Goal: Task Accomplishment & Management: Use online tool/utility

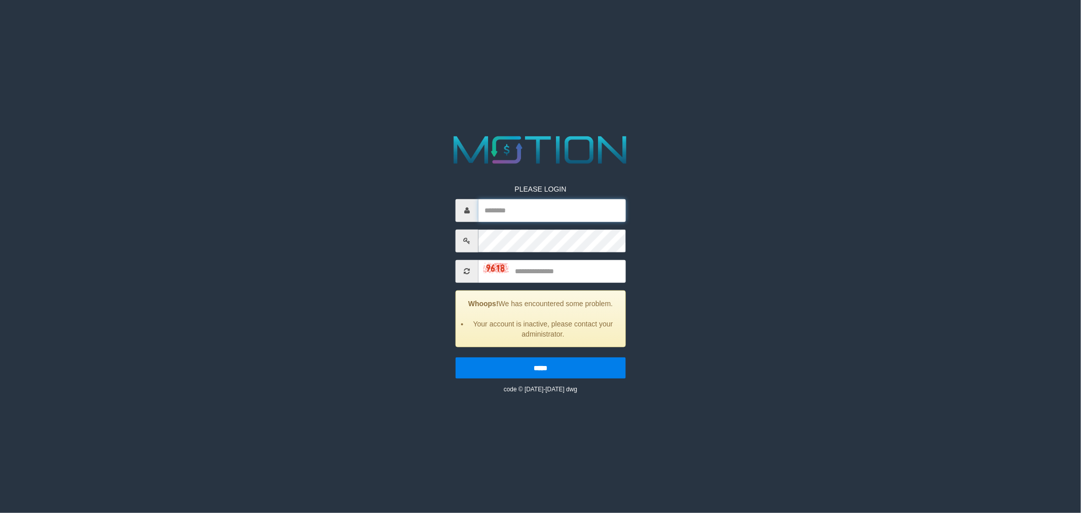
click at [537, 211] on input "text" at bounding box center [551, 210] width 147 height 23
type input "**********"
click at [566, 263] on input "text" at bounding box center [551, 271] width 147 height 23
type input "****"
click at [550, 366] on input "*****" at bounding box center [541, 367] width 170 height 21
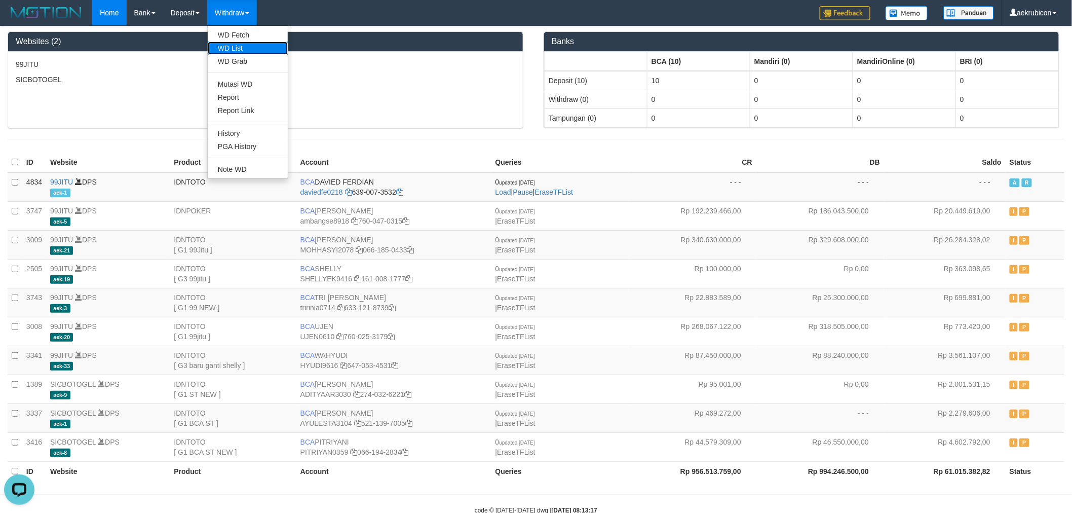
click at [227, 49] on link "WD List" at bounding box center [248, 48] width 80 height 13
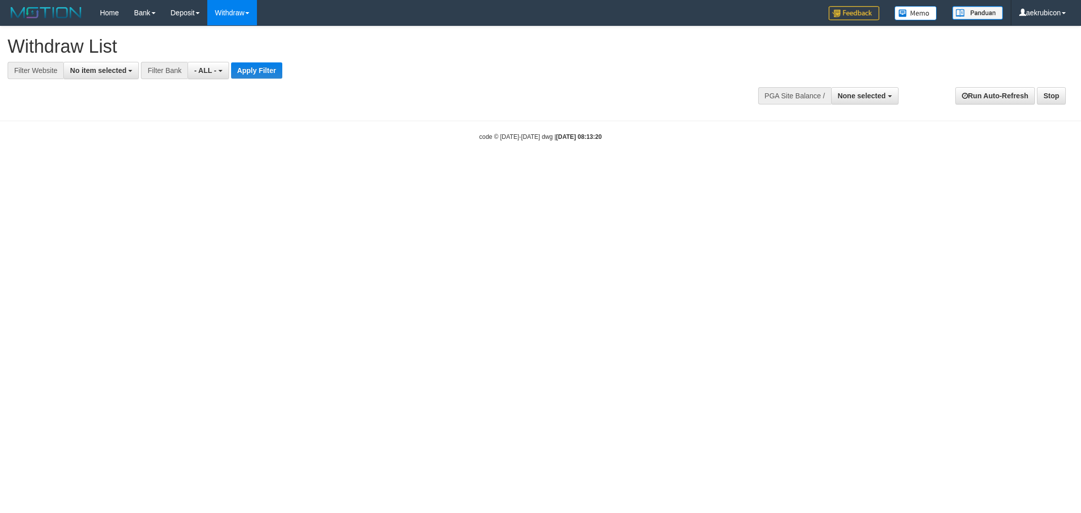
select select
click at [104, 80] on div "**********" at bounding box center [540, 68] width 1081 height 84
click at [107, 70] on span "No item selected" at bounding box center [98, 70] width 56 height 8
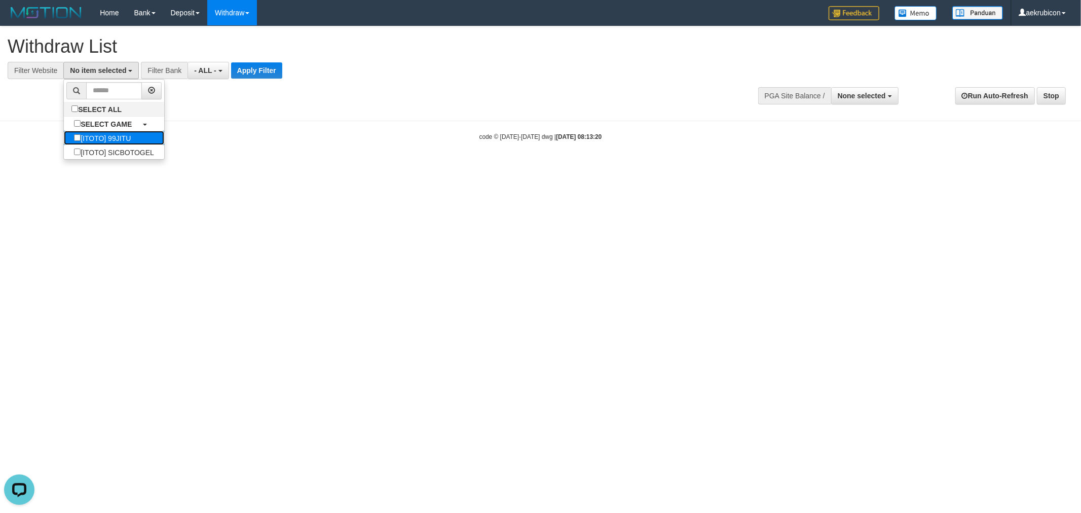
click at [114, 141] on label "[ITOTO] 99JITU" at bounding box center [102, 138] width 77 height 14
select select "***"
click at [208, 60] on div "**********" at bounding box center [363, 52] width 711 height 53
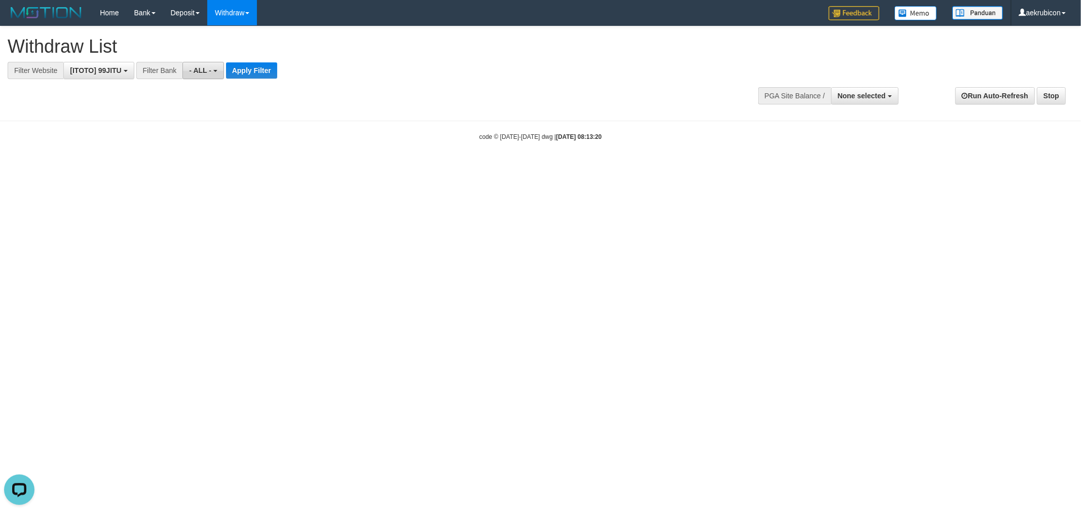
click at [207, 70] on span "- ALL -" at bounding box center [200, 70] width 22 height 8
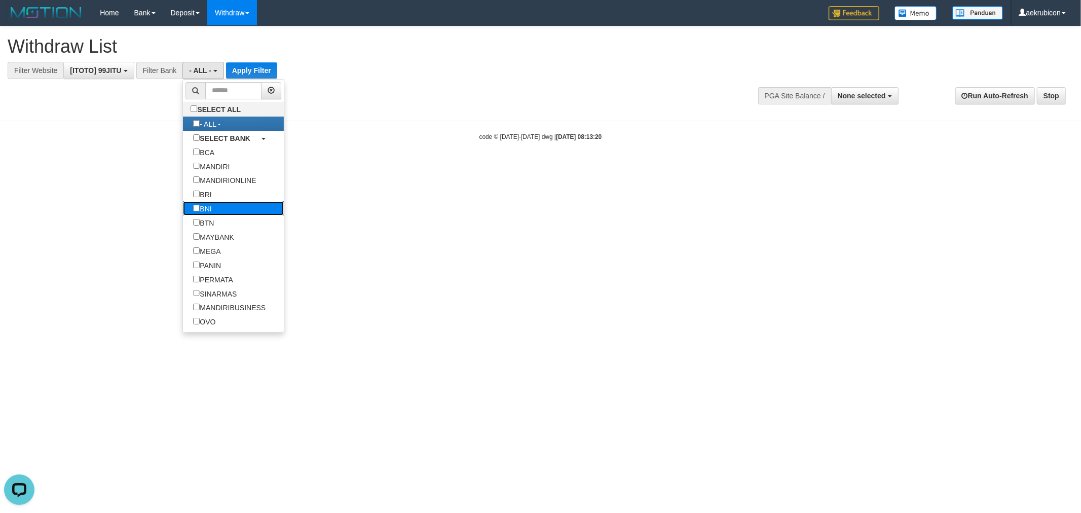
click at [220, 212] on label "BNI" at bounding box center [202, 208] width 39 height 14
select select "***"
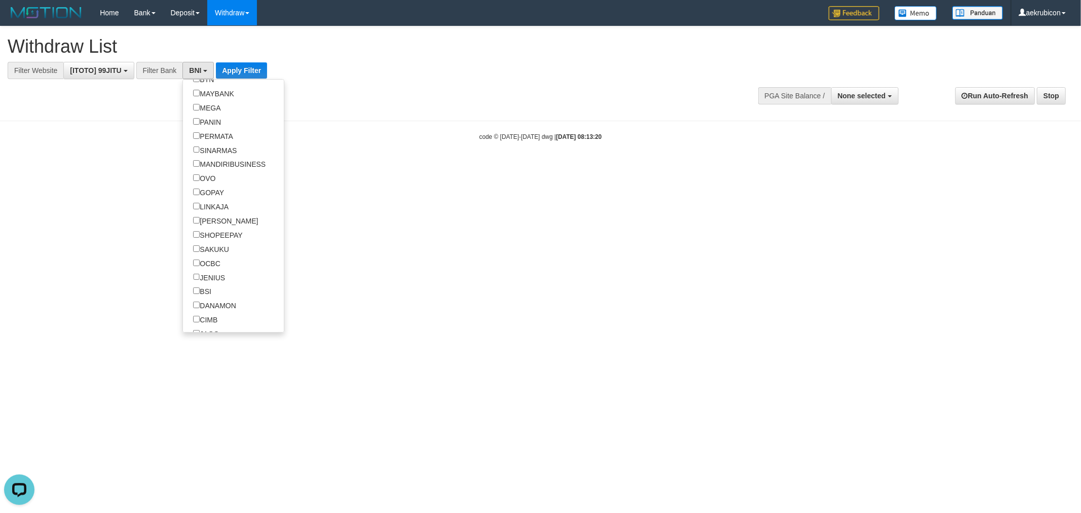
scroll to position [225, 0]
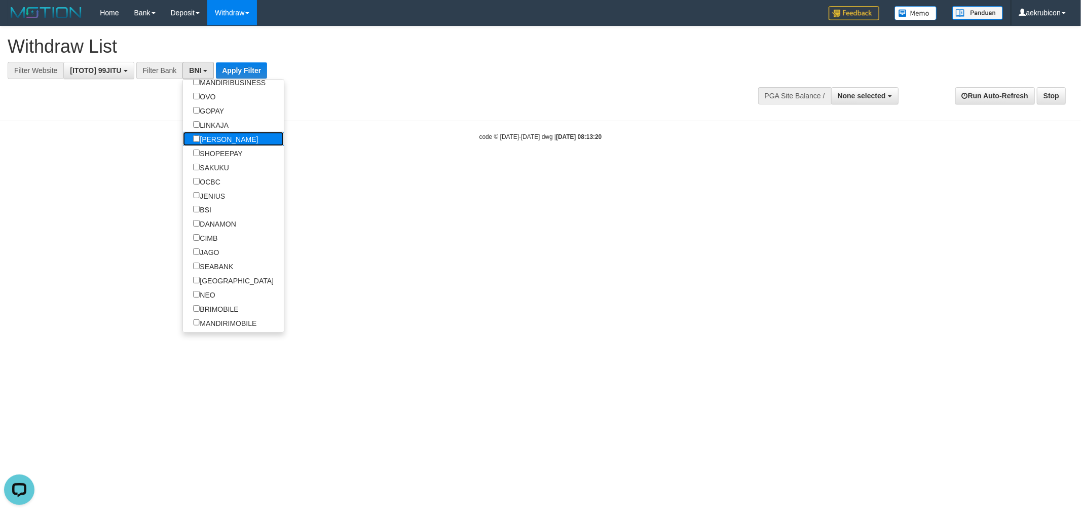
click at [219, 146] on label "[PERSON_NAME]" at bounding box center [225, 139] width 85 height 14
click at [219, 132] on label "LINKAJA" at bounding box center [211, 125] width 56 height 14
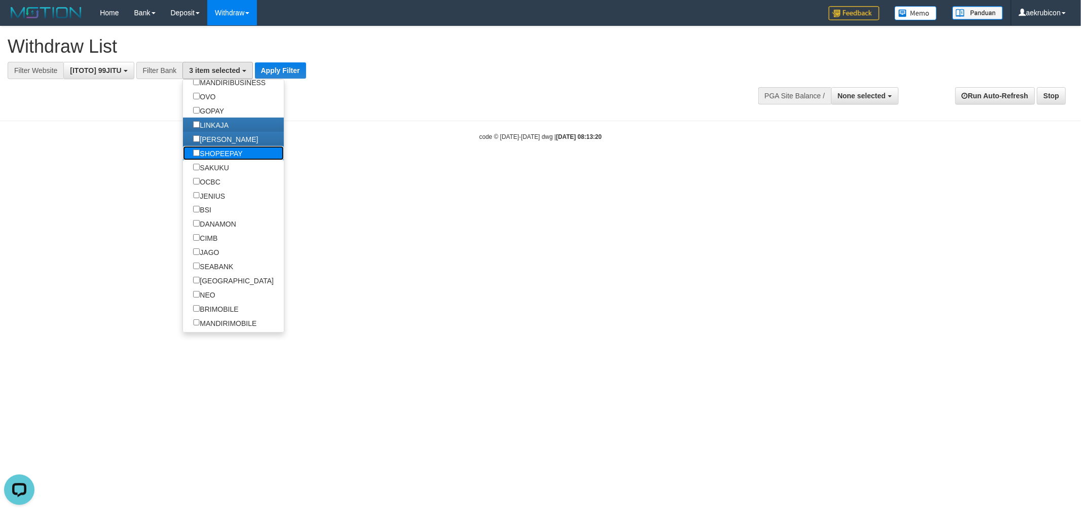
click at [219, 160] on label "SHOPEEPAY" at bounding box center [217, 153] width 69 height 14
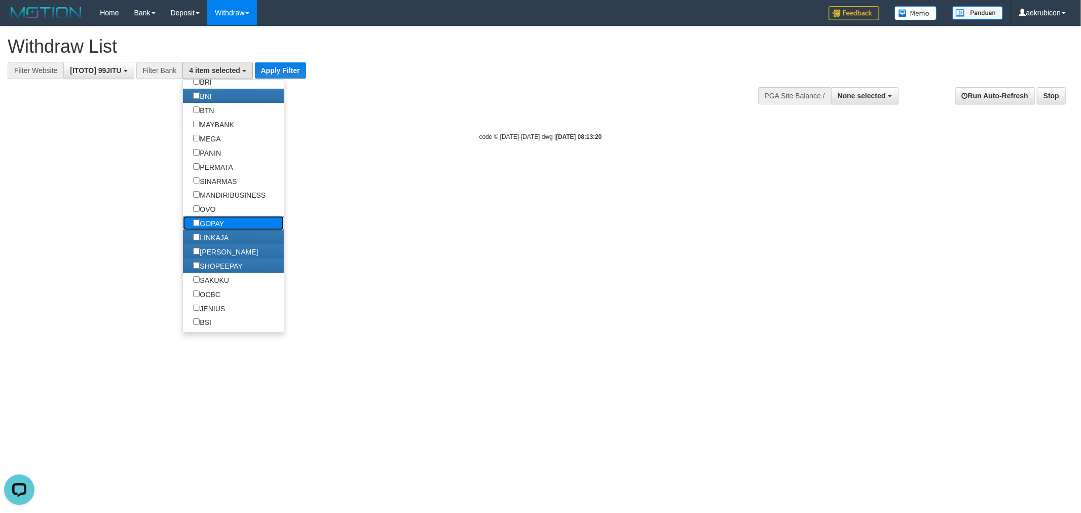
click at [215, 230] on label "GOPAY" at bounding box center [208, 223] width 51 height 14
click at [215, 216] on label "OVO" at bounding box center [204, 209] width 43 height 14
click at [278, 66] on button "Apply Filter" at bounding box center [280, 70] width 51 height 16
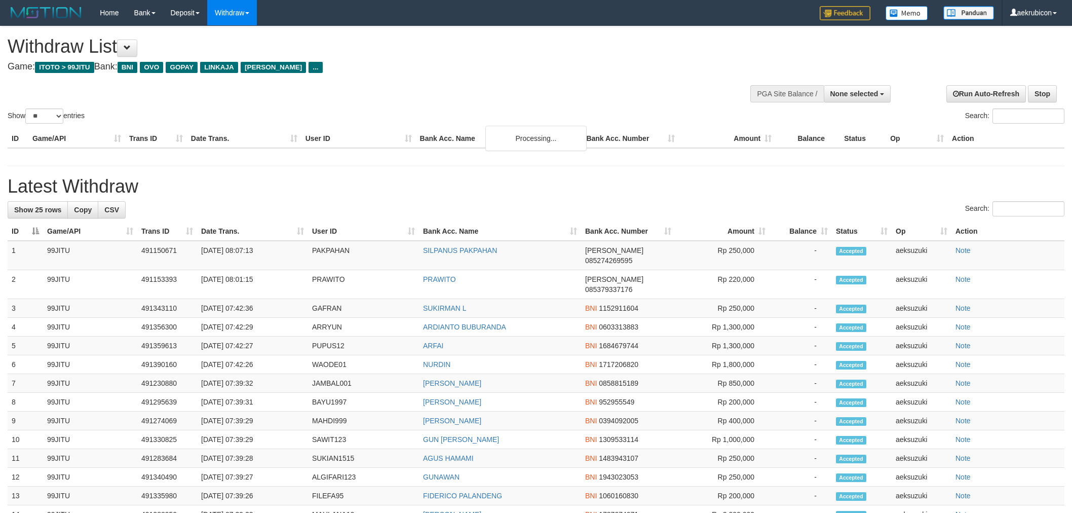
select select
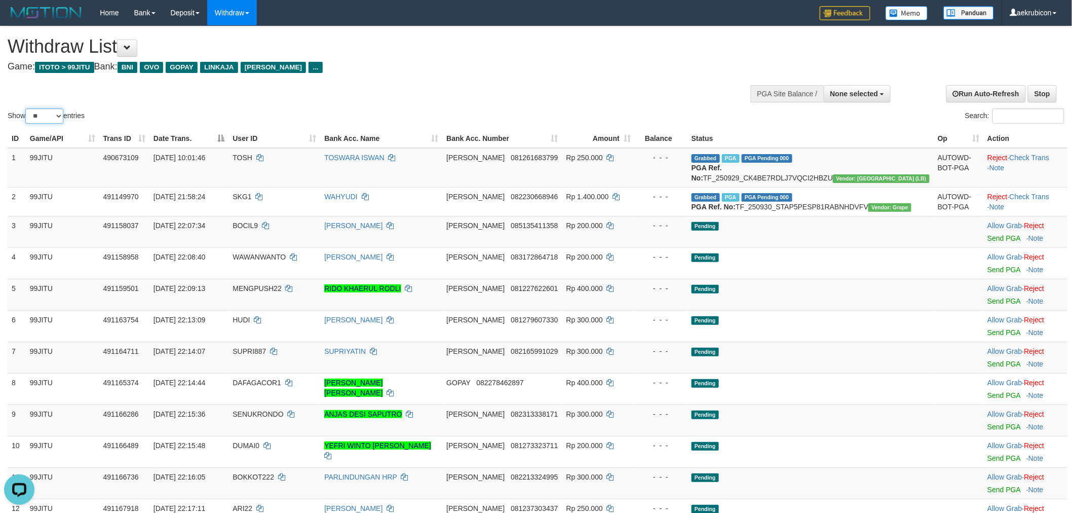
click at [39, 121] on select "** ** ** ***" at bounding box center [44, 115] width 38 height 15
select select "***"
click at [27, 108] on select "** ** ** ***" at bounding box center [44, 115] width 38 height 15
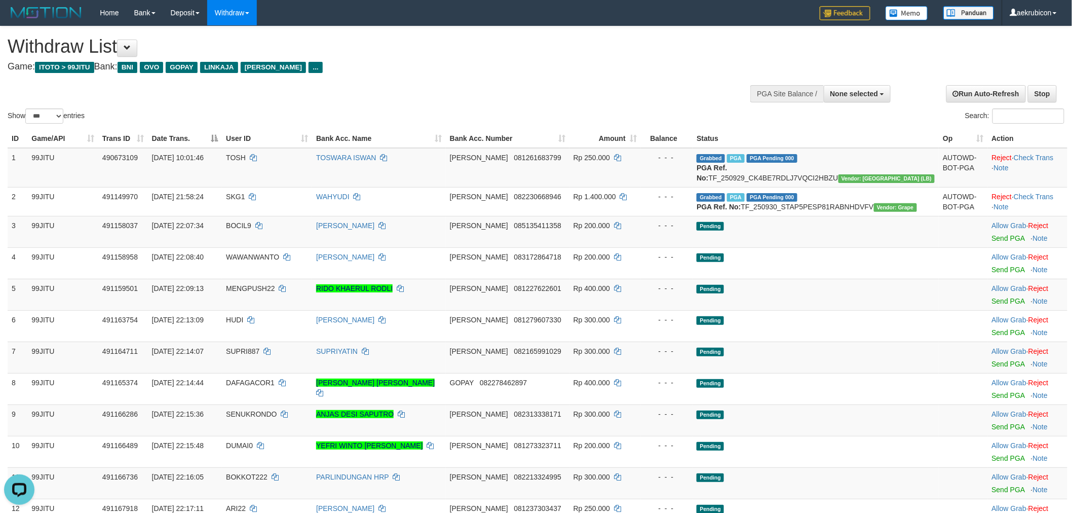
click at [822, 104] on div at bounding box center [812, 93] width 154 height 30
click at [829, 95] on button "None selected" at bounding box center [857, 93] width 67 height 17
click at [817, 144] on label "[ITOTO] 99JITU" at bounding box center [839, 144] width 104 height 13
select select "***"
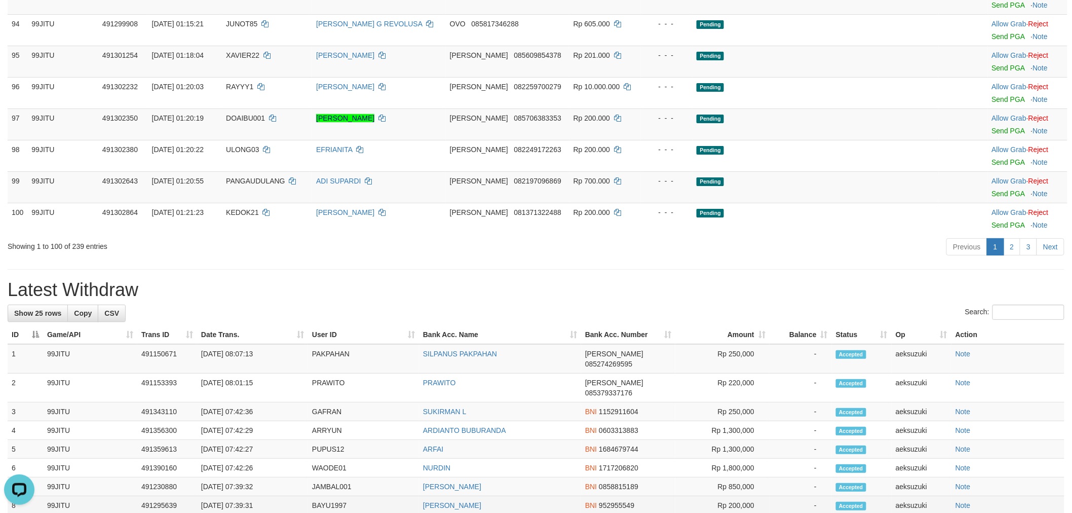
scroll to position [3154, 0]
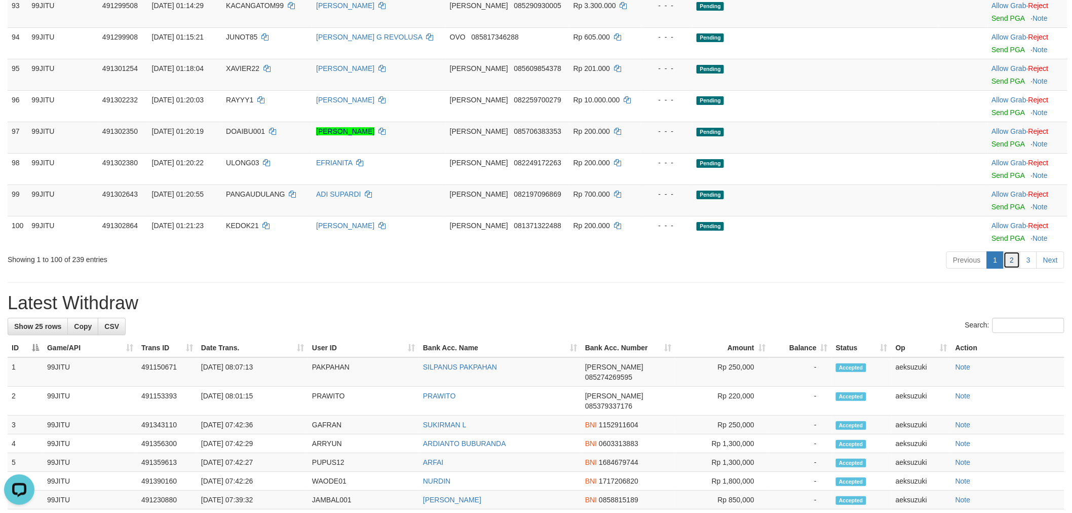
click at [1009, 269] on link "2" at bounding box center [1012, 259] width 17 height 17
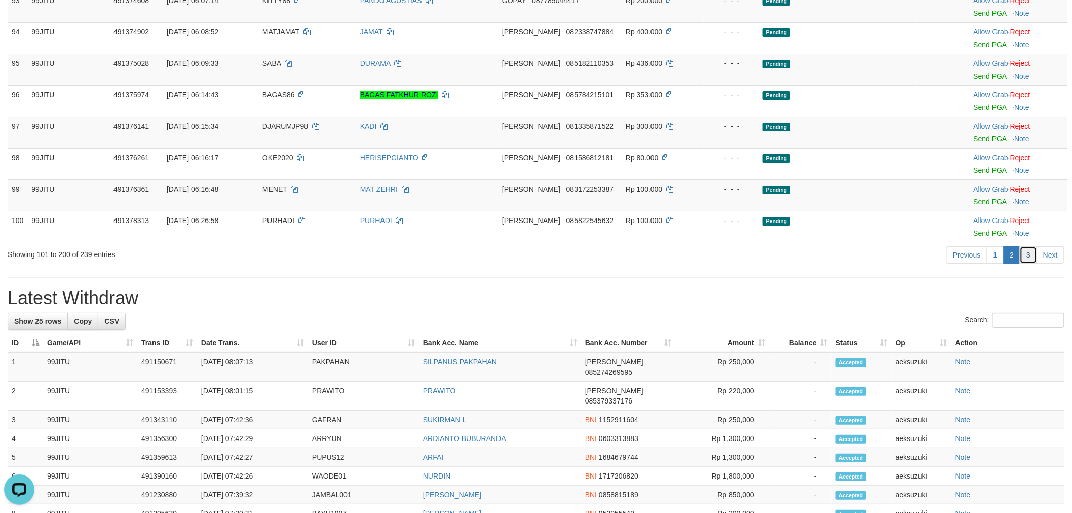
click at [1023, 254] on link "3" at bounding box center [1028, 254] width 17 height 17
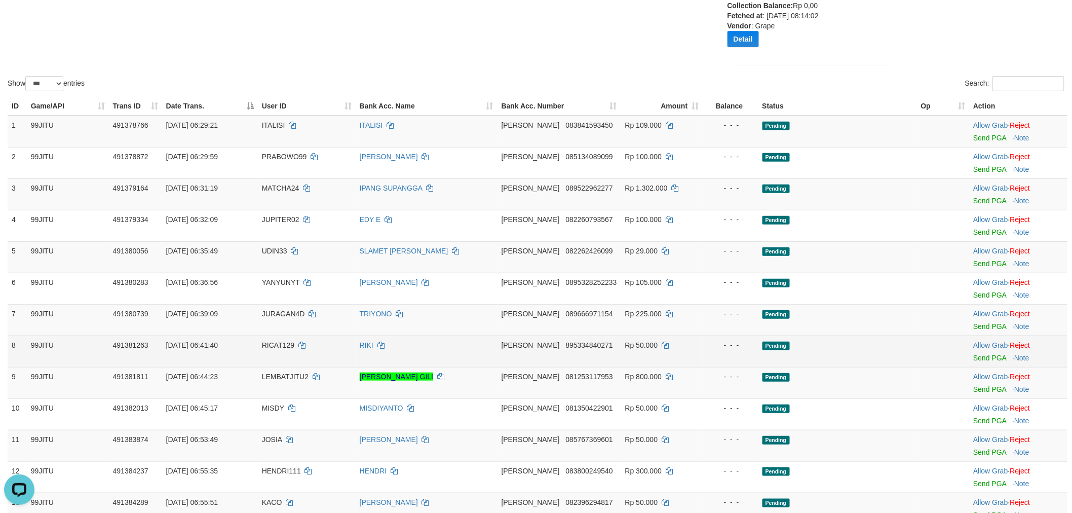
scroll to position [0, 0]
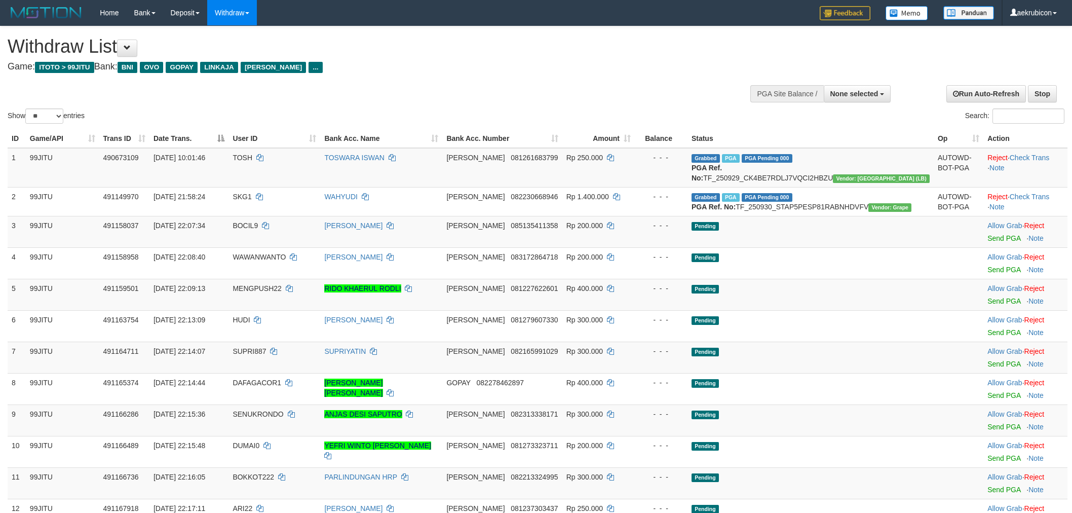
select select
select select "**"
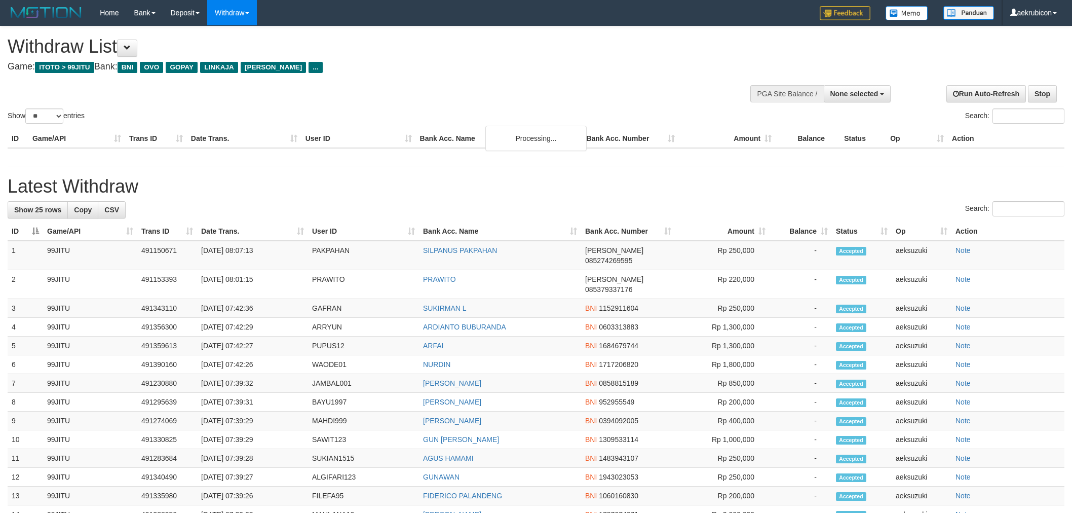
select select
select select "**"
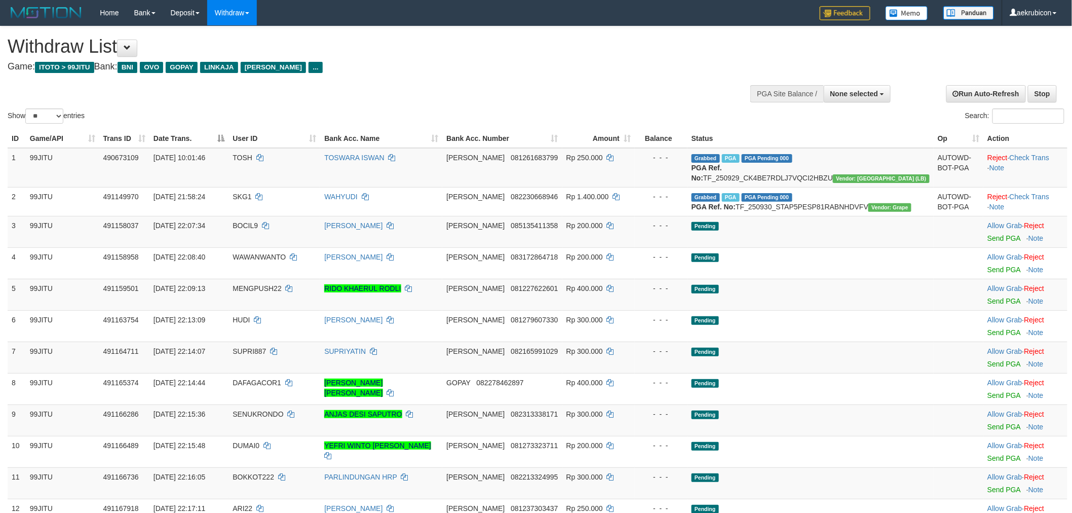
click at [846, 104] on div at bounding box center [812, 93] width 154 height 30
click at [848, 92] on span "None selected" at bounding box center [855, 94] width 48 height 8
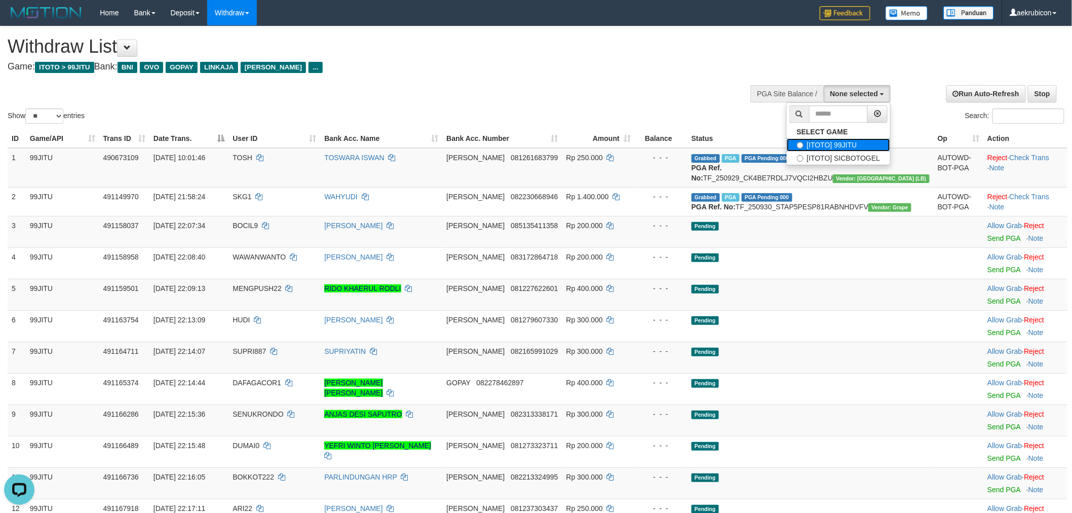
click at [829, 144] on label "[ITOTO] 99JITU" at bounding box center [839, 144] width 104 height 13
select select "***"
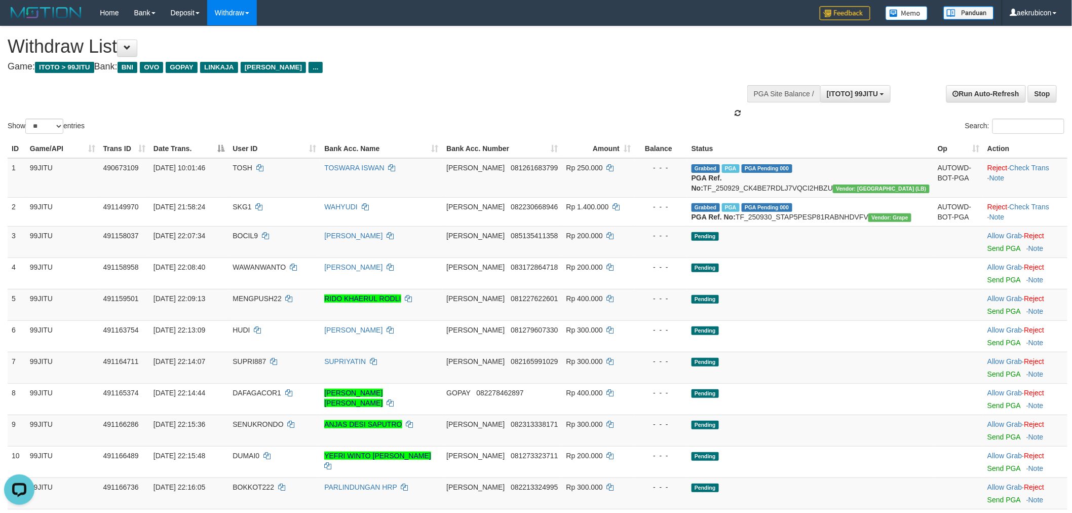
scroll to position [9, 0]
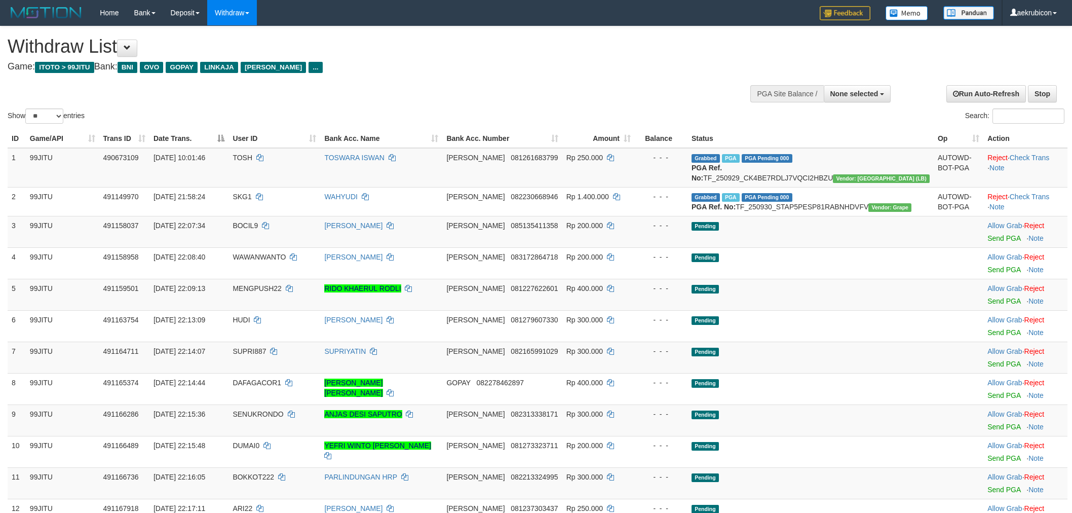
select select
select select "**"
click at [828, 100] on button "None selected" at bounding box center [857, 93] width 67 height 17
click at [824, 142] on label "[ITOTO] 99JITU" at bounding box center [839, 144] width 104 height 13
select select "***"
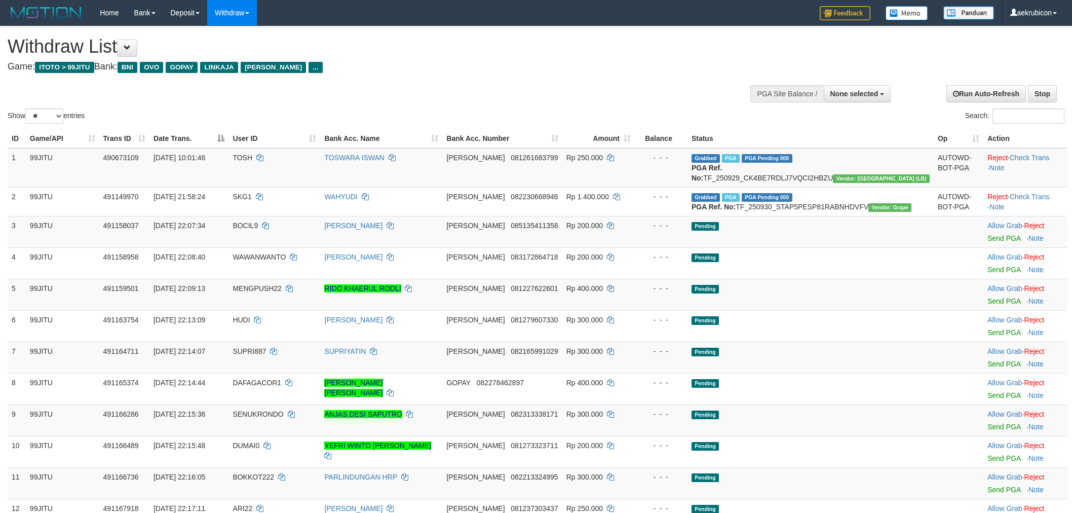
select select
select select "**"
select select
select select "**"
click at [865, 92] on span "None selected" at bounding box center [855, 94] width 48 height 8
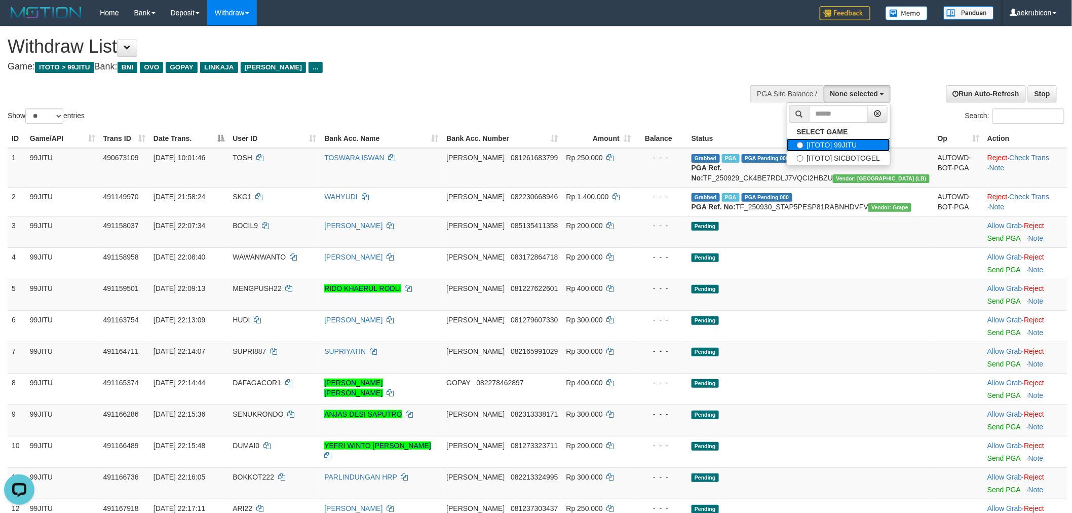
click at [854, 142] on label "[ITOTO] 99JITU" at bounding box center [839, 144] width 104 height 13
select select "***"
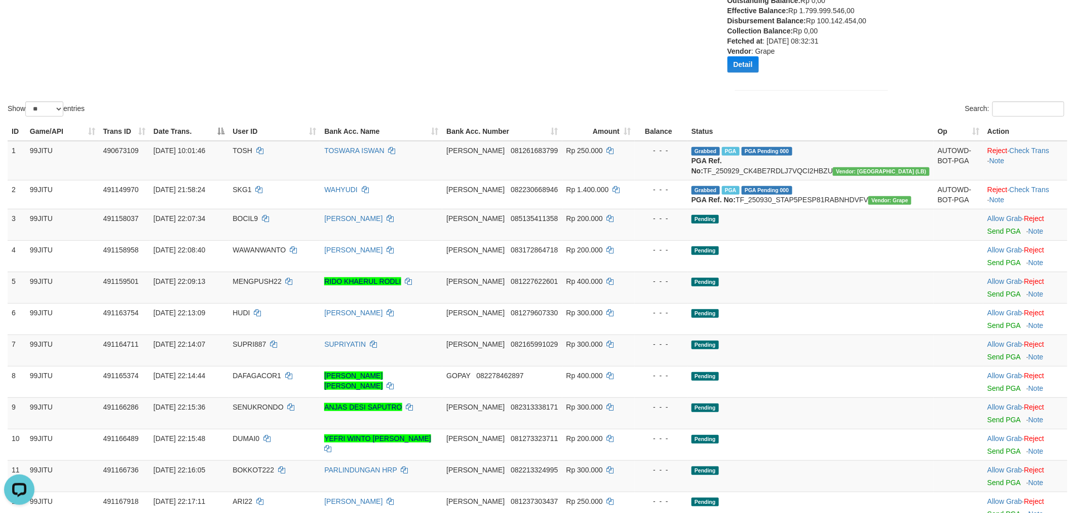
scroll to position [225, 0]
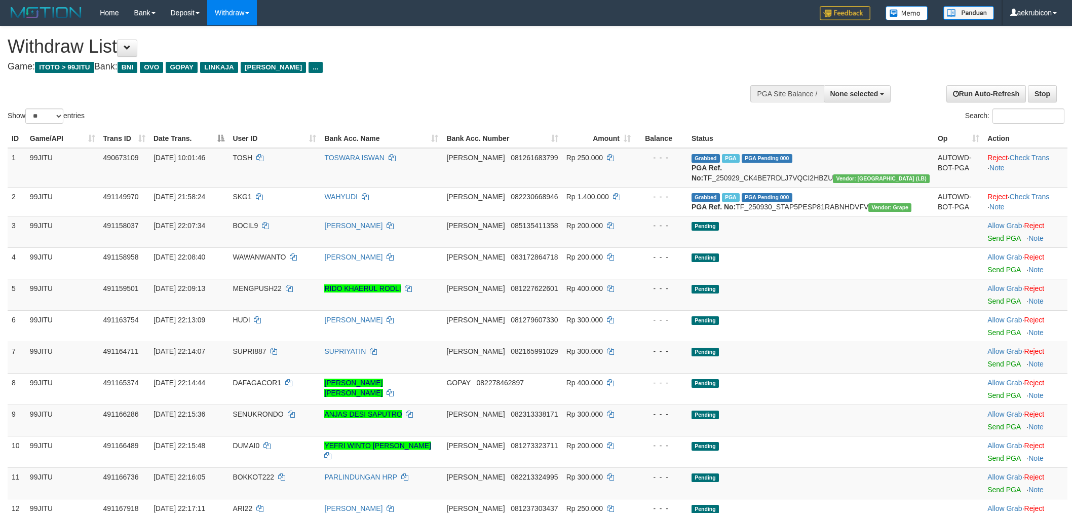
select select
select select "**"
click at [988, 242] on link "Send PGA" at bounding box center [1004, 238] width 33 height 8
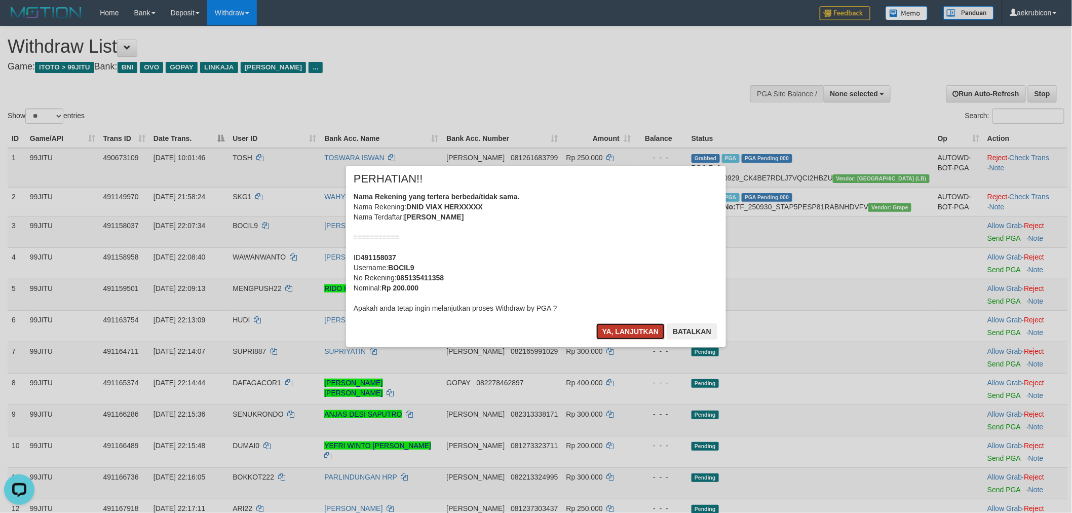
click at [655, 327] on button "Ya, lanjutkan" at bounding box center [631, 331] width 69 height 16
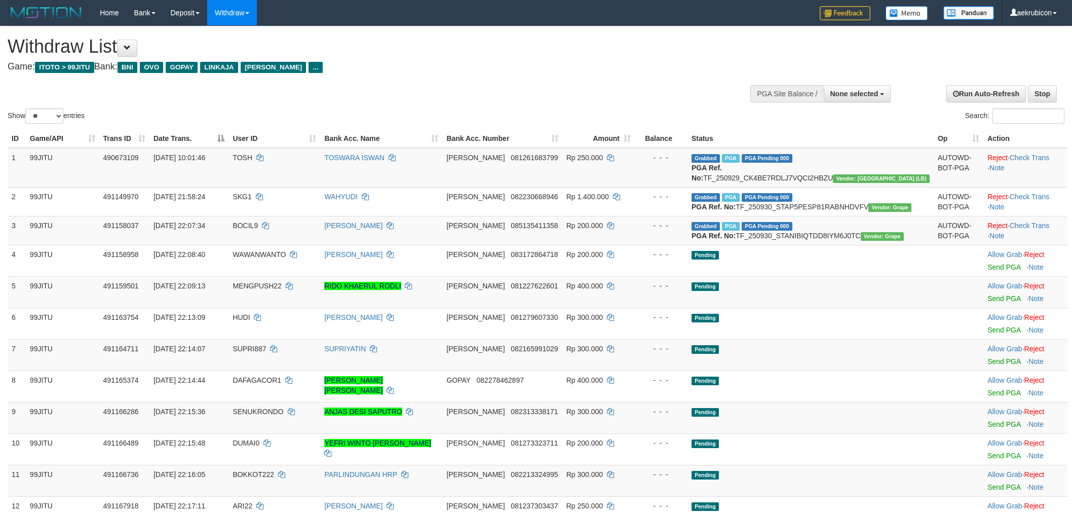
select select
select select "**"
select select
select select "**"
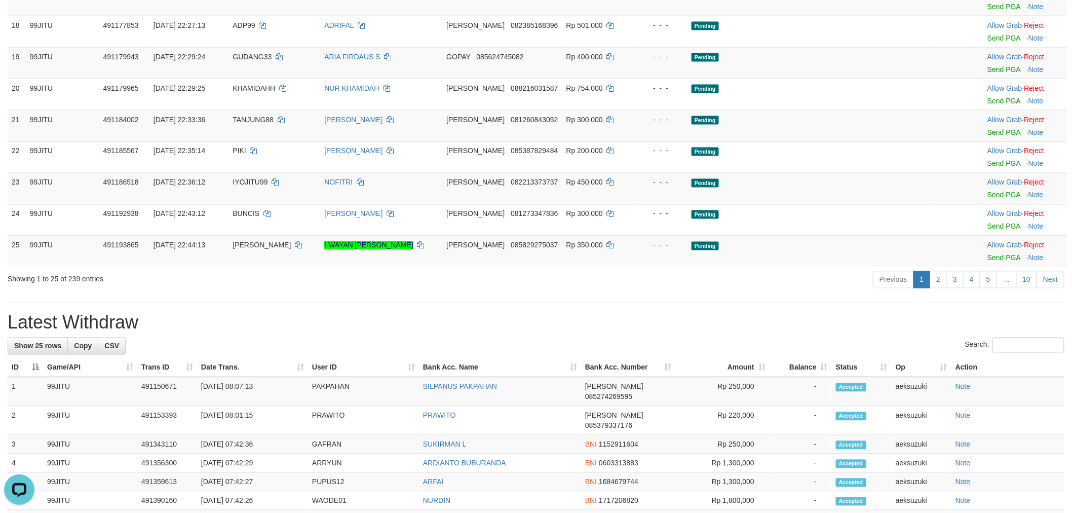
scroll to position [676, 0]
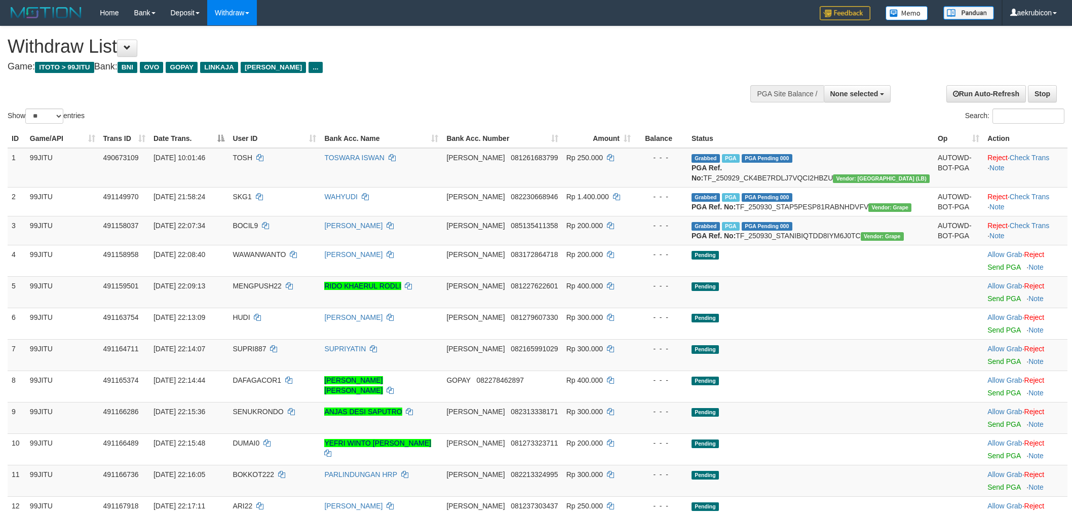
select select
select select "**"
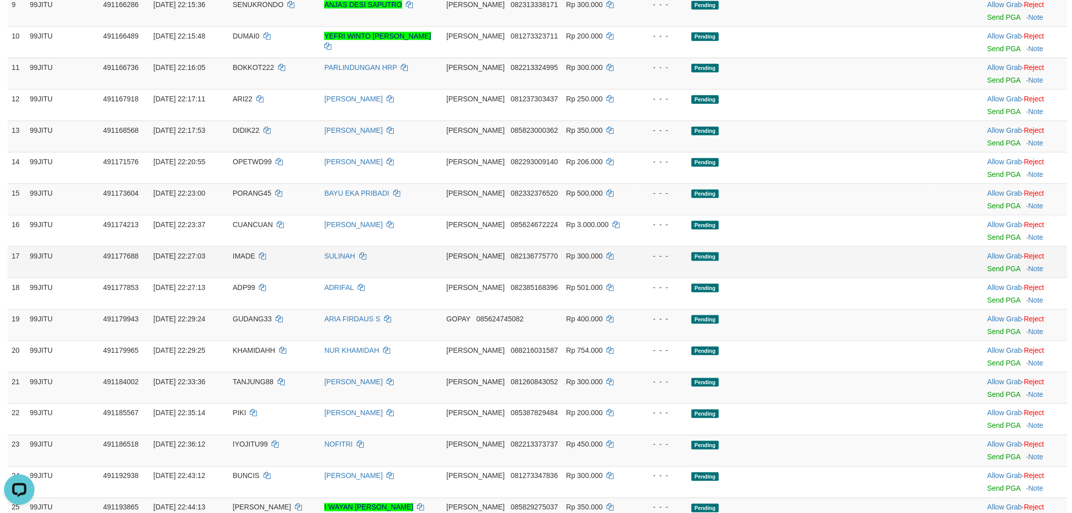
scroll to position [107, 0]
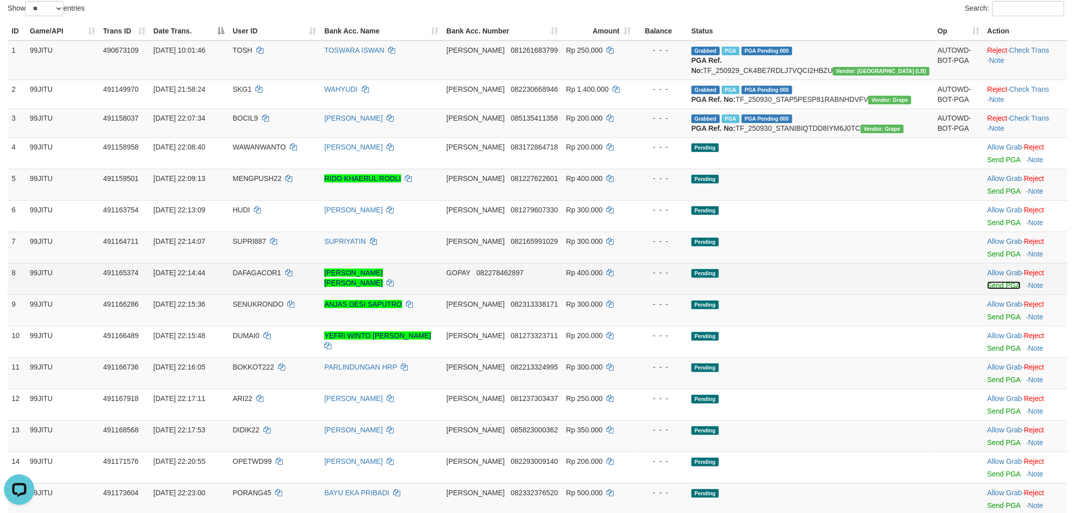
click at [988, 289] on link "Send PGA" at bounding box center [1004, 285] width 33 height 8
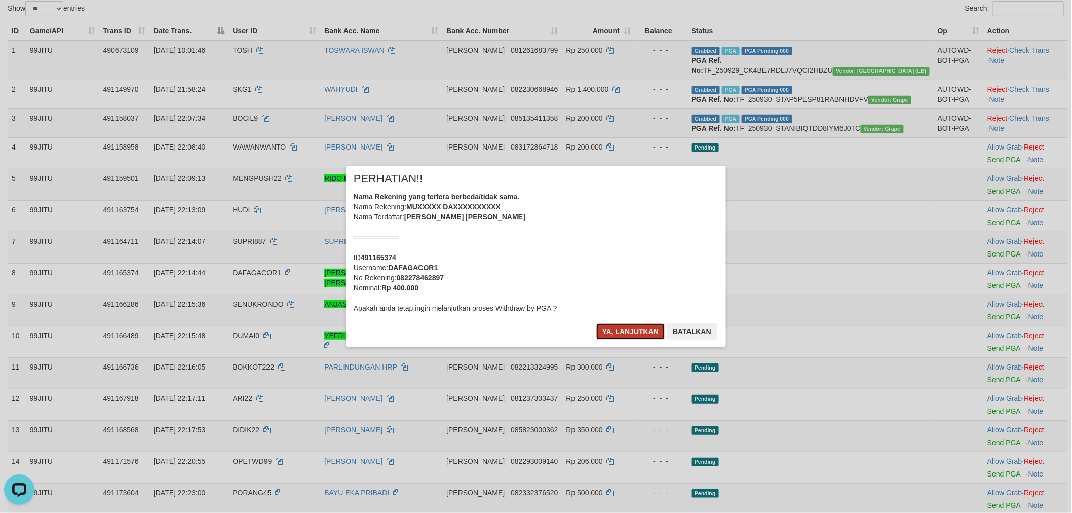
click at [615, 338] on button "Ya, lanjutkan" at bounding box center [631, 331] width 69 height 16
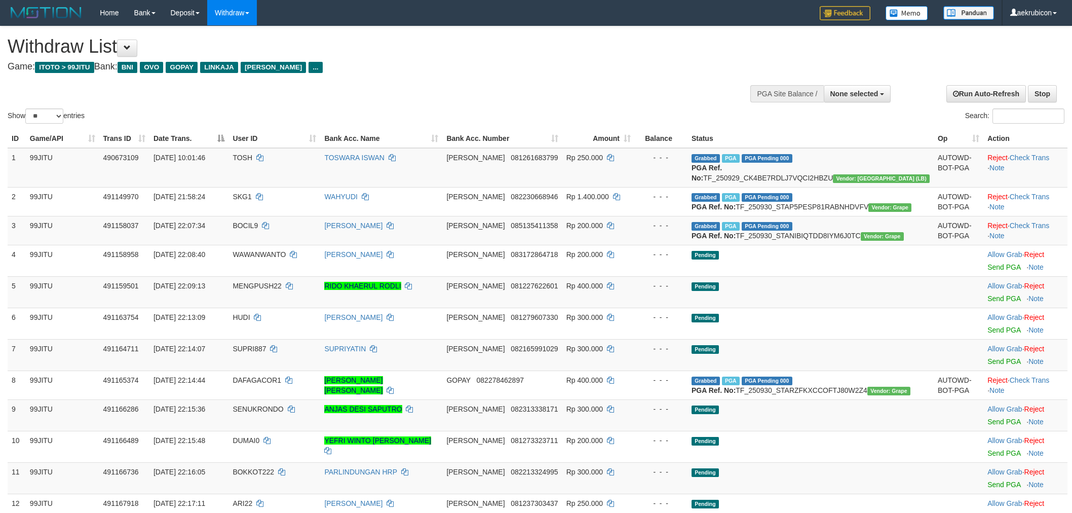
select select
select select "**"
select select
click at [54, 101] on div "Show ** ** ** *** entries Search:" at bounding box center [536, 75] width 1072 height 99
click at [46, 122] on select "** ** ** ***" at bounding box center [44, 115] width 38 height 15
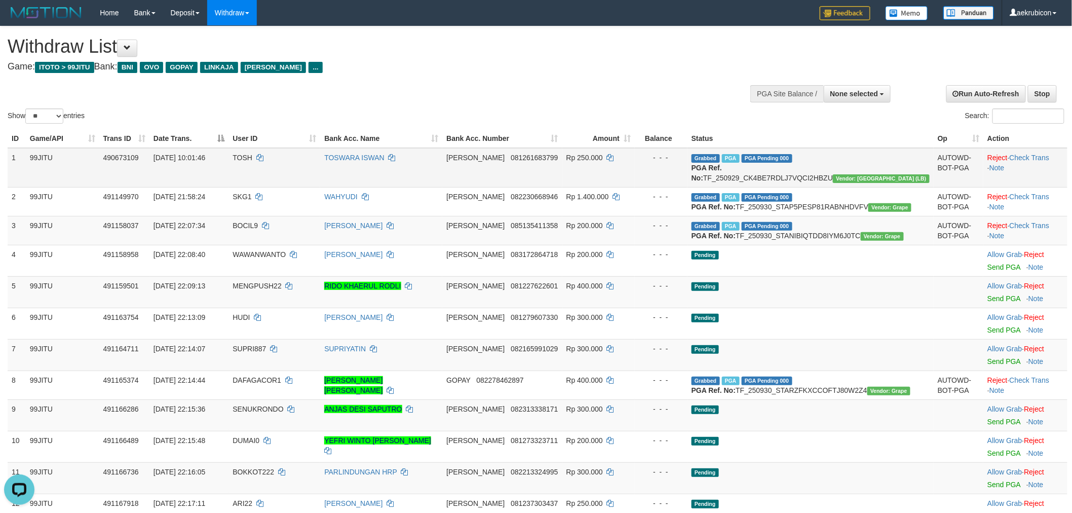
click at [35, 178] on td "99JITU" at bounding box center [62, 168] width 73 height 40
click at [46, 119] on select "** ** ** ***" at bounding box center [44, 115] width 38 height 15
select select "***"
click at [27, 108] on select "** ** ** ***" at bounding box center [44, 115] width 38 height 15
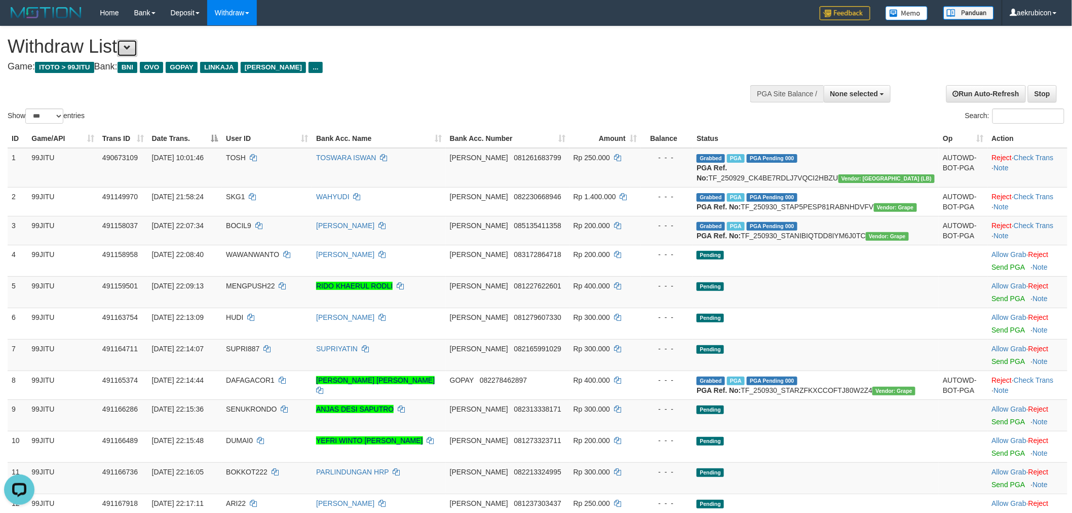
click at [131, 46] on span at bounding box center [127, 47] width 7 height 7
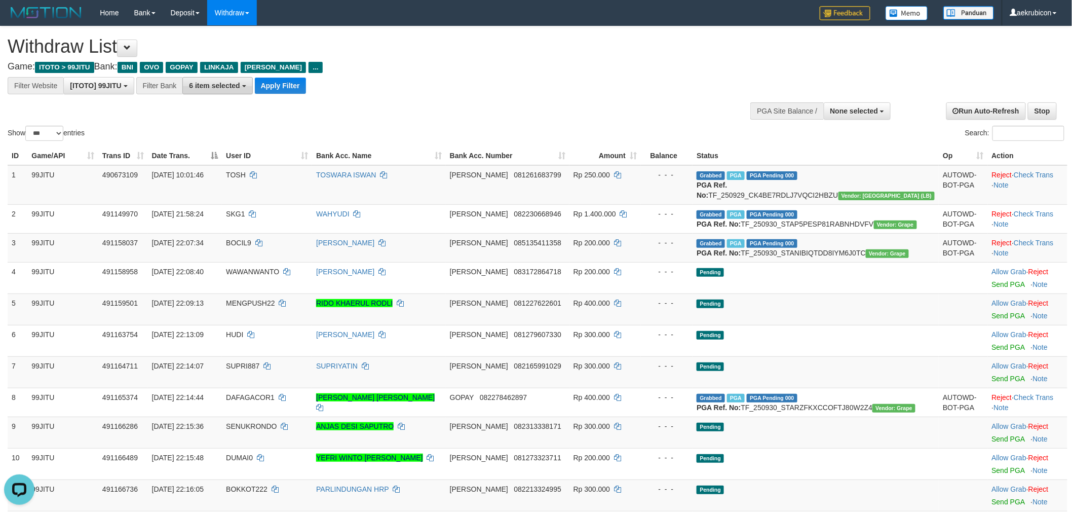
click at [213, 85] on span "6 item selected" at bounding box center [214, 86] width 51 height 8
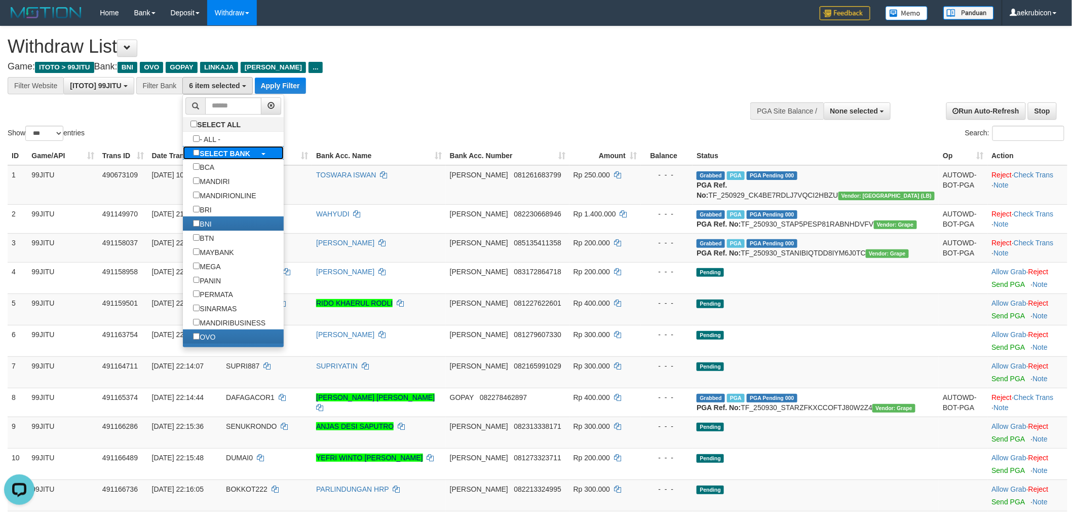
click at [233, 154] on b "SELECT BANK" at bounding box center [225, 153] width 51 height 8
select select "***"
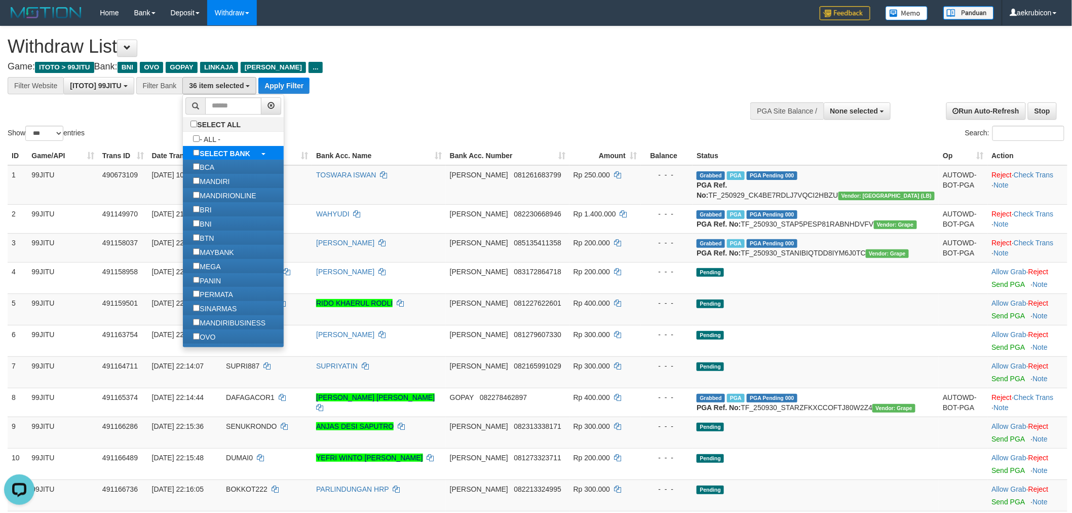
scroll to position [52, 0]
click at [287, 80] on button "Apply Filter" at bounding box center [283, 86] width 51 height 16
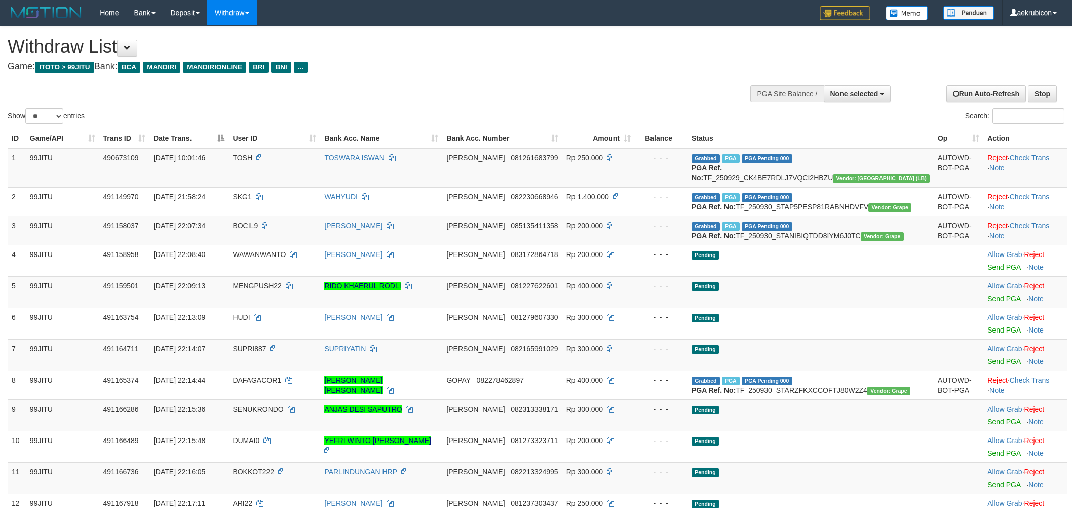
select select
select select "**"
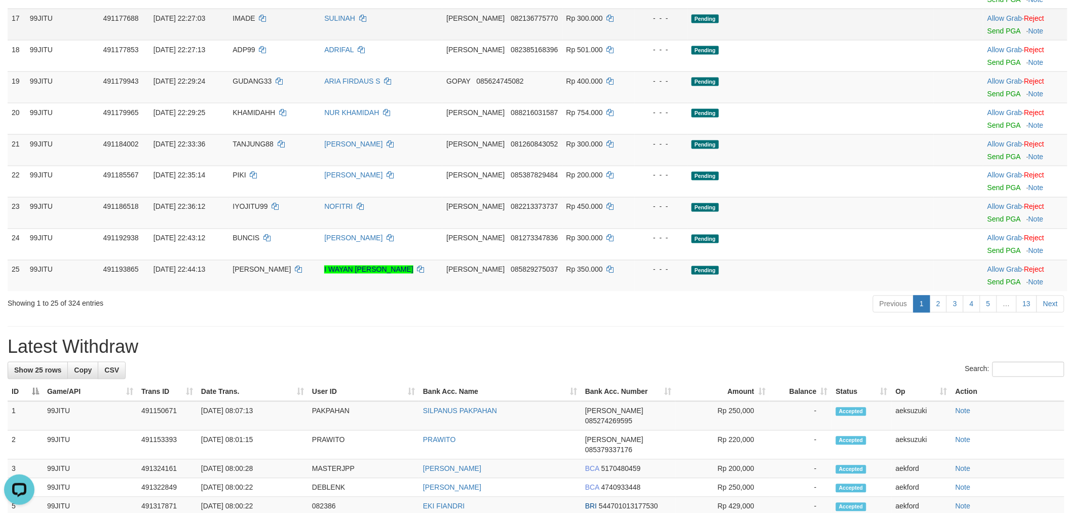
scroll to position [788, 0]
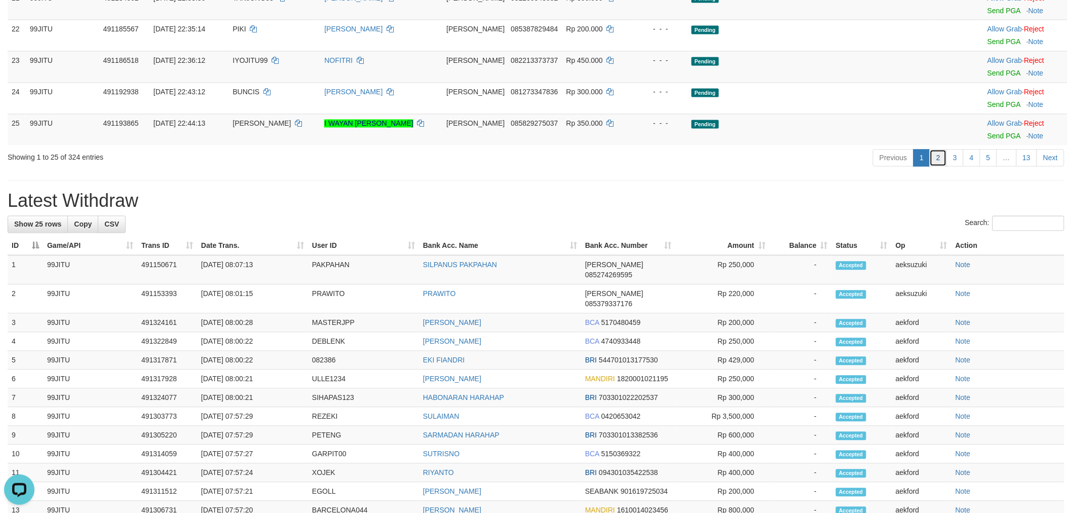
click at [934, 167] on link "2" at bounding box center [938, 158] width 17 height 17
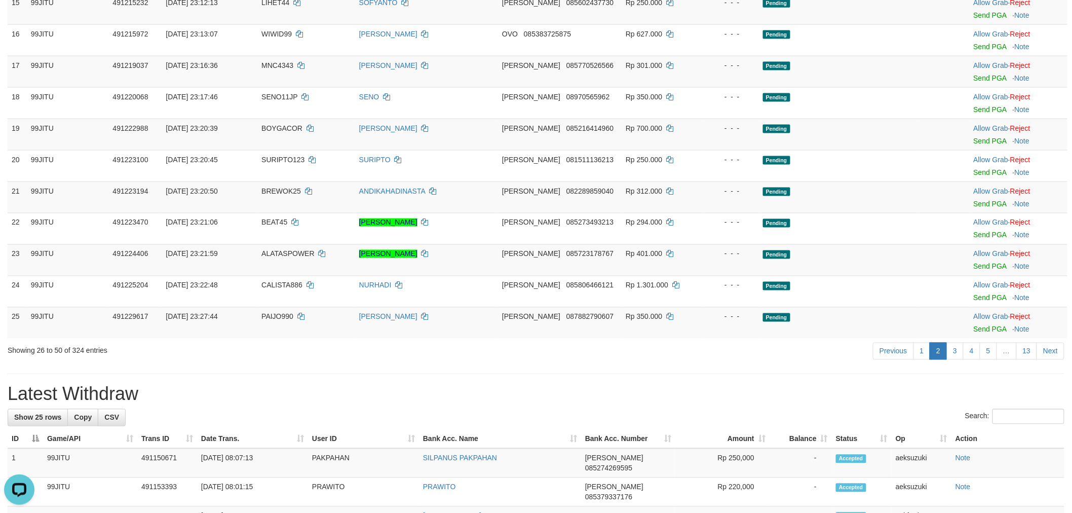
scroll to position [676, 0]
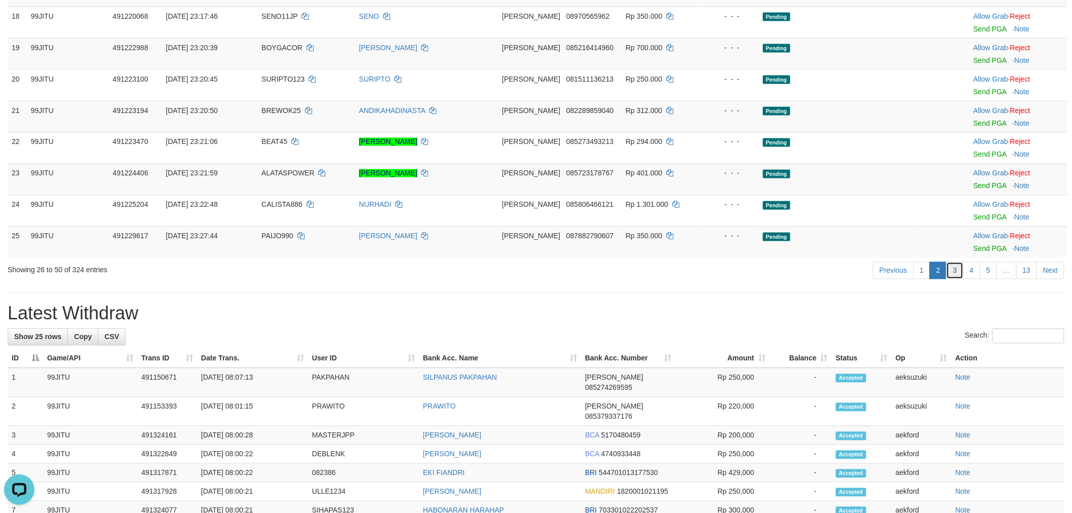
click at [955, 275] on link "3" at bounding box center [955, 270] width 17 height 17
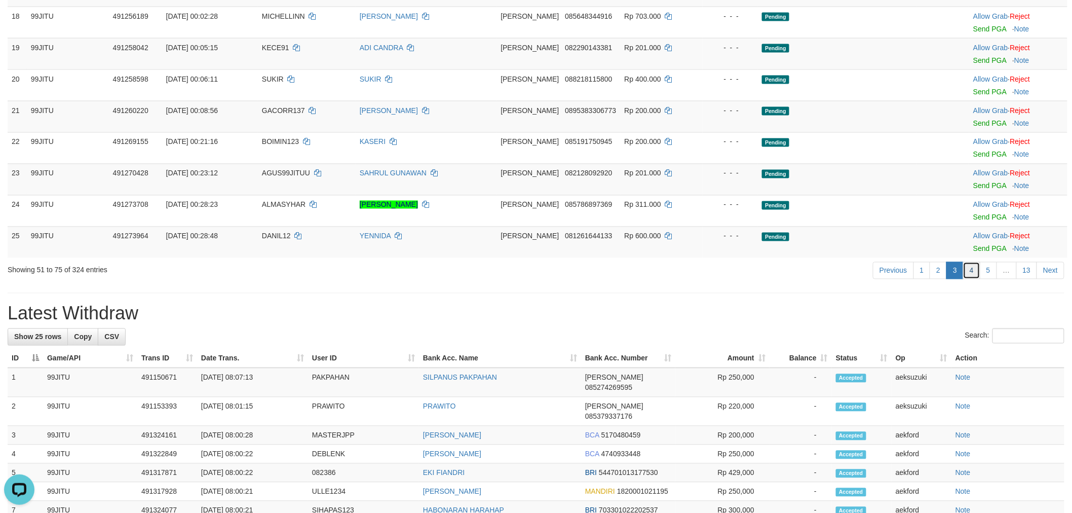
click at [969, 271] on link "4" at bounding box center [972, 270] width 17 height 17
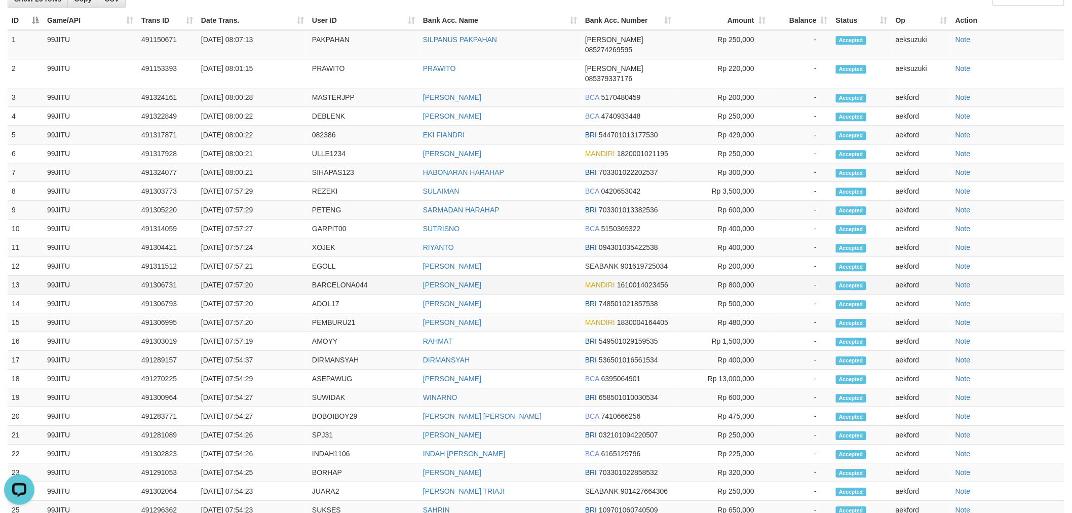
scroll to position [563, 0]
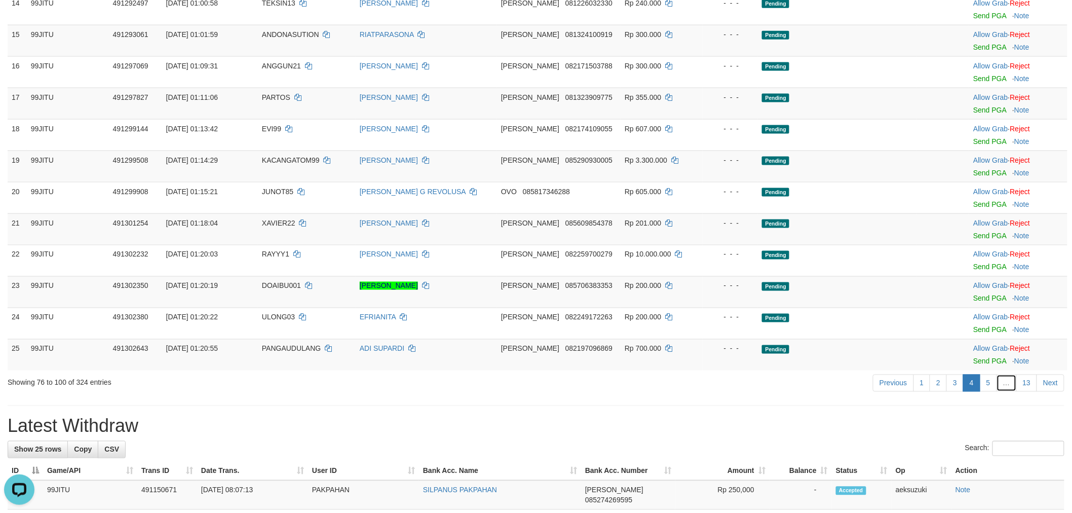
click at [997, 383] on link "…" at bounding box center [1007, 383] width 20 height 17
click at [982, 386] on link "5" at bounding box center [988, 383] width 17 height 17
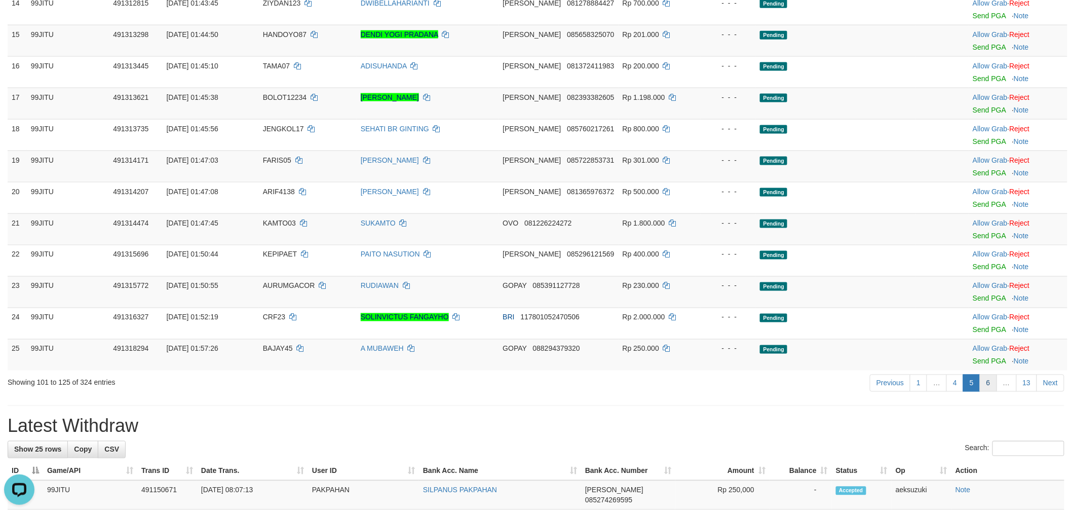
click at [994, 383] on link "6" at bounding box center [988, 383] width 17 height 17
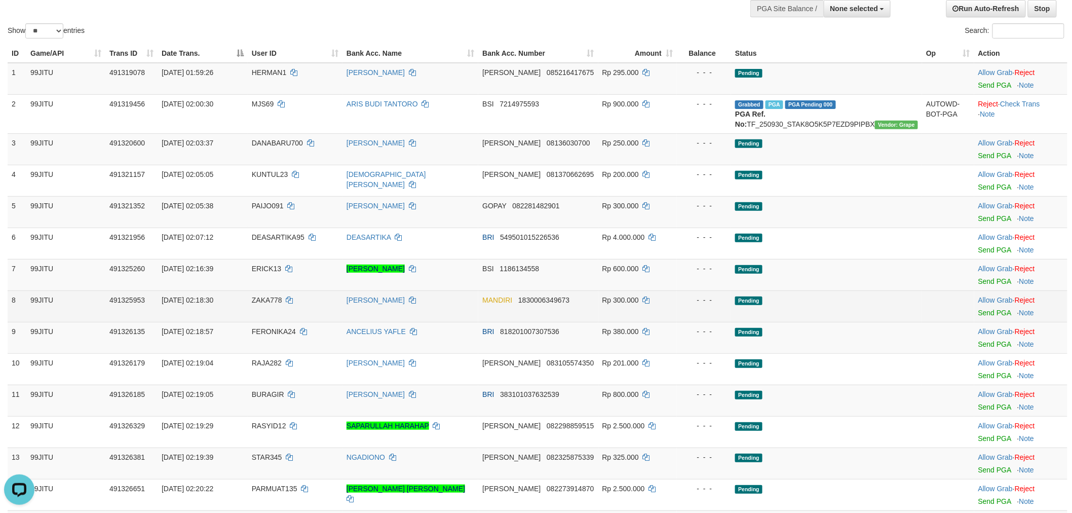
scroll to position [113, 0]
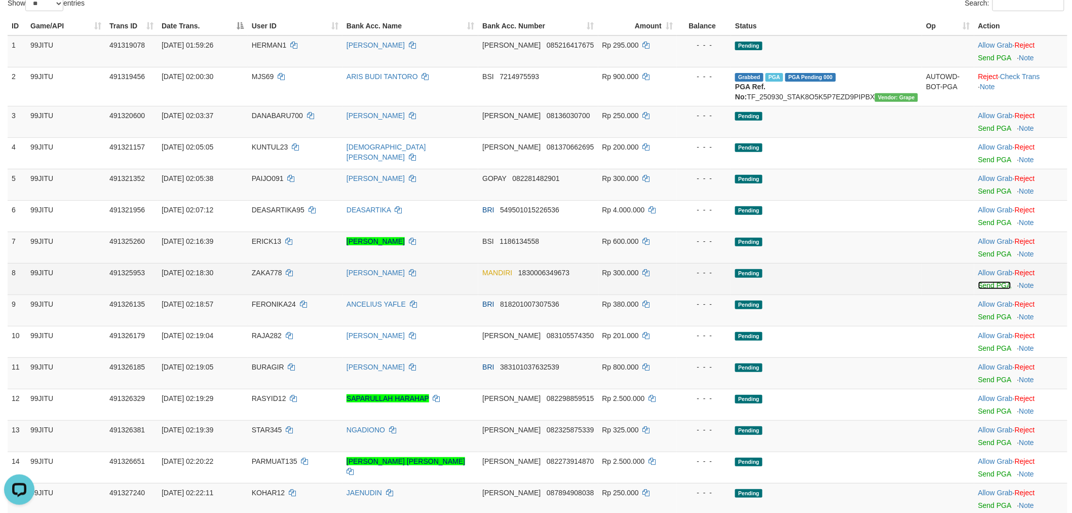
click at [979, 289] on link "Send PGA" at bounding box center [995, 285] width 33 height 8
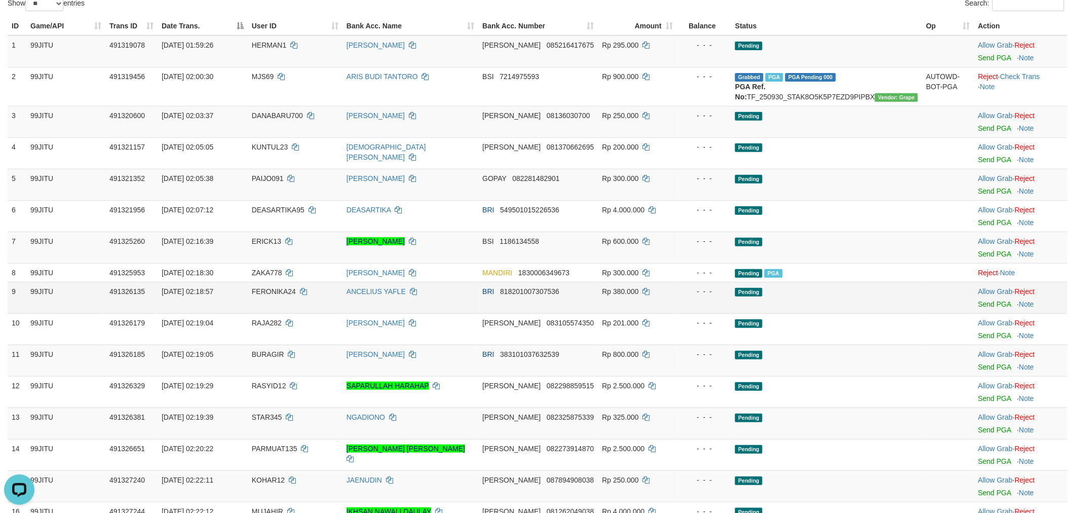
click at [992, 299] on div at bounding box center [1021, 298] width 85 height 3
click at [992, 308] on link "Send PGA" at bounding box center [995, 304] width 33 height 8
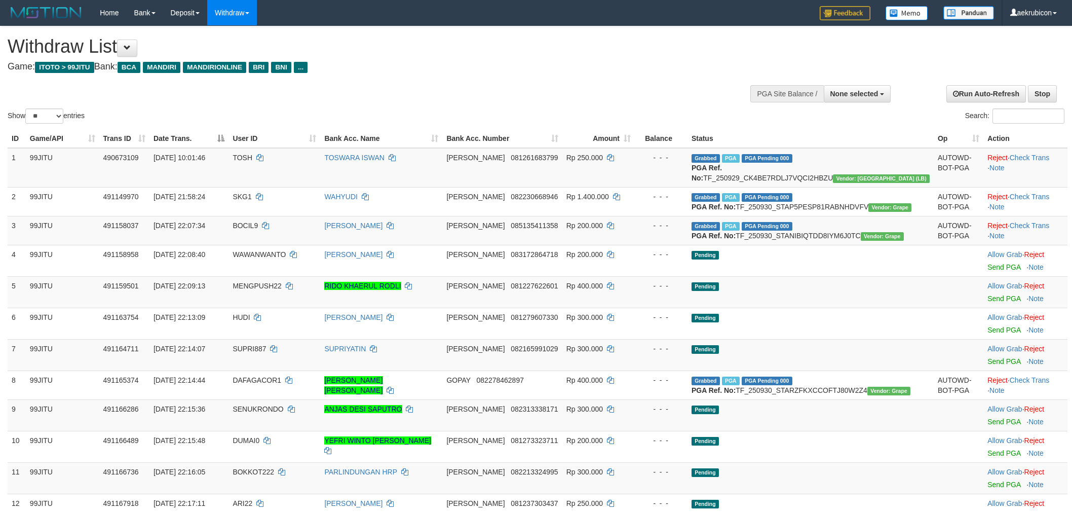
select select
select select "**"
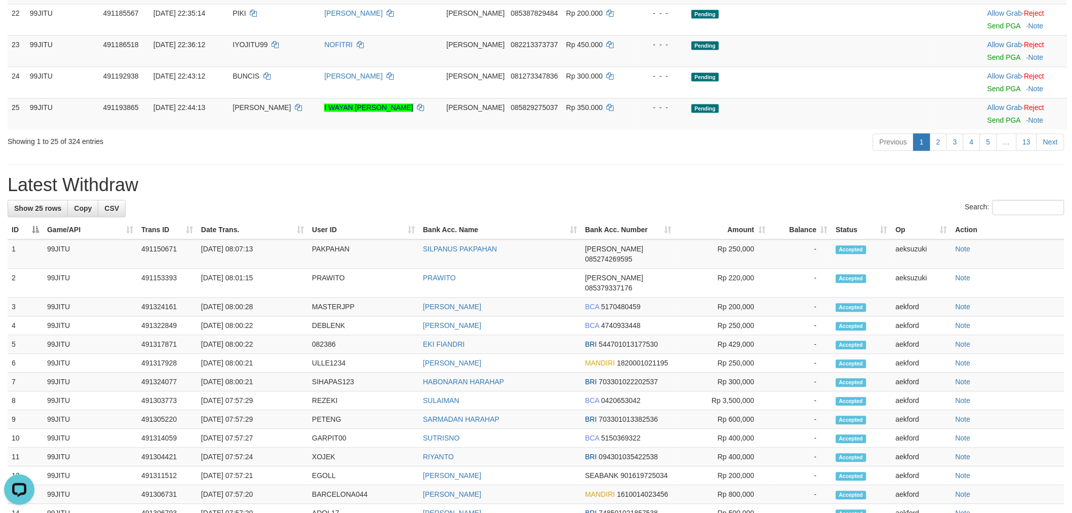
scroll to position [849, 0]
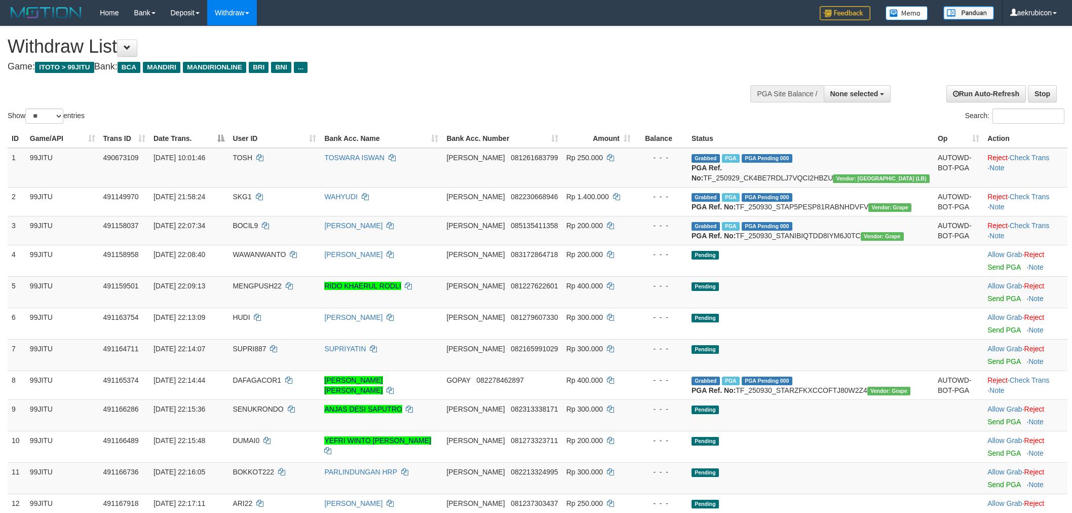
select select
select select "**"
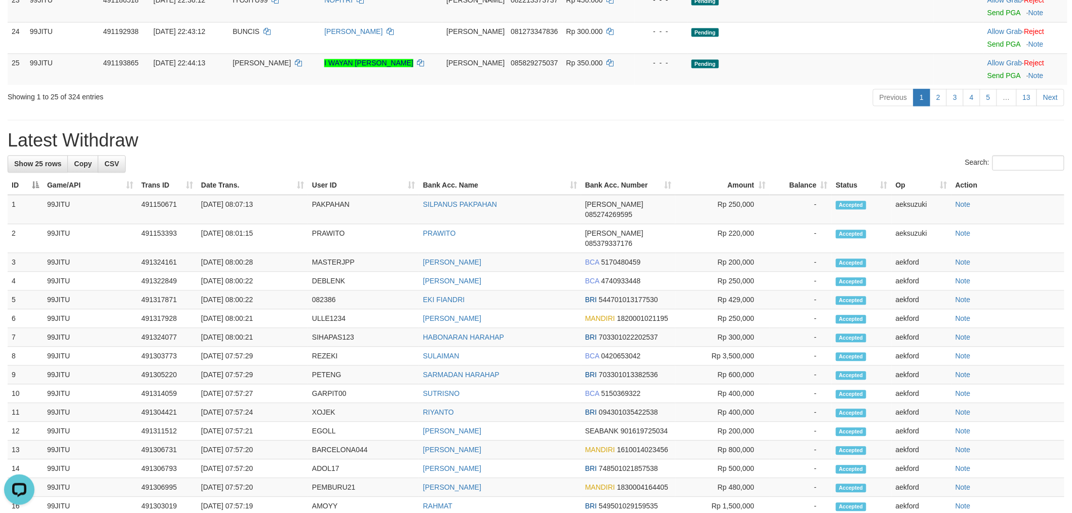
click at [688, 22] on td "- - -" at bounding box center [661, 5] width 53 height 31
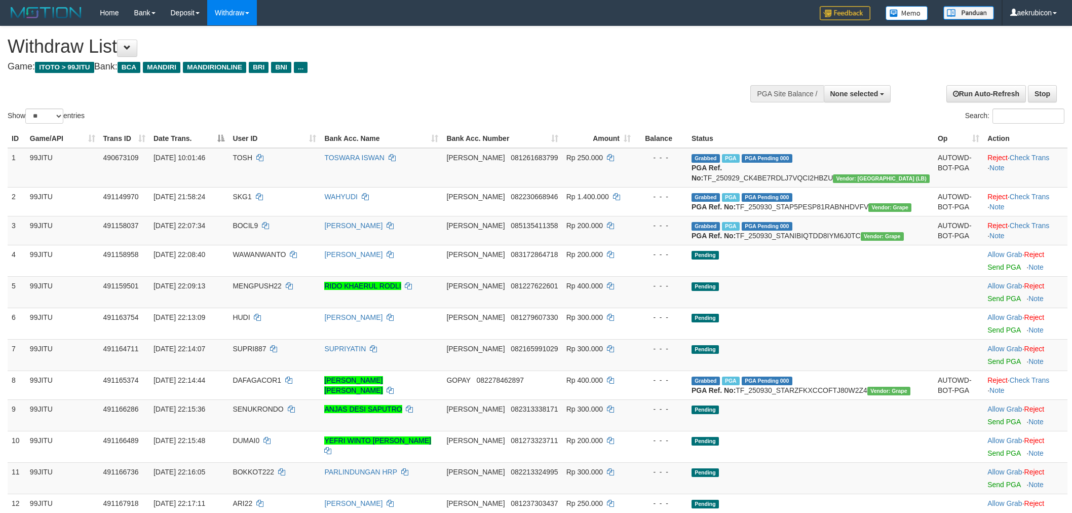
select select
select select "**"
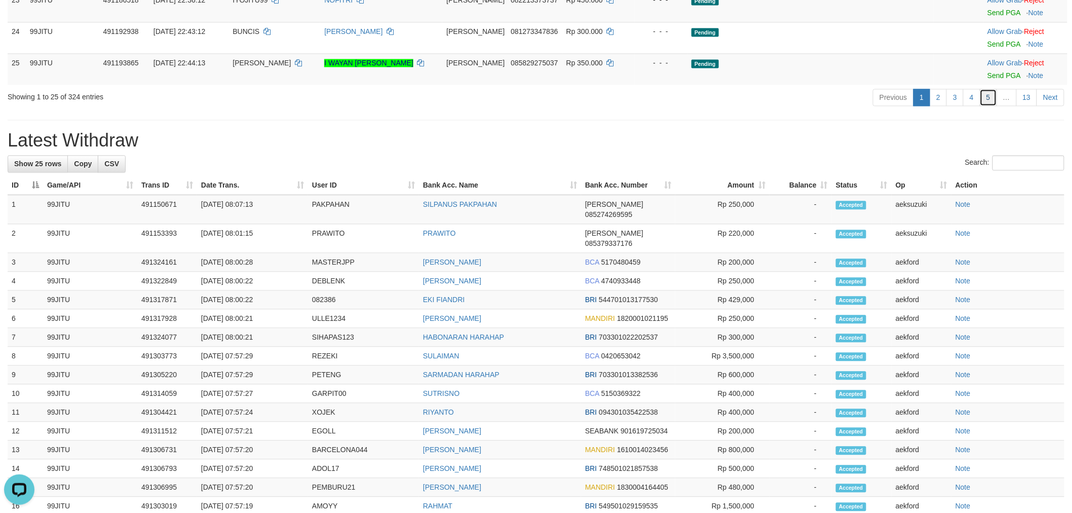
drag, startPoint x: 986, startPoint y: 161, endPoint x: 989, endPoint y: 173, distance: 12.5
click at [986, 106] on link "5" at bounding box center [988, 97] width 17 height 17
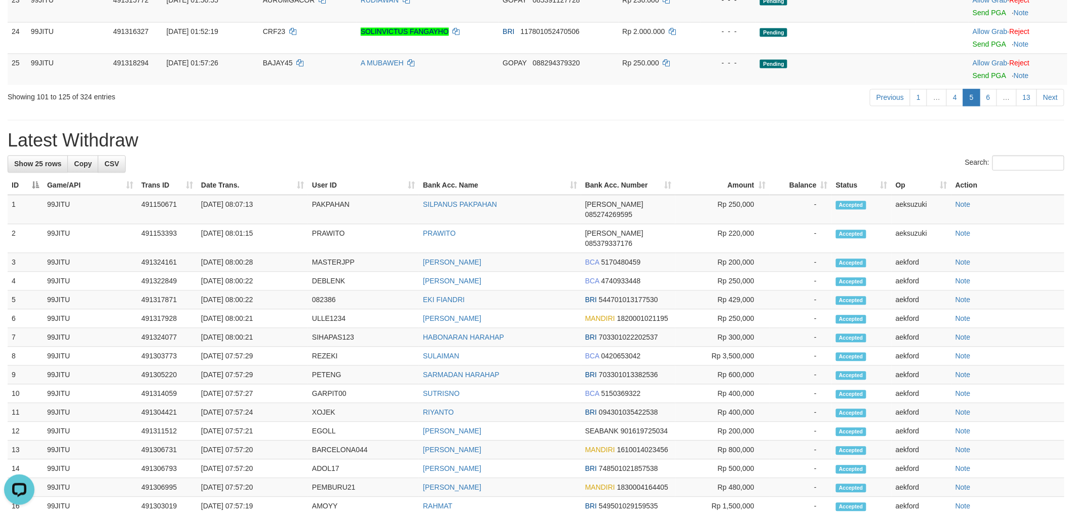
drag, startPoint x: 989, startPoint y: 176, endPoint x: 993, endPoint y: 170, distance: 7.3
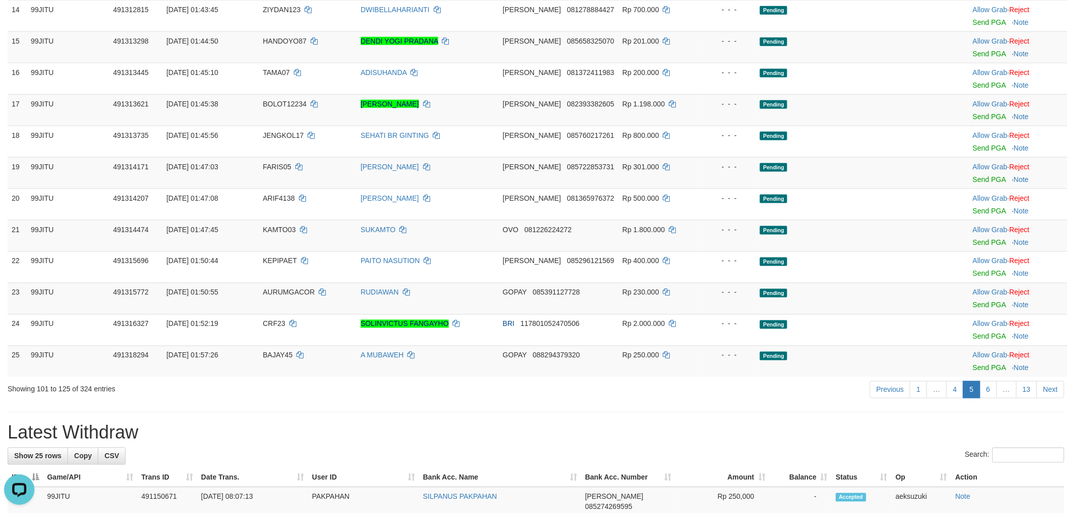
scroll to position [563, 0]
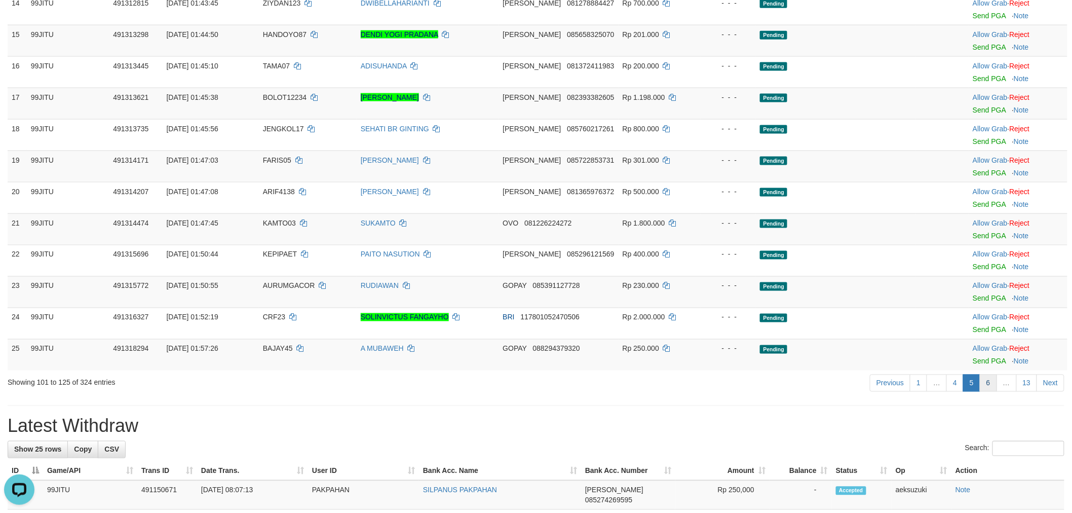
click at [992, 378] on link "6" at bounding box center [988, 383] width 17 height 17
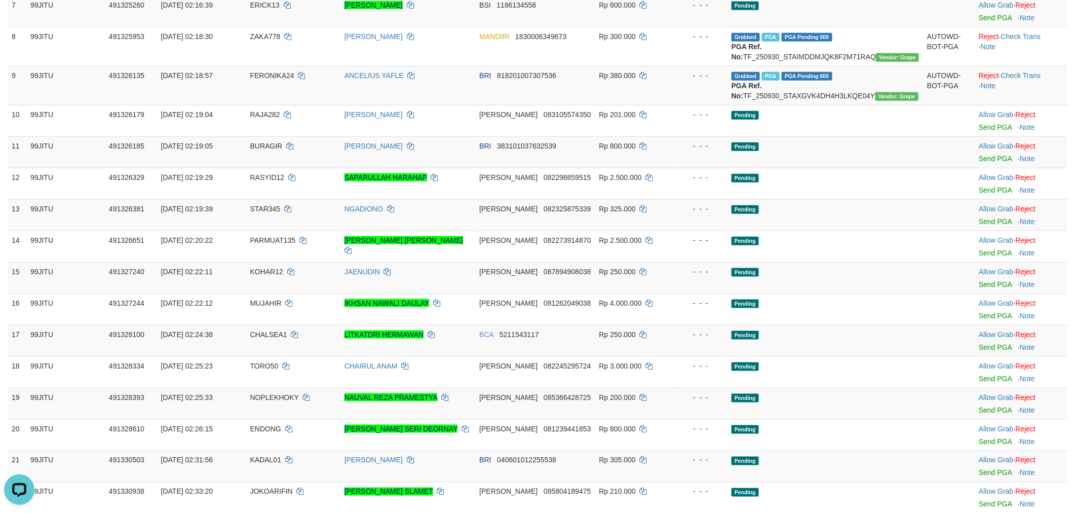
scroll to position [0, 0]
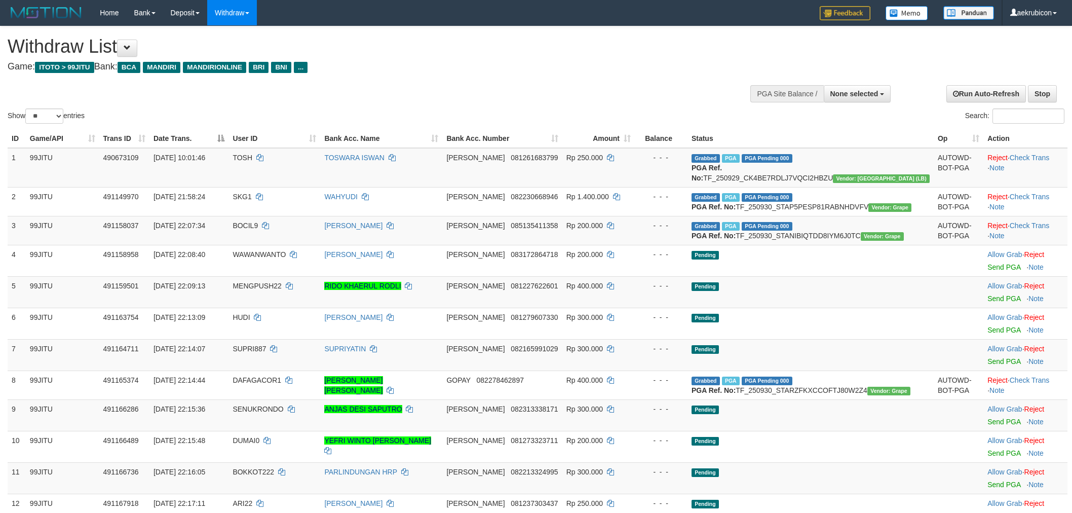
select select
select select "**"
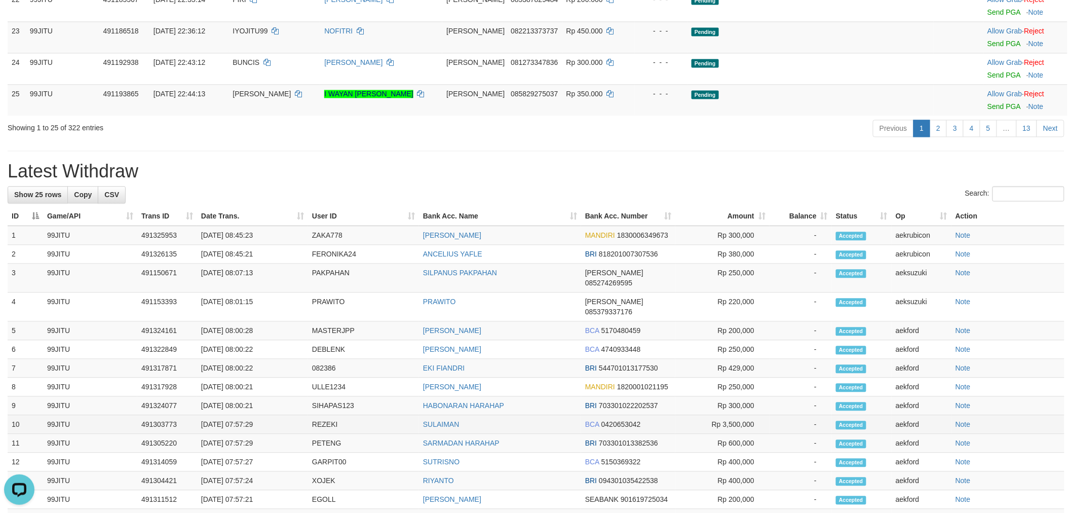
scroll to position [901, 0]
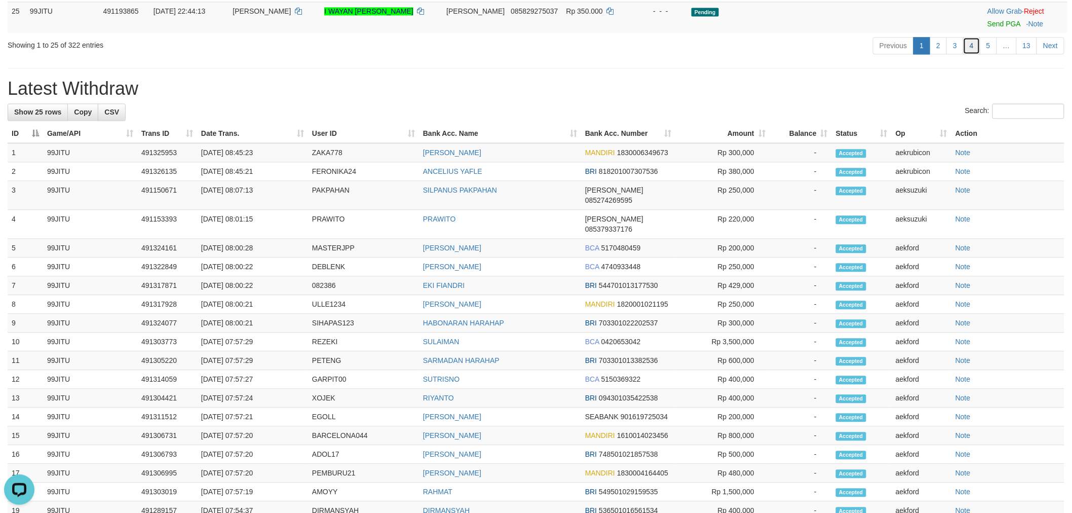
click at [967, 54] on link "4" at bounding box center [972, 45] width 17 height 17
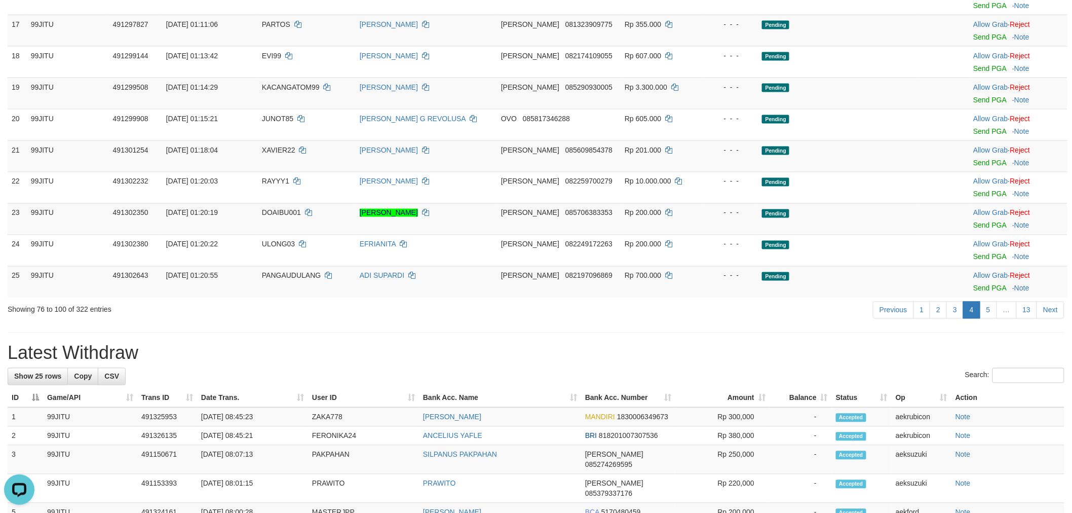
scroll to position [676, 0]
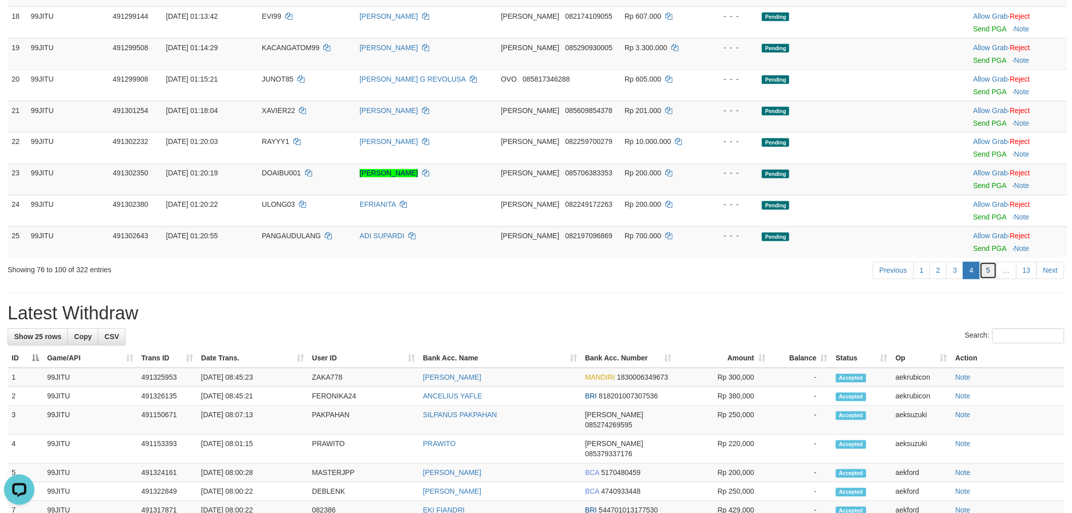
click at [995, 270] on link "5" at bounding box center [988, 270] width 17 height 17
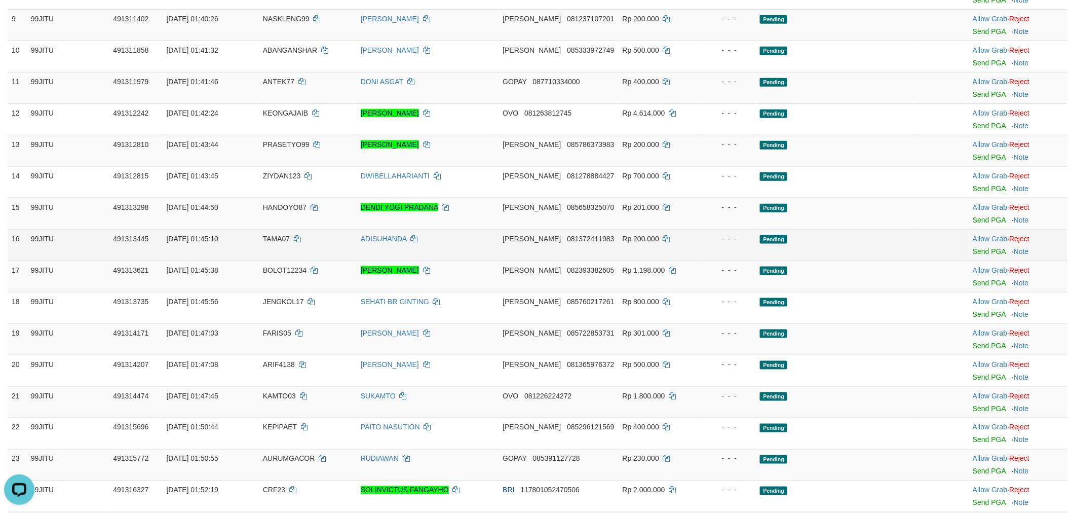
scroll to position [450, 0]
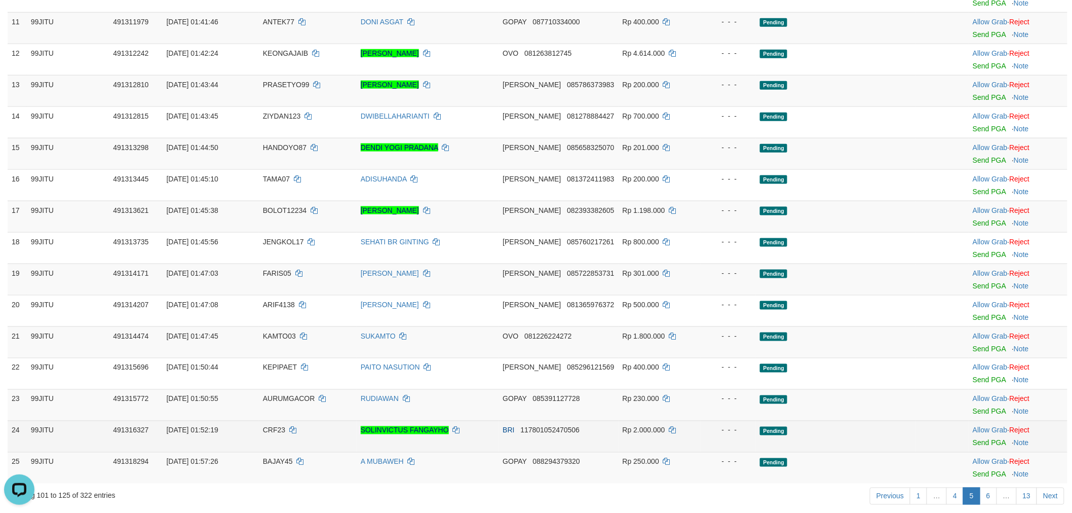
click at [281, 428] on span "CRF23" at bounding box center [274, 430] width 22 height 8
copy td "CRF23"
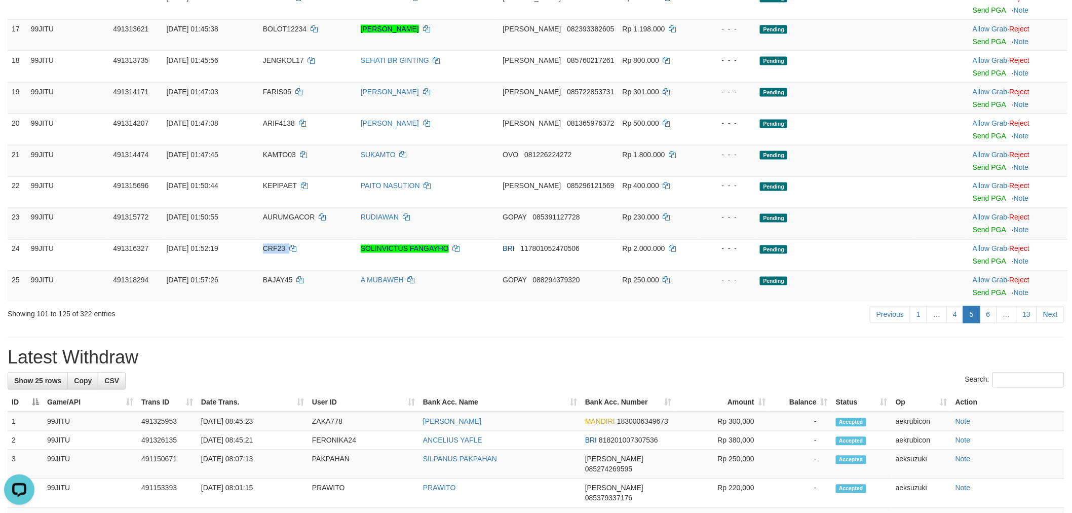
scroll to position [676, 0]
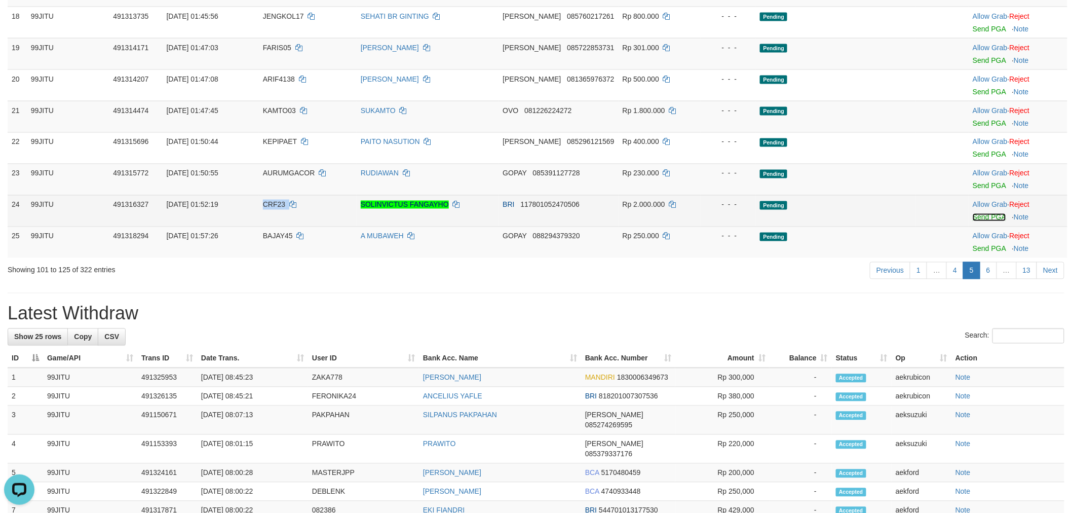
click at [984, 217] on link "Send PGA" at bounding box center [989, 217] width 33 height 8
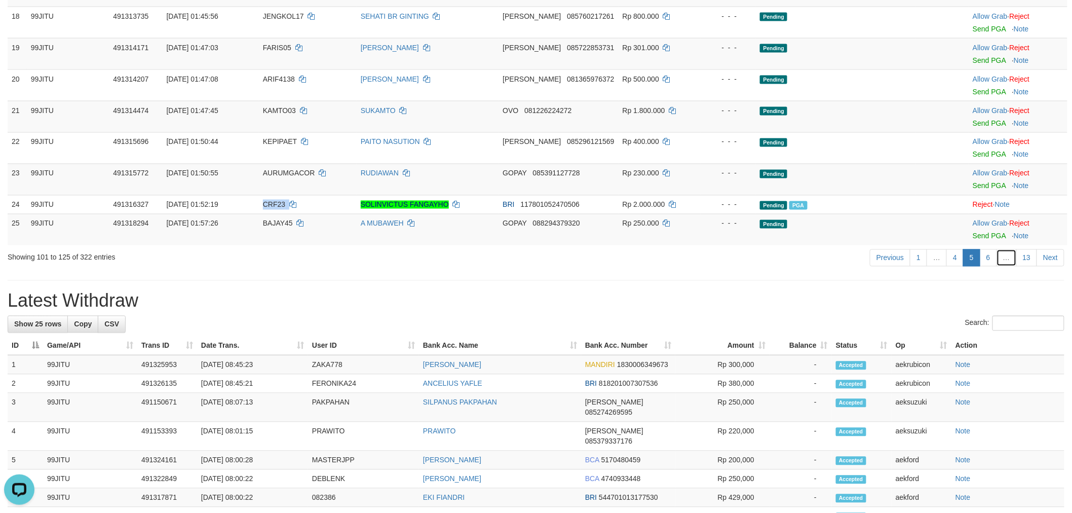
click at [997, 261] on link "…" at bounding box center [1007, 257] width 20 height 17
click at [991, 259] on link "6" at bounding box center [988, 257] width 17 height 17
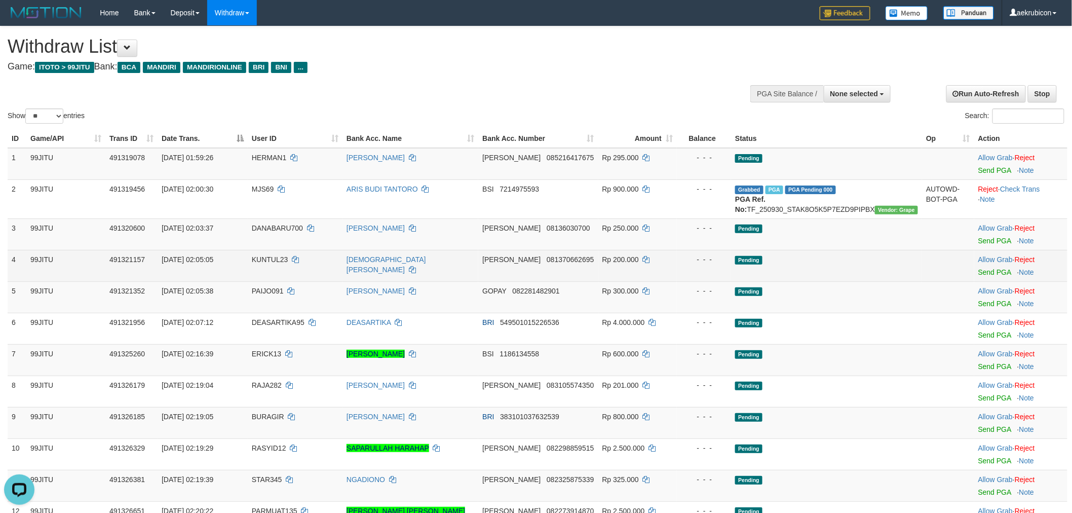
scroll to position [113, 0]
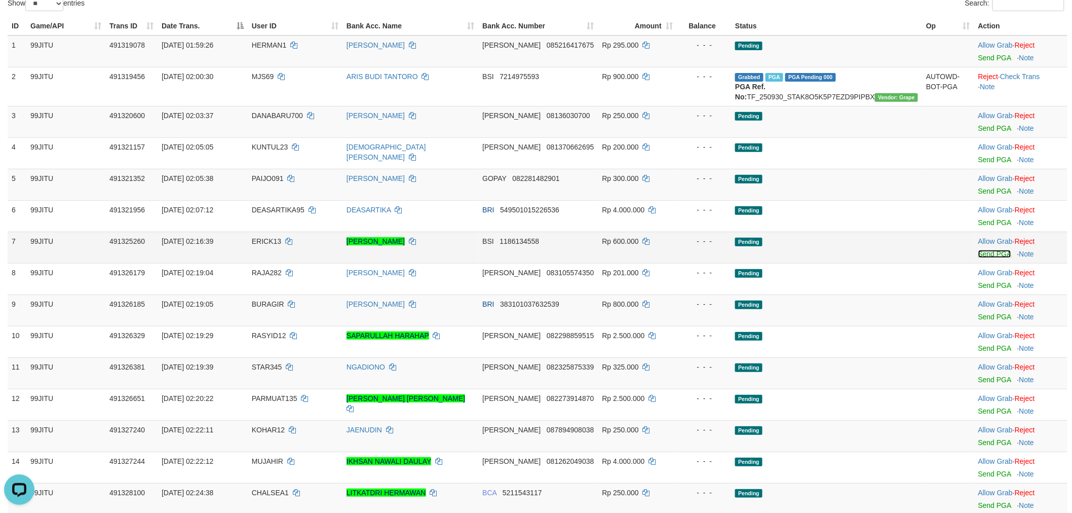
click at [979, 258] on link "Send PGA" at bounding box center [995, 254] width 33 height 8
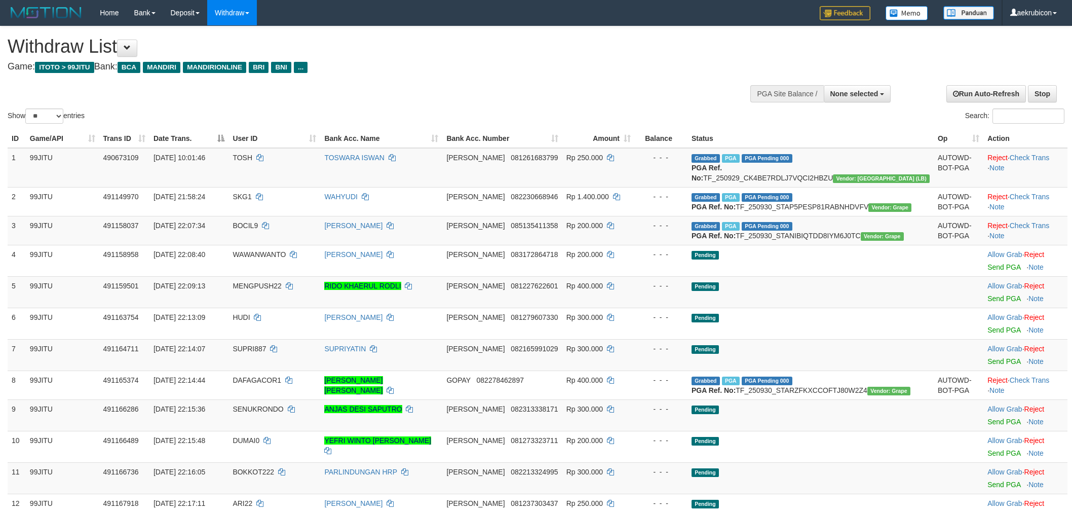
select select
select select "**"
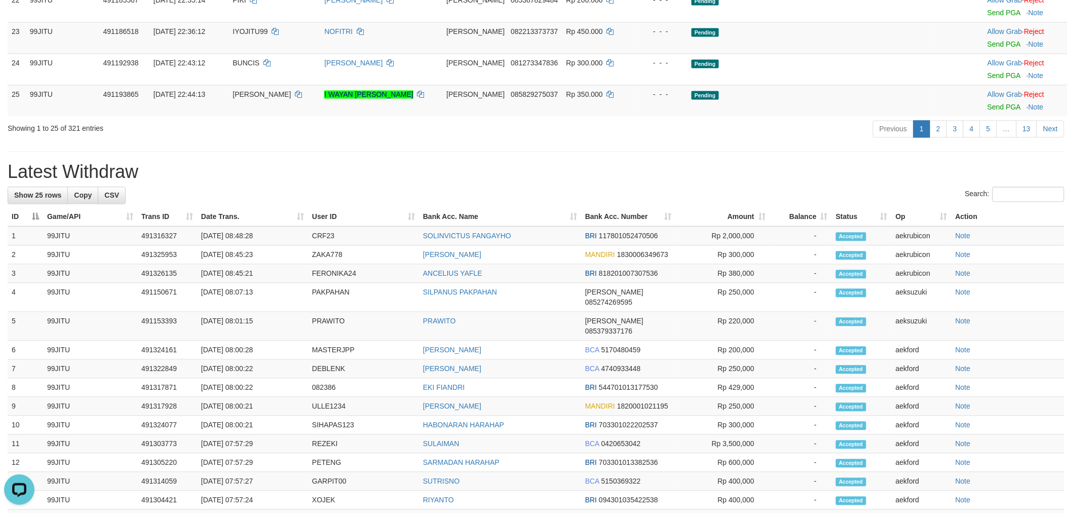
scroll to position [901, 0]
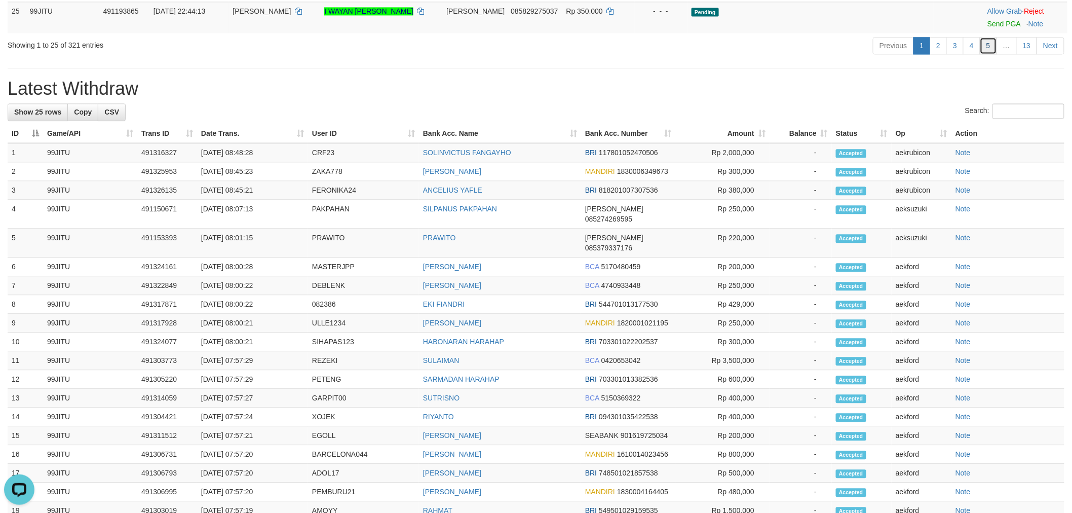
click at [993, 54] on link "5" at bounding box center [988, 45] width 17 height 17
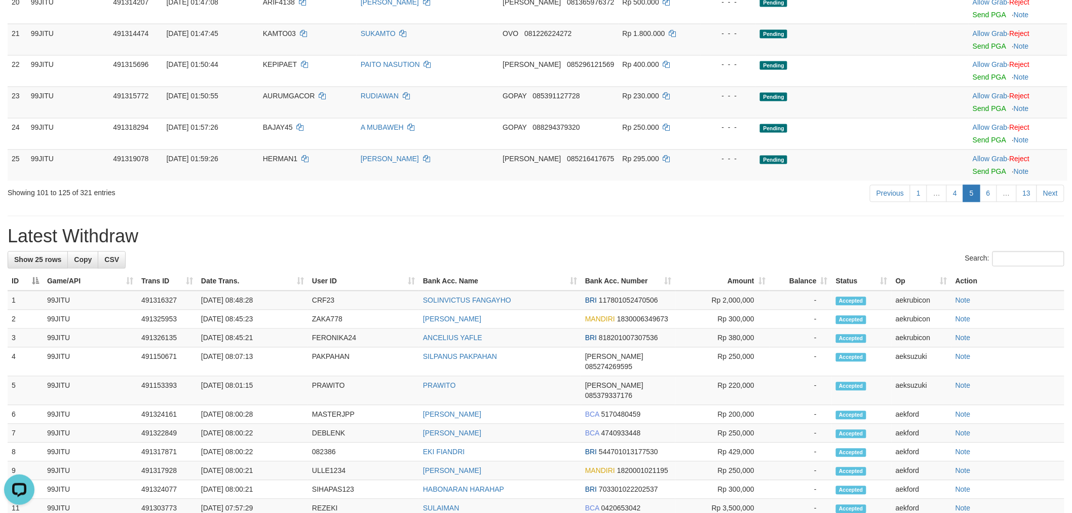
scroll to position [788, 0]
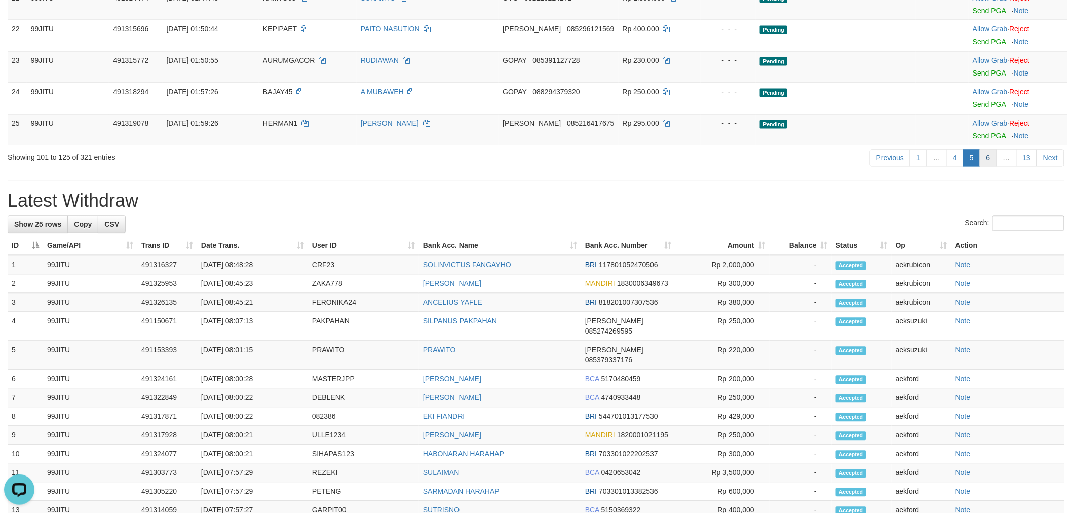
click at [993, 158] on link "6" at bounding box center [988, 158] width 17 height 17
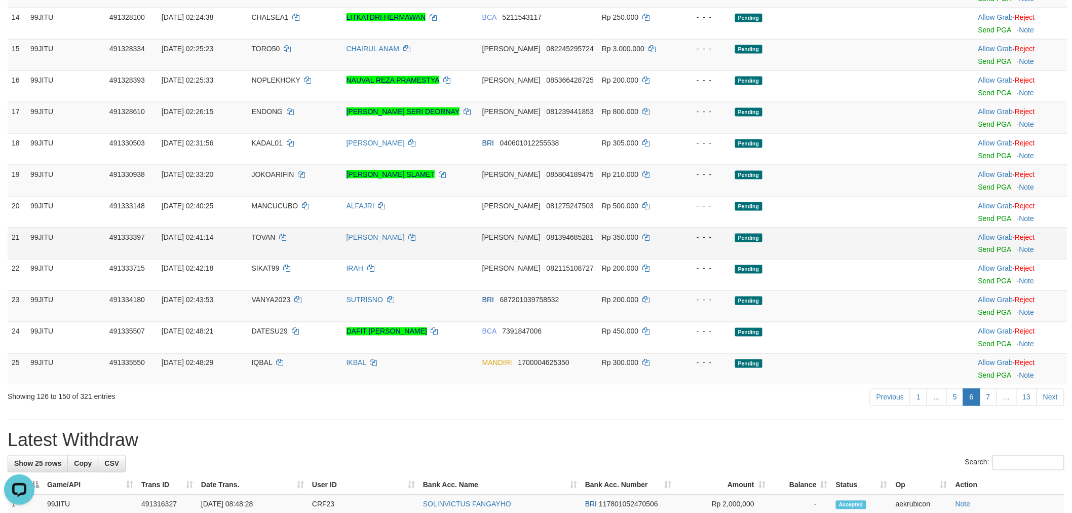
scroll to position [563, 0]
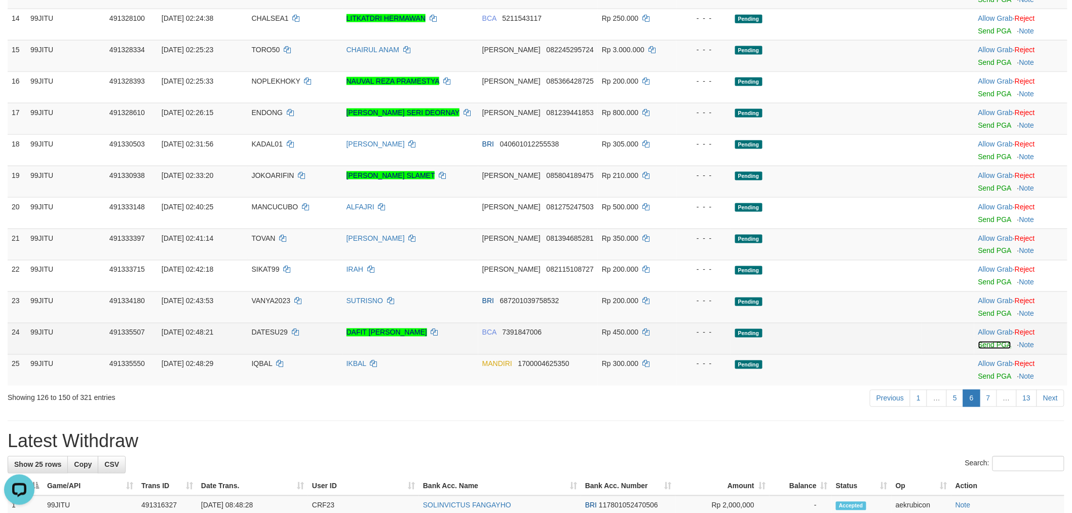
click at [988, 349] on link "Send PGA" at bounding box center [995, 345] width 33 height 8
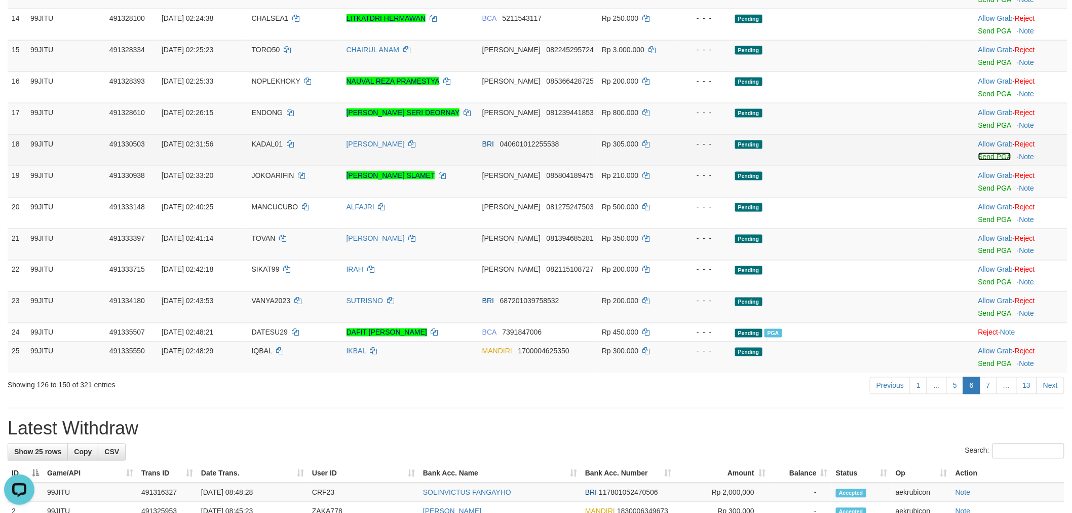
drag, startPoint x: 994, startPoint y: 173, endPoint x: 591, endPoint y: 134, distance: 405.3
click at [994, 161] on link "Send PGA" at bounding box center [995, 157] width 33 height 8
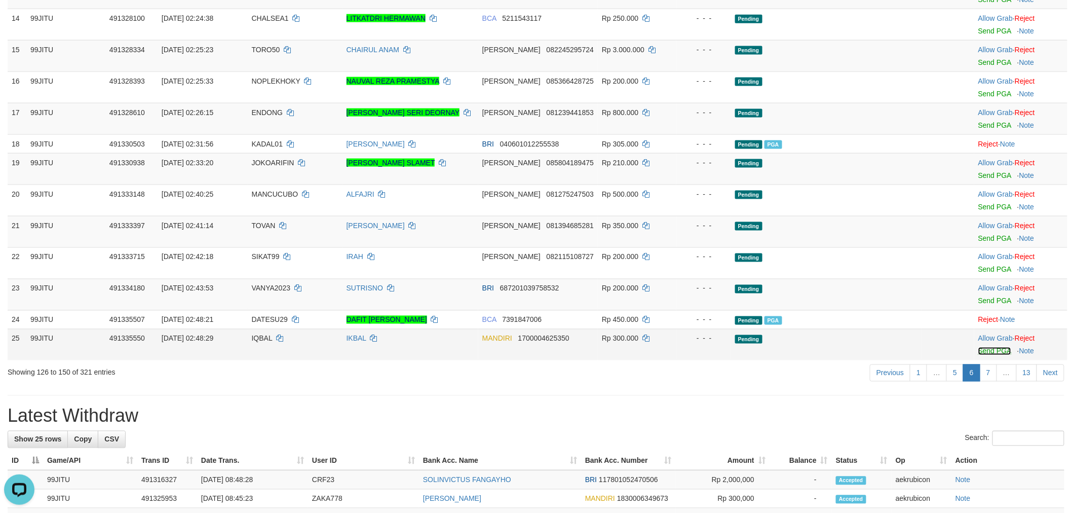
click at [985, 355] on link "Send PGA" at bounding box center [995, 351] width 33 height 8
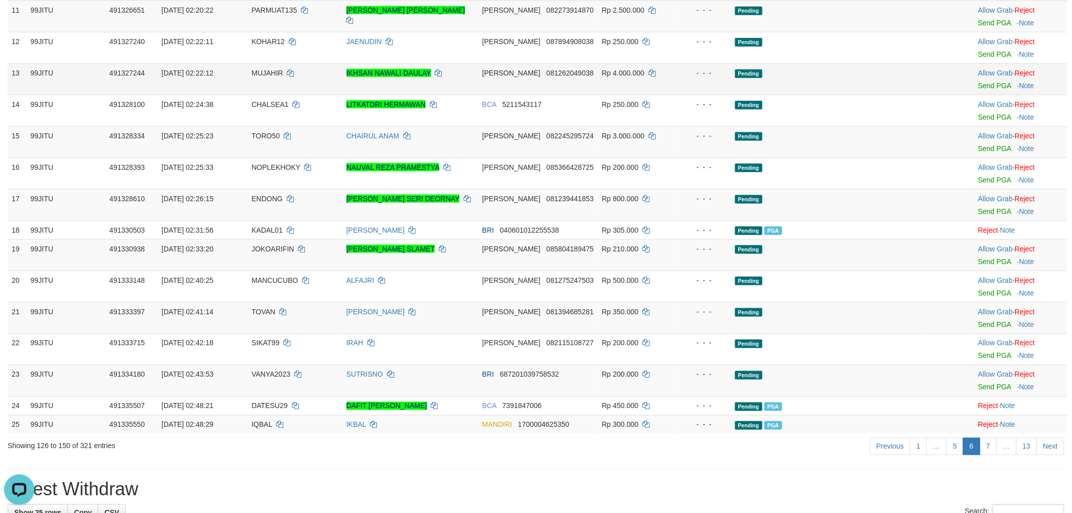
scroll to position [450, 0]
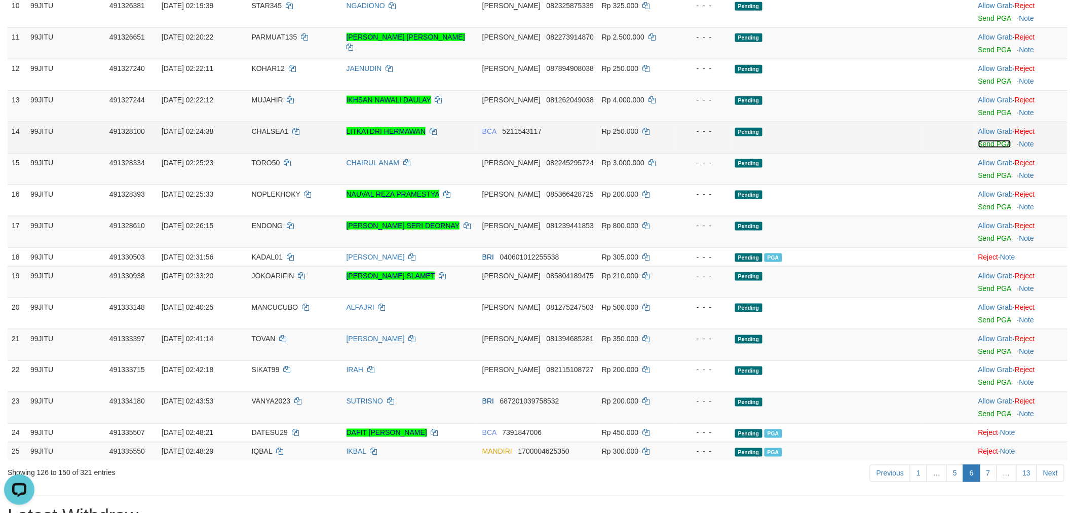
click at [994, 148] on link "Send PGA" at bounding box center [995, 144] width 33 height 8
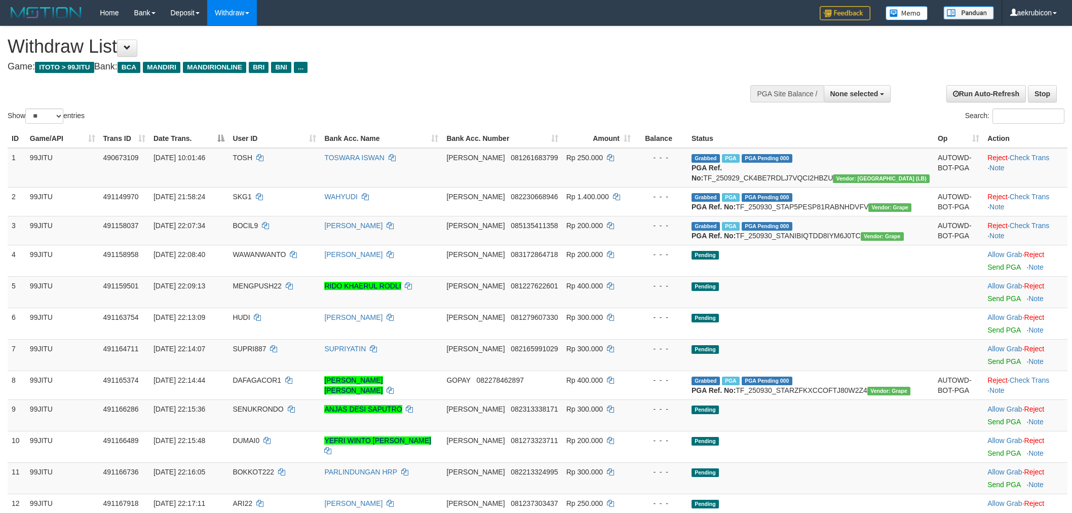
select select
select select "**"
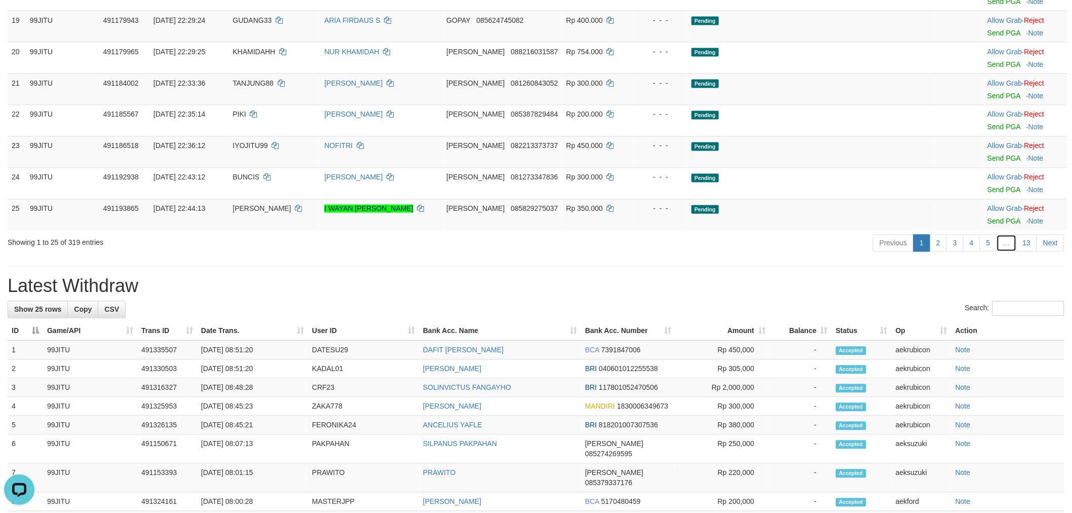
click at [1016, 252] on link "…" at bounding box center [1007, 243] width 20 height 17
click at [1026, 252] on link "13" at bounding box center [1027, 243] width 21 height 17
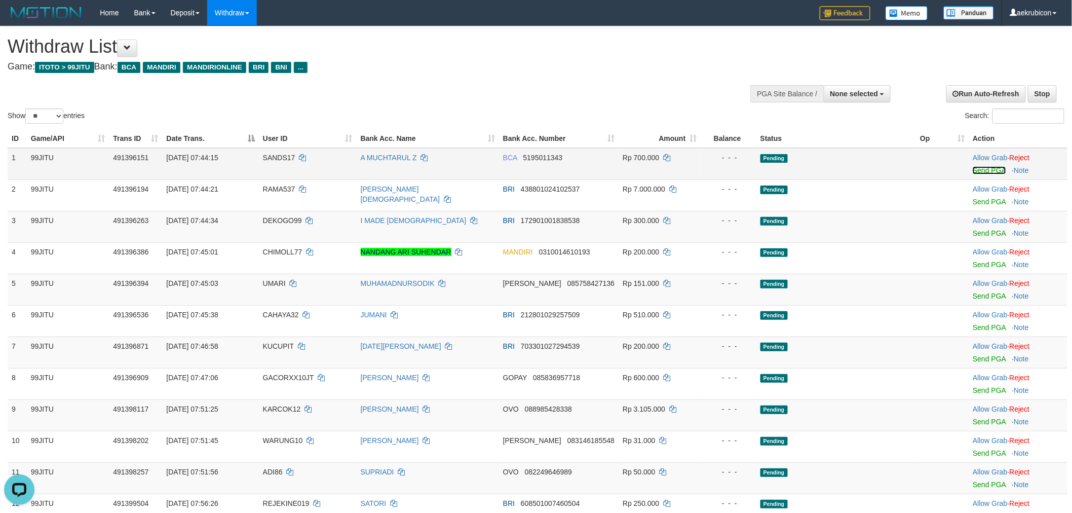
click at [992, 166] on link "Send PGA" at bounding box center [989, 170] width 33 height 8
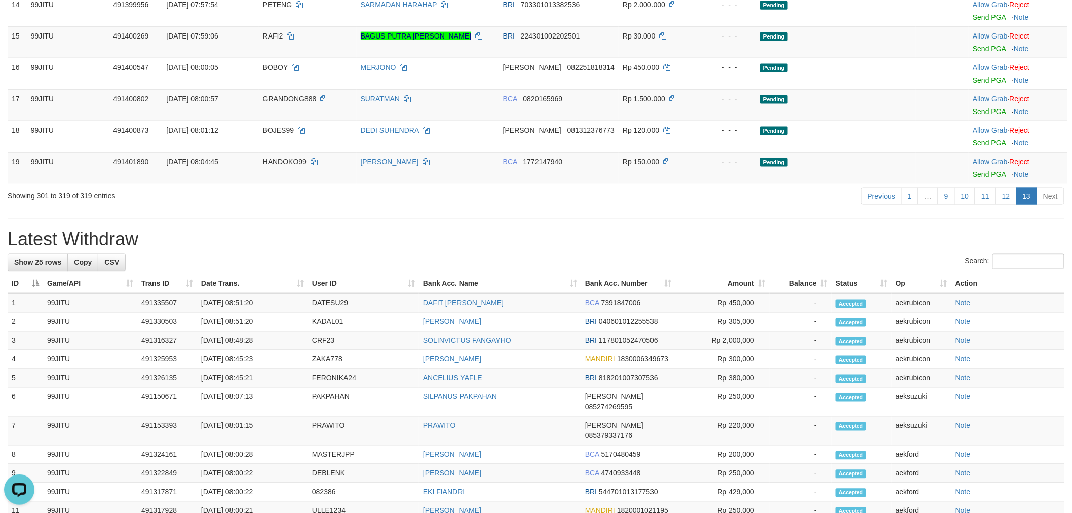
scroll to position [563, 0]
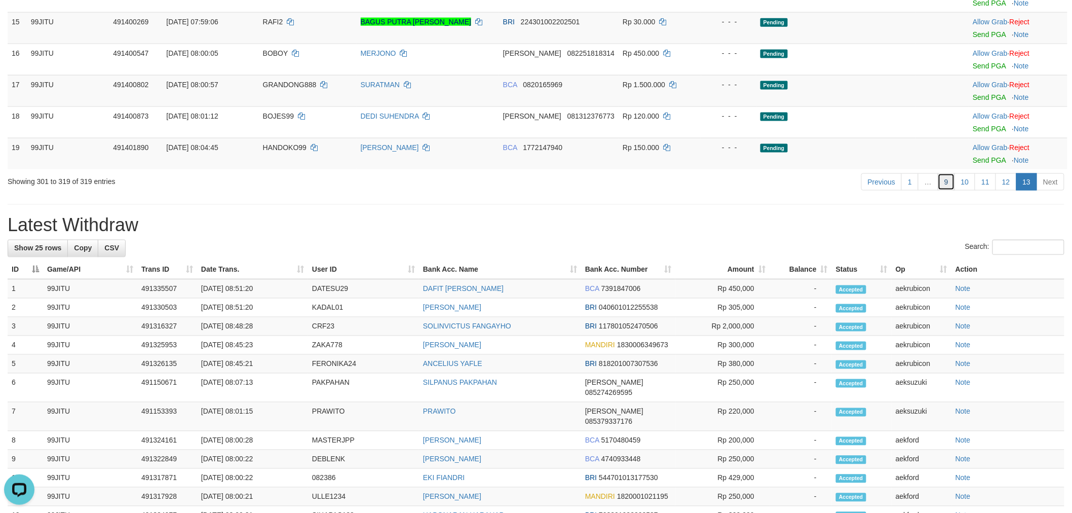
click at [949, 181] on link "9" at bounding box center [946, 181] width 17 height 17
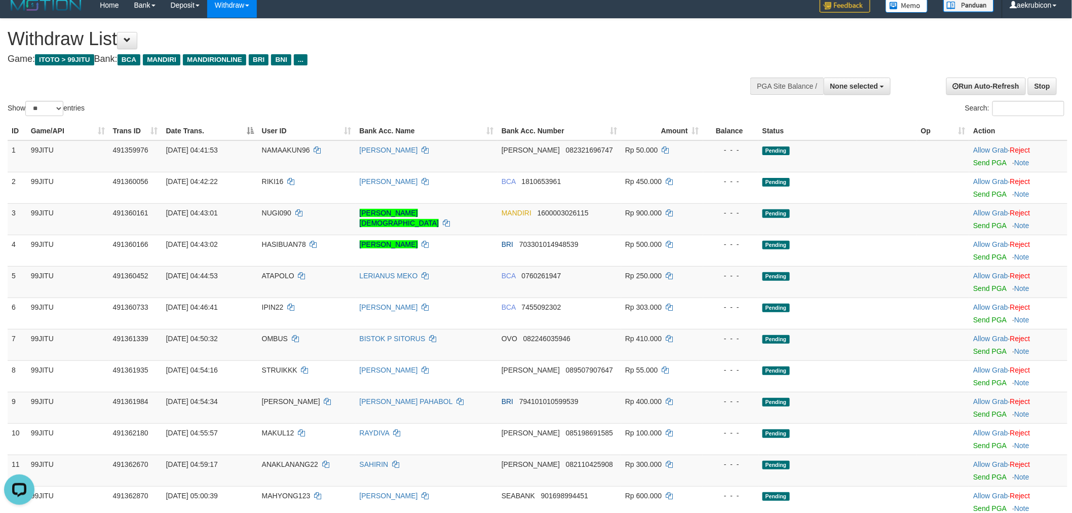
scroll to position [0, 0]
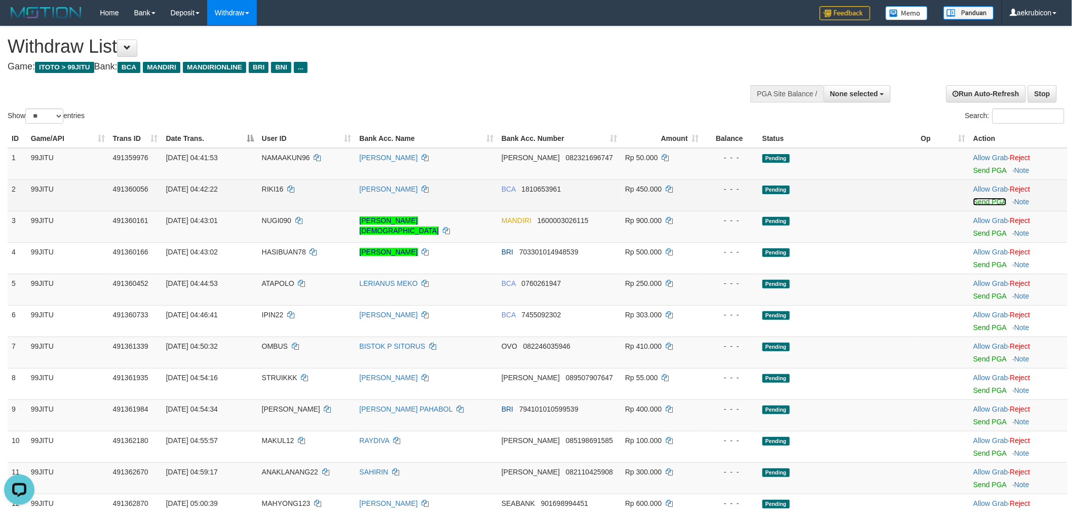
click at [977, 198] on link "Send PGA" at bounding box center [990, 202] width 33 height 8
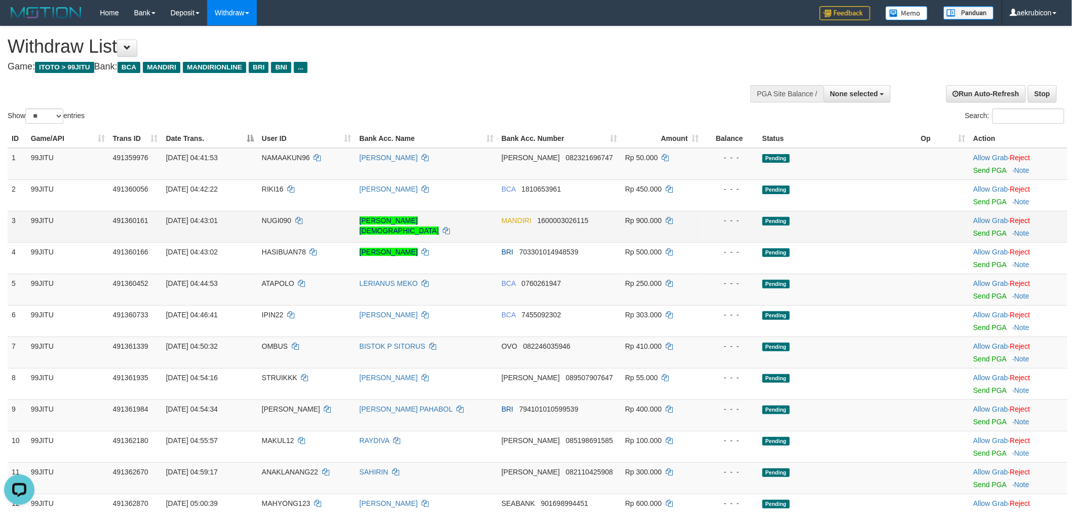
click at [277, 218] on span "NUGI090" at bounding box center [276, 220] width 29 height 8
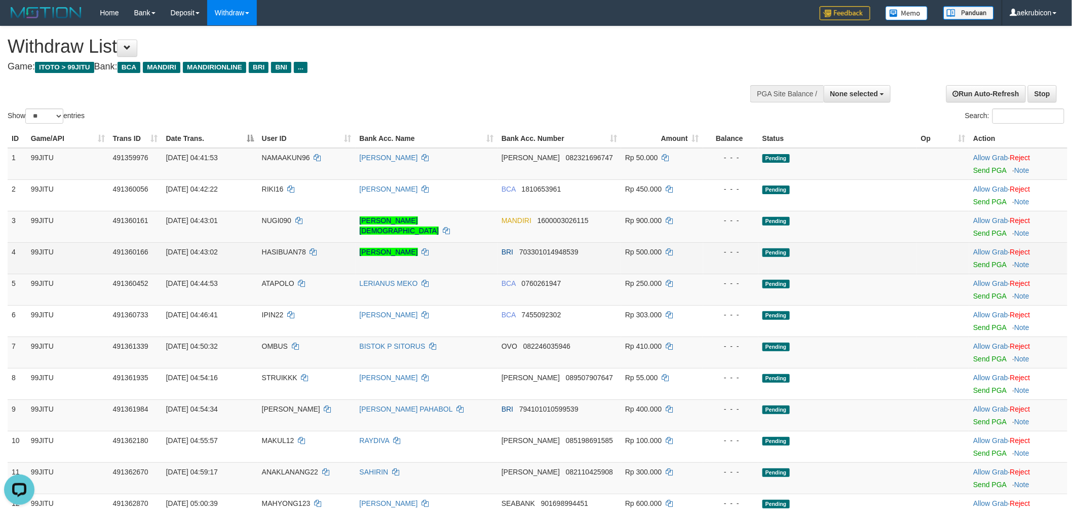
click at [279, 245] on td "HASIBUAN78" at bounding box center [307, 257] width 98 height 31
drag, startPoint x: 279, startPoint y: 245, endPoint x: 298, endPoint y: 241, distance: 18.6
click at [279, 245] on td "HASIBUAN78" at bounding box center [307, 257] width 98 height 31
copy span "HASIBUAN78"
click at [981, 261] on link "Send PGA" at bounding box center [990, 265] width 33 height 8
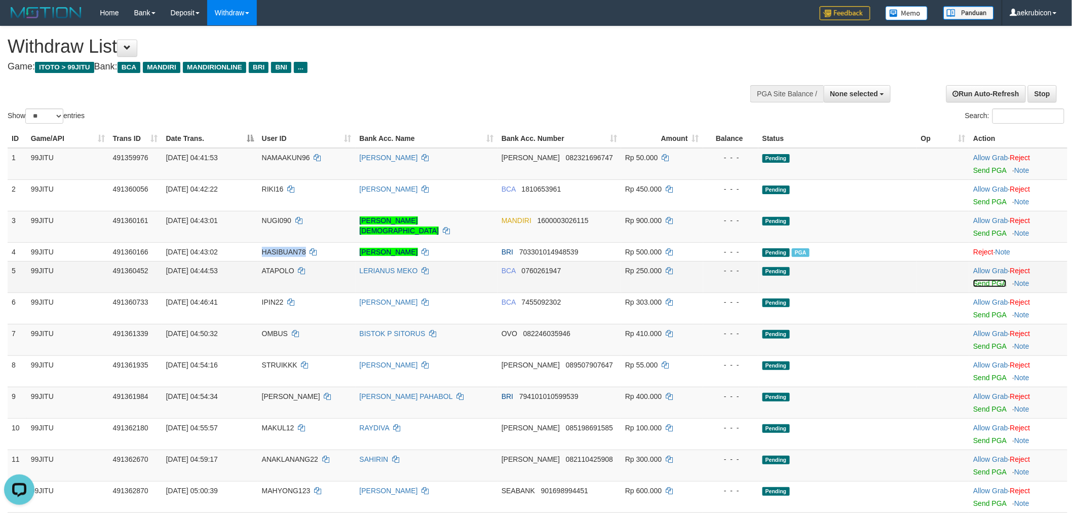
click at [974, 281] on link "Send PGA" at bounding box center [990, 283] width 33 height 8
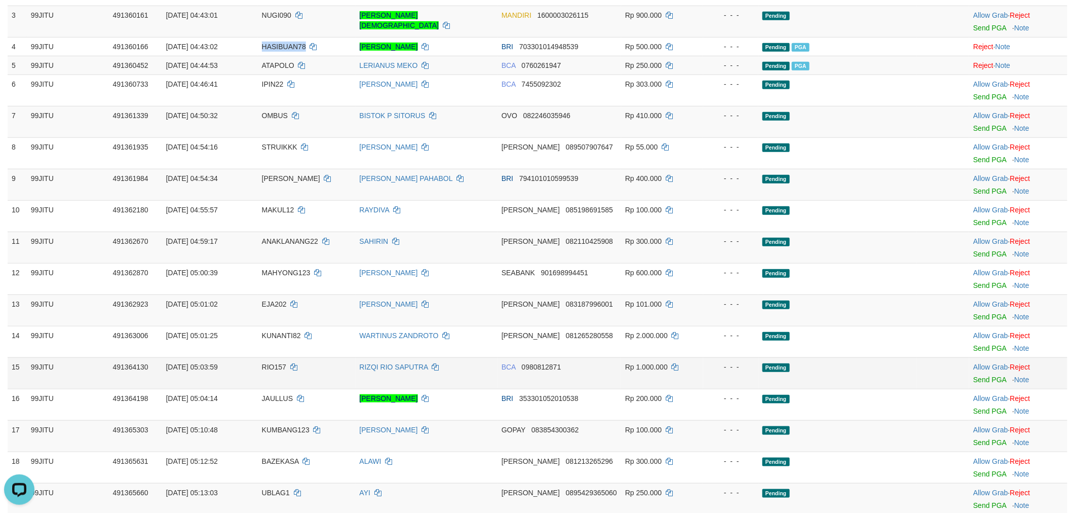
scroll to position [563, 0]
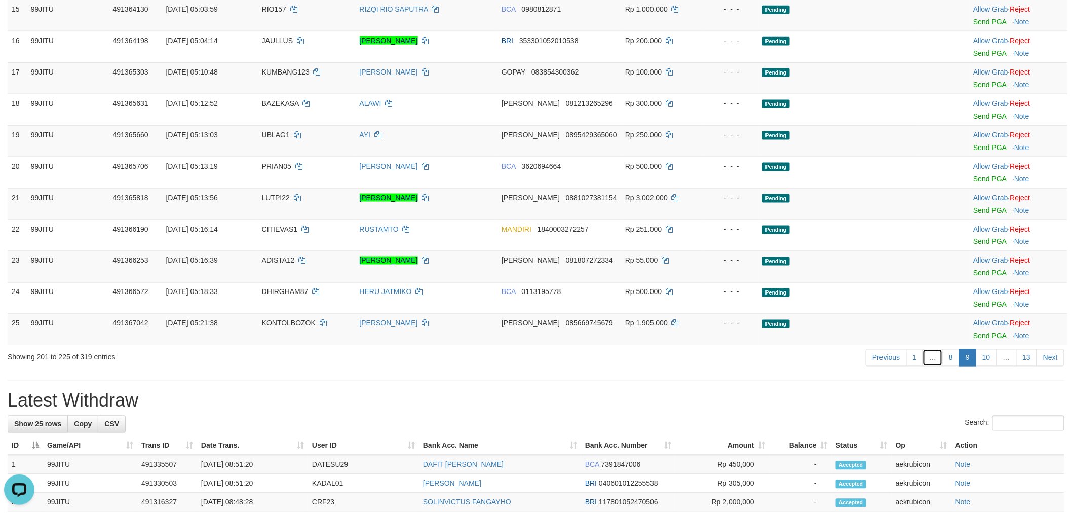
click at [931, 364] on link "…" at bounding box center [933, 357] width 20 height 17
click at [955, 356] on link "8" at bounding box center [951, 357] width 17 height 17
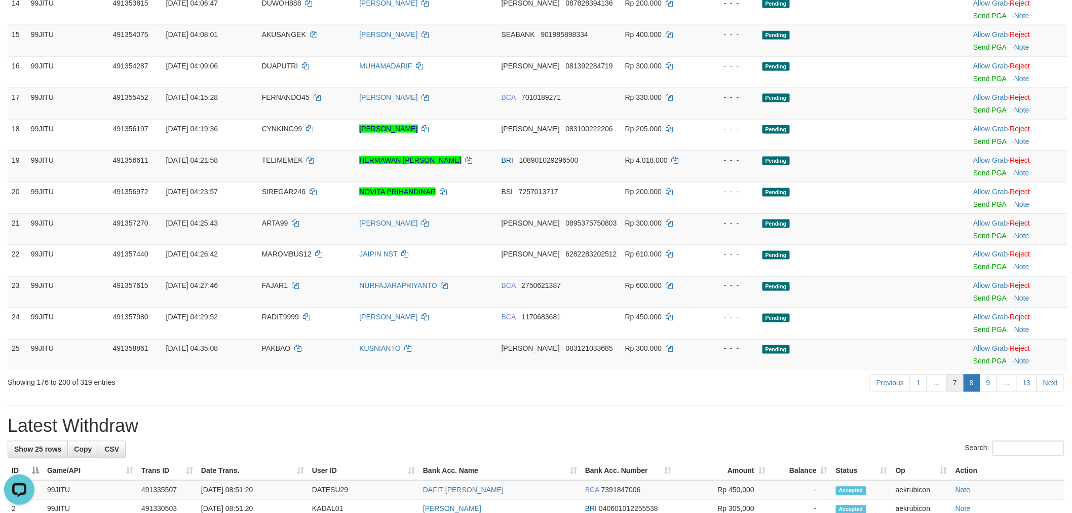
click at [953, 381] on link "7" at bounding box center [955, 383] width 17 height 17
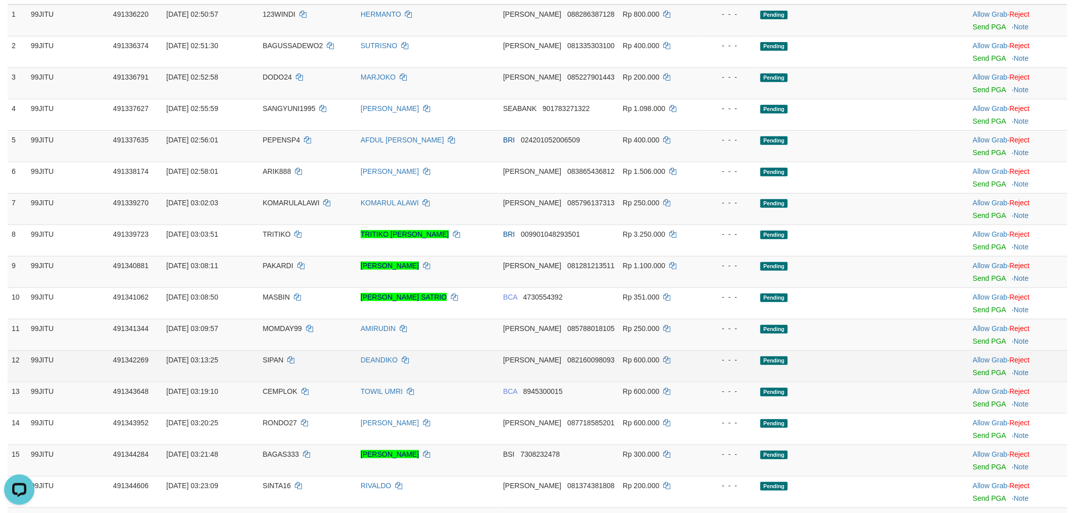
scroll to position [225, 0]
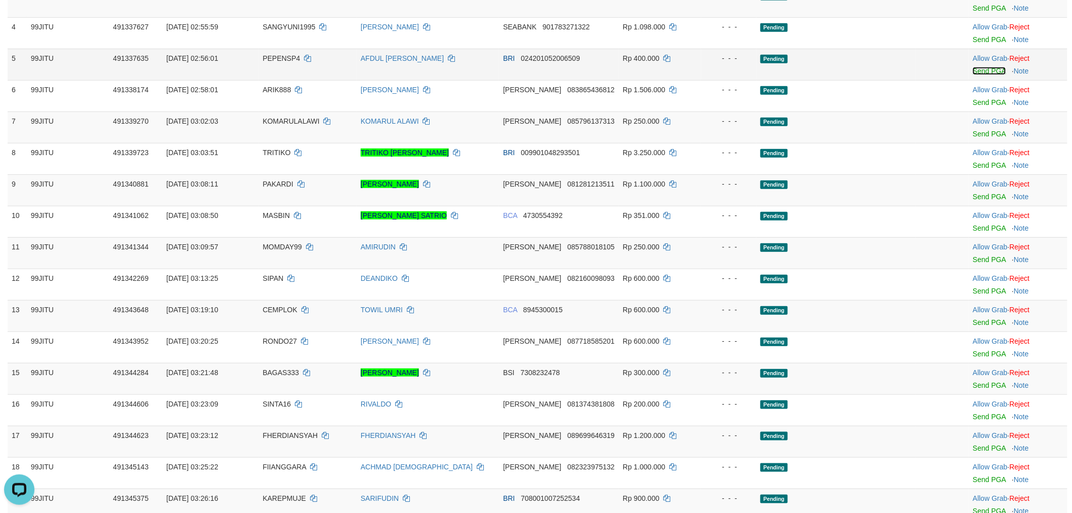
click at [985, 68] on link "Send PGA" at bounding box center [989, 71] width 33 height 8
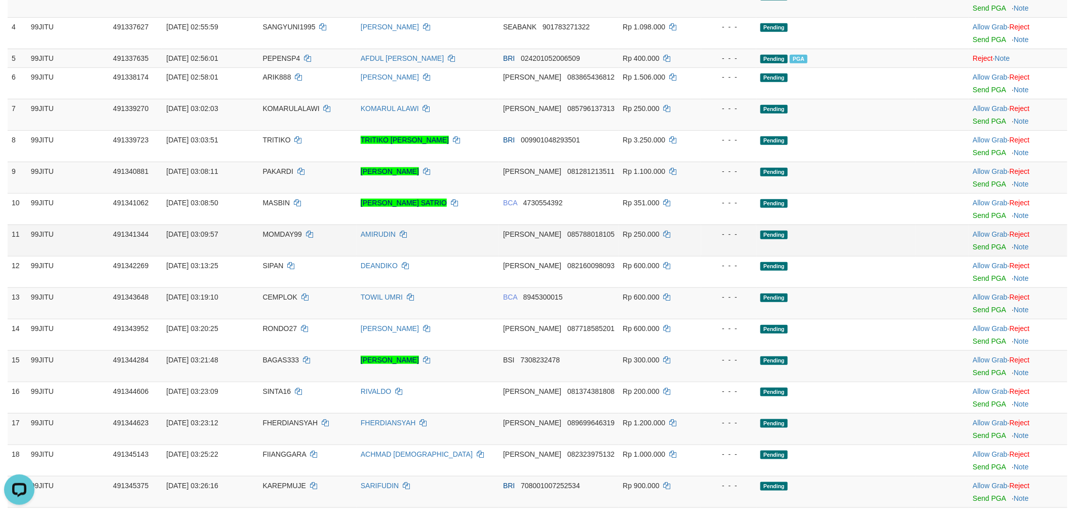
scroll to position [676, 0]
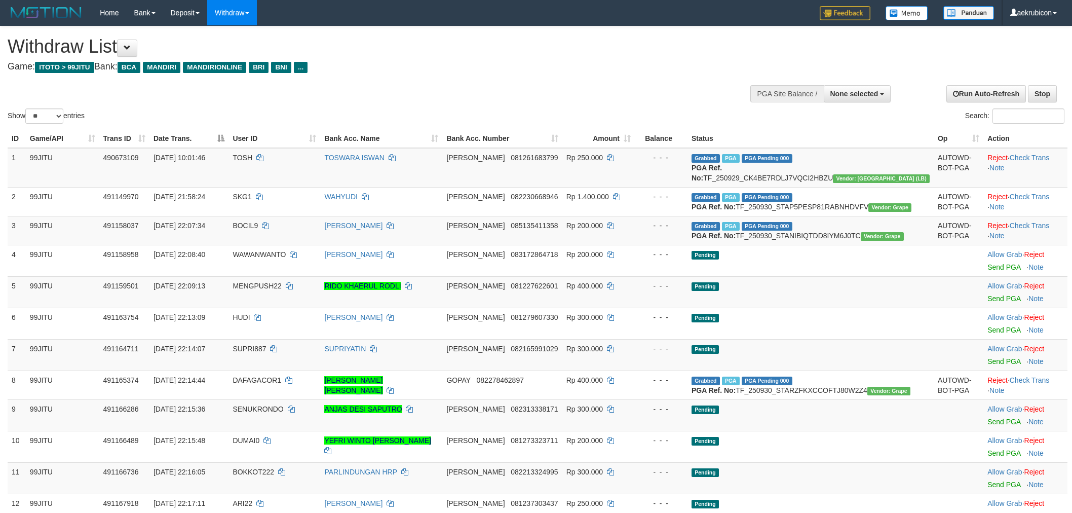
select select
select select "**"
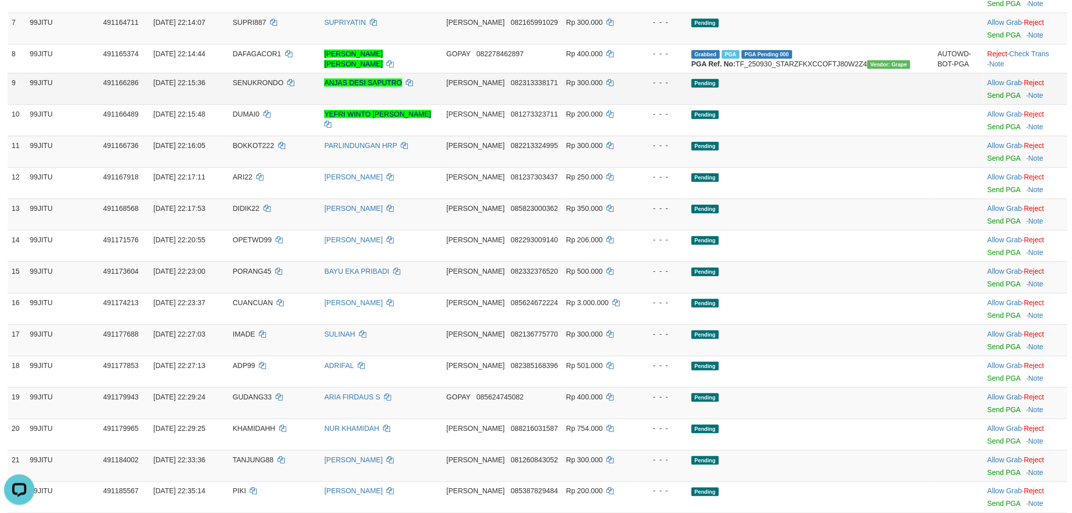
scroll to position [676, 0]
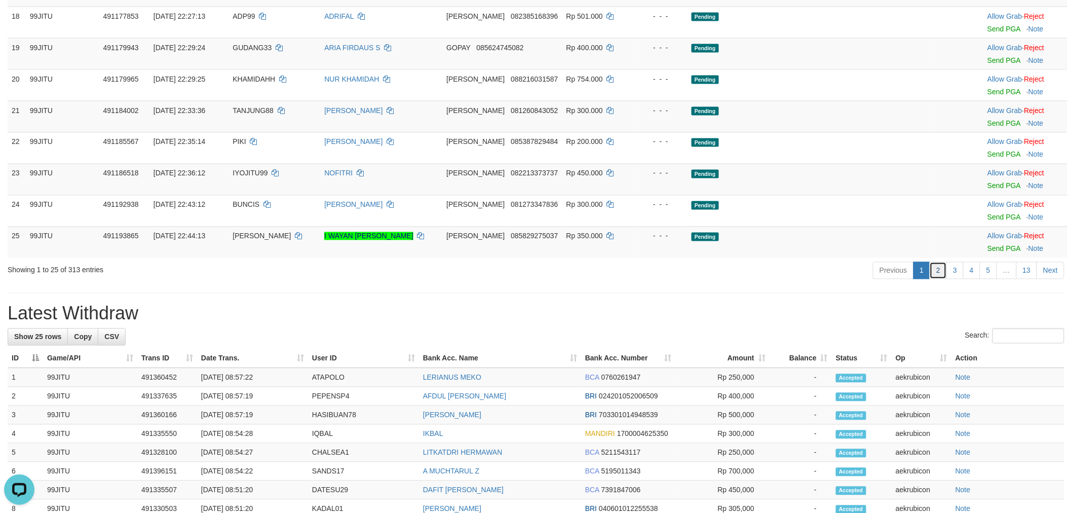
click at [944, 279] on link "2" at bounding box center [938, 270] width 17 height 17
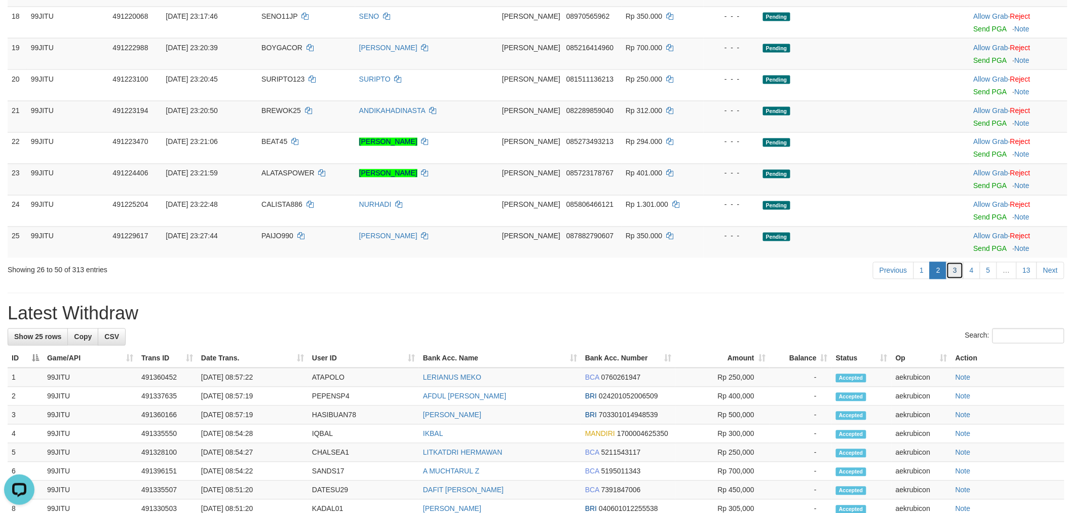
click at [955, 272] on link "3" at bounding box center [955, 270] width 17 height 17
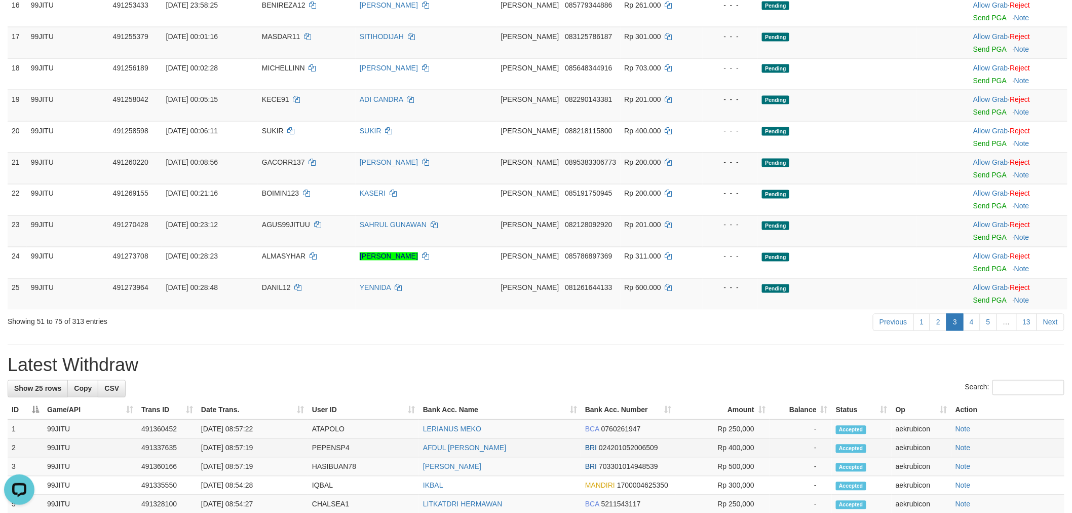
scroll to position [788, 0]
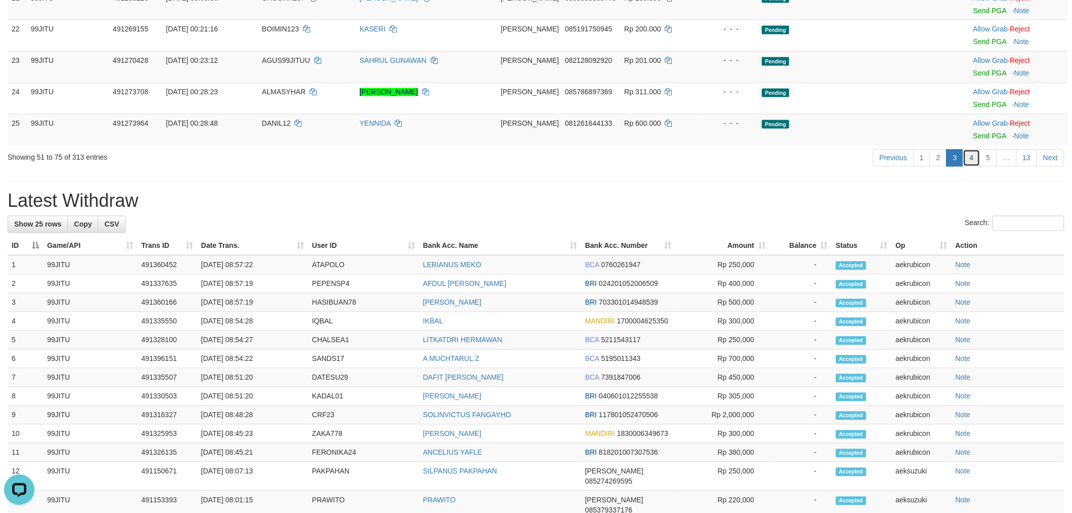
click at [975, 154] on link "4" at bounding box center [972, 158] width 17 height 17
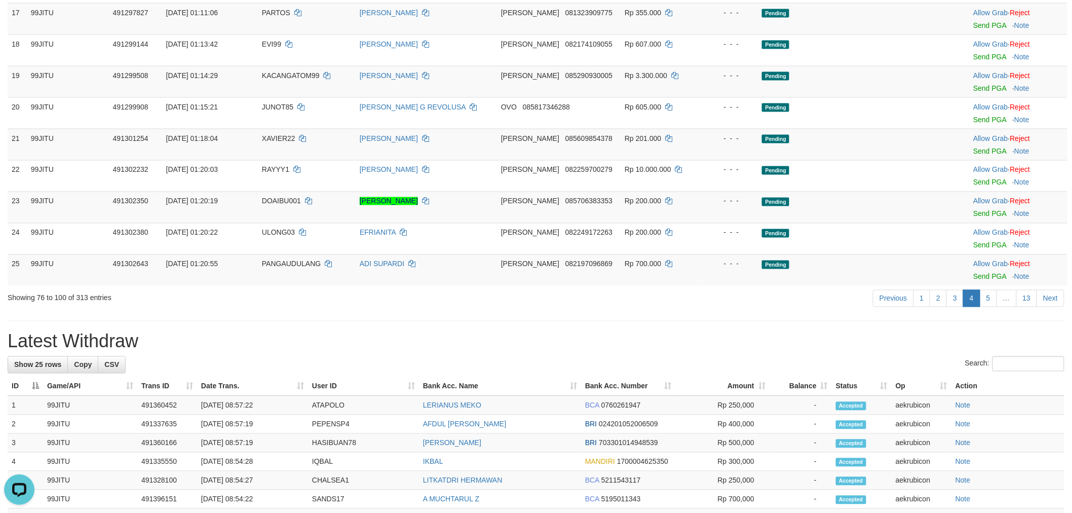
scroll to position [676, 0]
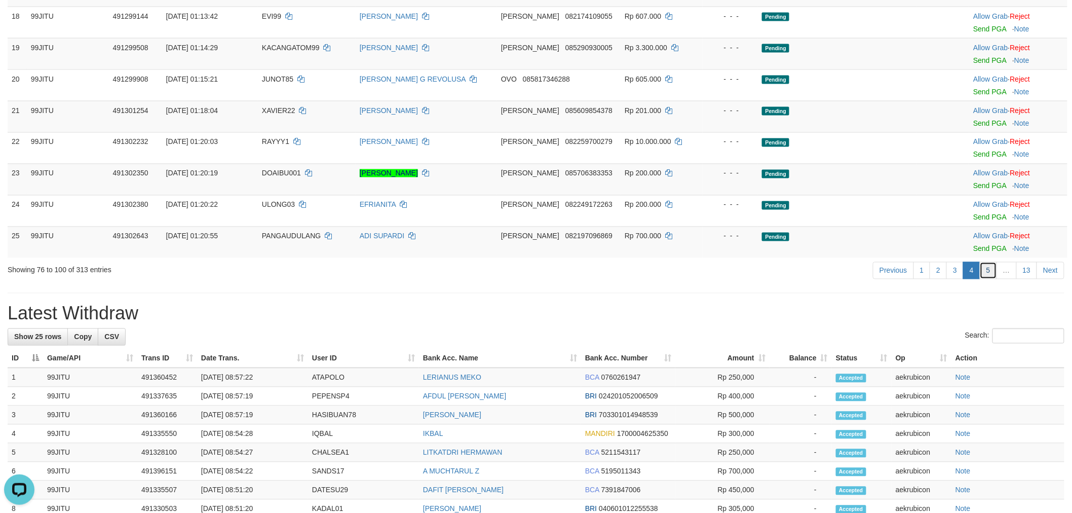
click at [985, 267] on link "5" at bounding box center [988, 270] width 17 height 17
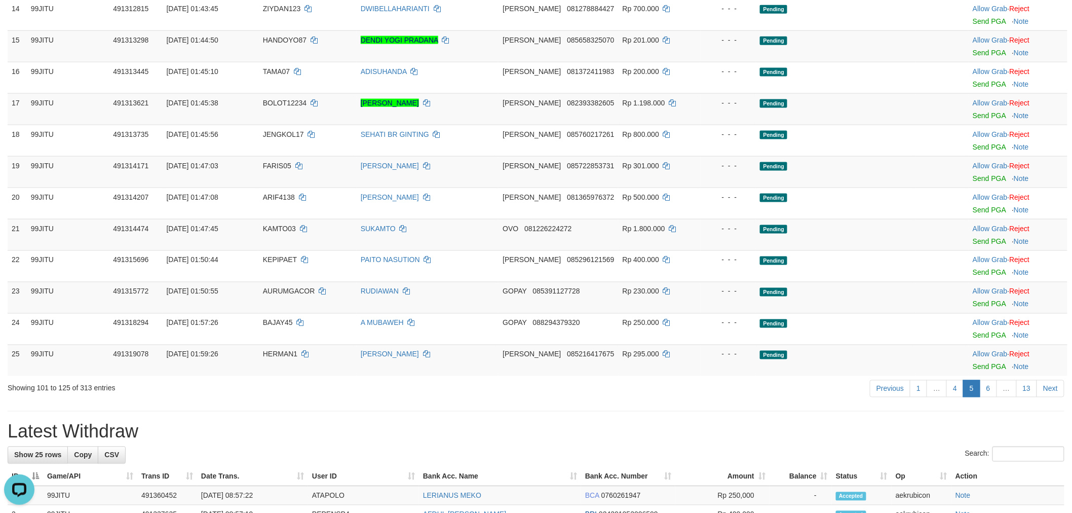
scroll to position [563, 0]
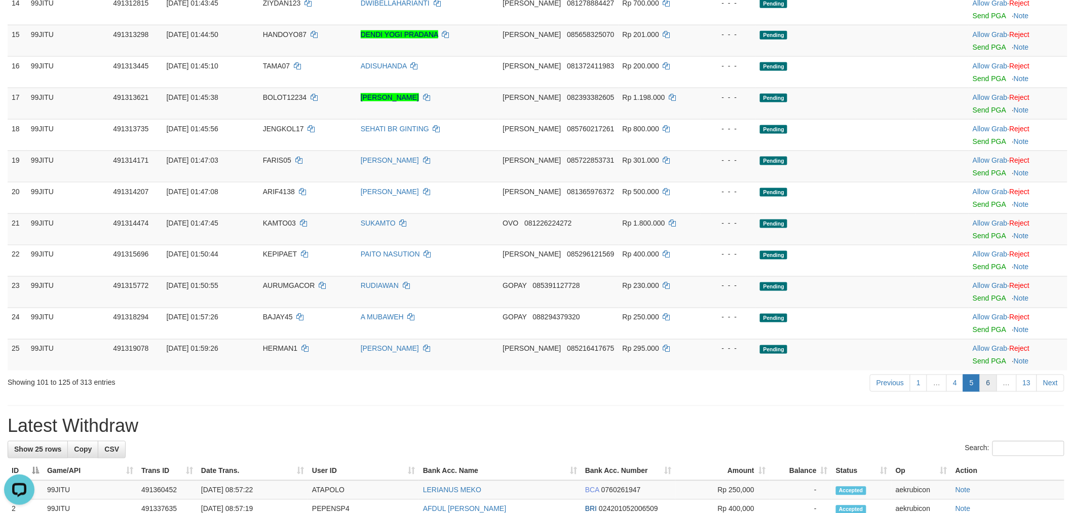
click at [992, 383] on link "6" at bounding box center [988, 383] width 17 height 17
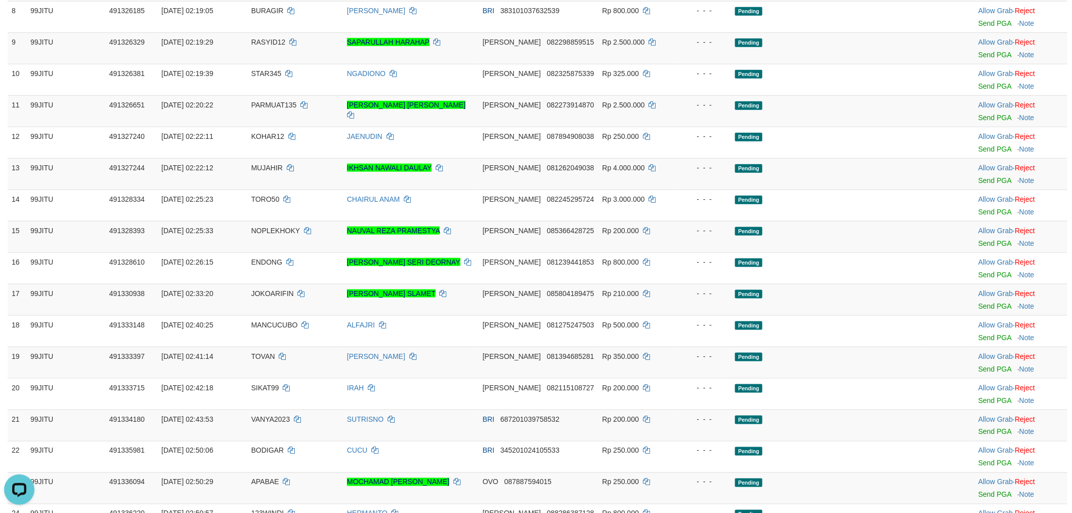
scroll to position [450, 0]
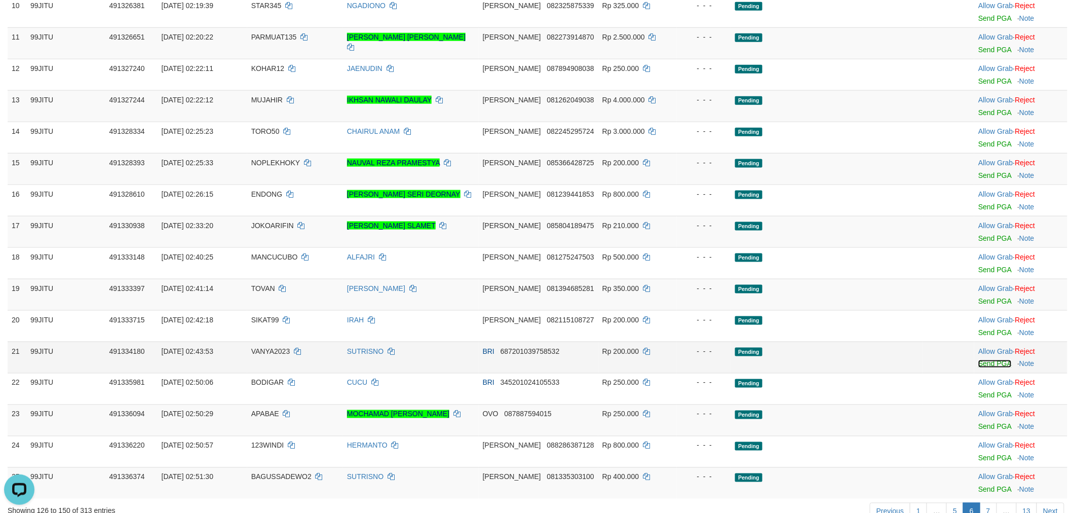
click at [986, 368] on link "Send PGA" at bounding box center [995, 364] width 33 height 8
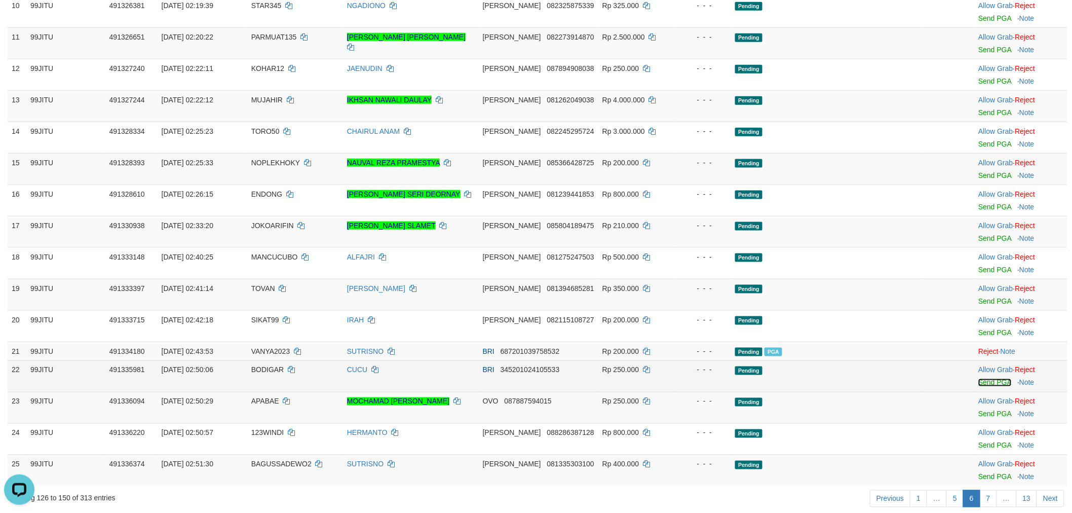
click at [985, 387] on link "Send PGA" at bounding box center [995, 383] width 33 height 8
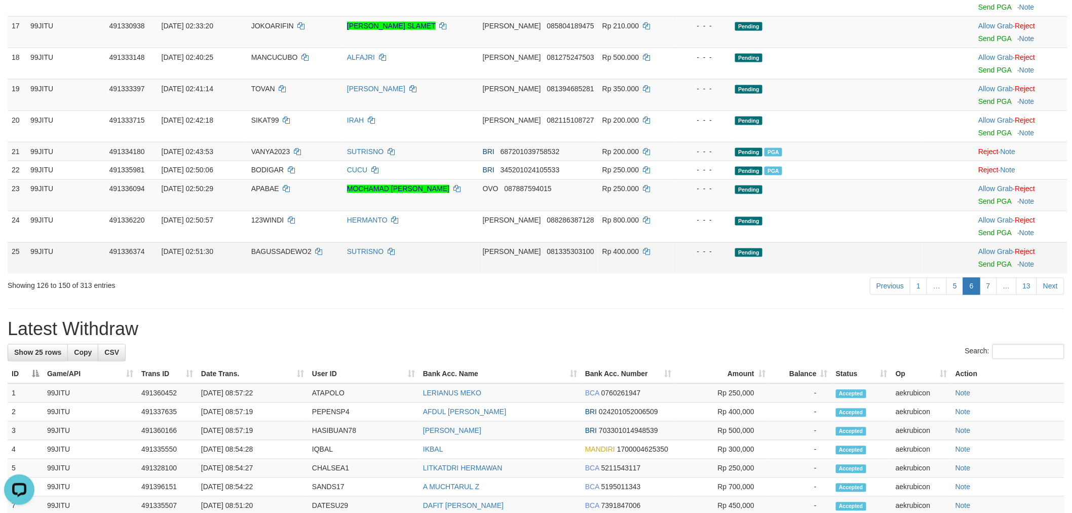
scroll to position [676, 0]
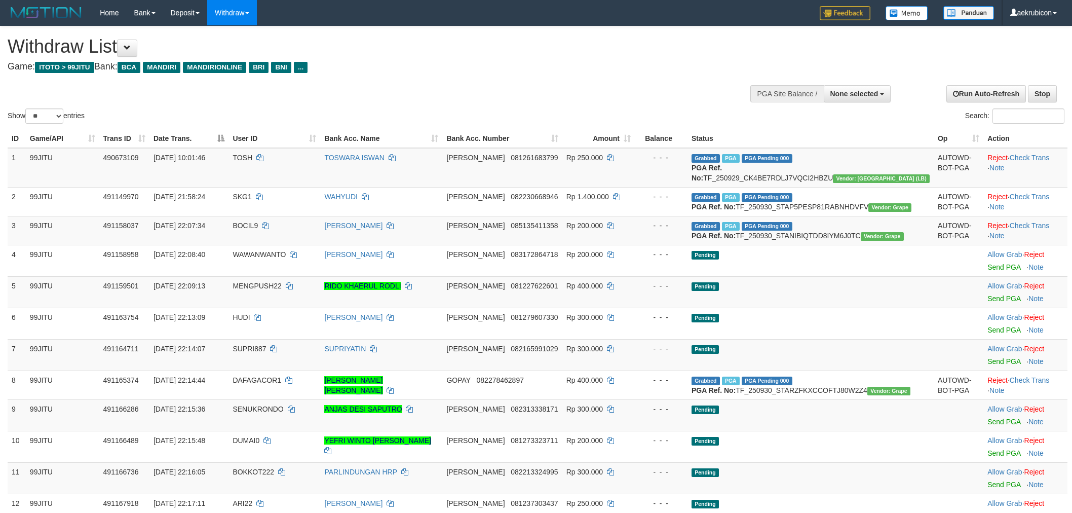
select select
select select "**"
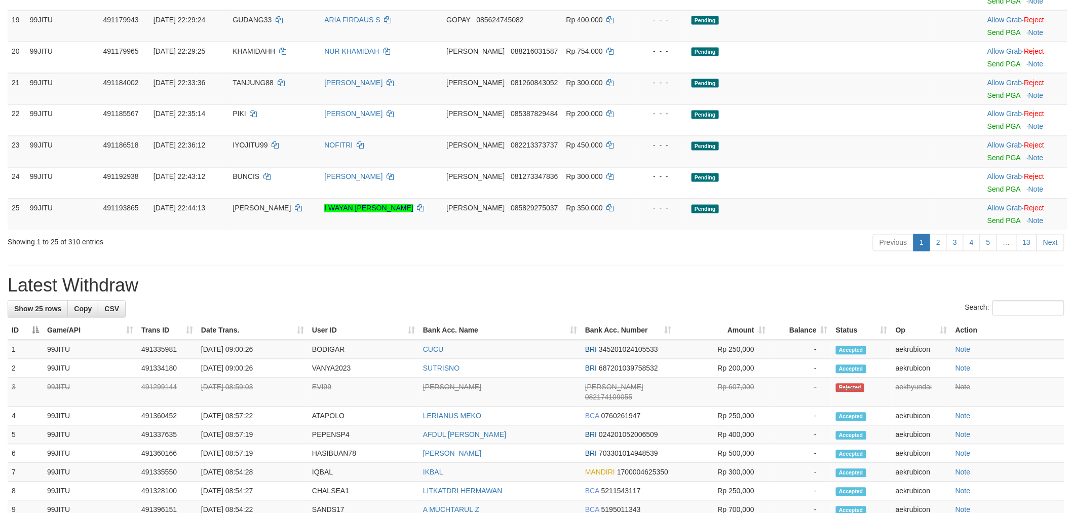
scroll to position [676, 0]
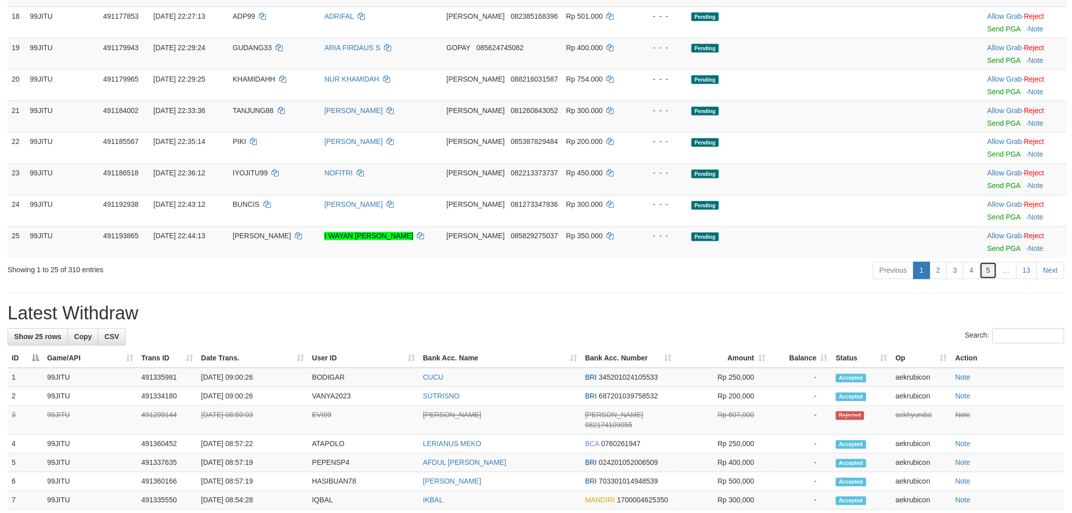
click at [997, 279] on ul "Previous 1 2 3 4 5 … 13 Next" at bounding box center [969, 270] width 192 height 17
click at [995, 279] on link "5" at bounding box center [988, 270] width 17 height 17
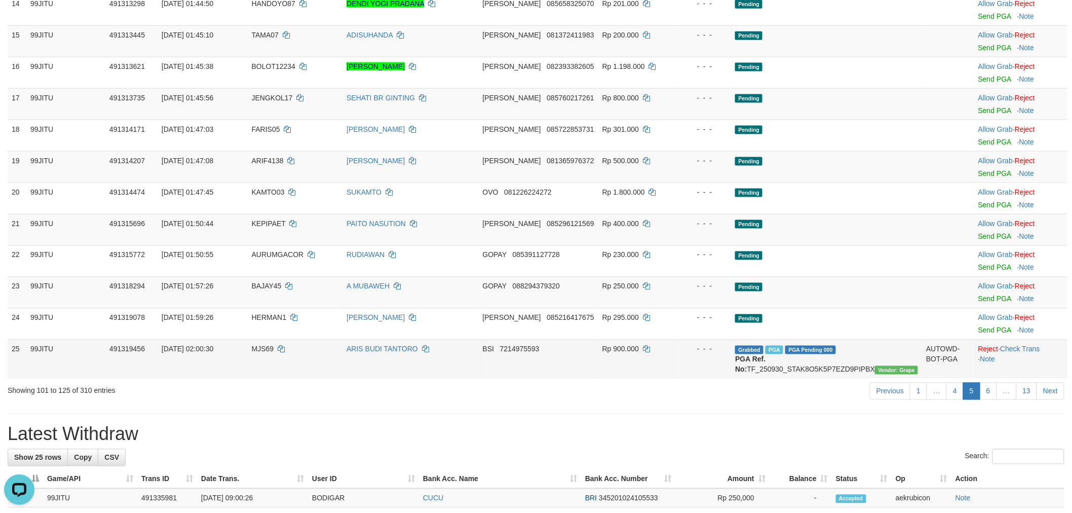
scroll to position [563, 0]
click at [985, 399] on link "6" at bounding box center [988, 390] width 17 height 17
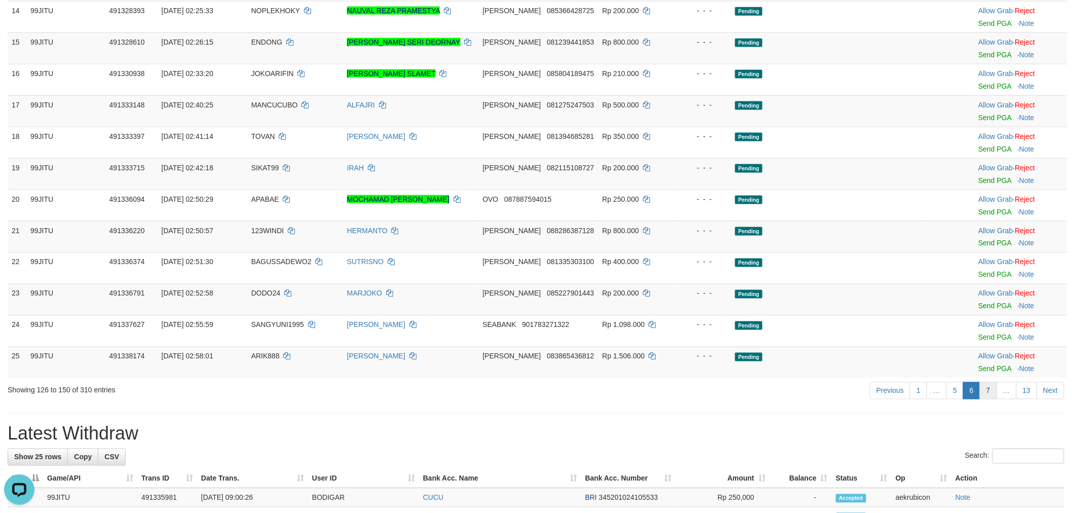
click at [990, 399] on link "7" at bounding box center [988, 390] width 17 height 17
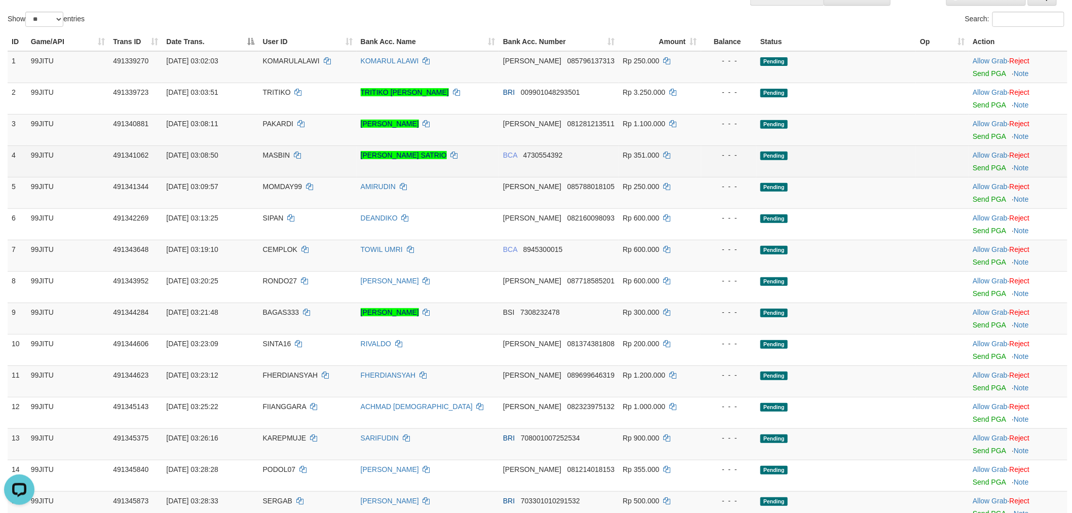
scroll to position [0, 0]
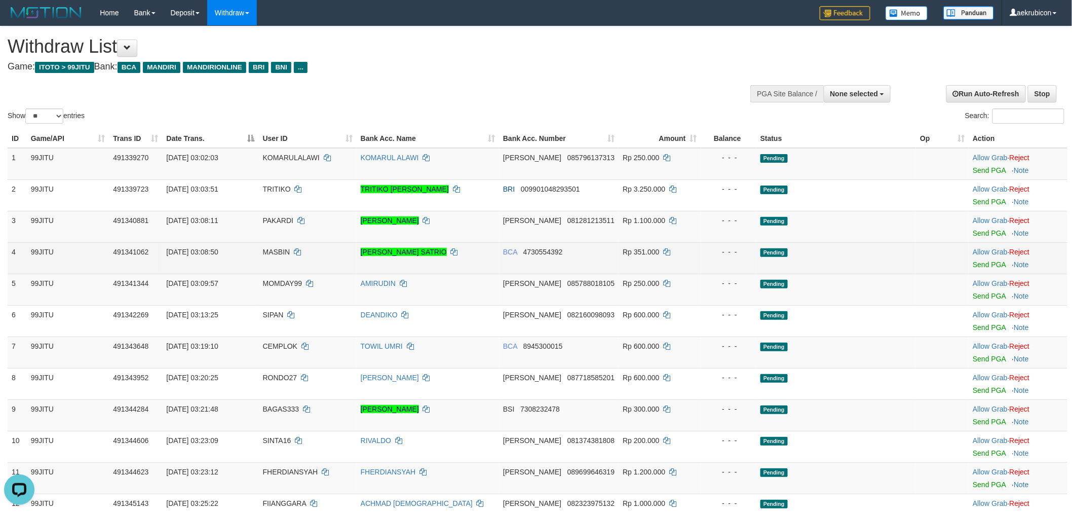
click at [266, 249] on td "MASBIN" at bounding box center [308, 257] width 98 height 31
copy td "MASBIN"
click at [266, 249] on td "MASBIN" at bounding box center [308, 257] width 98 height 31
click at [986, 264] on link "Send PGA" at bounding box center [989, 265] width 33 height 8
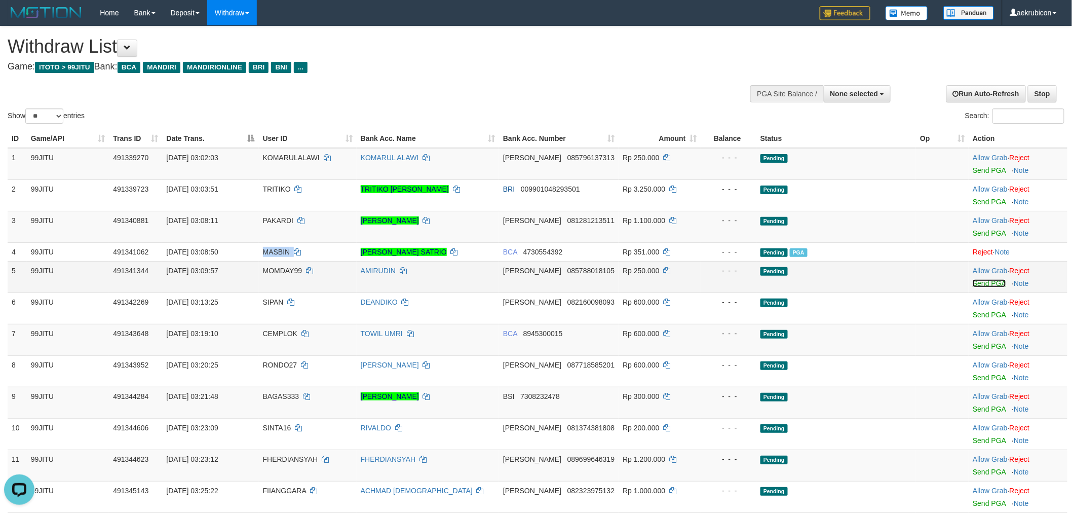
click at [983, 280] on link "Send PGA" at bounding box center [989, 283] width 33 height 8
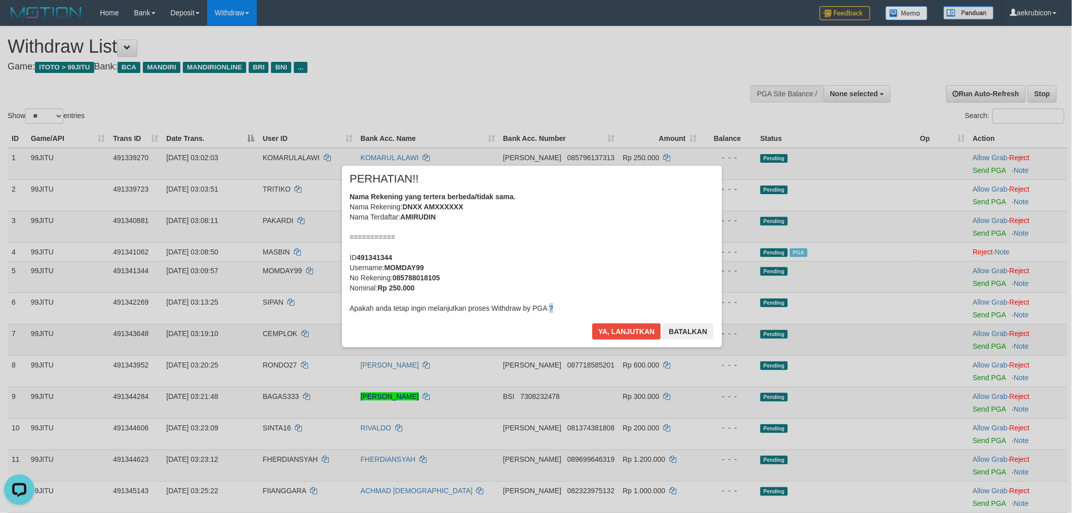
click at [279, 328] on div "× PERHATIAN!! Nama Rekening yang tertera berbeda/tidak sama. Nama Rekening: DNX…" at bounding box center [536, 256] width 593 height 181
click at [648, 322] on div "× PERHATIAN!! Nama Rekening yang tertera berbeda/tidak sama. Nama Rekening: DNX…" at bounding box center [536, 256] width 380 height 181
click at [641, 331] on button "Ya, lanjutkan" at bounding box center [631, 331] width 69 height 16
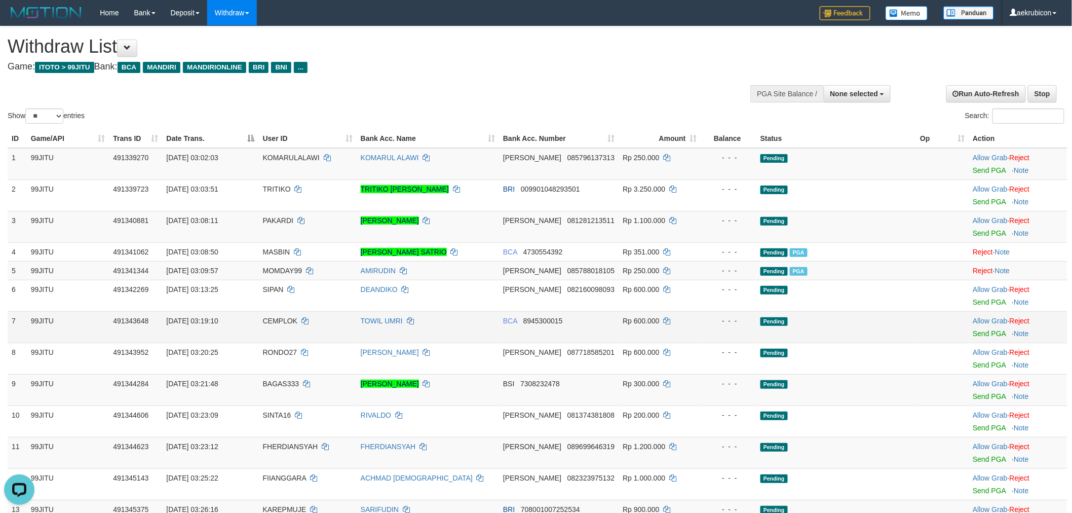
click at [268, 317] on span "CEMPLOK" at bounding box center [280, 321] width 34 height 8
copy td "CEMPLOK"
click at [995, 328] on td "Allow Grab · Reject Send PGA · Note" at bounding box center [1018, 326] width 99 height 31
click at [982, 326] on div at bounding box center [1018, 327] width 91 height 3
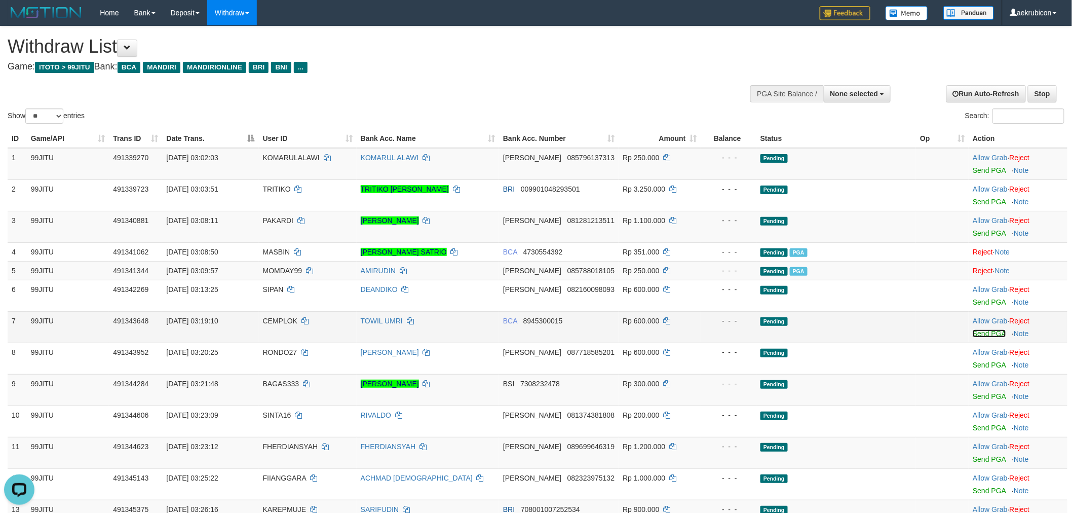
click at [982, 332] on link "Send PGA" at bounding box center [989, 333] width 33 height 8
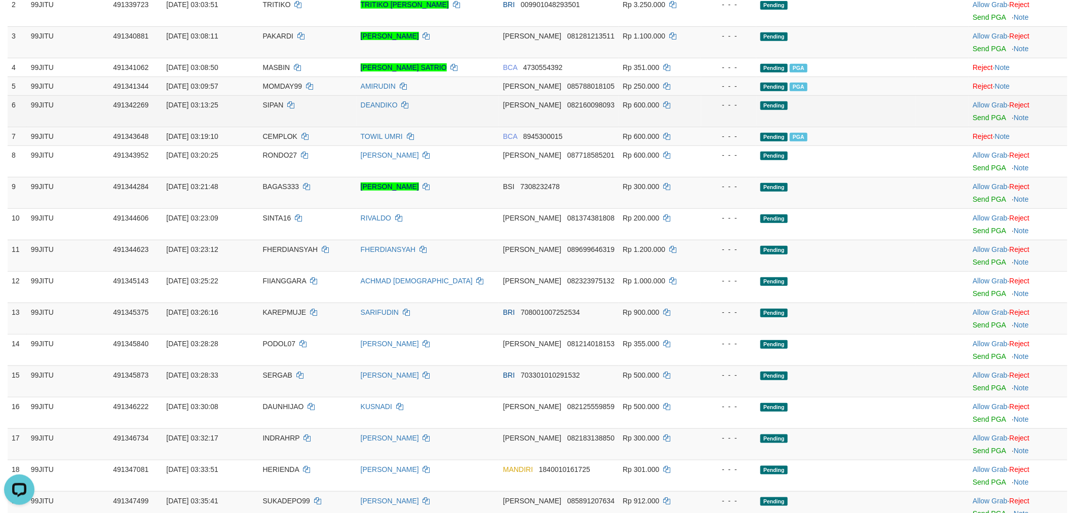
scroll to position [225, 0]
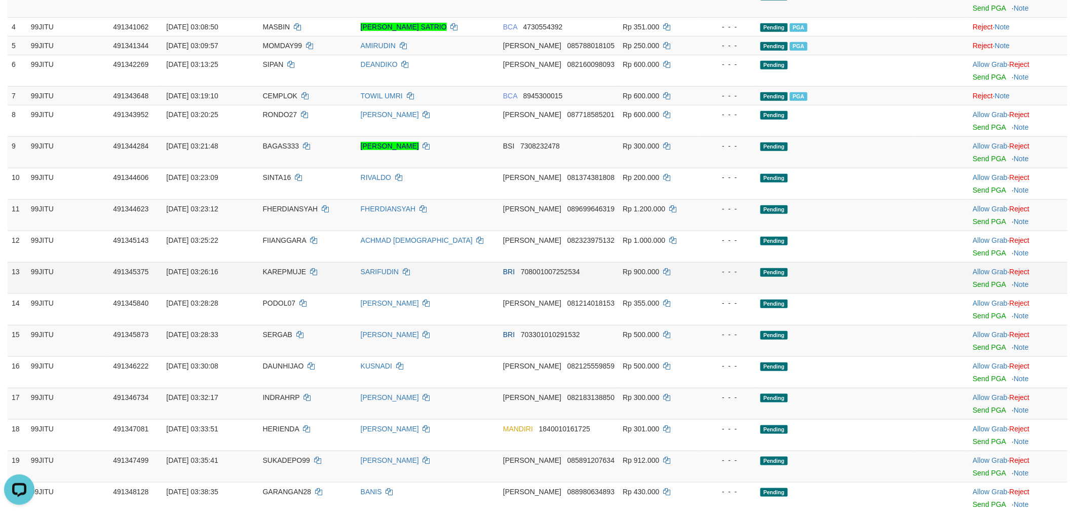
click at [286, 277] on td "KAREPMUJE" at bounding box center [308, 277] width 98 height 31
copy td "KAREPMUJE"
click at [286, 277] on td "KAREPMUJE" at bounding box center [308, 277] width 98 height 31
click at [977, 285] on link "Send PGA" at bounding box center [989, 284] width 33 height 8
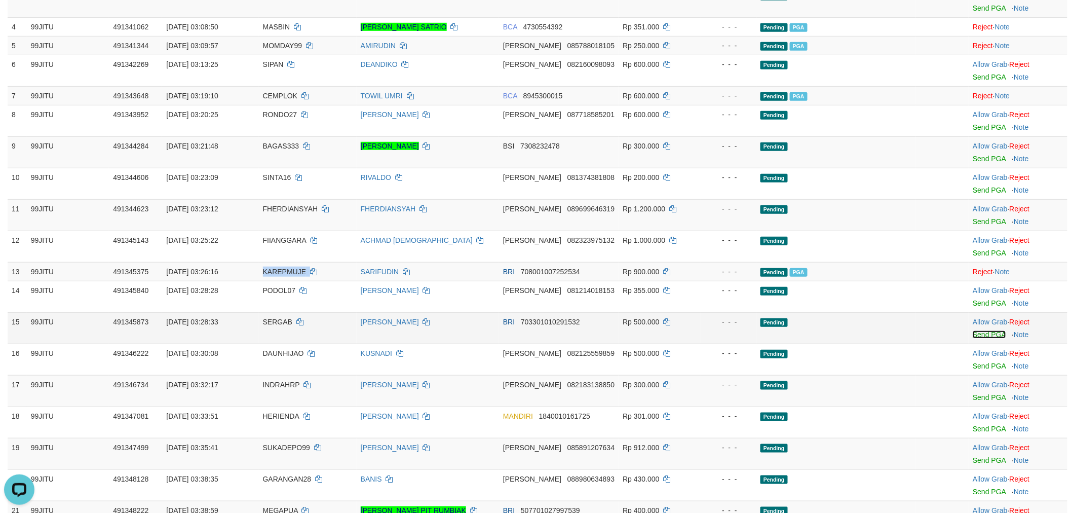
click at [974, 330] on link "Send PGA" at bounding box center [989, 334] width 33 height 8
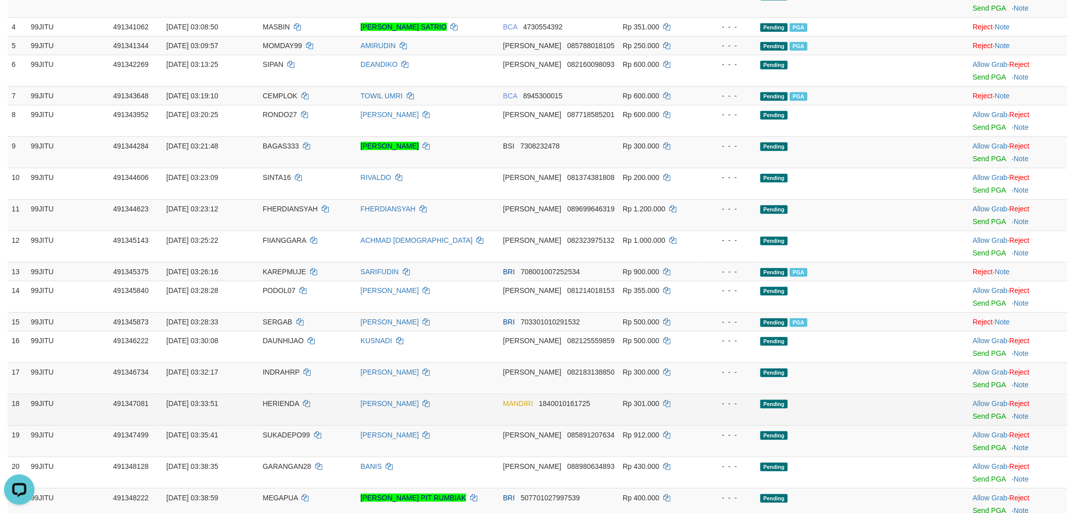
click at [289, 401] on span "HERIENDA" at bounding box center [281, 403] width 36 height 8
copy td "HERIENDA"
click at [984, 412] on link "Send PGA" at bounding box center [989, 416] width 33 height 8
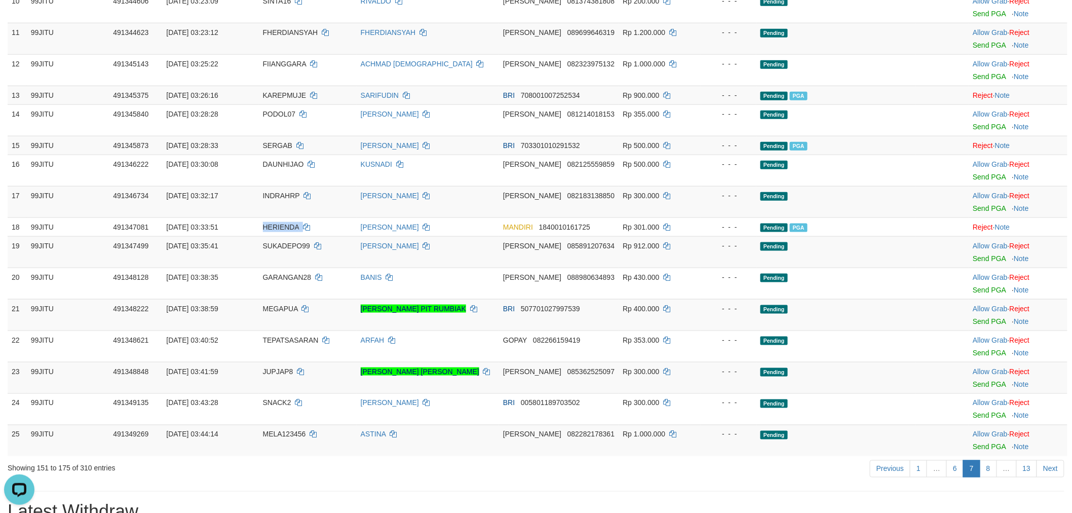
scroll to position [450, 0]
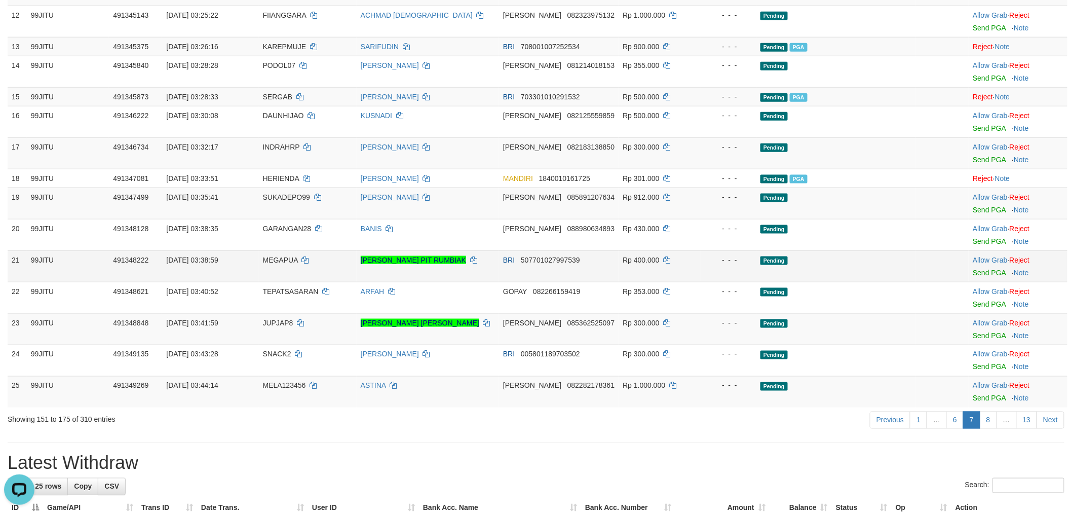
click at [278, 264] on td "MEGAPUA" at bounding box center [308, 265] width 98 height 31
click at [279, 263] on td "MEGAPUA" at bounding box center [308, 265] width 98 height 31
copy span "MEGAPUA"
click at [980, 271] on link "Send PGA" at bounding box center [989, 273] width 33 height 8
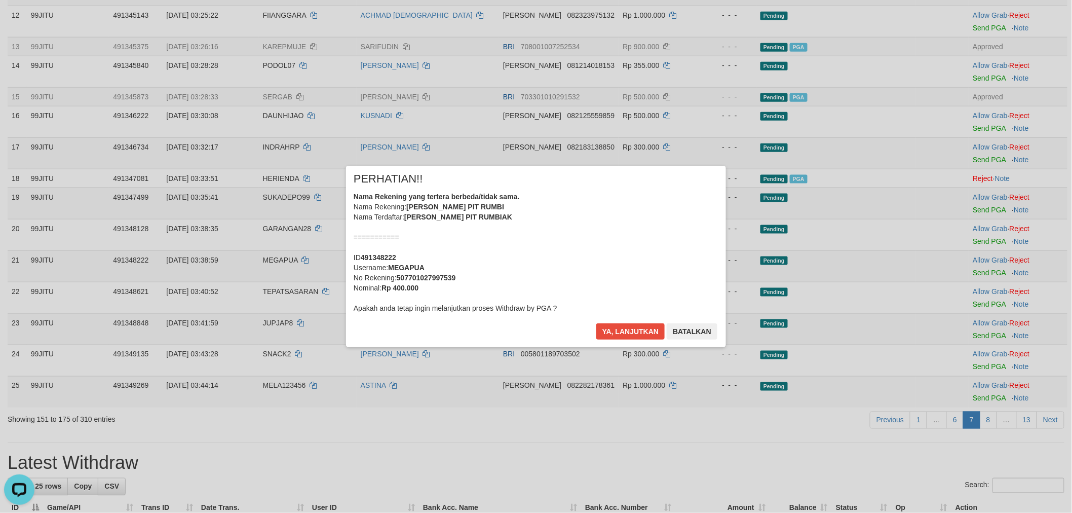
click at [611, 322] on div "× PERHATIAN!! Nama Rekening yang tertera berbeda/tidak sama. Nama Rekening: FRE…" at bounding box center [536, 256] width 380 height 181
click at [611, 326] on button "Ya, lanjutkan" at bounding box center [631, 331] width 69 height 16
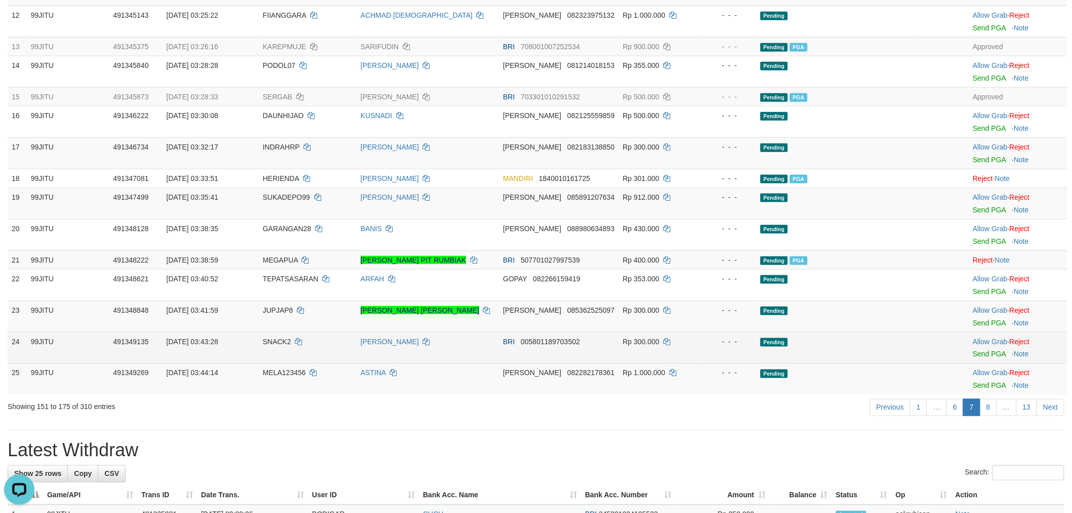
click at [280, 345] on td "SNACK2" at bounding box center [308, 347] width 98 height 31
copy td "SNACK2"
click at [992, 352] on link "Send PGA" at bounding box center [989, 354] width 33 height 8
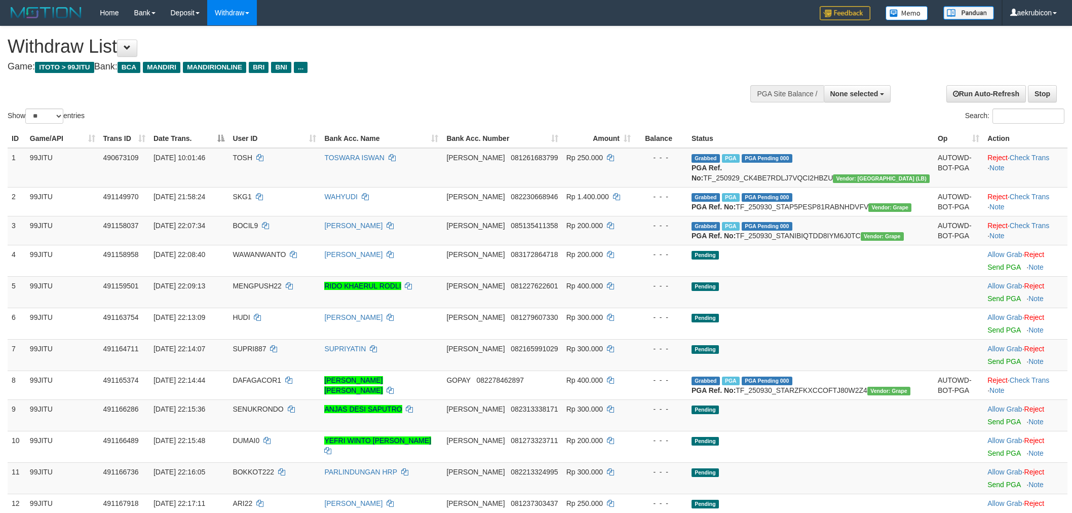
select select
select select "**"
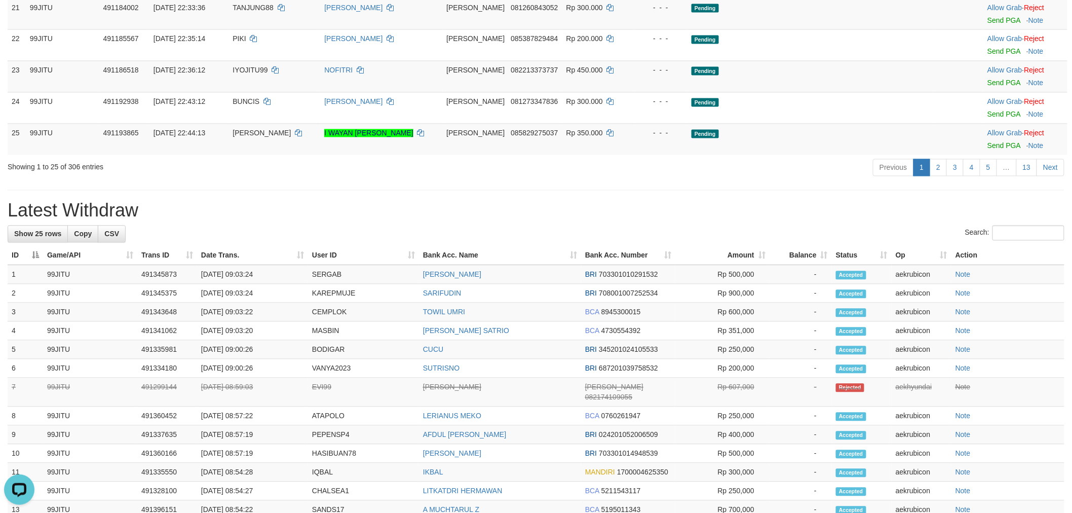
scroll to position [788, 0]
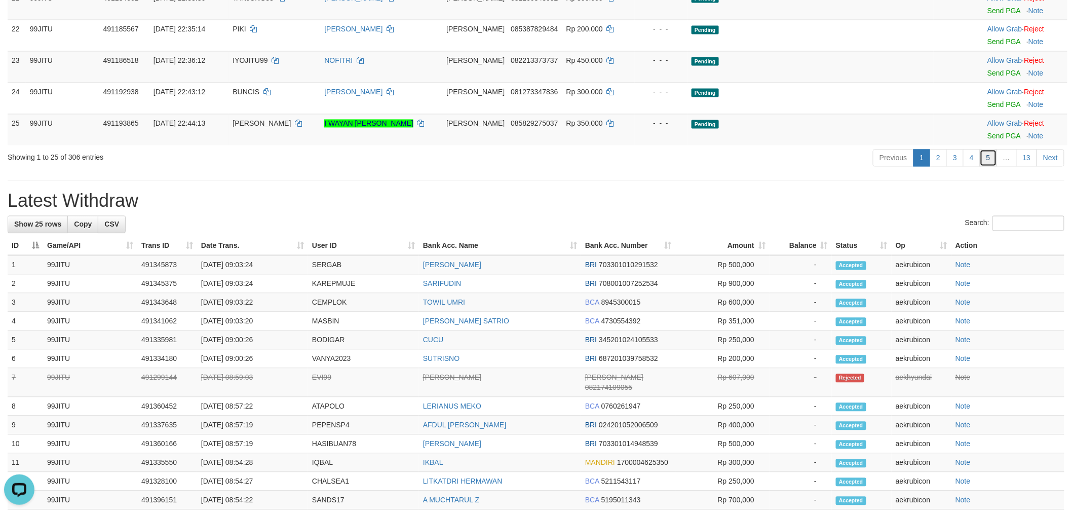
click at [987, 167] on link "5" at bounding box center [988, 158] width 17 height 17
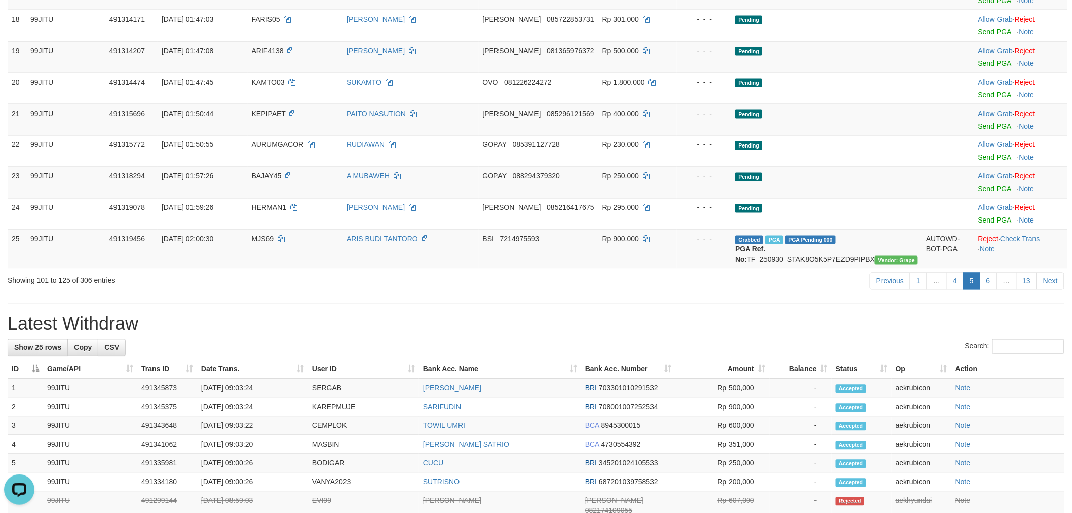
scroll to position [676, 0]
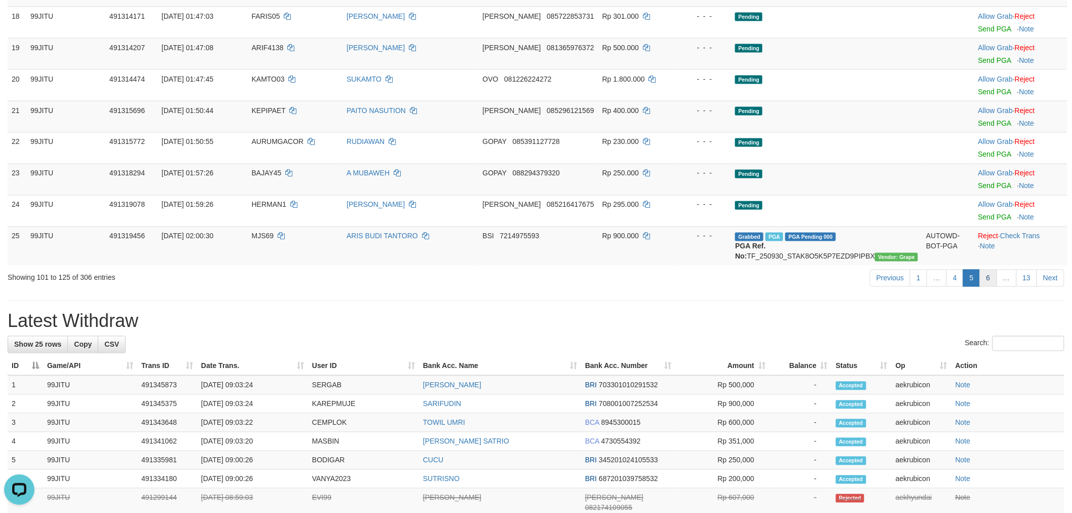
click at [987, 287] on link "6" at bounding box center [988, 278] width 17 height 17
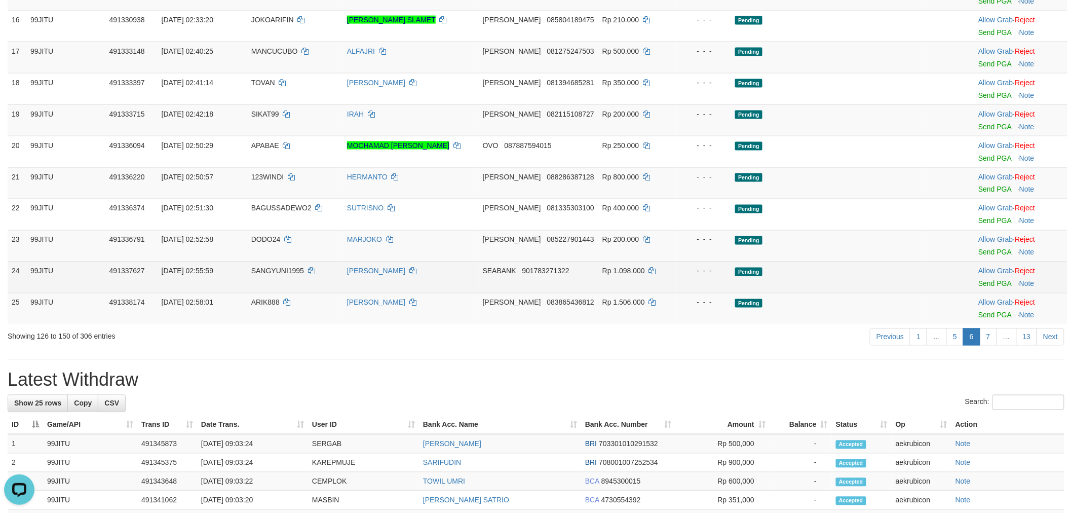
scroll to position [788, 0]
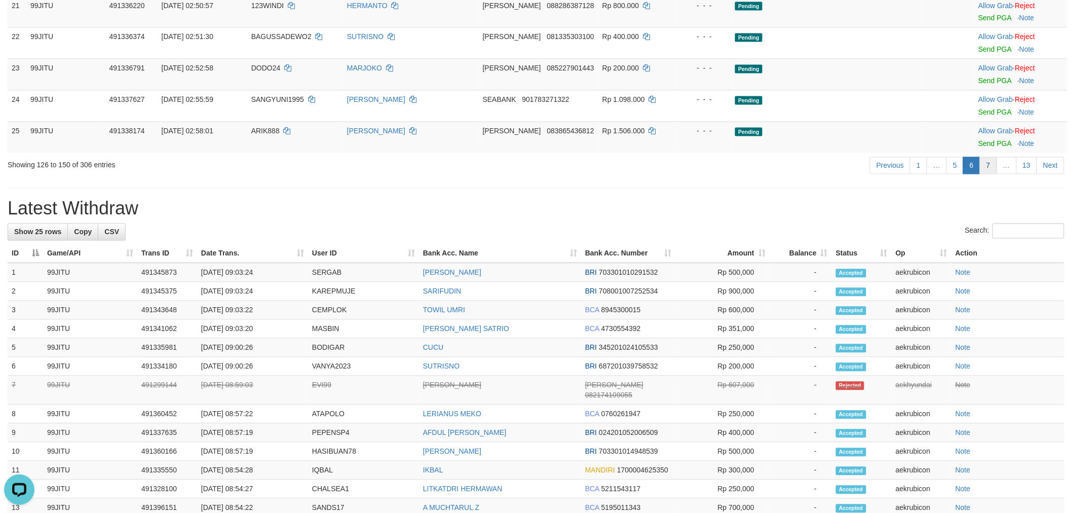
click at [989, 174] on link "7" at bounding box center [988, 165] width 17 height 17
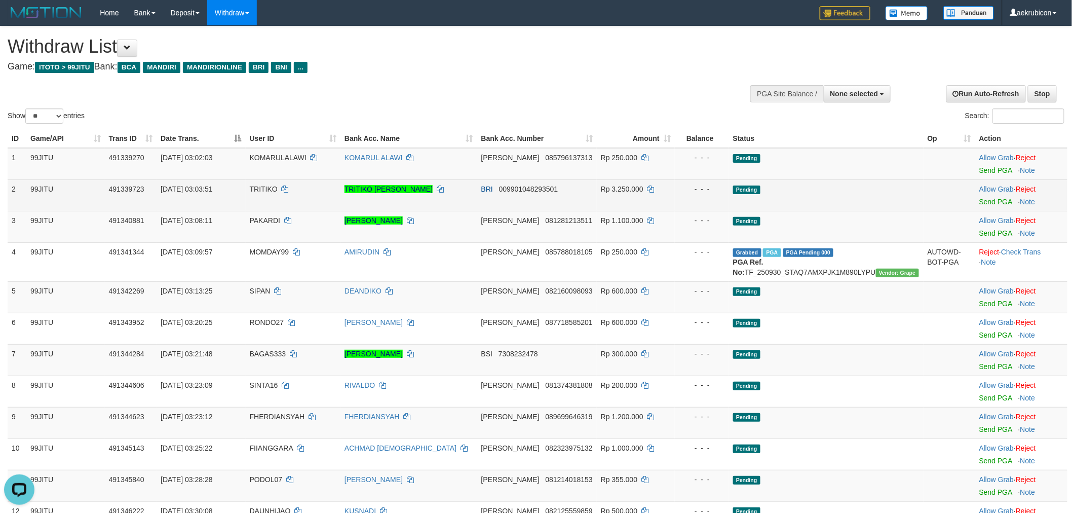
scroll to position [563, 0]
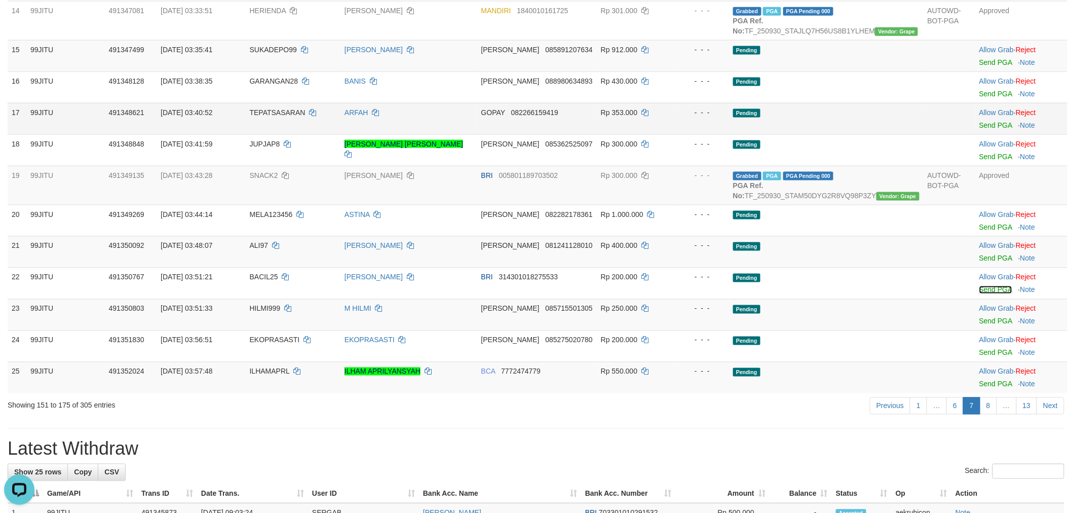
drag, startPoint x: 989, startPoint y: 320, endPoint x: 590, endPoint y: 142, distance: 436.8
click at [989, 294] on link "Send PGA" at bounding box center [996, 290] width 33 height 8
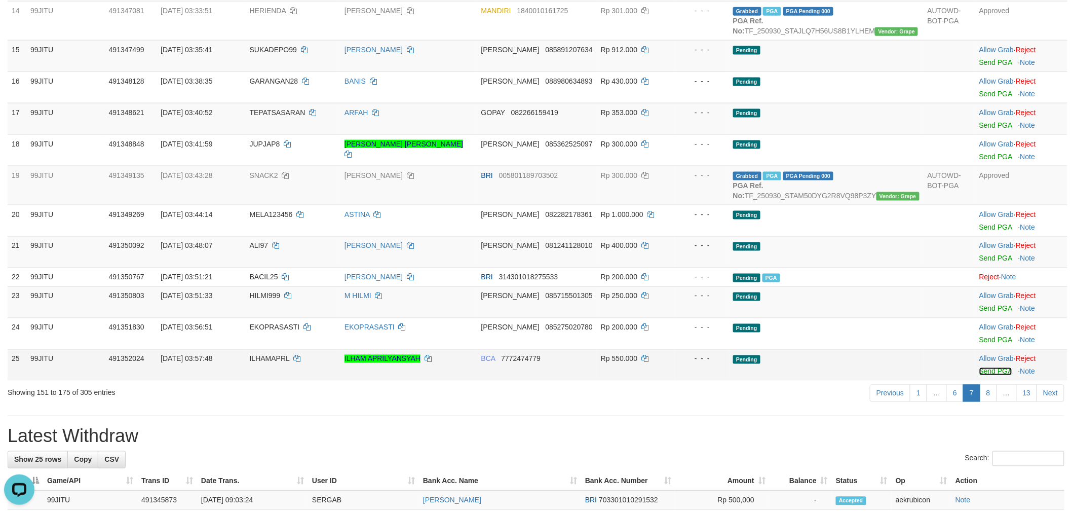
click at [980, 376] on link "Send PGA" at bounding box center [996, 371] width 33 height 8
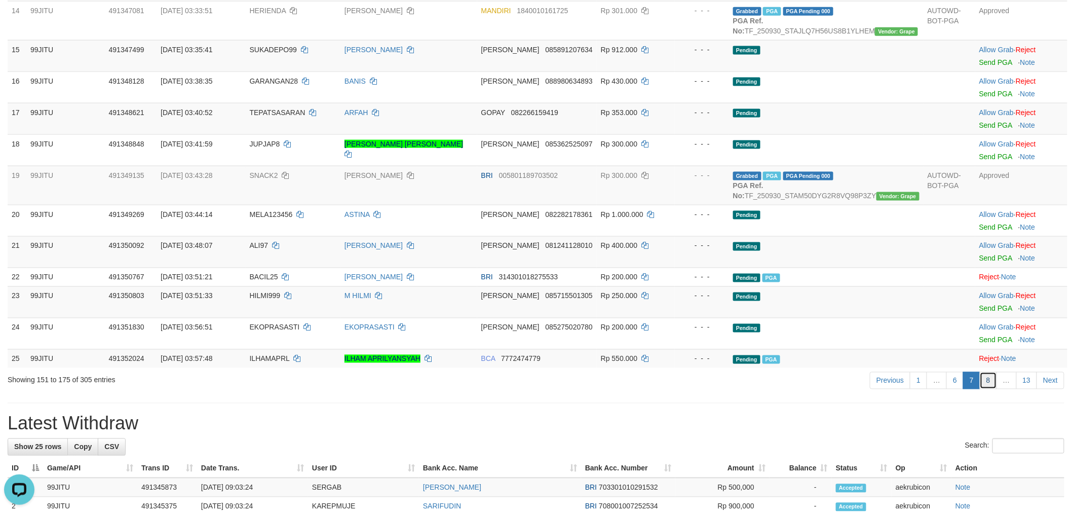
click at [987, 389] on link "8" at bounding box center [988, 380] width 17 height 17
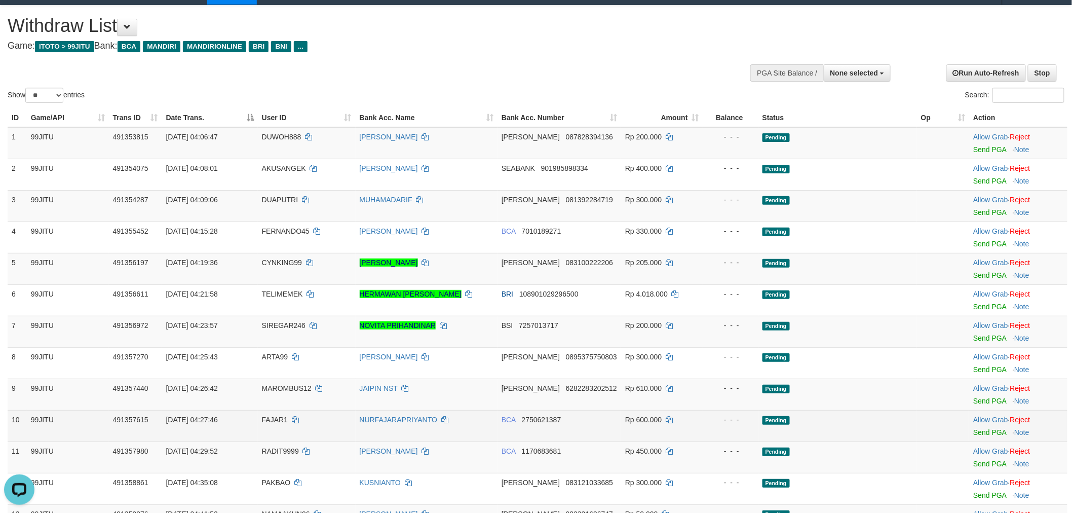
scroll to position [0, 0]
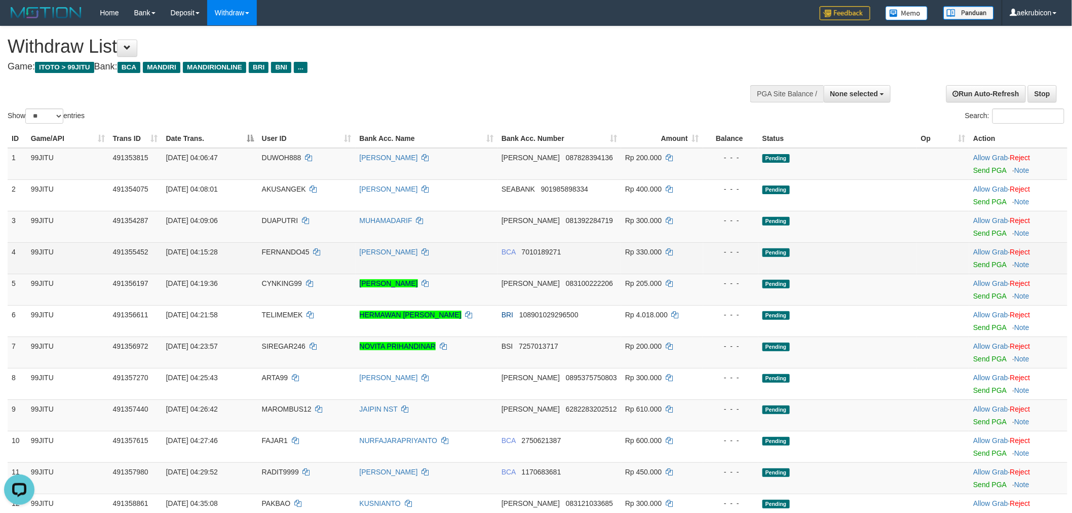
click at [274, 248] on span "FERNANDO45" at bounding box center [286, 252] width 48 height 8
copy td "FERNANDO45"
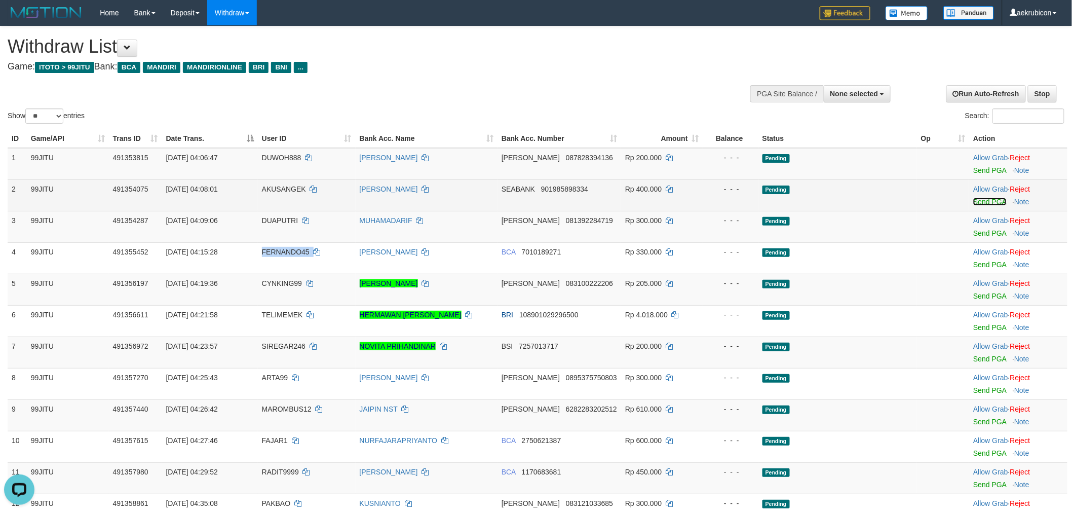
click at [982, 200] on link "Send PGA" at bounding box center [990, 202] width 33 height 8
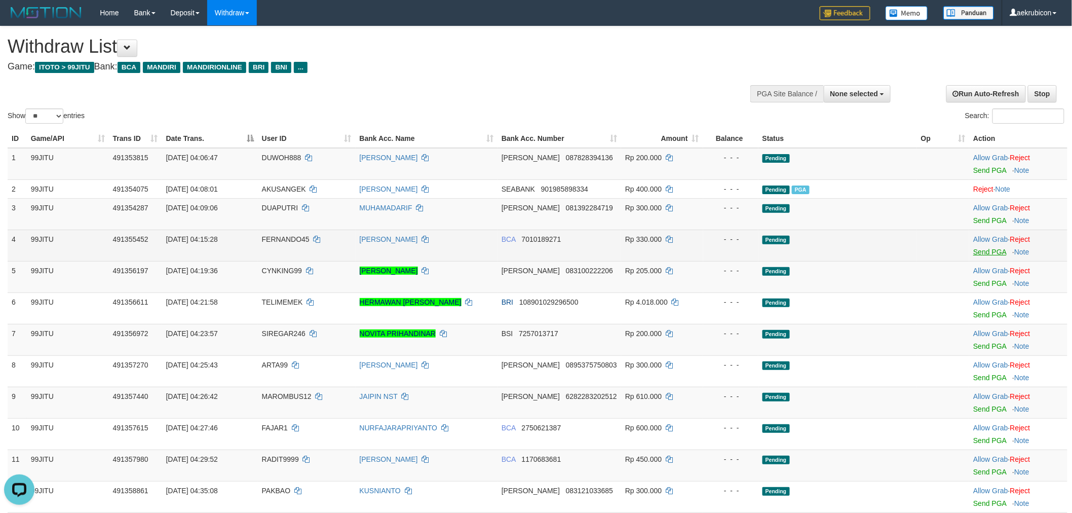
click at [992, 260] on td "Allow Grab · Reject Send PGA · Note" at bounding box center [1019, 245] width 98 height 31
click at [974, 251] on link "Send PGA" at bounding box center [990, 252] width 33 height 8
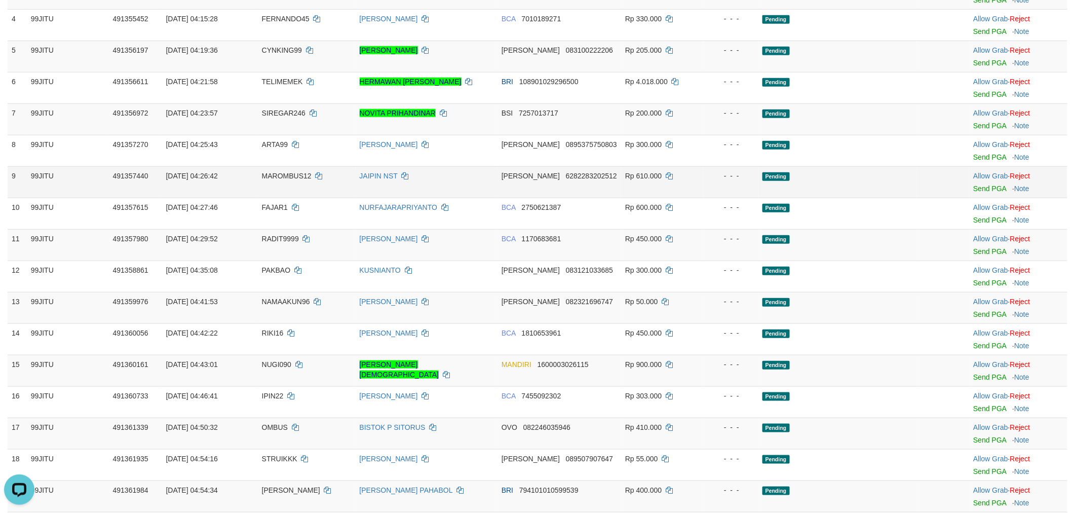
scroll to position [225, 0]
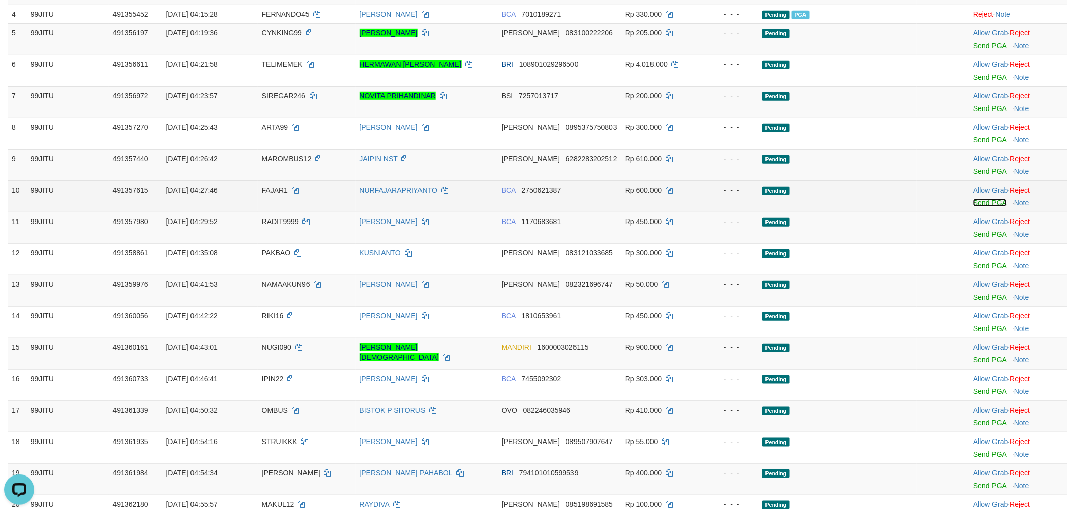
click at [984, 202] on link "Send PGA" at bounding box center [990, 203] width 33 height 8
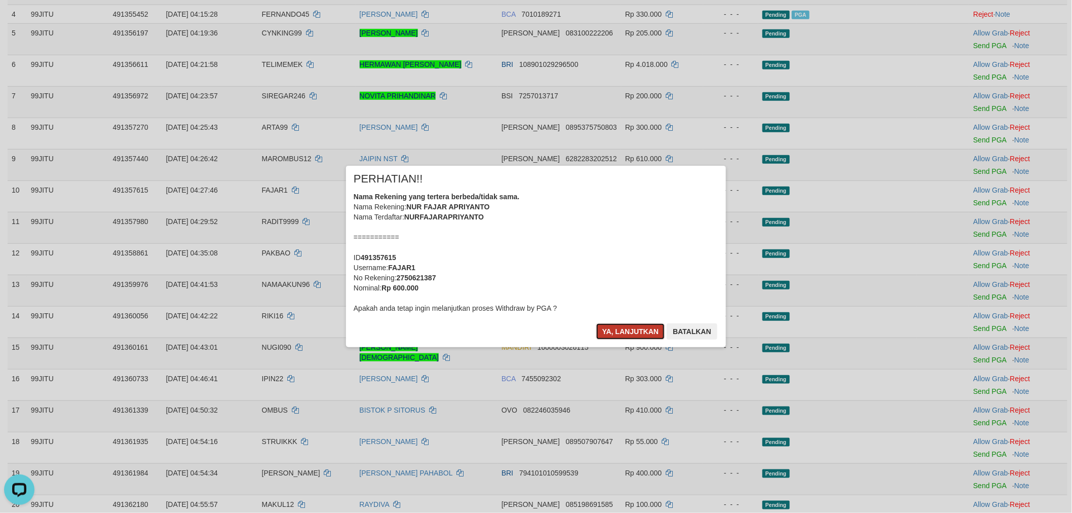
click at [648, 335] on button "Ya, lanjutkan" at bounding box center [631, 331] width 69 height 16
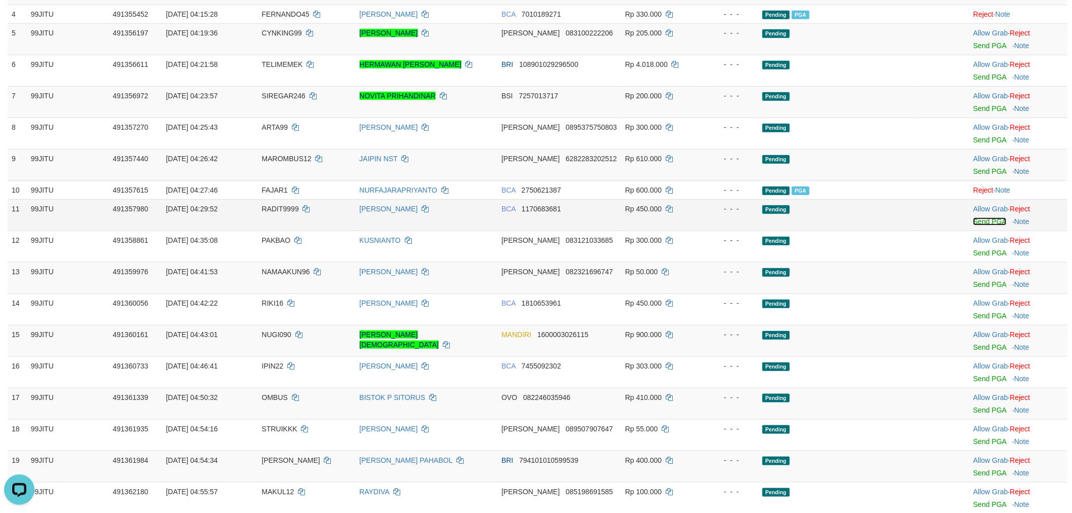
click at [990, 218] on link "Send PGA" at bounding box center [990, 221] width 33 height 8
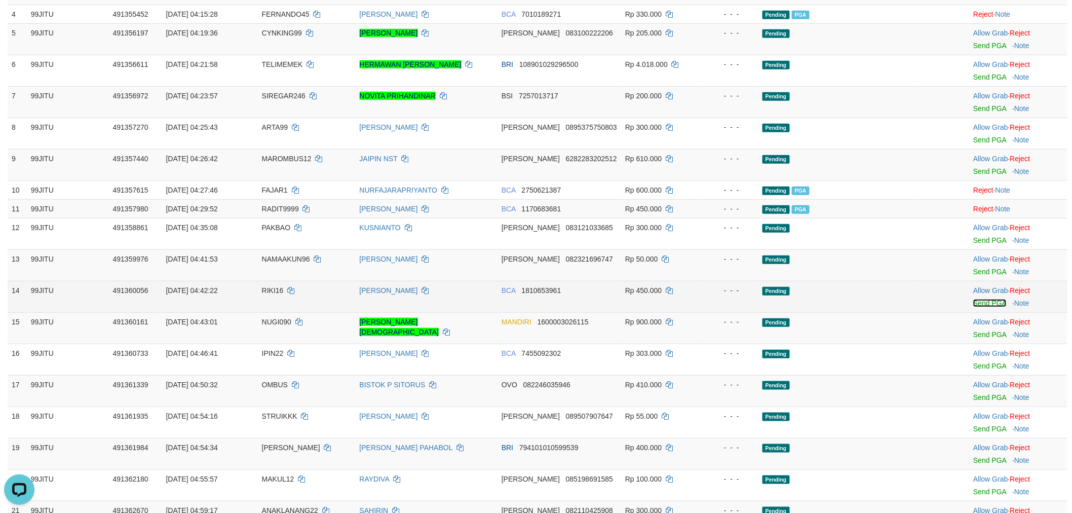
click at [980, 299] on link "Send PGA" at bounding box center [990, 303] width 33 height 8
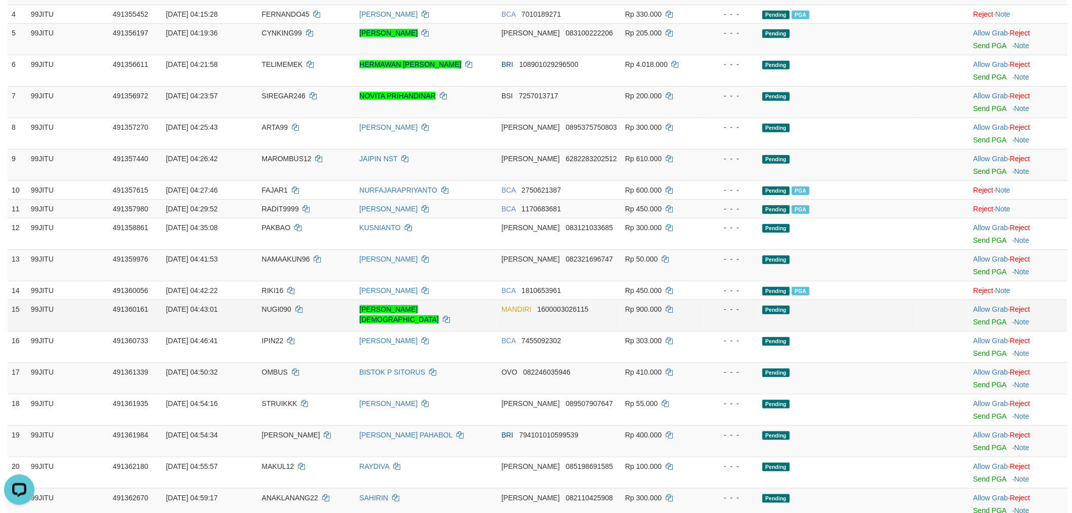
click at [258, 312] on td "30/09/2025 04:43:01" at bounding box center [210, 315] width 96 height 31
click at [258, 310] on td "30/09/2025 04:43:01" at bounding box center [210, 315] width 96 height 31
click at [266, 300] on td "NUGI090" at bounding box center [307, 315] width 98 height 31
copy td "NUGI090"
click at [266, 300] on td "NUGI090" at bounding box center [307, 315] width 98 height 31
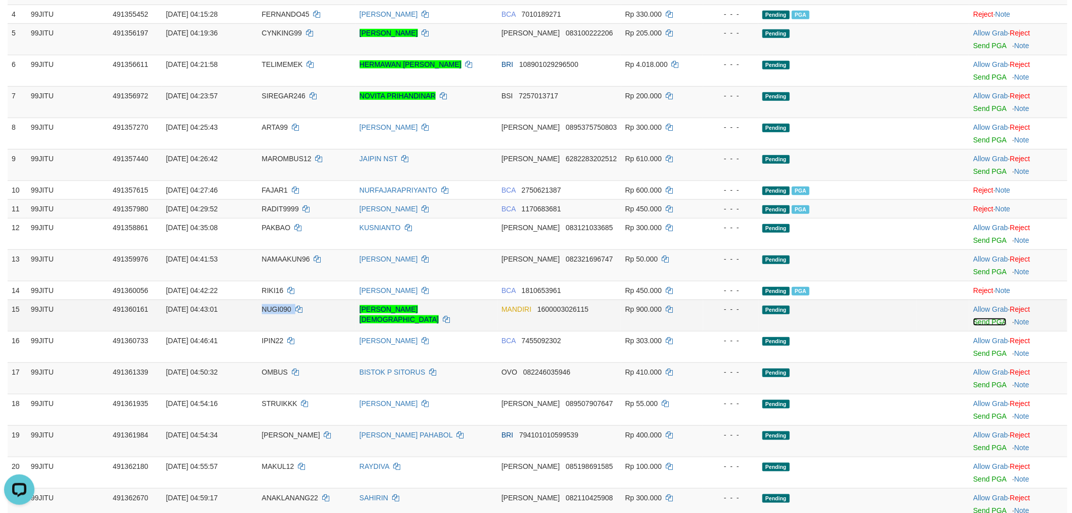
click at [976, 320] on link "Send PGA" at bounding box center [990, 322] width 33 height 8
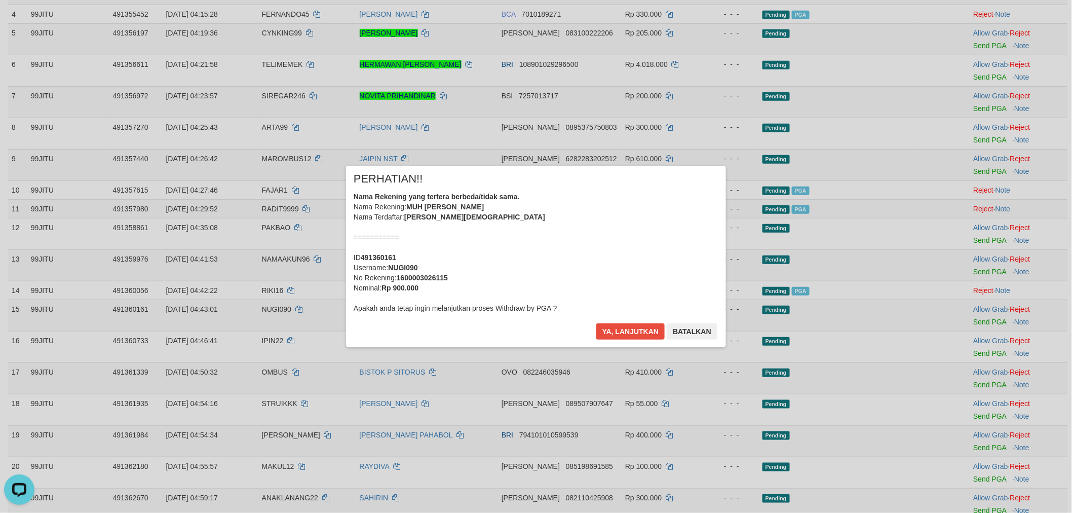
click at [596, 331] on div "Ya, lanjutkan Batalkan" at bounding box center [657, 335] width 123 height 24
click at [601, 332] on button "Ya, lanjutkan" at bounding box center [631, 331] width 69 height 16
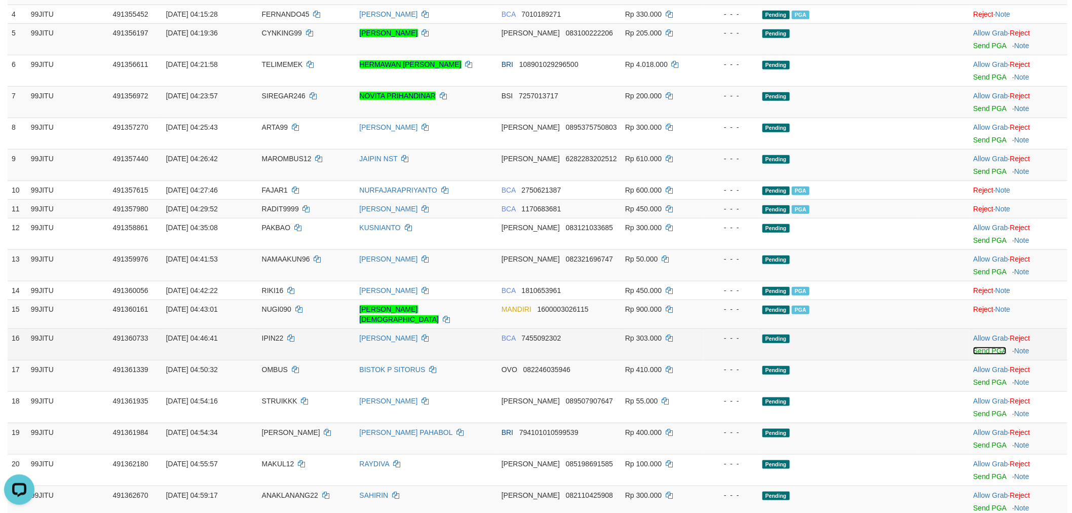
click at [979, 347] on link "Send PGA" at bounding box center [990, 351] width 33 height 8
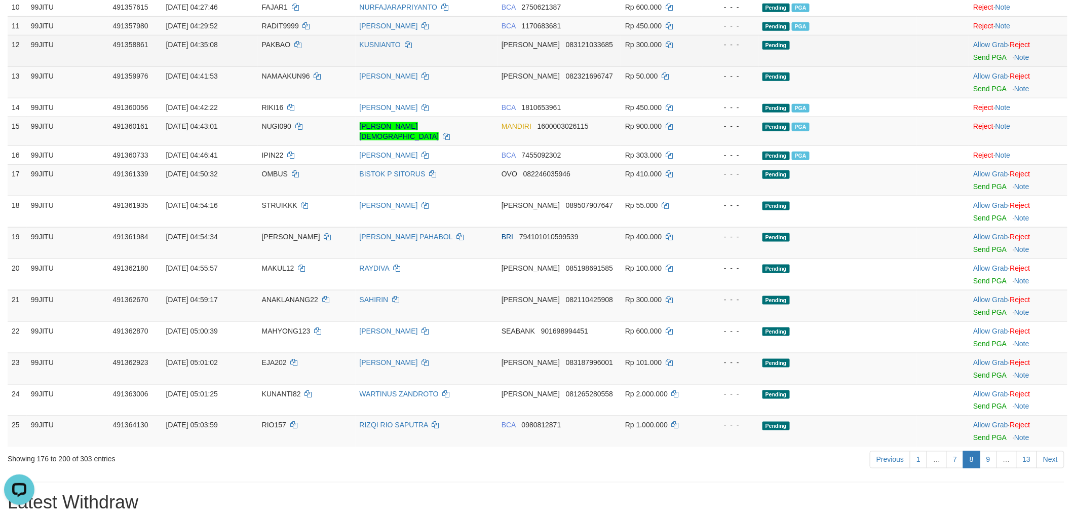
scroll to position [450, 0]
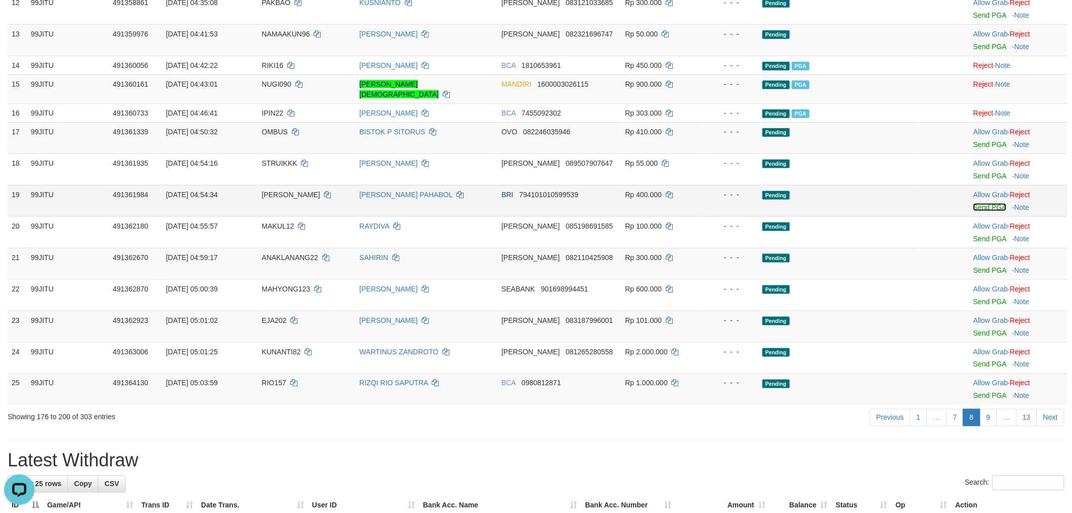
click at [985, 203] on link "Send PGA" at bounding box center [990, 207] width 33 height 8
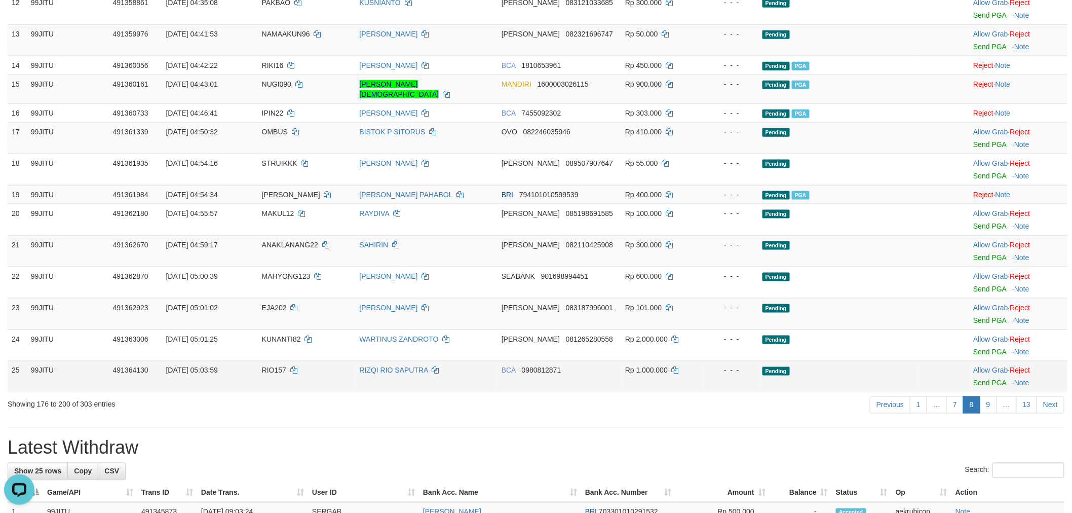
click at [255, 362] on td "30/09/2025 05:03:59" at bounding box center [210, 376] width 96 height 31
click at [257, 361] on td "30/09/2025 05:03:59" at bounding box center [210, 376] width 96 height 31
click at [258, 361] on td "30/09/2025 05:03:59" at bounding box center [210, 376] width 96 height 31
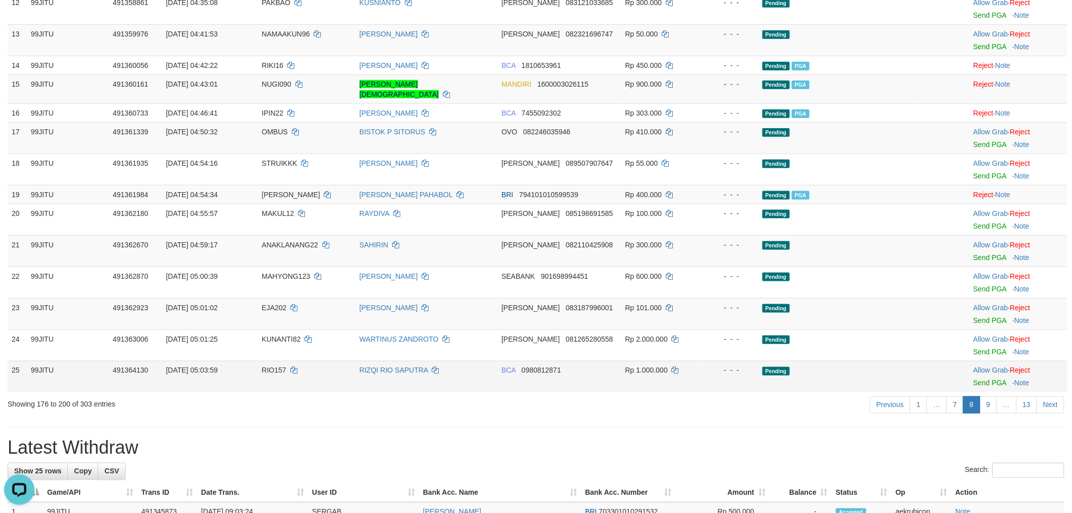
click at [258, 361] on td "30/09/2025 05:03:59" at bounding box center [210, 376] width 96 height 31
click at [266, 361] on td "RIO157" at bounding box center [307, 376] width 98 height 31
copy td "RIO157"
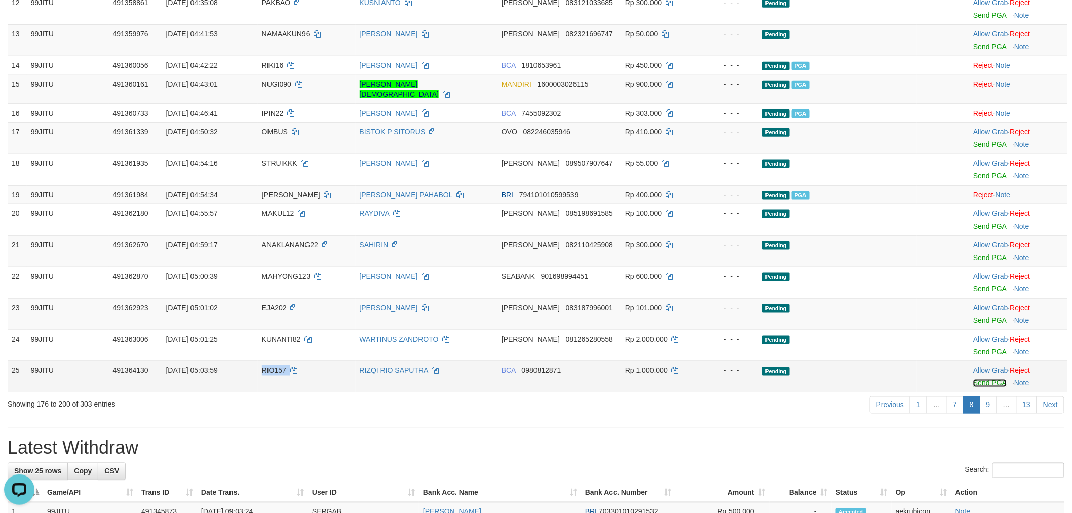
click at [983, 379] on link "Send PGA" at bounding box center [990, 383] width 33 height 8
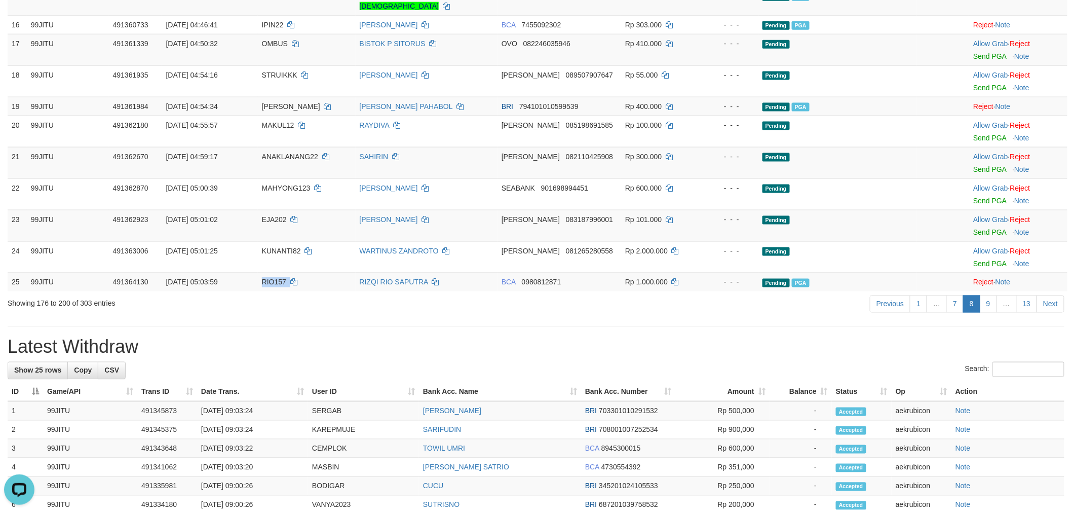
scroll to position [563, 0]
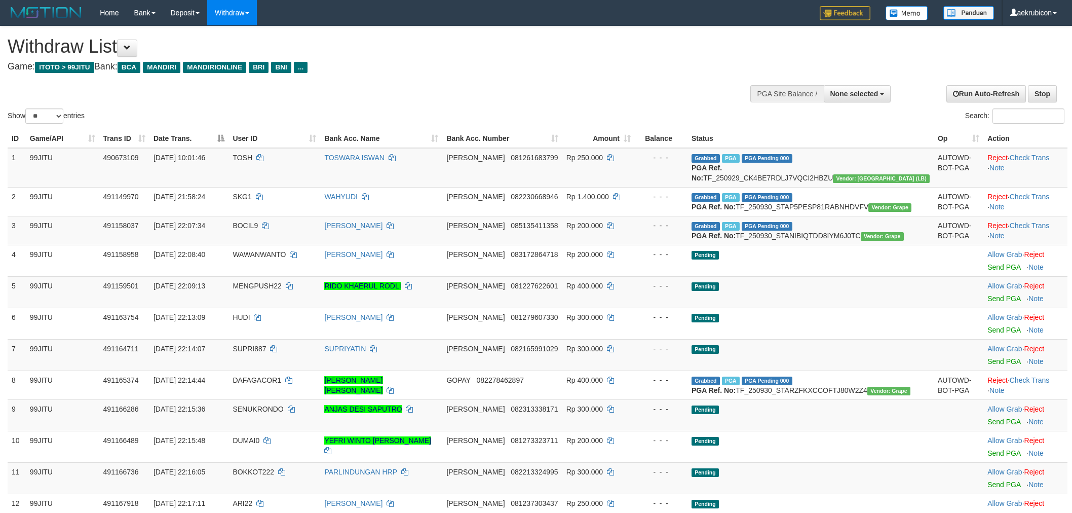
select select
select select "**"
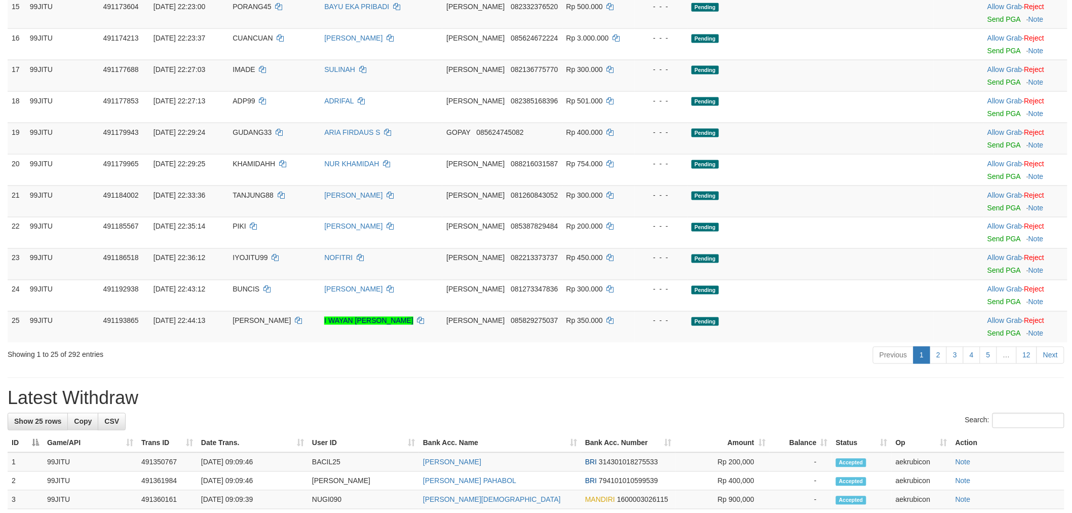
scroll to position [563, 0]
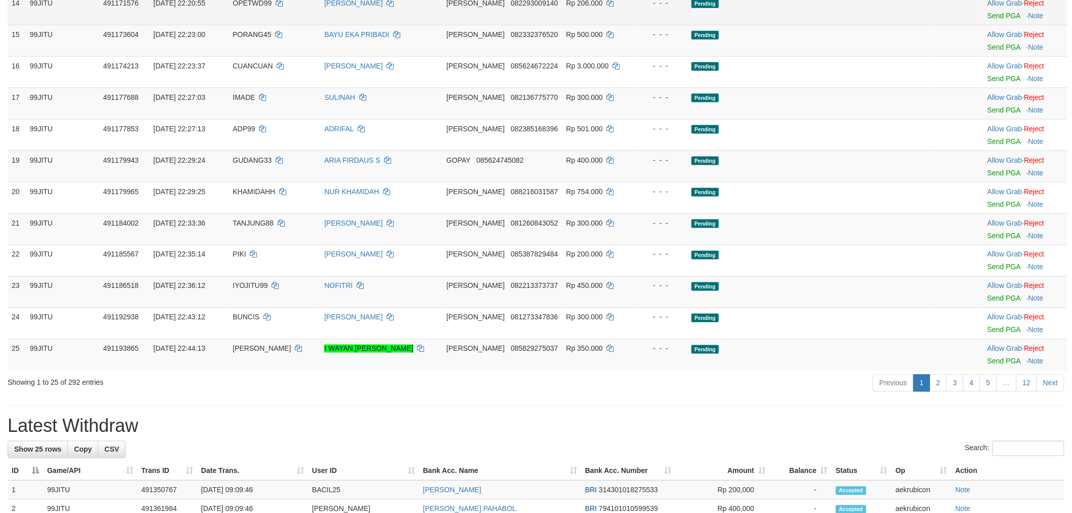
click at [552, 25] on td "[PERSON_NAME] 082293009140" at bounding box center [502, 8] width 120 height 31
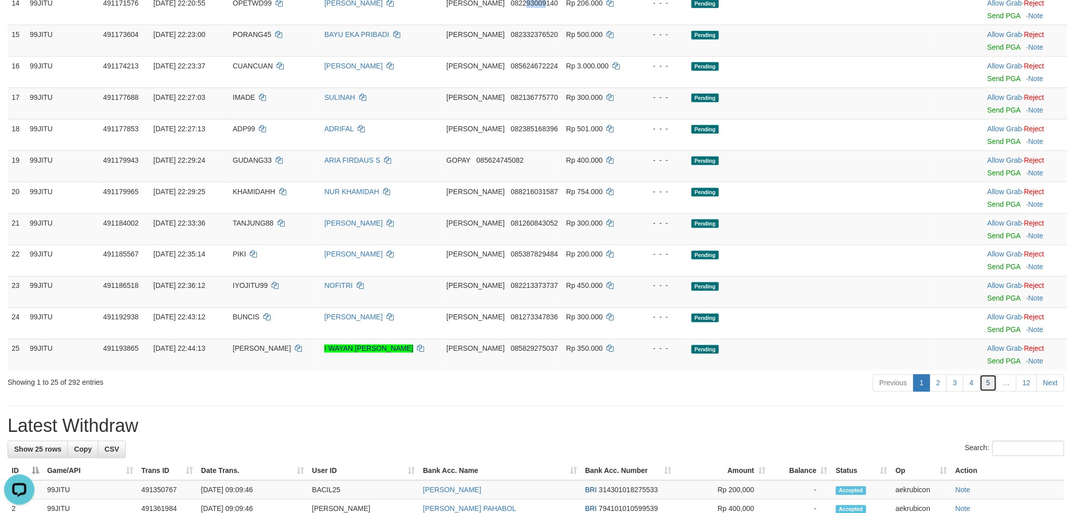
click at [989, 392] on link "5" at bounding box center [988, 383] width 17 height 17
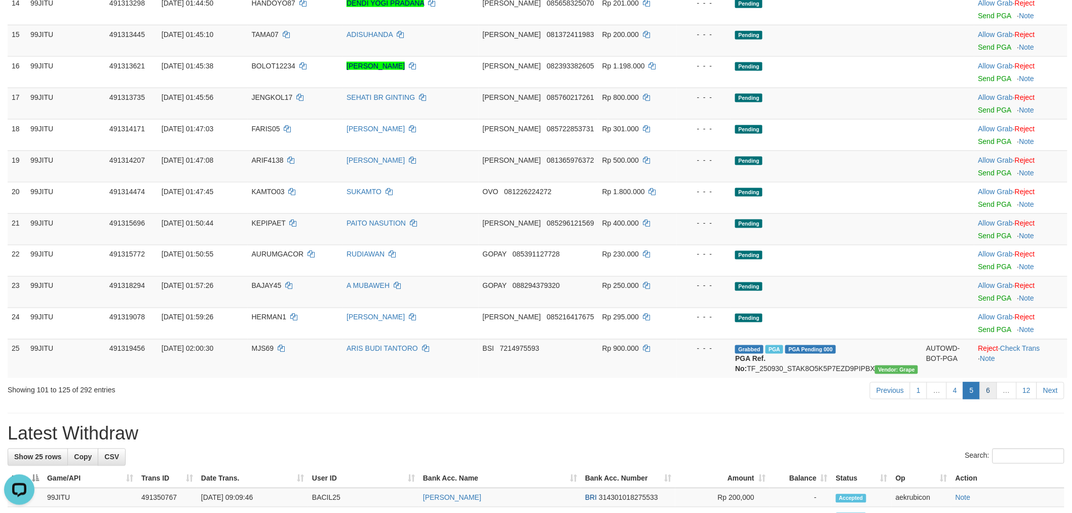
click at [985, 399] on link "6" at bounding box center [988, 390] width 17 height 17
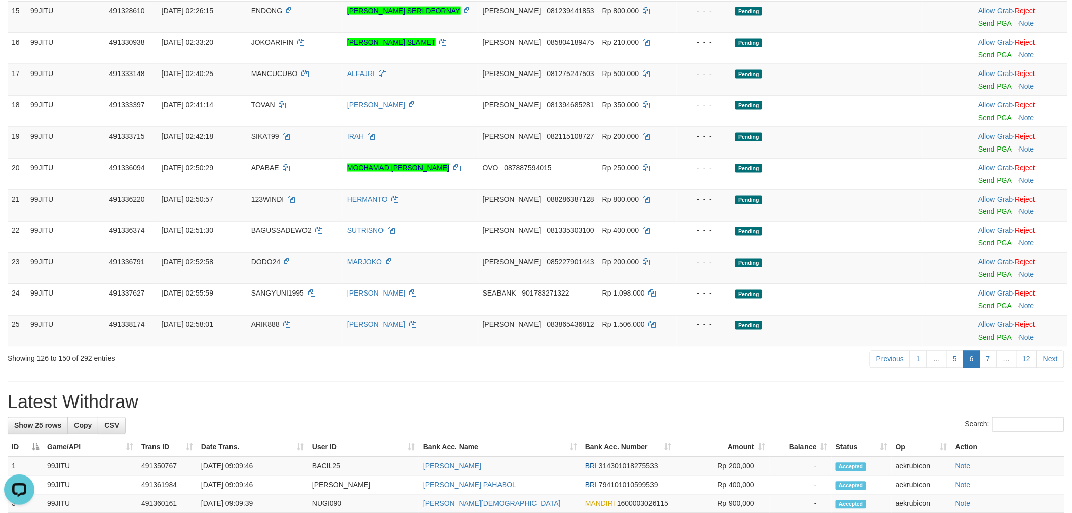
scroll to position [901, 0]
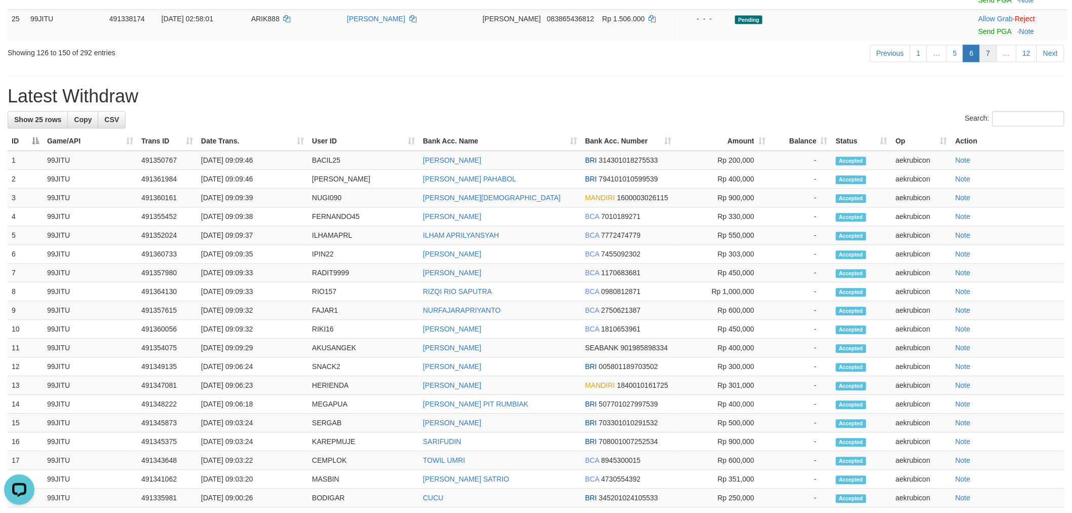
click at [994, 62] on link "7" at bounding box center [988, 53] width 17 height 17
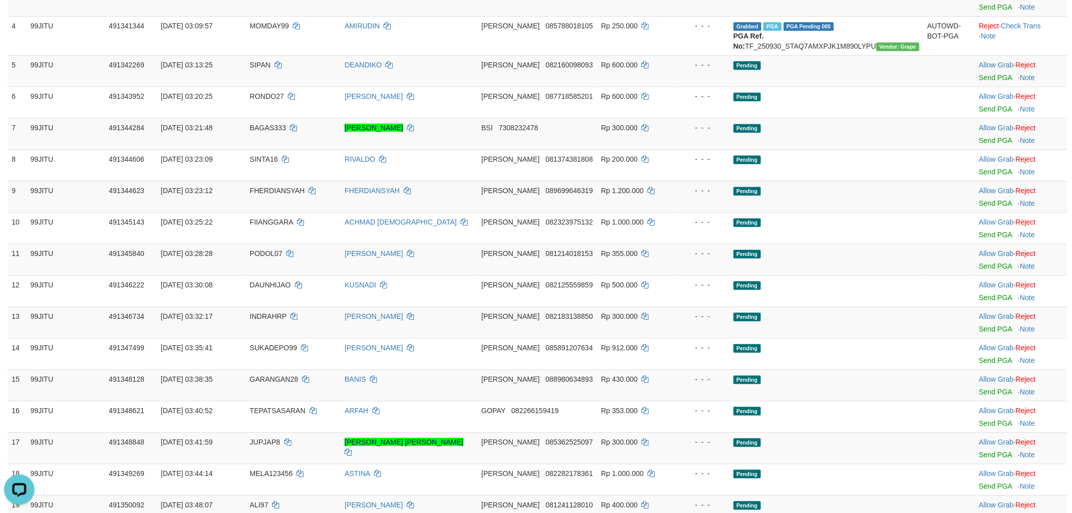
scroll to position [0, 0]
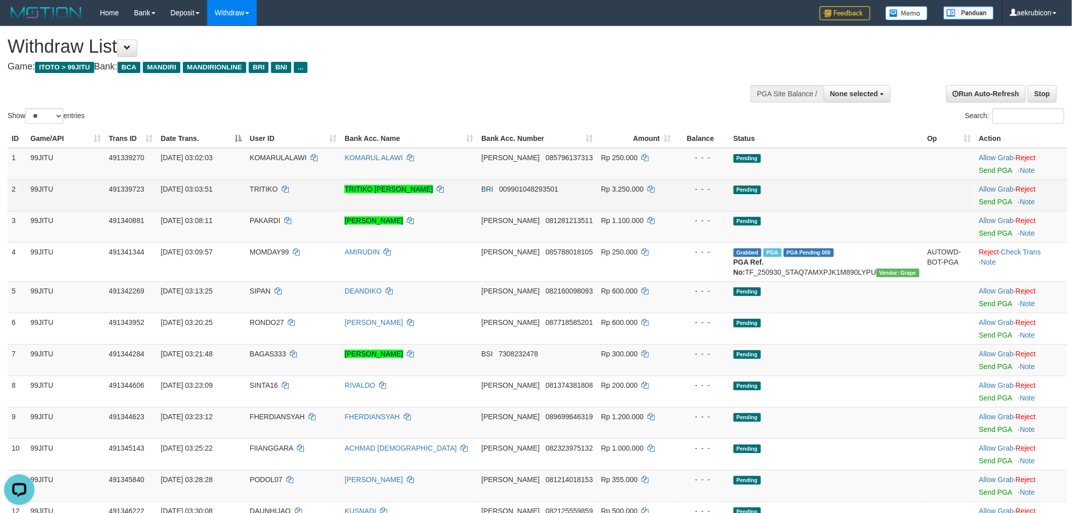
click at [246, 190] on td "[DATE] 03:03:51" at bounding box center [201, 194] width 89 height 31
click at [269, 190] on span "TRITIKO" at bounding box center [264, 189] width 28 height 8
copy td "TRITIKO"
click at [269, 190] on span "TRITIKO" at bounding box center [264, 189] width 28 height 8
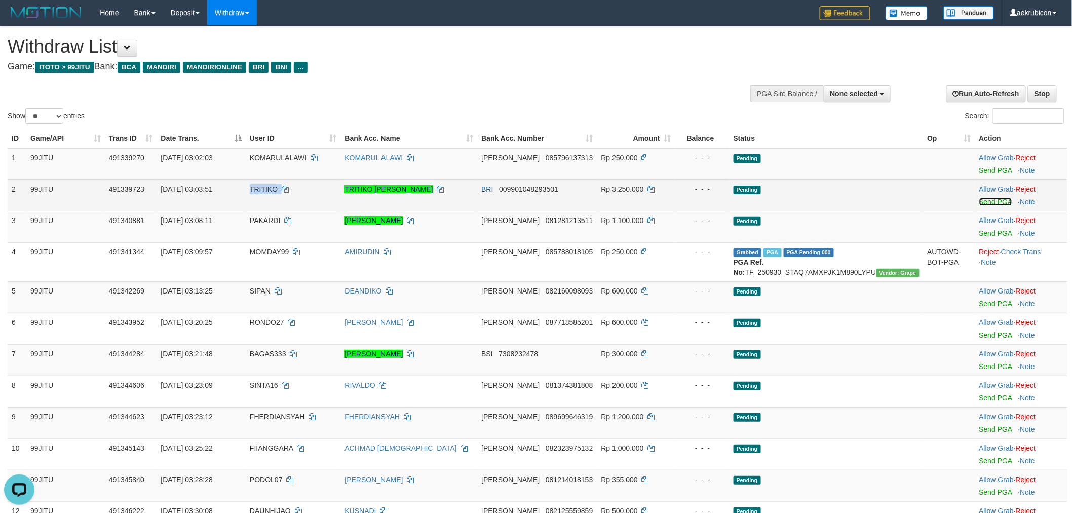
click at [990, 201] on link "Send PGA" at bounding box center [996, 202] width 33 height 8
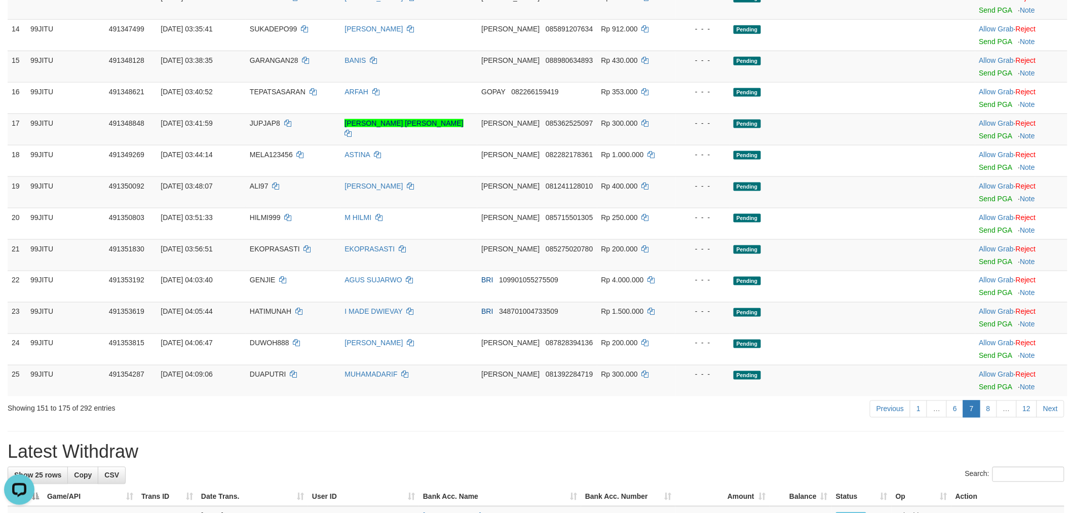
scroll to position [563, 0]
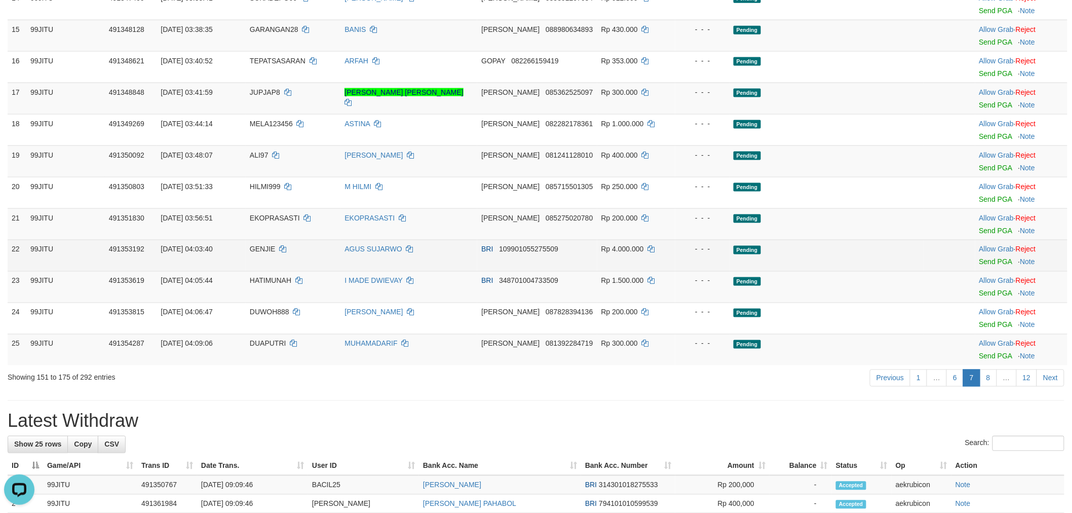
click at [300, 271] on td "GENJIE" at bounding box center [293, 255] width 95 height 31
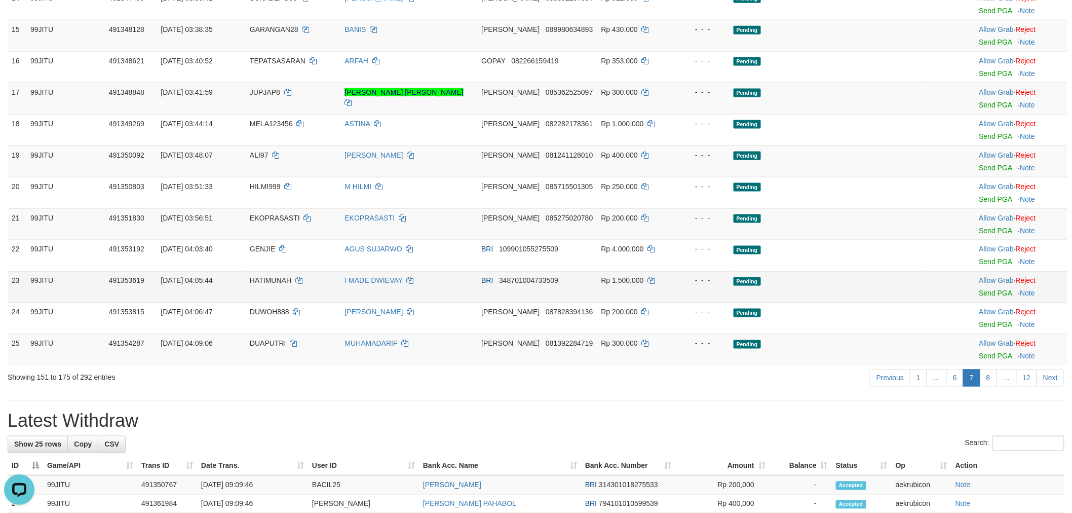
click at [299, 282] on td "HATIMUNAH" at bounding box center [293, 286] width 95 height 31
copy td "HATIMUNAH"
click at [976, 303] on td "Allow Grab · Reject Send PGA · Note" at bounding box center [1022, 286] width 92 height 31
click at [980, 288] on div at bounding box center [1022, 287] width 84 height 3
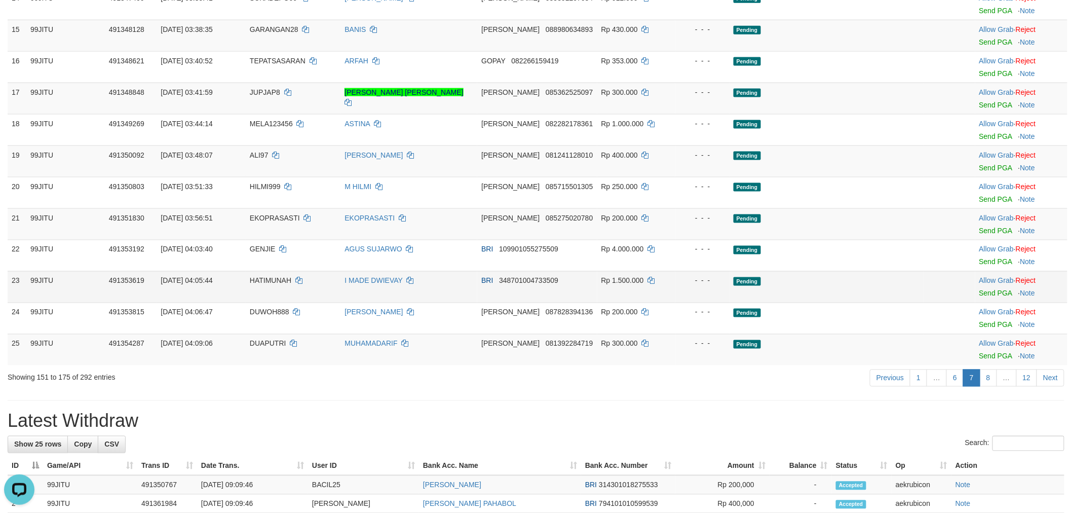
click at [976, 298] on td "Allow Grab · Reject Send PGA · Note" at bounding box center [1022, 286] width 92 height 31
click at [986, 288] on div at bounding box center [1022, 287] width 84 height 3
click at [983, 298] on link "Send PGA" at bounding box center [996, 293] width 33 height 8
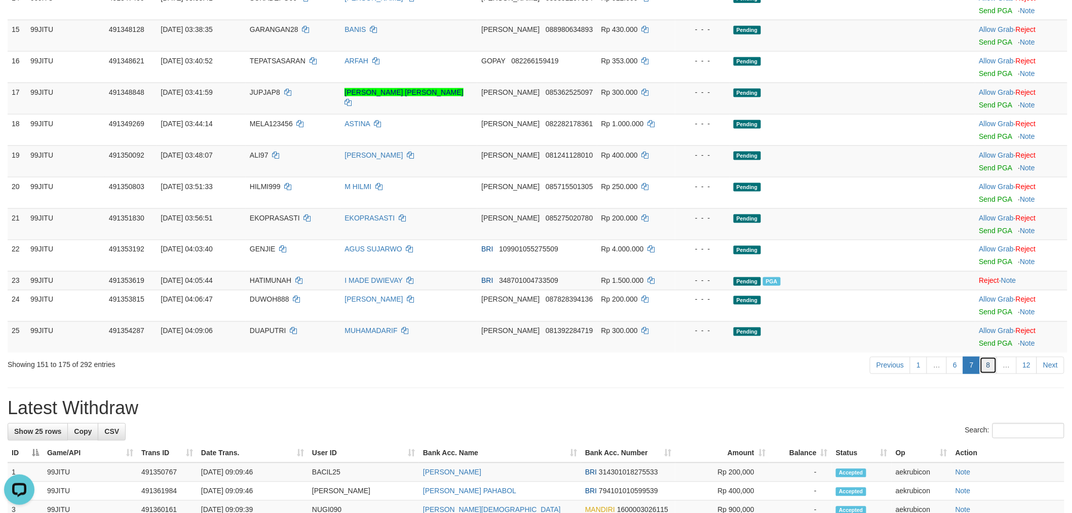
click at [993, 373] on link "8" at bounding box center [988, 365] width 17 height 17
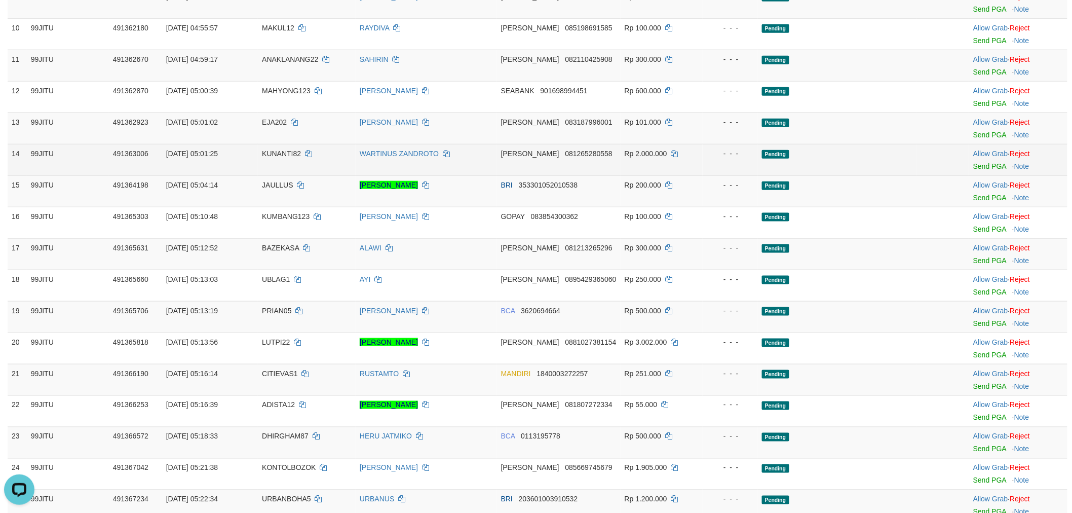
scroll to position [450, 0]
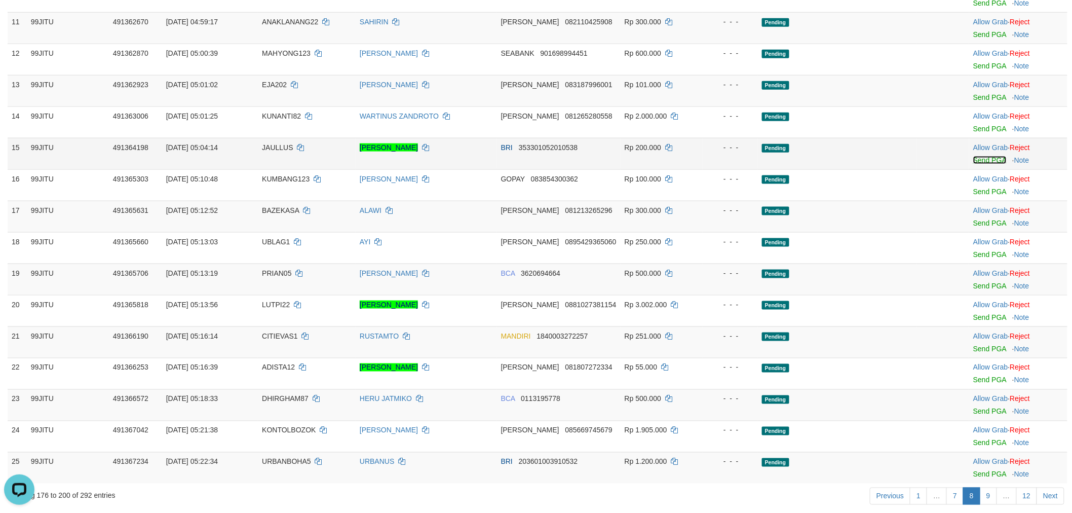
click at [980, 159] on link "Send PGA" at bounding box center [990, 160] width 33 height 8
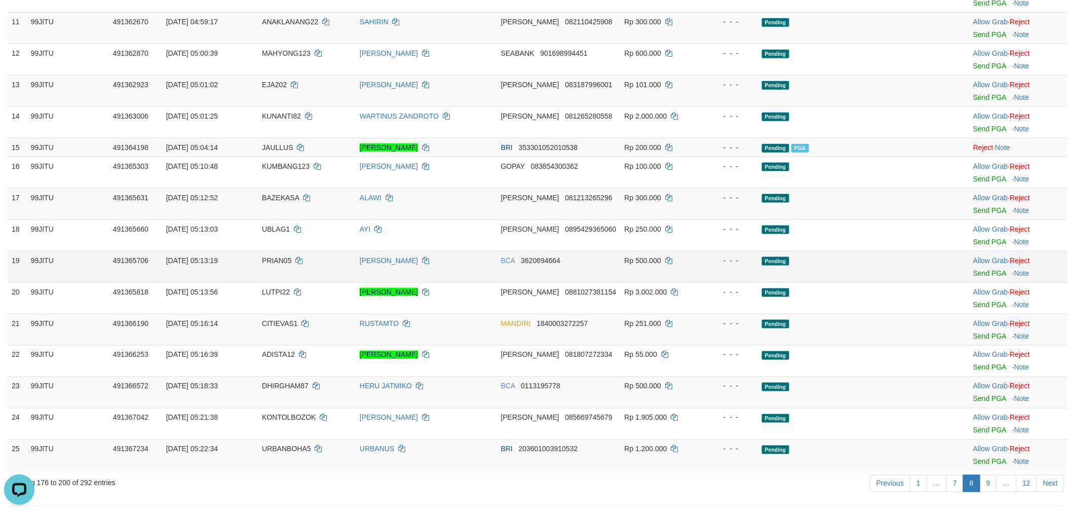
click at [270, 274] on td "PRIAN05" at bounding box center [307, 266] width 98 height 31
copy td "PRIAN05"
click at [270, 274] on td "PRIAN05" at bounding box center [307, 266] width 98 height 31
click at [980, 277] on link "Send PGA" at bounding box center [990, 273] width 33 height 8
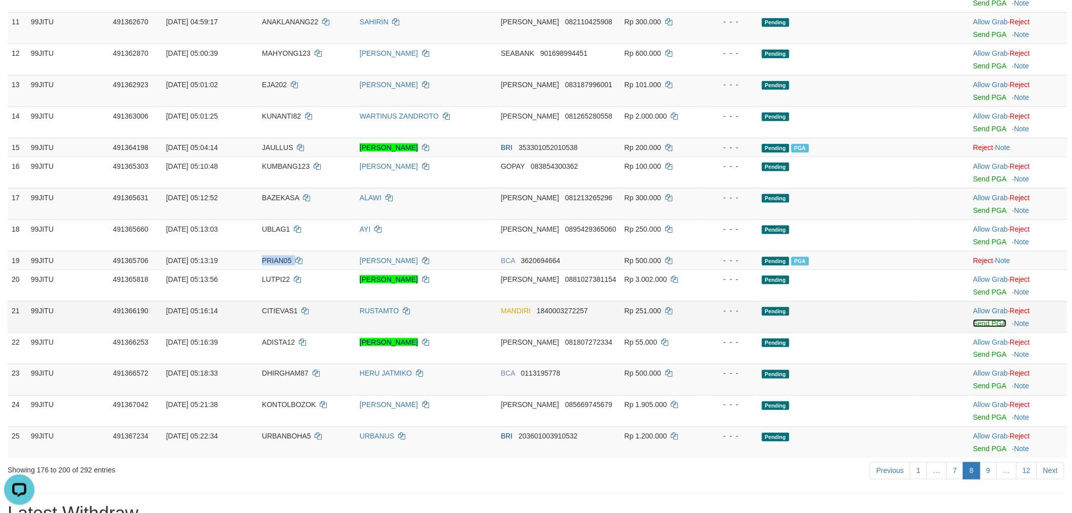
click at [977, 327] on link "Send PGA" at bounding box center [990, 323] width 33 height 8
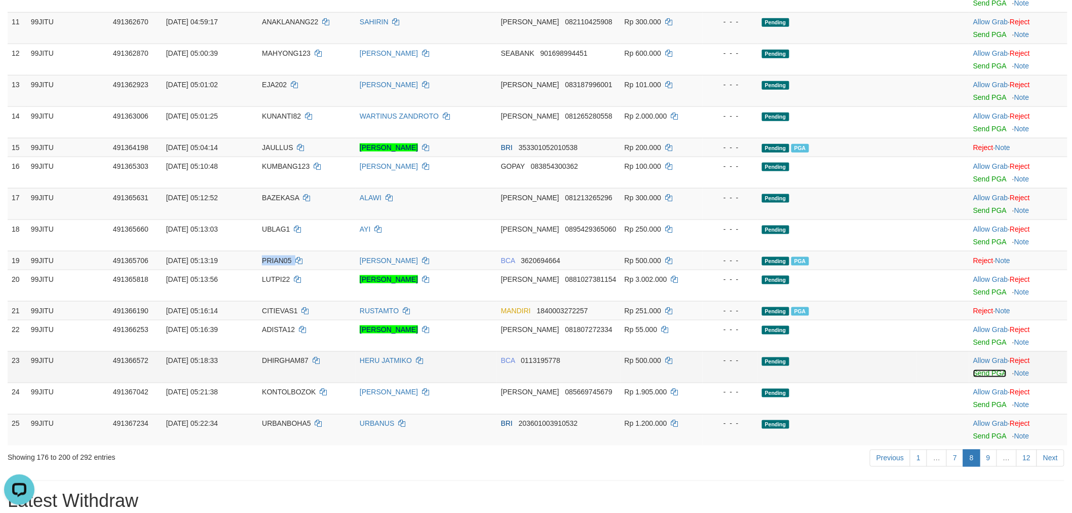
click at [982, 378] on link "Send PGA" at bounding box center [990, 373] width 33 height 8
click at [264, 428] on td "URBANBOHA5" at bounding box center [307, 429] width 98 height 31
copy td "URBANBOHA5"
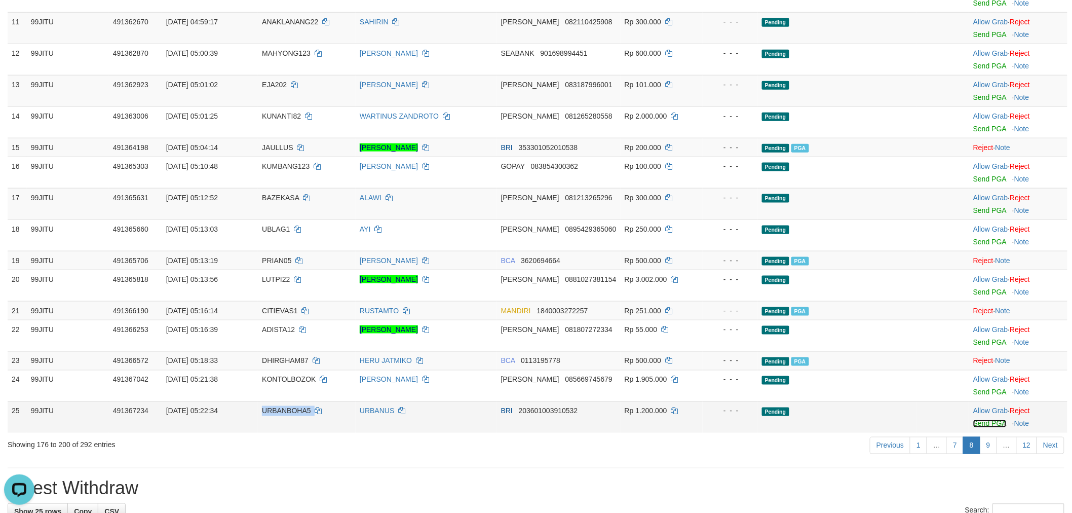
click at [974, 428] on link "Send PGA" at bounding box center [990, 424] width 33 height 8
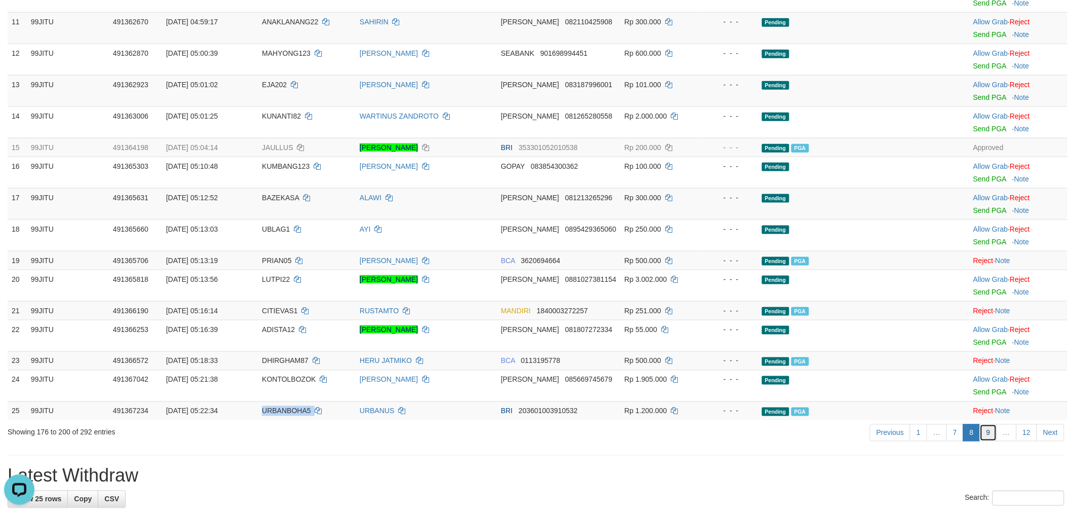
click at [991, 437] on link "9" at bounding box center [988, 432] width 17 height 17
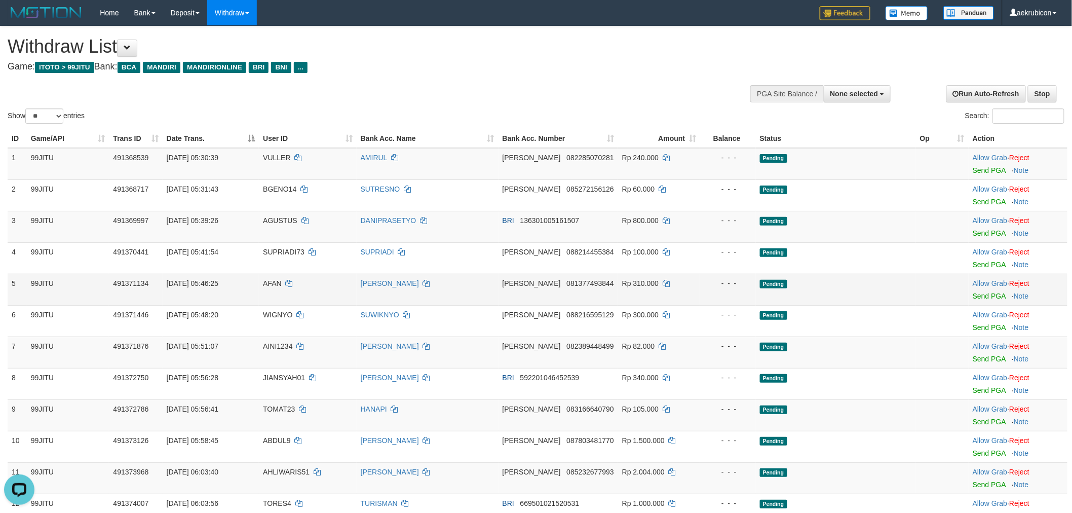
scroll to position [113, 0]
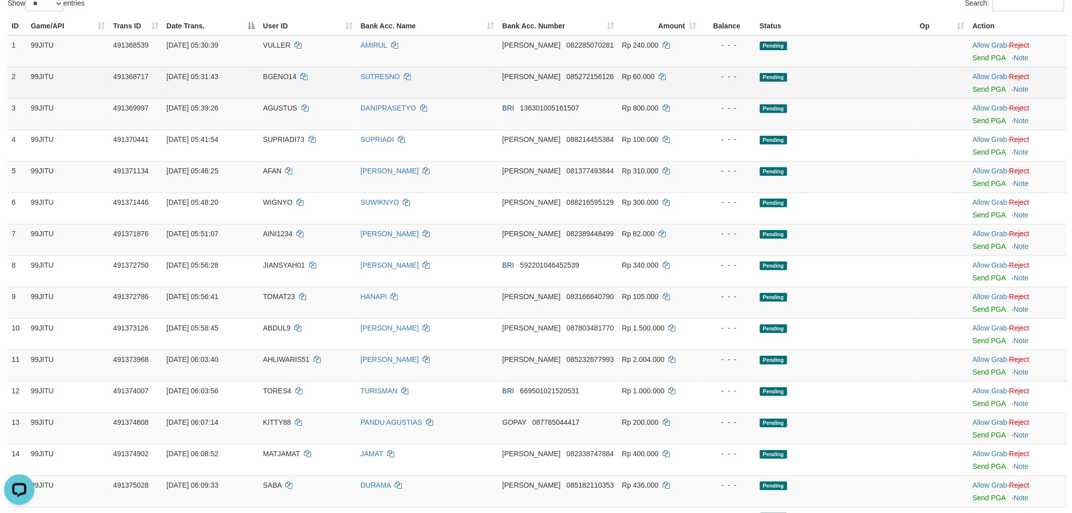
click at [266, 95] on td "BGENO14" at bounding box center [308, 82] width 98 height 31
copy td "BGENO14"
click at [266, 94] on td "BGENO14" at bounding box center [308, 82] width 98 height 31
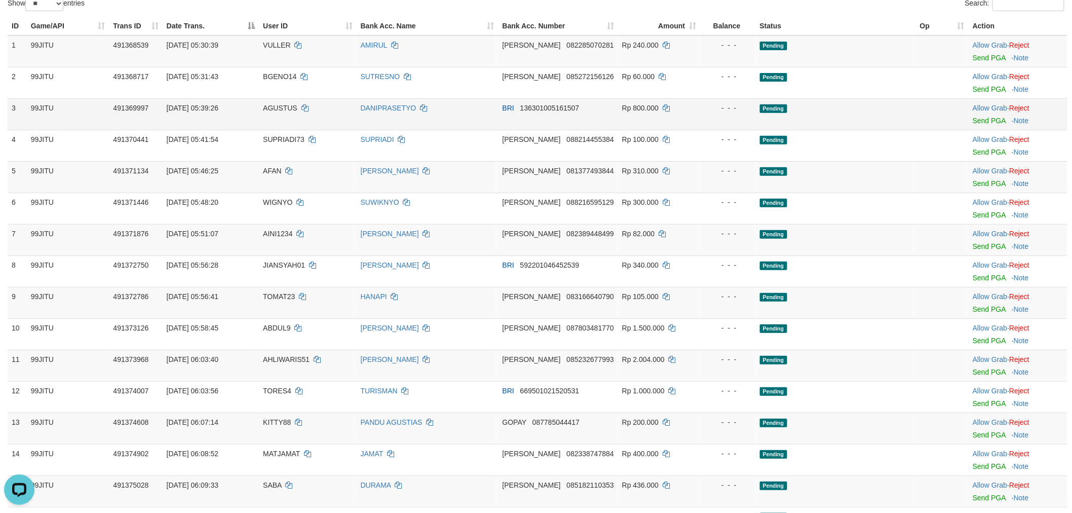
click at [272, 108] on span "AGUSTUS" at bounding box center [280, 108] width 34 height 8
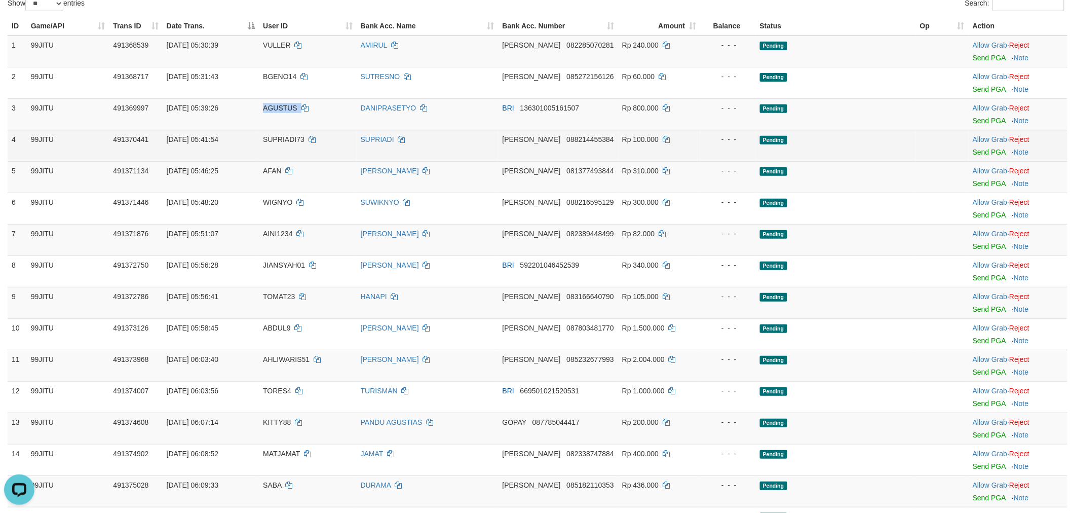
copy td "AGUSTUS"
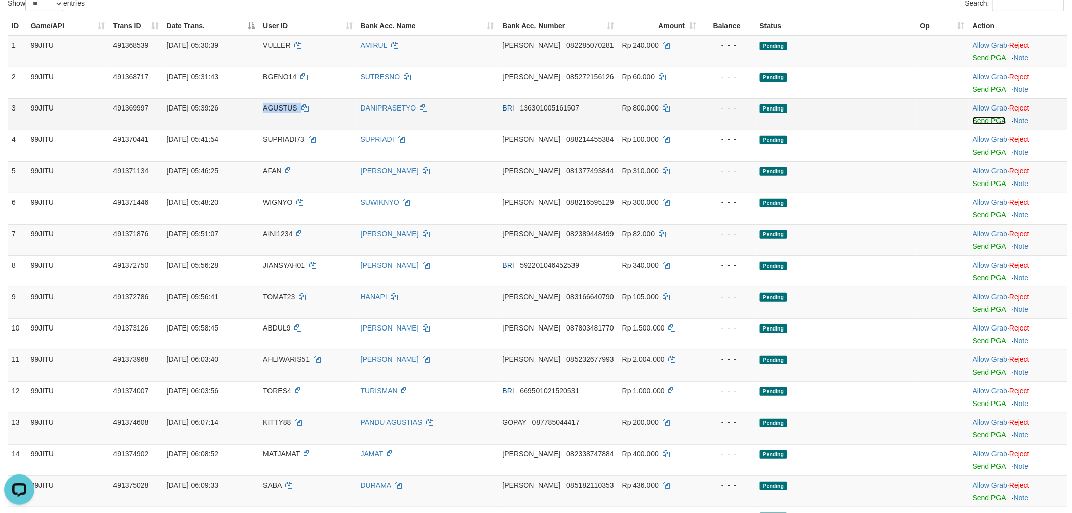
click at [985, 119] on link "Send PGA" at bounding box center [989, 121] width 33 height 8
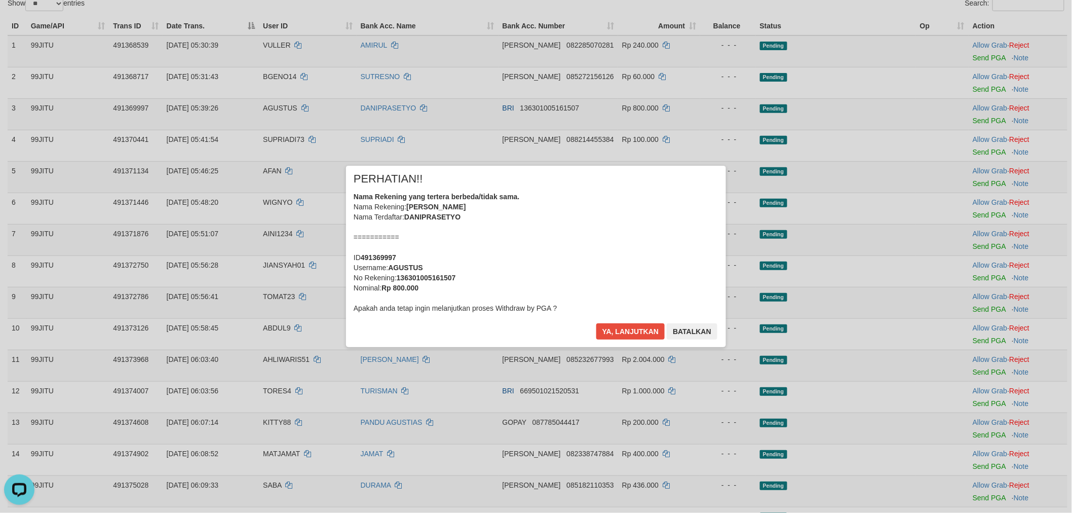
click at [657, 322] on div "× PERHATIAN!! Nama Rekening yang tertera berbeda/tidak sama. Nama Rekening: [PE…" at bounding box center [536, 256] width 380 height 181
click at [641, 329] on button "Ya, lanjutkan" at bounding box center [631, 331] width 69 height 16
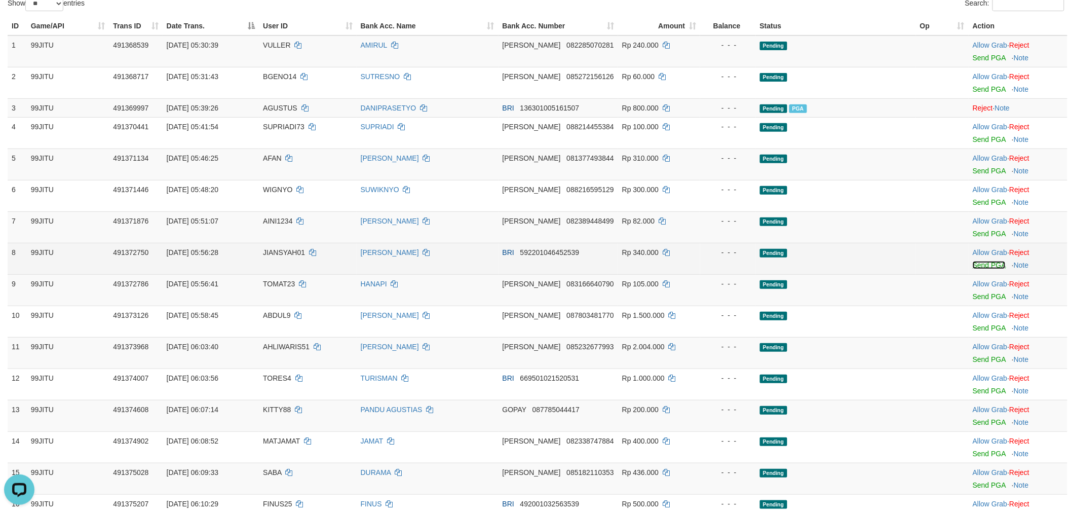
click at [979, 264] on link "Send PGA" at bounding box center [989, 265] width 33 height 8
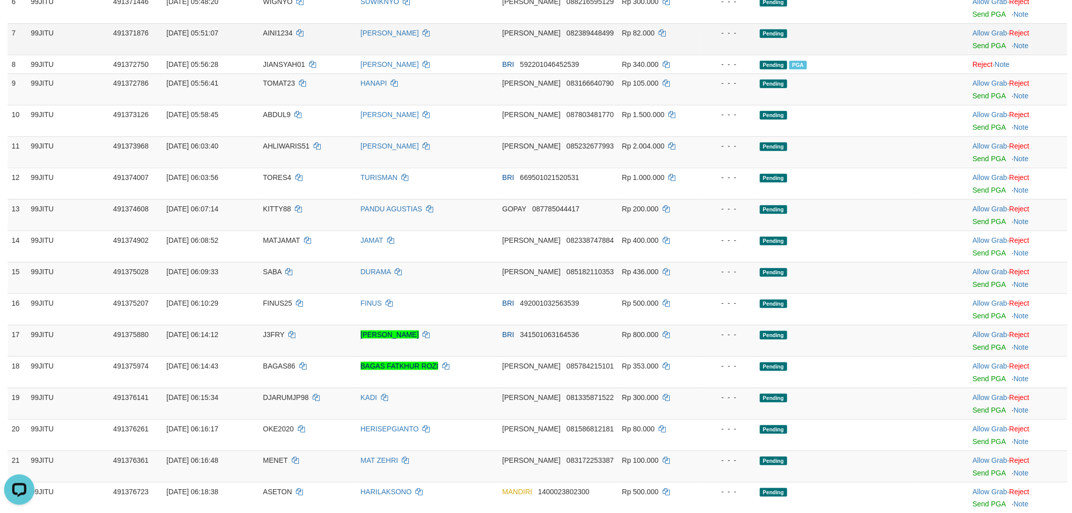
scroll to position [338, 0]
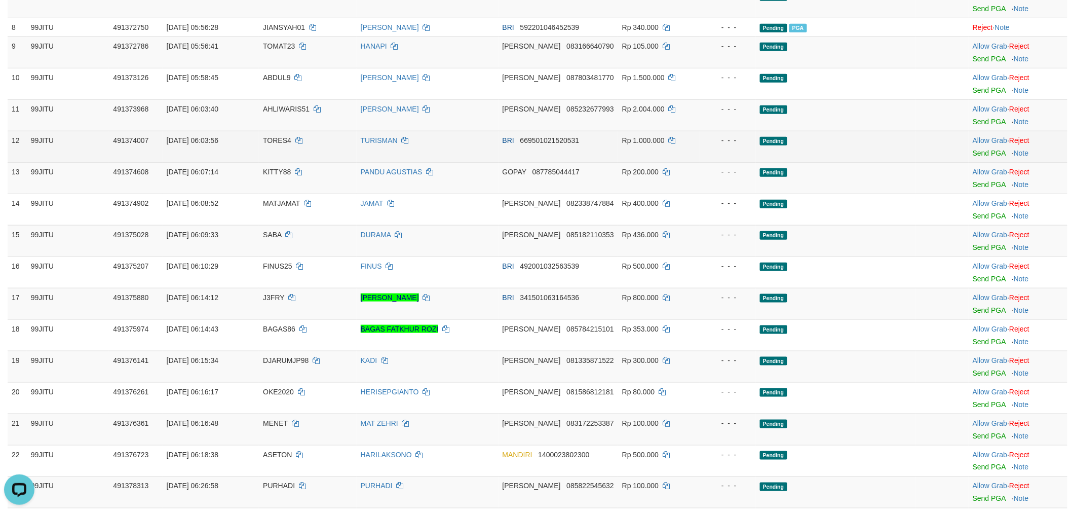
click at [276, 145] on td "TORES4" at bounding box center [308, 146] width 98 height 31
copy td "TORES4"
click at [984, 151] on link "Send PGA" at bounding box center [989, 153] width 33 height 8
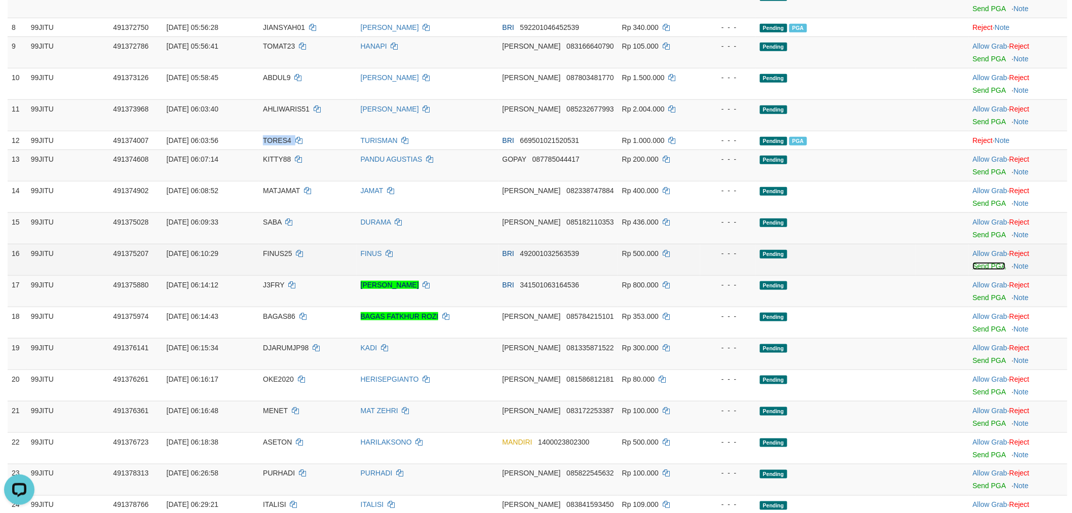
drag, startPoint x: 992, startPoint y: 268, endPoint x: 591, endPoint y: 139, distance: 420.6
click at [992, 267] on link "Send PGA" at bounding box center [989, 266] width 33 height 8
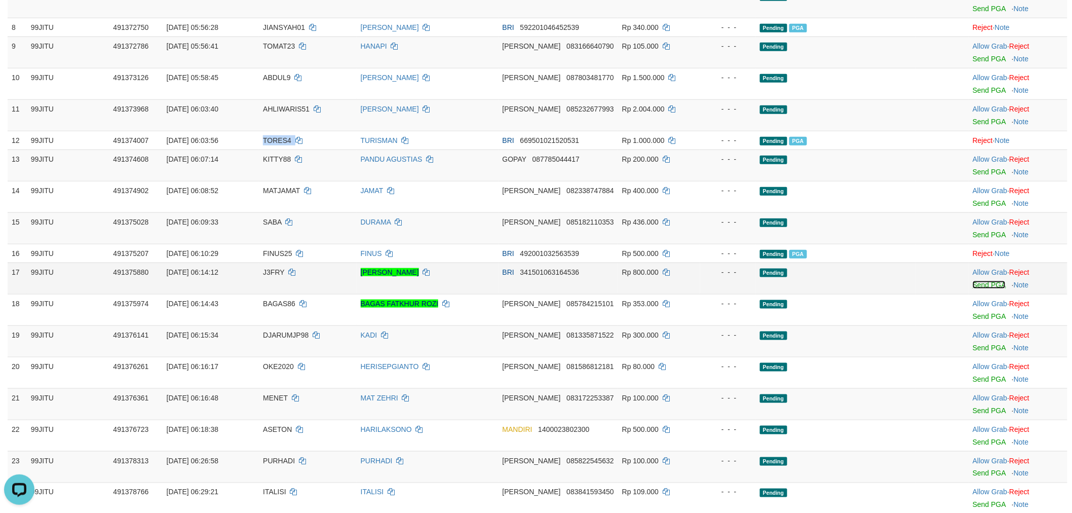
click at [989, 281] on link "Send PGA" at bounding box center [989, 285] width 33 height 8
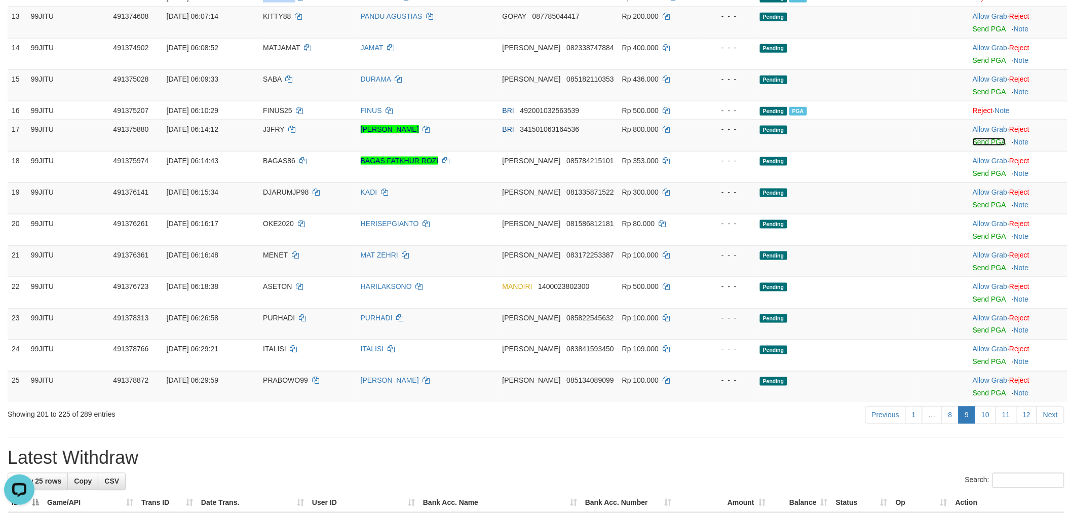
scroll to position [563, 0]
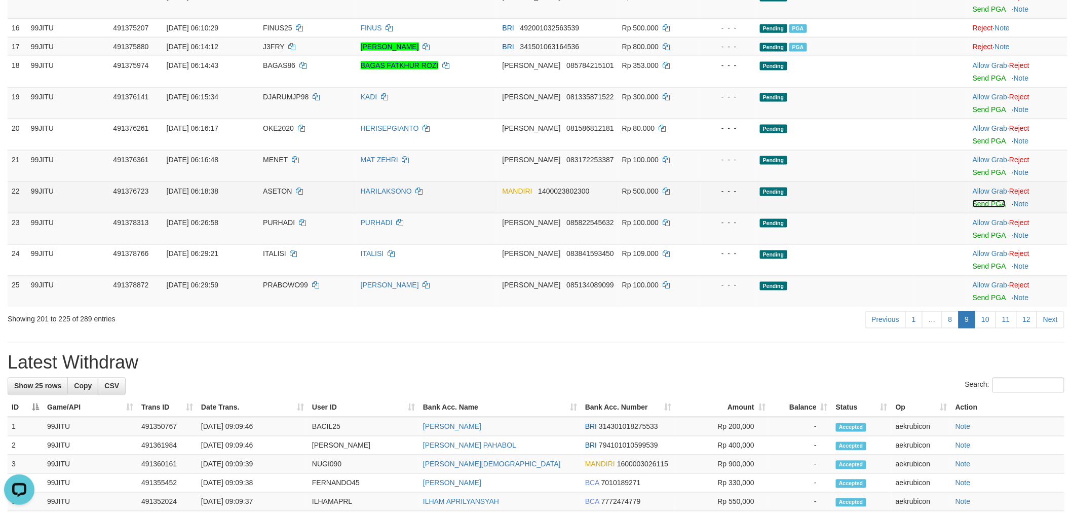
click at [983, 205] on link "Send PGA" at bounding box center [989, 204] width 33 height 8
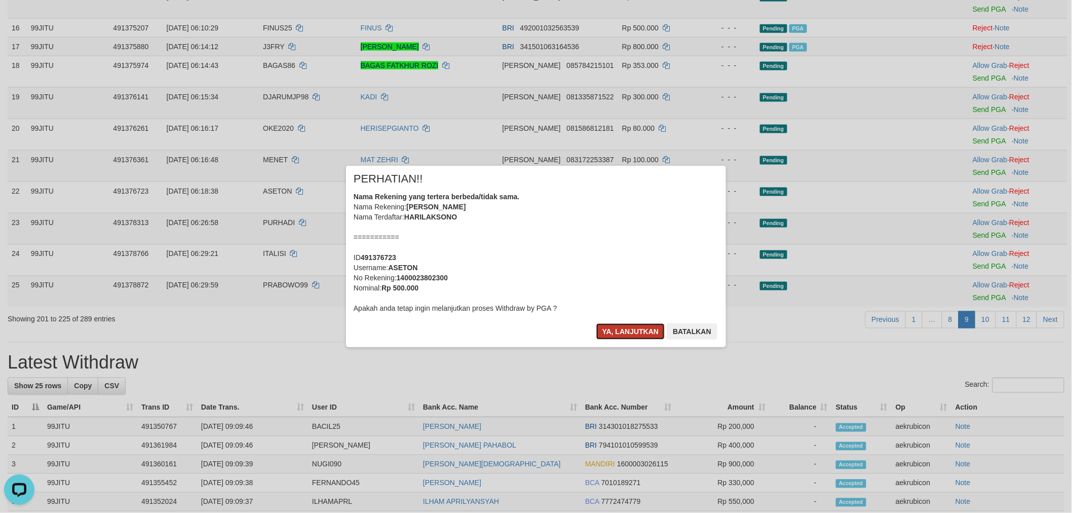
click at [640, 328] on button "Ya, lanjutkan" at bounding box center [631, 331] width 69 height 16
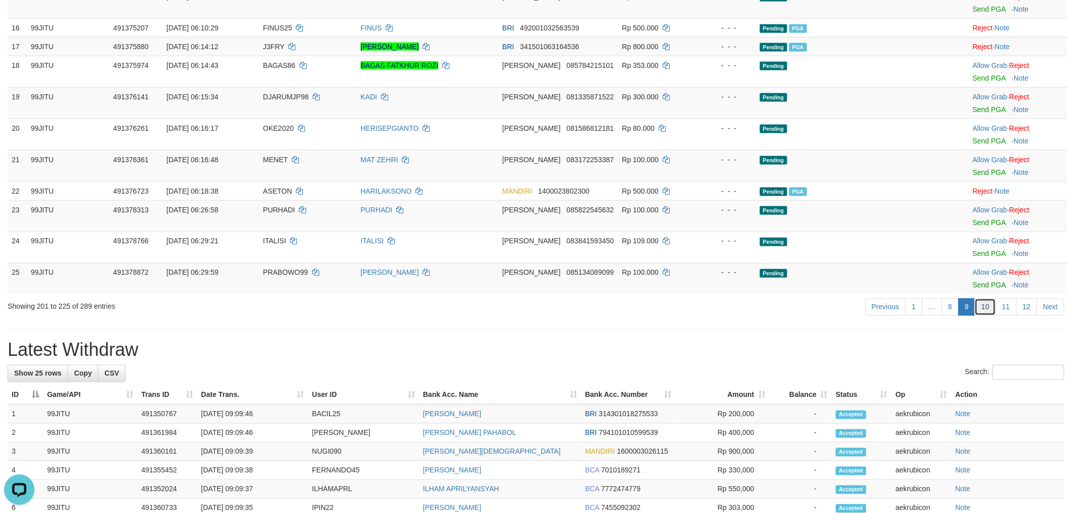
click at [989, 302] on link "10" at bounding box center [985, 307] width 21 height 17
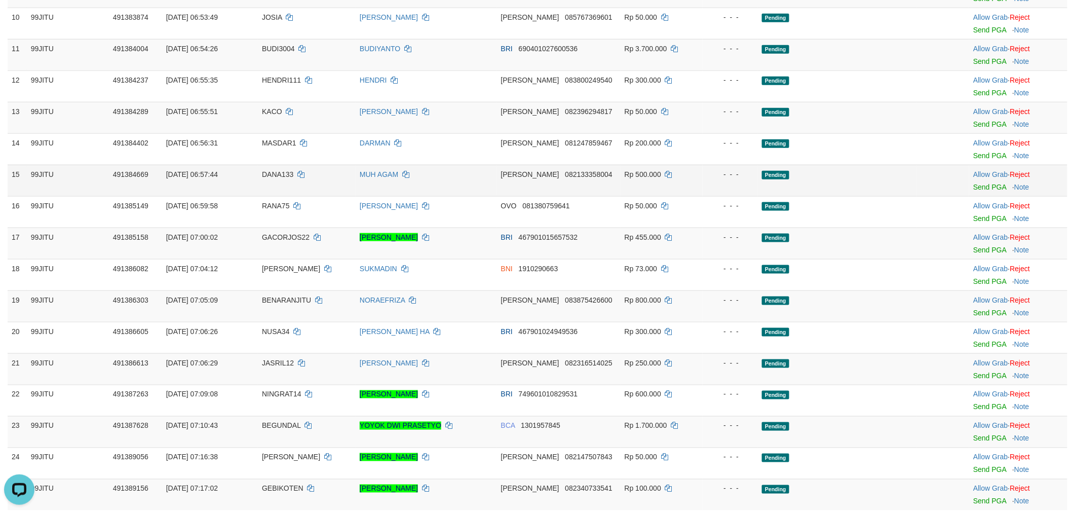
scroll to position [450, 0]
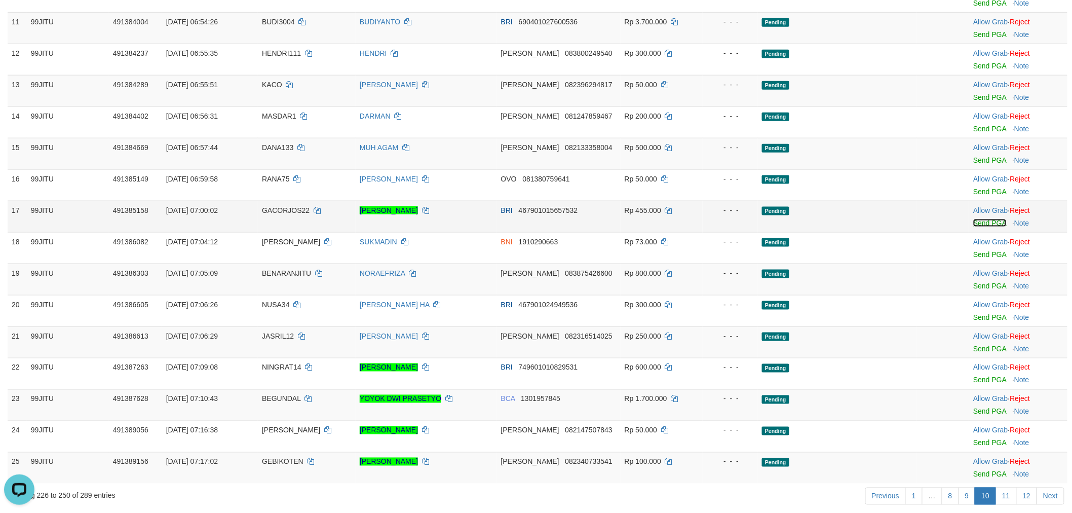
click at [998, 220] on link "Send PGA" at bounding box center [990, 223] width 33 height 8
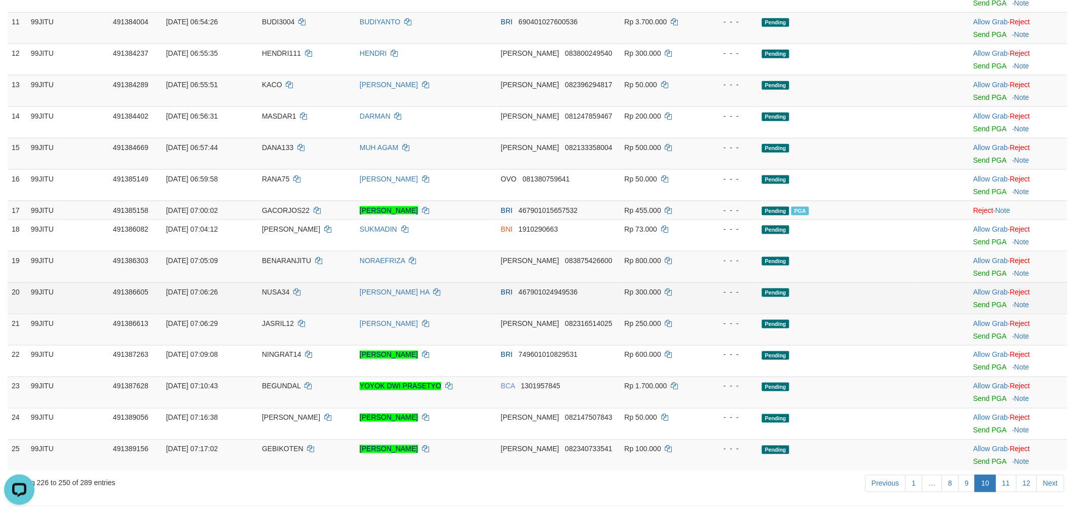
click at [267, 289] on span "NUSA34" at bounding box center [275, 292] width 27 height 8
copy td "NUSA34"
click at [986, 301] on link "Send PGA" at bounding box center [990, 305] width 33 height 8
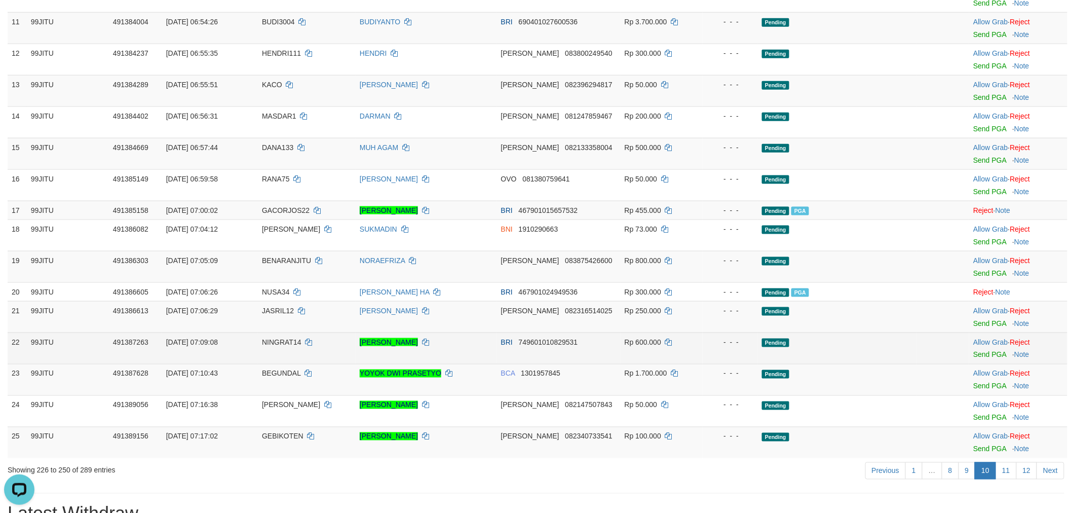
click at [252, 342] on td "30/09/2025 07:09:08" at bounding box center [210, 347] width 96 height 31
click at [252, 341] on td "30/09/2025 07:09:08" at bounding box center [210, 347] width 96 height 31
click at [252, 340] on td "30/09/2025 07:09:08" at bounding box center [210, 347] width 96 height 31
click at [256, 336] on td "30/09/2025 07:09:08" at bounding box center [210, 347] width 96 height 31
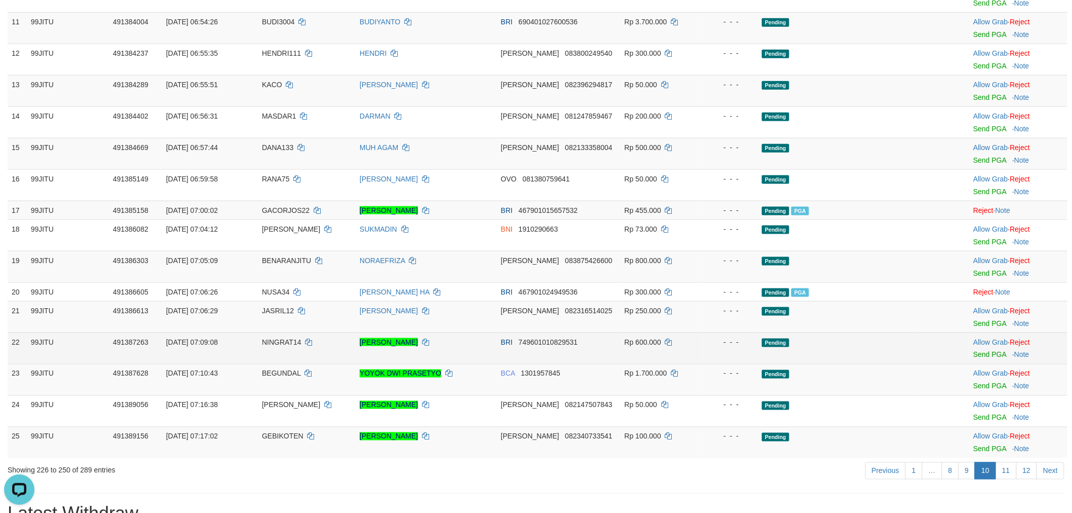
click at [258, 340] on td "30/09/2025 07:09:08" at bounding box center [210, 347] width 96 height 31
click at [275, 340] on span "NINGRAT14" at bounding box center [282, 342] width 40 height 8
copy td "NINGRAT14"
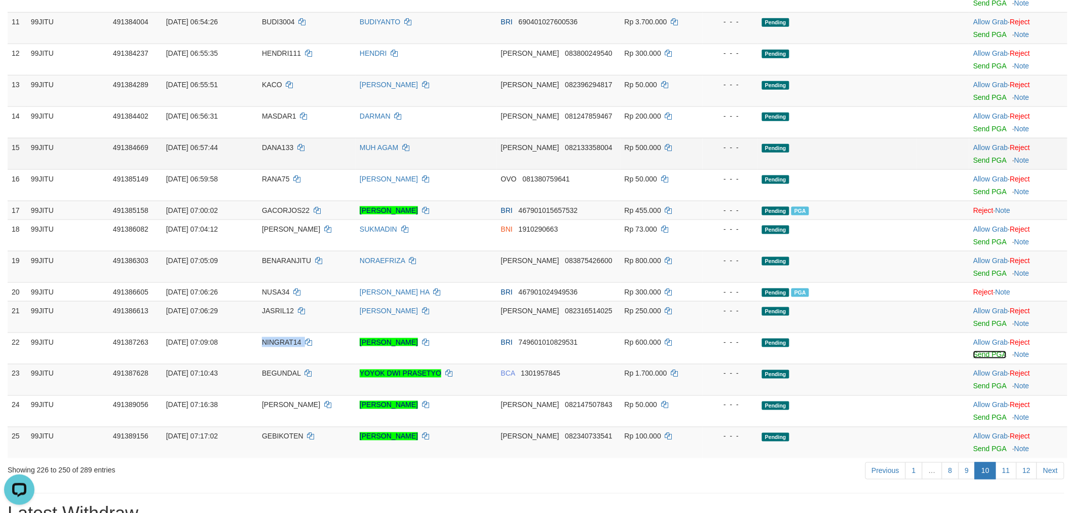
drag, startPoint x: 991, startPoint y: 352, endPoint x: 582, endPoint y: 139, distance: 461.3
click at [991, 352] on link "Send PGA" at bounding box center [990, 355] width 33 height 8
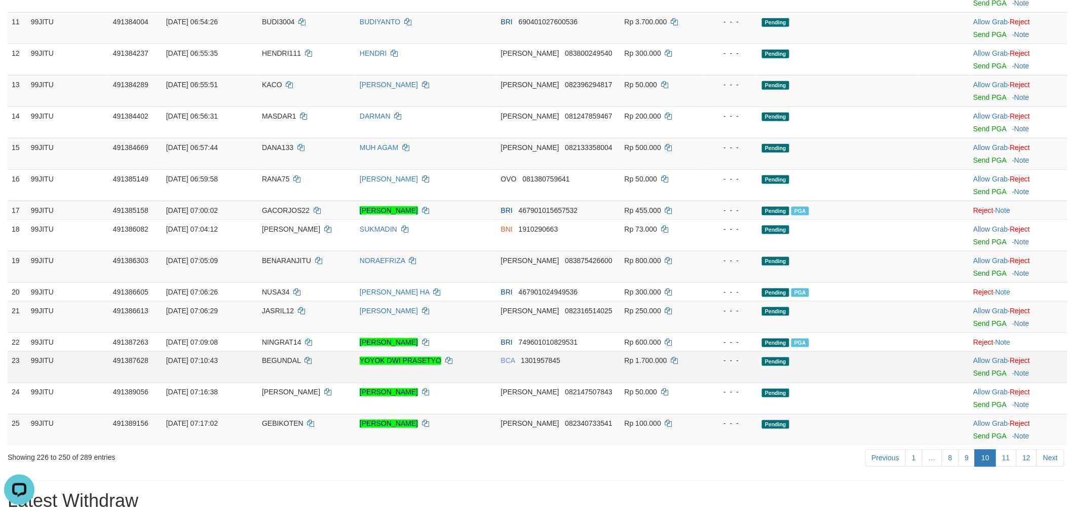
click at [245, 368] on td "30/09/2025 07:10:43" at bounding box center [210, 366] width 96 height 31
click at [250, 376] on td "30/09/2025 07:10:43" at bounding box center [210, 366] width 96 height 31
click at [256, 362] on td "30/09/2025 07:10:43" at bounding box center [210, 366] width 96 height 31
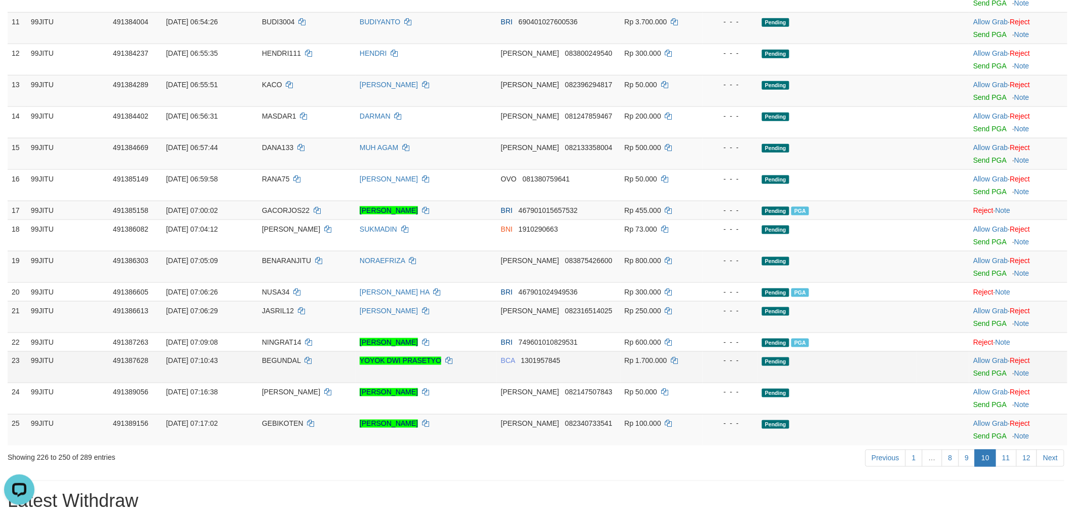
click at [258, 361] on td "30/09/2025 07:10:43" at bounding box center [210, 366] width 96 height 31
click at [282, 353] on td "BEGUNDAL" at bounding box center [307, 366] width 98 height 31
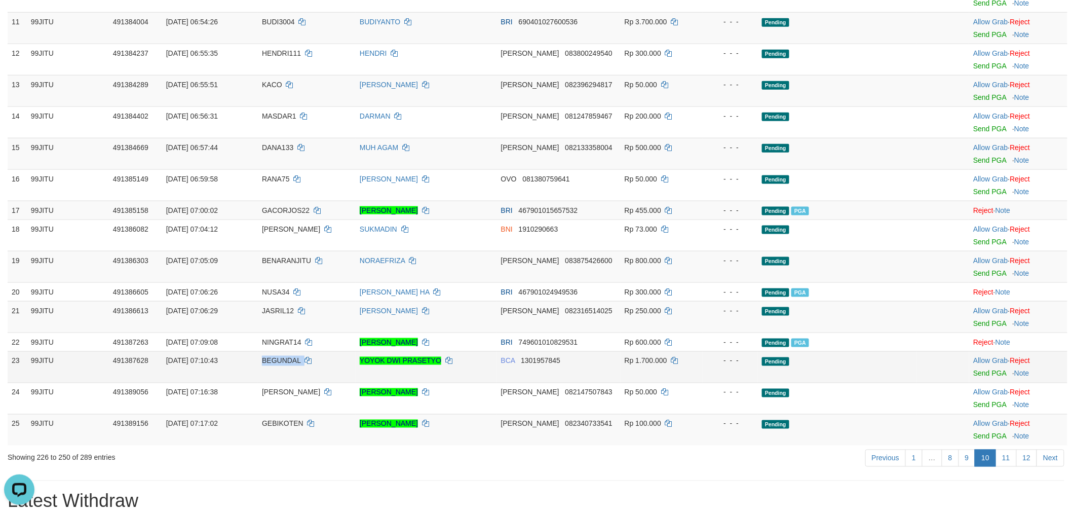
click at [282, 352] on td "BEGUNDAL" at bounding box center [307, 366] width 98 height 31
copy span "BEGUNDAL"
click at [983, 369] on link "Send PGA" at bounding box center [990, 373] width 33 height 8
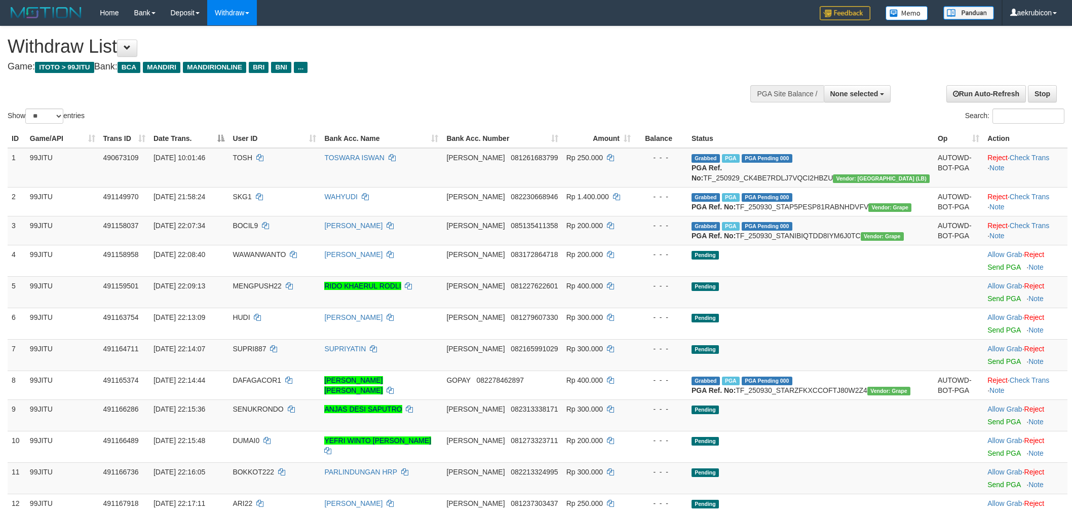
select select
select select "**"
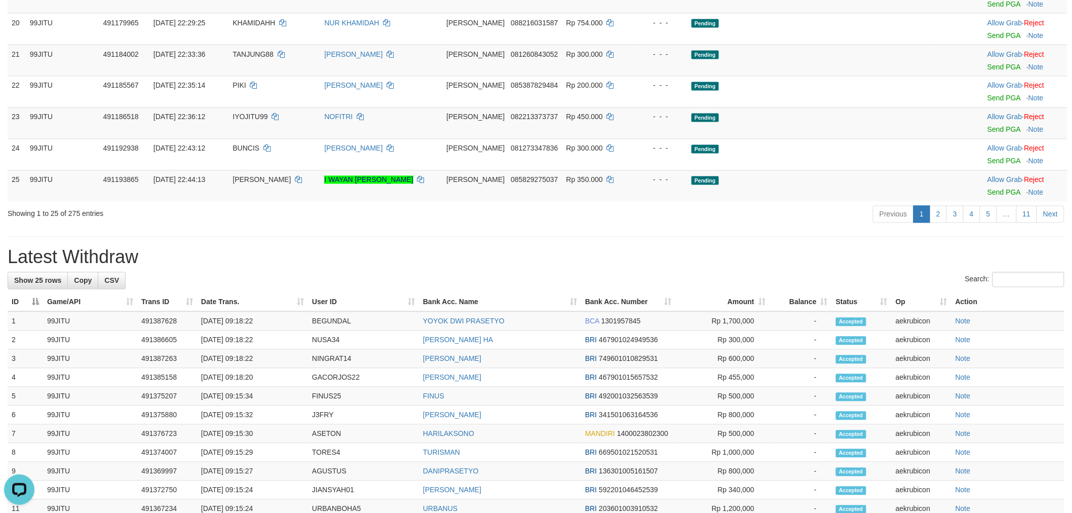
scroll to position [788, 0]
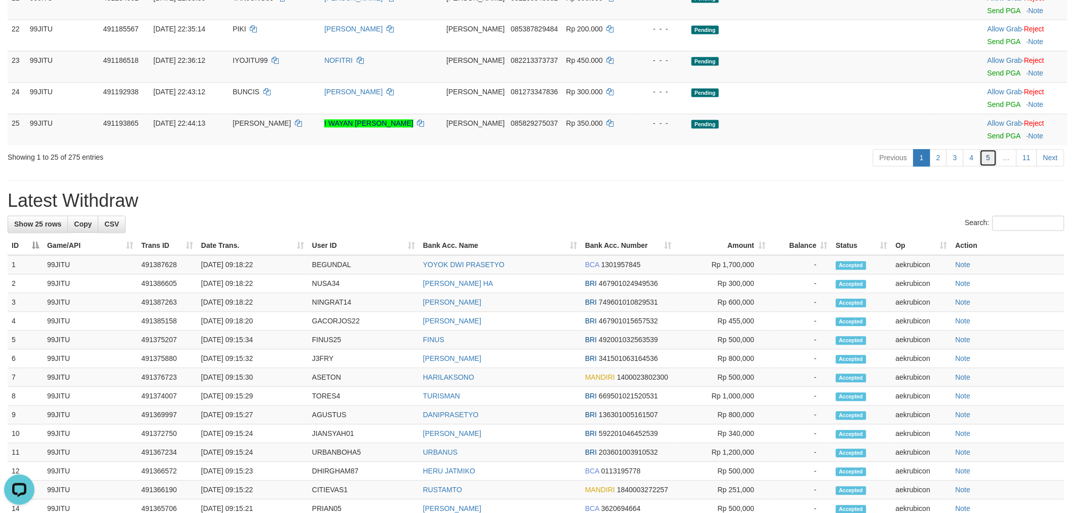
click at [992, 167] on link "5" at bounding box center [988, 158] width 17 height 17
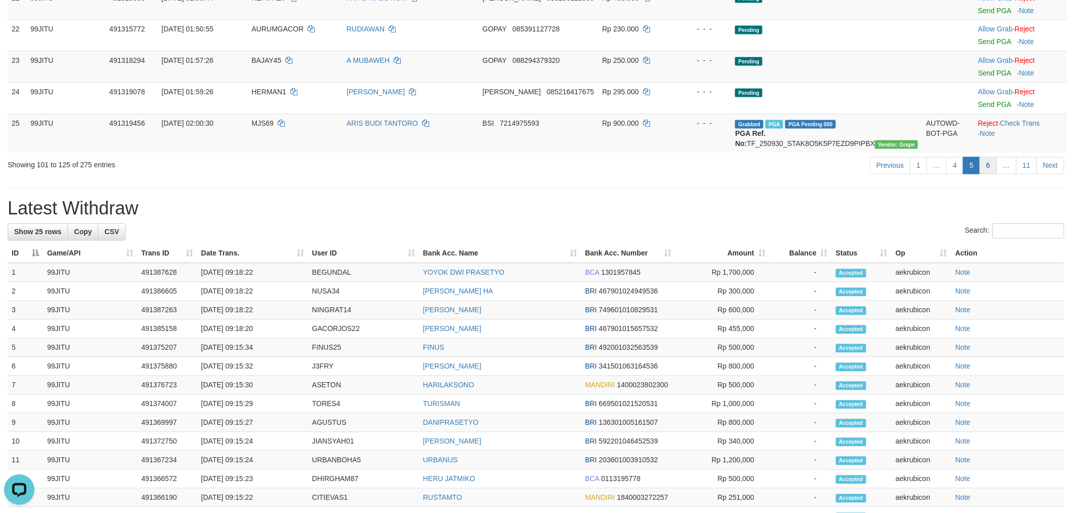
click at [984, 168] on link "6" at bounding box center [988, 165] width 17 height 17
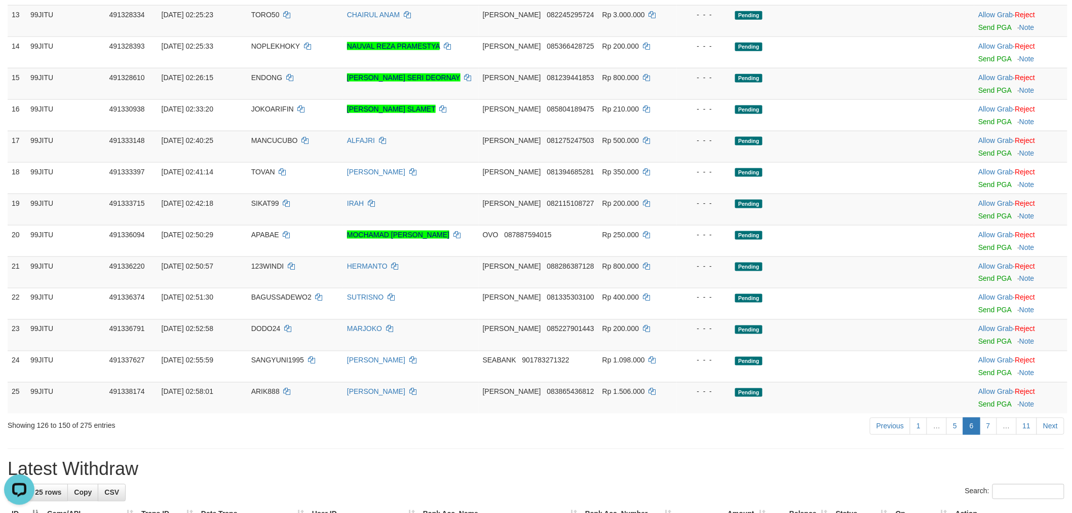
scroll to position [563, 0]
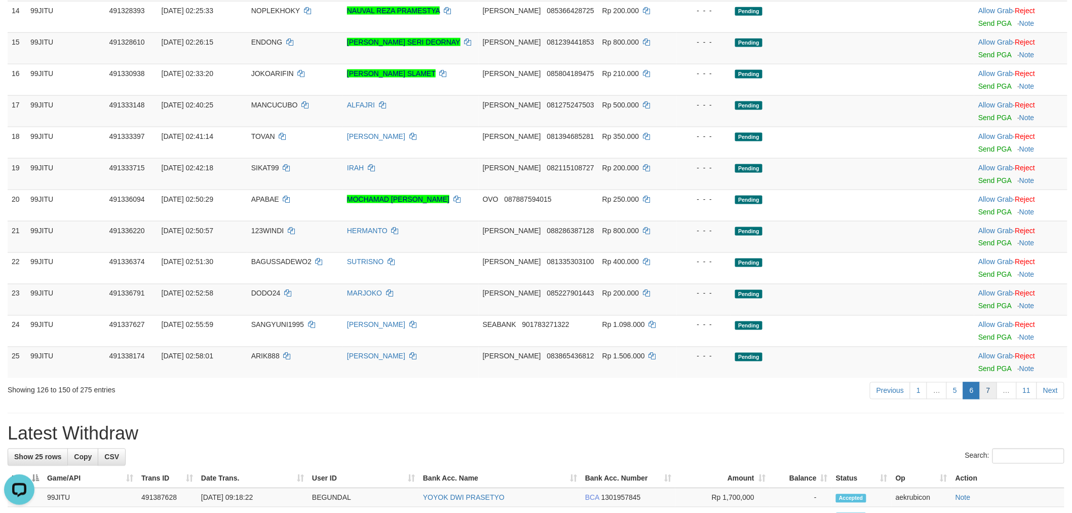
click at [992, 397] on link "7" at bounding box center [988, 390] width 17 height 17
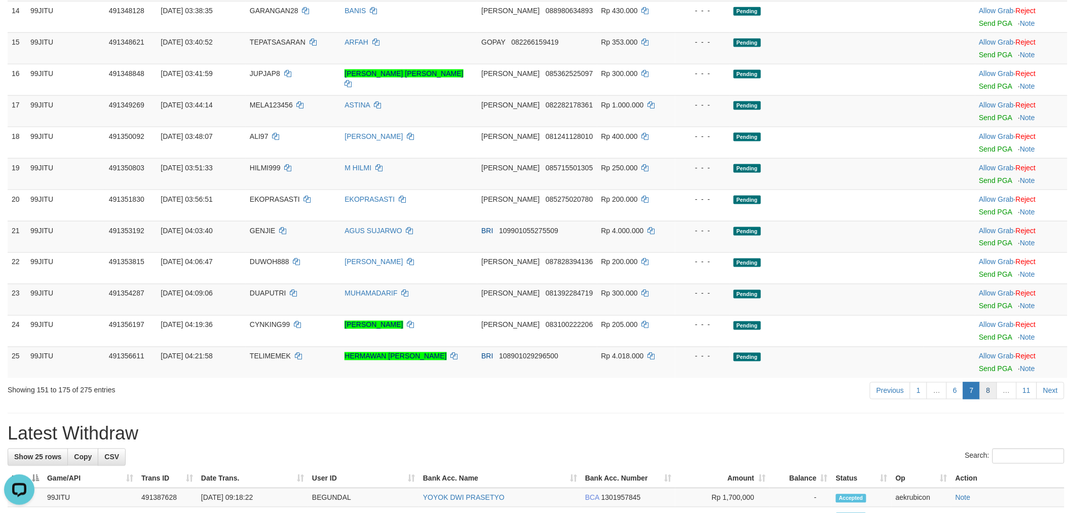
click at [992, 399] on link "8" at bounding box center [988, 390] width 17 height 17
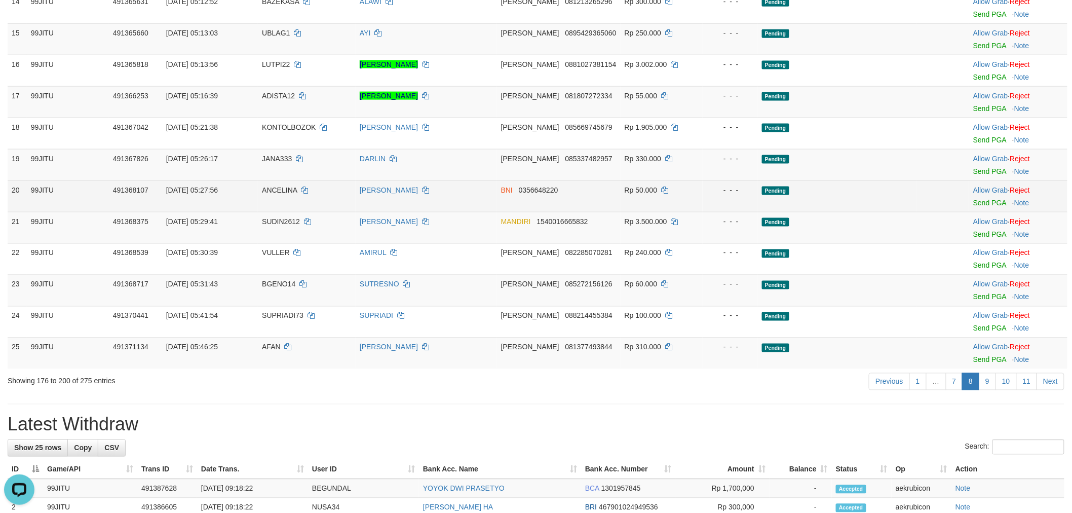
scroll to position [553, 0]
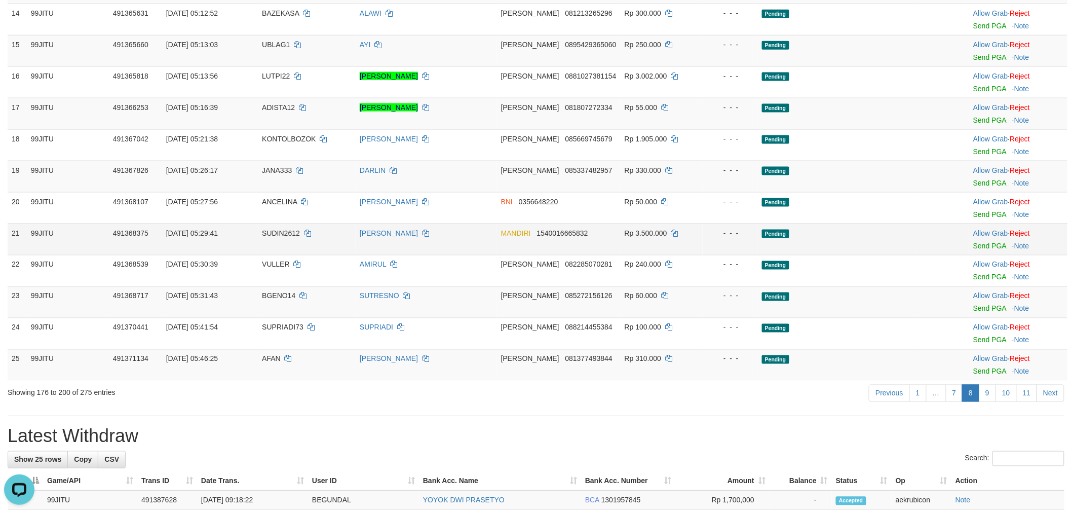
click at [245, 230] on td "30/09/2025 05:29:41" at bounding box center [210, 239] width 96 height 31
click at [264, 229] on td "SUDIN2612" at bounding box center [307, 239] width 98 height 31
copy td "SUDIN2612"
click at [264, 229] on td "SUDIN2612" at bounding box center [307, 239] width 98 height 31
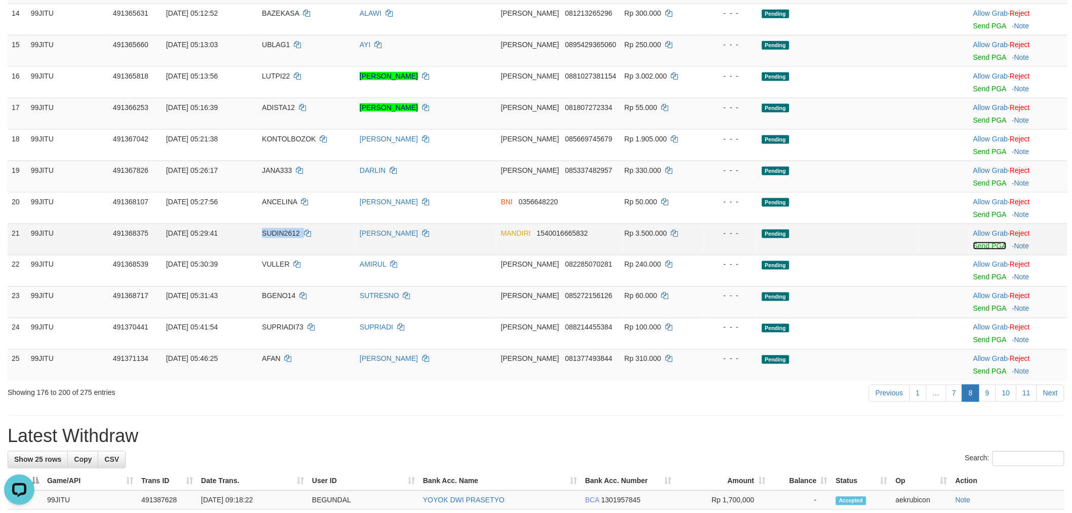
click at [974, 244] on link "Send PGA" at bounding box center [990, 246] width 33 height 8
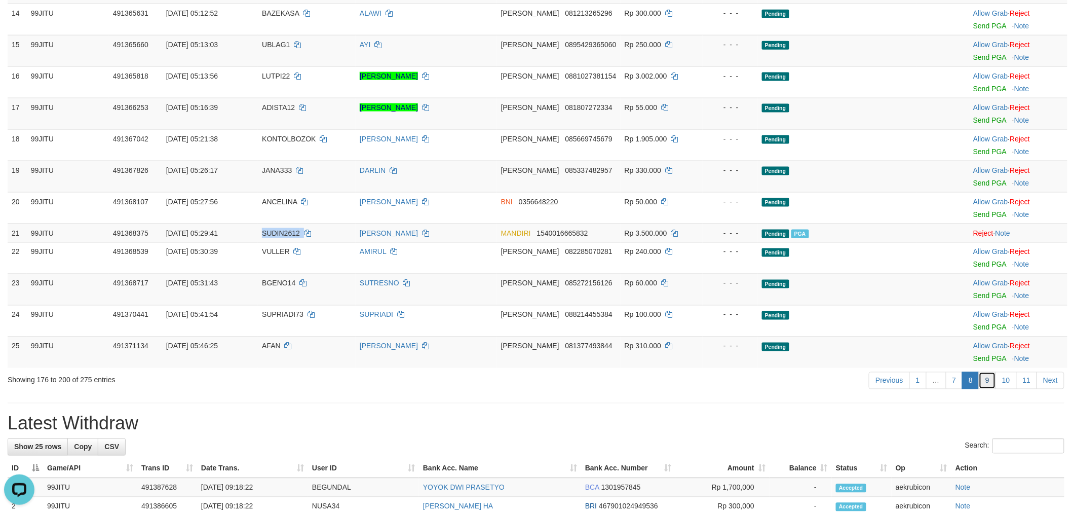
click at [984, 388] on link "9" at bounding box center [987, 380] width 17 height 17
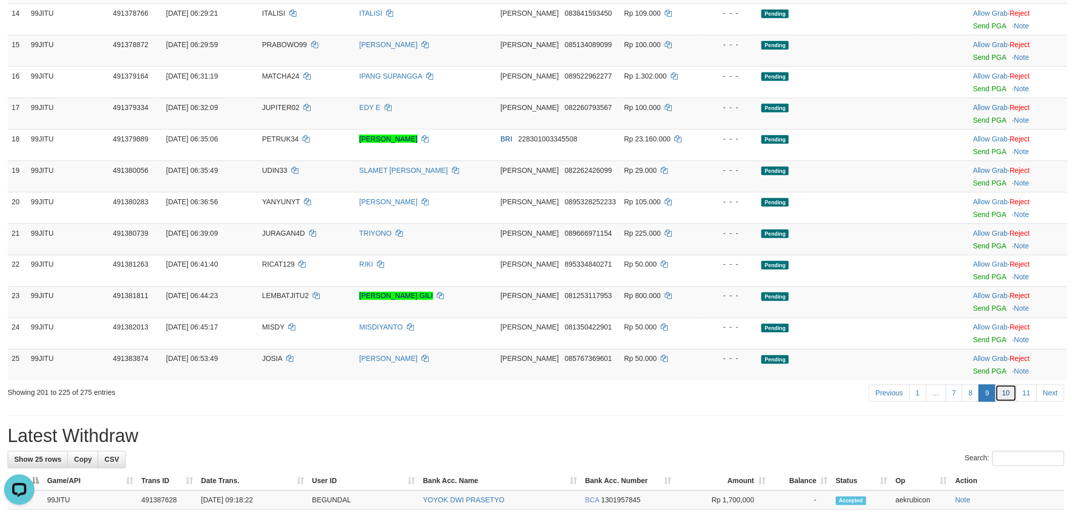
click at [1012, 394] on link "10" at bounding box center [1006, 393] width 21 height 17
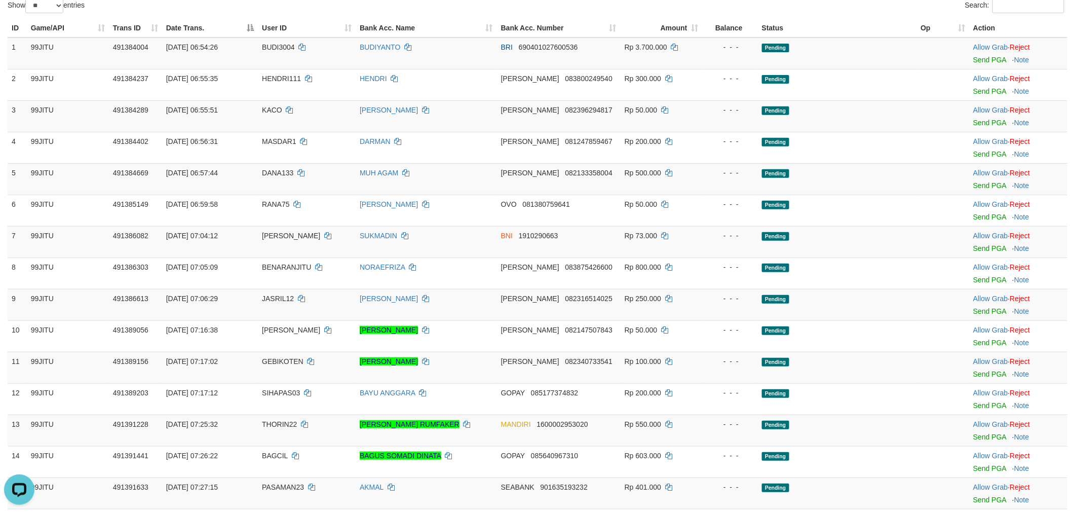
scroll to position [102, 0]
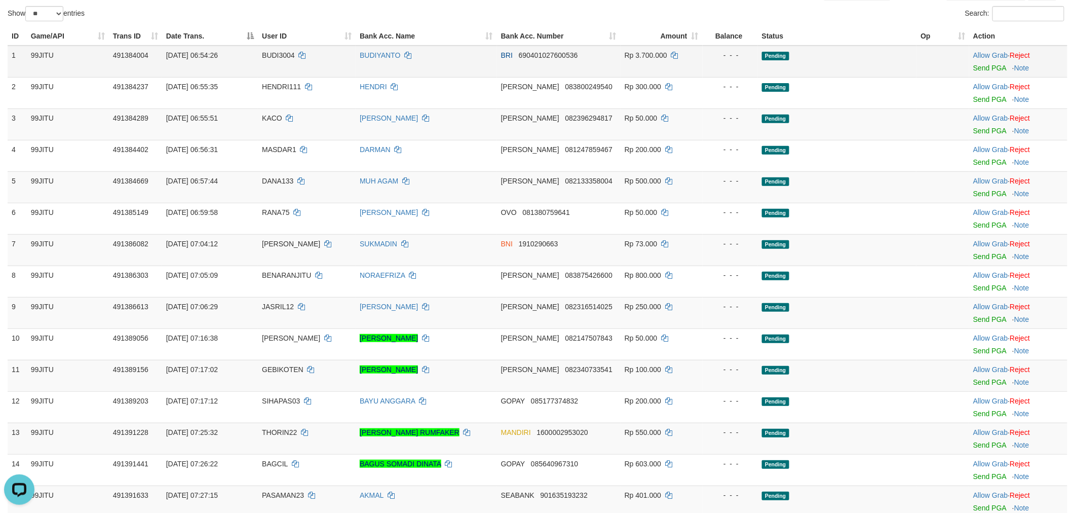
click at [264, 54] on td "BUDI3004" at bounding box center [307, 62] width 98 height 32
copy td "BUDI3004"
click at [264, 54] on td "BUDI3004" at bounding box center [307, 62] width 98 height 32
click at [985, 70] on link "Send PGA" at bounding box center [990, 68] width 33 height 8
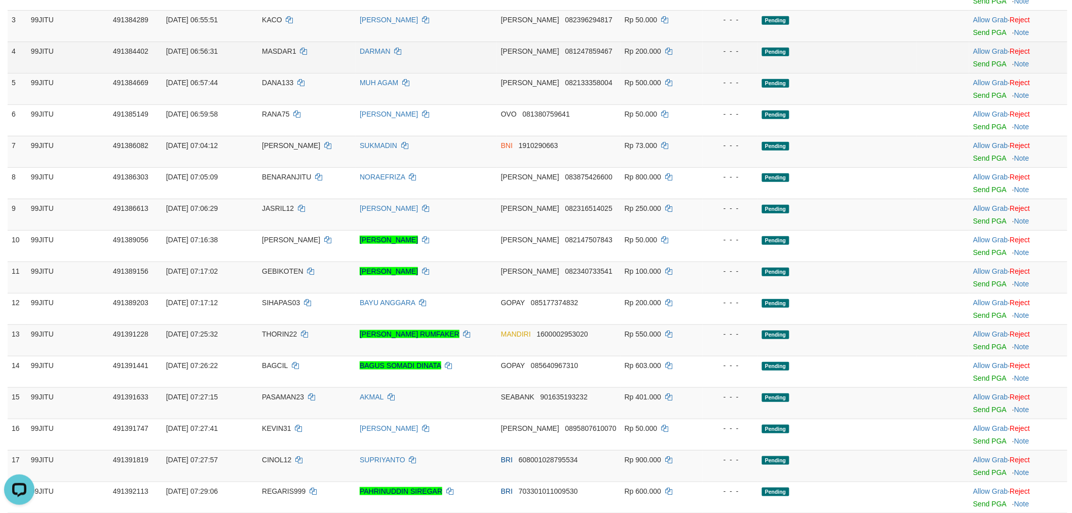
scroll to position [215, 0]
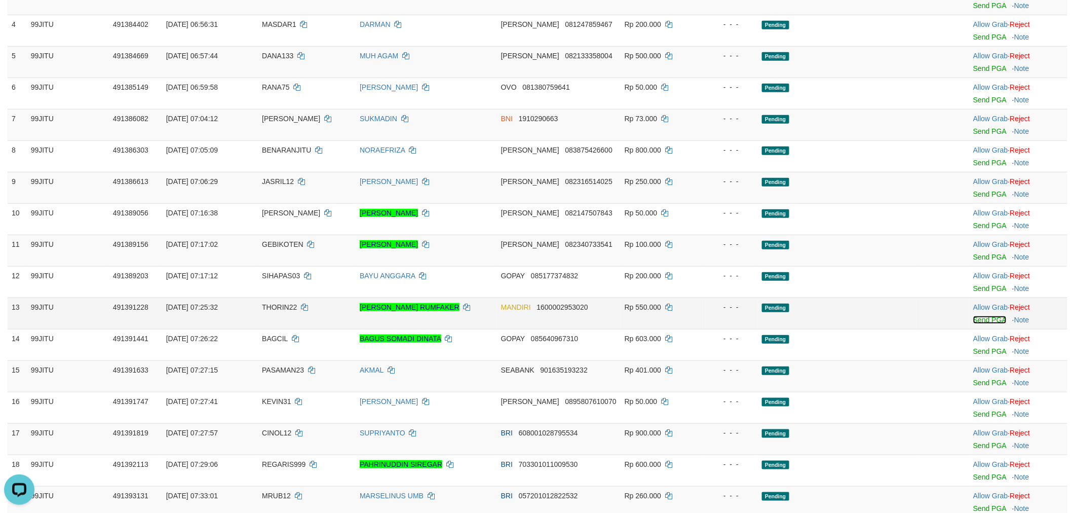
click at [980, 318] on link "Send PGA" at bounding box center [990, 320] width 33 height 8
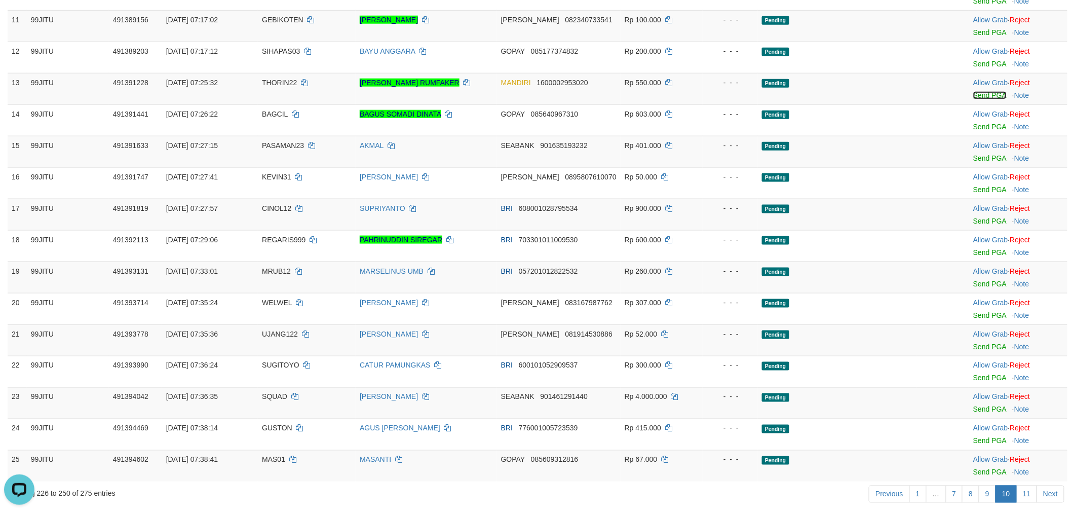
scroll to position [440, 0]
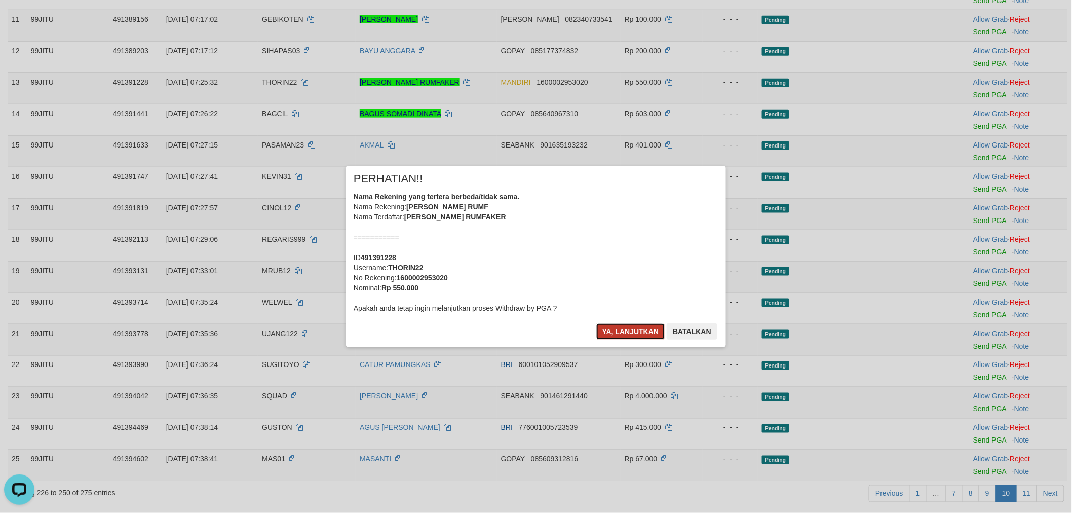
click at [641, 337] on button "Ya, lanjutkan" at bounding box center [631, 331] width 69 height 16
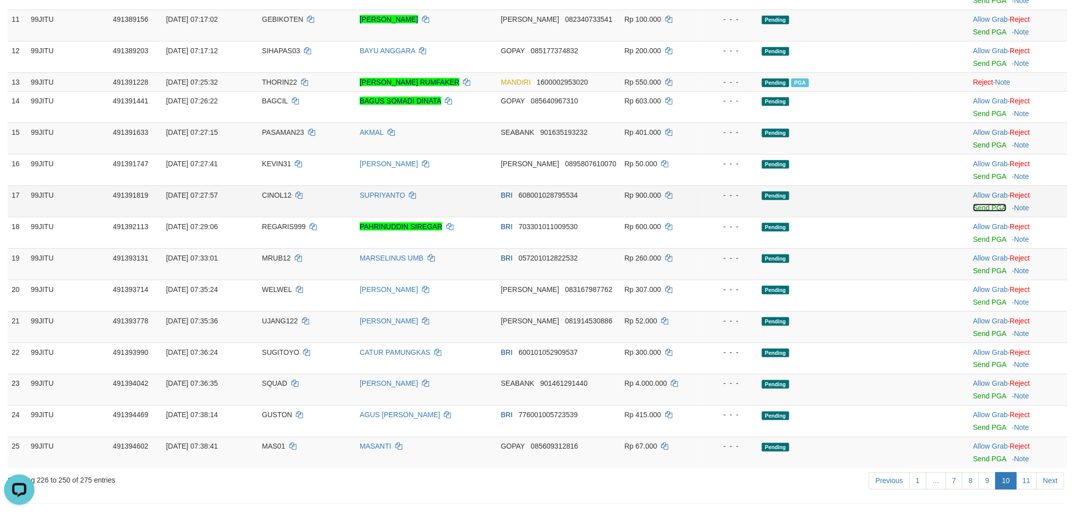
click at [993, 205] on link "Send PGA" at bounding box center [990, 208] width 33 height 8
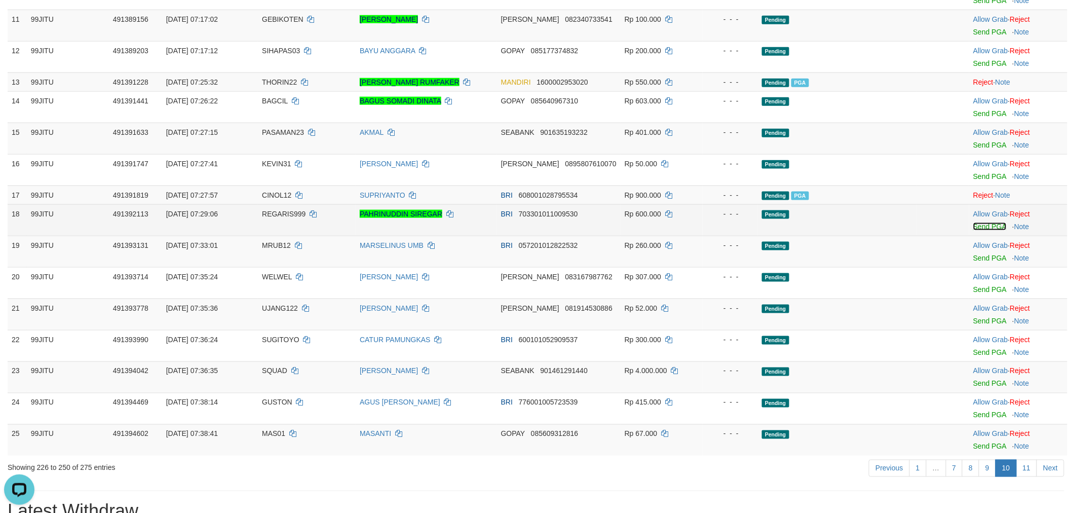
click at [982, 226] on link "Send PGA" at bounding box center [990, 227] width 33 height 8
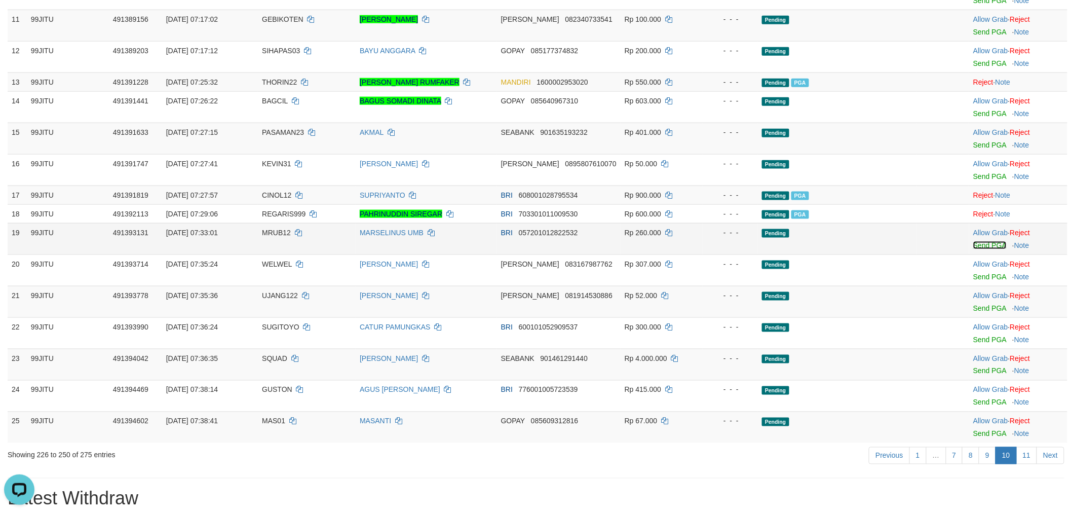
click at [988, 242] on link "Send PGA" at bounding box center [990, 245] width 33 height 8
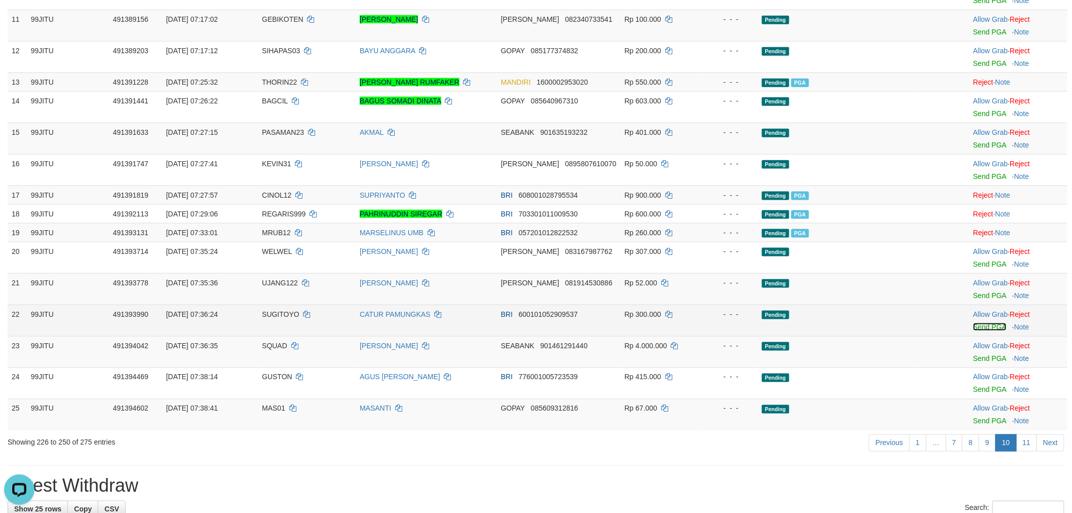
click at [989, 326] on link "Send PGA" at bounding box center [990, 327] width 33 height 8
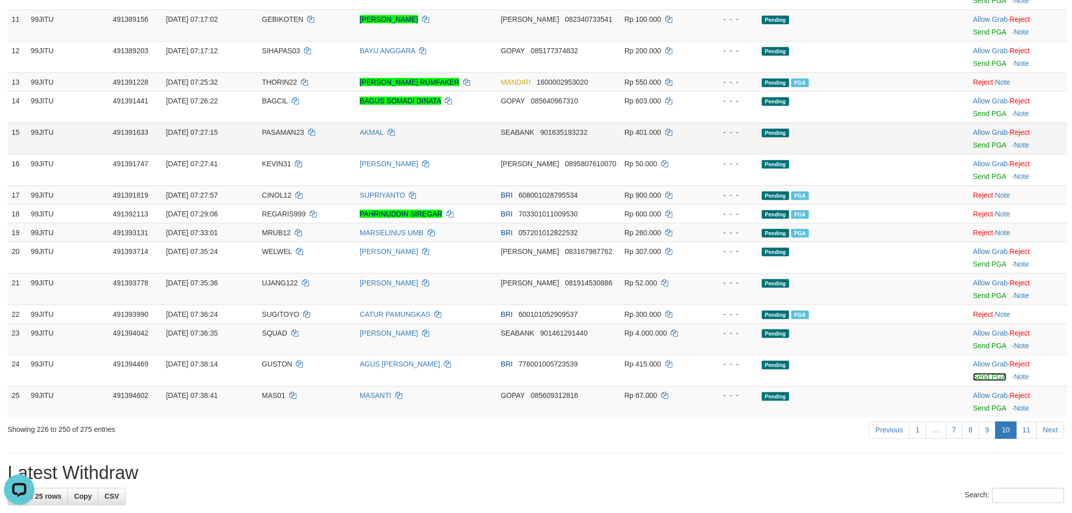
drag, startPoint x: 987, startPoint y: 374, endPoint x: 581, endPoint y: 137, distance: 470.0
click at [987, 374] on link "Send PGA" at bounding box center [990, 377] width 33 height 8
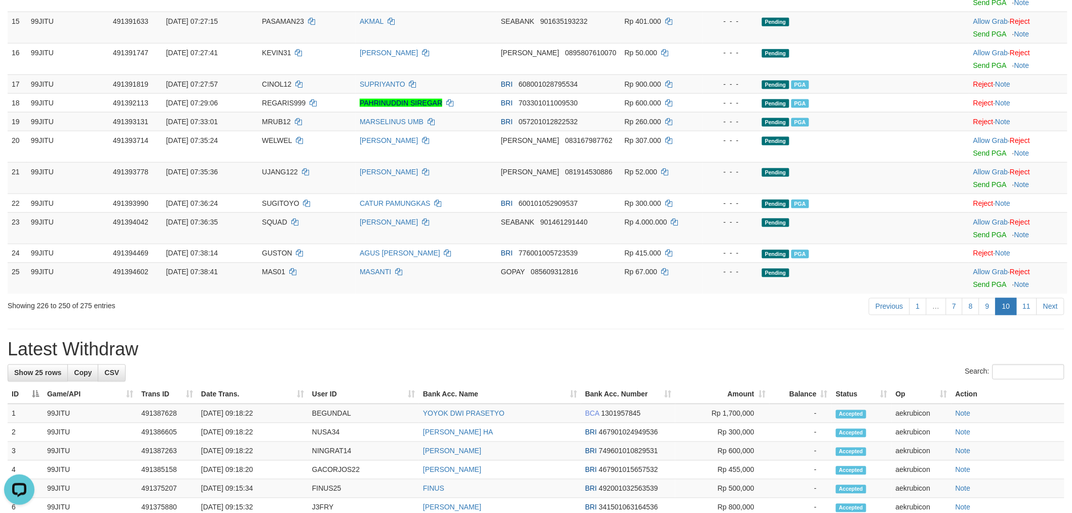
scroll to position [553, 0]
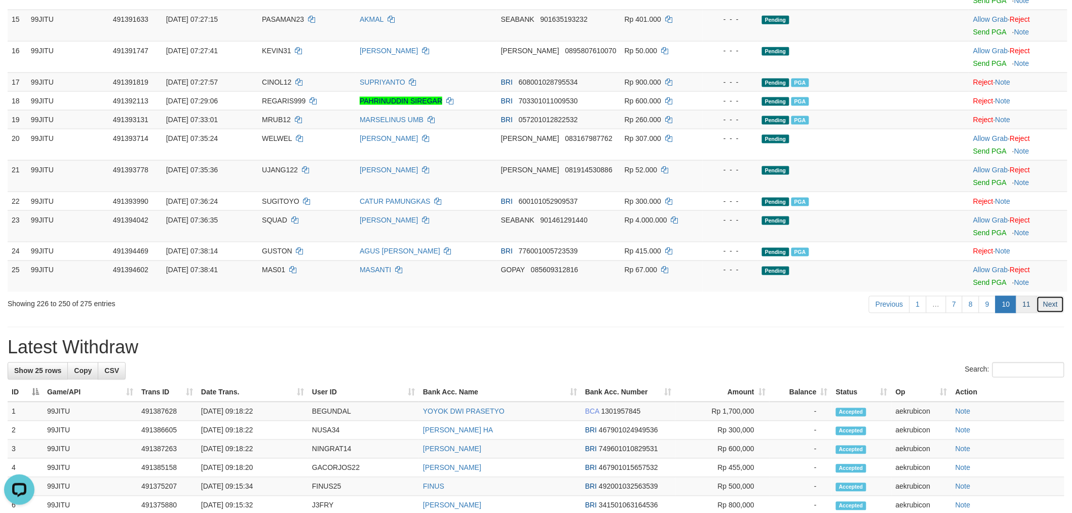
click at [1036, 305] on ul "Previous 1 … 7 8 9 10 11 Next" at bounding box center [967, 304] width 196 height 17
click at [1030, 307] on link "11" at bounding box center [1027, 304] width 21 height 17
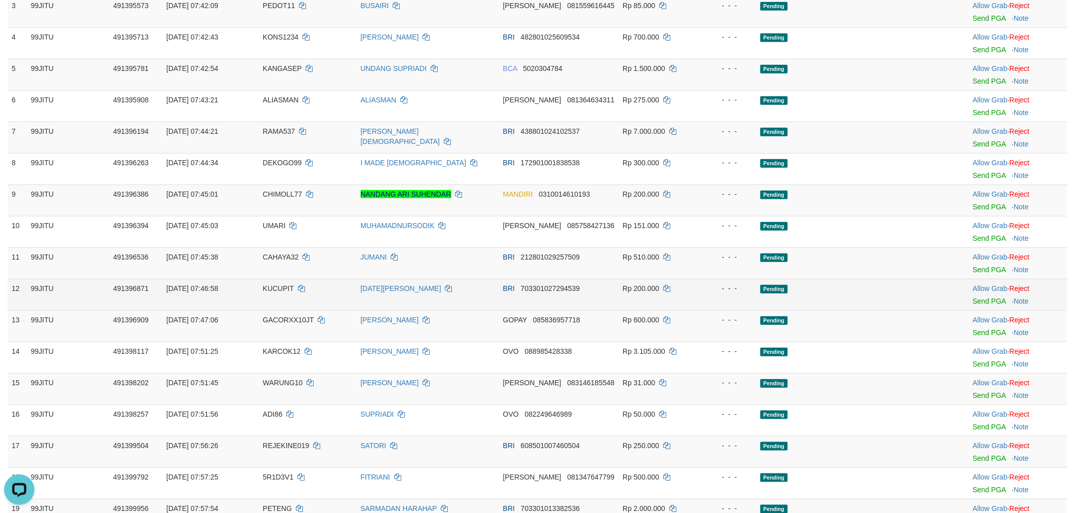
scroll to position [0, 0]
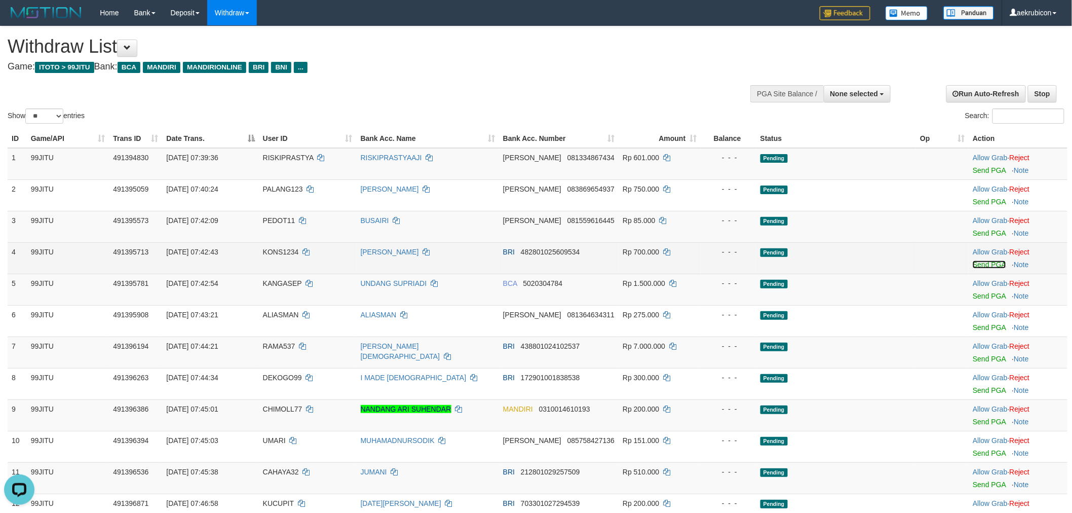
click at [990, 265] on link "Send PGA" at bounding box center [989, 265] width 33 height 8
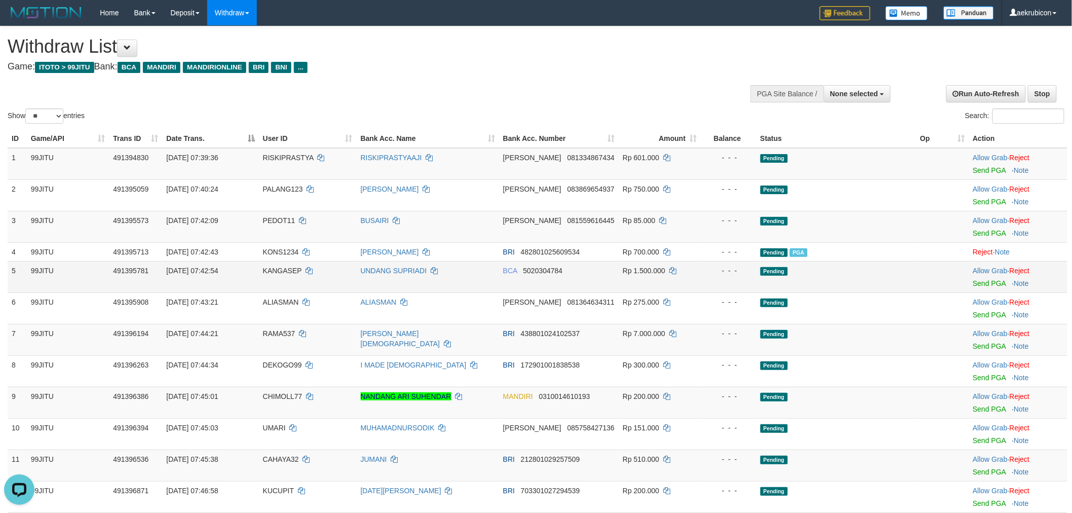
drag, startPoint x: 277, startPoint y: 270, endPoint x: 271, endPoint y: 270, distance: 5.6
click at [272, 270] on span "KANGASEP" at bounding box center [282, 271] width 39 height 8
click at [271, 270] on span "KANGASEP" at bounding box center [282, 271] width 39 height 8
drag, startPoint x: 983, startPoint y: 278, endPoint x: 580, endPoint y: 129, distance: 430.1
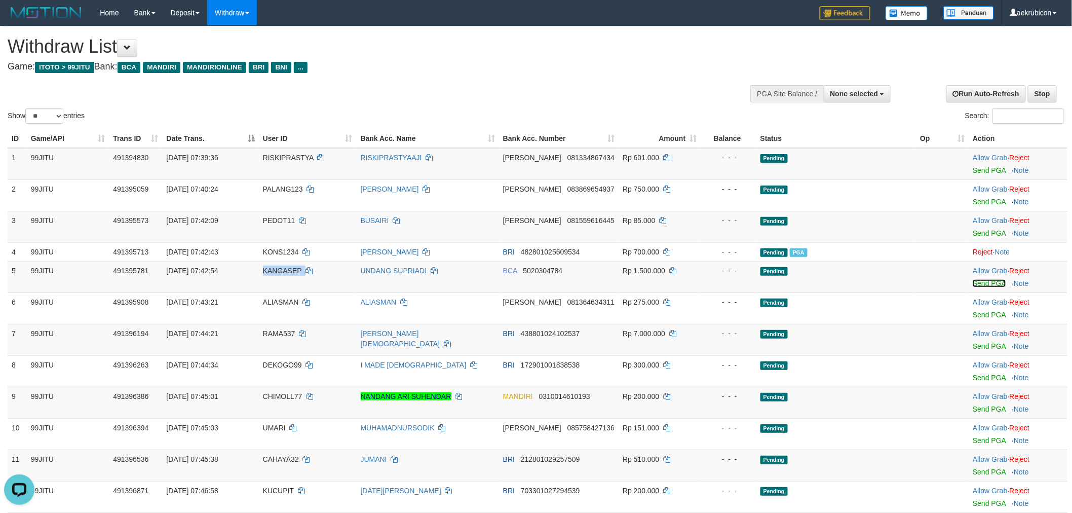
click at [982, 280] on link "Send PGA" at bounding box center [989, 283] width 33 height 8
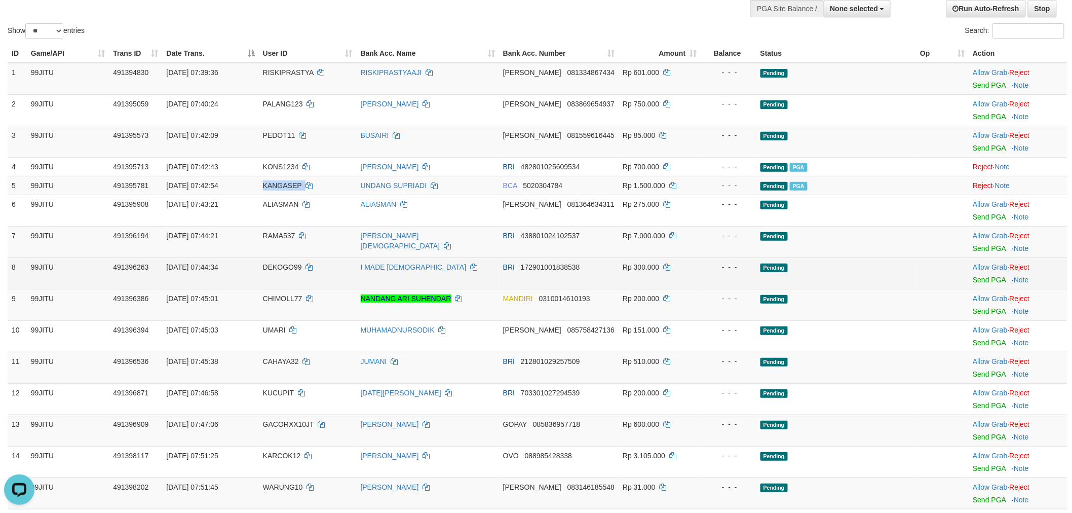
scroll to position [113, 0]
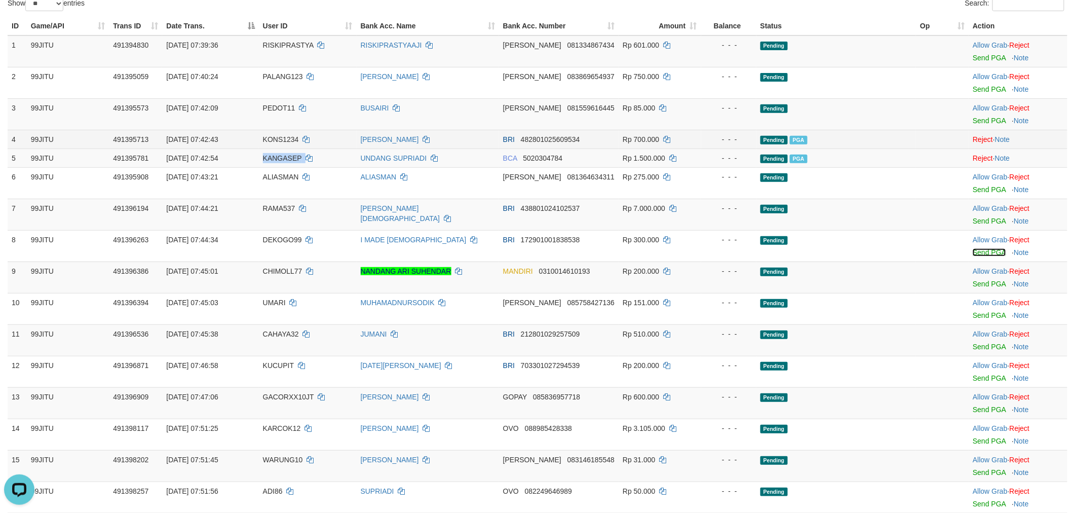
drag, startPoint x: 990, startPoint y: 247, endPoint x: 577, endPoint y: 132, distance: 428.7
click at [989, 249] on link "Send PGA" at bounding box center [989, 252] width 33 height 8
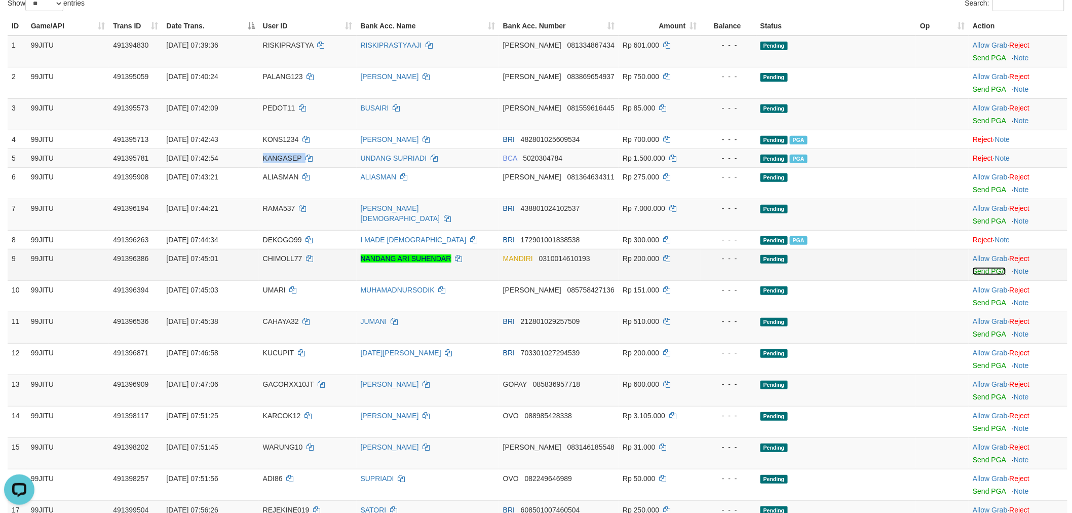
click at [976, 274] on link "Send PGA" at bounding box center [989, 271] width 33 height 8
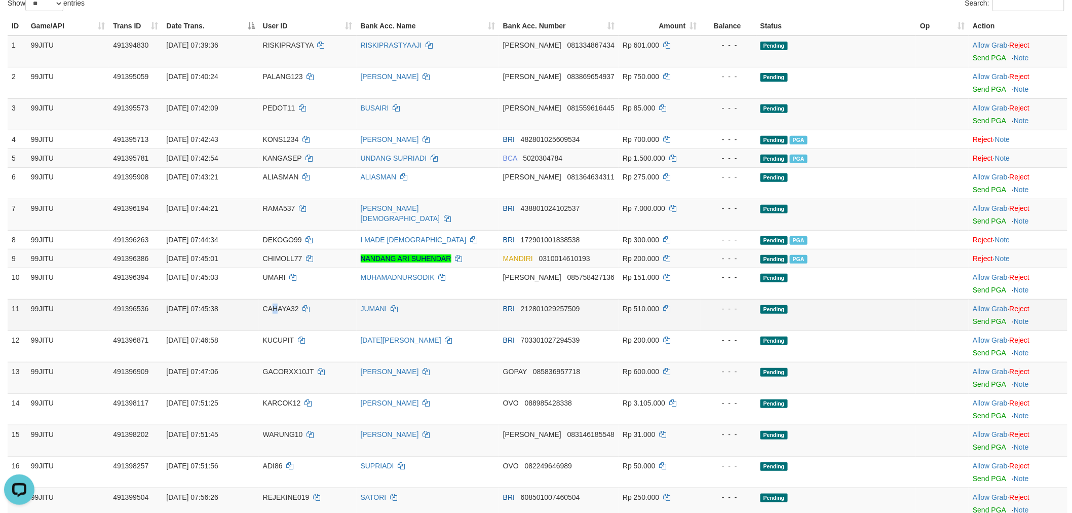
click at [278, 307] on span "CAHAYA32" at bounding box center [281, 309] width 36 height 8
click at [279, 307] on span "CAHAYA32" at bounding box center [281, 309] width 36 height 8
click at [280, 312] on td "CAHAYA32" at bounding box center [308, 314] width 98 height 31
copy span "H"
click at [280, 312] on td "CAHAYA32" at bounding box center [308, 314] width 98 height 31
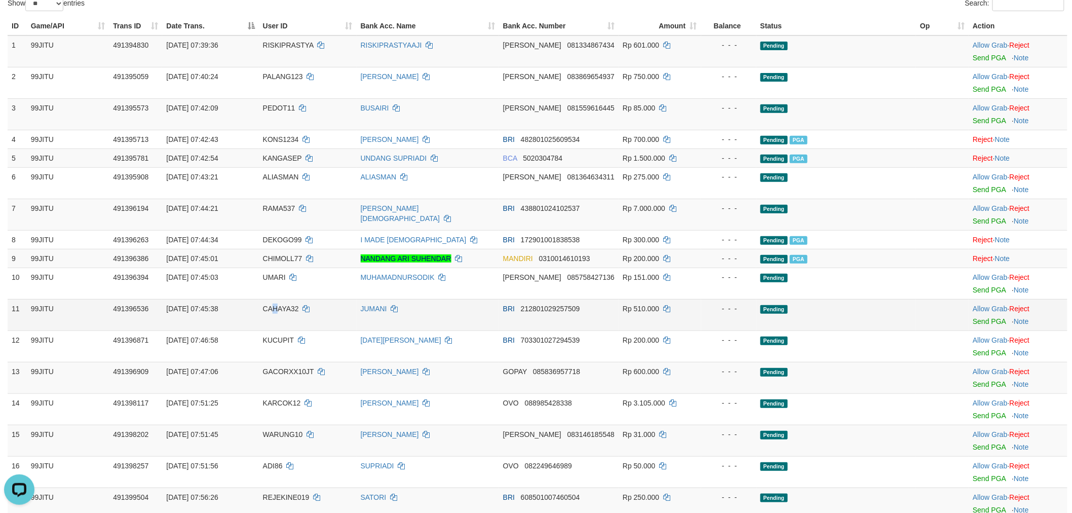
click at [279, 310] on span "CAHAYA32" at bounding box center [281, 309] width 36 height 8
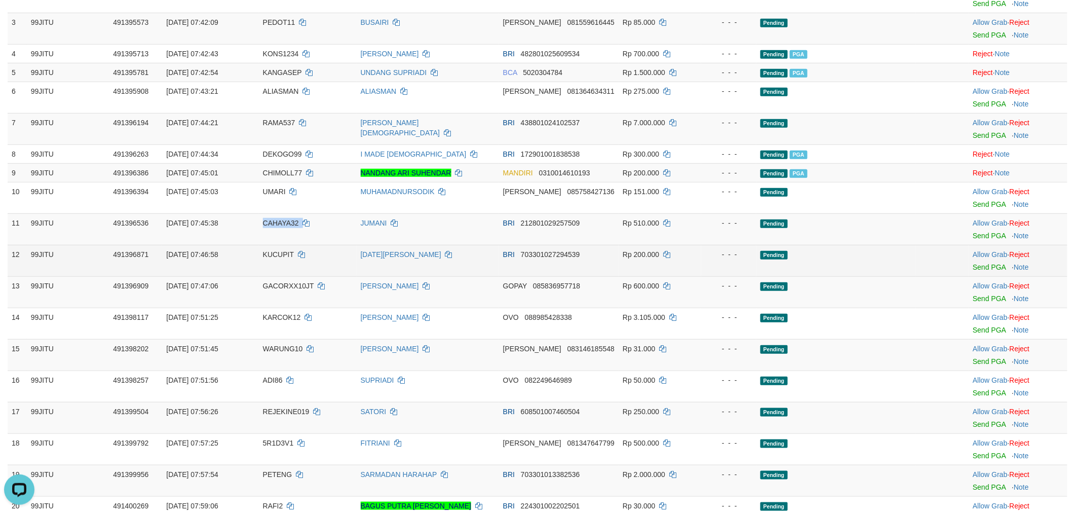
scroll to position [225, 0]
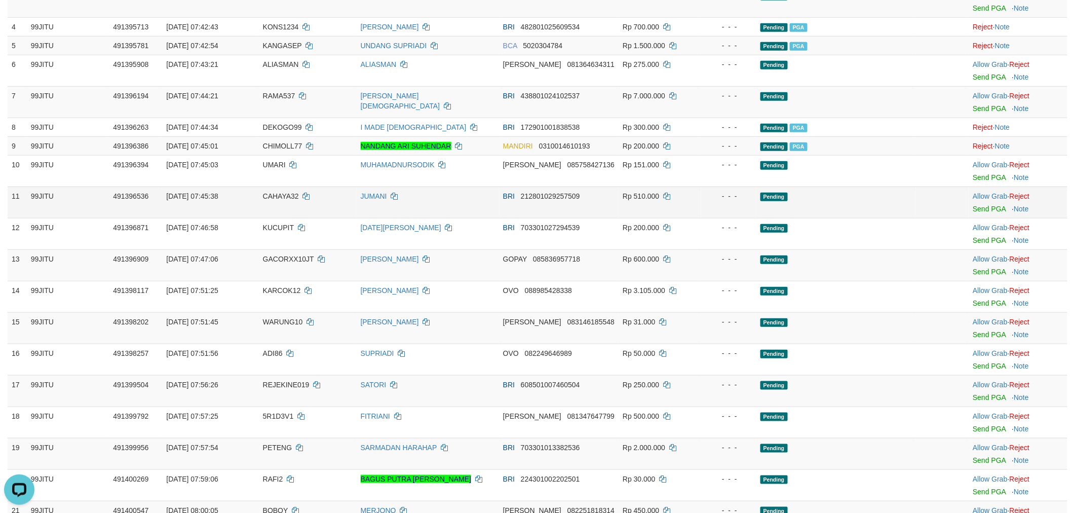
click at [986, 212] on td "Allow Grab · Reject Send PGA · Note" at bounding box center [1018, 202] width 99 height 31
click at [980, 208] on link "Send PGA" at bounding box center [989, 209] width 33 height 8
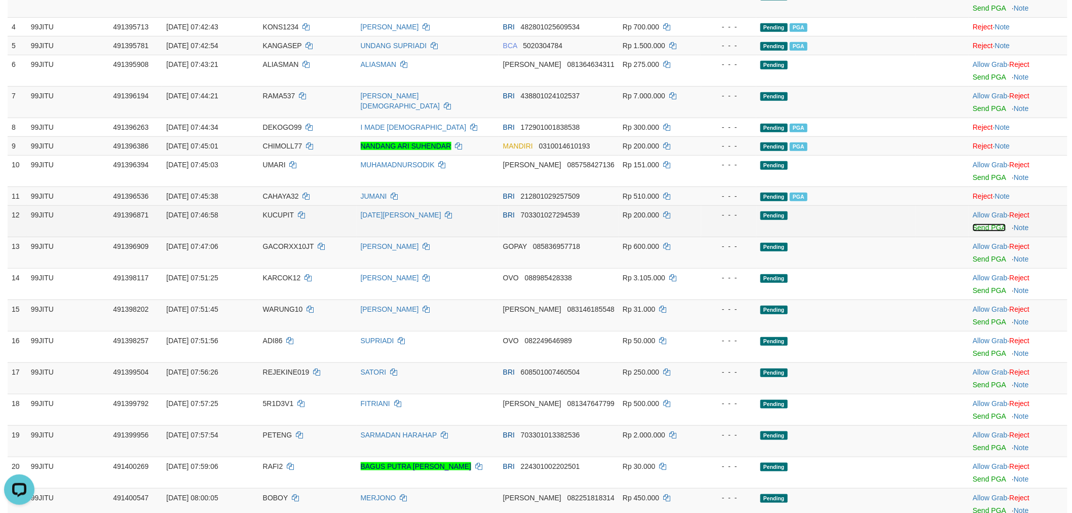
click at [984, 226] on link "Send PGA" at bounding box center [989, 228] width 33 height 8
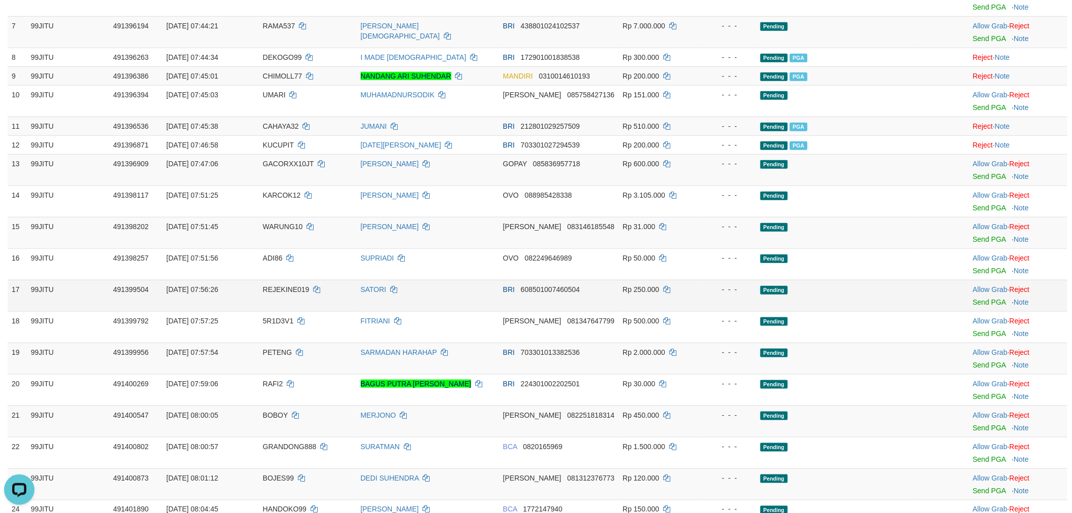
scroll to position [338, 0]
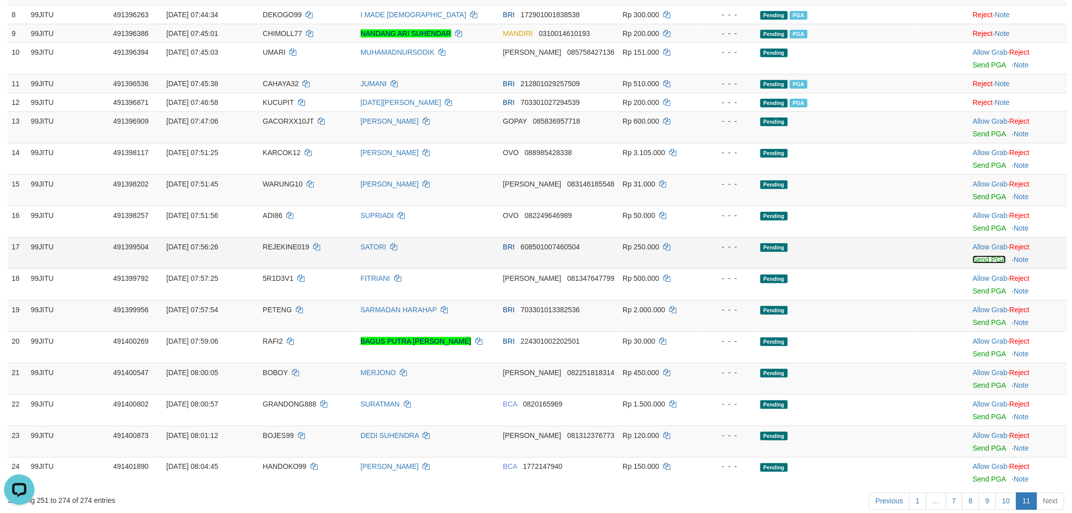
click at [982, 257] on link "Send PGA" at bounding box center [989, 259] width 33 height 8
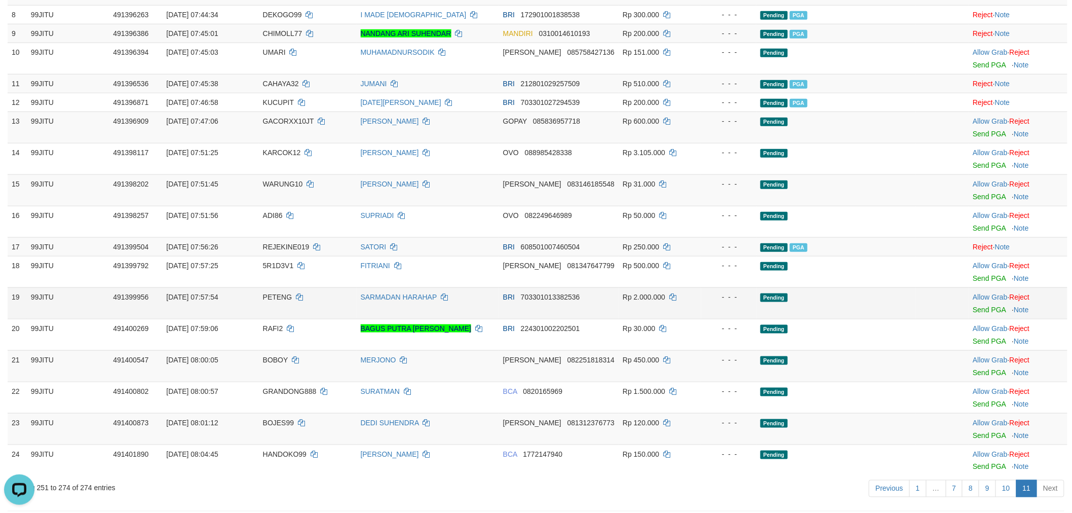
click at [286, 289] on td "PETENG" at bounding box center [308, 302] width 98 height 31
copy td "PETENG"
click at [982, 300] on td "Allow Grab · Reject Send PGA · Note" at bounding box center [1018, 302] width 99 height 31
click at [982, 307] on link "Send PGA" at bounding box center [989, 310] width 33 height 8
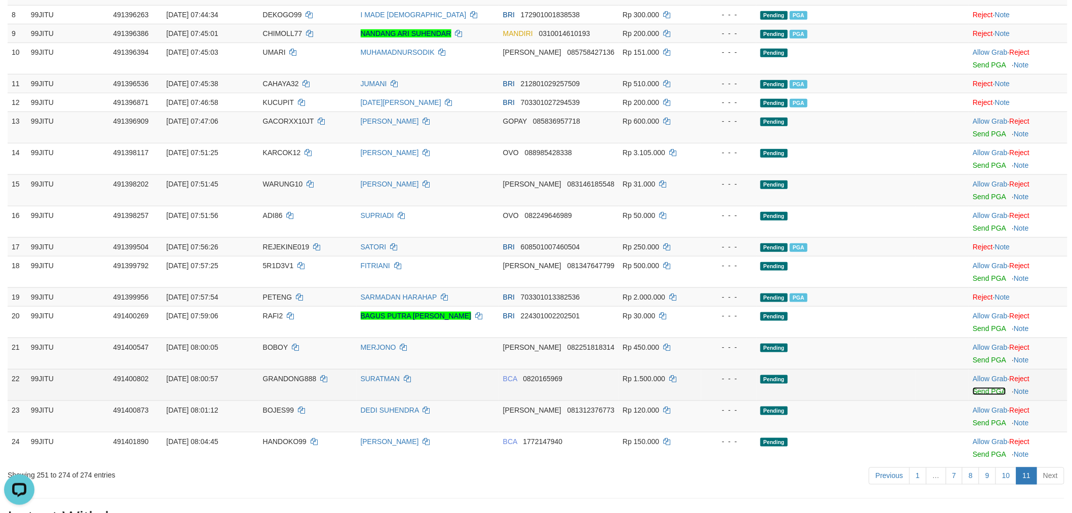
click at [984, 387] on link "Send PGA" at bounding box center [989, 391] width 33 height 8
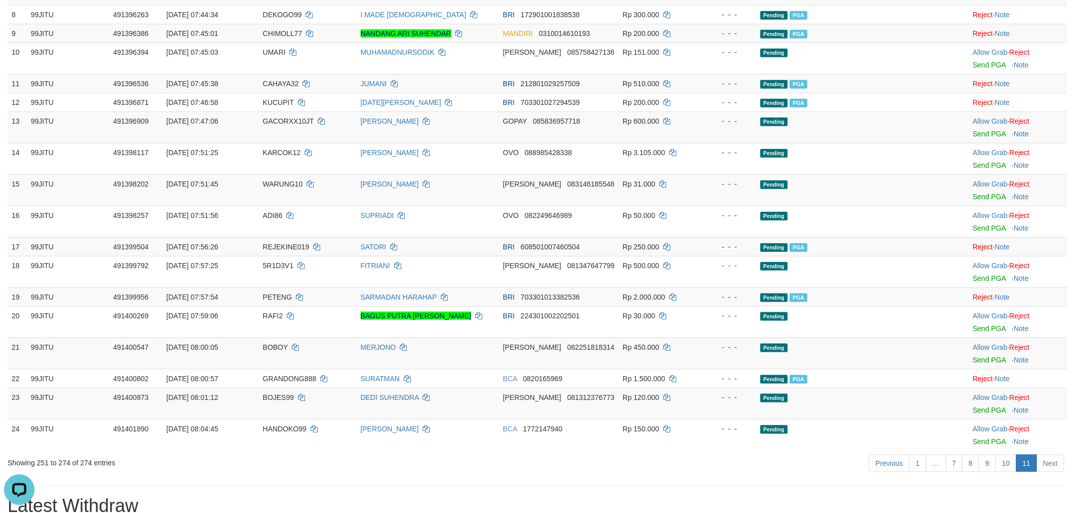
click at [1067, 460] on div "Previous 1 … 7 8 9 10 11 Next" at bounding box center [759, 465] width 625 height 22
click at [1059, 460] on link "Next" at bounding box center [1051, 463] width 28 height 17
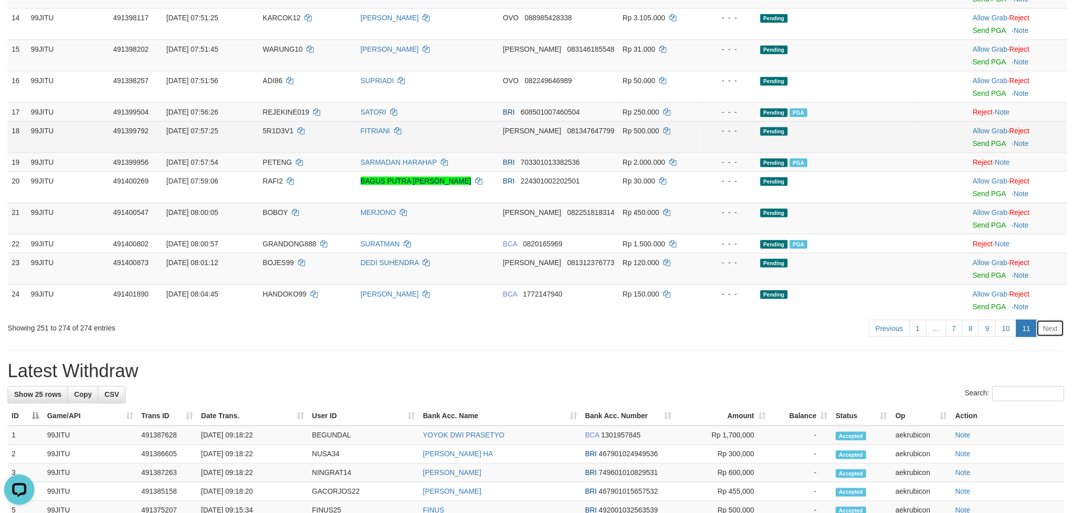
scroll to position [407, 0]
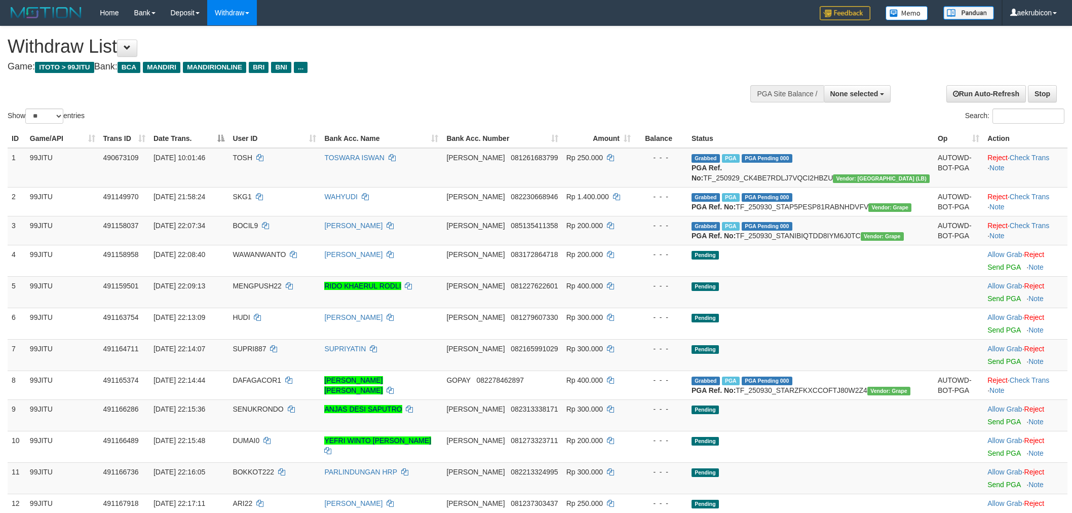
select select
select select "**"
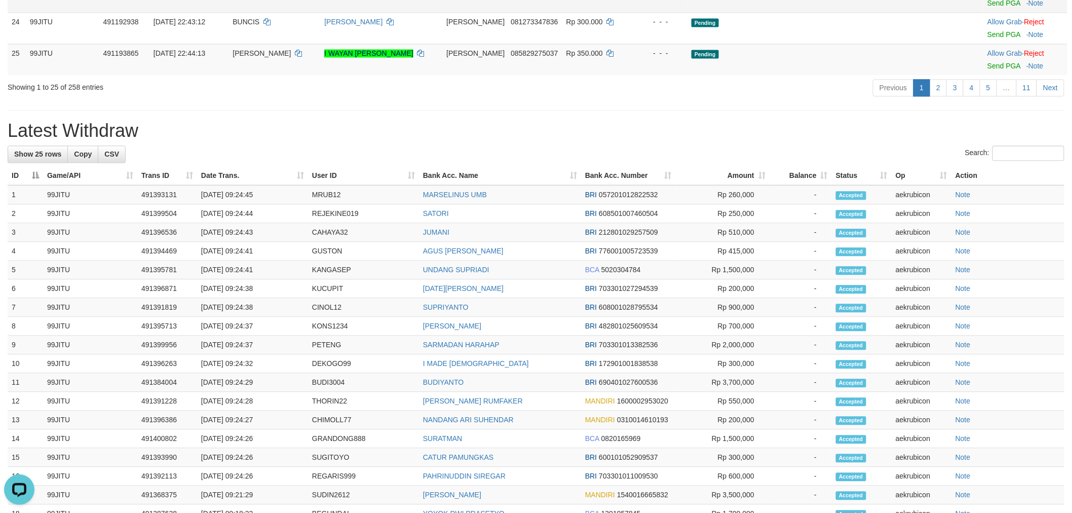
scroll to position [624, 0]
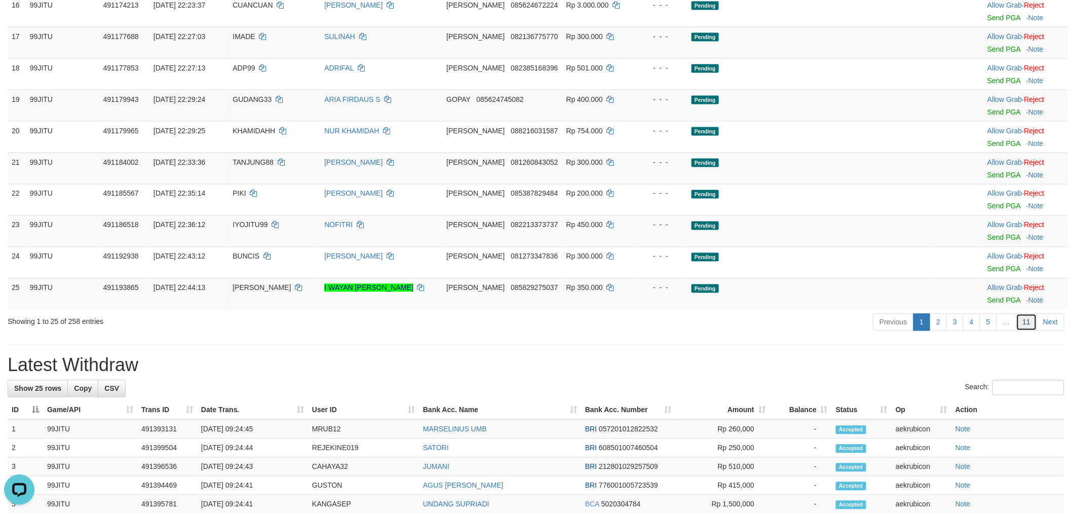
click at [1028, 331] on link "11" at bounding box center [1027, 322] width 21 height 17
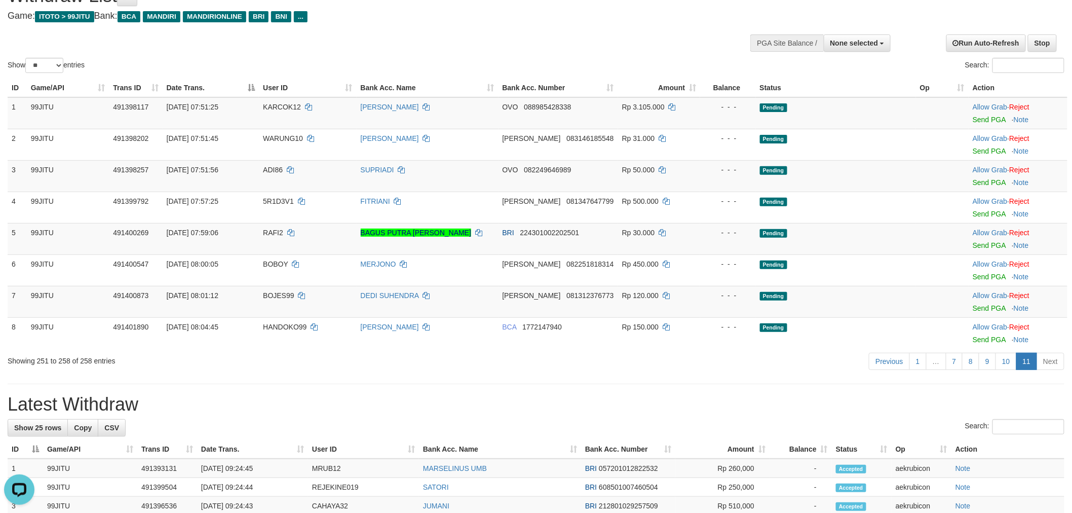
scroll to position [0, 0]
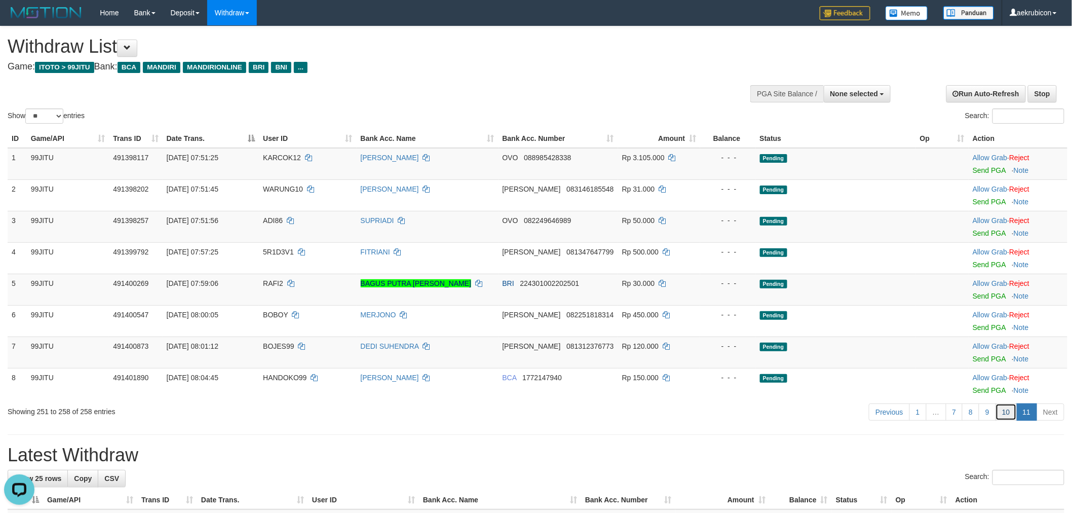
click at [1008, 413] on link "10" at bounding box center [1006, 411] width 21 height 17
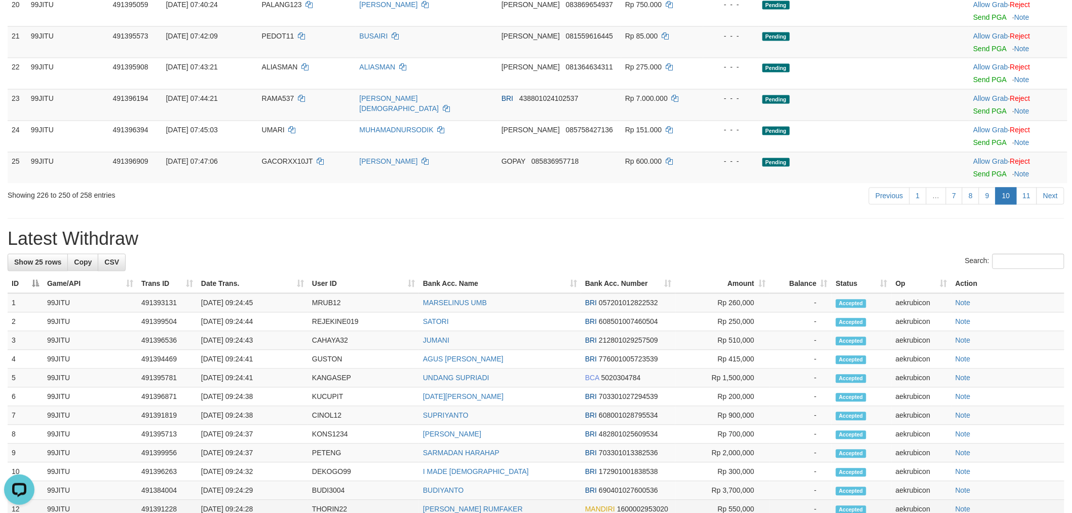
scroll to position [915, 0]
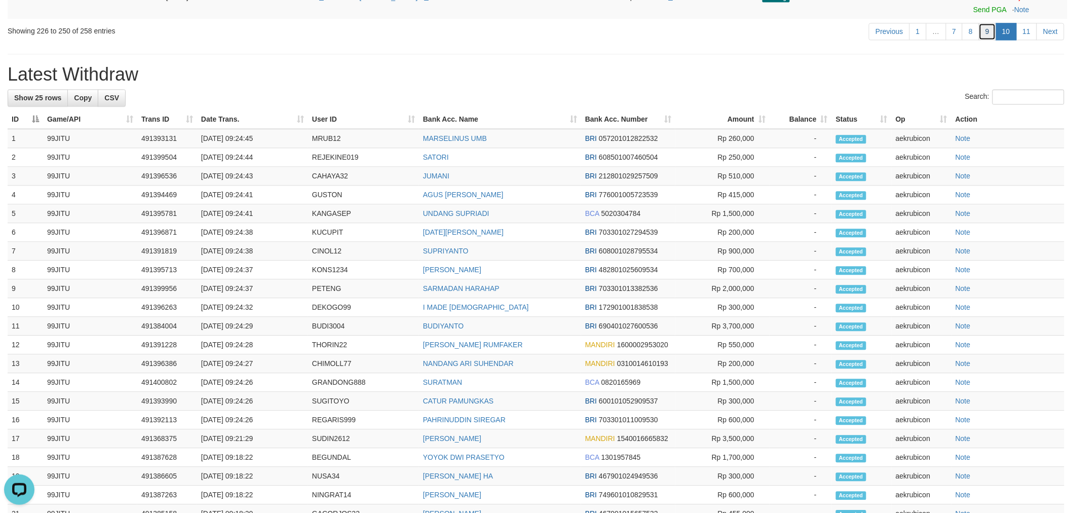
click at [987, 26] on link "9" at bounding box center [987, 31] width 17 height 17
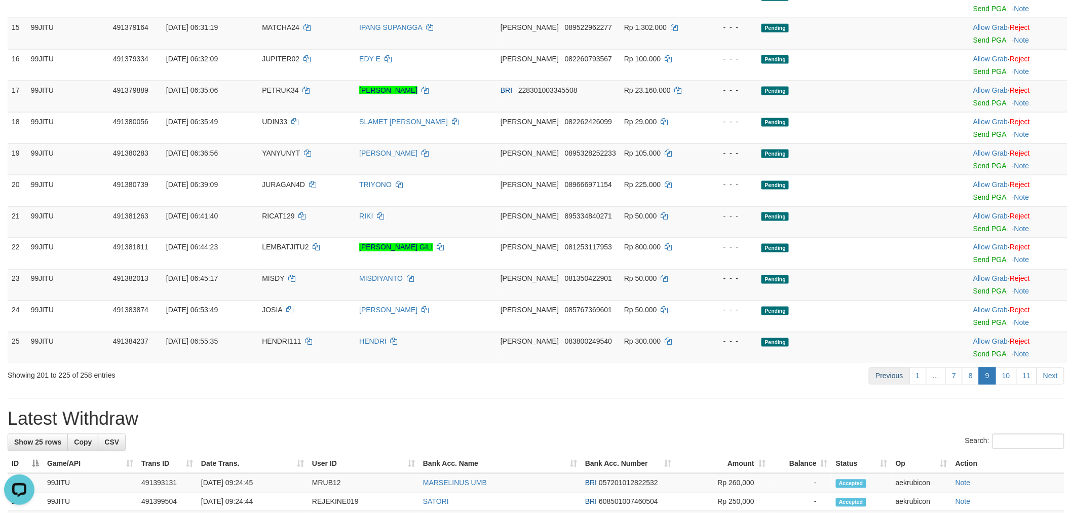
scroll to position [676, 0]
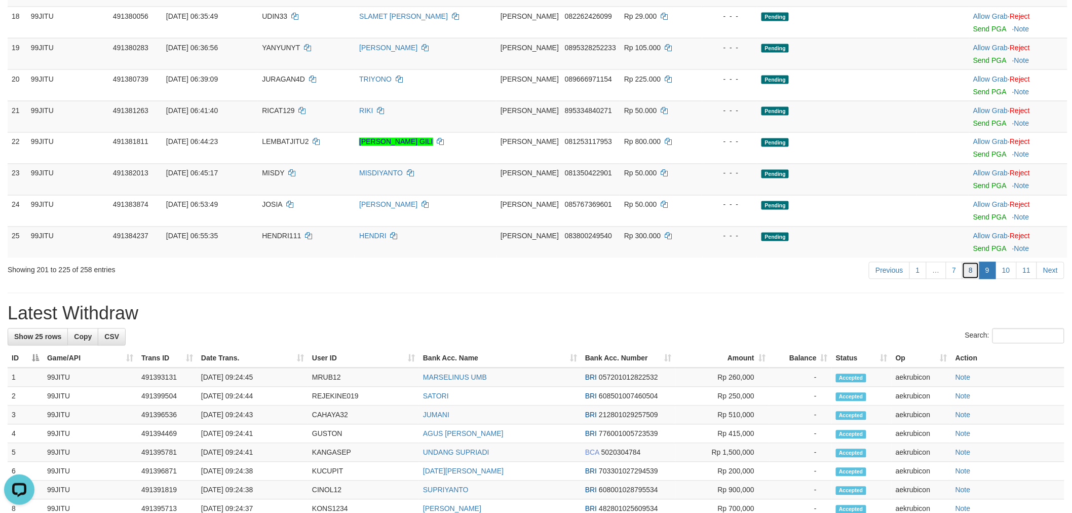
click at [974, 278] on link "8" at bounding box center [971, 270] width 17 height 17
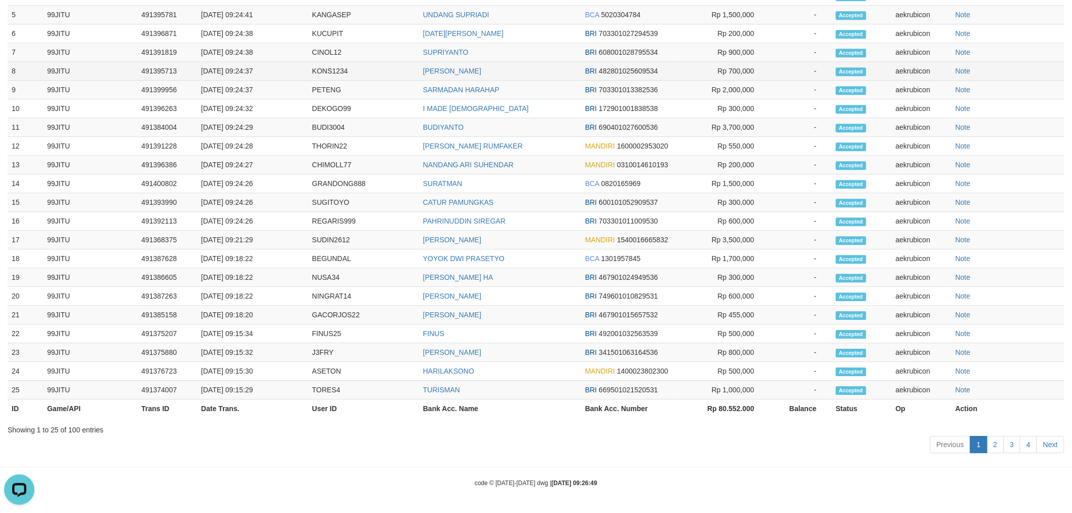
scroll to position [778, 0]
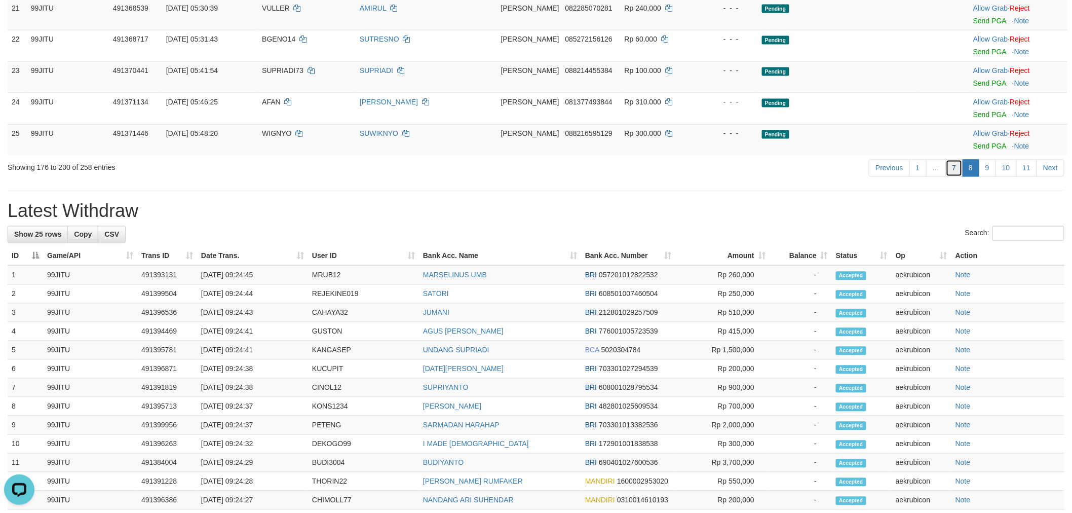
click at [955, 164] on link "7" at bounding box center [954, 168] width 17 height 17
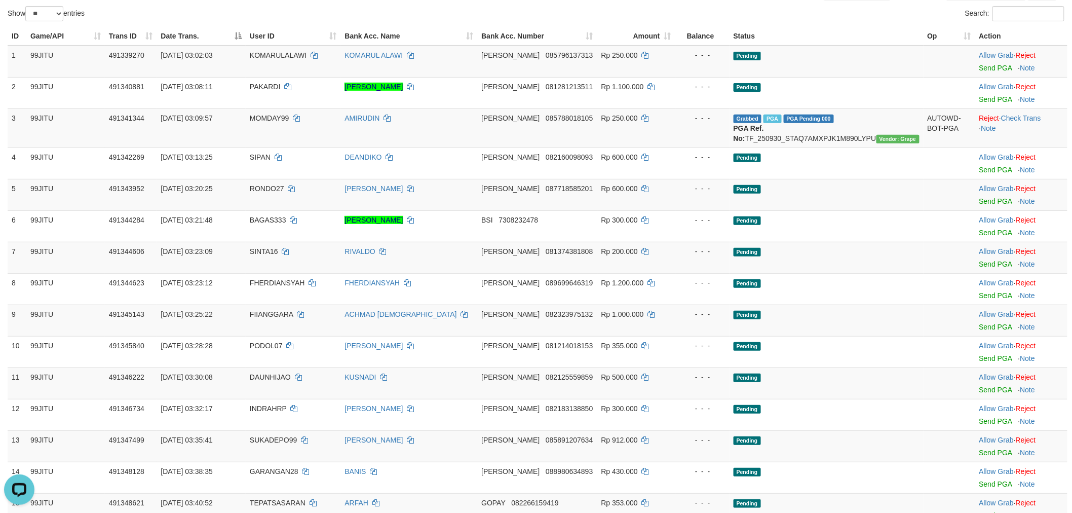
scroll to position [0, 0]
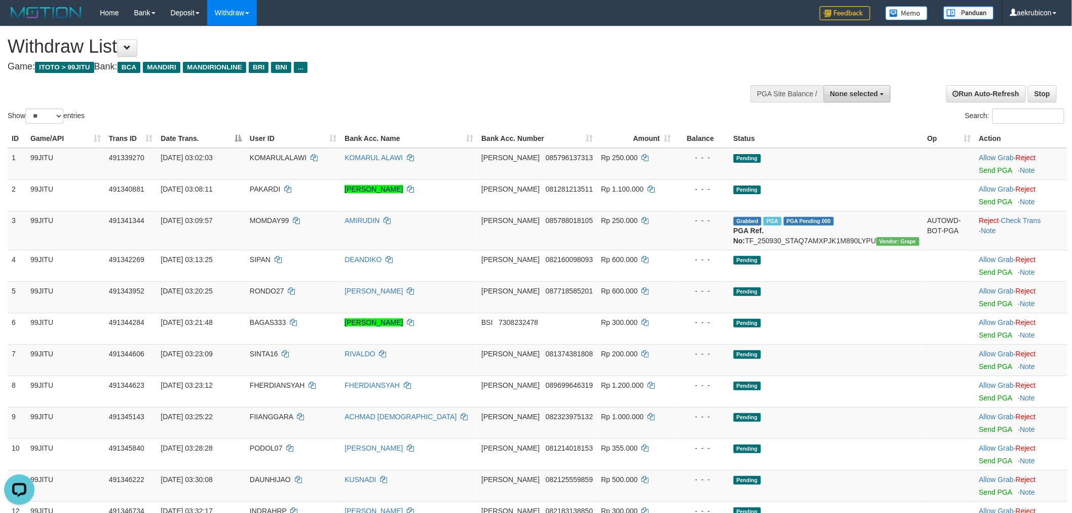
click at [863, 100] on button "None selected" at bounding box center [857, 93] width 67 height 17
click at [834, 141] on label "[ITOTO] 99JITU" at bounding box center [839, 144] width 104 height 13
select select "***"
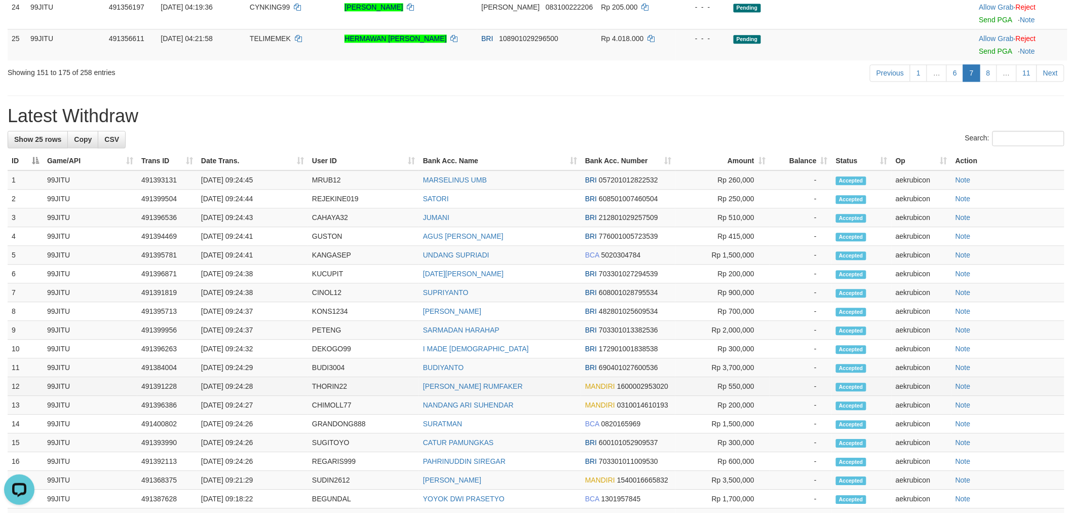
scroll to position [788, 0]
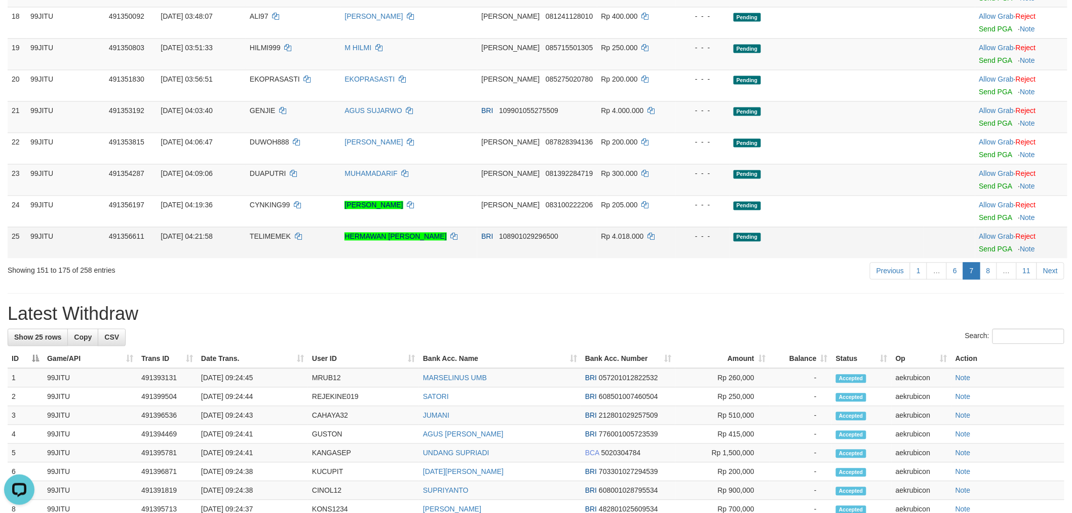
click at [280, 241] on span "TELIMEMEK" at bounding box center [270, 237] width 41 height 8
copy td "TELIMEMEK"
click at [985, 253] on link "Send PGA" at bounding box center [996, 249] width 33 height 8
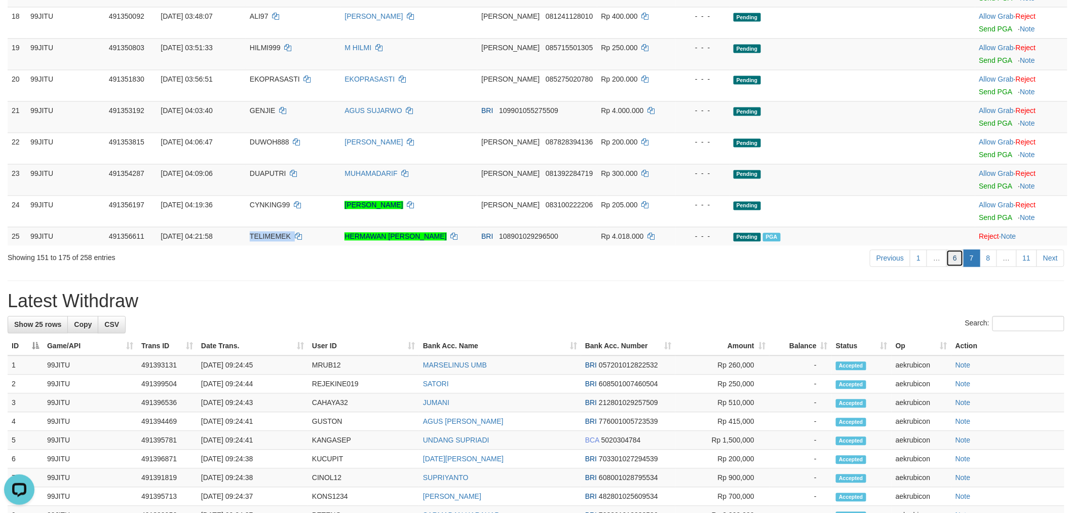
click at [953, 267] on link "6" at bounding box center [955, 258] width 17 height 17
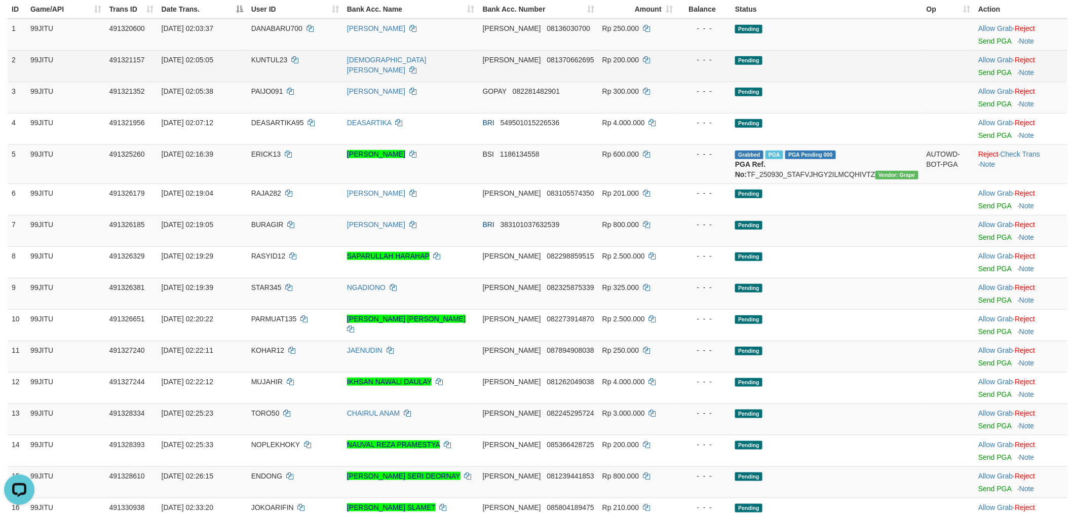
scroll to position [113, 0]
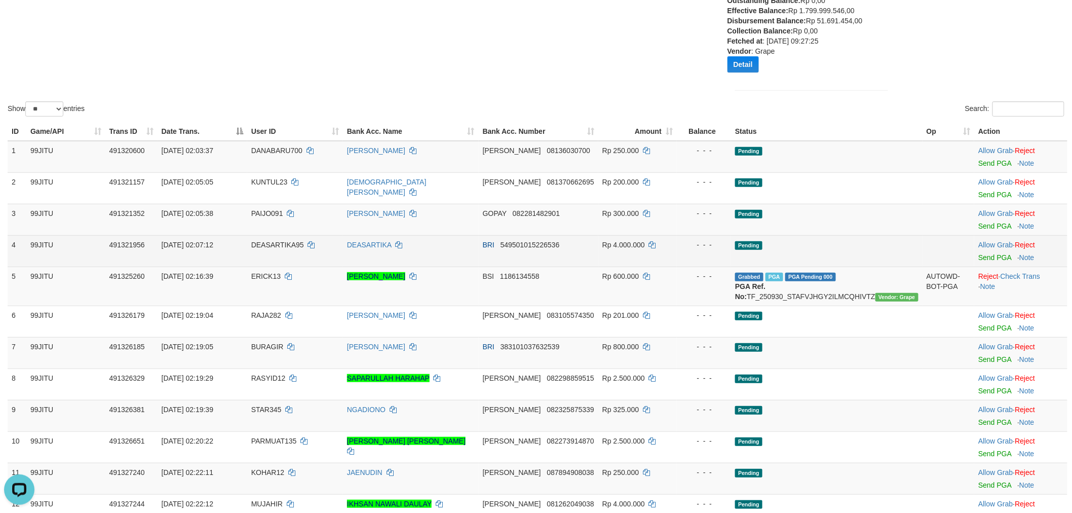
click at [292, 241] on span "DEASARTIKA95" at bounding box center [277, 245] width 53 height 8
copy td "DEASARTIKA95"
click at [975, 261] on td "Allow Grab · Reject Send PGA · Note" at bounding box center [1021, 250] width 93 height 31
click at [980, 257] on link "Send PGA" at bounding box center [995, 257] width 33 height 8
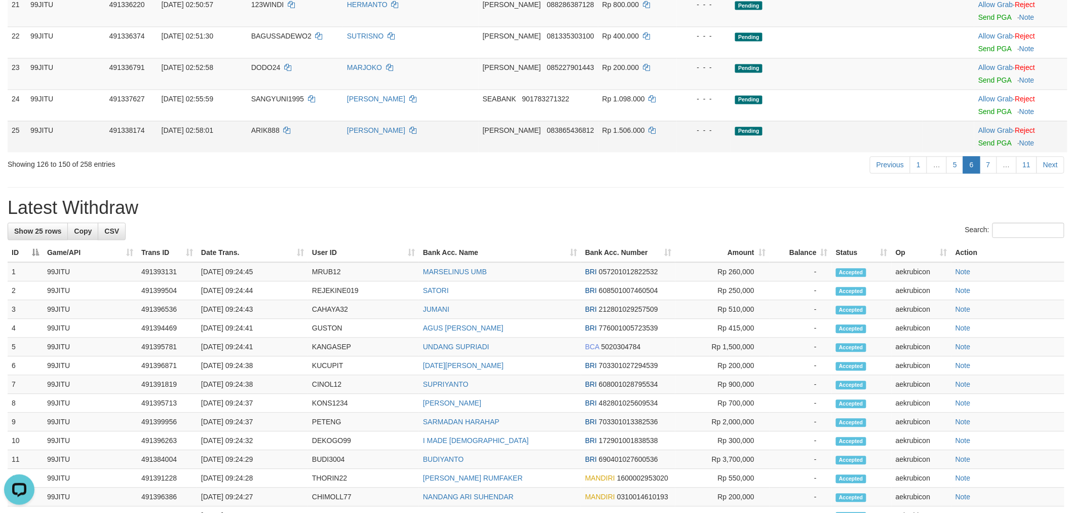
scroll to position [901, 0]
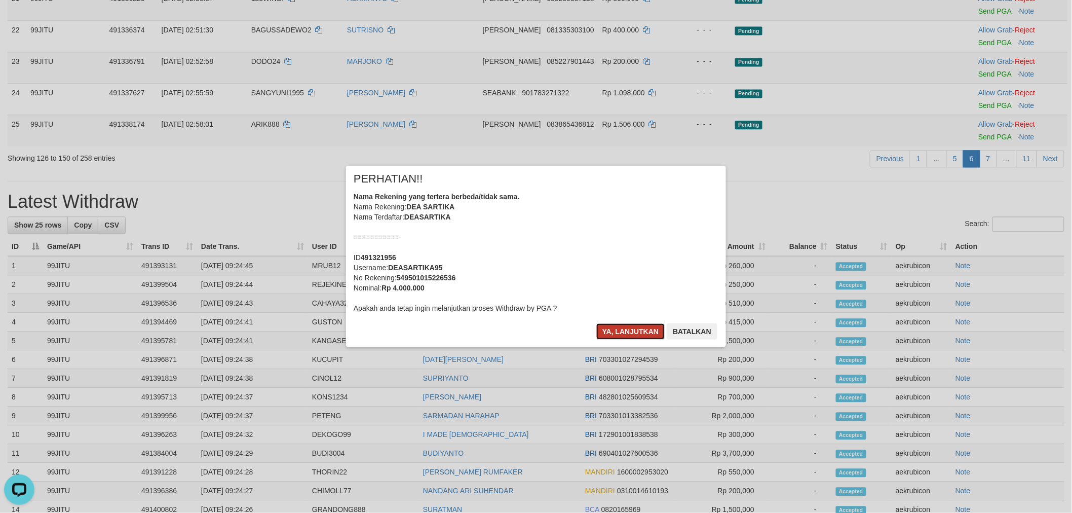
click at [614, 333] on button "Ya, lanjutkan" at bounding box center [631, 331] width 69 height 16
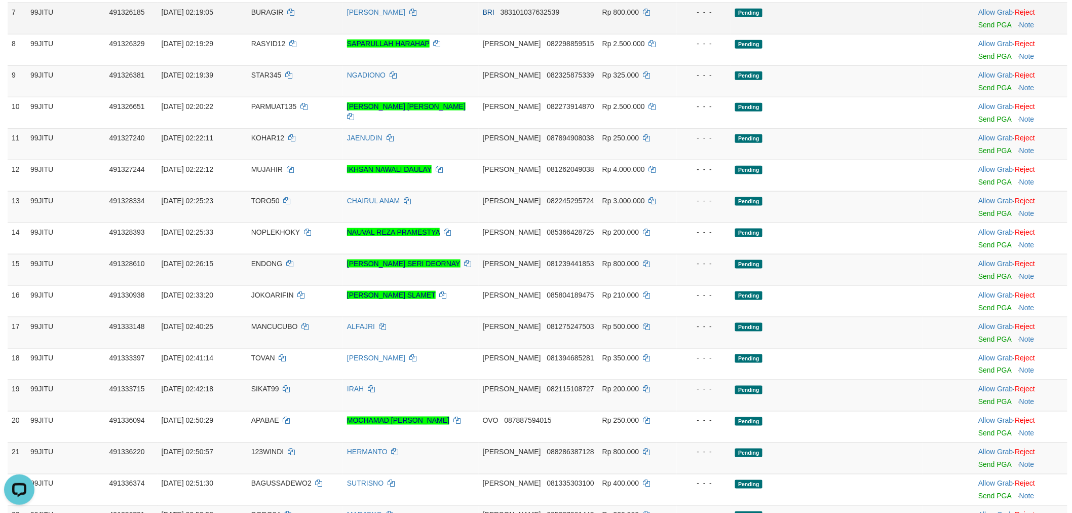
scroll to position [645, 0]
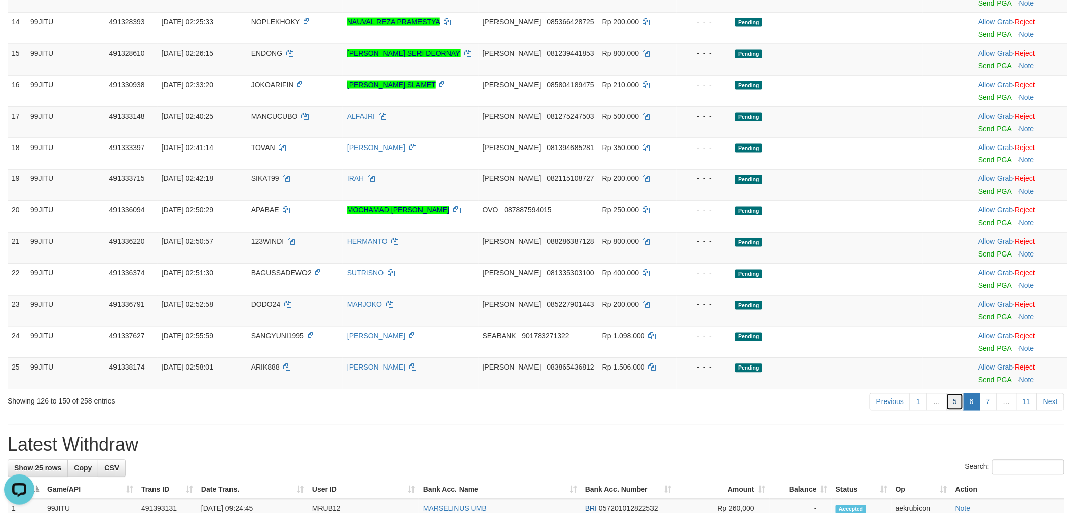
click at [955, 411] on link "5" at bounding box center [955, 401] width 17 height 17
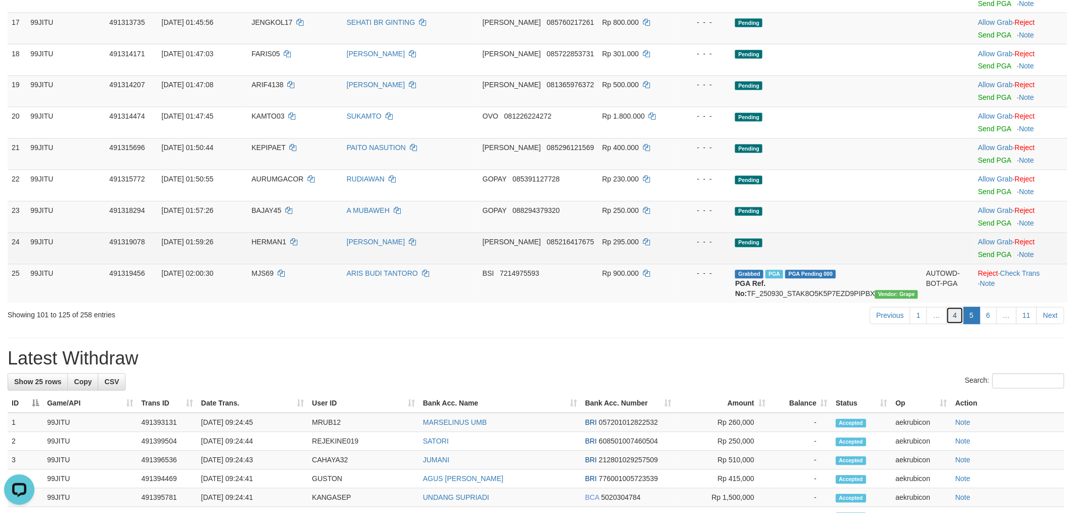
scroll to position [788, 0]
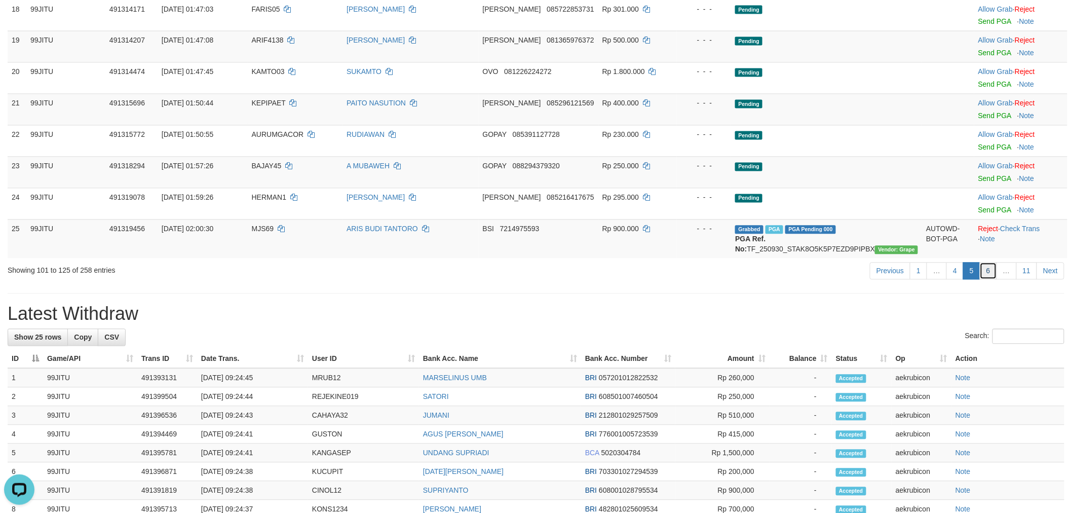
click at [986, 278] on link "6" at bounding box center [988, 271] width 17 height 17
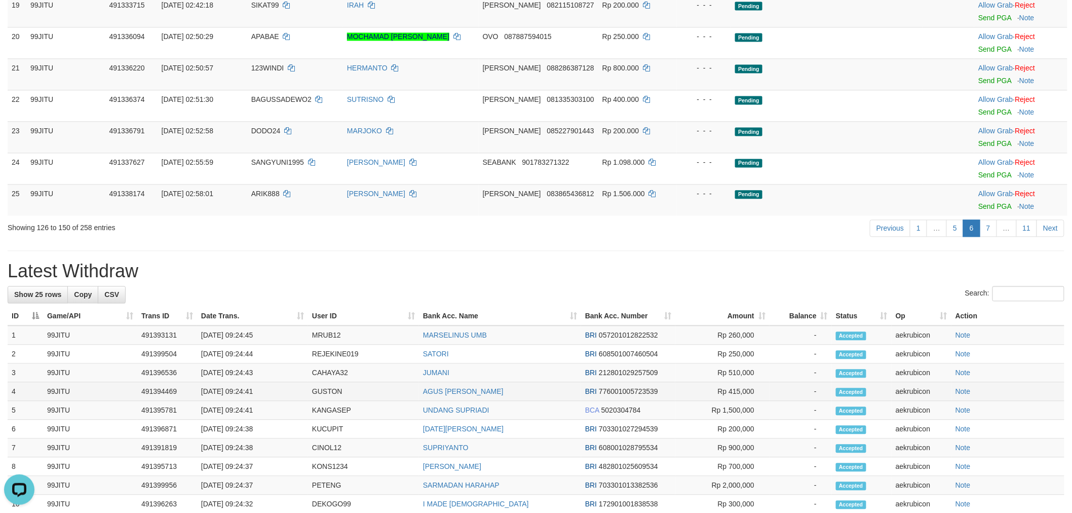
scroll to position [901, 0]
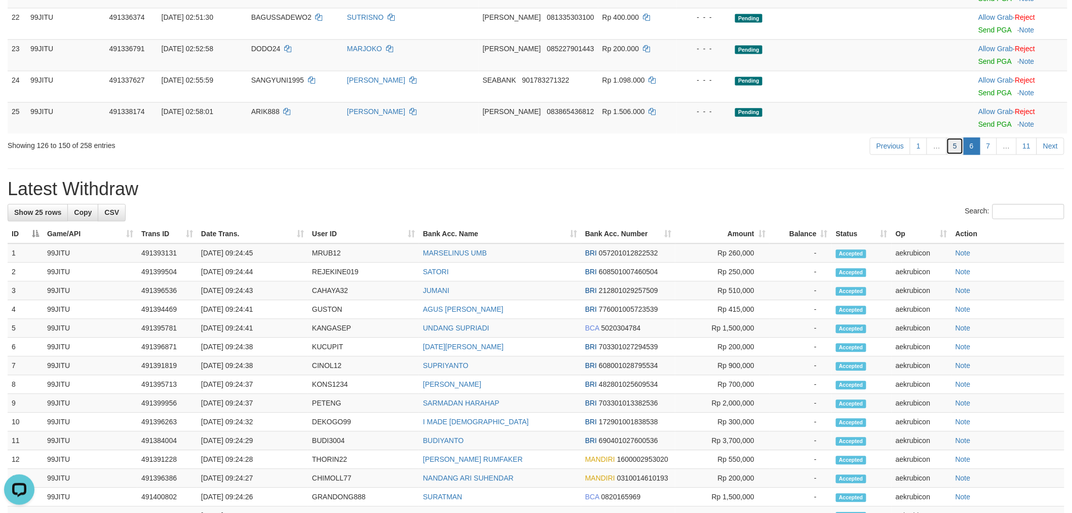
click at [953, 155] on link "5" at bounding box center [955, 145] width 17 height 17
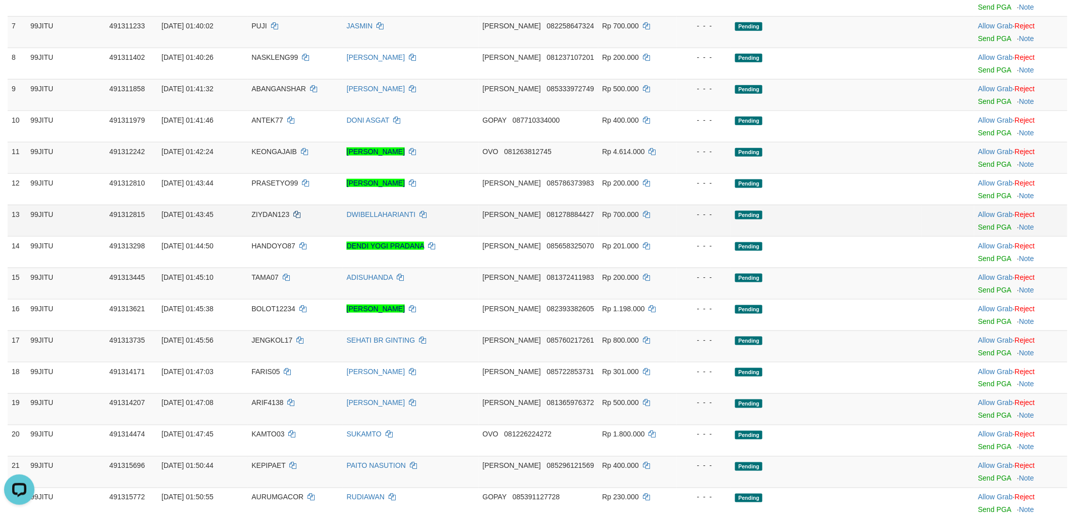
scroll to position [113, 0]
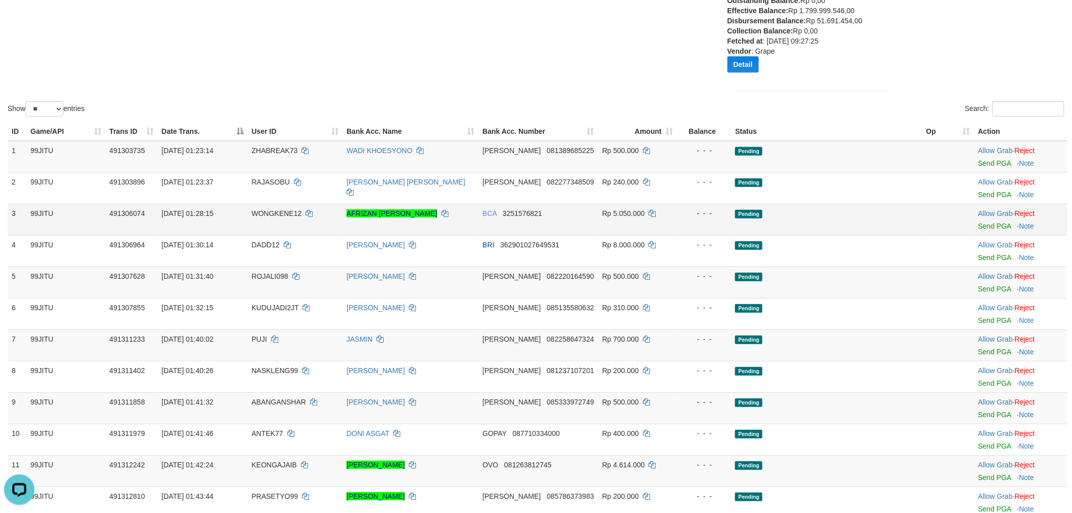
click at [266, 207] on td "WONGKENE12" at bounding box center [295, 219] width 95 height 31
copy td "WONGKENE12"
drag, startPoint x: 980, startPoint y: 224, endPoint x: 591, endPoint y: 131, distance: 399.8
click at [980, 224] on link "Send PGA" at bounding box center [995, 226] width 33 height 8
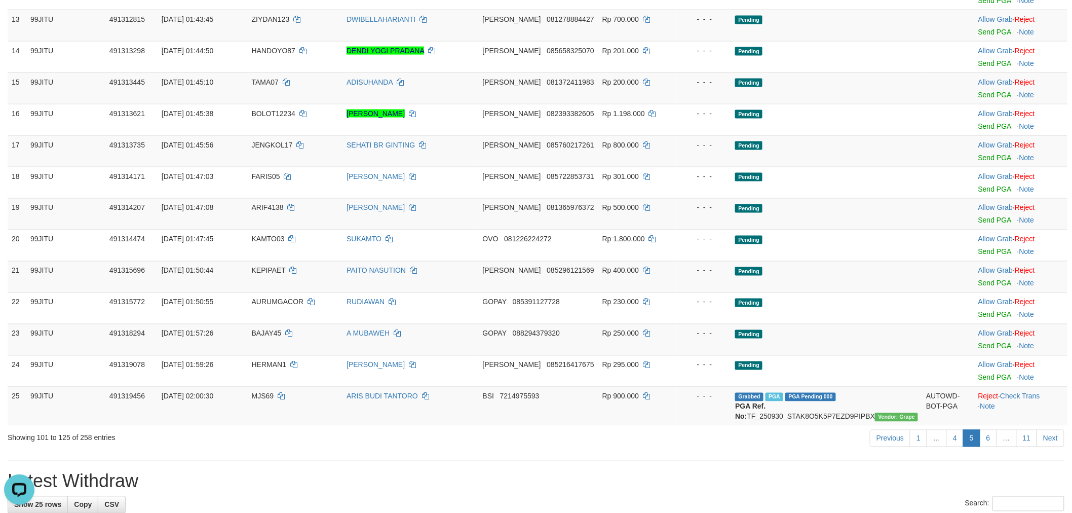
scroll to position [676, 0]
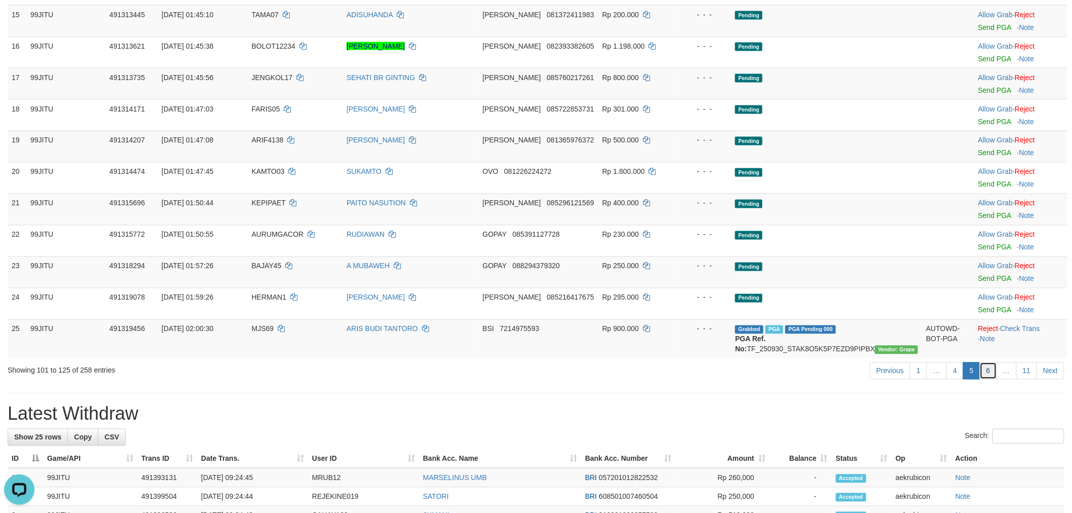
click at [987, 380] on link "6" at bounding box center [988, 370] width 17 height 17
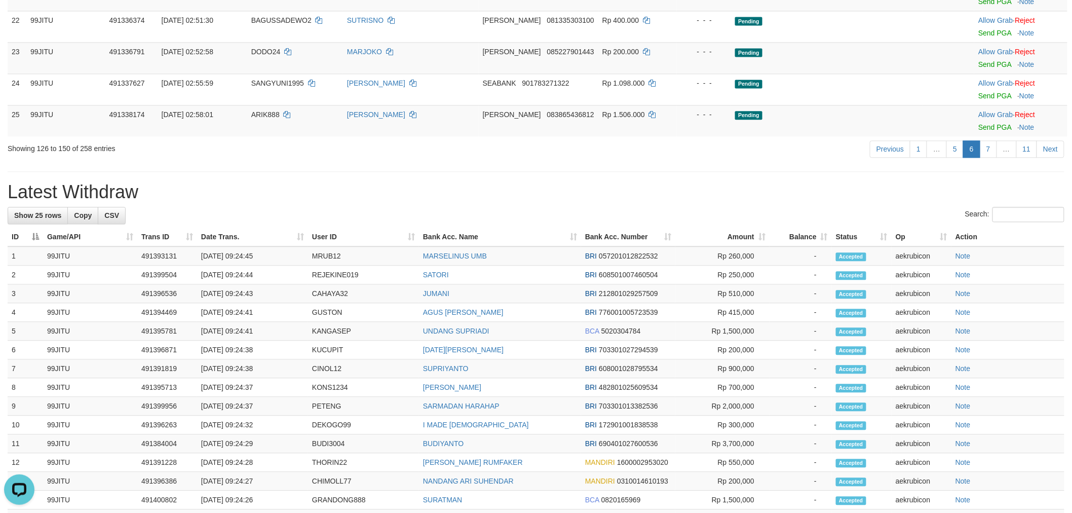
scroll to position [901, 0]
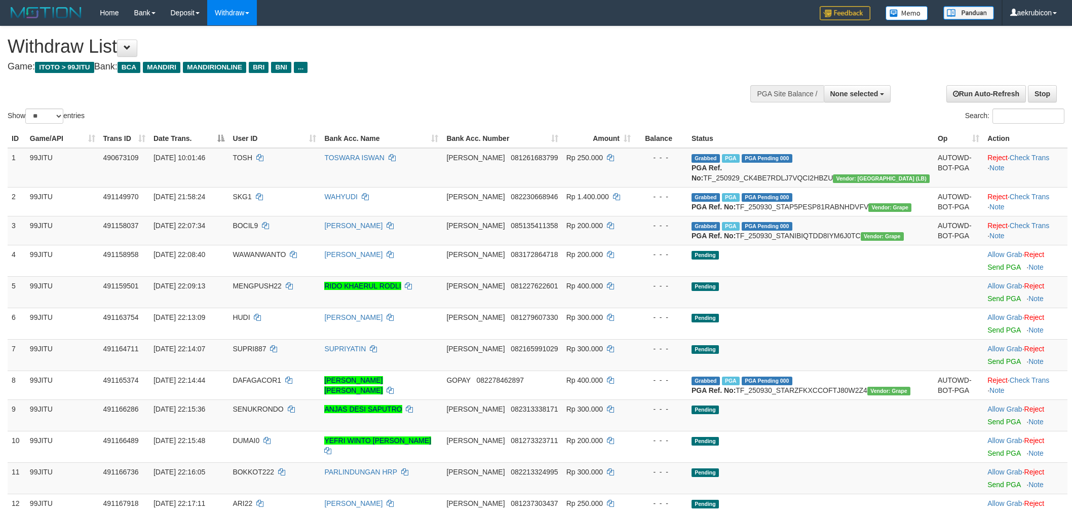
select select
select select "**"
select select
select select "**"
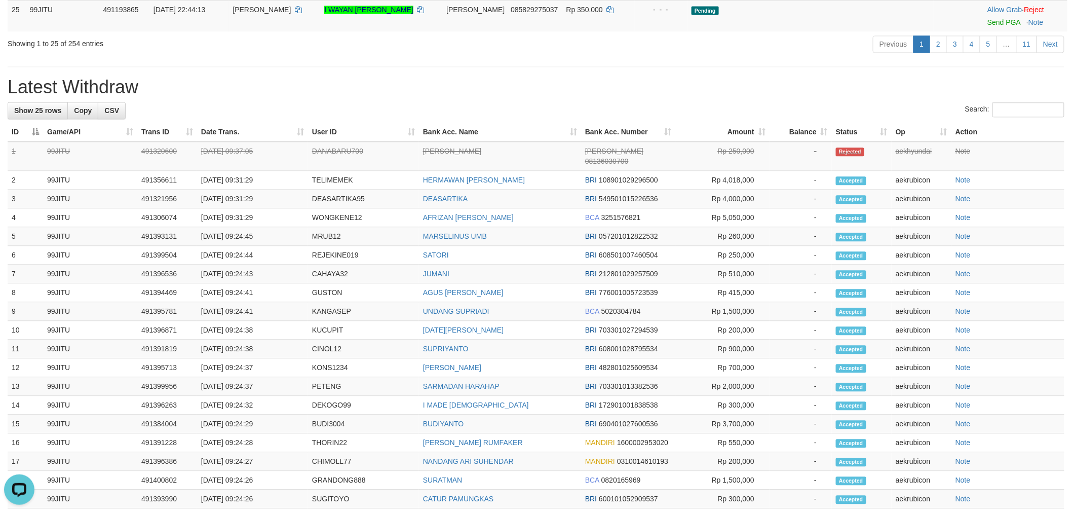
scroll to position [624, 0]
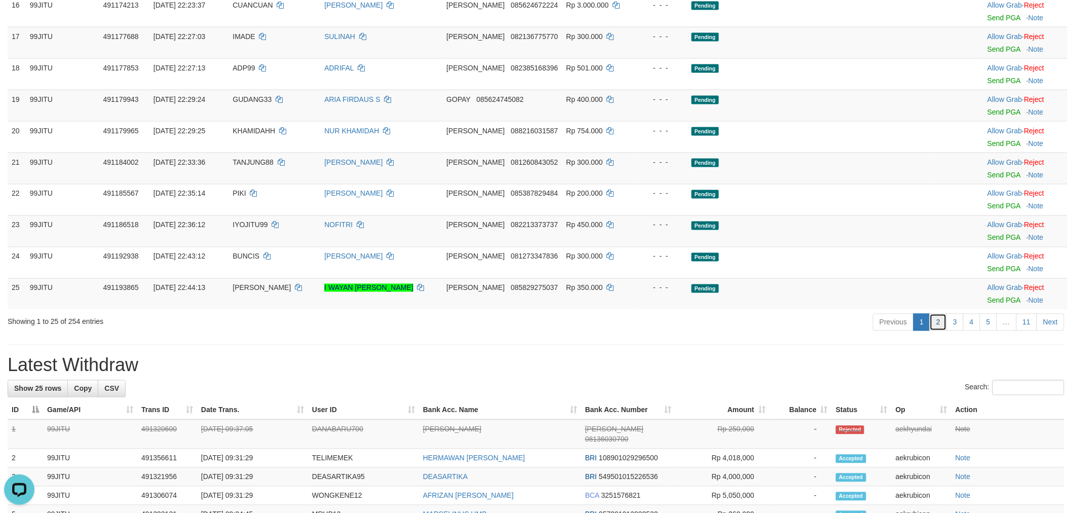
click at [939, 331] on link "2" at bounding box center [938, 322] width 17 height 17
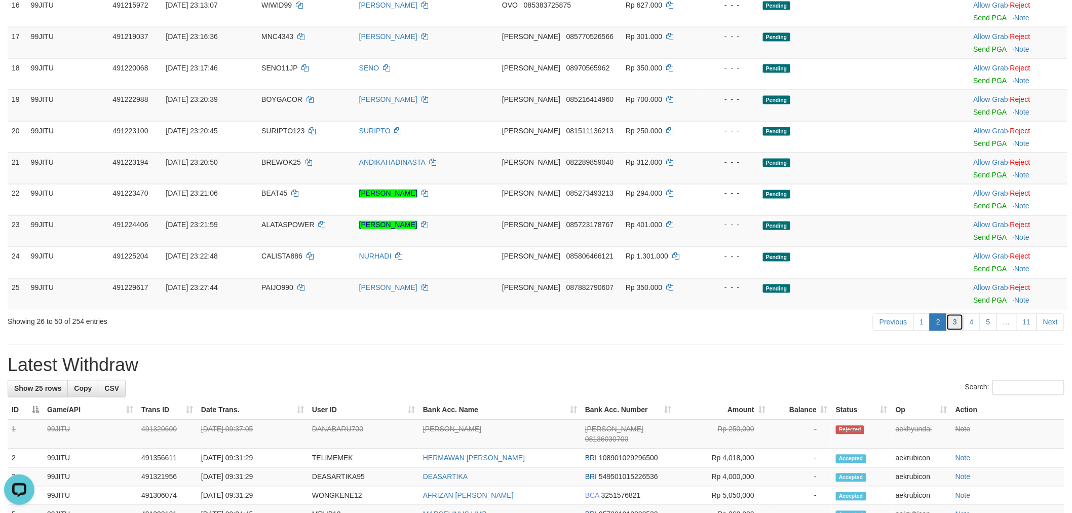
click at [953, 325] on link "3" at bounding box center [955, 322] width 17 height 17
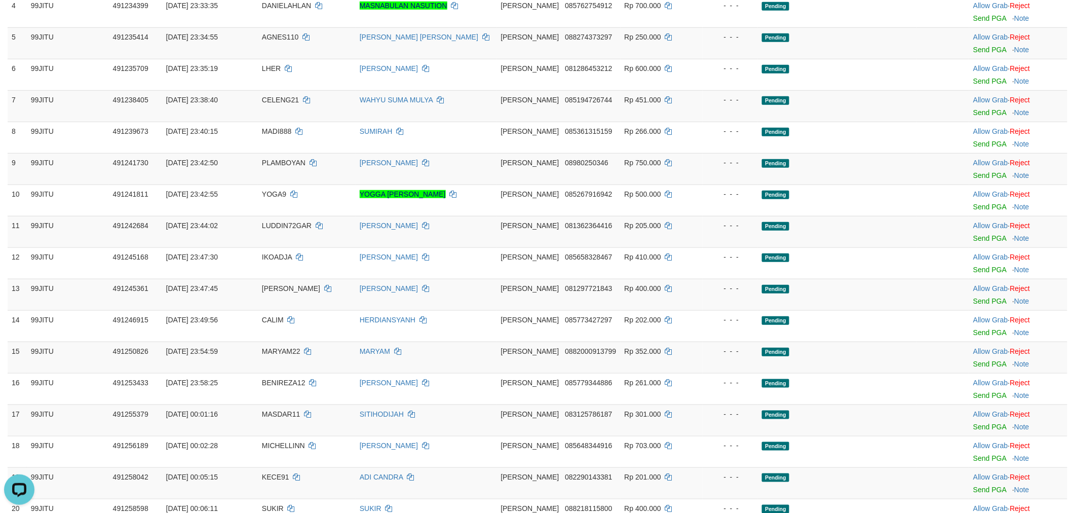
scroll to position [511, 0]
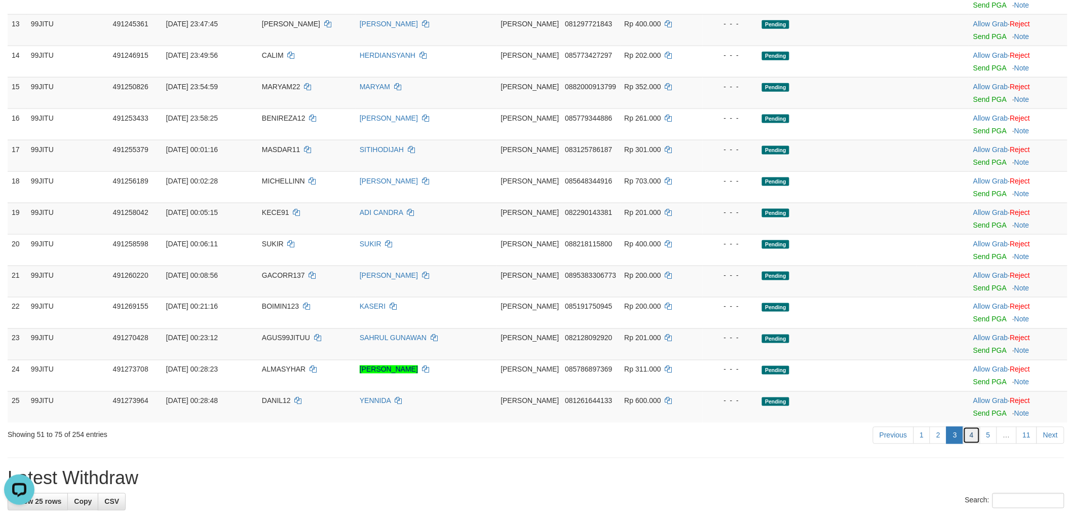
click at [971, 437] on link "4" at bounding box center [972, 435] width 17 height 17
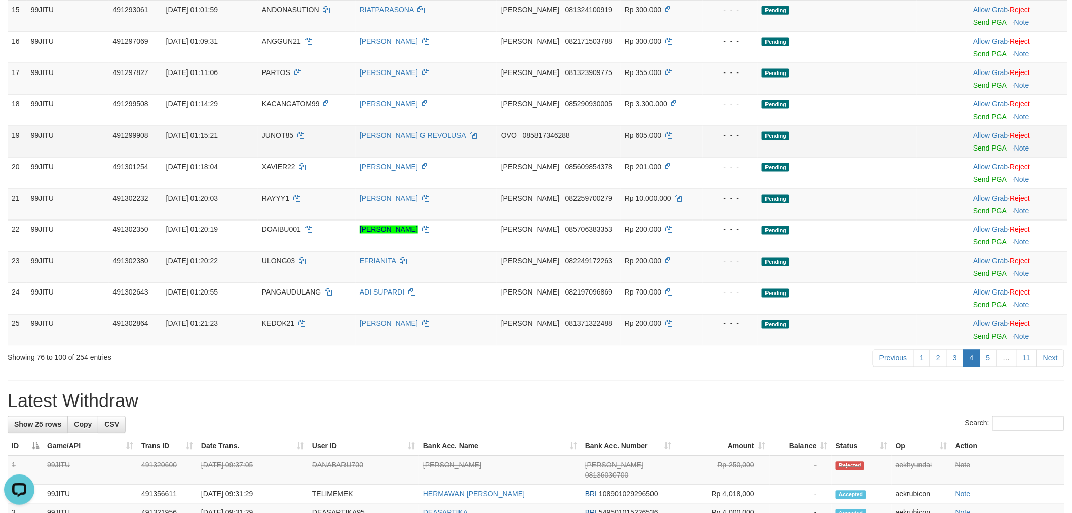
scroll to position [676, 0]
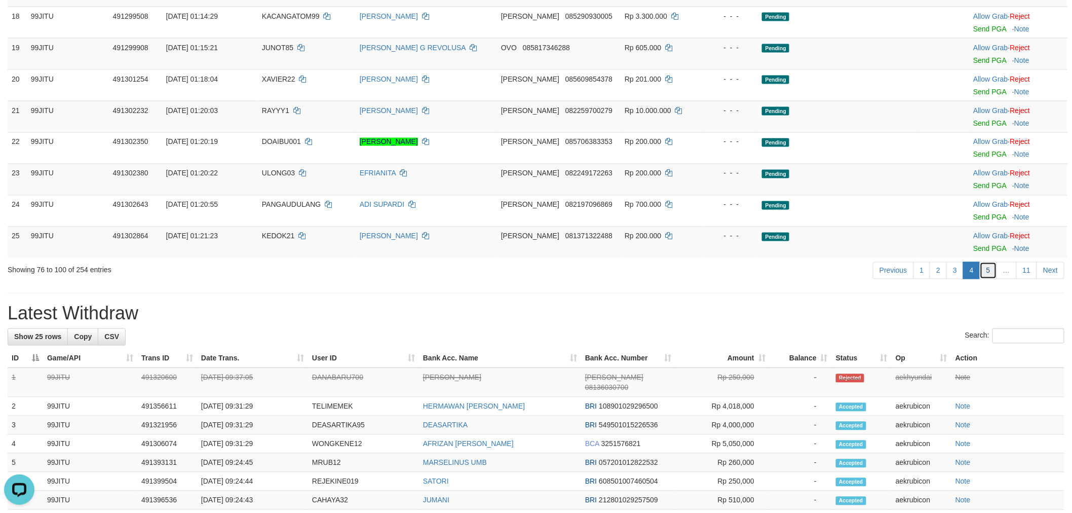
click at [987, 272] on link "5" at bounding box center [988, 270] width 17 height 17
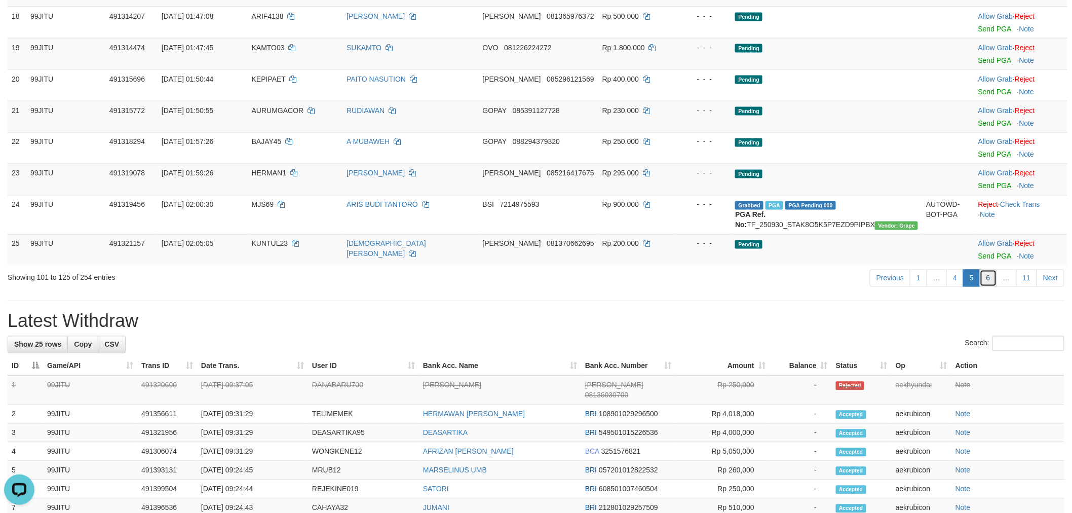
click at [986, 286] on link "6" at bounding box center [988, 278] width 17 height 17
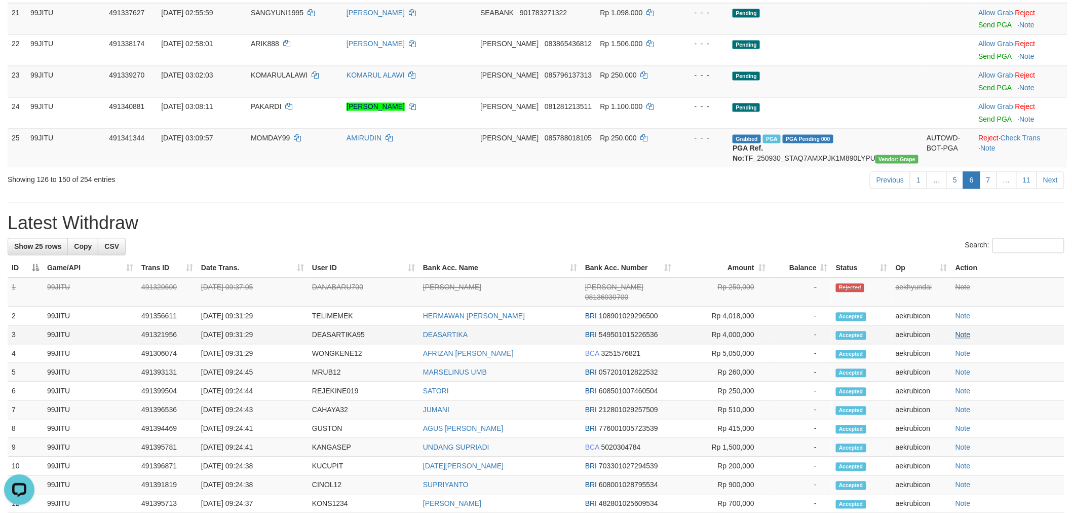
scroll to position [788, 0]
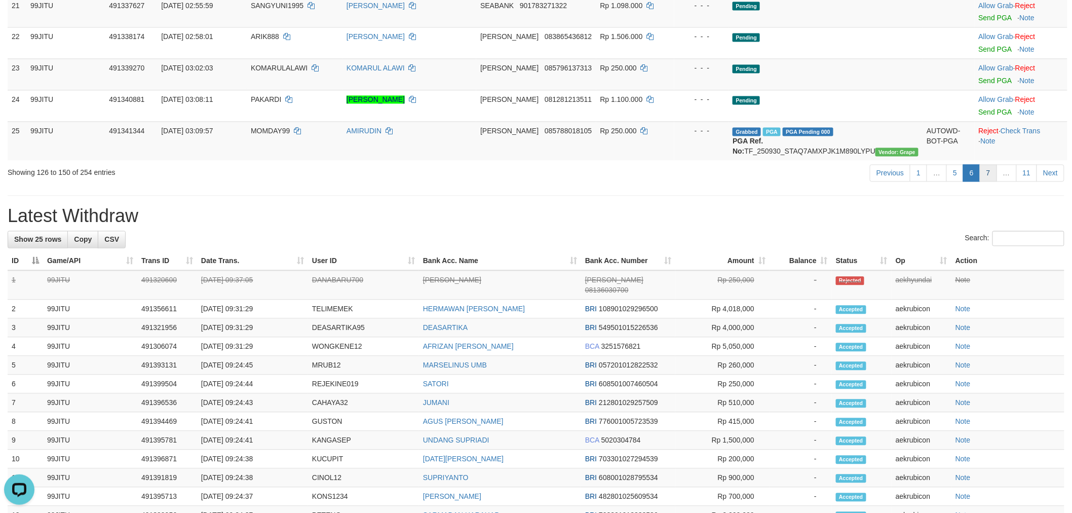
click at [986, 182] on link "7" at bounding box center [988, 173] width 17 height 17
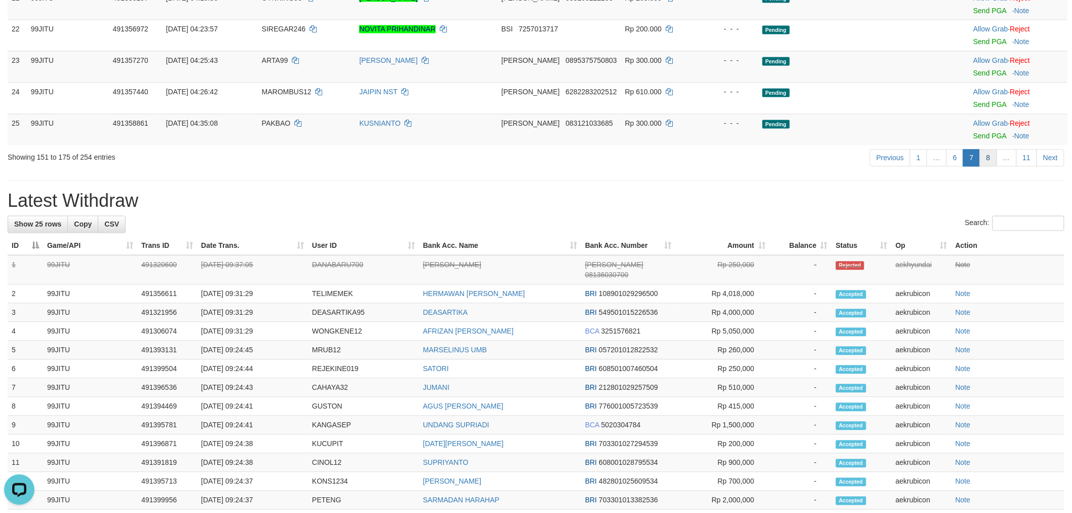
click at [985, 156] on link "8" at bounding box center [988, 158] width 17 height 17
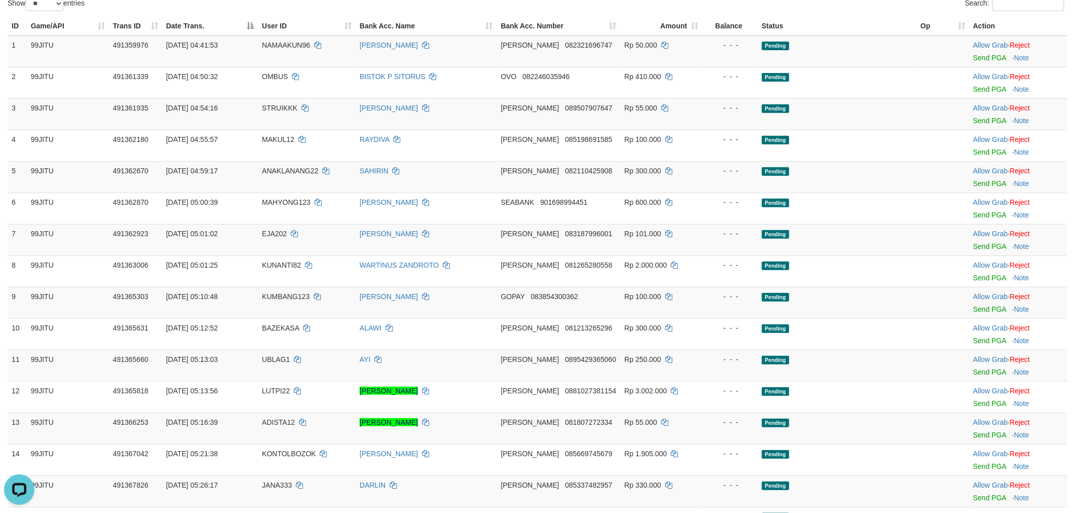
scroll to position [0, 0]
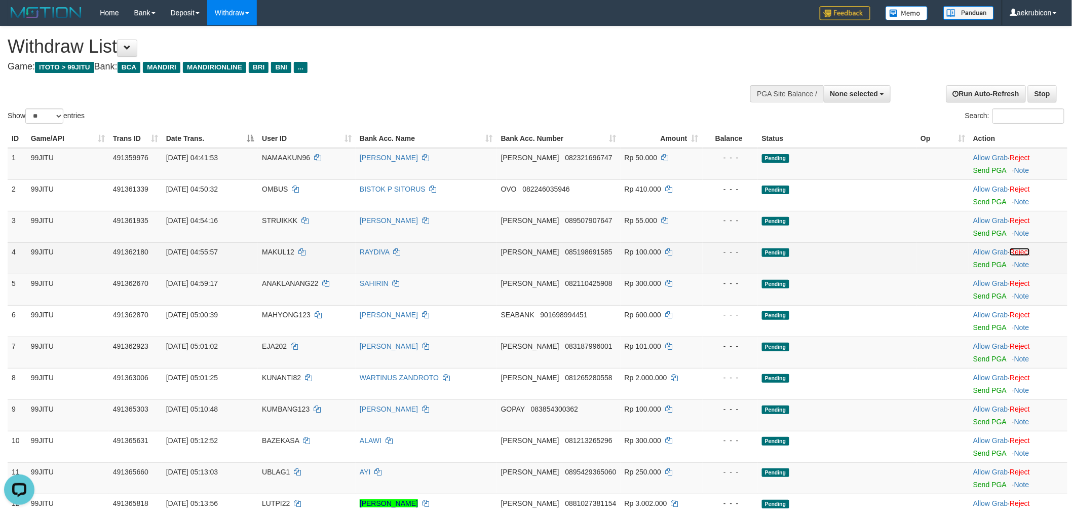
click at [1030, 251] on link "Reject" at bounding box center [1020, 252] width 20 height 8
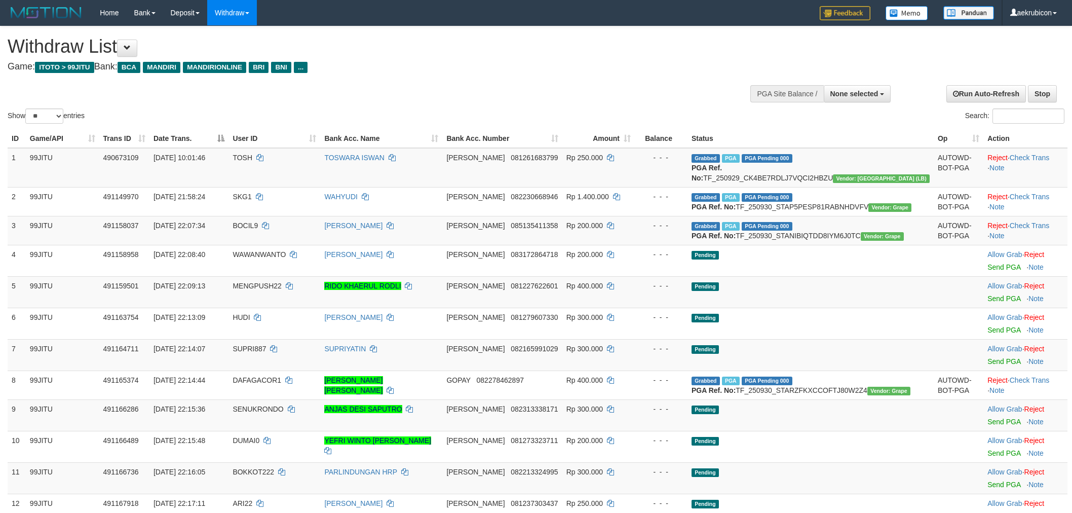
select select
select select "**"
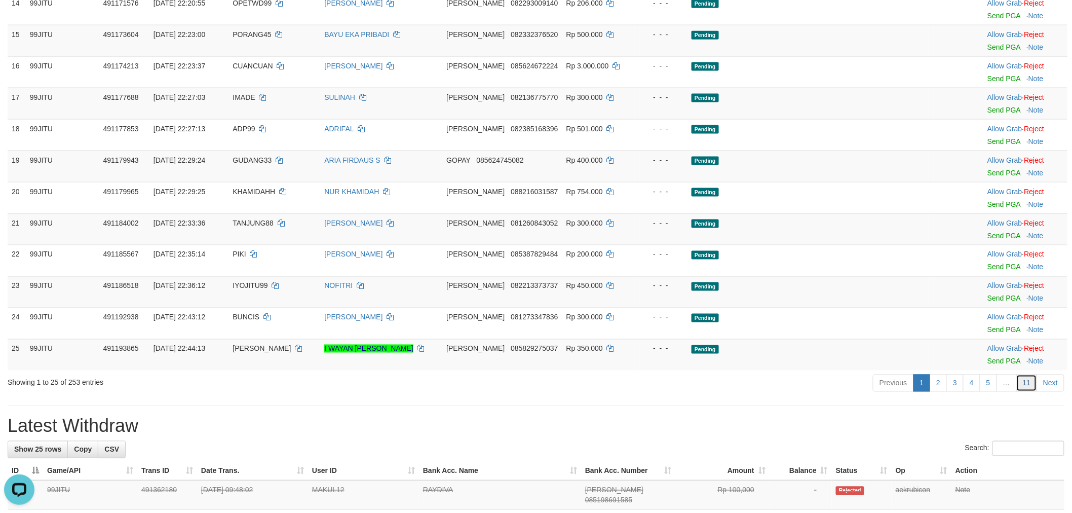
click at [1030, 392] on link "11" at bounding box center [1027, 383] width 21 height 17
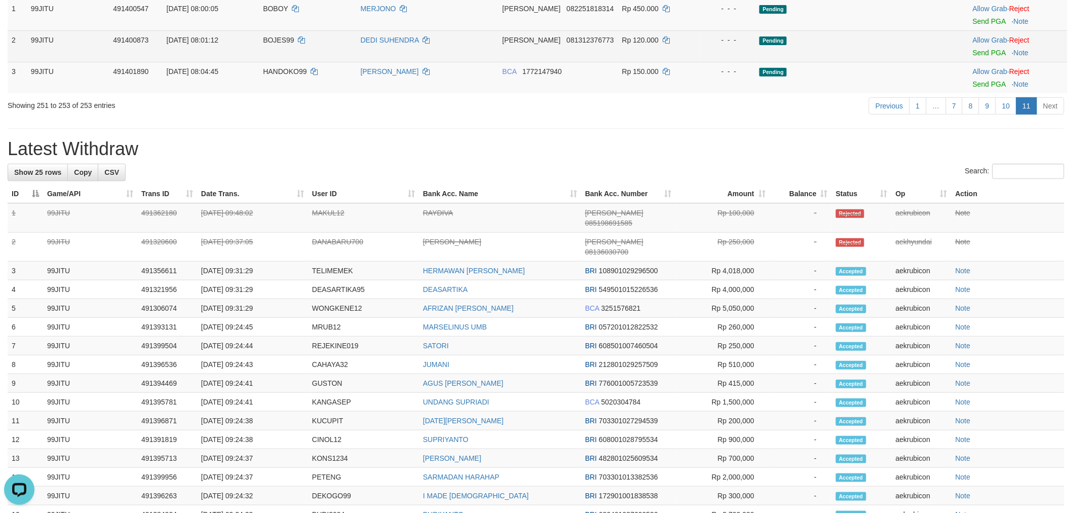
scroll to position [113, 0]
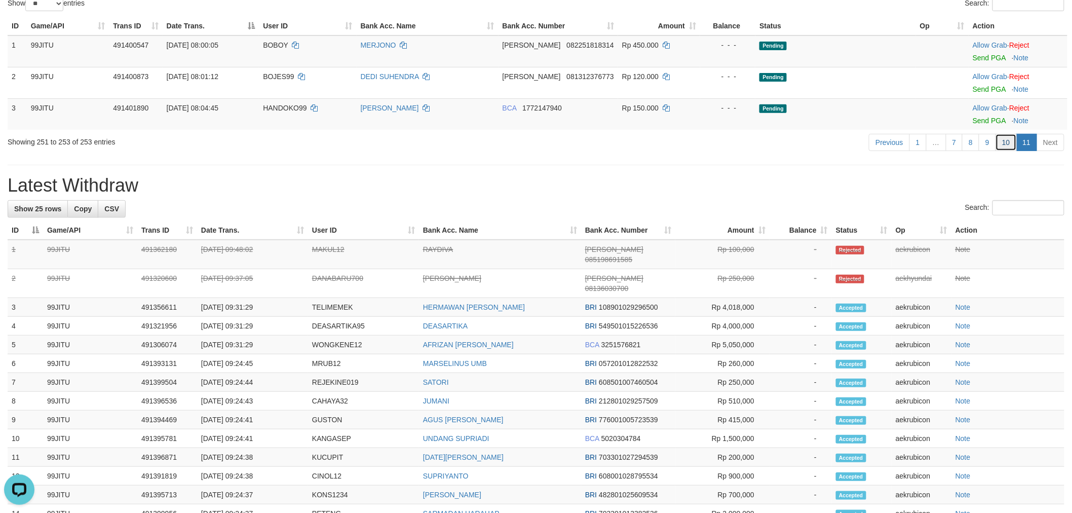
click at [1015, 137] on link "10" at bounding box center [1006, 142] width 21 height 17
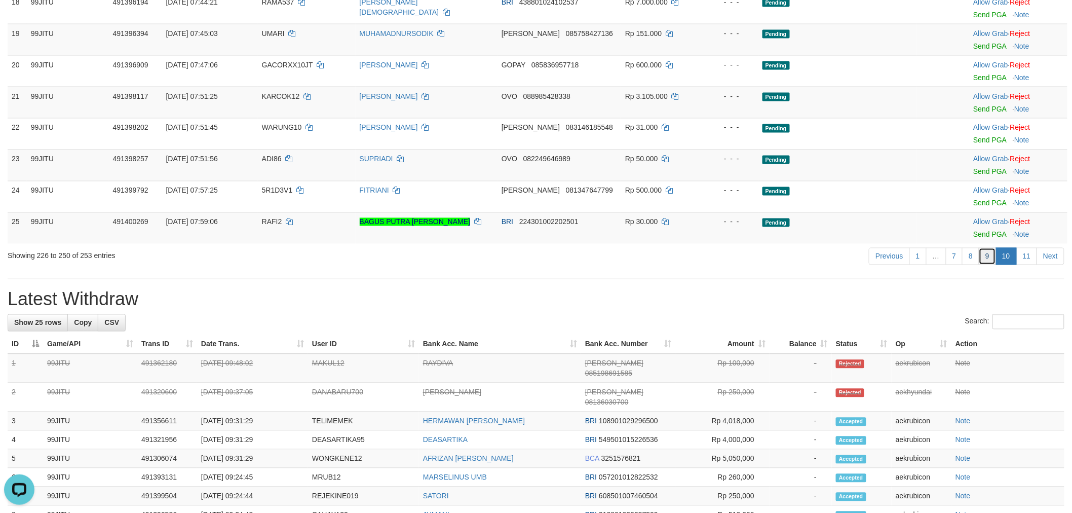
click at [987, 253] on link "9" at bounding box center [987, 256] width 17 height 17
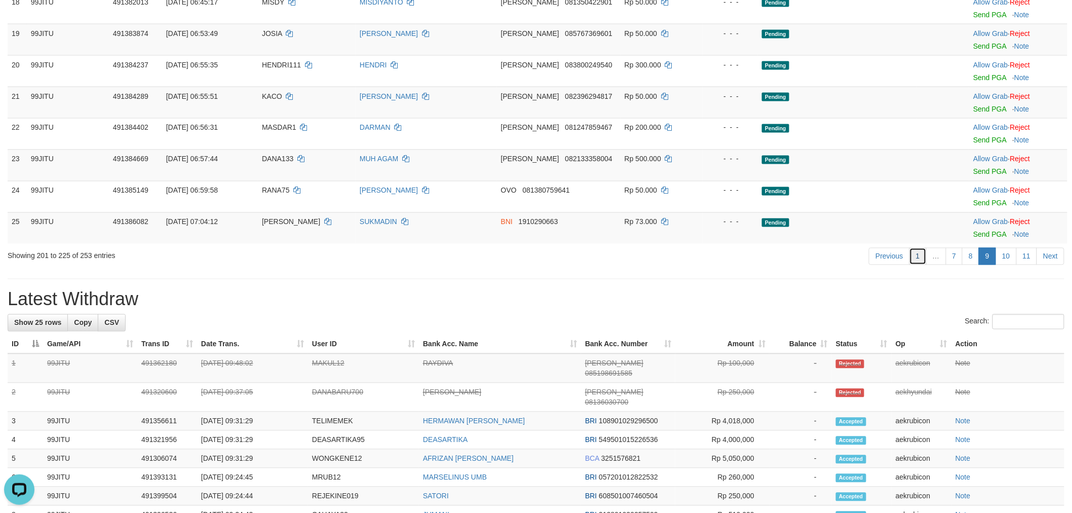
click at [918, 259] on link "1" at bounding box center [918, 256] width 17 height 17
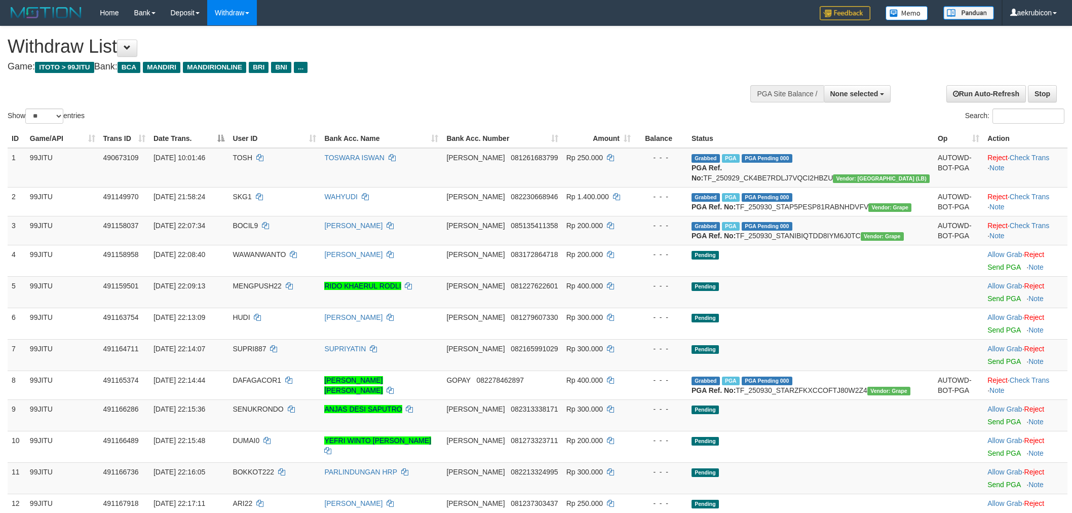
select select
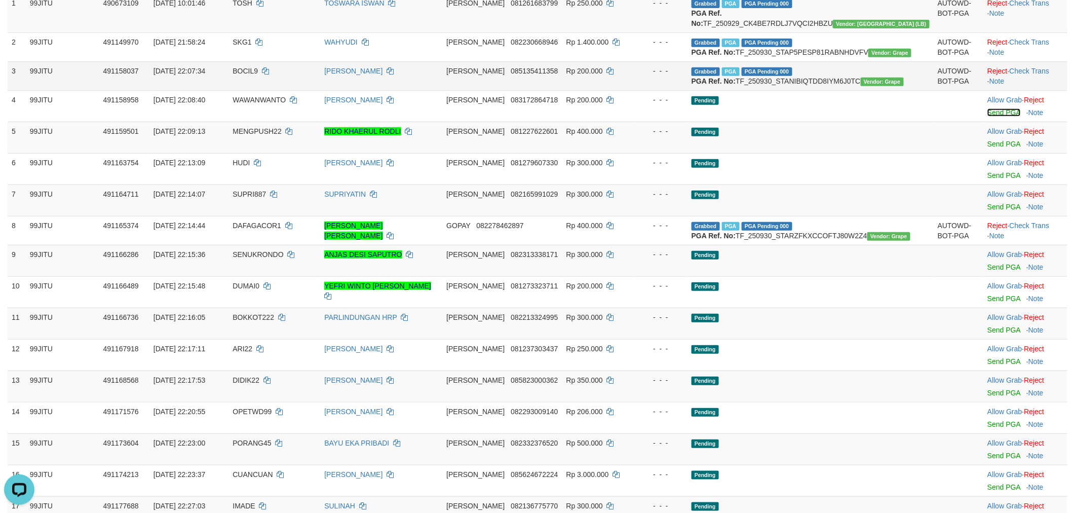
drag, startPoint x: 979, startPoint y: 164, endPoint x: 595, endPoint y: 137, distance: 385.2
click at [988, 117] on link "Send PGA" at bounding box center [1004, 112] width 33 height 8
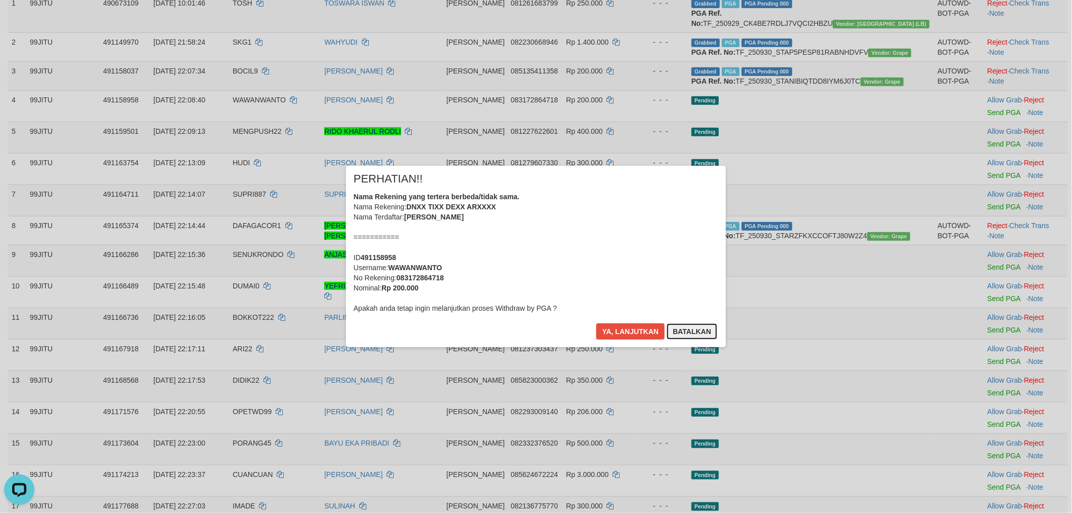
click at [698, 328] on button "Batalkan" at bounding box center [692, 331] width 51 height 16
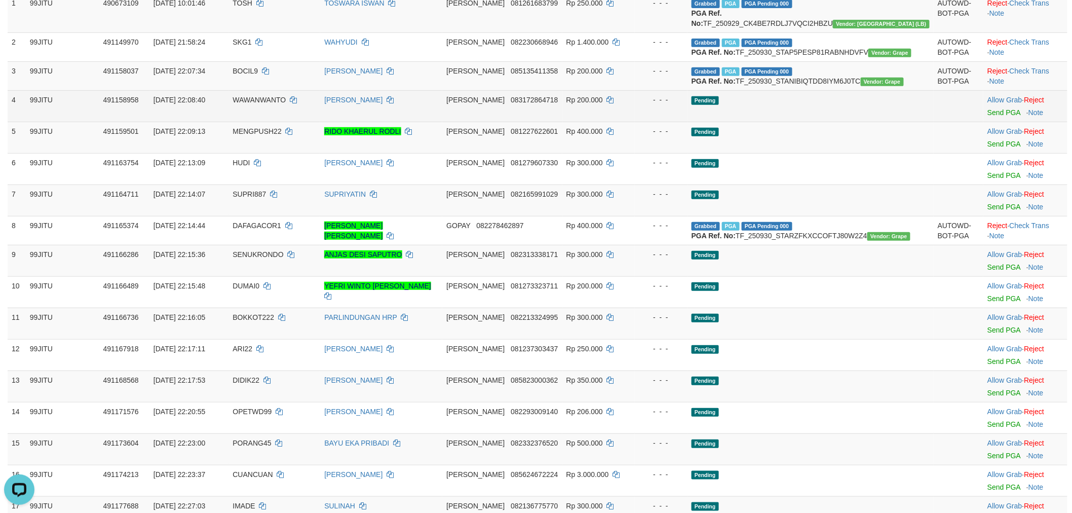
click at [984, 122] on td "Allow Grab · Reject Send PGA · Note" at bounding box center [1026, 105] width 84 height 31
click at [988, 117] on link "Send PGA" at bounding box center [1004, 112] width 33 height 8
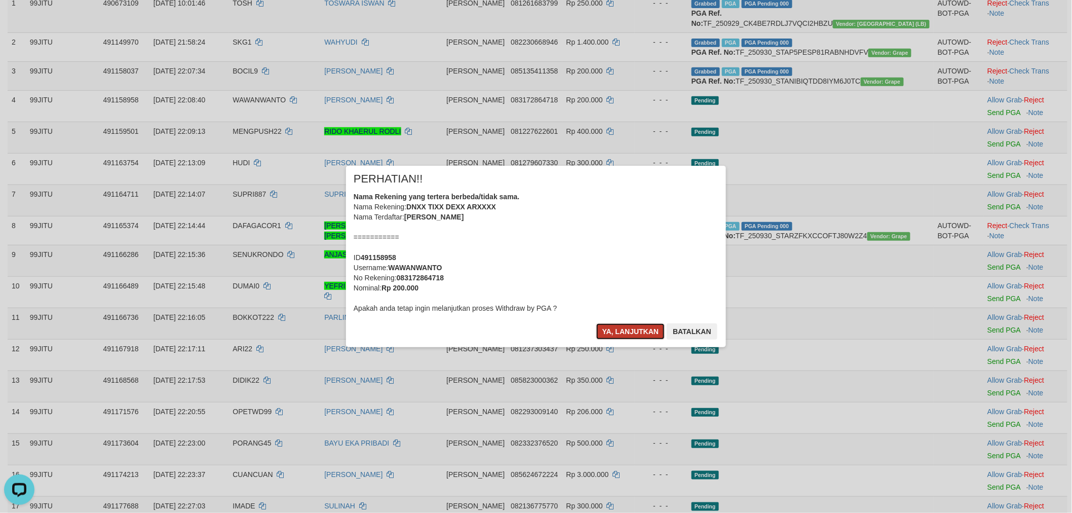
click at [632, 332] on button "Ya, lanjutkan" at bounding box center [631, 331] width 69 height 16
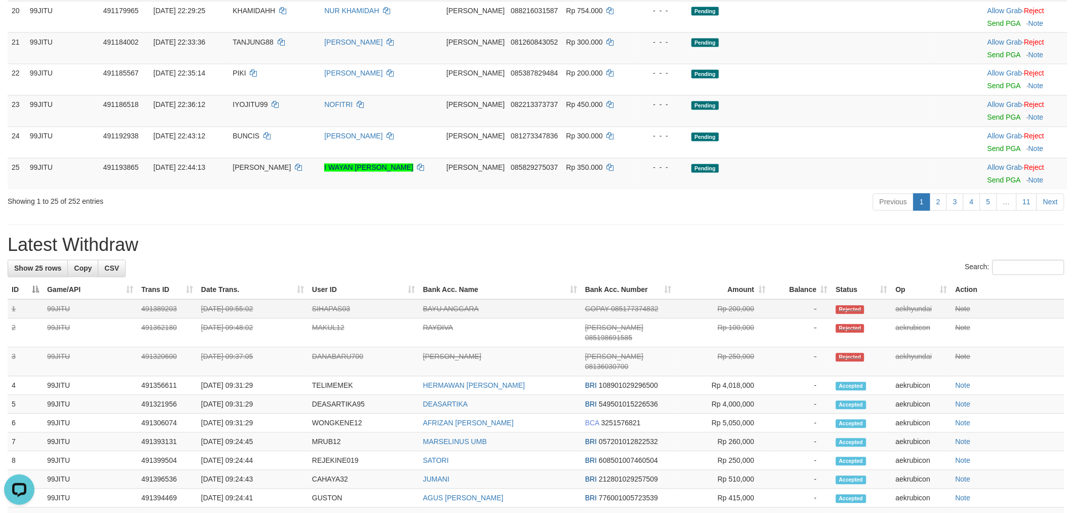
scroll to position [830, 0]
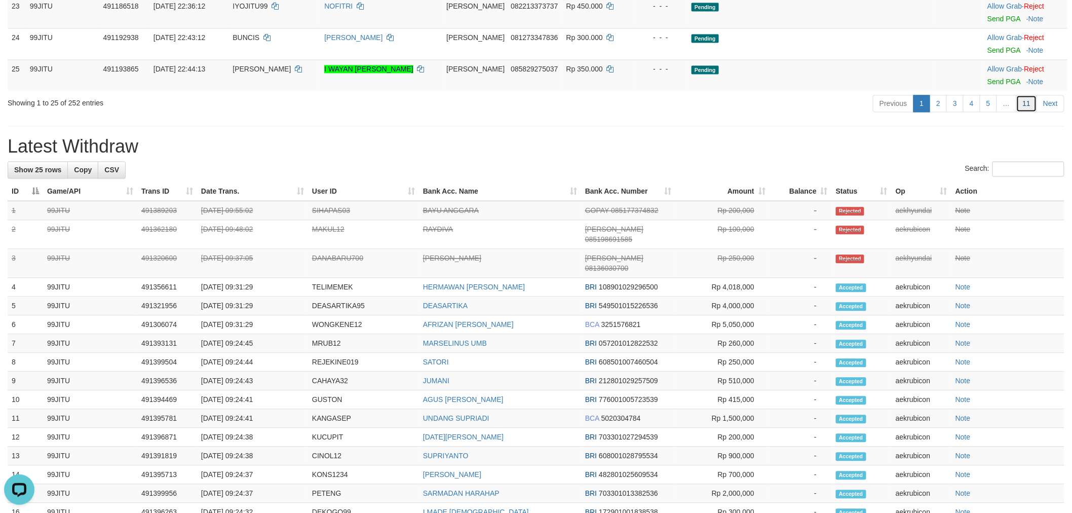
click at [1026, 112] on link "11" at bounding box center [1027, 103] width 21 height 17
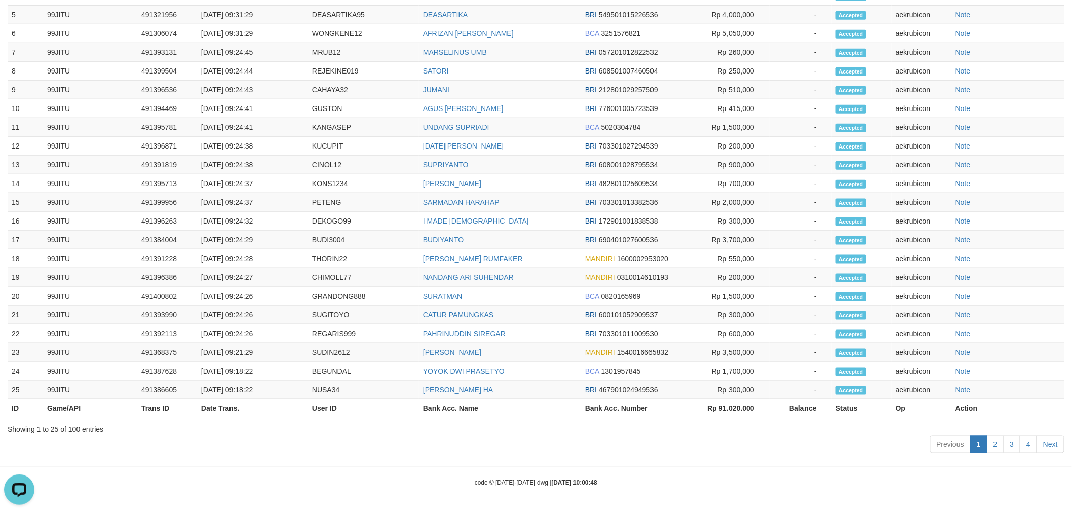
scroll to position [0, 0]
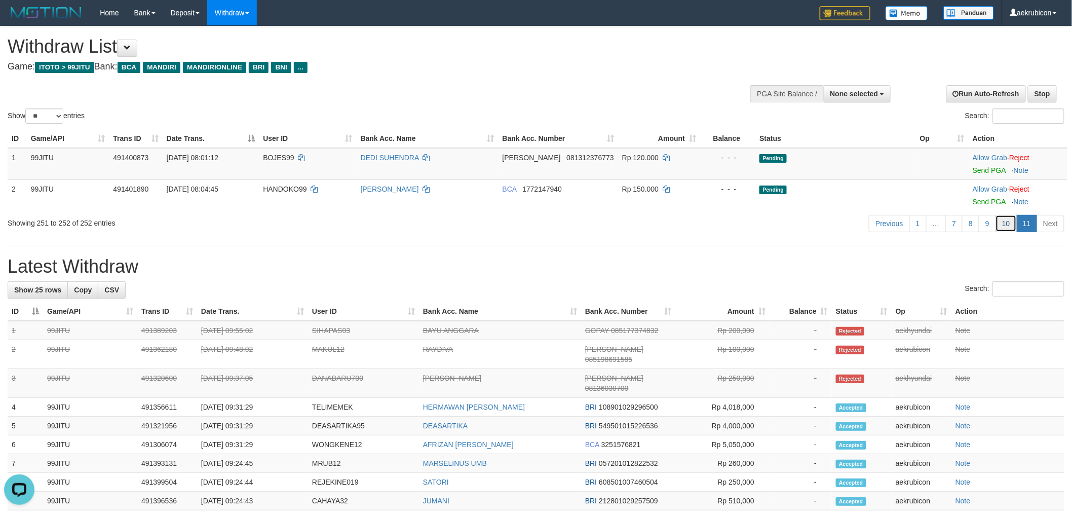
click at [1002, 216] on link "10" at bounding box center [1006, 223] width 21 height 17
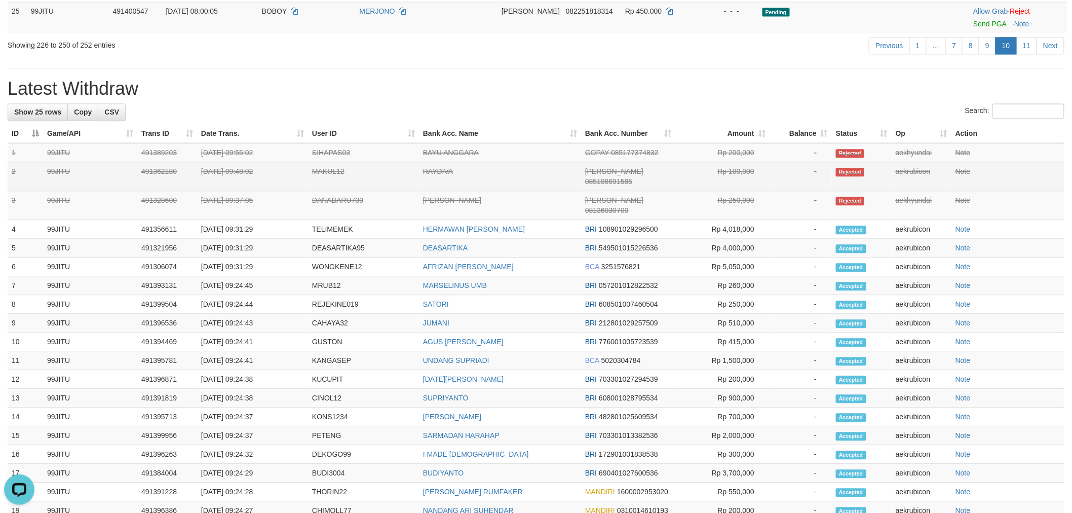
scroll to position [788, 0]
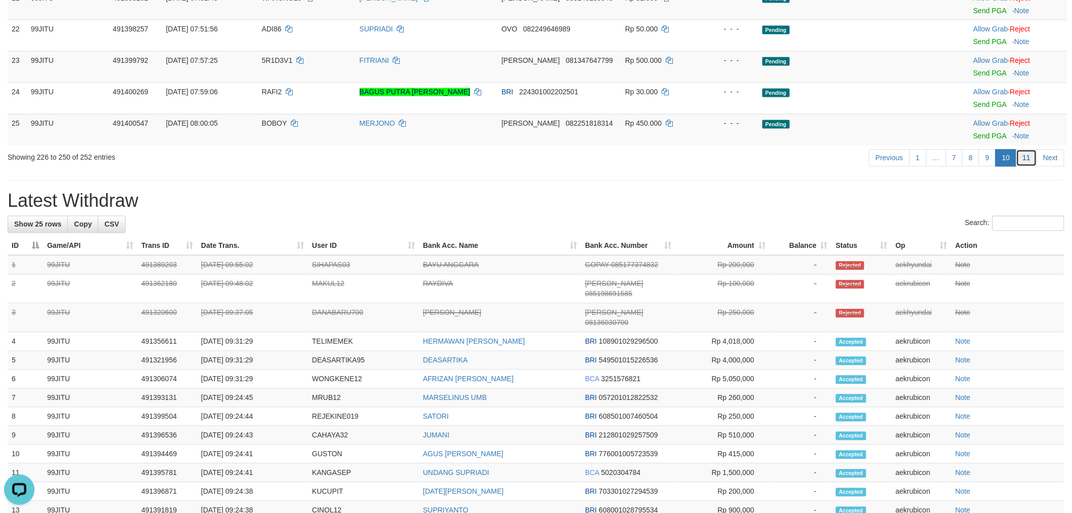
click at [1034, 152] on link "11" at bounding box center [1027, 158] width 21 height 17
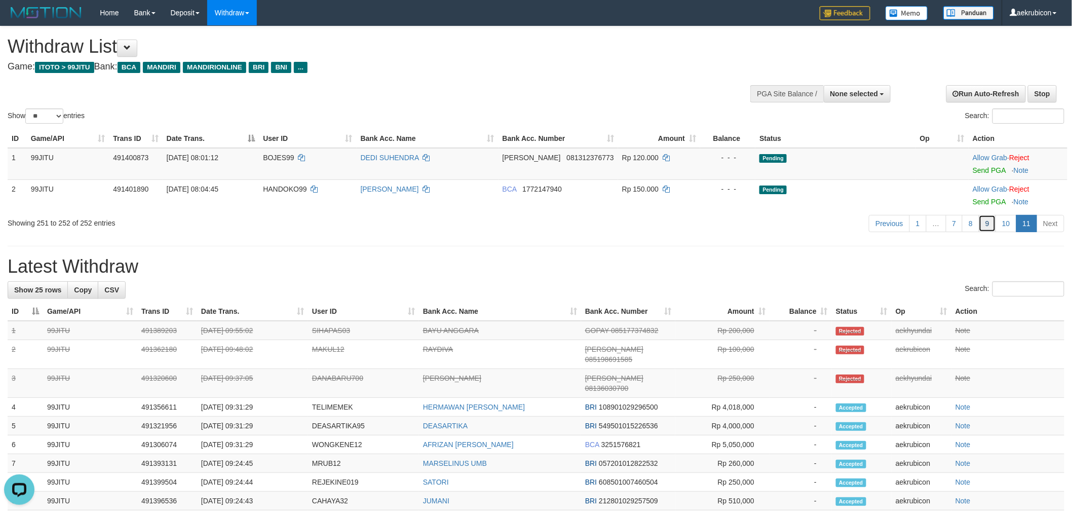
click at [983, 222] on link "9" at bounding box center [987, 223] width 17 height 17
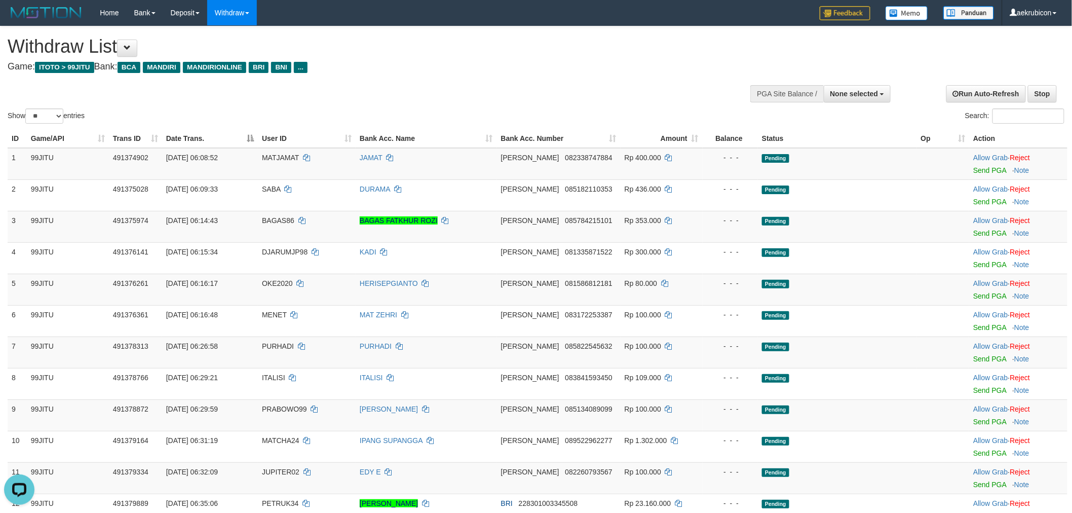
scroll to position [676, 0]
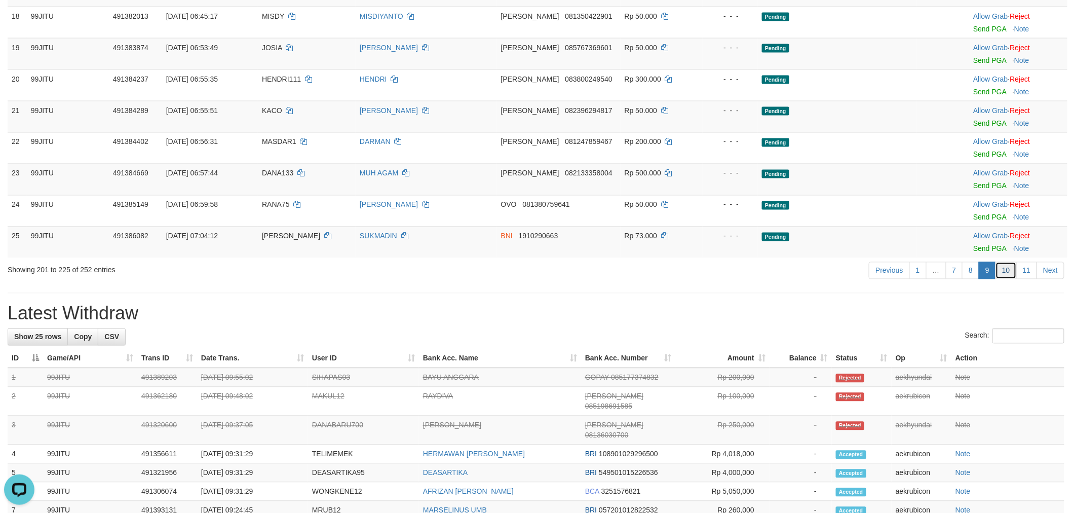
click at [1013, 266] on link "10" at bounding box center [1006, 270] width 21 height 17
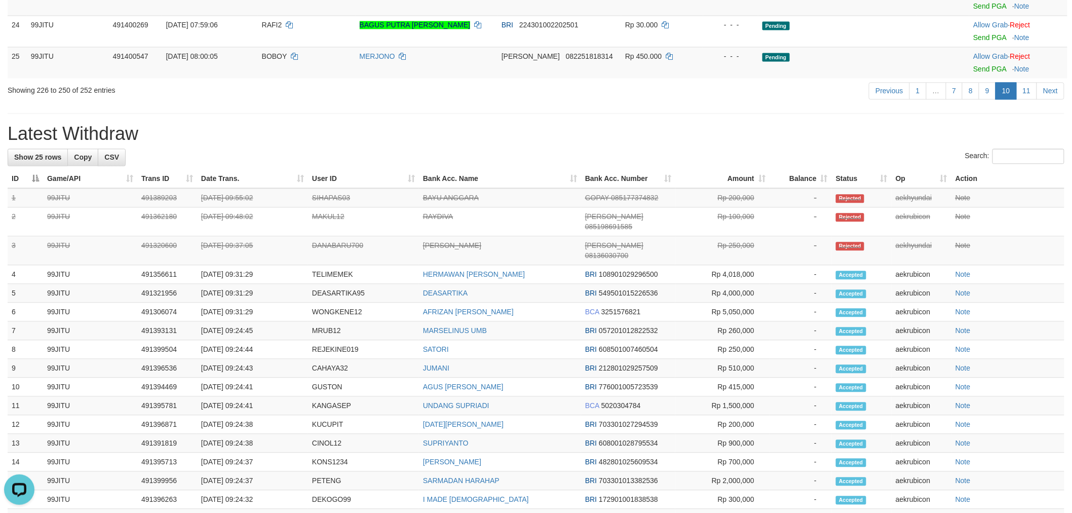
scroll to position [778, 0]
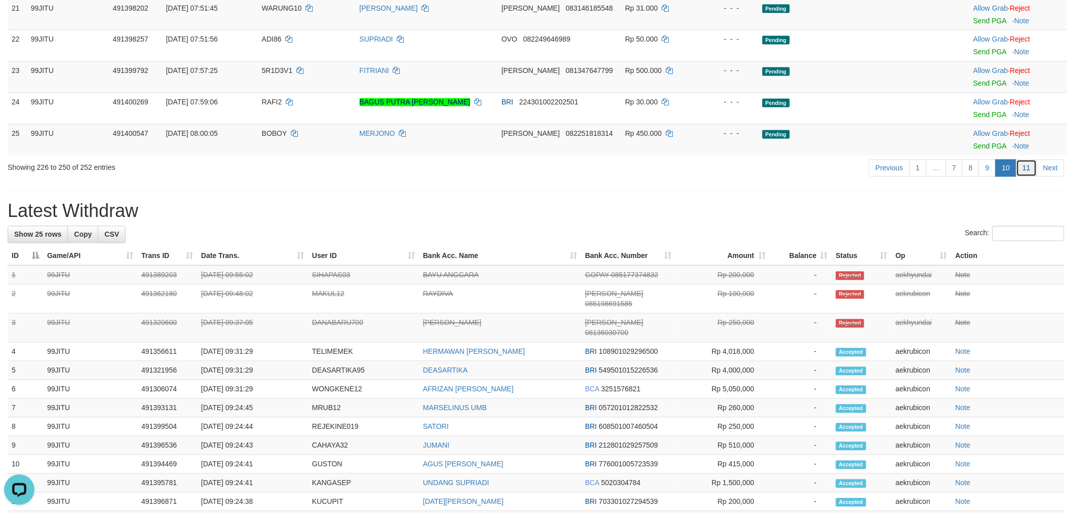
click at [1030, 167] on link "11" at bounding box center [1027, 168] width 21 height 17
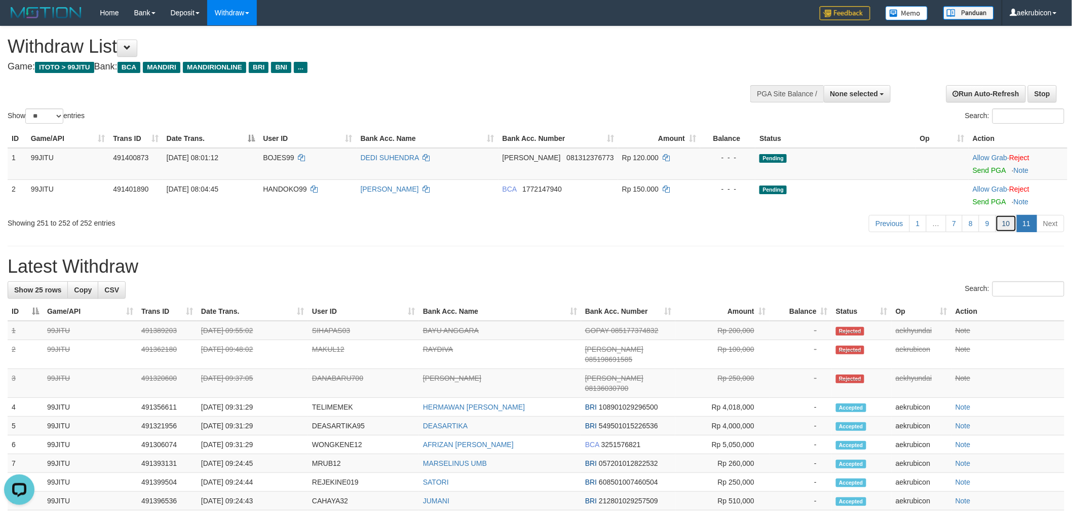
click at [1002, 218] on link "10" at bounding box center [1006, 223] width 21 height 17
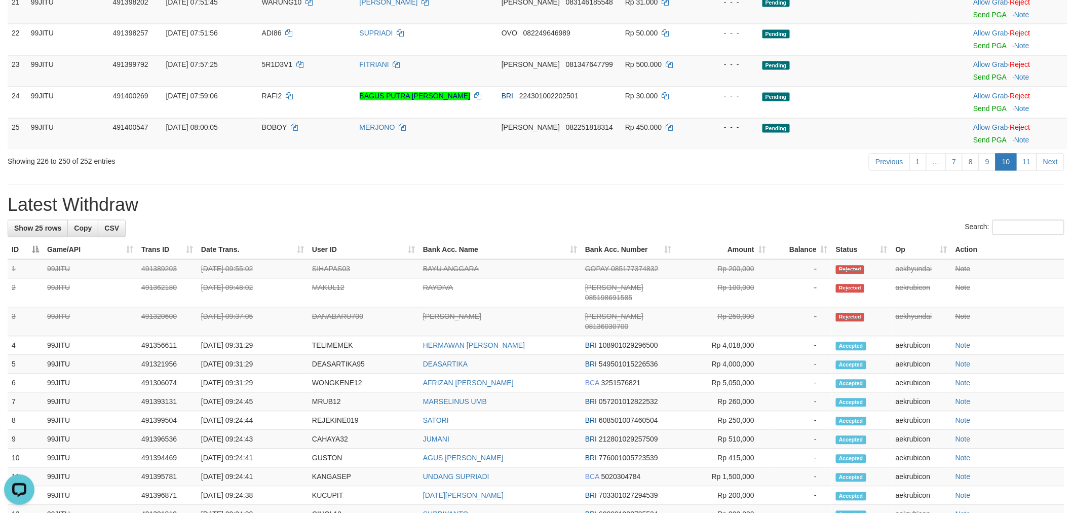
scroll to position [788, 0]
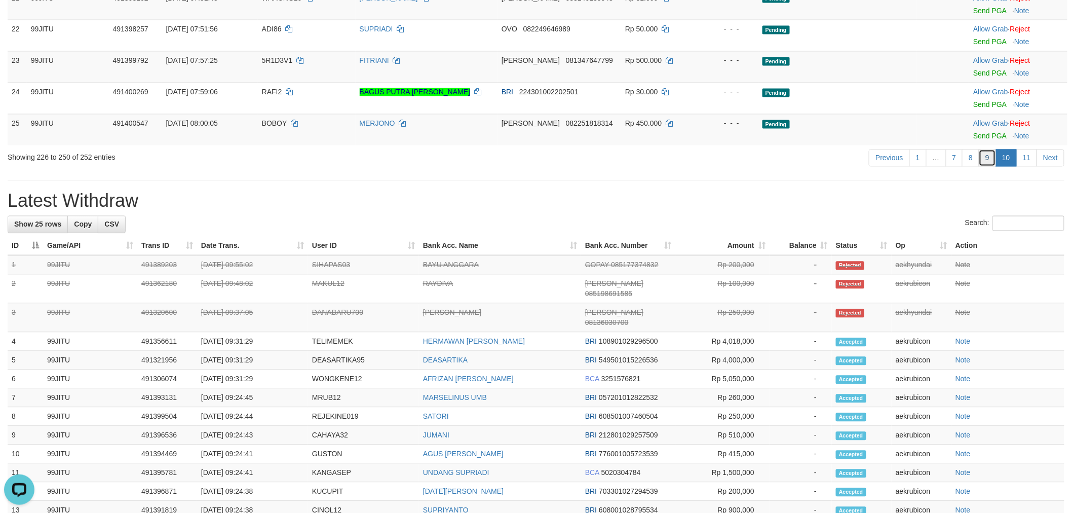
click at [987, 159] on link "9" at bounding box center [987, 158] width 17 height 17
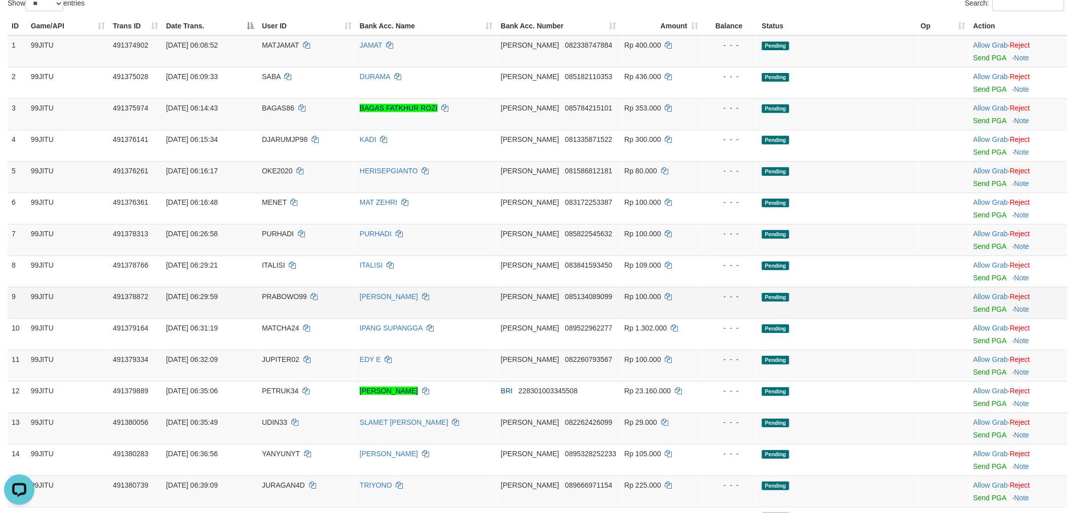
scroll to position [563, 0]
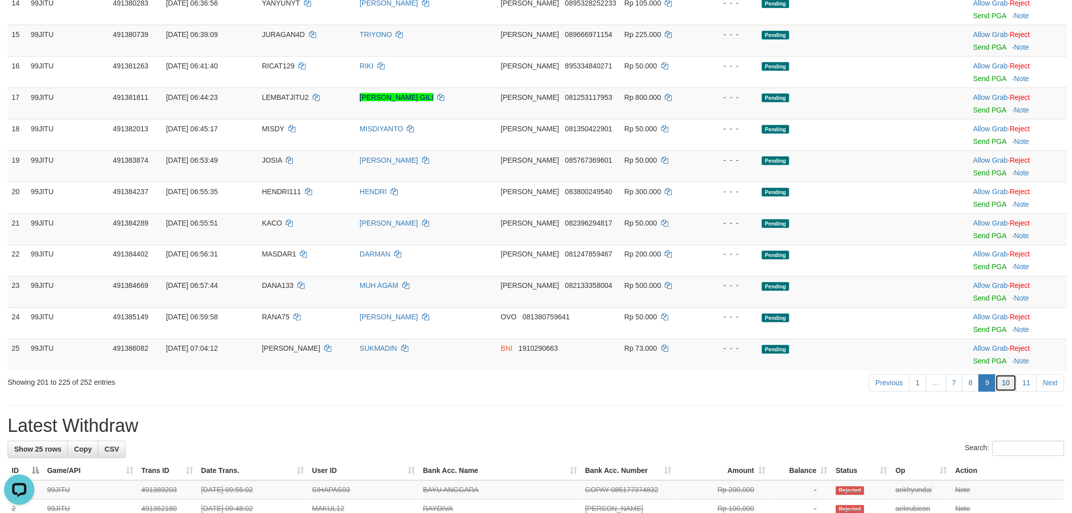
click at [1004, 377] on link "10" at bounding box center [1006, 383] width 21 height 17
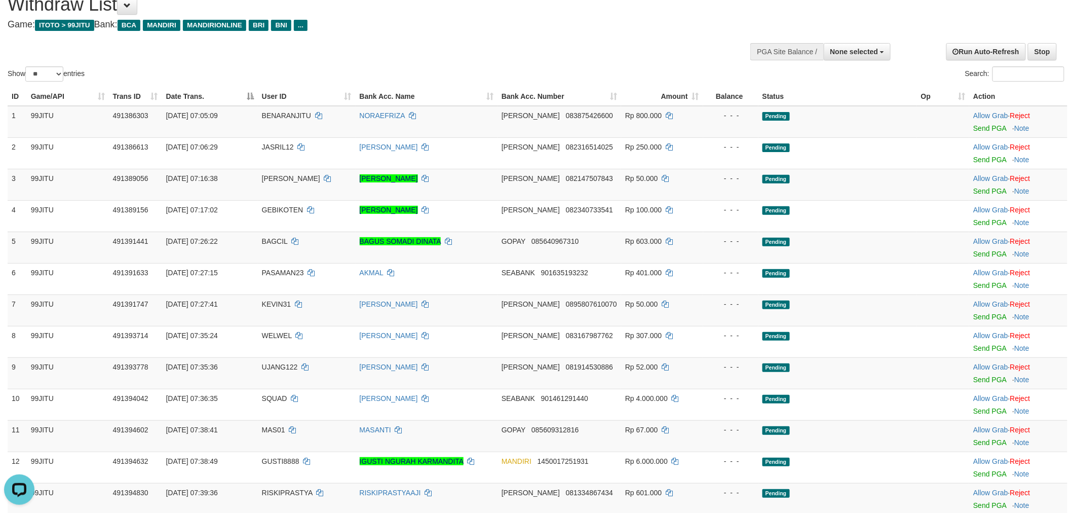
scroll to position [0, 0]
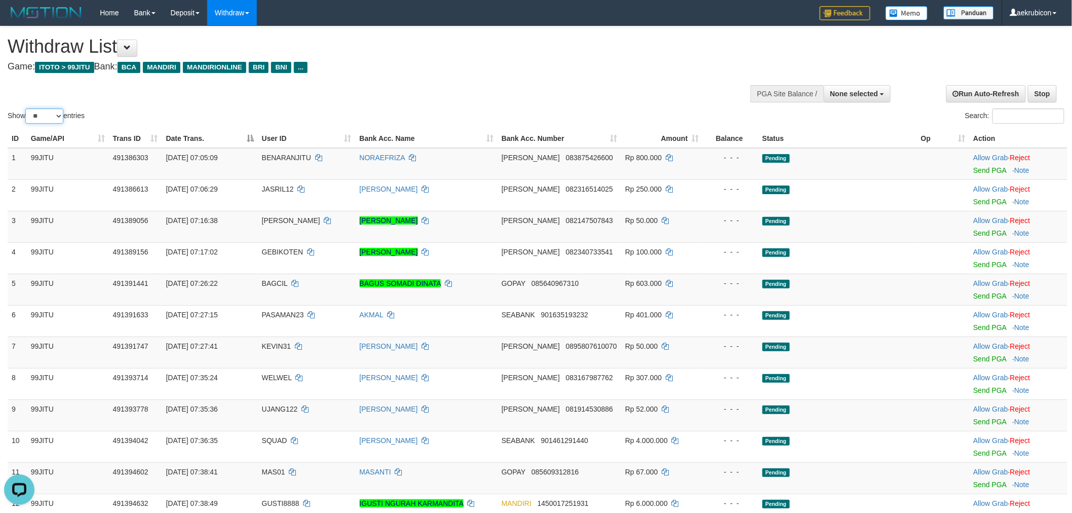
click at [55, 115] on select "** ** ** ***" at bounding box center [44, 115] width 38 height 15
select select "***"
click at [27, 108] on select "** ** ** ***" at bounding box center [44, 115] width 38 height 15
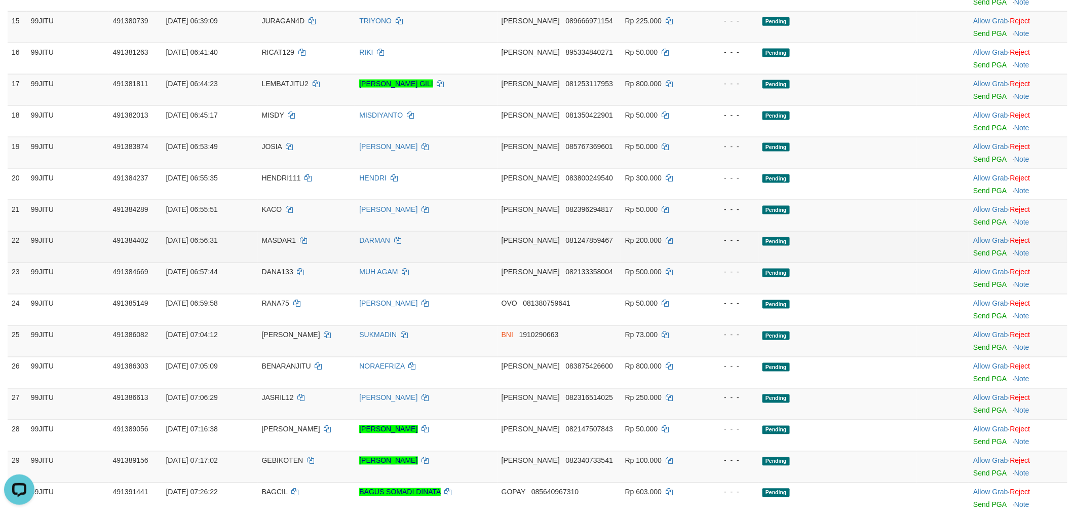
scroll to position [563, 0]
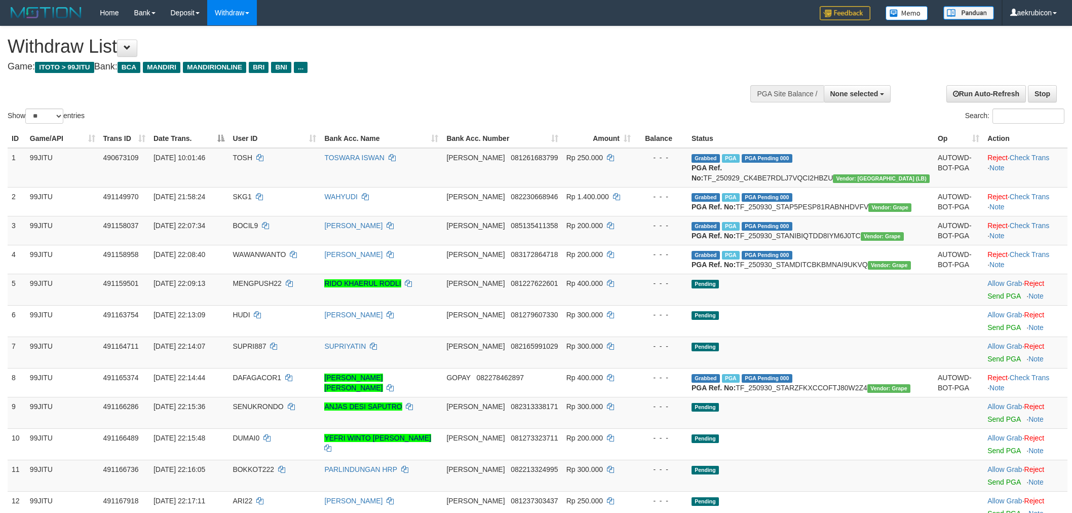
select select
click at [51, 114] on select "** ** ** ***" at bounding box center [44, 115] width 38 height 15
click at [44, 180] on td "99JITU" at bounding box center [62, 168] width 73 height 40
click at [48, 112] on select "** ** ** ***" at bounding box center [44, 115] width 38 height 15
select select "***"
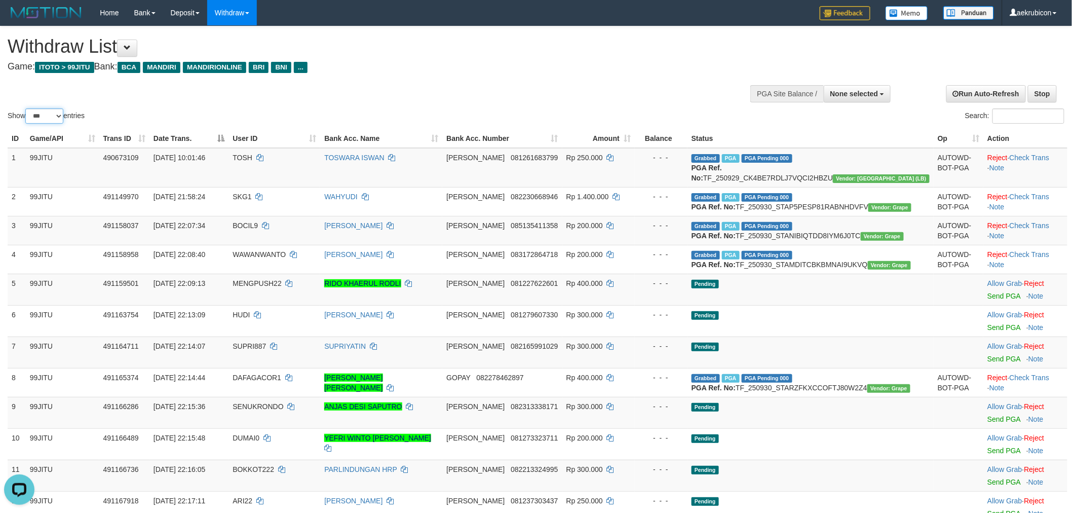
click at [27, 108] on select "** ** ** ***" at bounding box center [44, 115] width 38 height 15
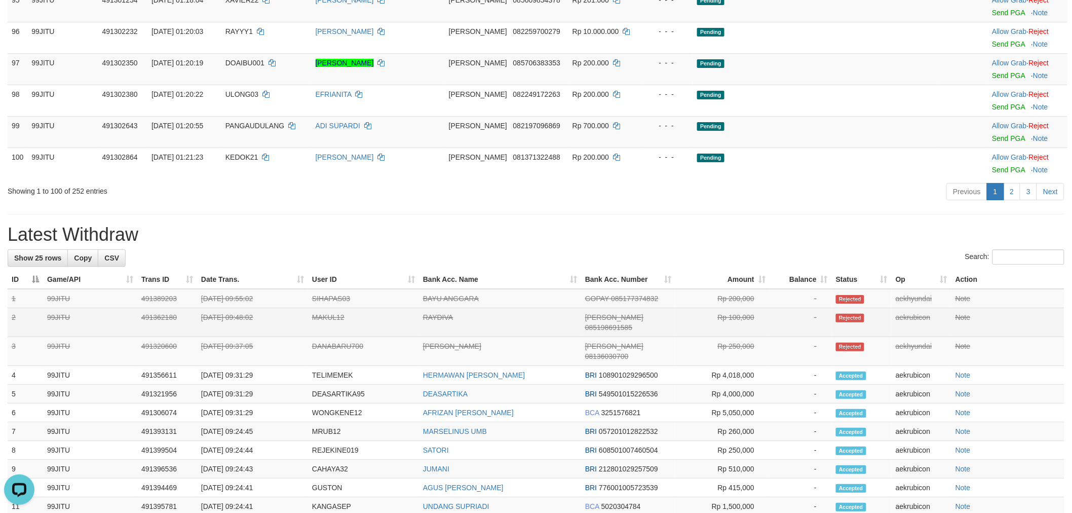
scroll to position [3154, 0]
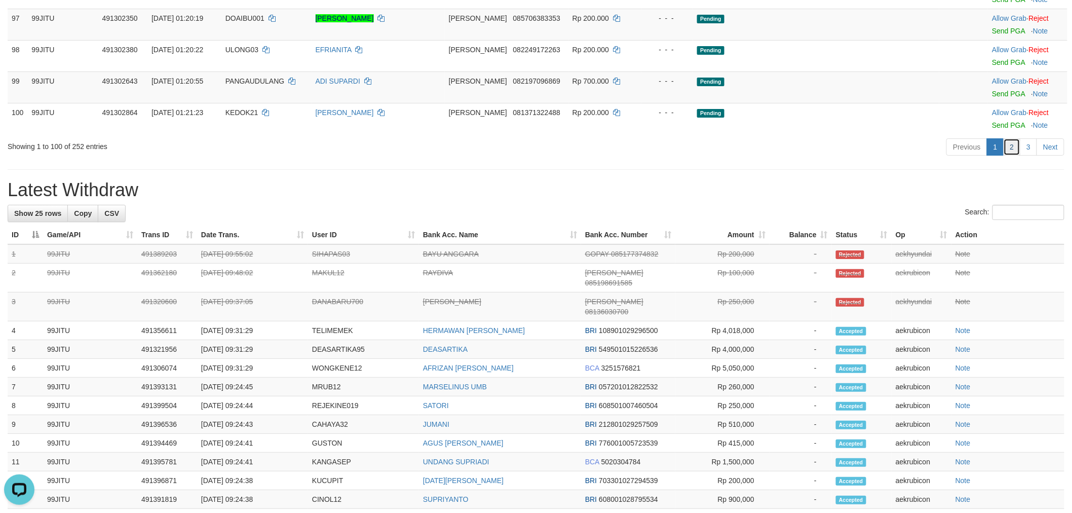
click at [1016, 156] on link "2" at bounding box center [1012, 146] width 17 height 17
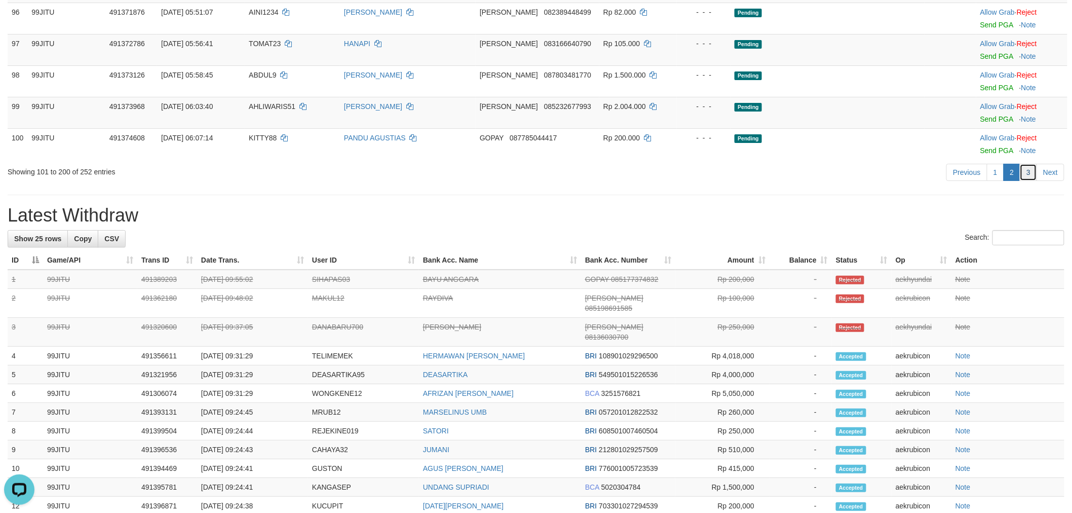
click at [1032, 181] on link "3" at bounding box center [1028, 172] width 17 height 17
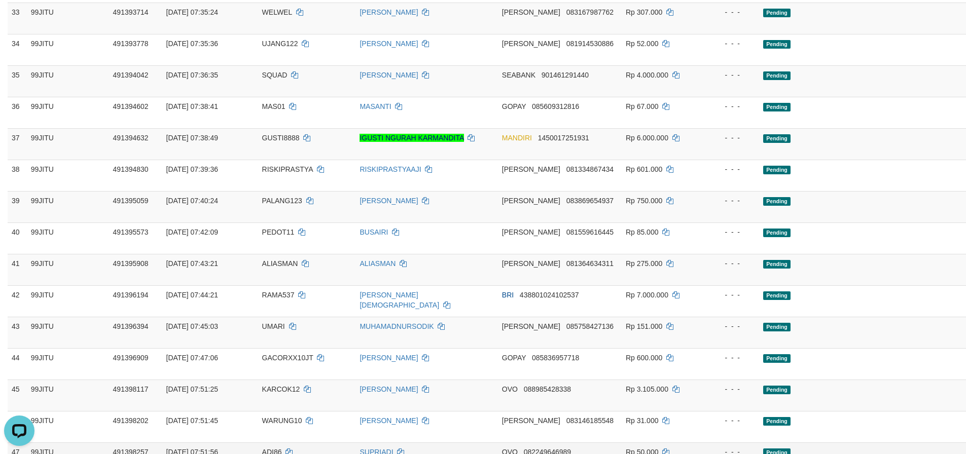
scroll to position [1521, 0]
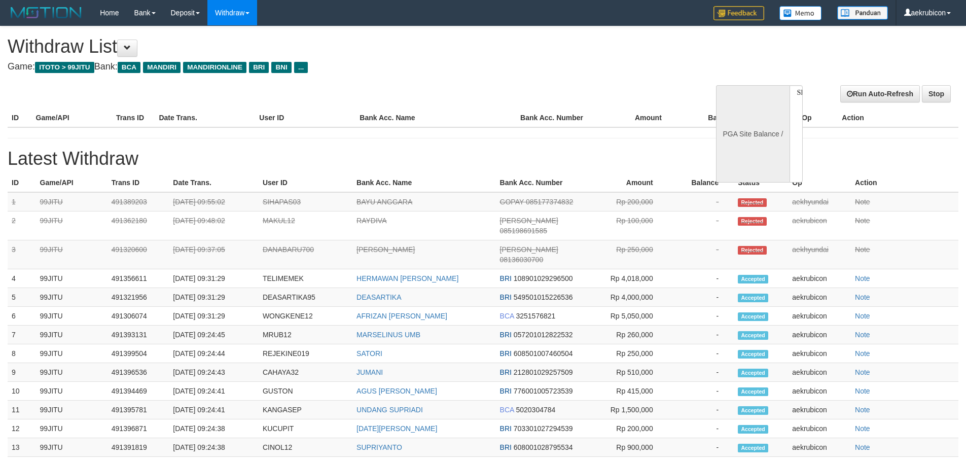
select select
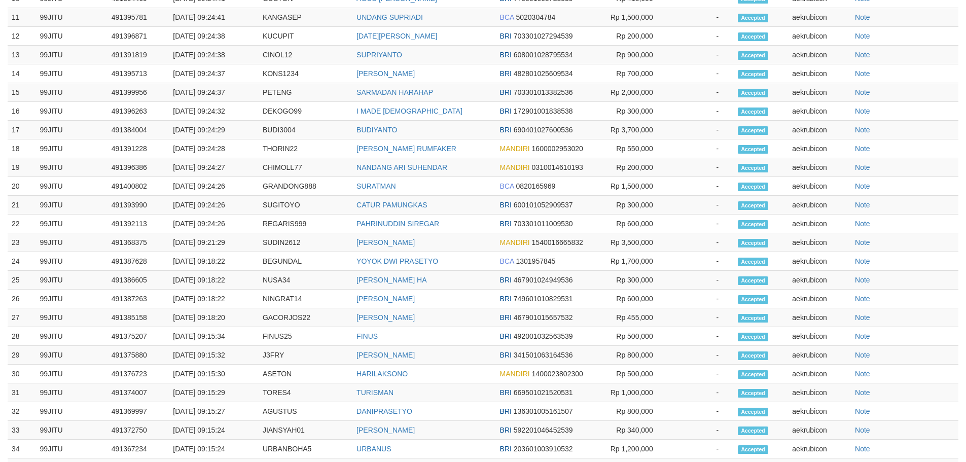
select select "**"
select select
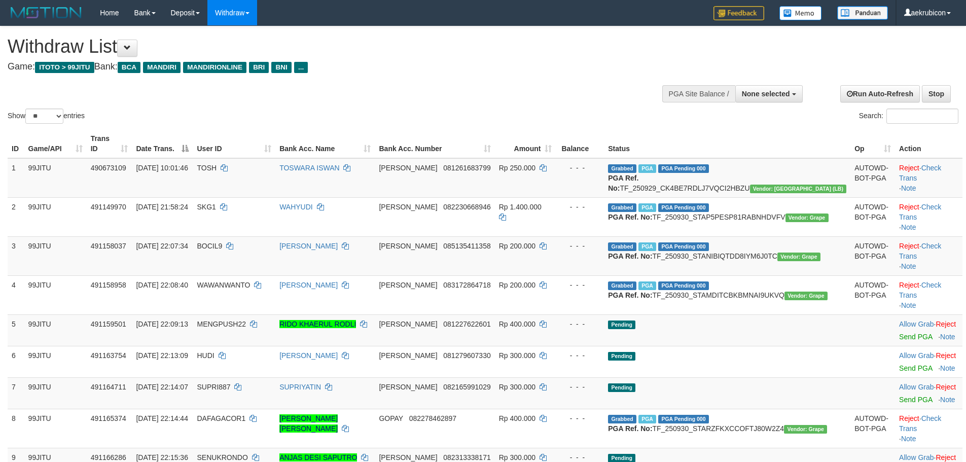
select select
select select "**"
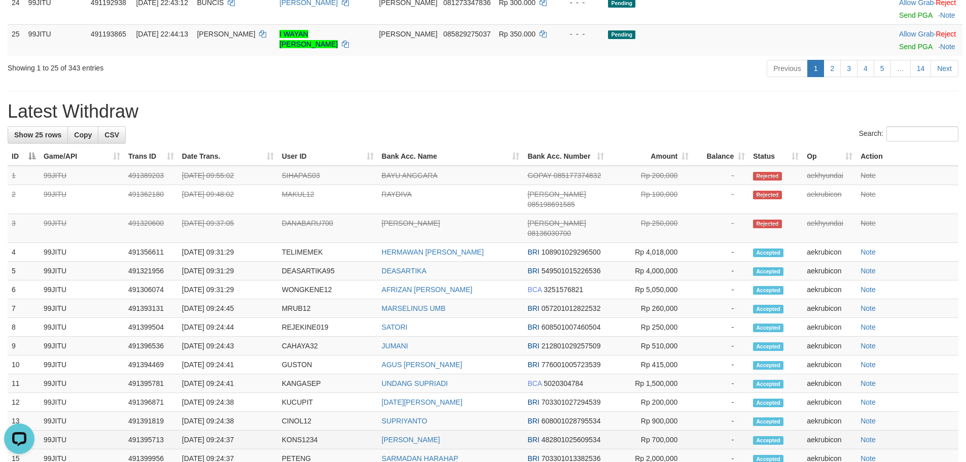
scroll to position [1182, 0]
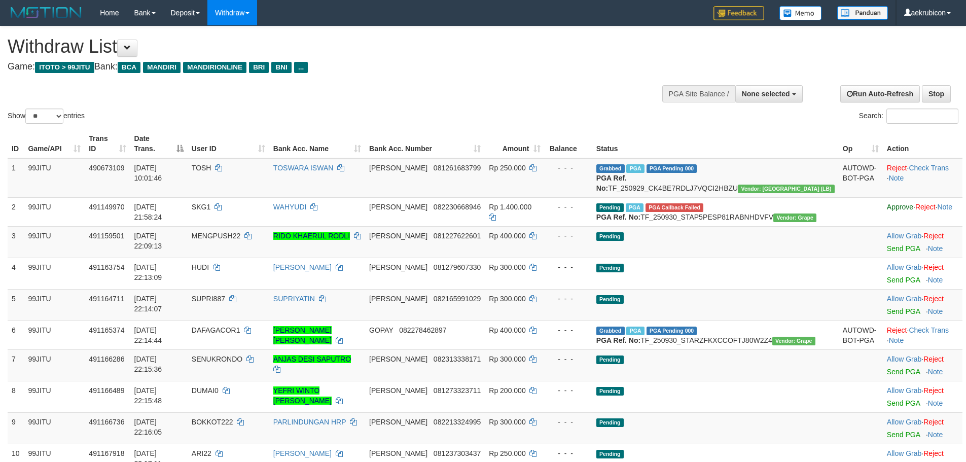
select select
select select "**"
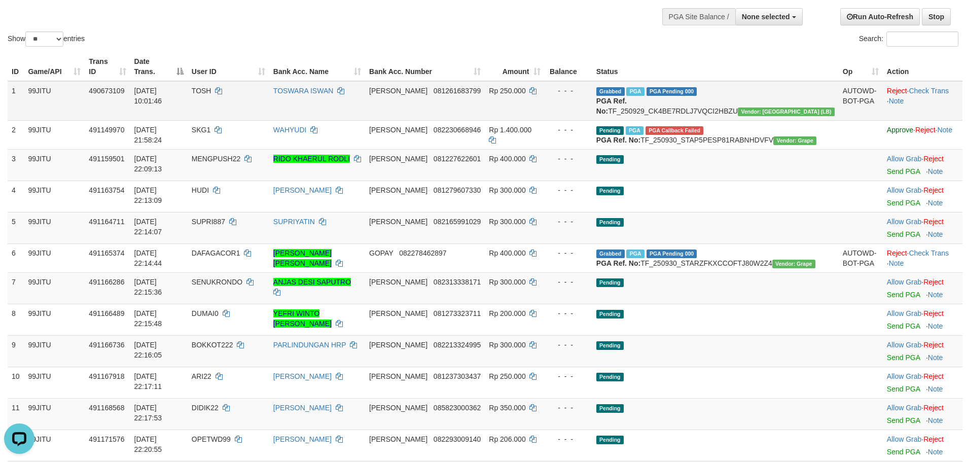
scroll to position [101, 0]
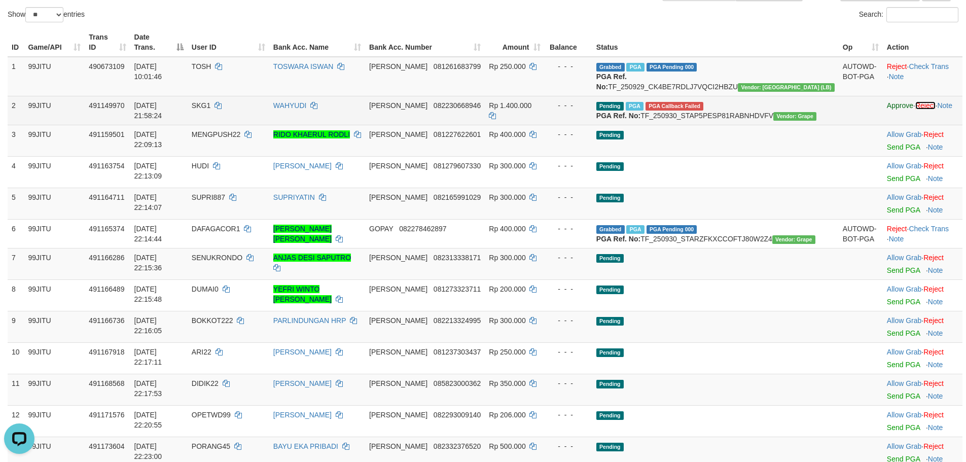
click at [921, 104] on link "Reject" at bounding box center [925, 105] width 20 height 8
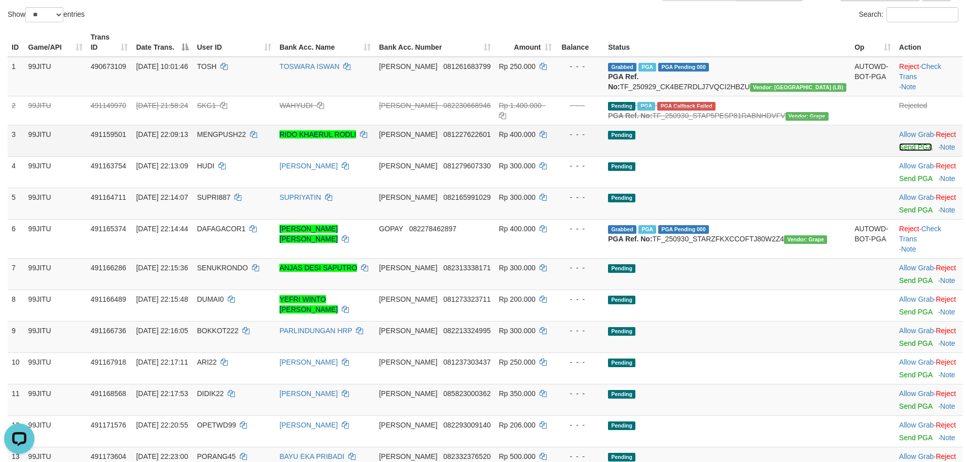
click at [899, 151] on link "Send PGA" at bounding box center [915, 147] width 33 height 8
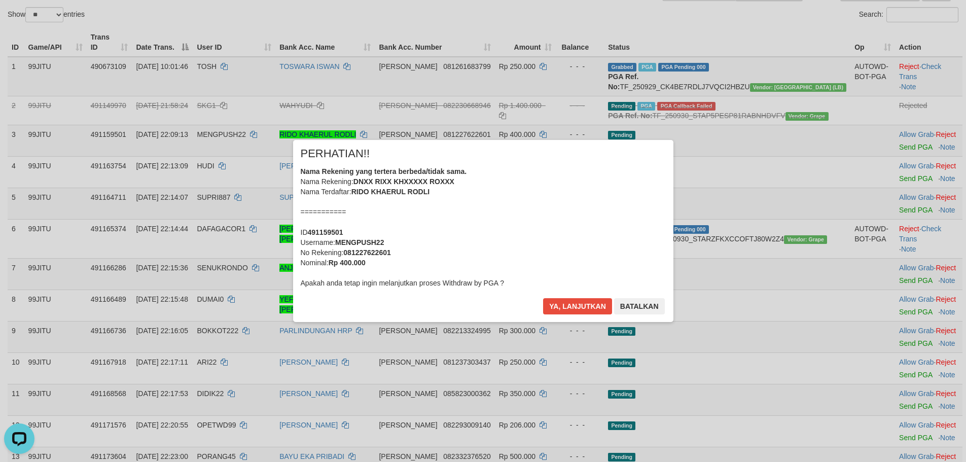
drag, startPoint x: 885, startPoint y: 167, endPoint x: 782, endPoint y: 211, distance: 112.6
click at [885, 165] on div "× PERHATIAN!! Nama Rekening yang tertera berbeda/tidak sama. Nama Rekening: DNX…" at bounding box center [483, 231] width 966 height 222
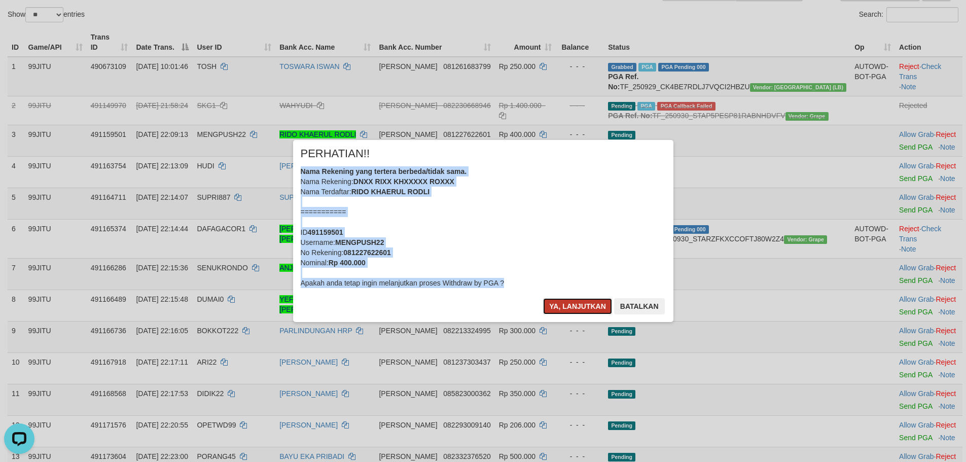
click at [588, 309] on button "Ya, lanjutkan" at bounding box center [577, 306] width 69 height 16
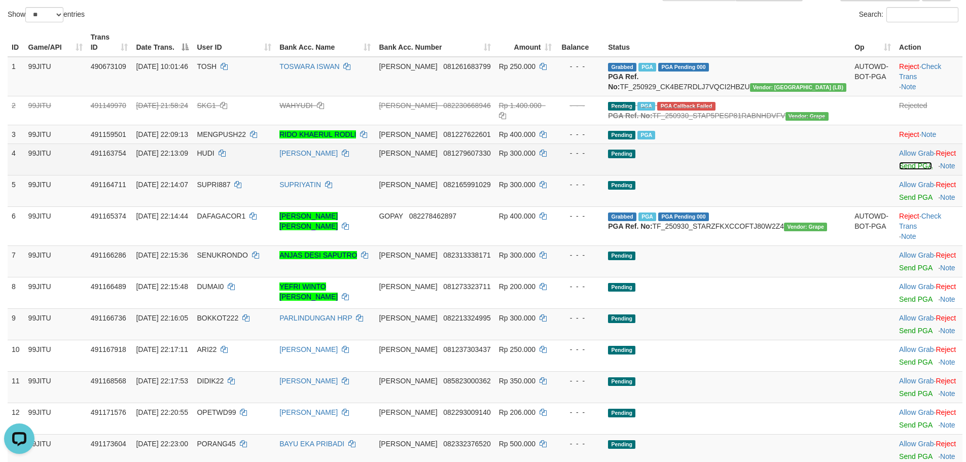
click at [899, 170] on link "Send PGA" at bounding box center [915, 166] width 33 height 8
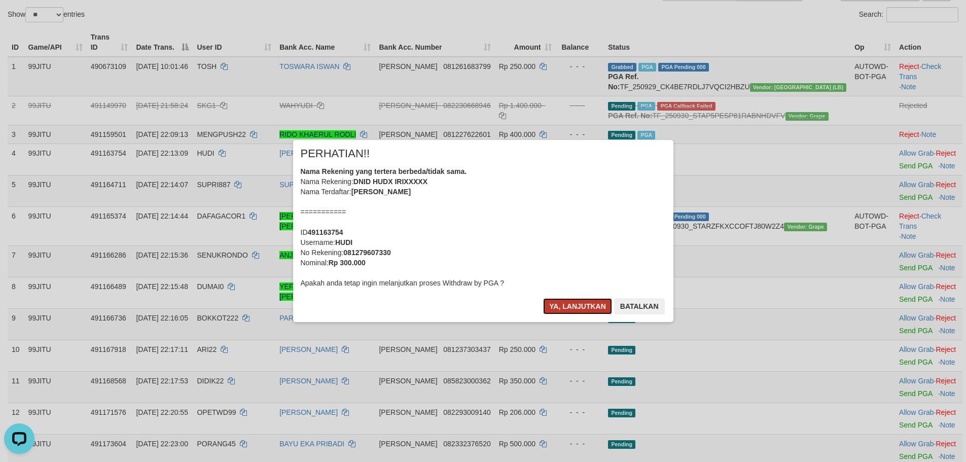
click at [552, 311] on button "Ya, lanjutkan" at bounding box center [577, 306] width 69 height 16
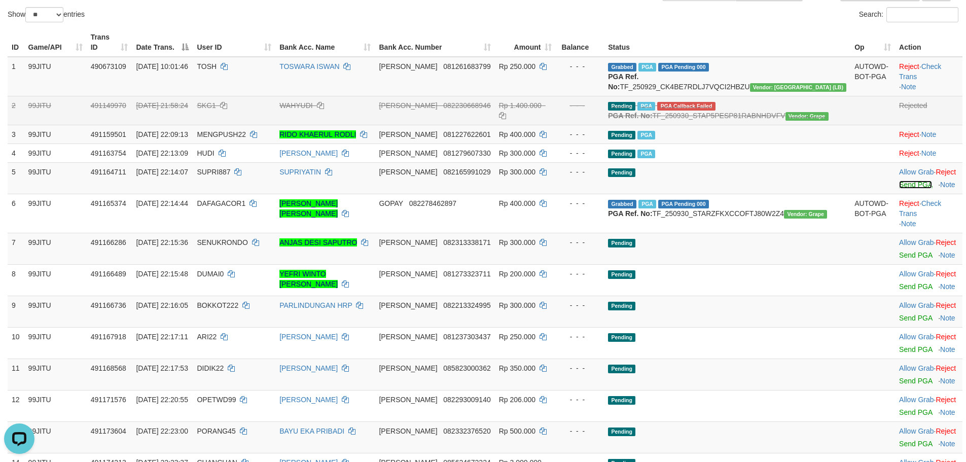
drag, startPoint x: 903, startPoint y: 204, endPoint x: 537, endPoint y: 122, distance: 374.4
click at [903, 189] on link "Send PGA" at bounding box center [915, 184] width 33 height 8
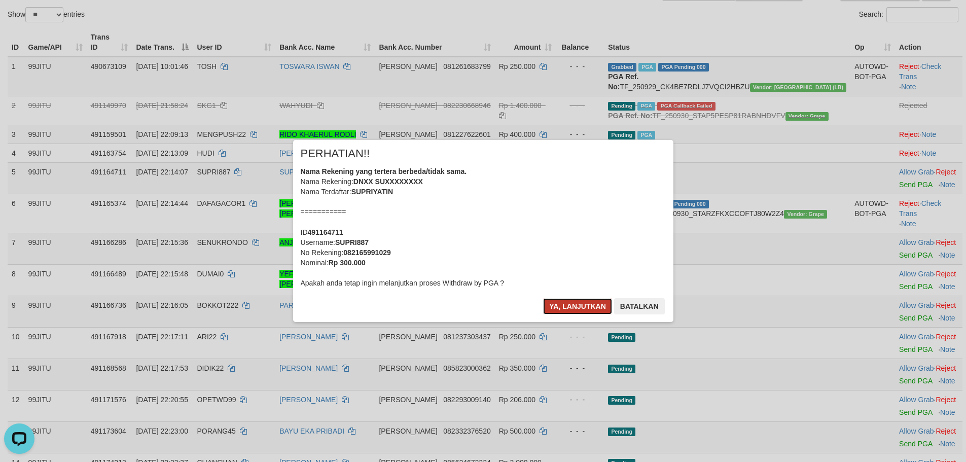
click at [575, 302] on button "Ya, lanjutkan" at bounding box center [577, 306] width 69 height 16
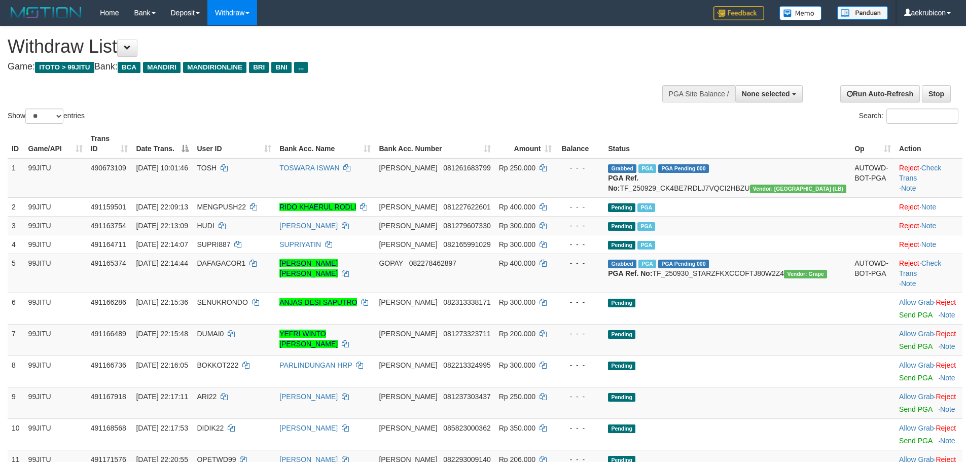
select select
select select "**"
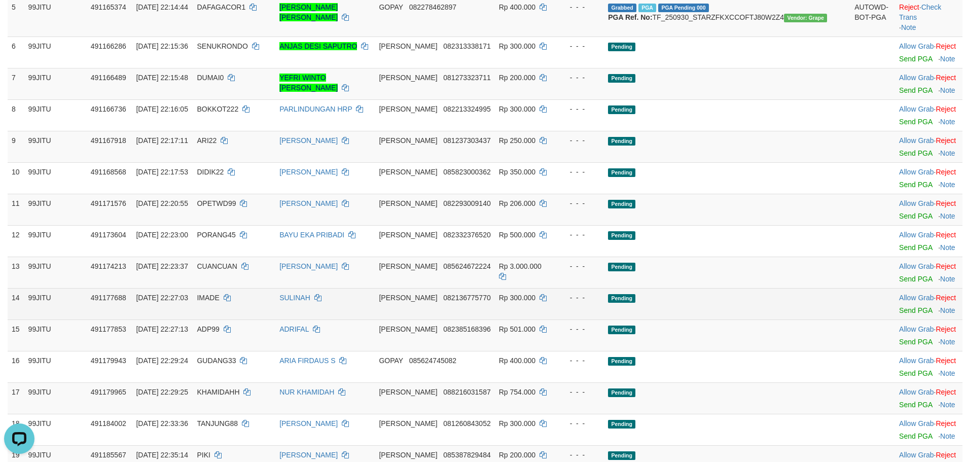
scroll to position [101, 0]
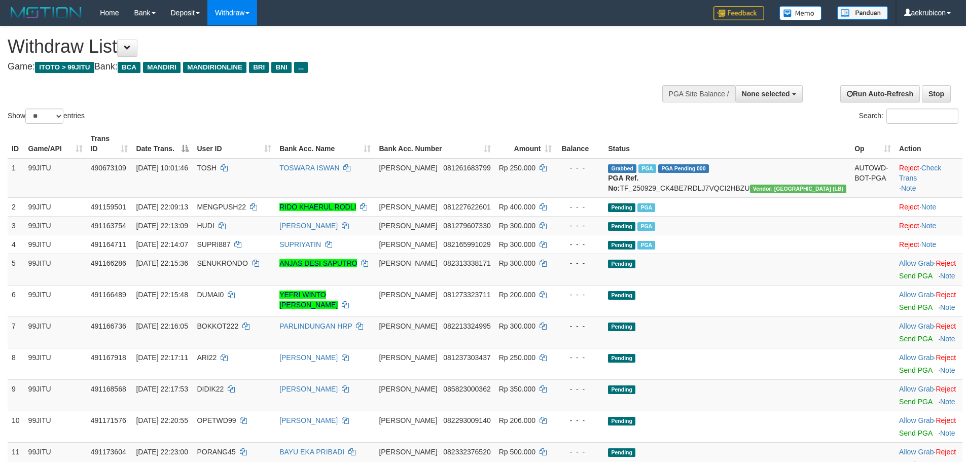
select select
select select "**"
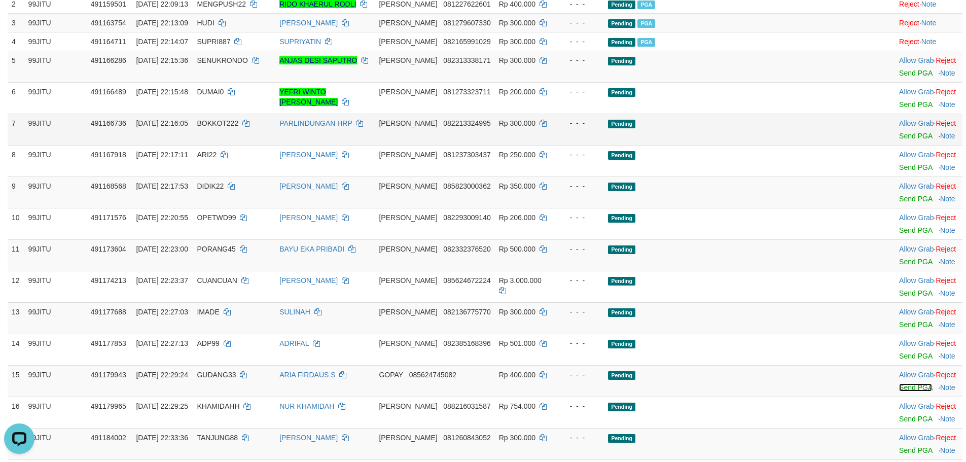
drag, startPoint x: 897, startPoint y: 387, endPoint x: 536, endPoint y: 125, distance: 446.0
click at [899, 387] on link "Send PGA" at bounding box center [915, 387] width 33 height 8
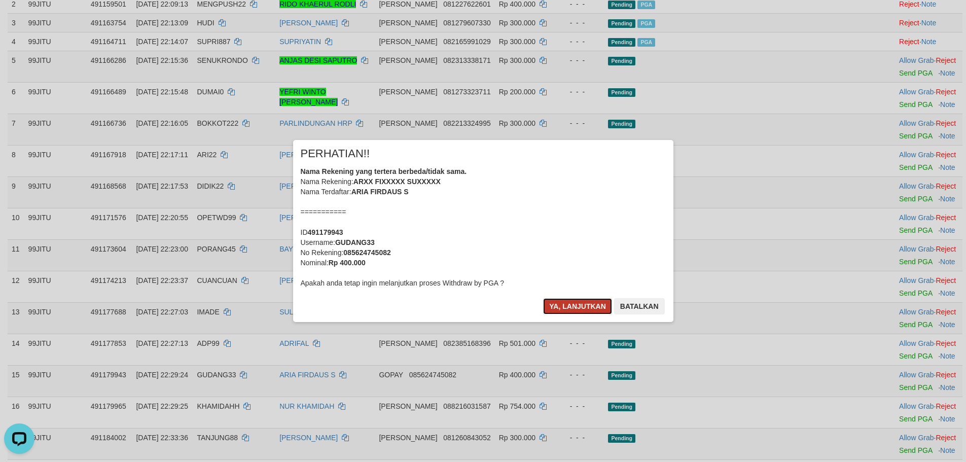
click at [578, 300] on button "Ya, lanjutkan" at bounding box center [577, 306] width 69 height 16
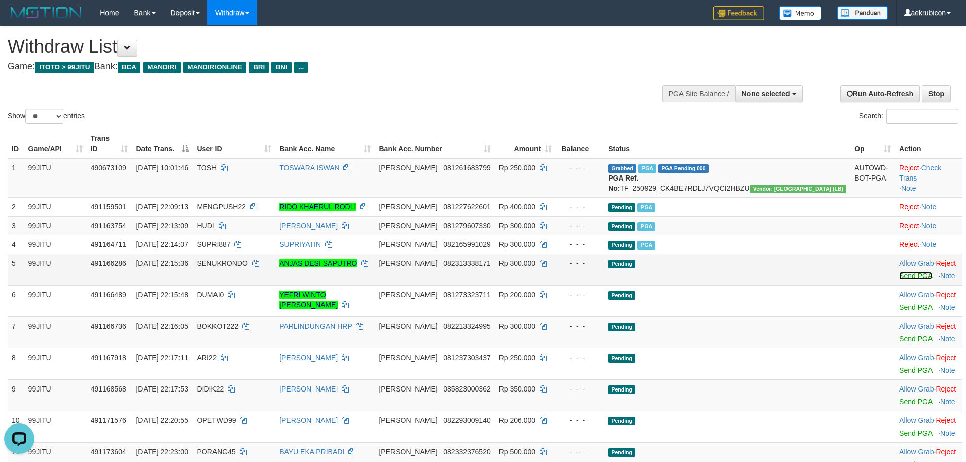
click at [899, 273] on link "Send PGA" at bounding box center [915, 276] width 33 height 8
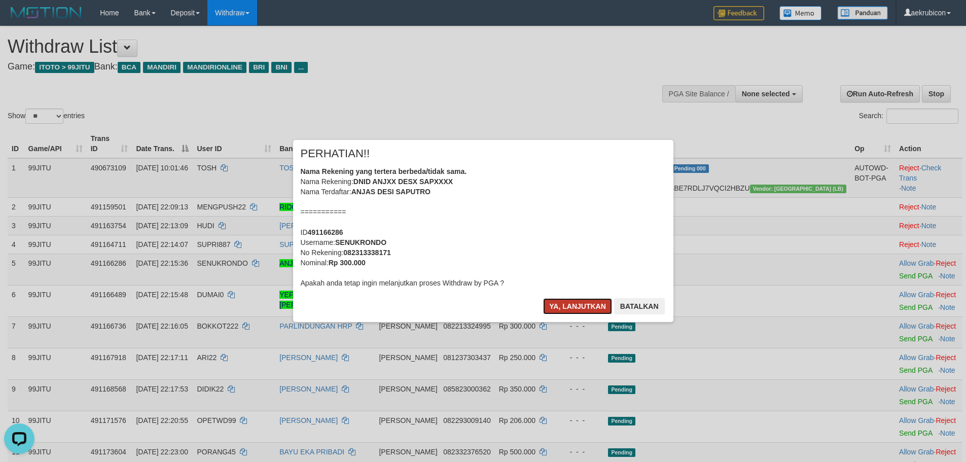
click at [592, 302] on button "Ya, lanjutkan" at bounding box center [577, 306] width 69 height 16
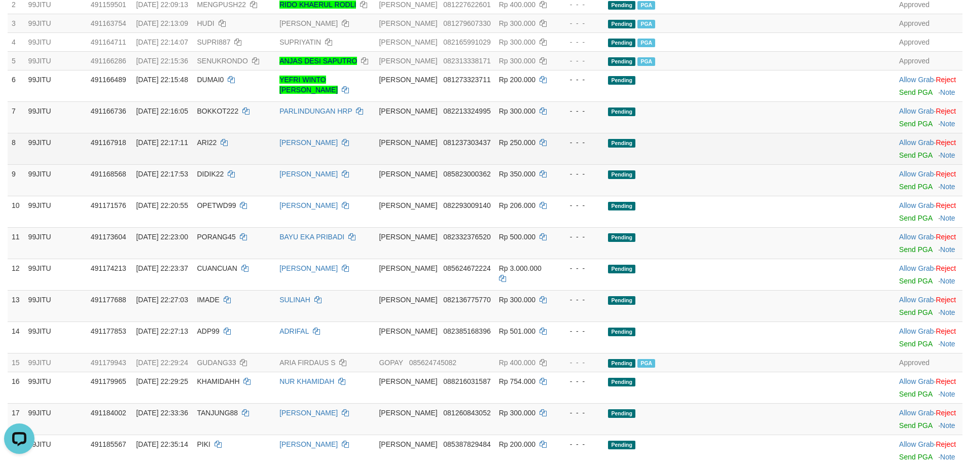
scroll to position [203, 0]
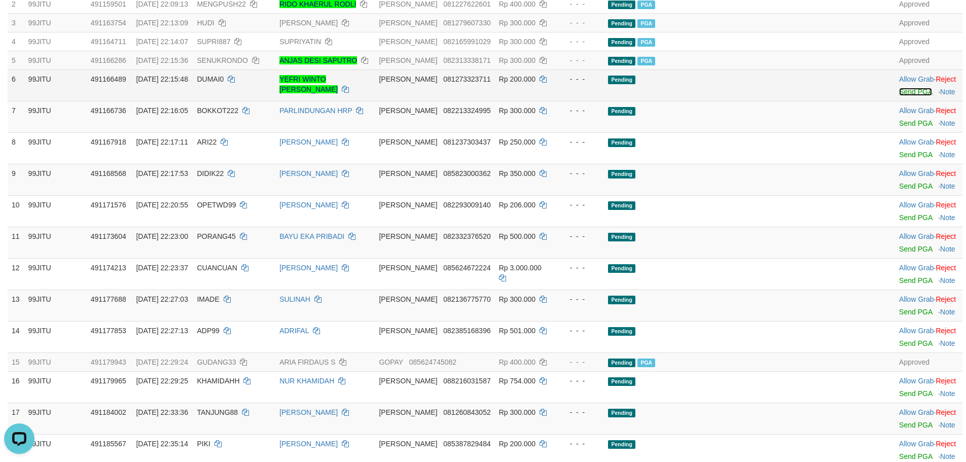
click at [899, 89] on link "Send PGA" at bounding box center [915, 92] width 33 height 8
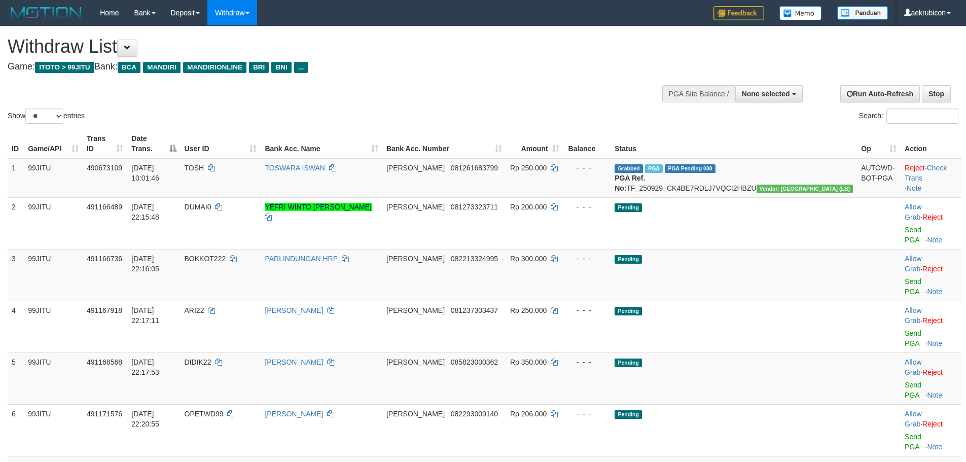
select select
select select "**"
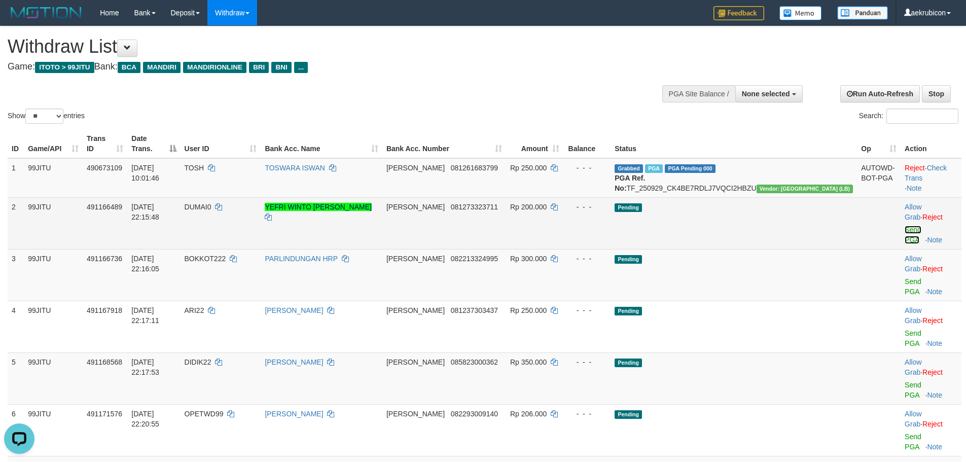
click at [904, 226] on link "Send PGA" at bounding box center [912, 235] width 17 height 18
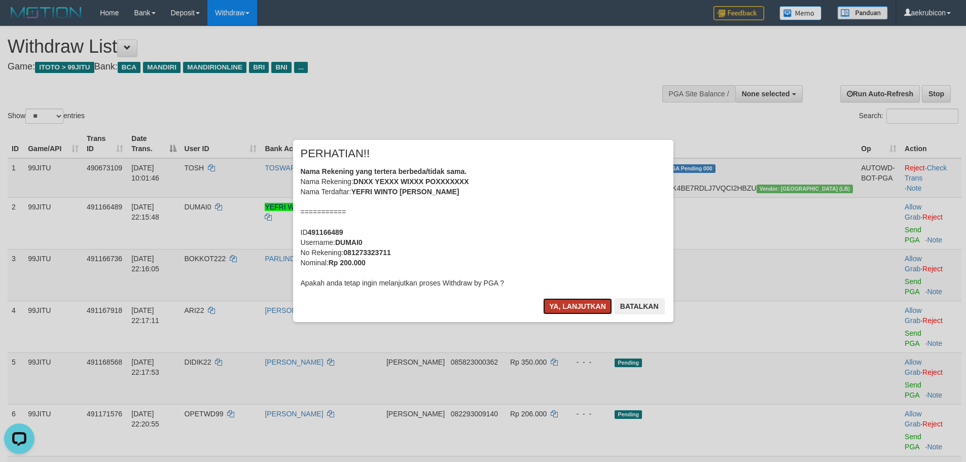
click at [570, 309] on button "Ya, lanjutkan" at bounding box center [577, 306] width 69 height 16
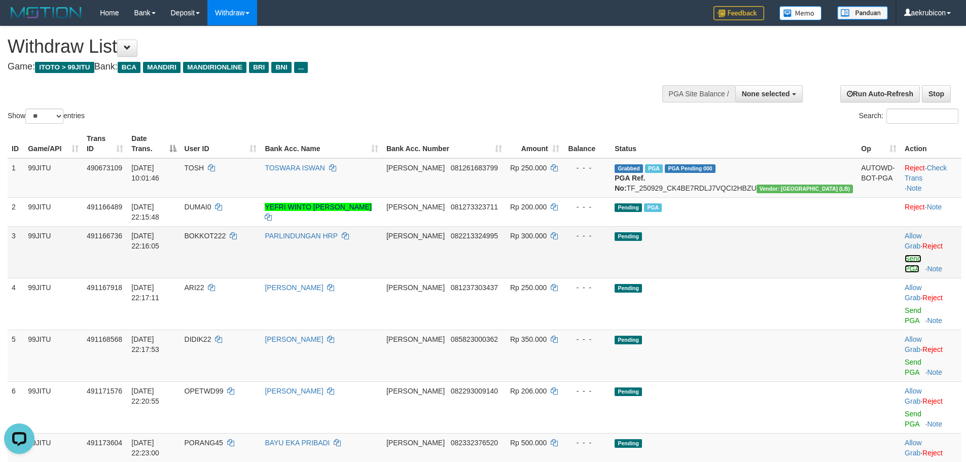
click at [904, 254] on link "Send PGA" at bounding box center [912, 263] width 17 height 18
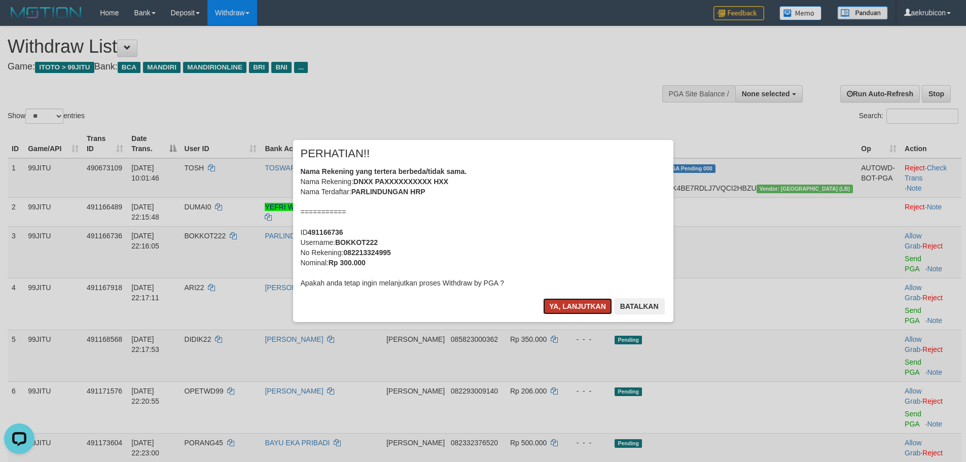
click at [578, 305] on button "Ya, lanjutkan" at bounding box center [577, 306] width 69 height 16
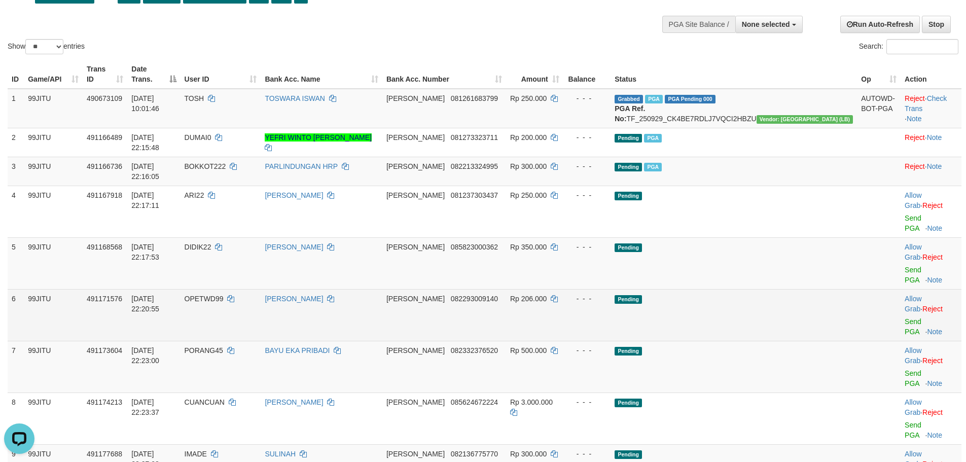
scroll to position [101, 0]
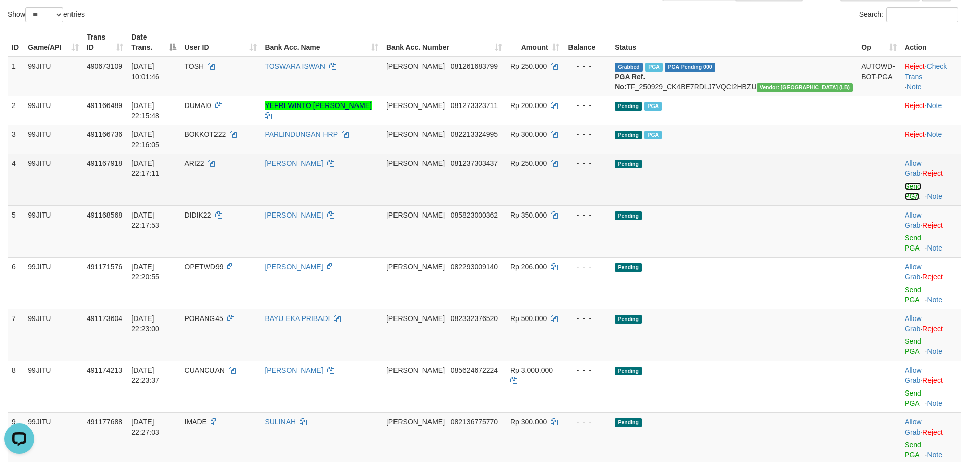
click at [904, 182] on link "Send PGA" at bounding box center [912, 191] width 17 height 18
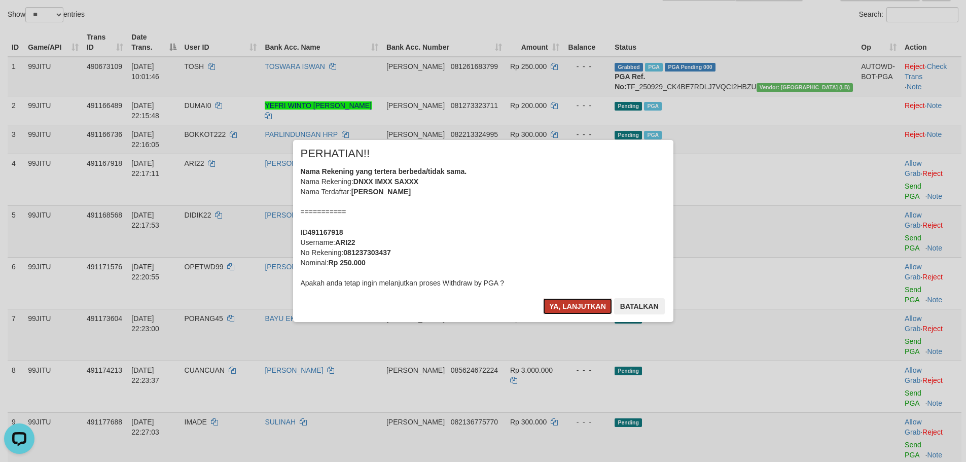
click at [548, 310] on button "Ya, lanjutkan" at bounding box center [577, 306] width 69 height 16
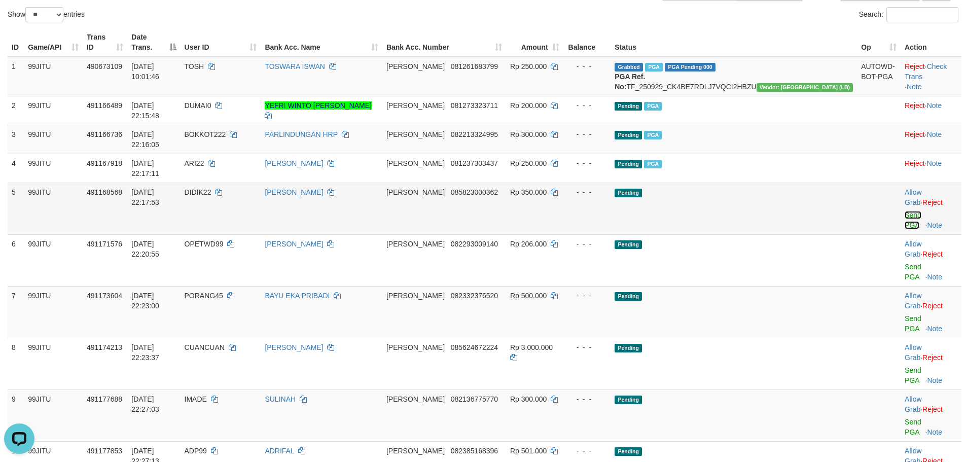
click at [904, 211] on link "Send PGA" at bounding box center [912, 220] width 17 height 18
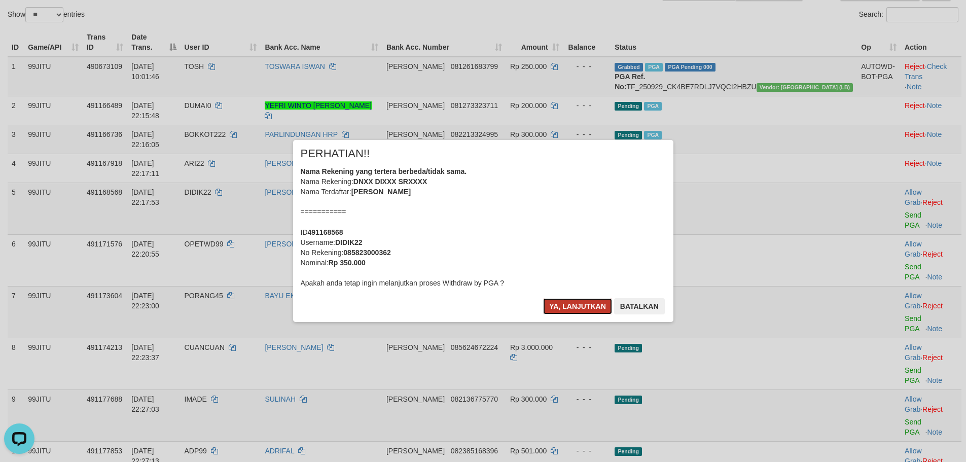
click at [578, 309] on button "Ya, lanjutkan" at bounding box center [577, 306] width 69 height 16
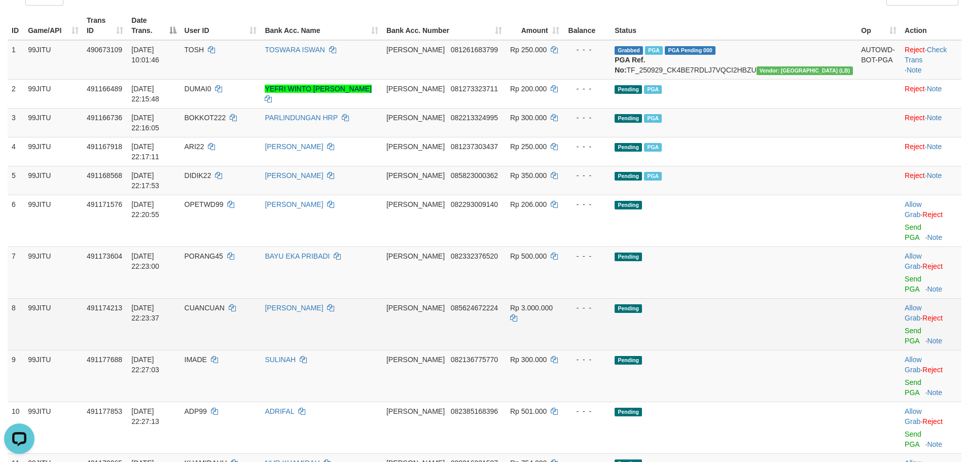
scroll to position [203, 0]
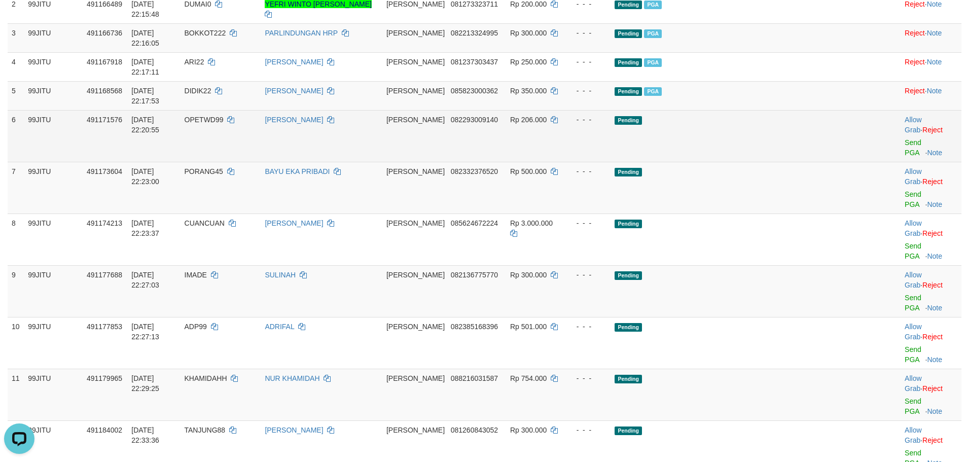
click at [904, 135] on div at bounding box center [930, 136] width 53 height 3
click at [904, 138] on link "Send PGA" at bounding box center [912, 147] width 17 height 18
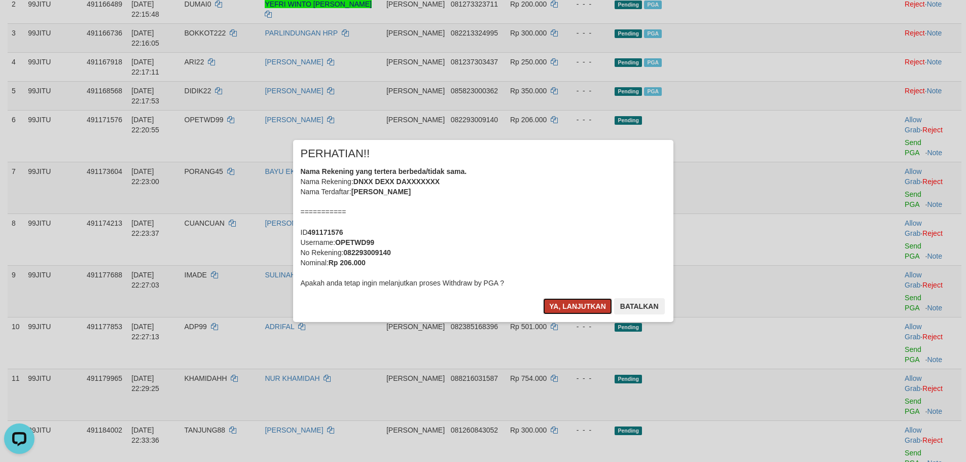
click at [564, 299] on button "Ya, lanjutkan" at bounding box center [577, 306] width 69 height 16
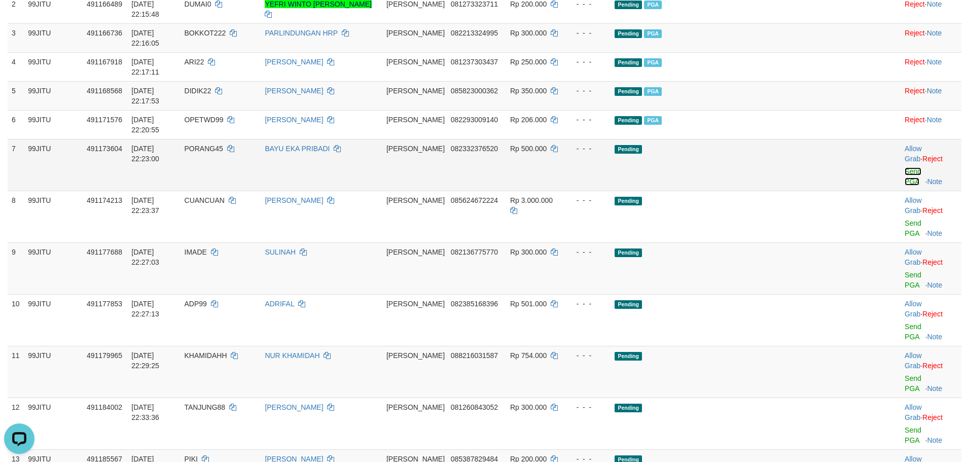
click at [904, 167] on link "Send PGA" at bounding box center [912, 176] width 17 height 18
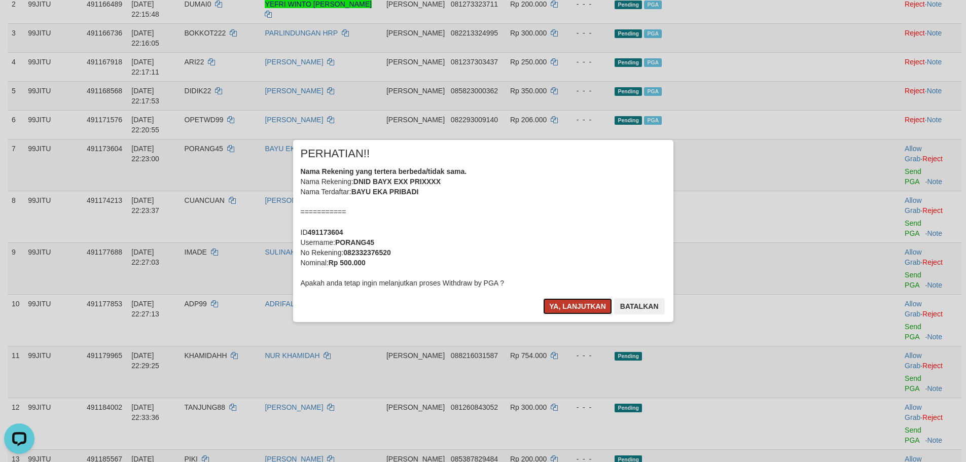
click at [563, 300] on button "Ya, lanjutkan" at bounding box center [577, 306] width 69 height 16
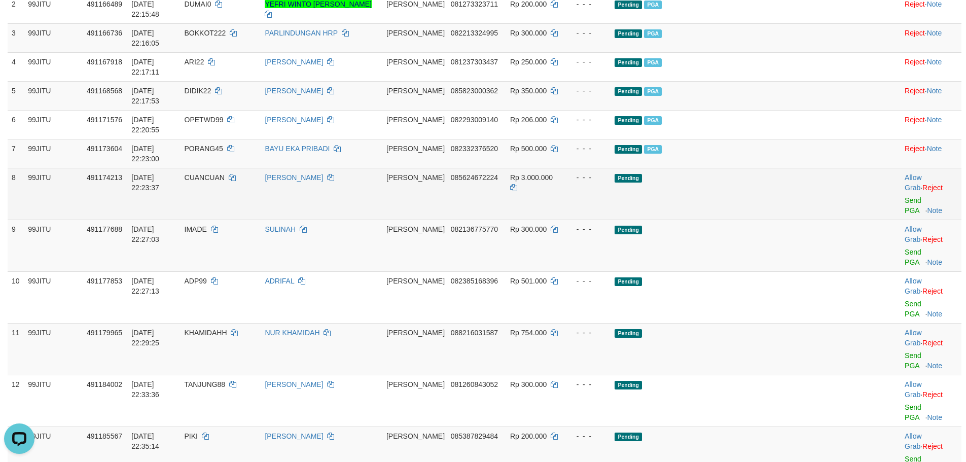
click at [225, 173] on span "CUANCUAN" at bounding box center [204, 177] width 40 height 8
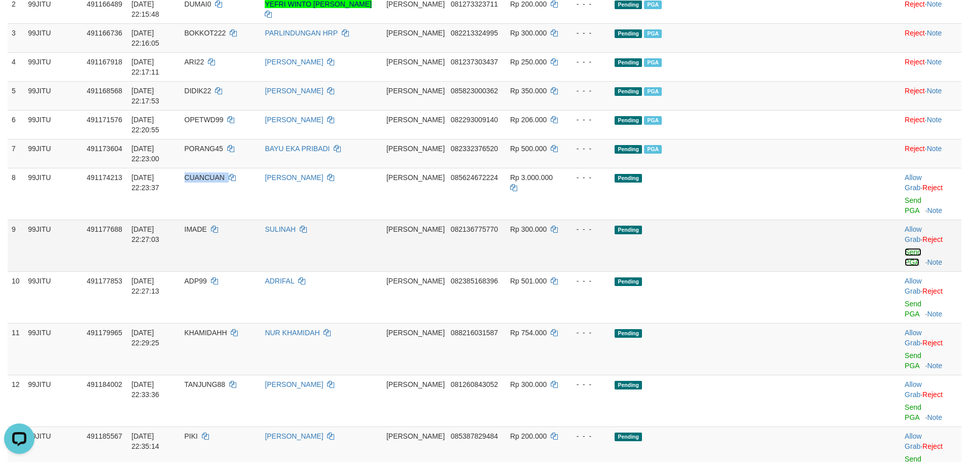
click at [904, 248] on link "Send PGA" at bounding box center [912, 257] width 17 height 18
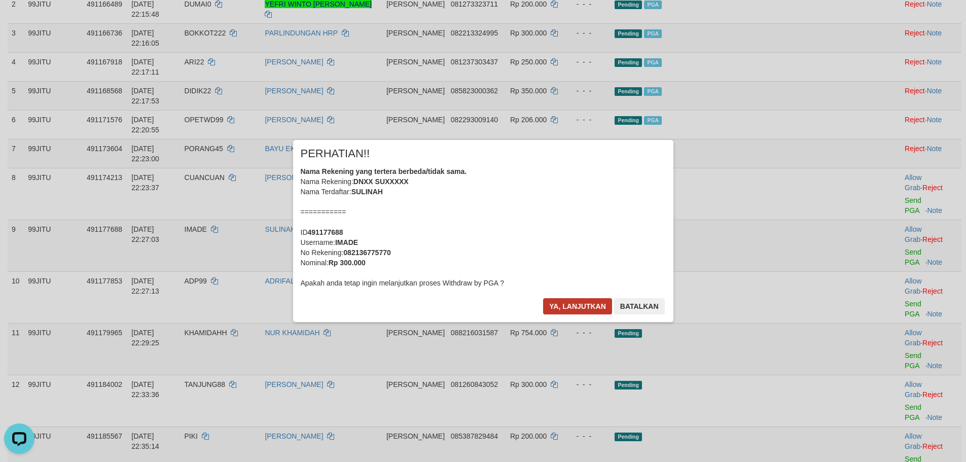
drag, startPoint x: 564, startPoint y: 322, endPoint x: 567, endPoint y: 307, distance: 15.9
click at [565, 320] on div "× PERHATIAN!! Nama Rekening yang tertera berbeda/tidak sama. Nama Rekening: DNX…" at bounding box center [483, 231] width 966 height 222
click at [568, 301] on button "Ya, lanjutkan" at bounding box center [577, 306] width 69 height 16
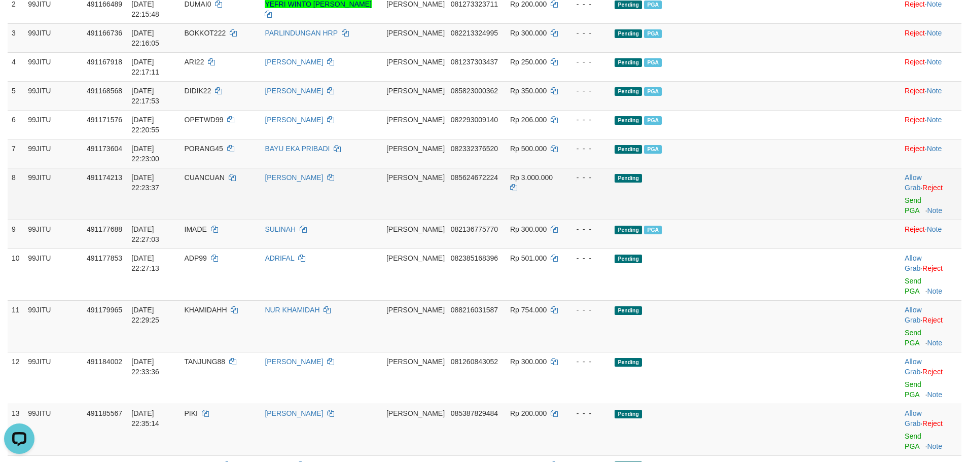
click at [225, 173] on span "CUANCUAN" at bounding box center [204, 177] width 40 height 8
copy td "CUANCUAN"
click at [904, 196] on link "Send PGA" at bounding box center [912, 205] width 17 height 18
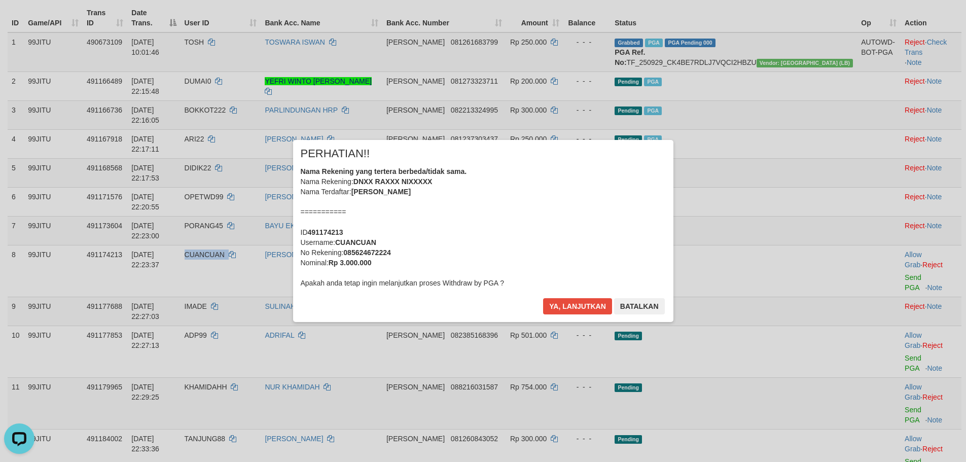
scroll to position [101, 0]
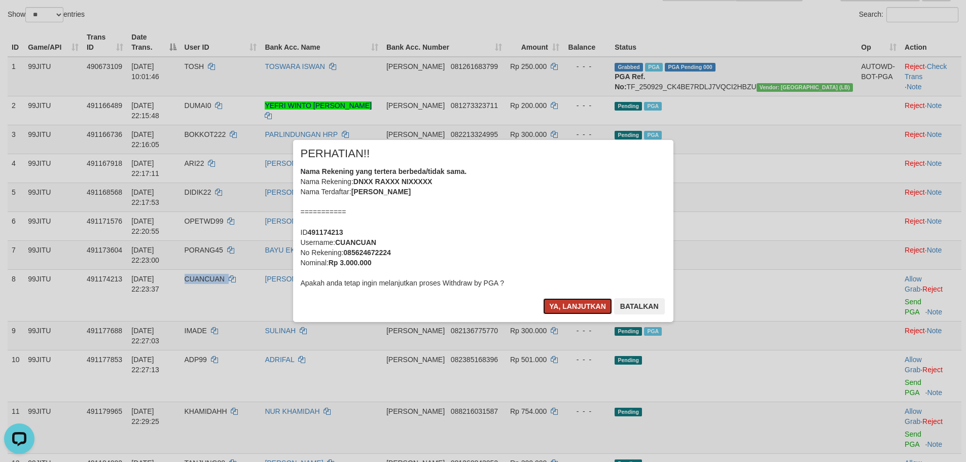
click at [564, 314] on button "Ya, lanjutkan" at bounding box center [577, 306] width 69 height 16
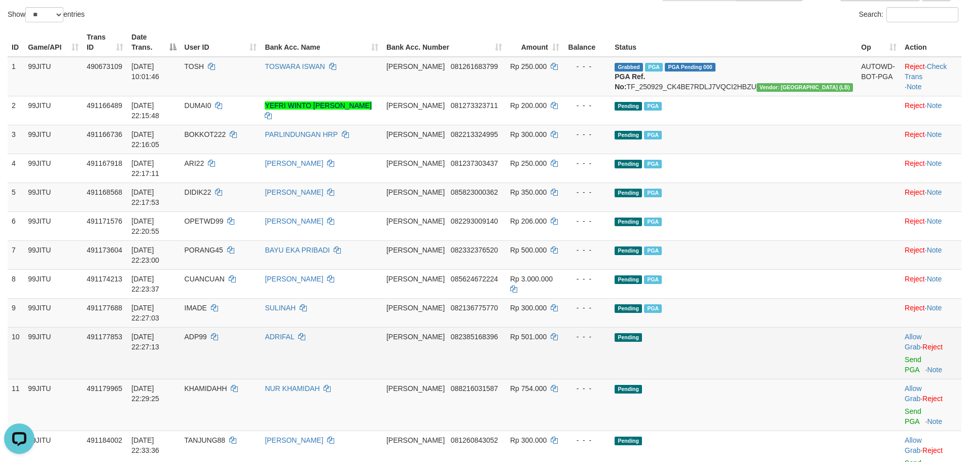
click at [904, 352] on div at bounding box center [930, 353] width 53 height 3
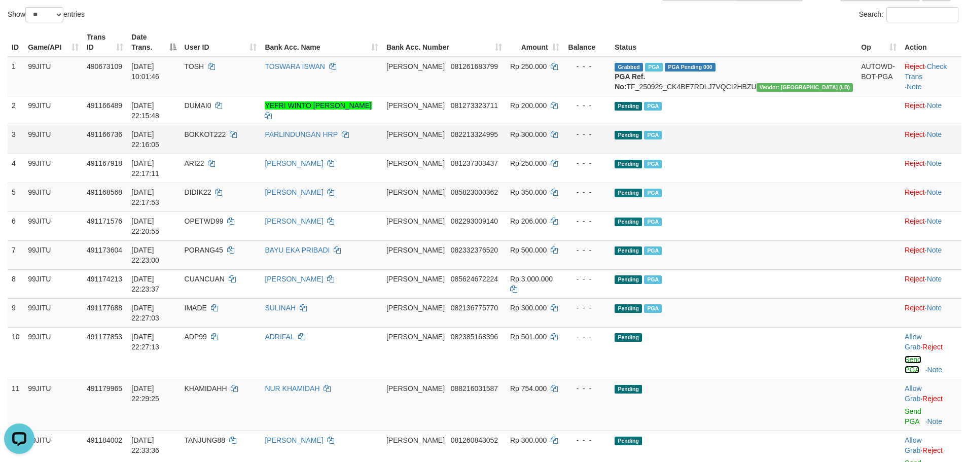
drag, startPoint x: 899, startPoint y: 266, endPoint x: 517, endPoint y: 124, distance: 407.8
click at [904, 355] on link "Send PGA" at bounding box center [912, 364] width 17 height 18
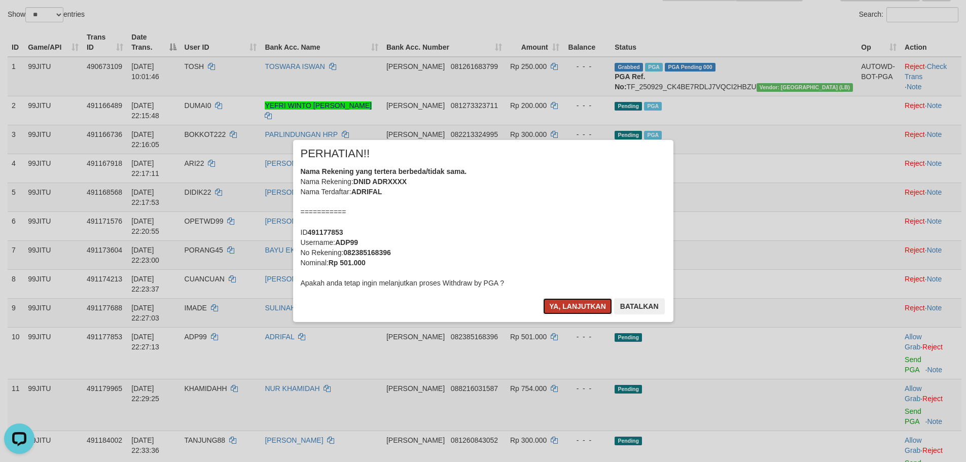
click at [568, 301] on button "Ya, lanjutkan" at bounding box center [577, 306] width 69 height 16
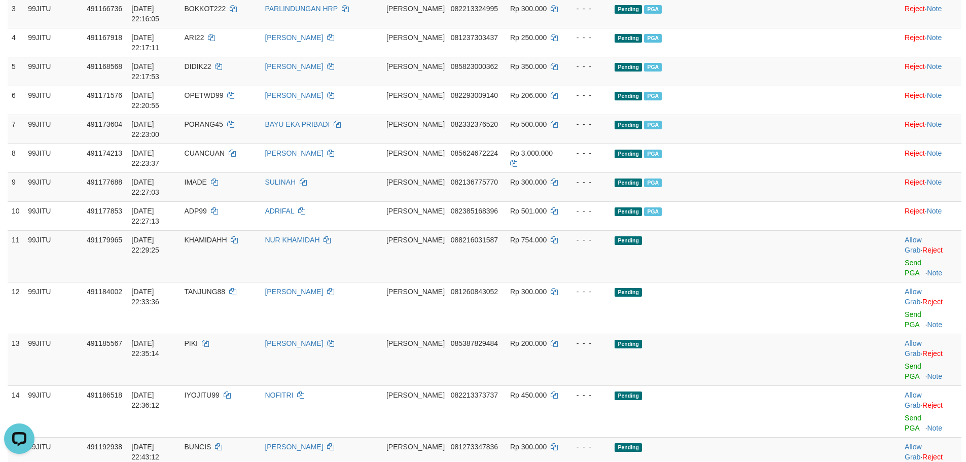
scroll to position [203, 0]
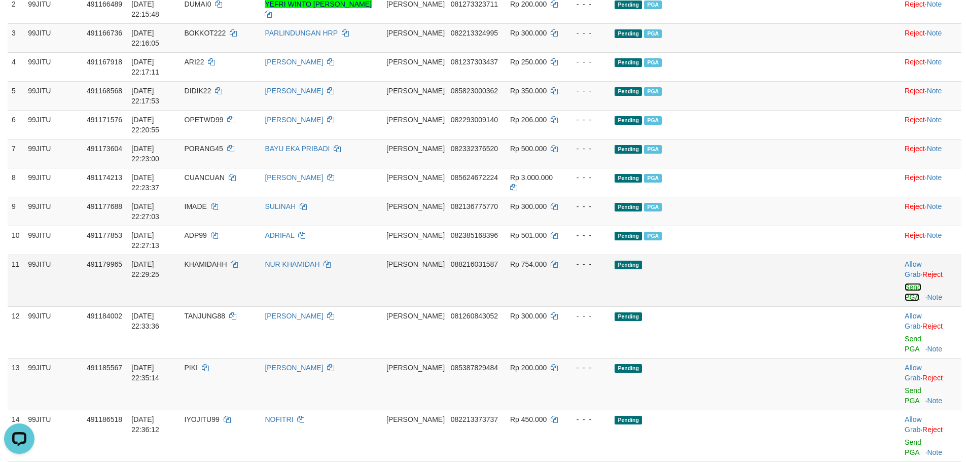
click at [904, 283] on link "Send PGA" at bounding box center [912, 292] width 17 height 18
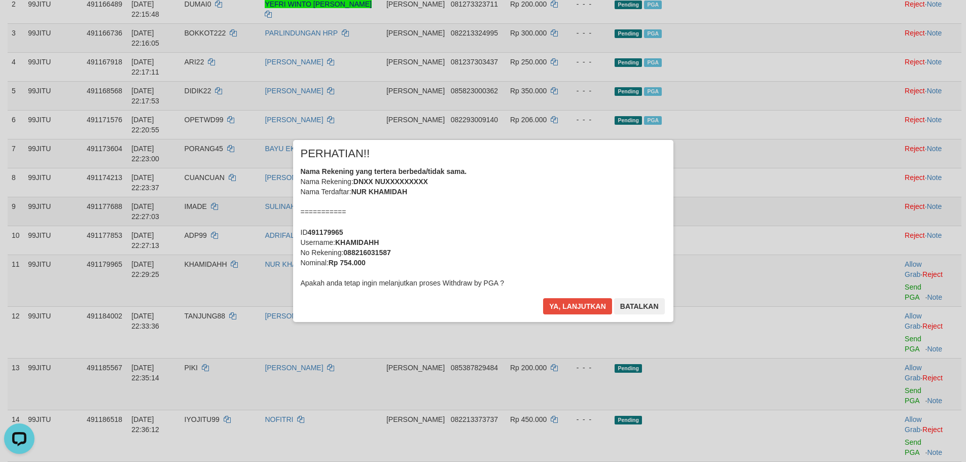
scroll to position [405, 0]
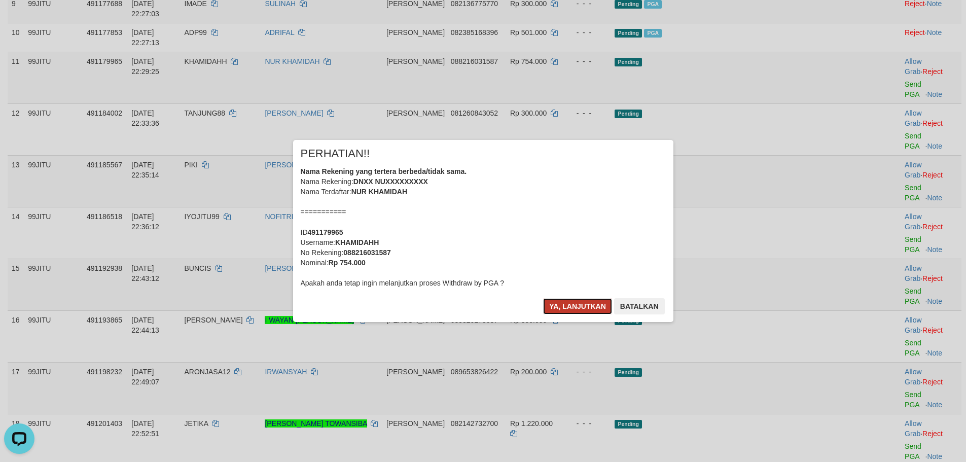
click at [593, 302] on button "Ya, lanjutkan" at bounding box center [577, 306] width 69 height 16
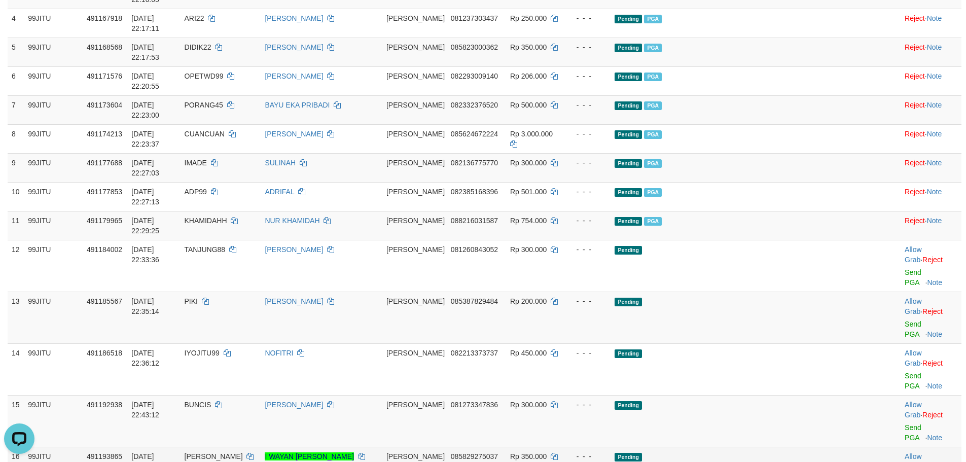
scroll to position [137, 0]
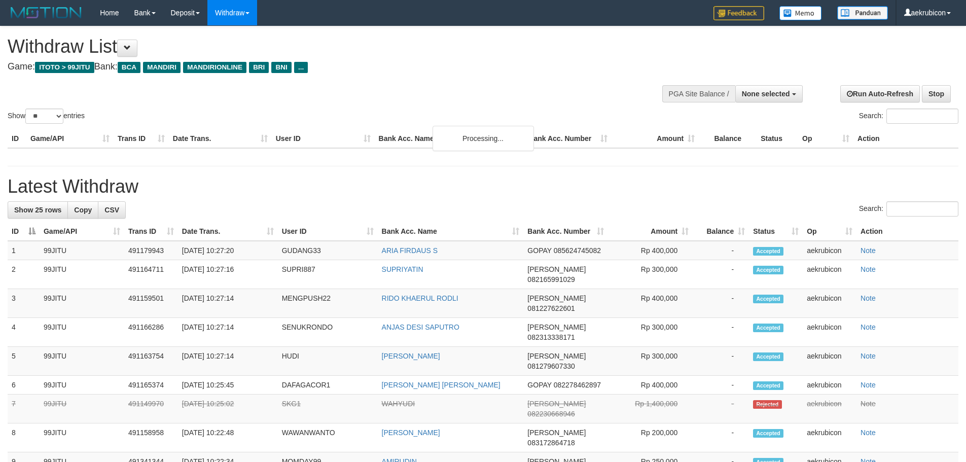
select select
select select "**"
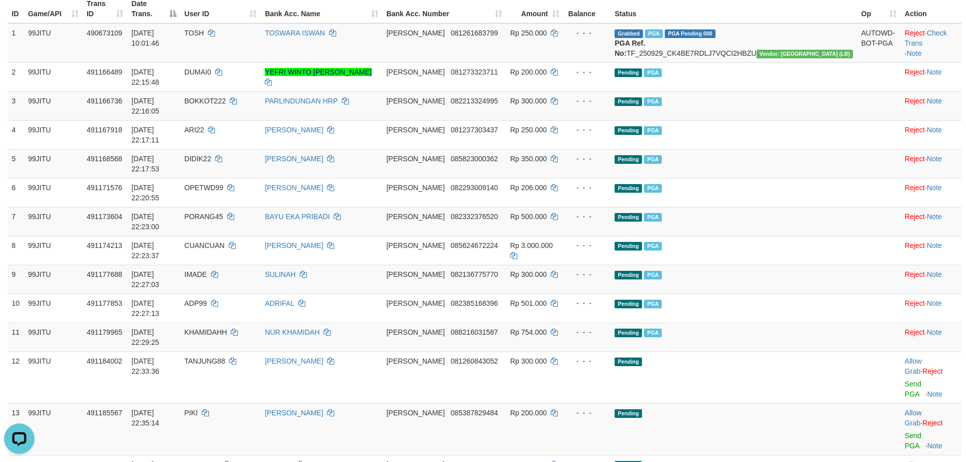
scroll to position [112, 0]
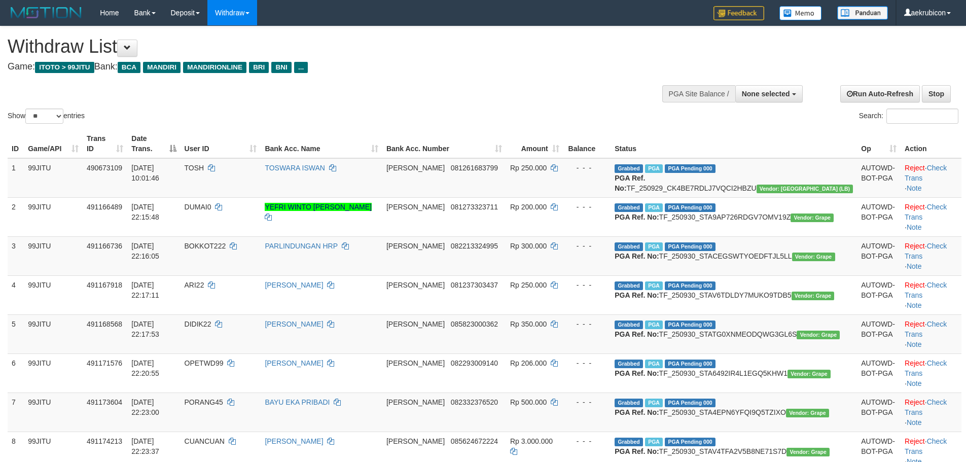
select select
select select "**"
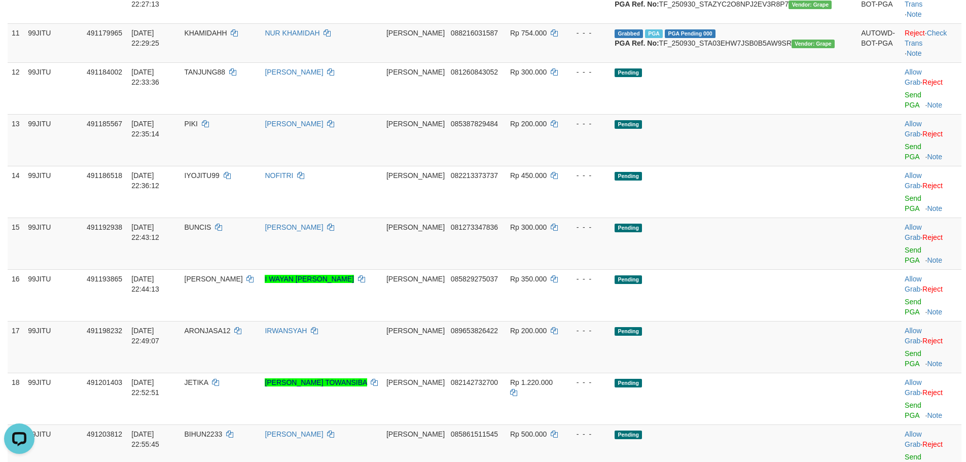
scroll to position [314, 0]
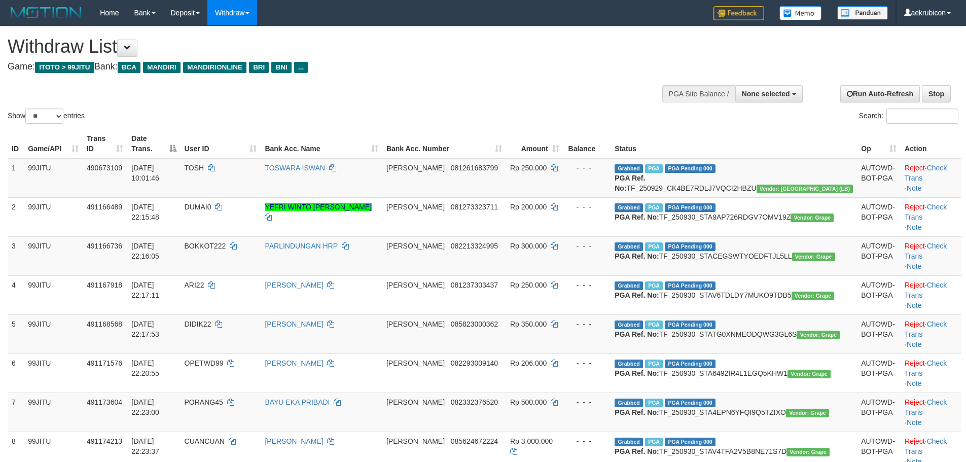
select select
select select "**"
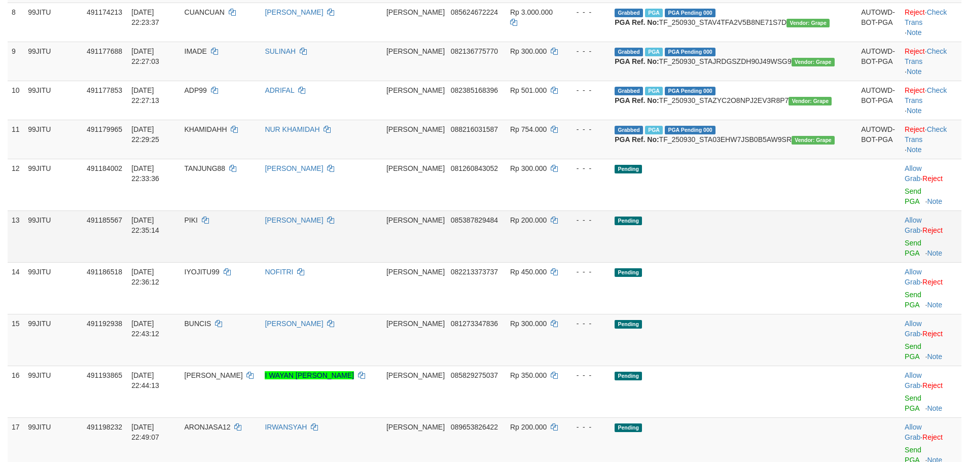
scroll to position [545, 0]
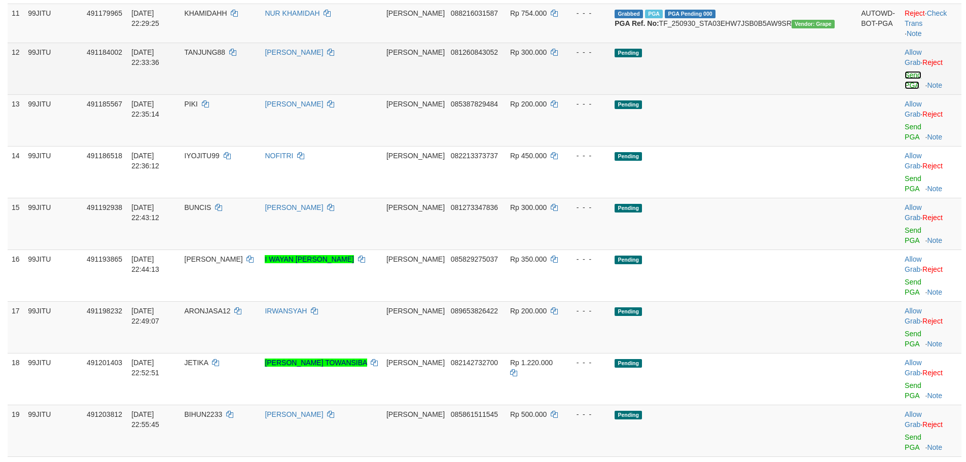
click at [904, 89] on link "Send PGA" at bounding box center [912, 80] width 17 height 18
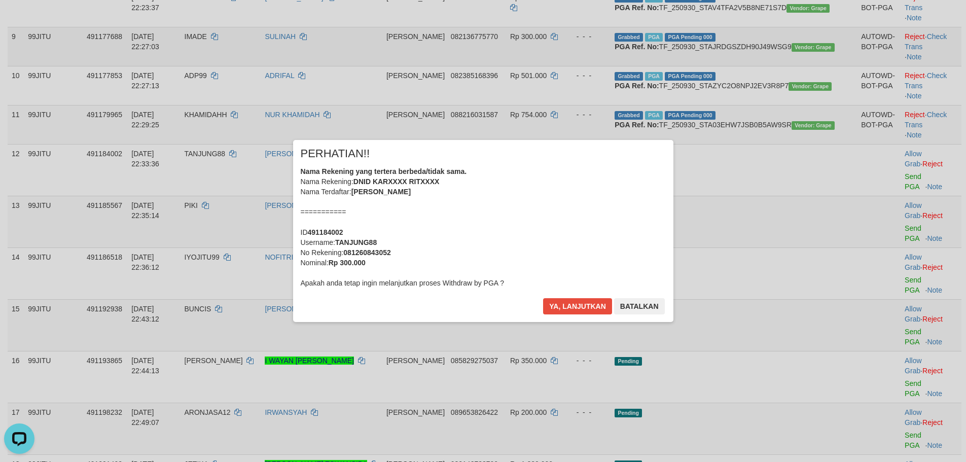
scroll to position [241, 0]
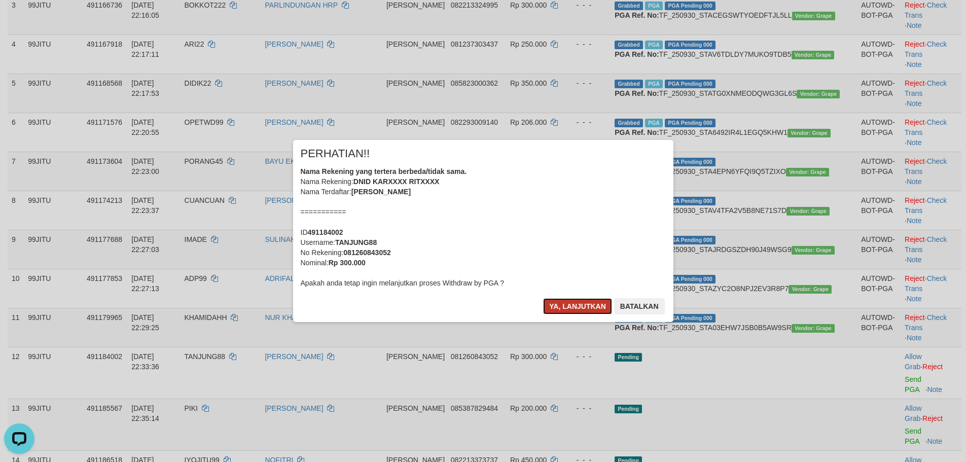
click at [569, 313] on button "Ya, lanjutkan" at bounding box center [577, 306] width 69 height 16
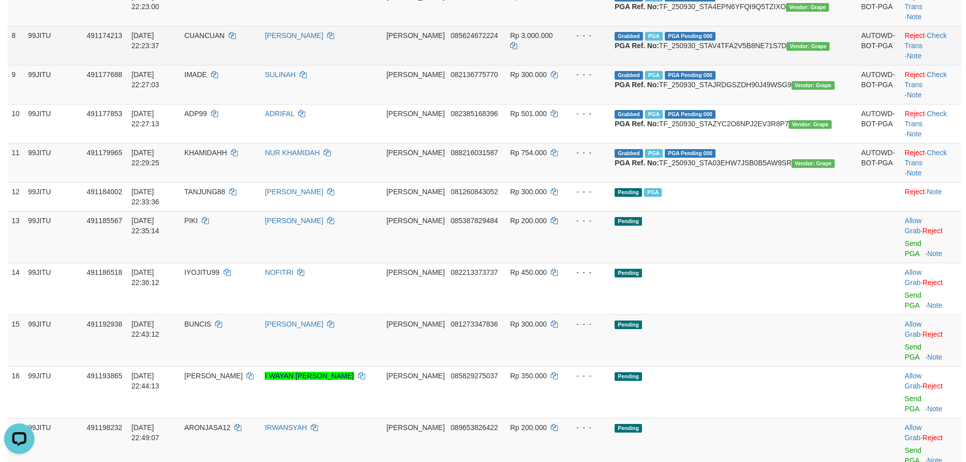
scroll to position [304, 0]
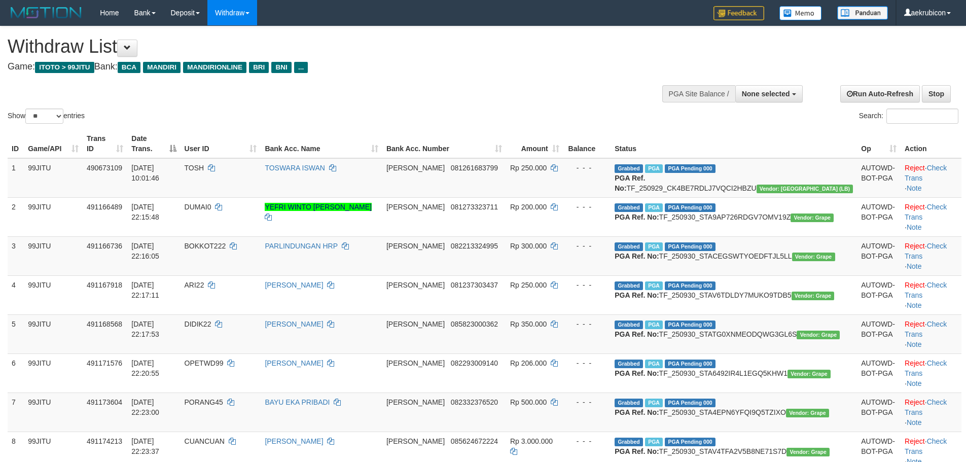
select select
select select "**"
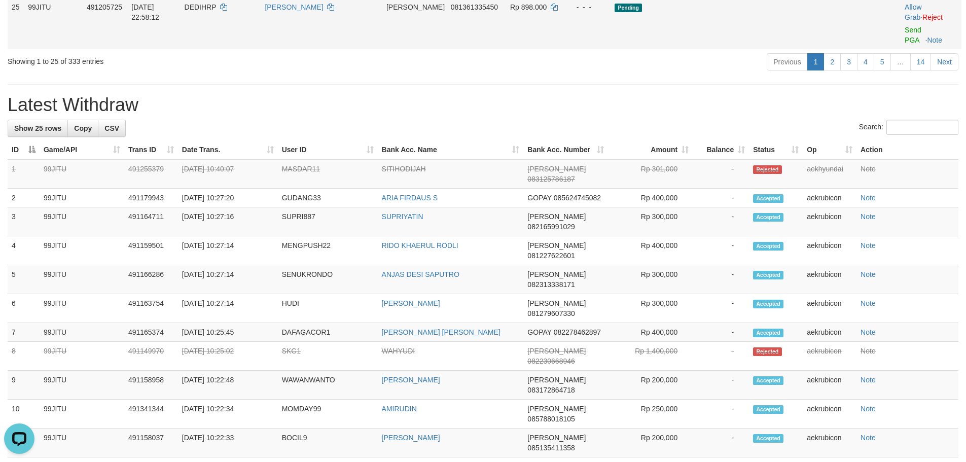
scroll to position [1204, 0]
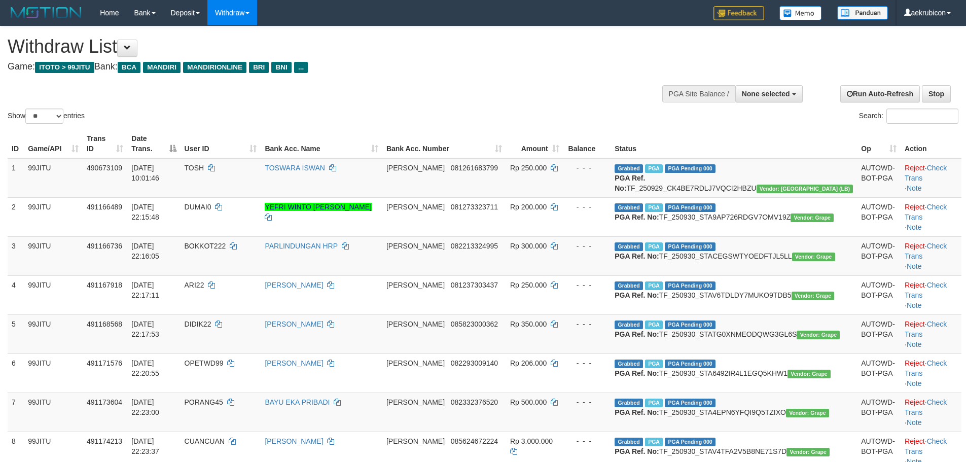
select select
select select "**"
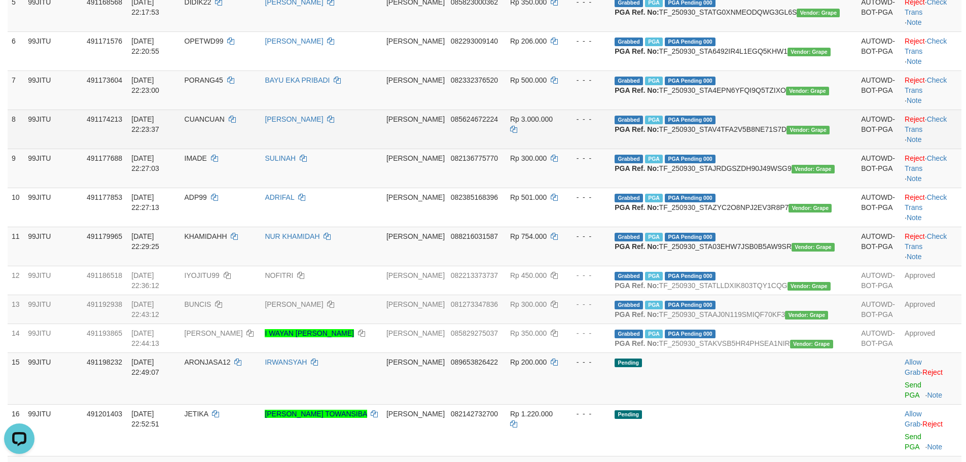
scroll to position [319, 0]
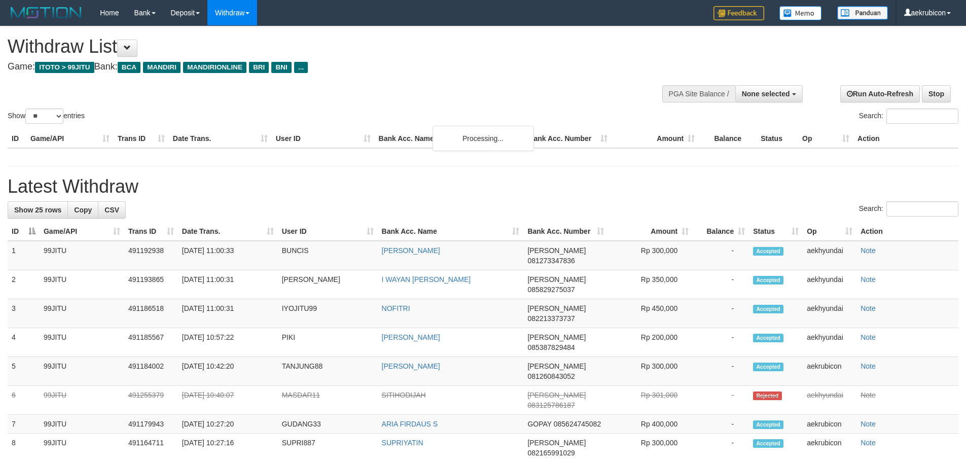
select select
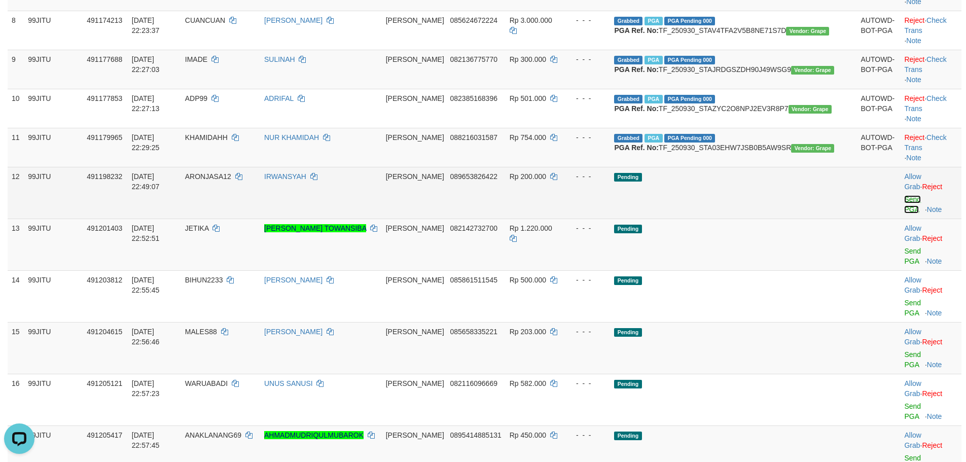
click at [904, 213] on link "Send PGA" at bounding box center [912, 204] width 17 height 18
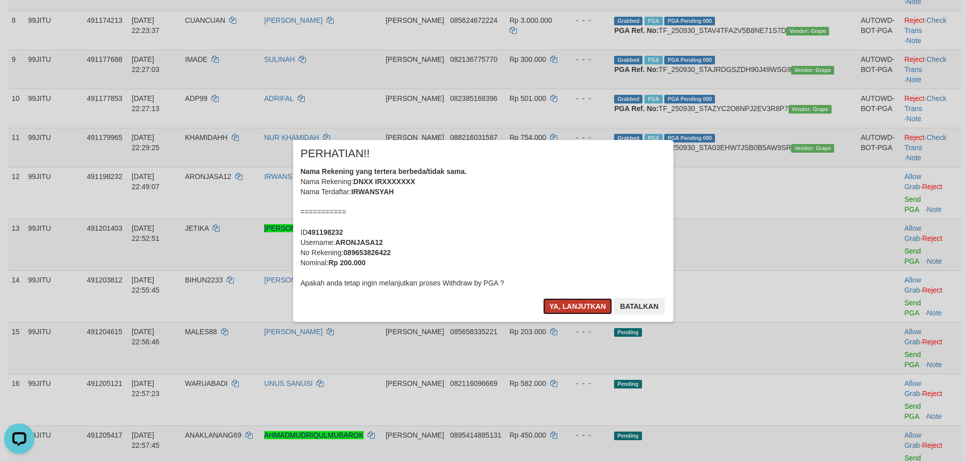
click at [576, 301] on button "Ya, lanjutkan" at bounding box center [577, 306] width 69 height 16
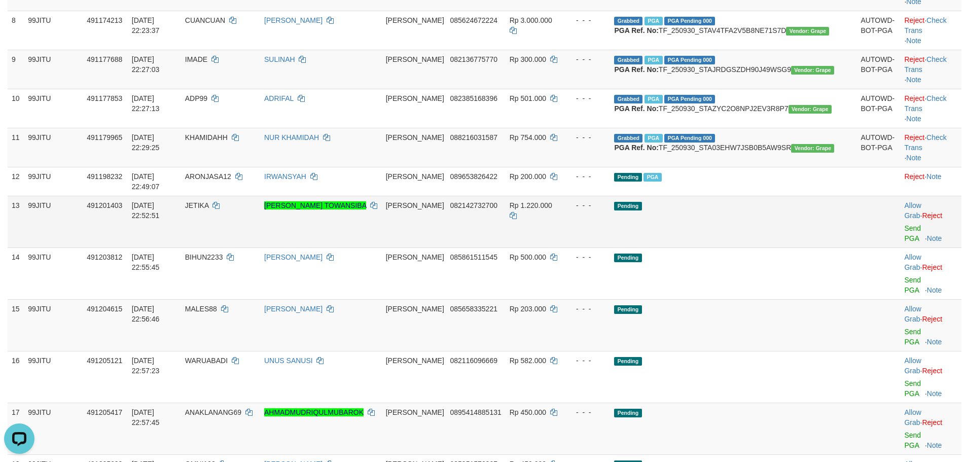
click at [256, 247] on td "JETIKA" at bounding box center [220, 222] width 79 height 52
copy td "JETIKA"
click at [256, 247] on td "JETIKA" at bounding box center [220, 222] width 79 height 52
click at [900, 247] on td "Allow Grab · Reject Send PGA · Note" at bounding box center [930, 222] width 61 height 52
click at [904, 242] on link "Send PGA" at bounding box center [912, 233] width 17 height 18
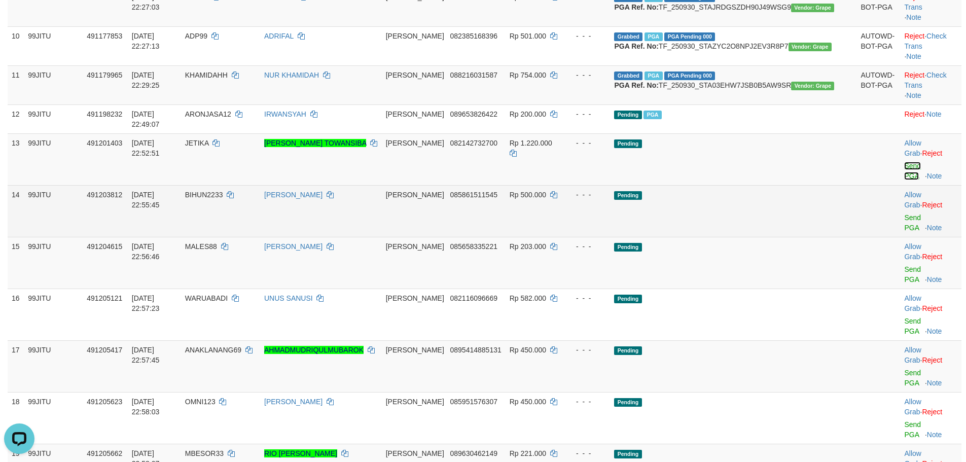
scroll to position [522, 0]
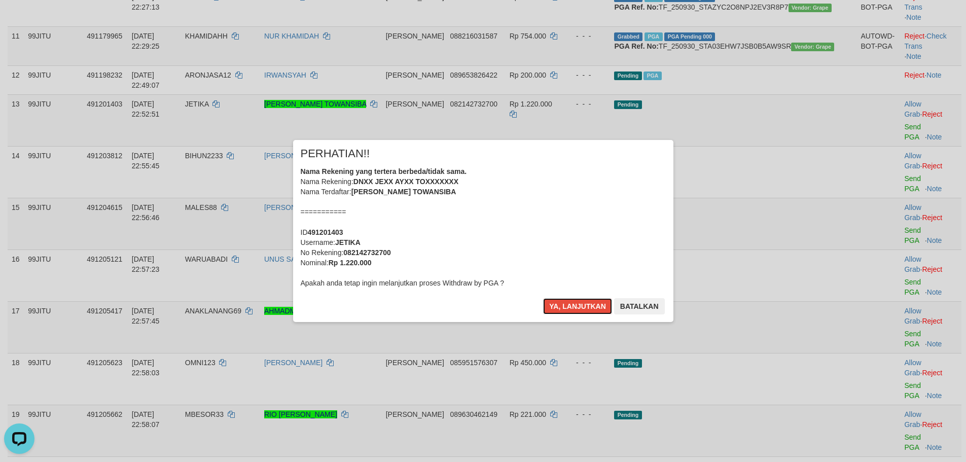
click at [583, 309] on button "Ya, lanjutkan" at bounding box center [577, 306] width 69 height 16
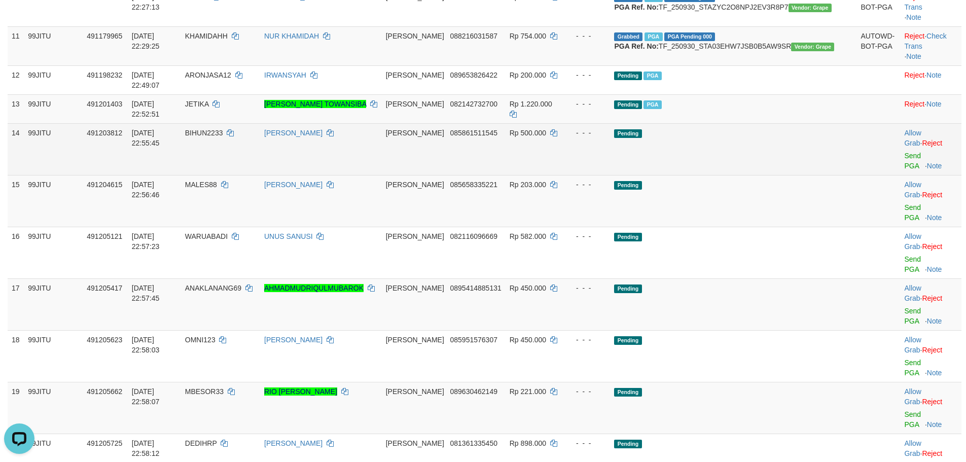
click at [900, 175] on td "Allow Grab · Reject Send PGA · Note" at bounding box center [930, 149] width 61 height 52
click at [904, 170] on link "Send PGA" at bounding box center [912, 161] width 17 height 18
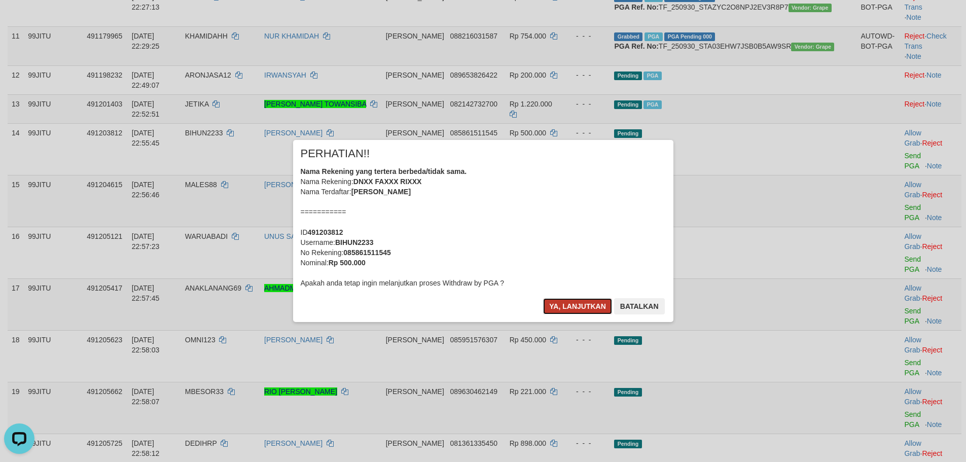
click at [564, 300] on button "Ya, lanjutkan" at bounding box center [577, 306] width 69 height 16
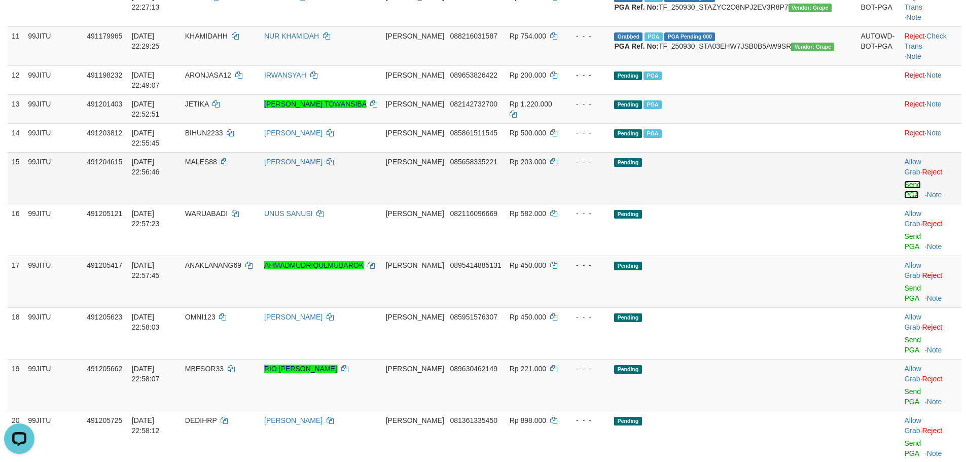
click at [904, 199] on link "Send PGA" at bounding box center [912, 189] width 17 height 18
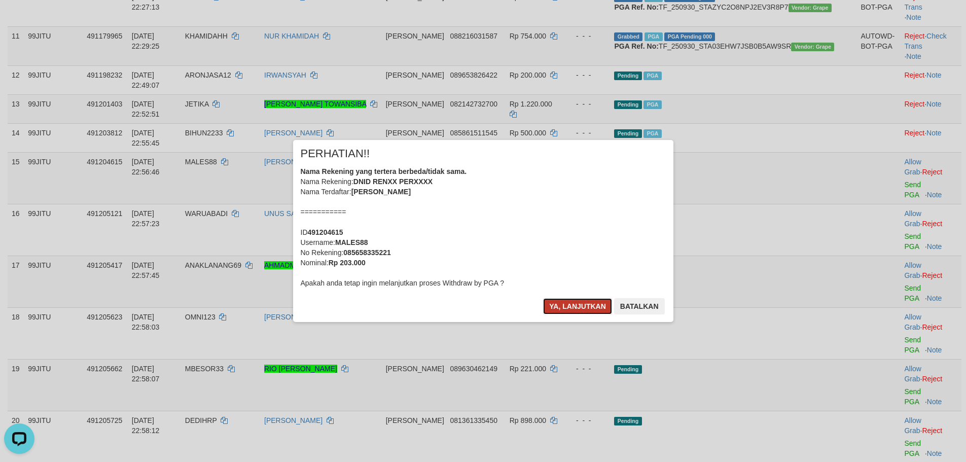
click at [571, 302] on button "Ya, lanjutkan" at bounding box center [577, 306] width 69 height 16
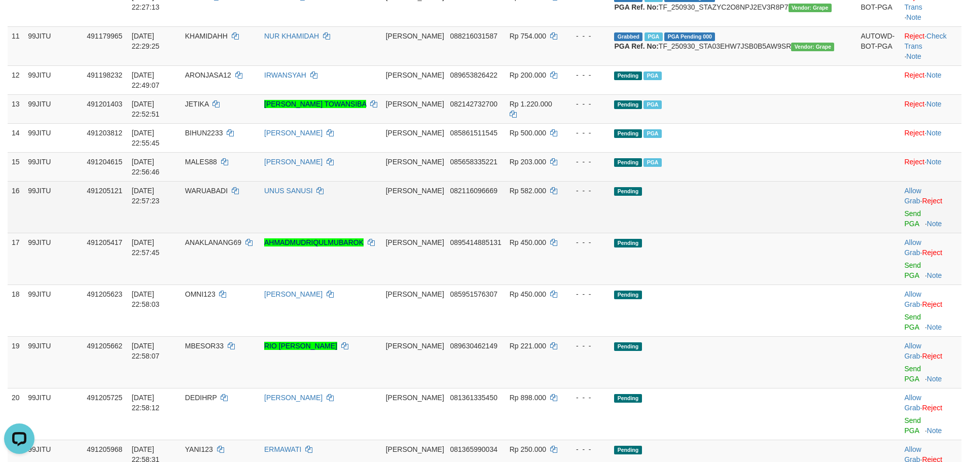
click at [228, 195] on span "WARUABADI" at bounding box center [206, 191] width 43 height 8
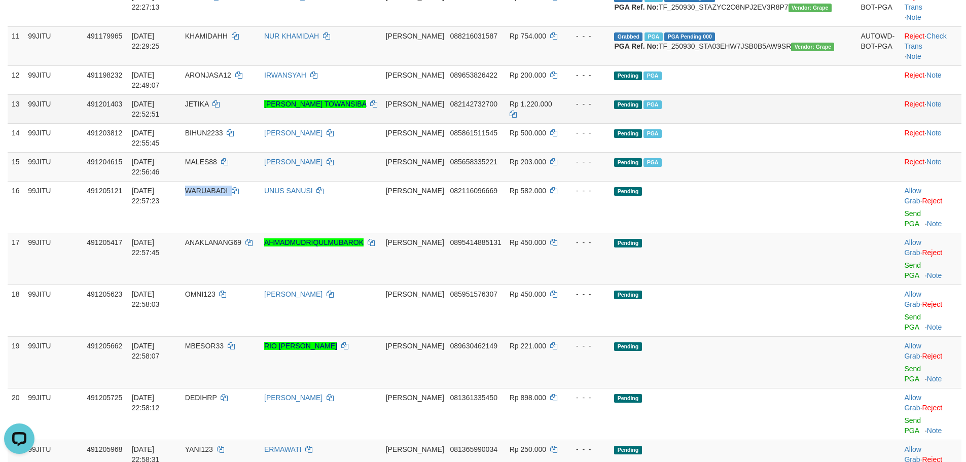
copy td "WARUABADI"
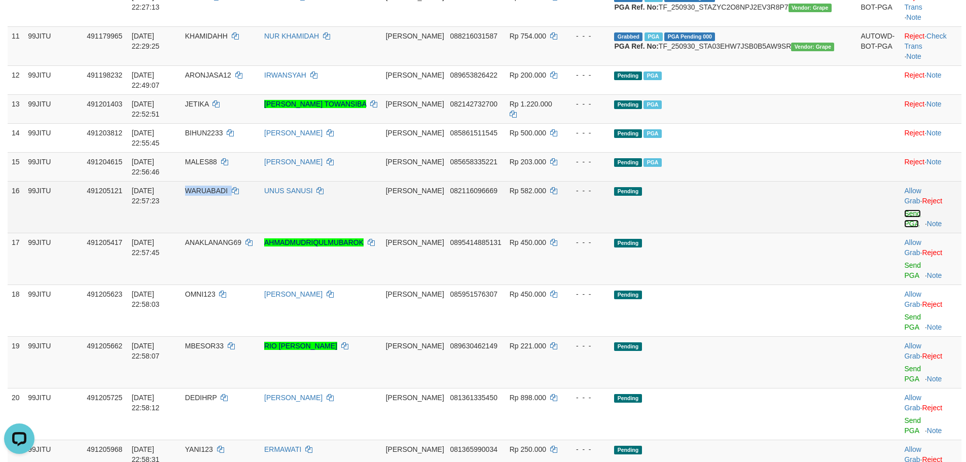
click at [904, 228] on link "Send PGA" at bounding box center [912, 218] width 17 height 18
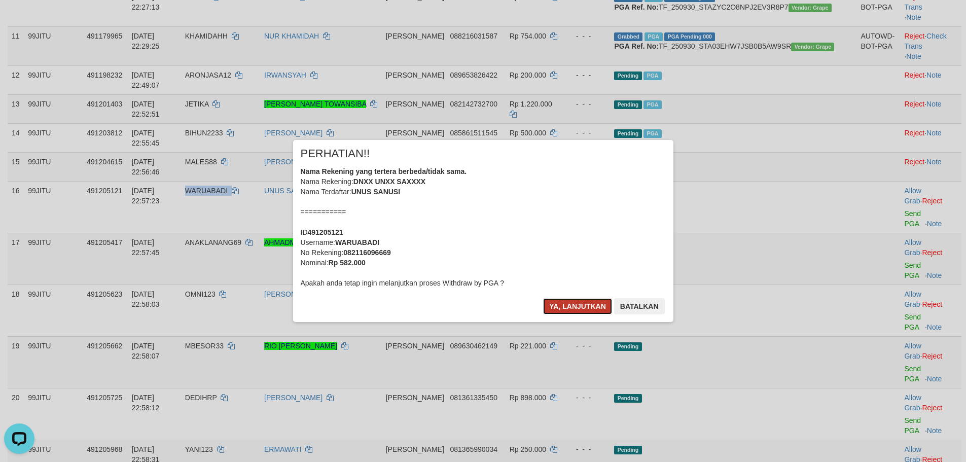
click at [577, 300] on button "Ya, lanjutkan" at bounding box center [577, 306] width 69 height 16
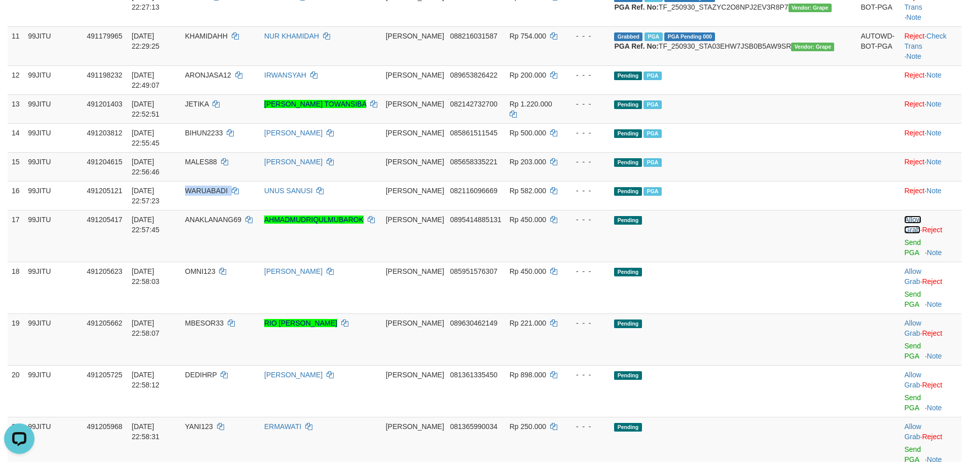
drag, startPoint x: 901, startPoint y: 273, endPoint x: 576, endPoint y: 40, distance: 399.9
click at [904, 234] on link "Allow Grab" at bounding box center [912, 224] width 17 height 18
click at [904, 256] on link "Send PGA" at bounding box center [912, 247] width 17 height 18
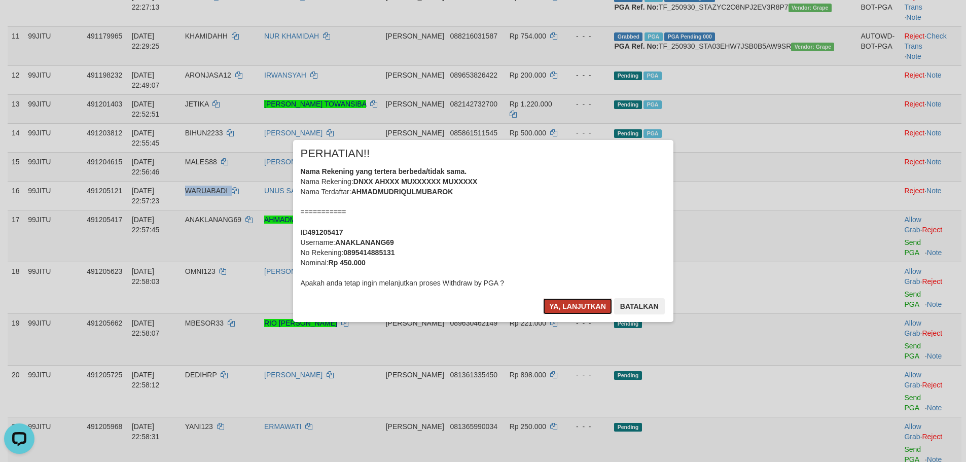
click at [568, 310] on button "Ya, lanjutkan" at bounding box center [577, 306] width 69 height 16
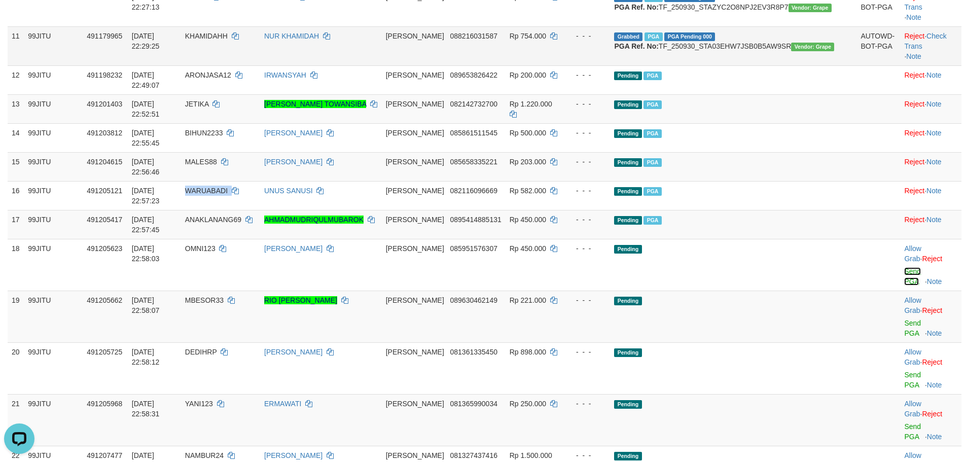
click at [904, 285] on link "Send PGA" at bounding box center [912, 276] width 17 height 18
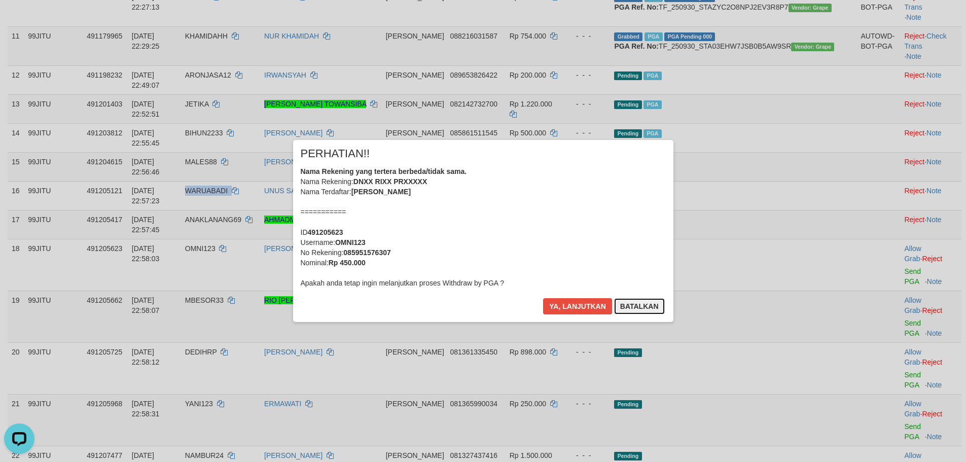
click at [639, 300] on button "Batalkan" at bounding box center [639, 306] width 51 height 16
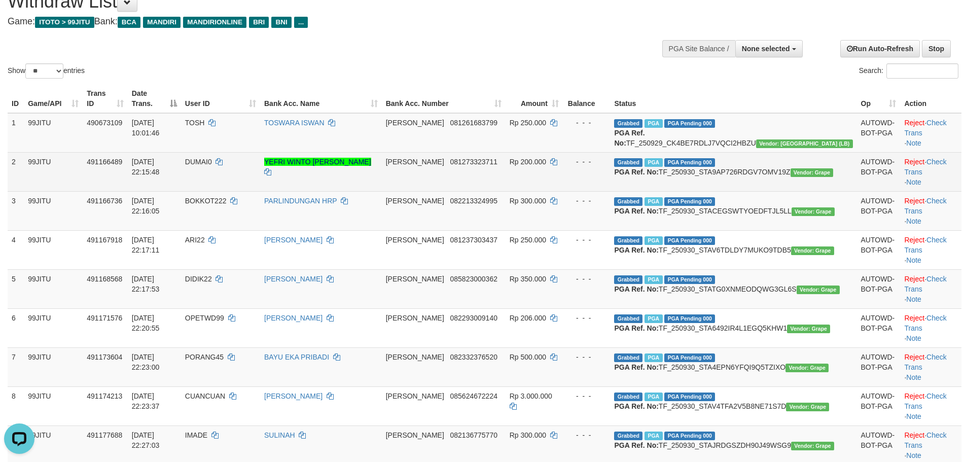
scroll to position [0, 0]
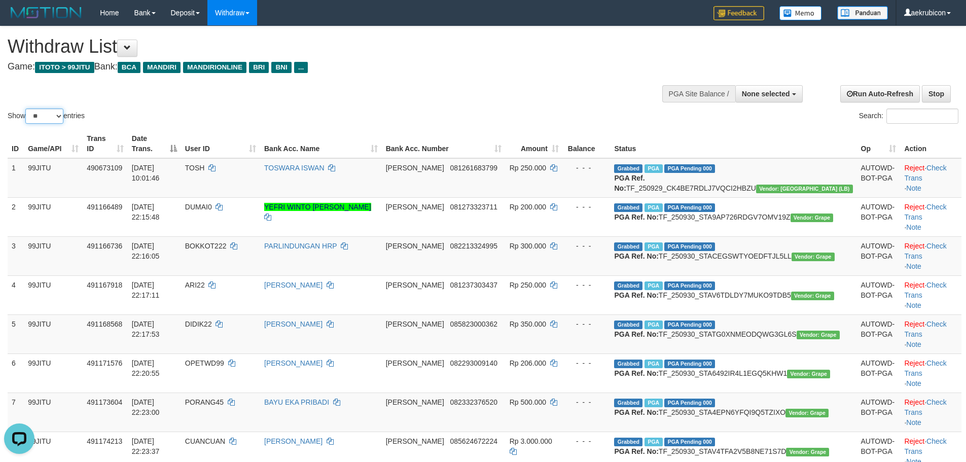
click at [36, 120] on select "** ** ** ***" at bounding box center [44, 115] width 38 height 15
select select "***"
click at [27, 108] on select "** ** ** ***" at bounding box center [44, 115] width 38 height 15
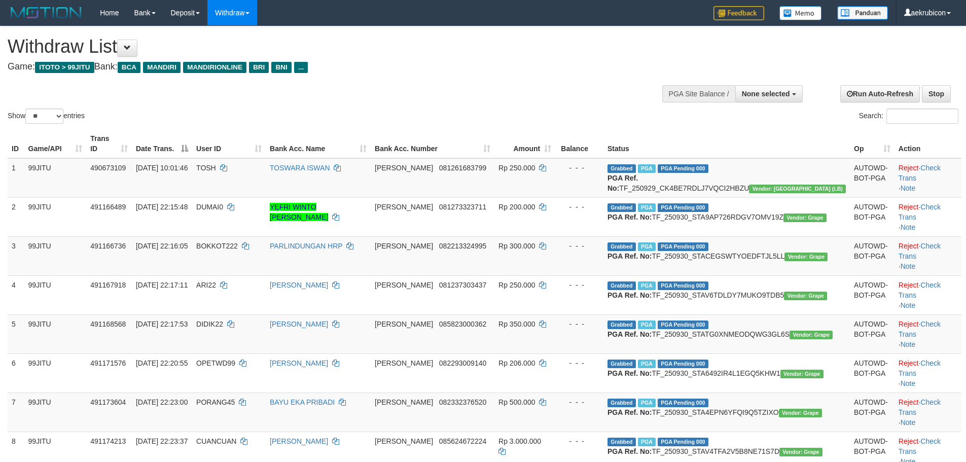
select select
drag, startPoint x: 0, startPoint y: 0, endPoint x: 47, endPoint y: 123, distance: 131.4
click at [47, 114] on select "** ** ** ***" at bounding box center [44, 115] width 38 height 15
select select "***"
click at [27, 108] on select "** ** ** ***" at bounding box center [44, 115] width 38 height 15
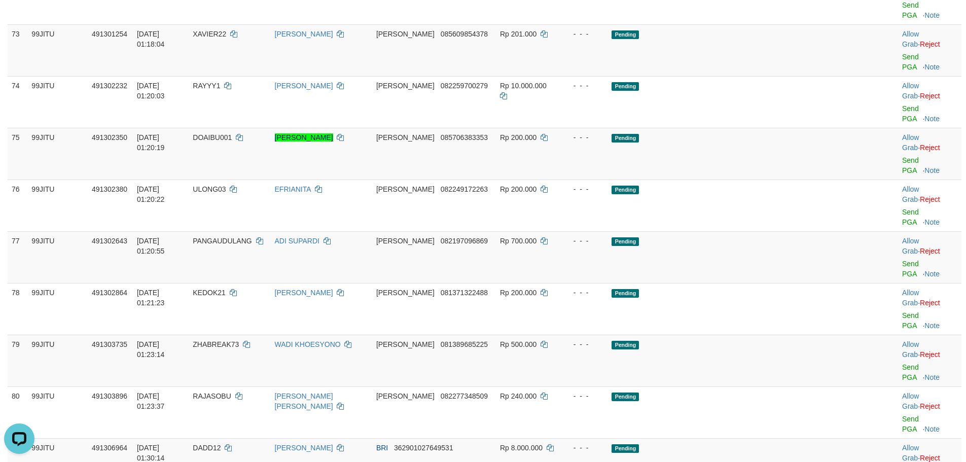
scroll to position [3311, 0]
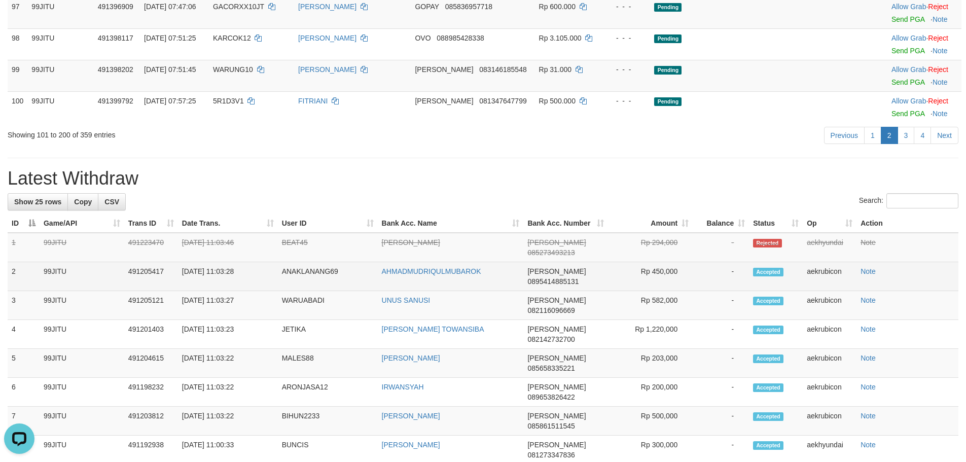
scroll to position [3109, 0]
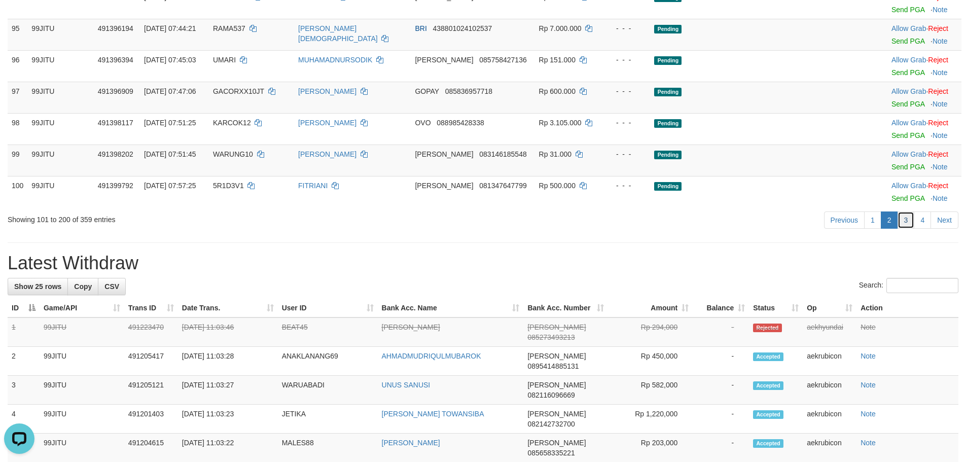
click at [903, 226] on link "3" at bounding box center [905, 219] width 17 height 17
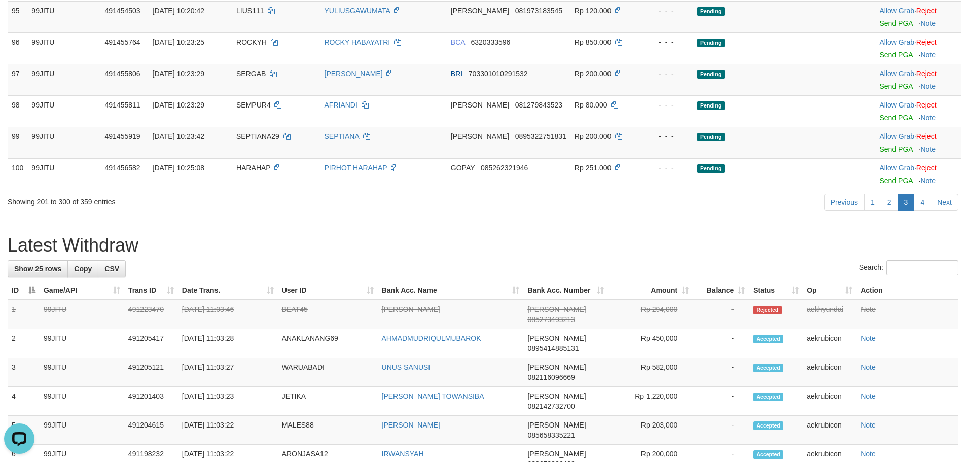
scroll to position [21, 0]
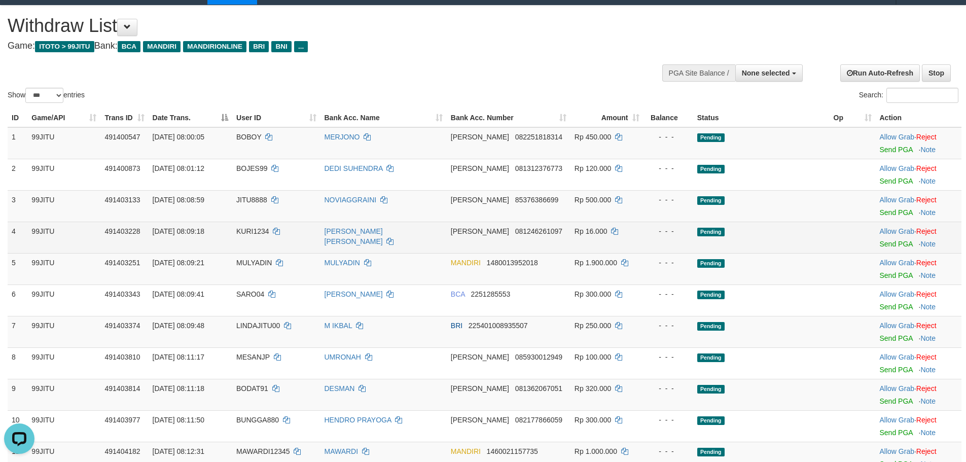
click at [928, 225] on td "Allow Grab · Reject Send PGA · Note" at bounding box center [918, 236] width 86 height 31
click at [928, 234] on link "Reject" at bounding box center [926, 231] width 20 height 8
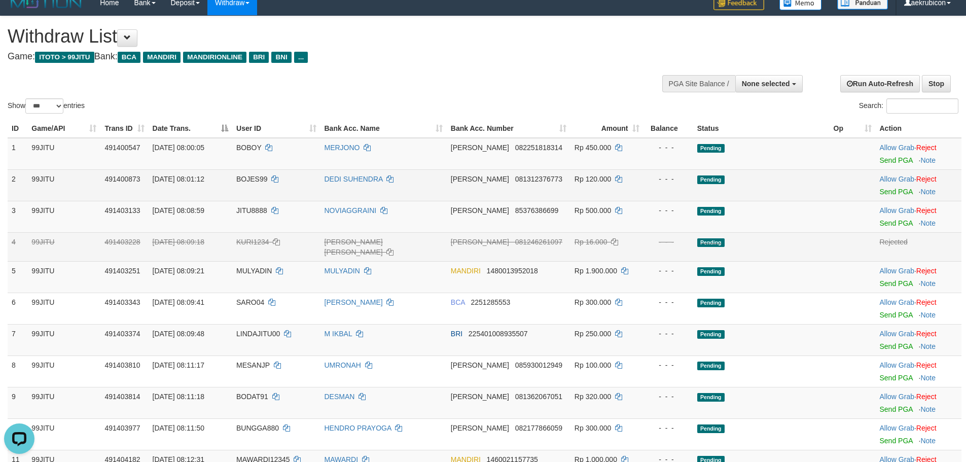
scroll to position [0, 0]
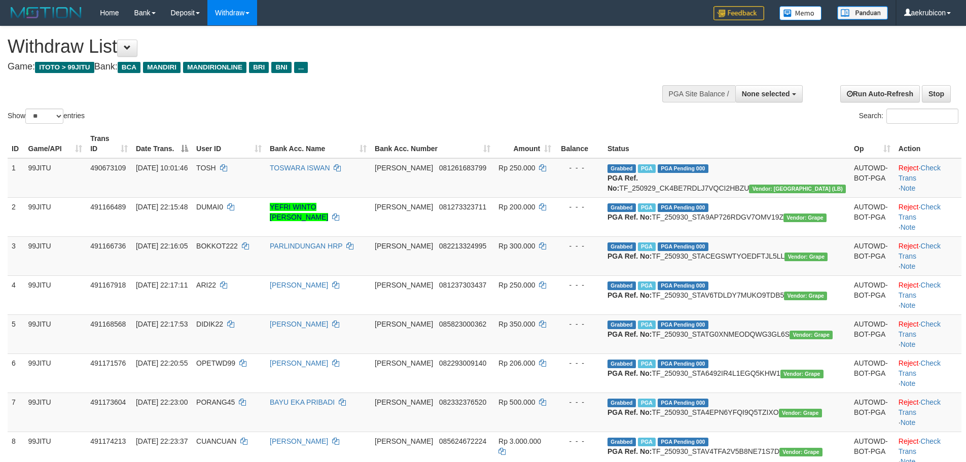
select select
select select "**"
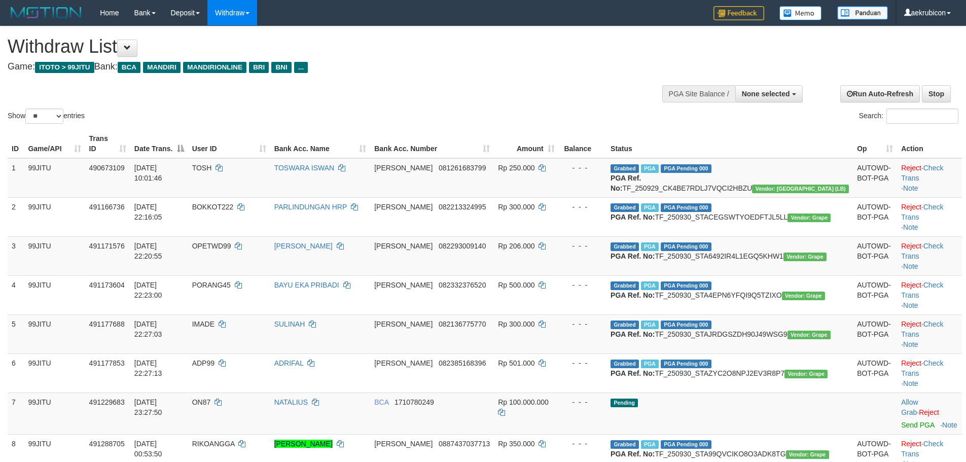
select select
select select "**"
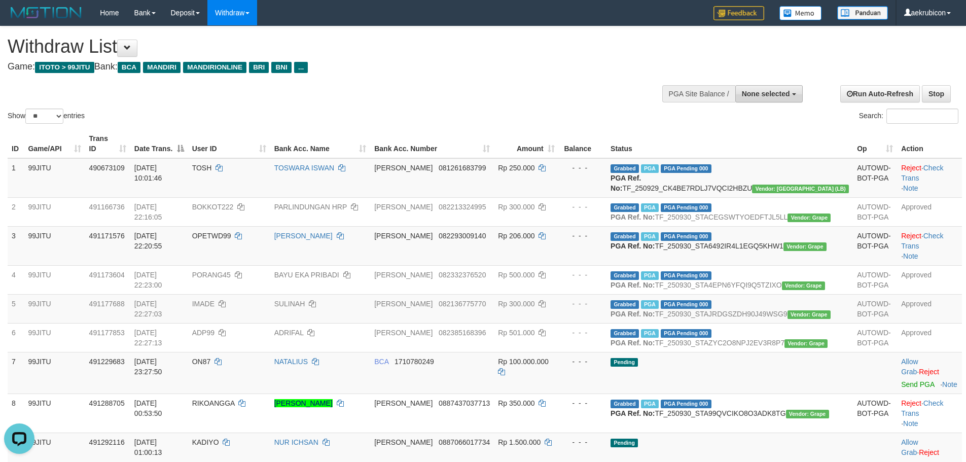
click at [772, 97] on span "None selected" at bounding box center [766, 94] width 48 height 8
click at [746, 140] on label "[ITOTO] 99JITU" at bounding box center [750, 144] width 104 height 13
select select "***"
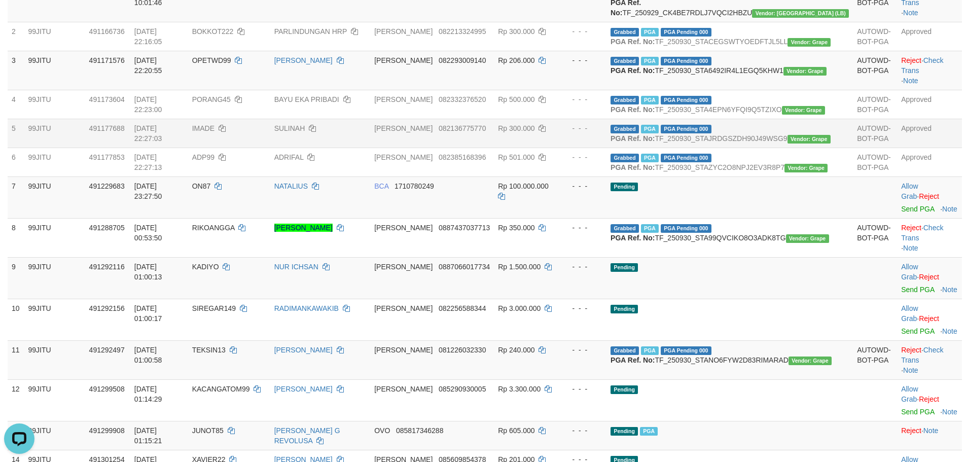
scroll to position [405, 0]
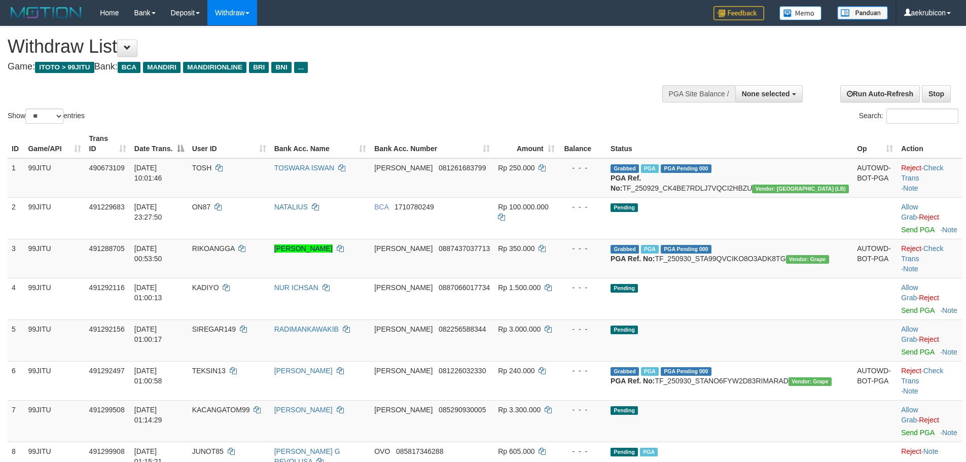
select select
select select "**"
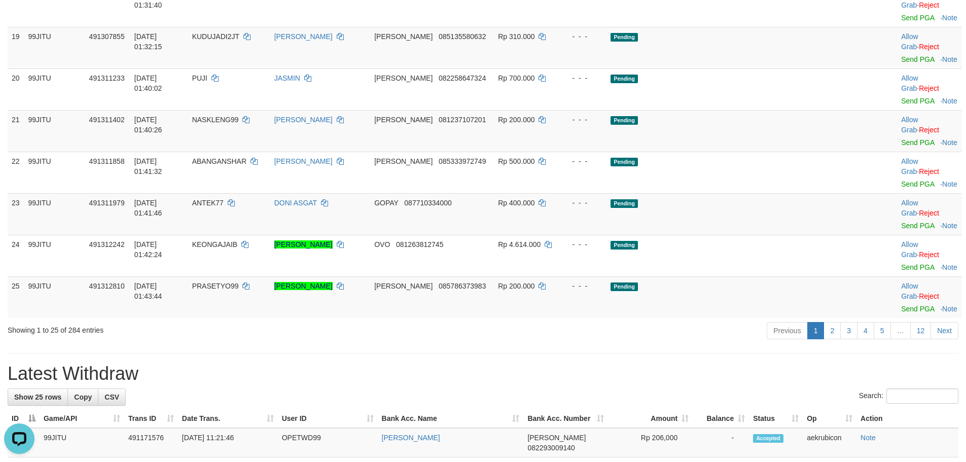
scroll to position [357, 0]
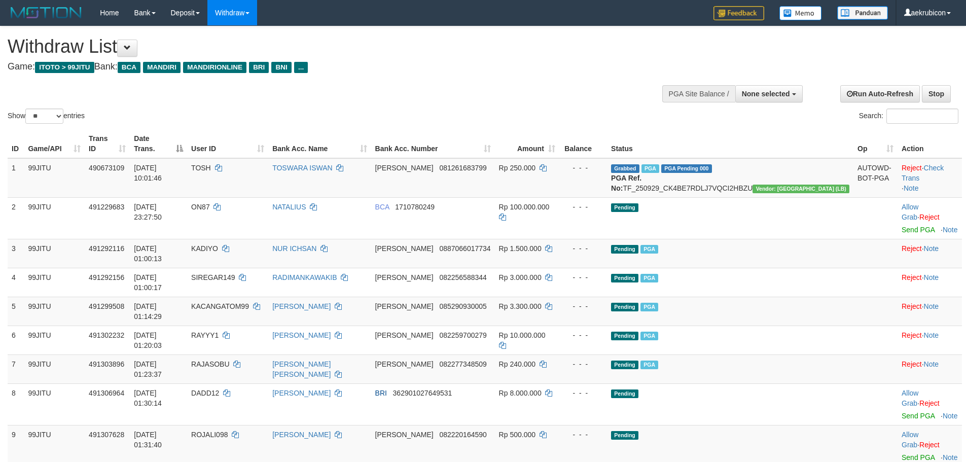
select select
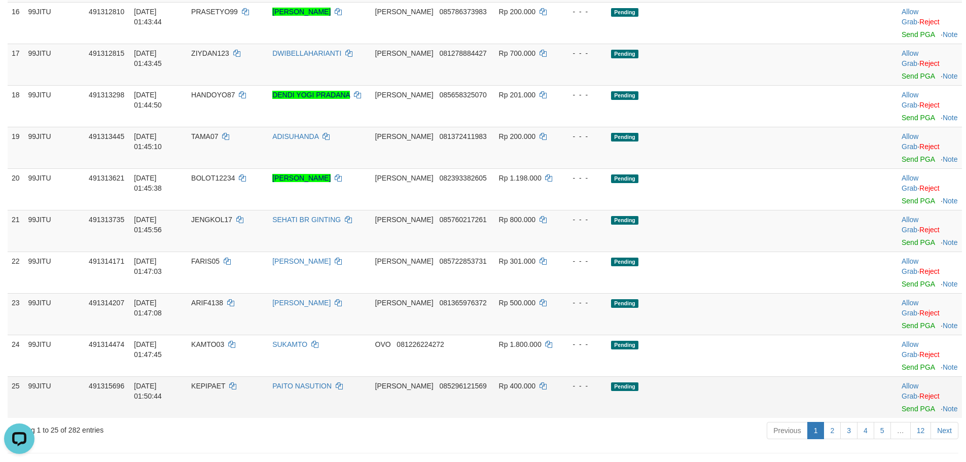
scroll to position [689, 0]
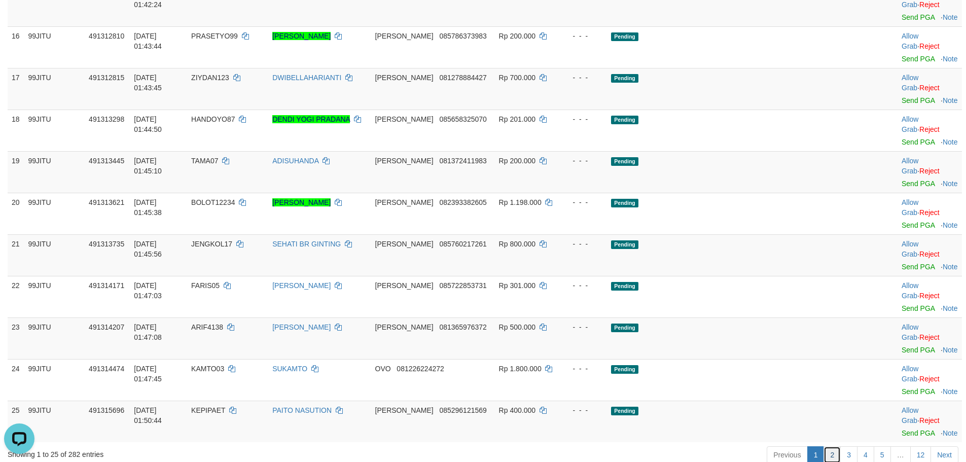
click at [828, 446] on link "2" at bounding box center [831, 454] width 17 height 17
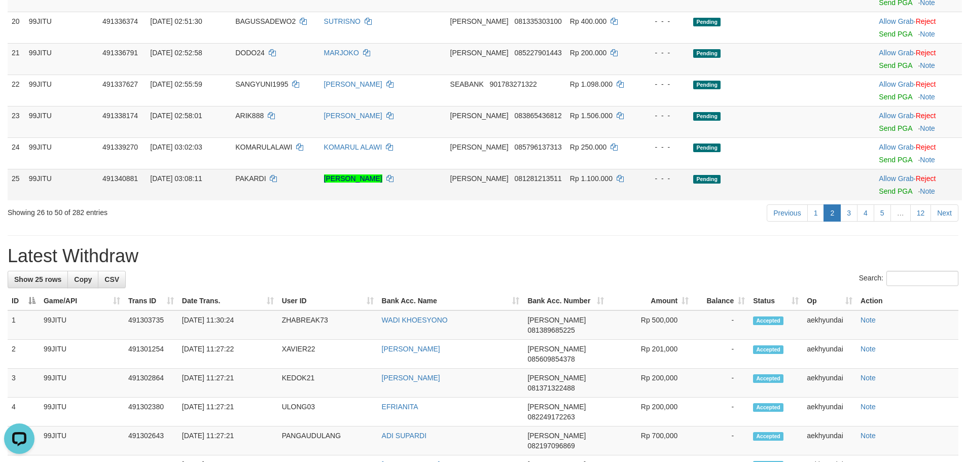
scroll to position [710, 0]
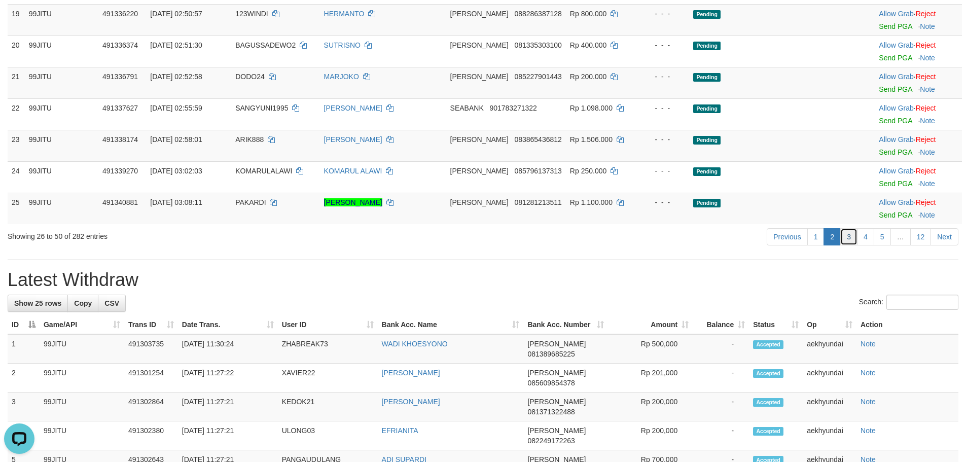
click at [849, 238] on link "3" at bounding box center [848, 236] width 17 height 17
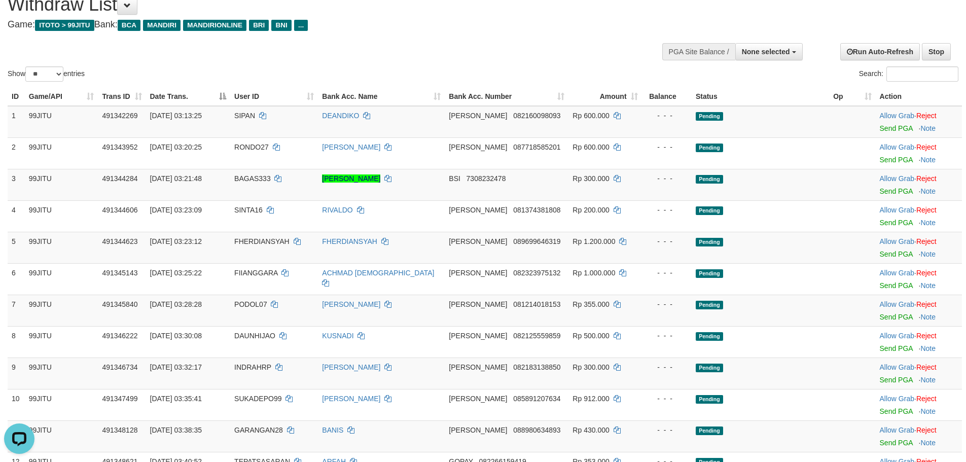
scroll to position [0, 0]
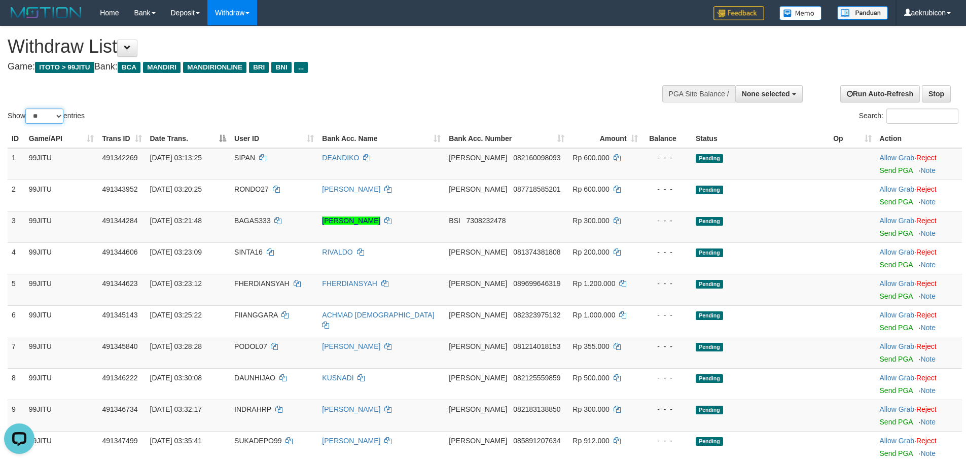
drag, startPoint x: 37, startPoint y: 116, endPoint x: 42, endPoint y: 123, distance: 8.0
click at [40, 121] on select "** ** ** ***" at bounding box center [44, 115] width 38 height 15
select select "***"
click at [27, 108] on select "** ** ** ***" at bounding box center [44, 115] width 38 height 15
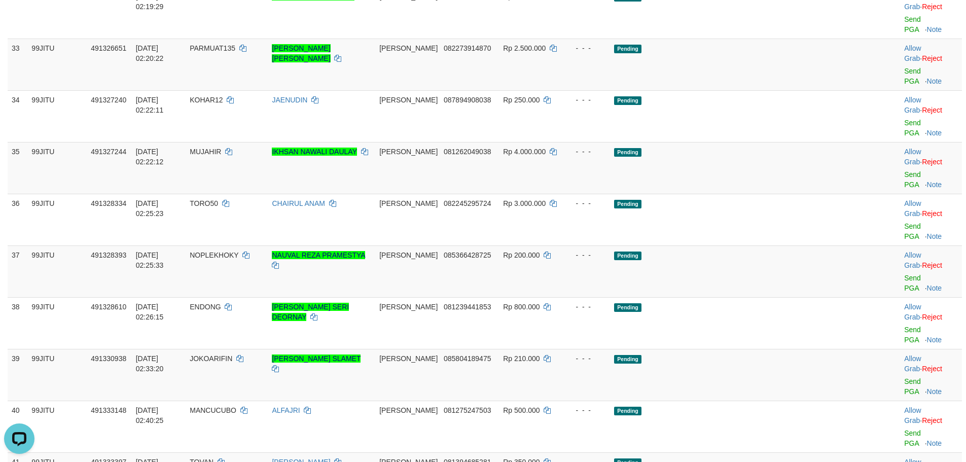
scroll to position [1622, 0]
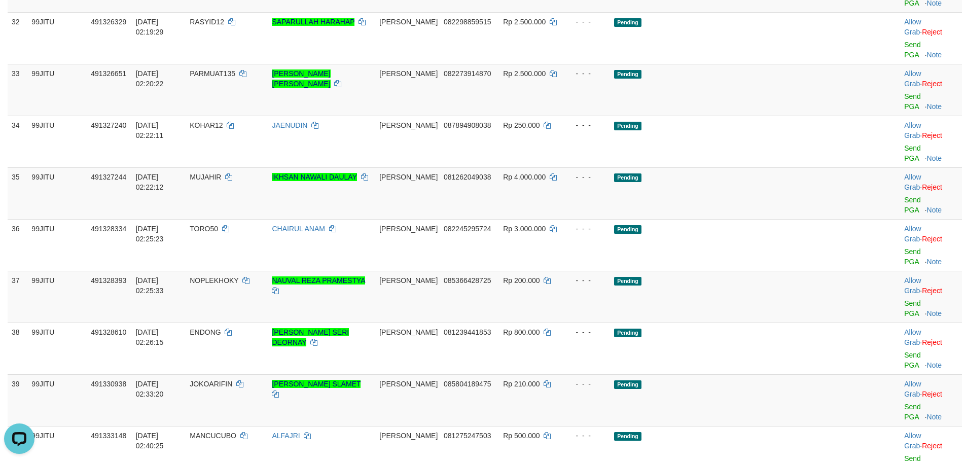
copy td "BAGAS333"
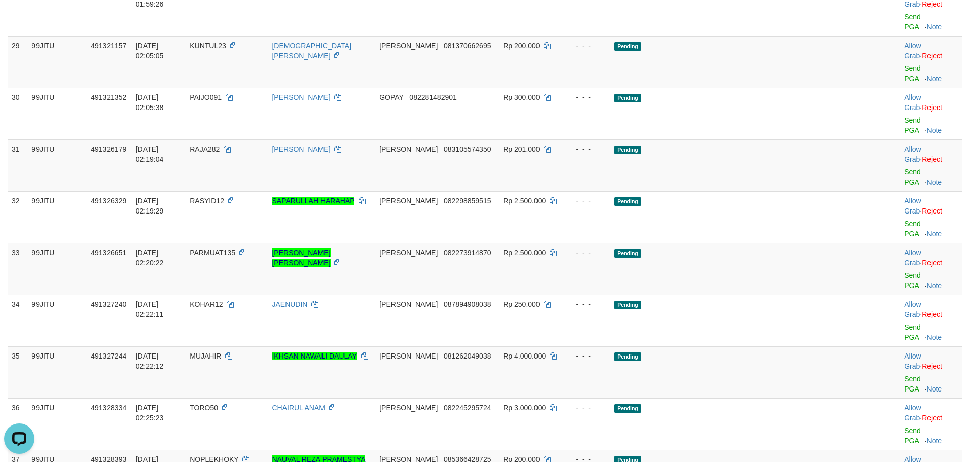
scroll to position [1419, 0]
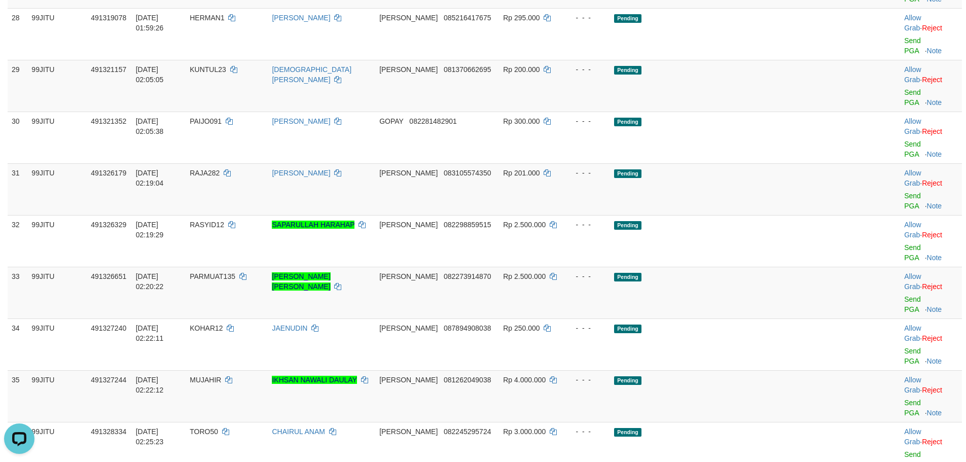
copy td "SANGYUNI1995"
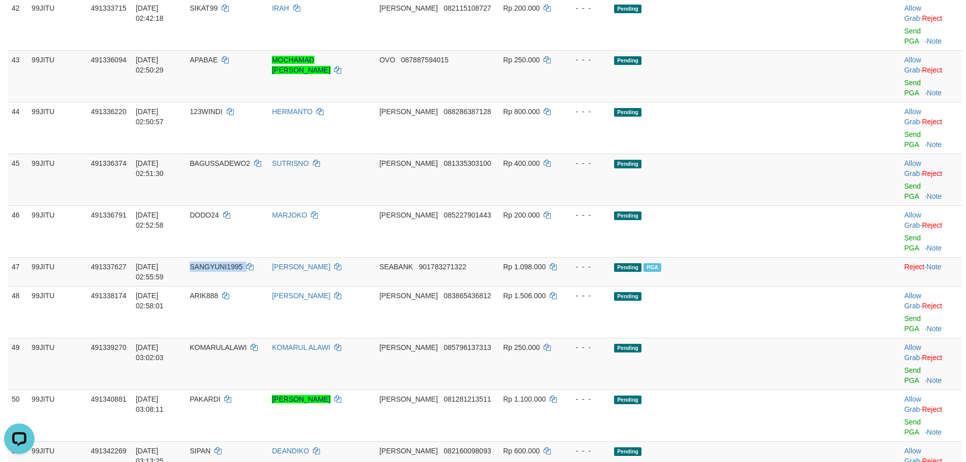
scroll to position [2116, 0]
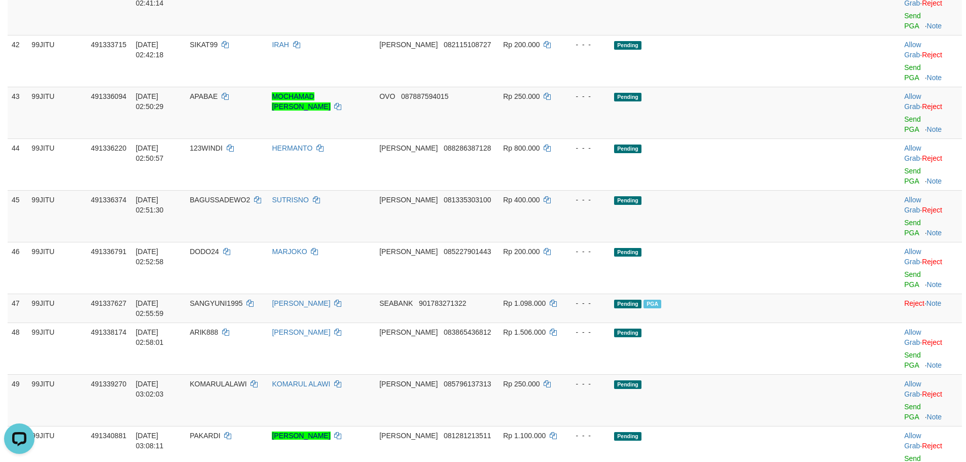
copy td "GENJIE"
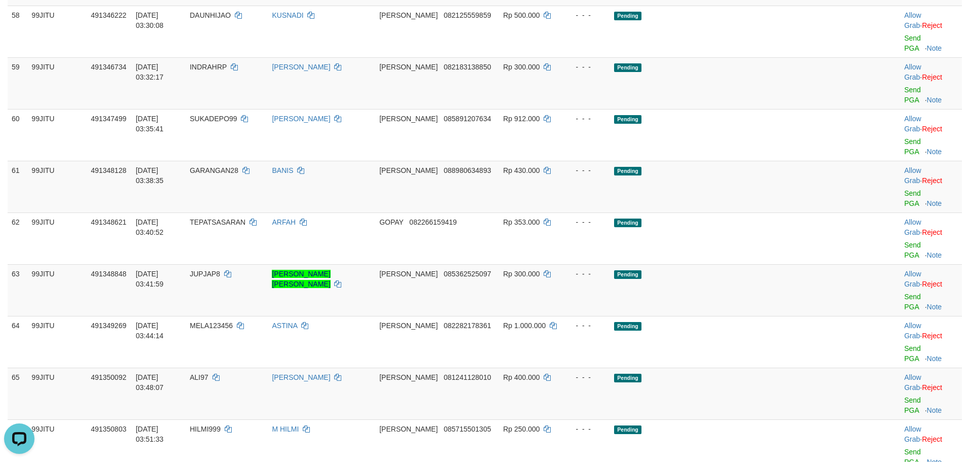
scroll to position [3028, 0]
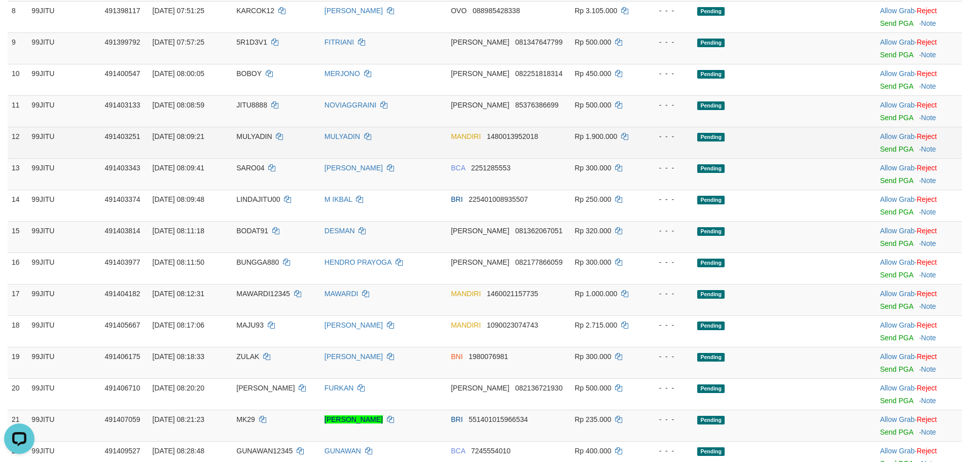
scroll to position [405, 0]
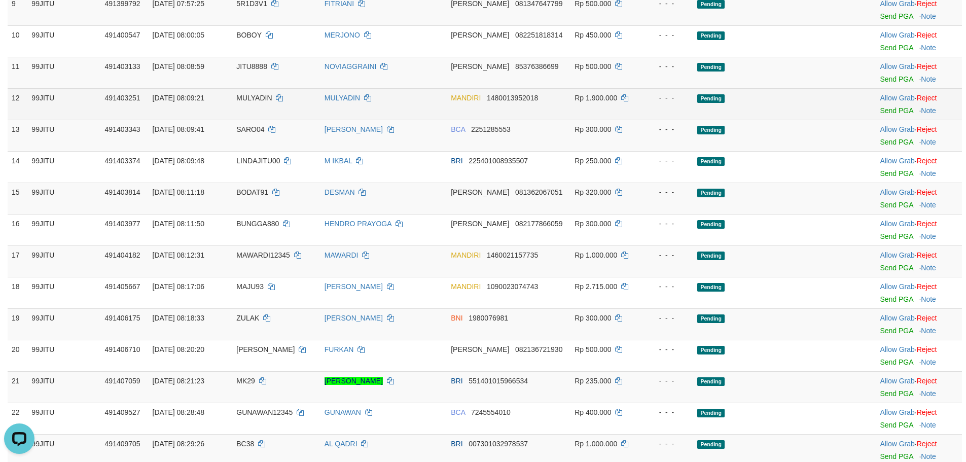
click at [257, 98] on span "MULYADIN" at bounding box center [253, 98] width 35 height 8
copy td "MULYADIN"
drag, startPoint x: 887, startPoint y: 108, endPoint x: 531, endPoint y: 119, distance: 356.0
click at [886, 109] on link "Send PGA" at bounding box center [895, 110] width 33 height 8
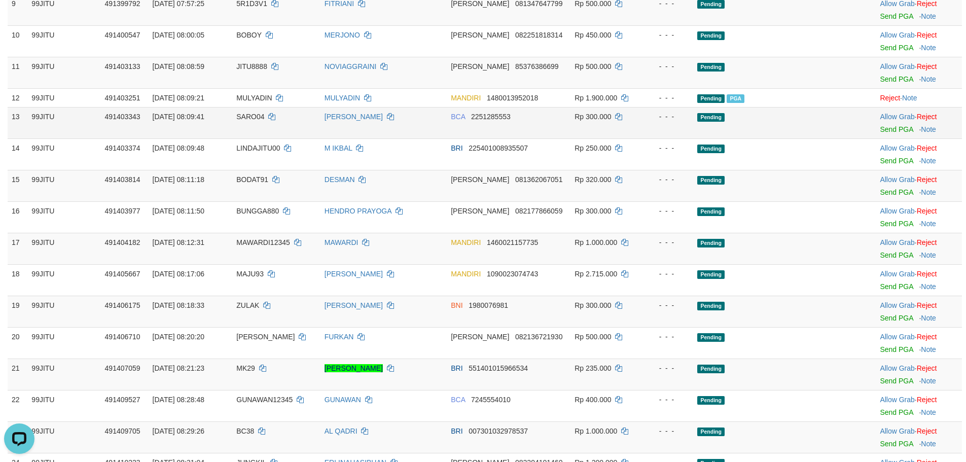
click at [255, 113] on span "SARO04" at bounding box center [250, 117] width 28 height 8
copy td "SARO04"
click at [891, 128] on link "Send PGA" at bounding box center [895, 129] width 33 height 8
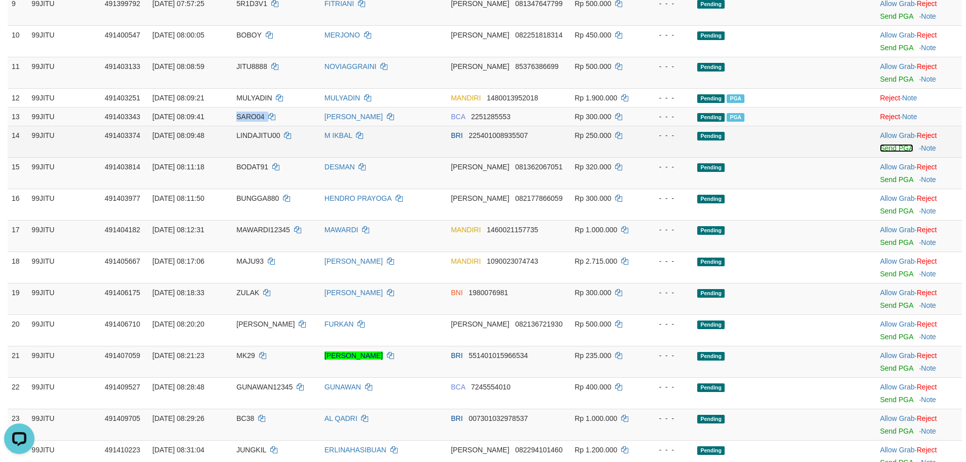
drag, startPoint x: 884, startPoint y: 147, endPoint x: 528, endPoint y: 118, distance: 357.5
click at [884, 147] on link "Send PGA" at bounding box center [895, 148] width 33 height 8
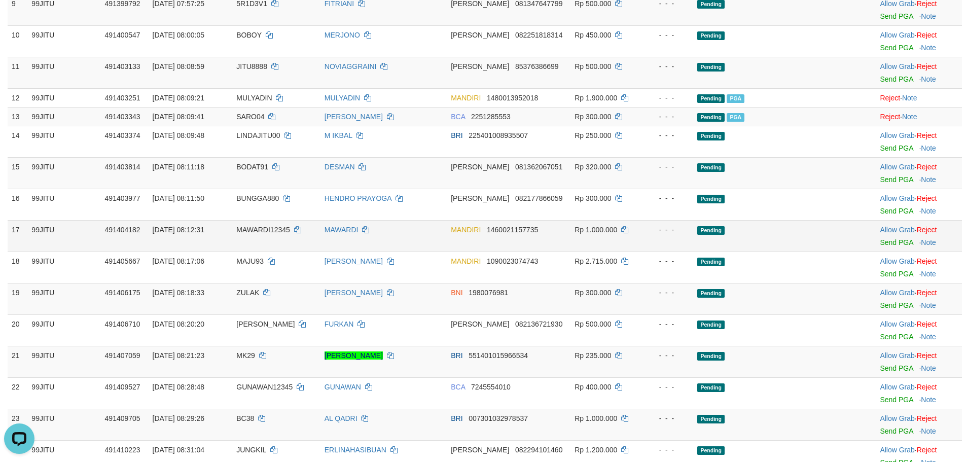
click at [245, 229] on span "MAWARDI12345" at bounding box center [263, 230] width 54 height 8
copy td "MAWARDI12345"
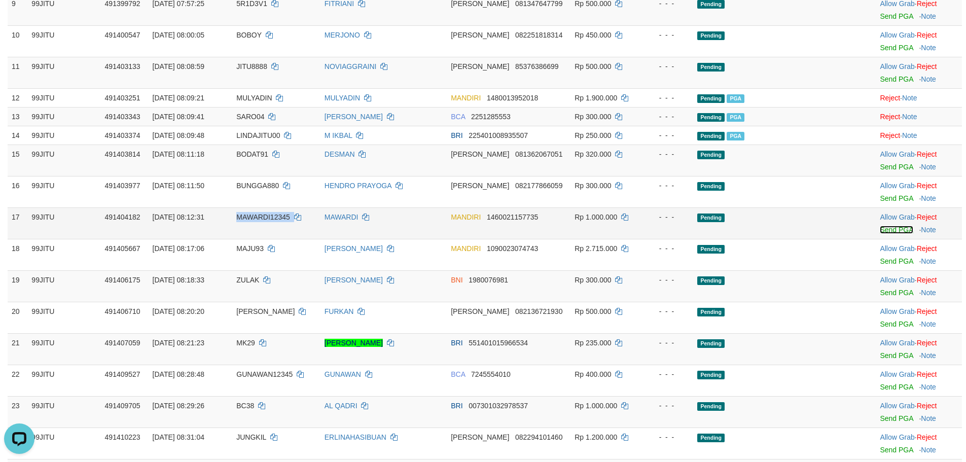
click at [884, 230] on link "Send PGA" at bounding box center [895, 230] width 33 height 8
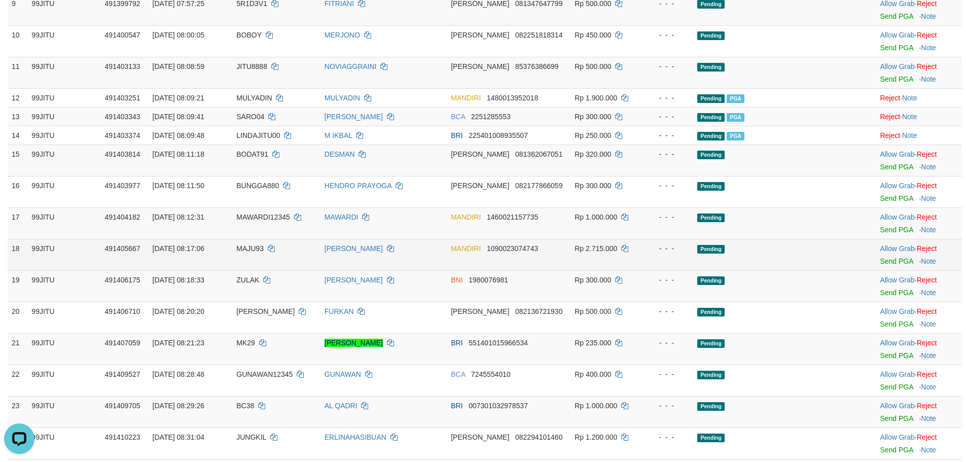
click at [256, 244] on span "MAJU93" at bounding box center [249, 248] width 27 height 8
click at [256, 244] on td "MAJU93" at bounding box center [276, 254] width 88 height 31
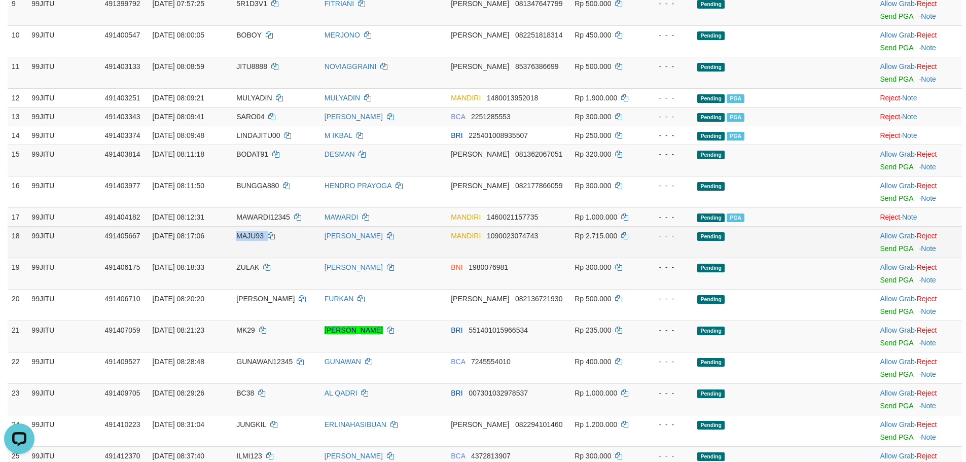
copy td "MAJU93"
click at [885, 249] on link "Send PGA" at bounding box center [895, 248] width 33 height 8
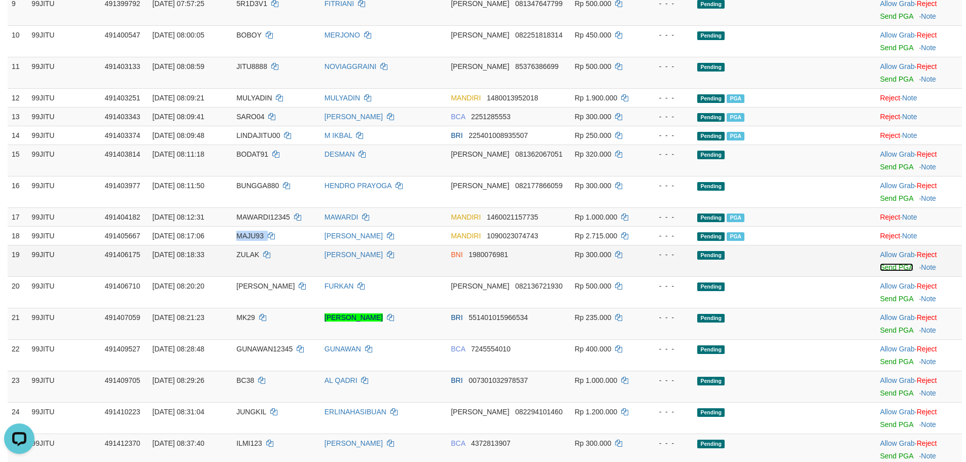
click at [900, 269] on link "Send PGA" at bounding box center [895, 267] width 33 height 8
click at [879, 264] on link "Send PGA" at bounding box center [895, 267] width 33 height 8
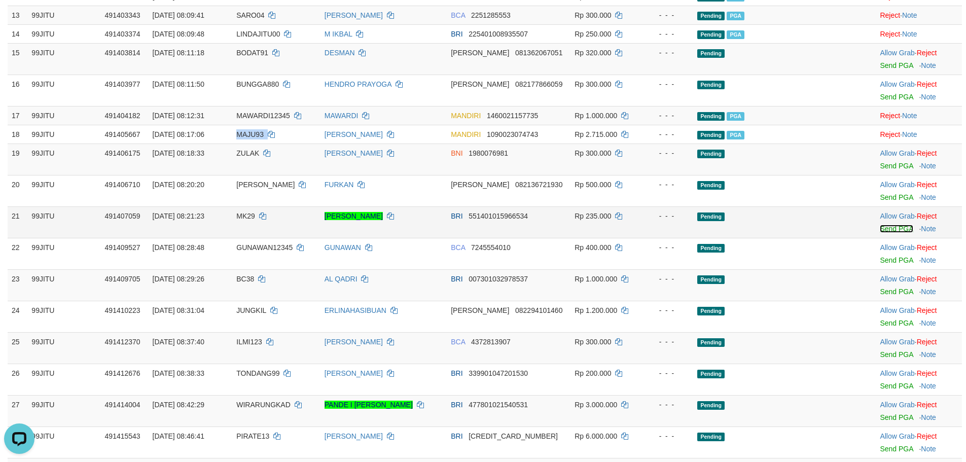
click at [893, 226] on link "Send PGA" at bounding box center [895, 229] width 33 height 8
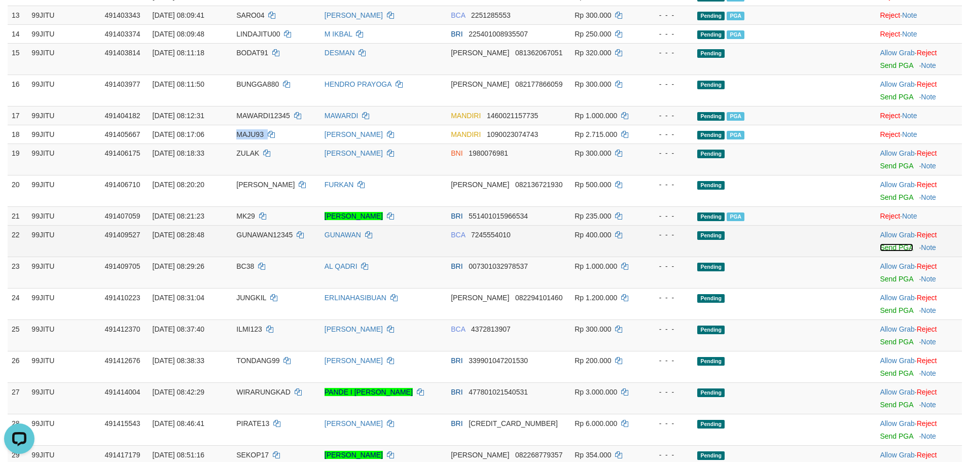
click at [891, 243] on link "Send PGA" at bounding box center [895, 247] width 33 height 8
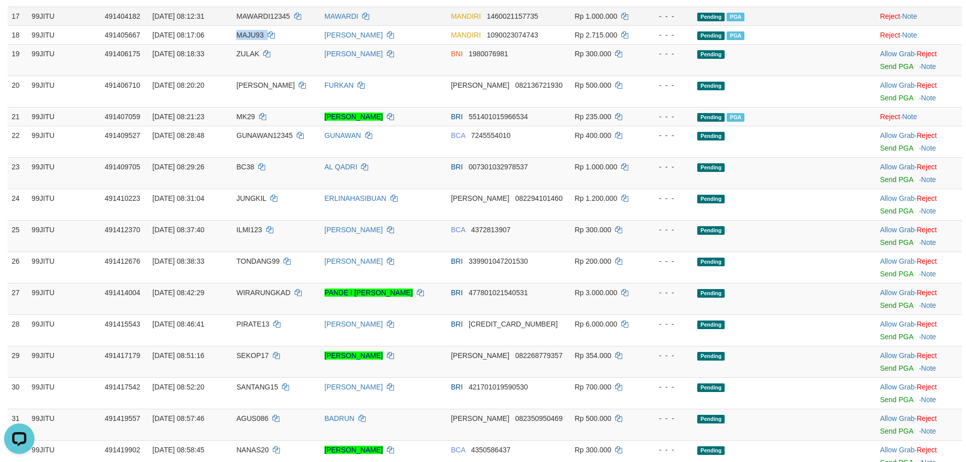
scroll to position [608, 0]
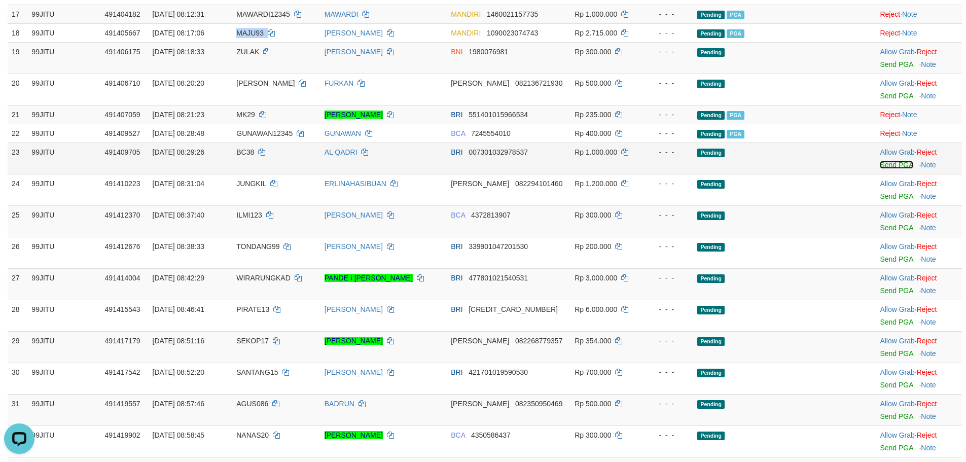
click at [881, 163] on link "Send PGA" at bounding box center [895, 165] width 33 height 8
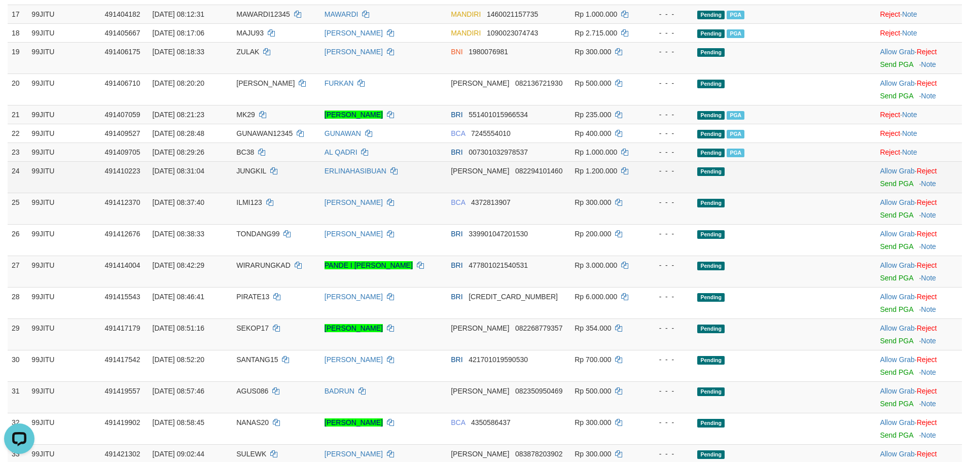
click at [249, 167] on span "JUNGKIL" at bounding box center [251, 171] width 30 height 8
copy span "U"
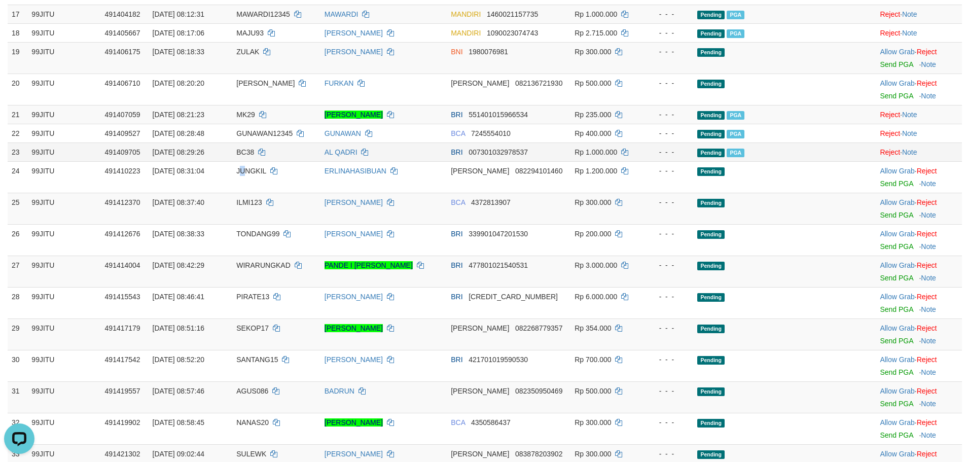
drag, startPoint x: 249, startPoint y: 167, endPoint x: 268, endPoint y: 156, distance: 21.1
click at [251, 165] on td "JUNGKIL" at bounding box center [276, 176] width 88 height 31
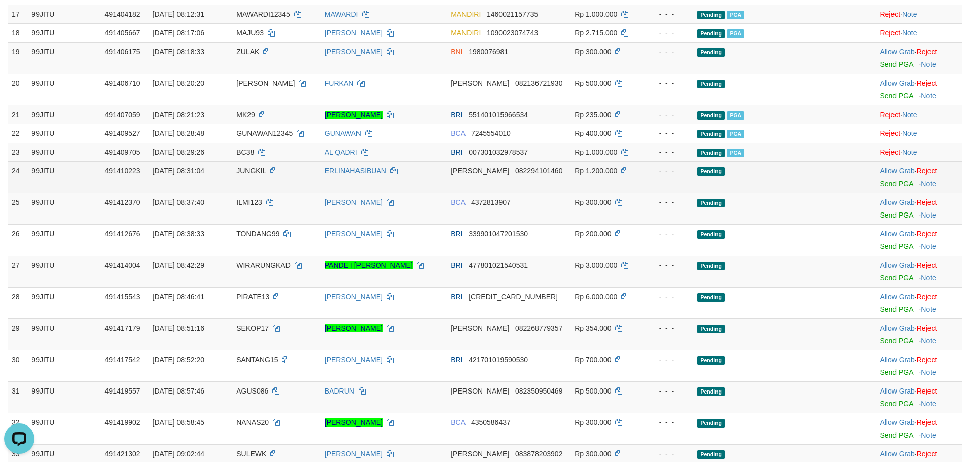
click at [257, 173] on span "JUNGKIL" at bounding box center [251, 171] width 30 height 8
click at [257, 172] on span "JUNGKIL" at bounding box center [251, 171] width 30 height 8
copy span "JUNGKIL"
click at [892, 180] on link "Send PGA" at bounding box center [895, 183] width 33 height 8
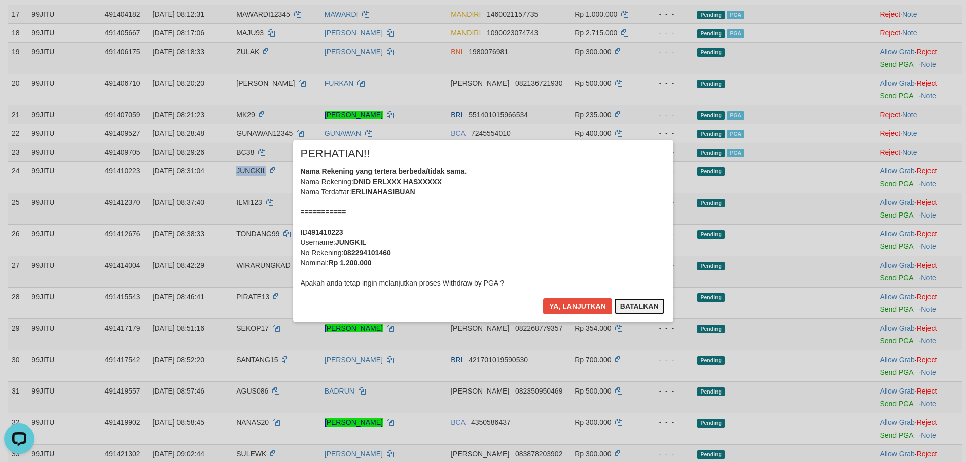
click at [644, 310] on button "Batalkan" at bounding box center [639, 306] width 51 height 16
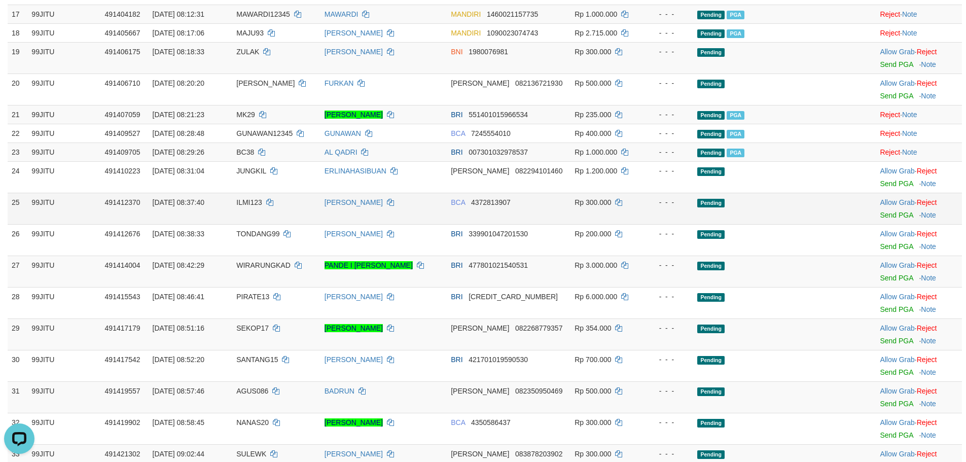
click at [875, 212] on td "Allow Grab · Reject Send PGA · Note" at bounding box center [918, 208] width 86 height 31
click at [883, 213] on link "Send PGA" at bounding box center [895, 215] width 33 height 8
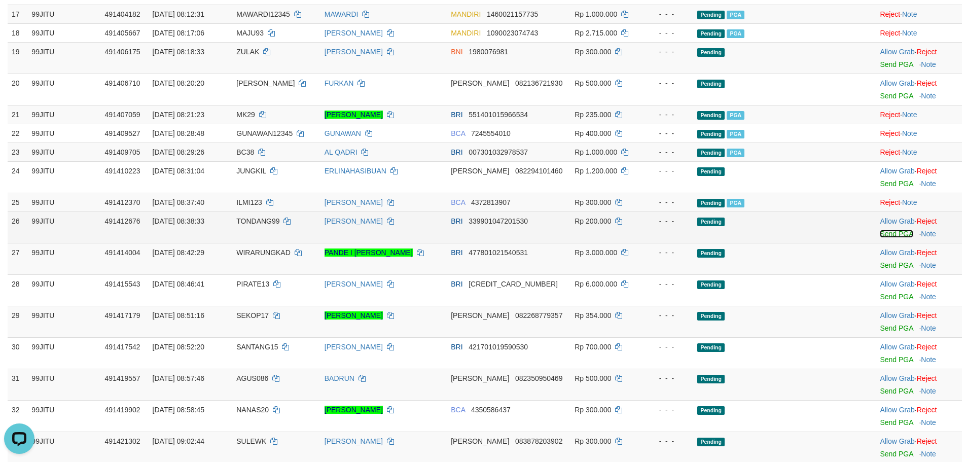
click at [884, 236] on link "Send PGA" at bounding box center [895, 234] width 33 height 8
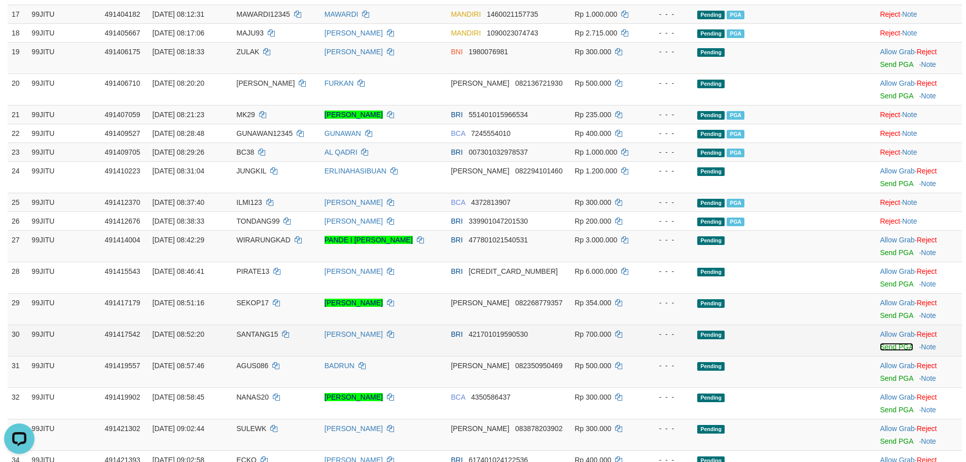
click at [881, 347] on link "Send PGA" at bounding box center [895, 347] width 33 height 8
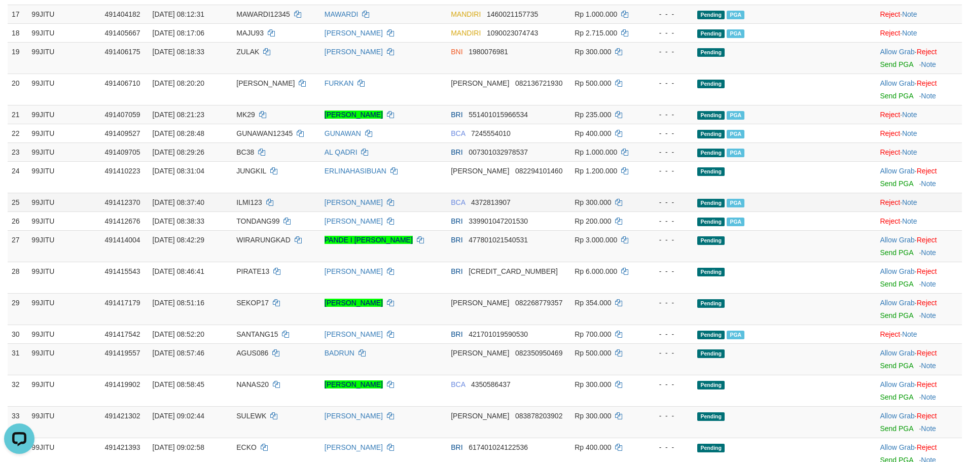
scroll to position [710, 0]
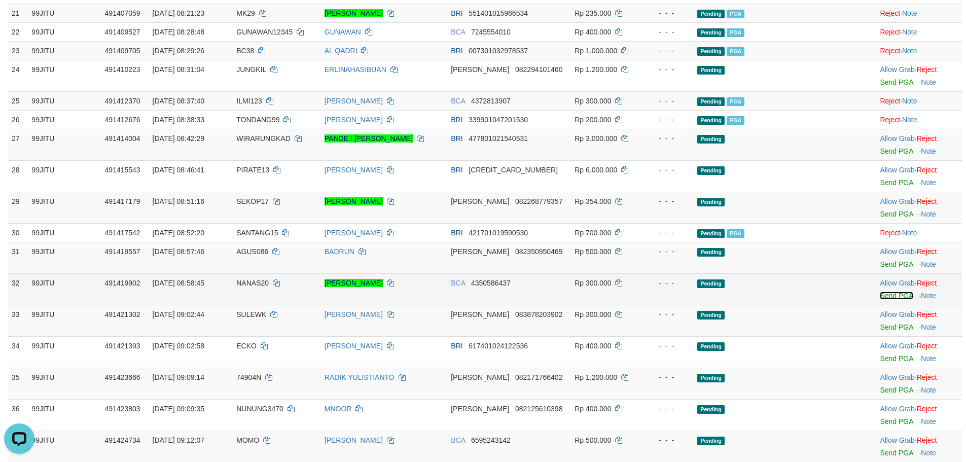
click at [900, 294] on link "Send PGA" at bounding box center [895, 295] width 33 height 8
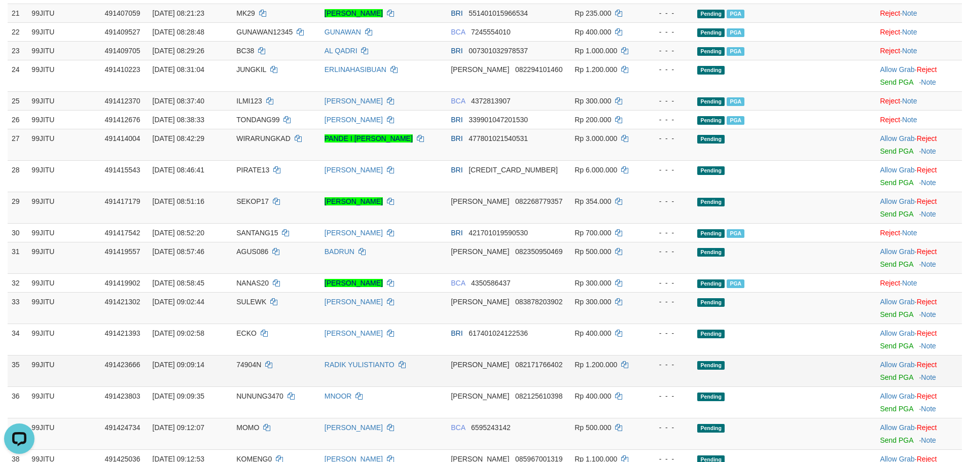
click at [904, 357] on td "Allow Grab · Reject Send PGA · Note" at bounding box center [918, 370] width 86 height 31
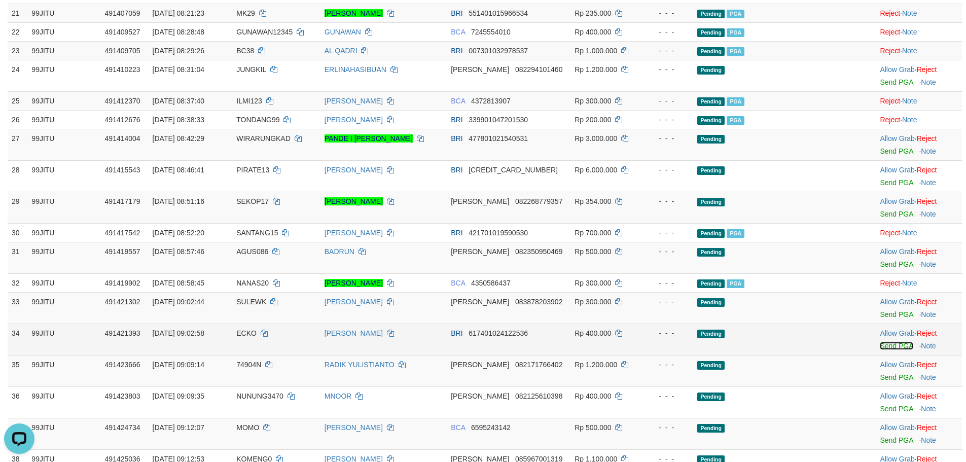
click at [890, 346] on link "Send PGA" at bounding box center [895, 346] width 33 height 8
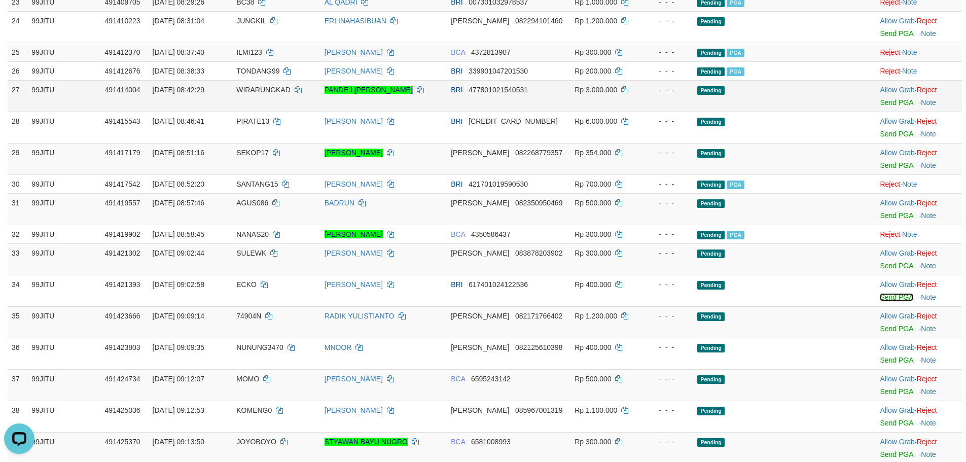
scroll to position [811, 0]
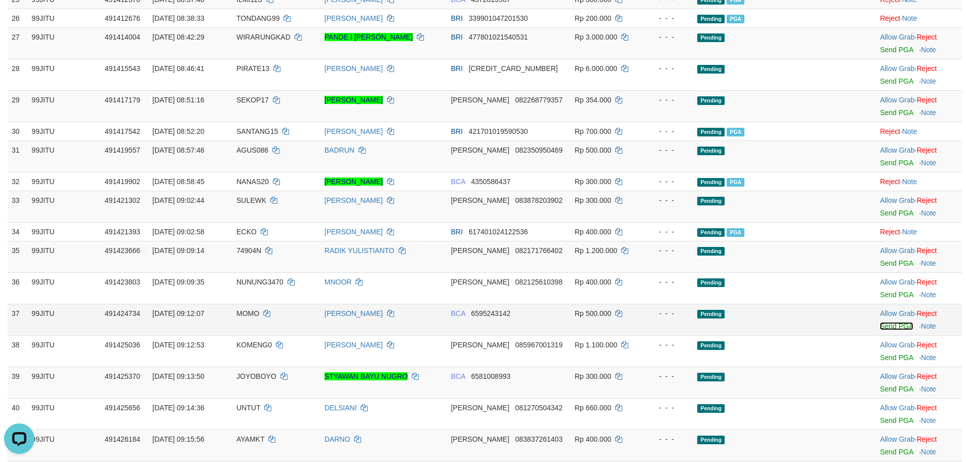
click at [886, 328] on link "Send PGA" at bounding box center [895, 326] width 33 height 8
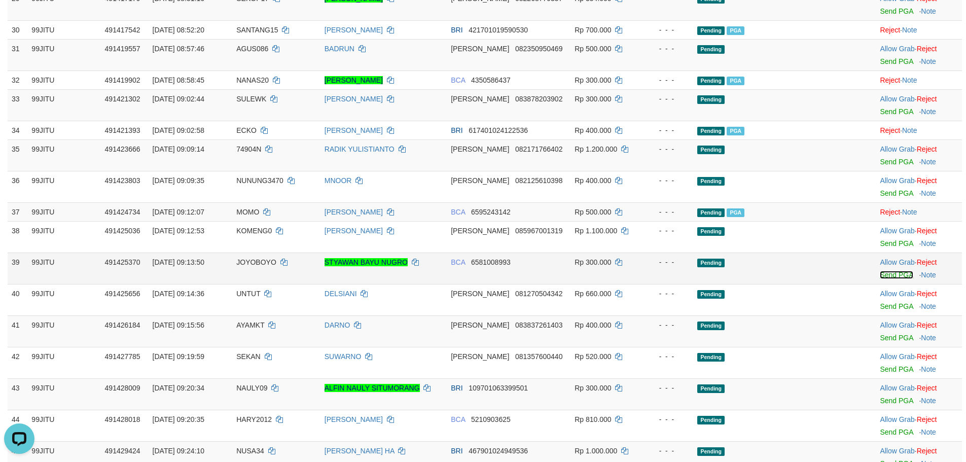
click at [891, 275] on link "Send PGA" at bounding box center [895, 275] width 33 height 8
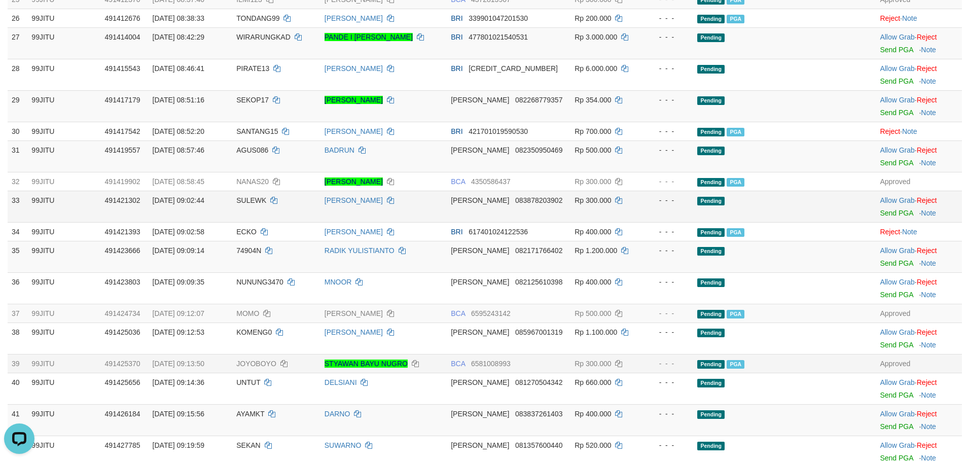
scroll to position [1245, 0]
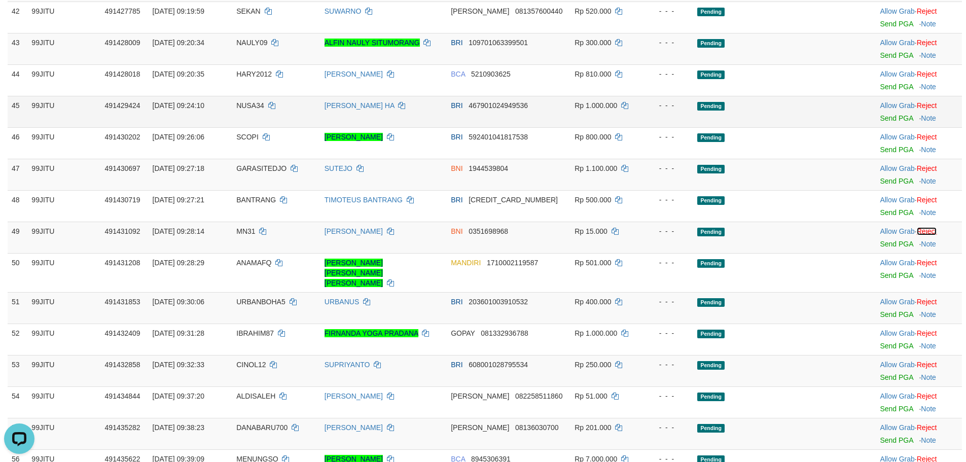
drag, startPoint x: 929, startPoint y: 231, endPoint x: 534, endPoint y: 104, distance: 414.7
click at [929, 231] on link "Reject" at bounding box center [926, 231] width 20 height 8
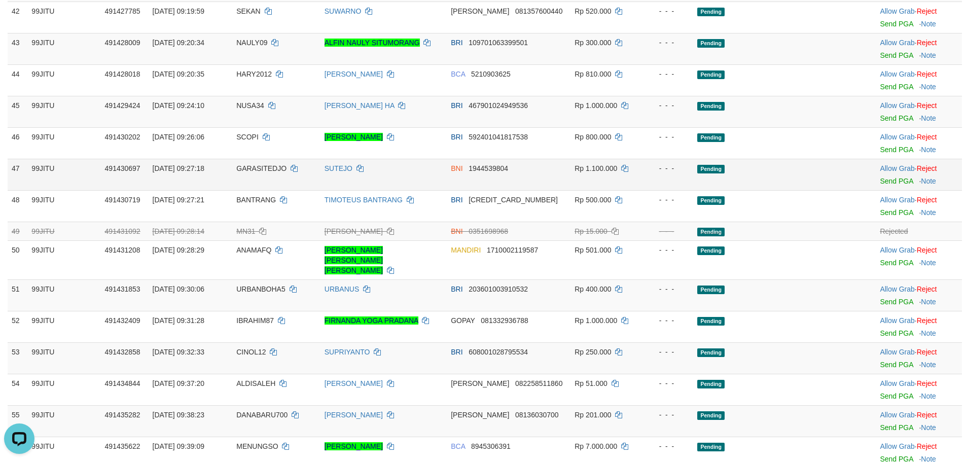
click at [265, 166] on span "GARASITEDJO" at bounding box center [261, 168] width 50 height 8
copy td "GARASITEDJO"
drag, startPoint x: 265, startPoint y: 166, endPoint x: 311, endPoint y: 168, distance: 45.7
click at [266, 166] on span "GARASITEDJO" at bounding box center [261, 168] width 50 height 8
click at [884, 181] on link "Send PGA" at bounding box center [895, 181] width 33 height 8
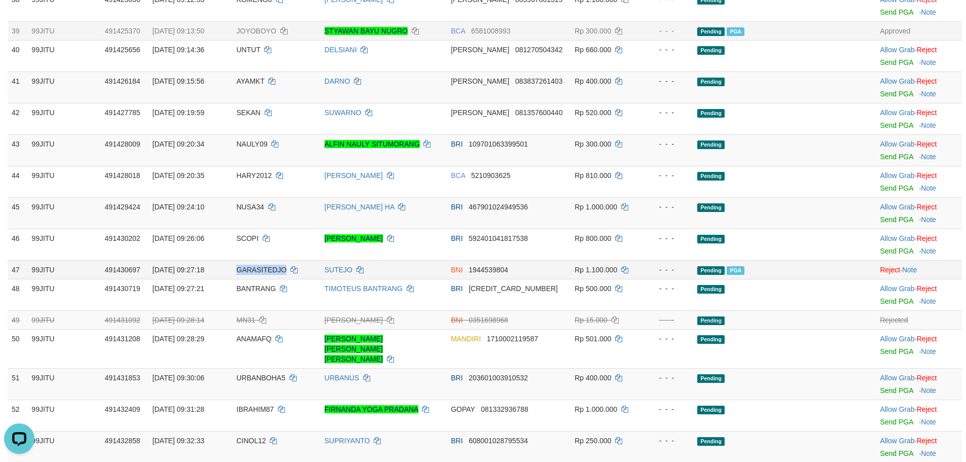
scroll to position [1131, 0]
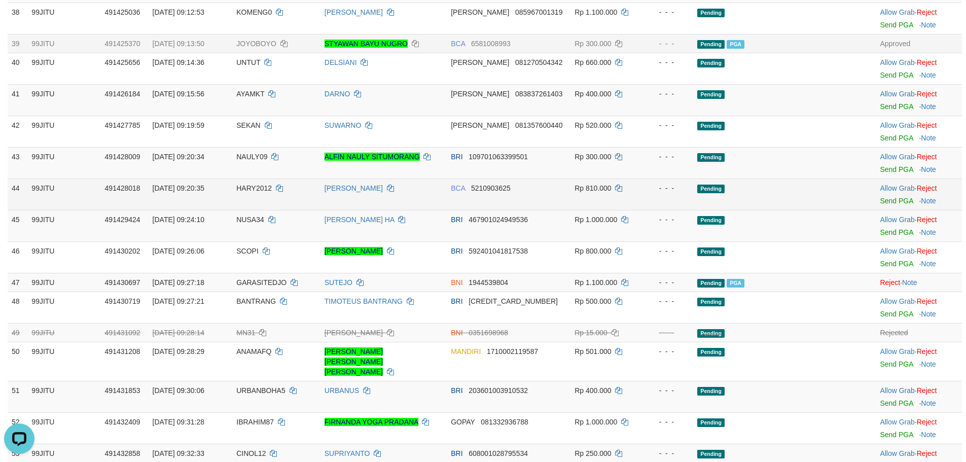
click at [241, 209] on td "HARY2012" at bounding box center [276, 193] width 88 height 31
click at [892, 201] on link "Send PGA" at bounding box center [895, 201] width 33 height 8
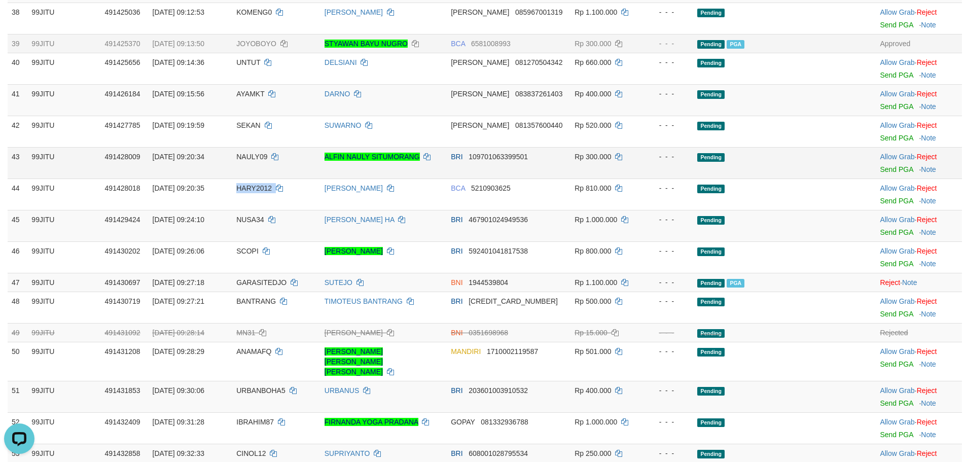
scroll to position [1118, 0]
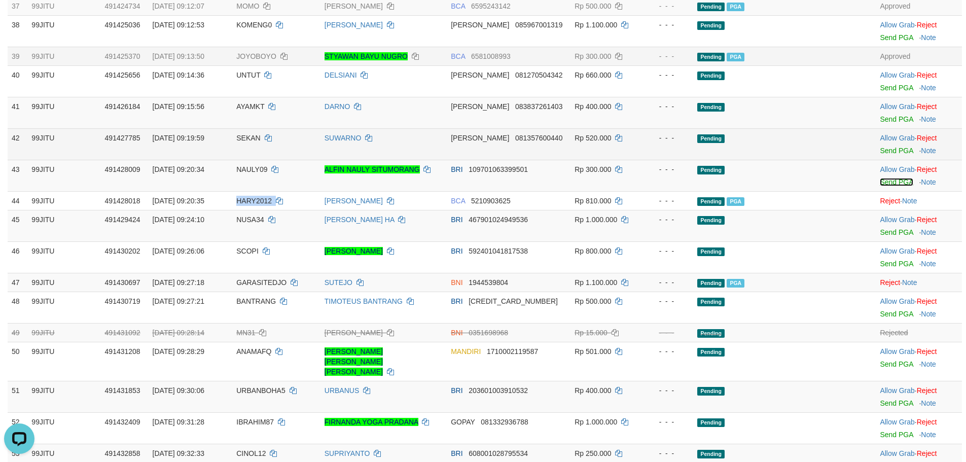
drag, startPoint x: 887, startPoint y: 182, endPoint x: 535, endPoint y: 129, distance: 356.8
click at [887, 182] on link "Send PGA" at bounding box center [895, 182] width 33 height 8
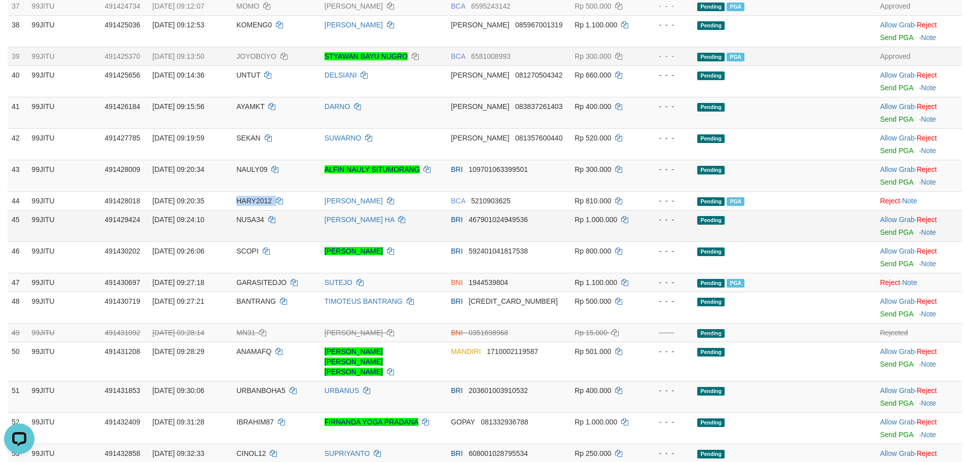
scroll to position [1105, 0]
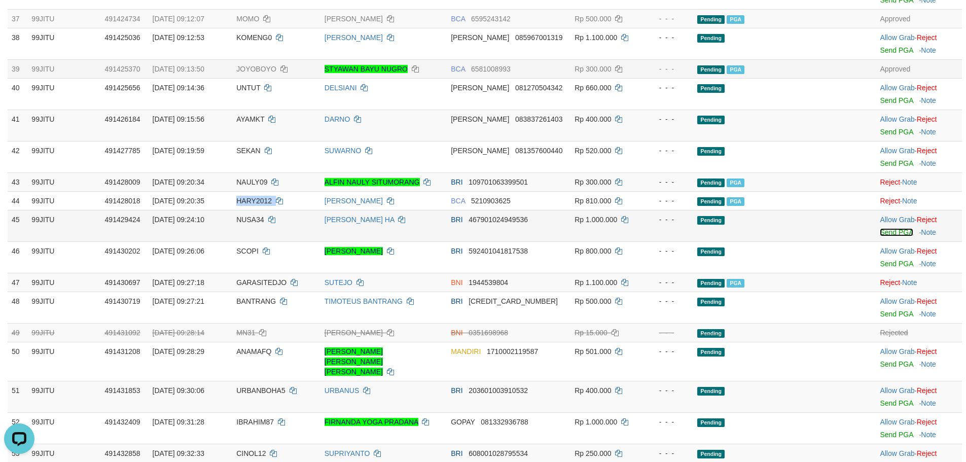
click at [894, 231] on link "Send PGA" at bounding box center [895, 232] width 33 height 8
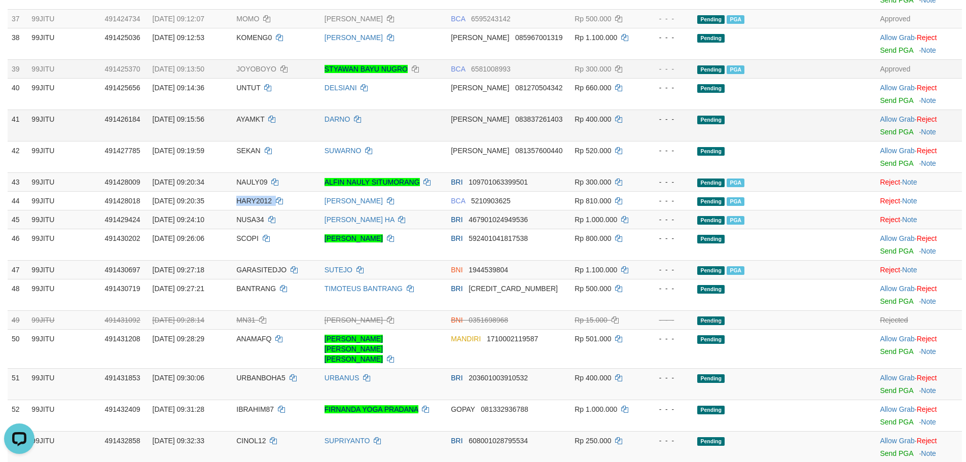
scroll to position [1093, 0]
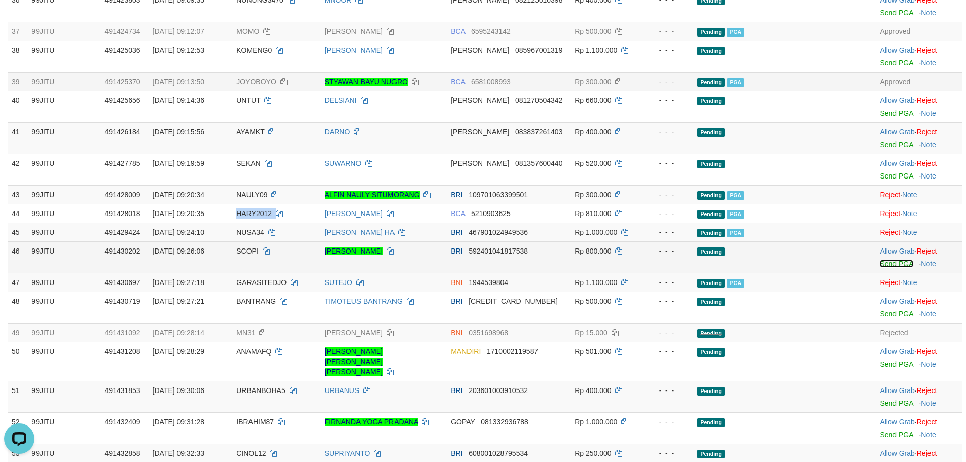
click at [889, 261] on link "Send PGA" at bounding box center [895, 264] width 33 height 8
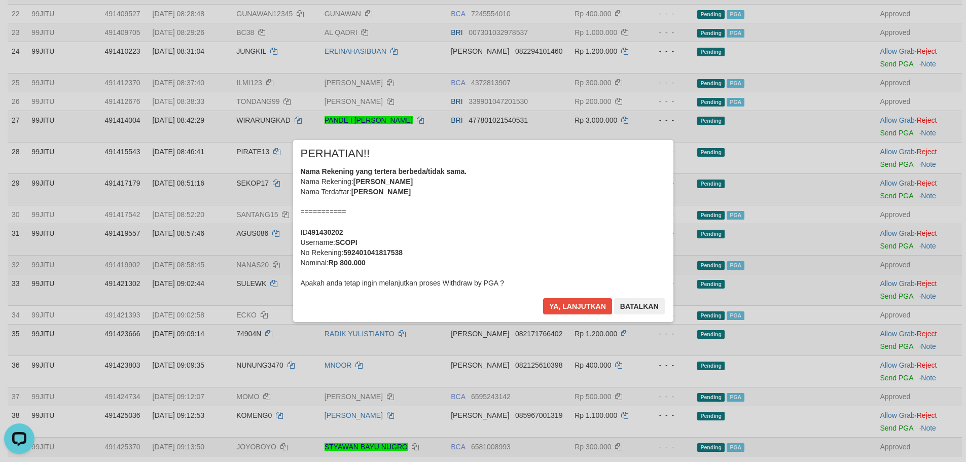
scroll to position [687, 0]
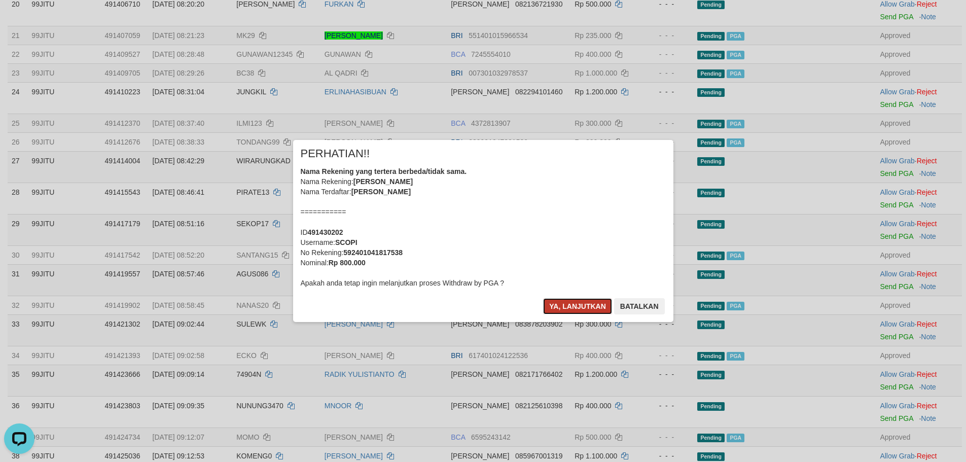
click at [565, 303] on button "Ya, lanjutkan" at bounding box center [577, 306] width 69 height 16
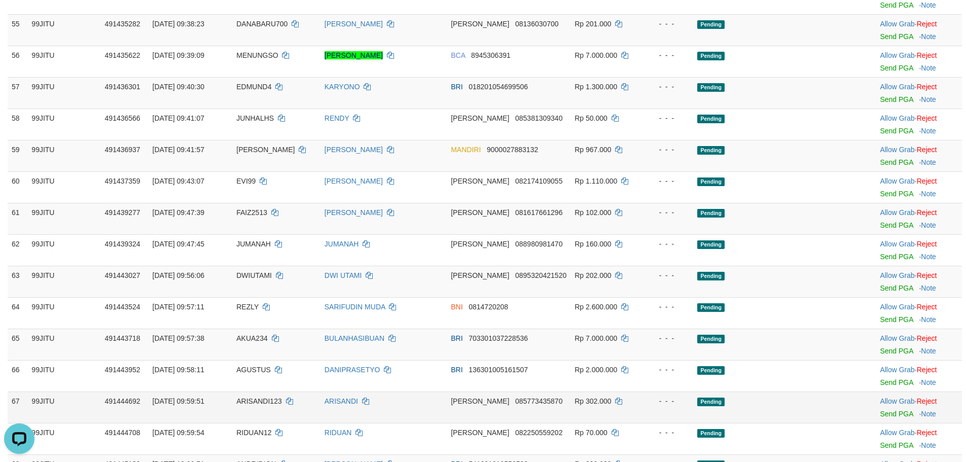
scroll to position [1532, 0]
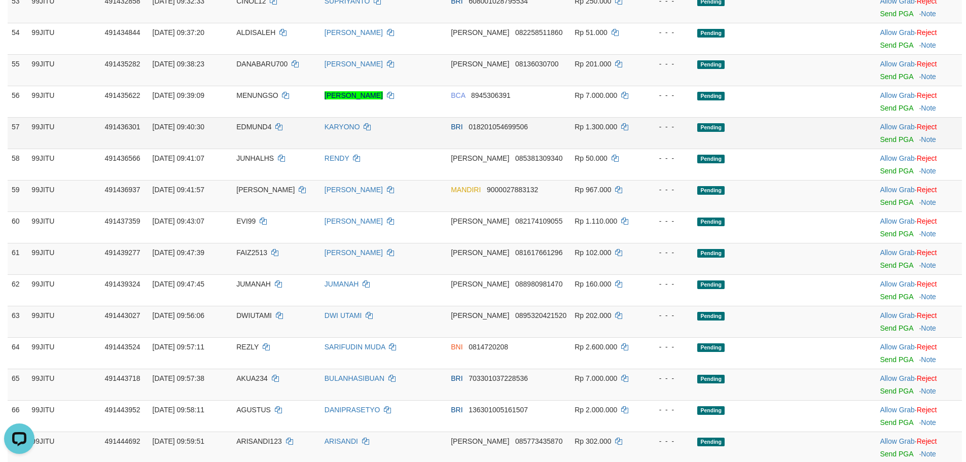
click at [245, 117] on td "EDMUND4" at bounding box center [276, 132] width 88 height 31
click at [883, 135] on link "Send PGA" at bounding box center [895, 139] width 33 height 8
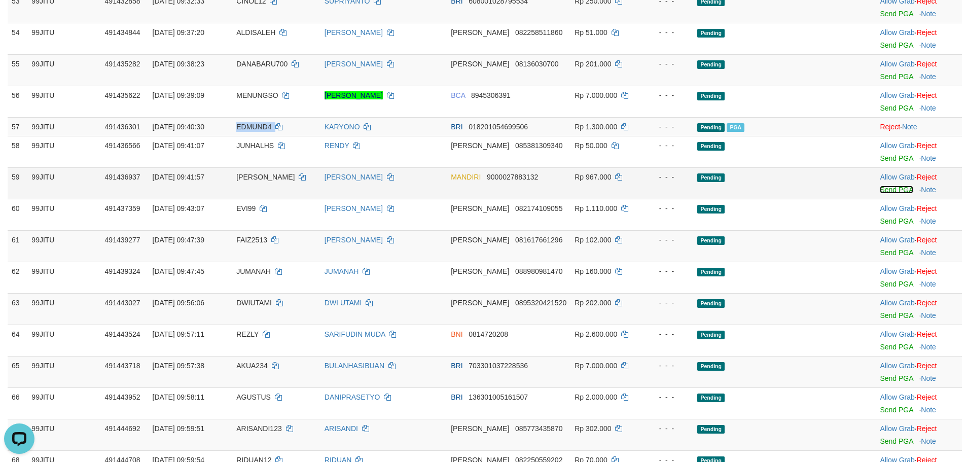
click at [889, 186] on link "Send PGA" at bounding box center [895, 190] width 33 height 8
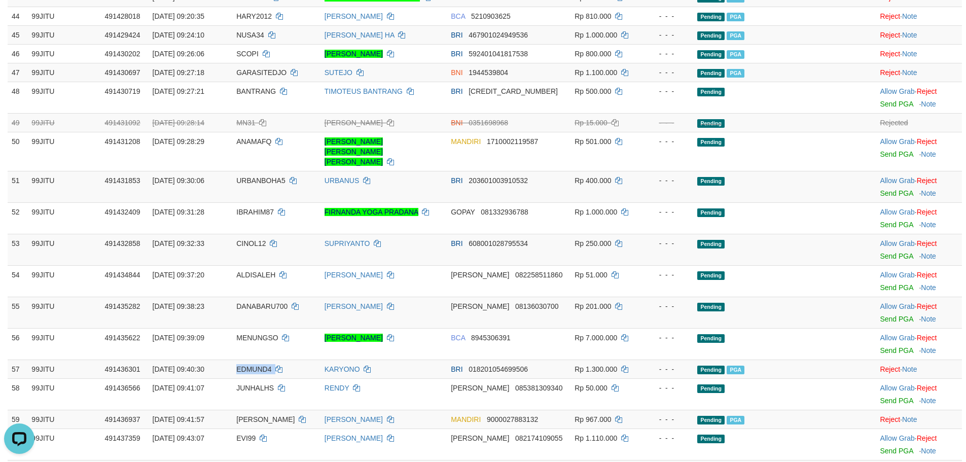
scroll to position [1329, 0]
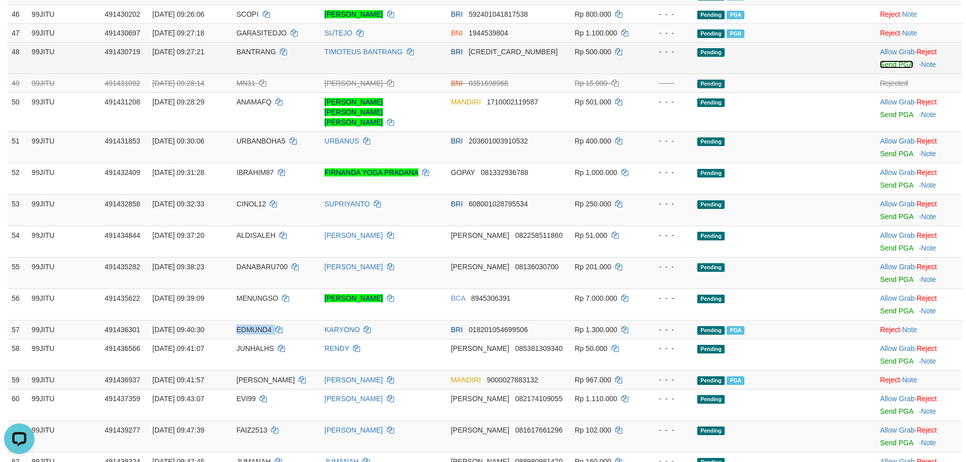
click at [882, 62] on link "Send PGA" at bounding box center [895, 64] width 33 height 8
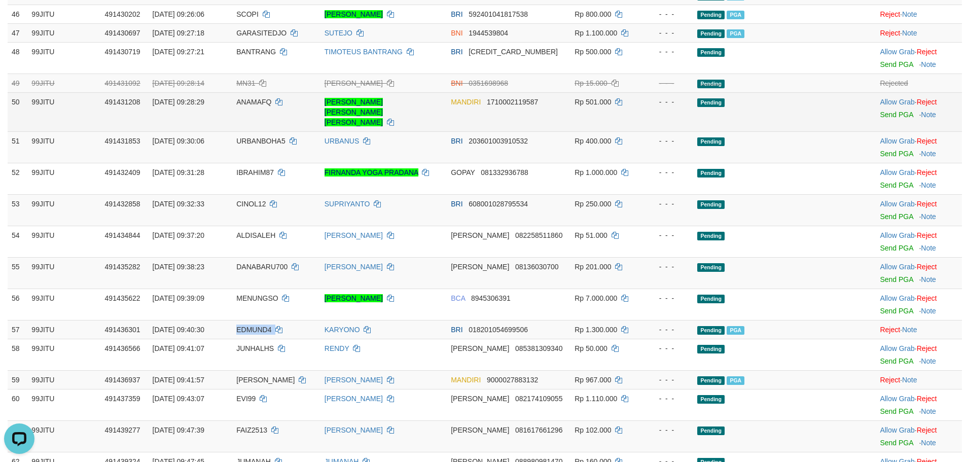
scroll to position [1317, 0]
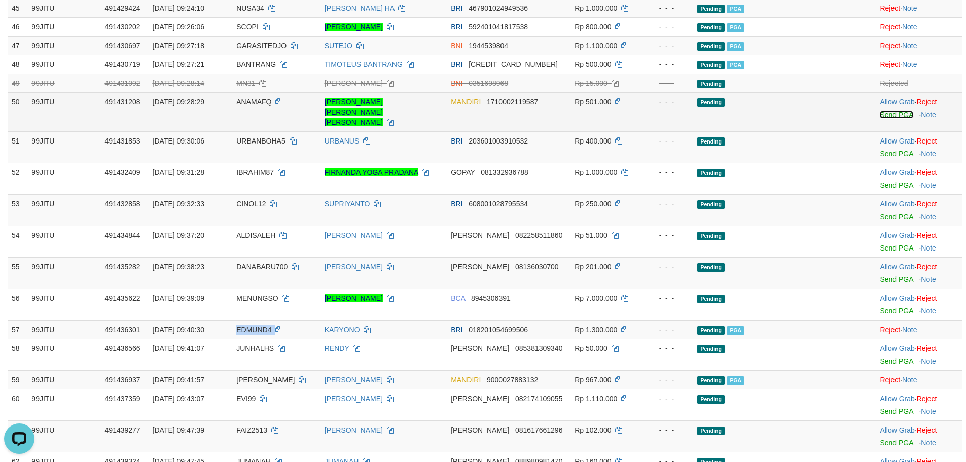
click at [879, 112] on link "Send PGA" at bounding box center [895, 114] width 33 height 8
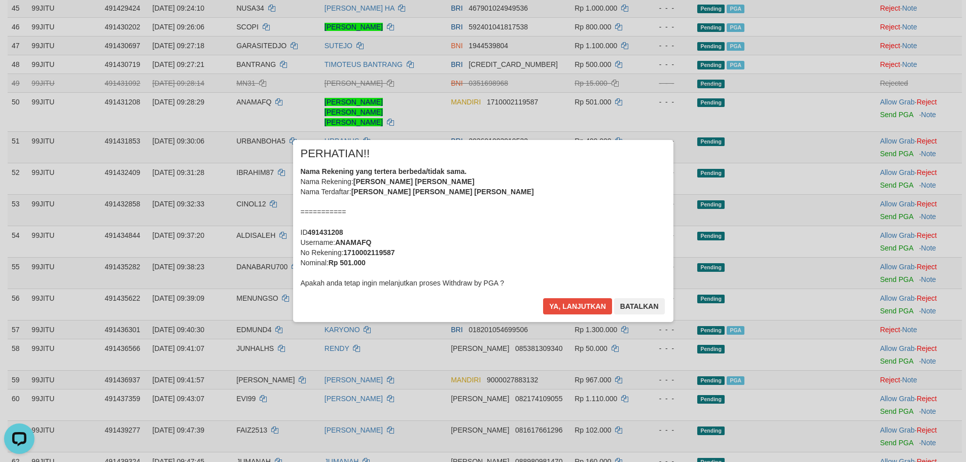
click at [887, 146] on div "× PERHATIAN!! Nama Rekening yang tertera berbeda/tidak sama. Nama Rekening: MOH…" at bounding box center [483, 231] width 966 height 222
click at [574, 306] on button "Ya, lanjutkan" at bounding box center [577, 306] width 69 height 16
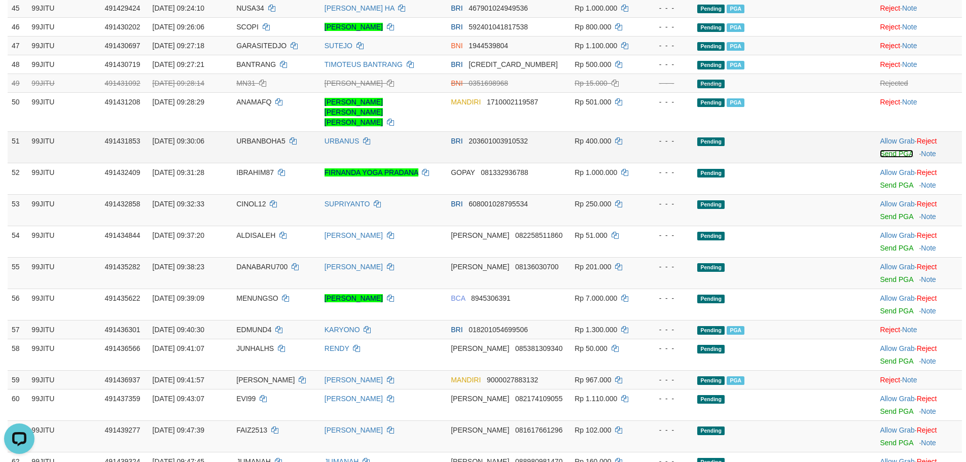
click at [894, 150] on link "Send PGA" at bounding box center [895, 154] width 33 height 8
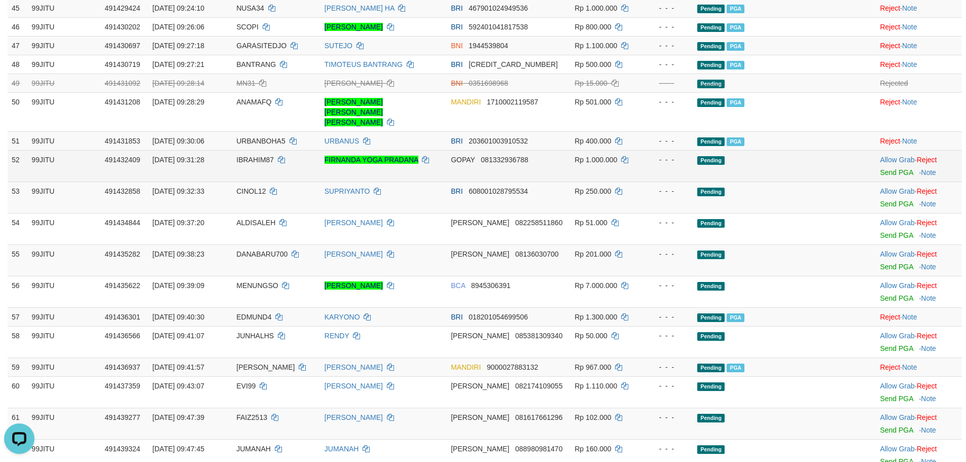
click at [266, 150] on td "IBRAHIM87" at bounding box center [276, 165] width 88 height 31
click at [897, 168] on link "Send PGA" at bounding box center [895, 172] width 33 height 8
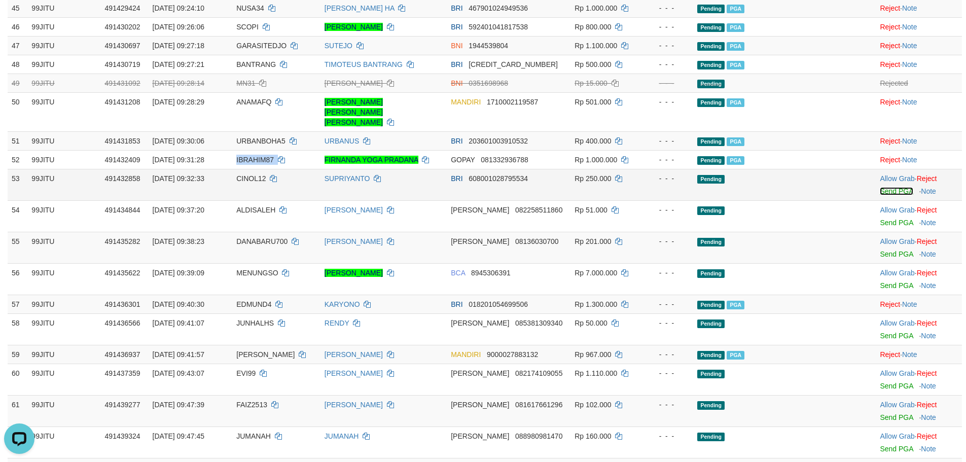
click at [891, 187] on link "Send PGA" at bounding box center [895, 191] width 33 height 8
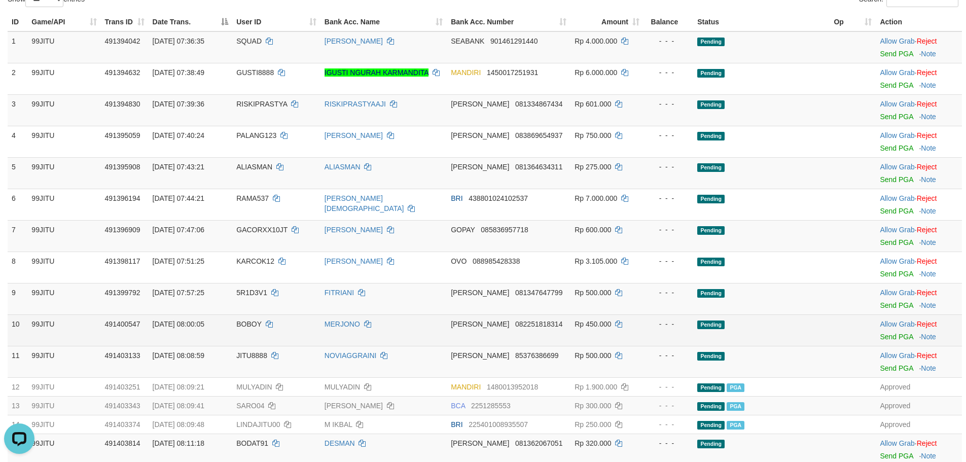
scroll to position [100, 0]
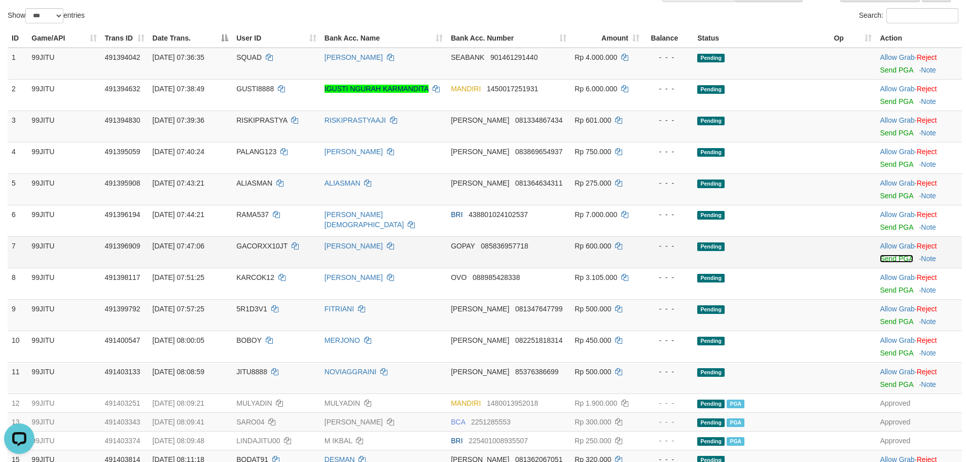
click at [881, 259] on link "Send PGA" at bounding box center [895, 258] width 33 height 8
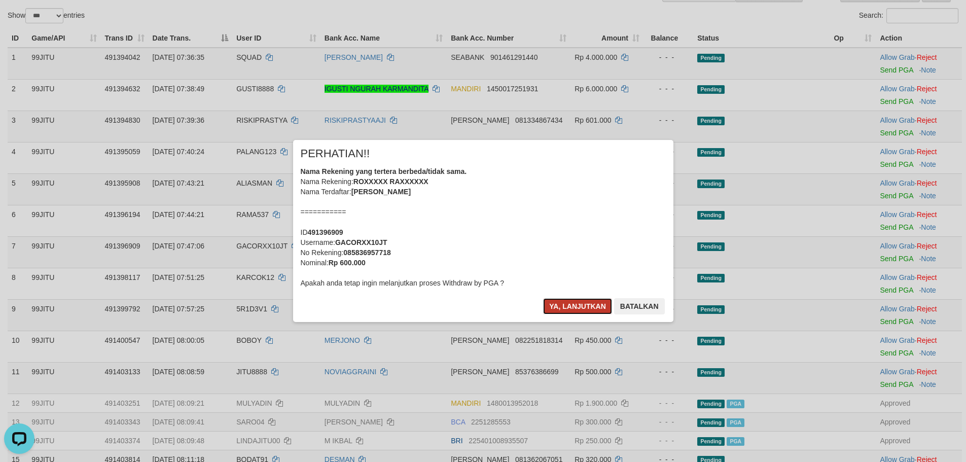
click at [580, 303] on button "Ya, lanjutkan" at bounding box center [577, 306] width 69 height 16
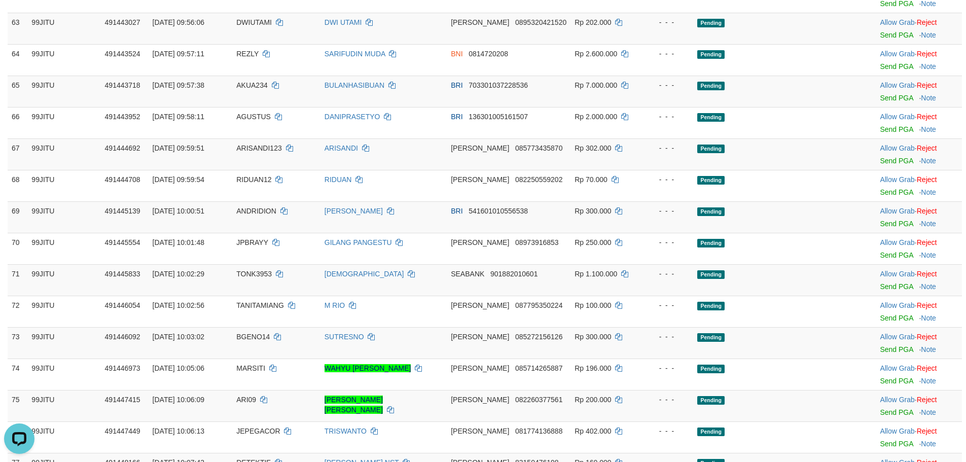
scroll to position [1621, 0]
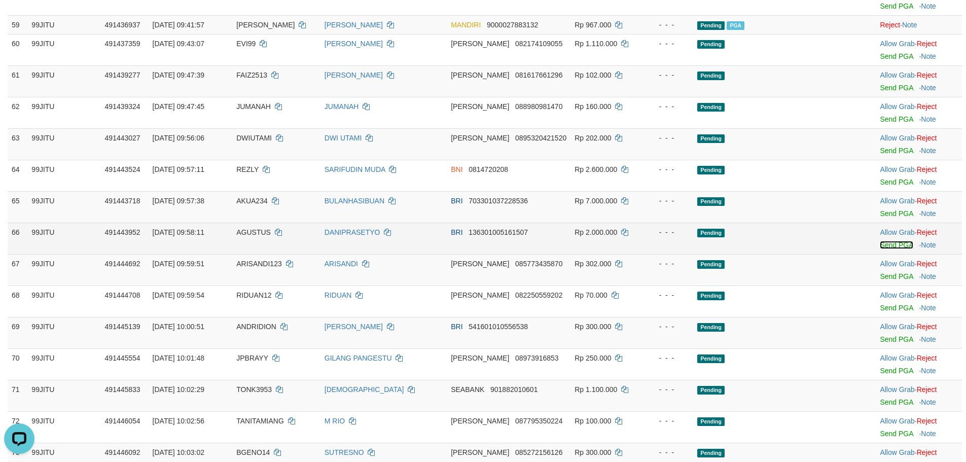
click at [890, 241] on link "Send PGA" at bounding box center [895, 245] width 33 height 8
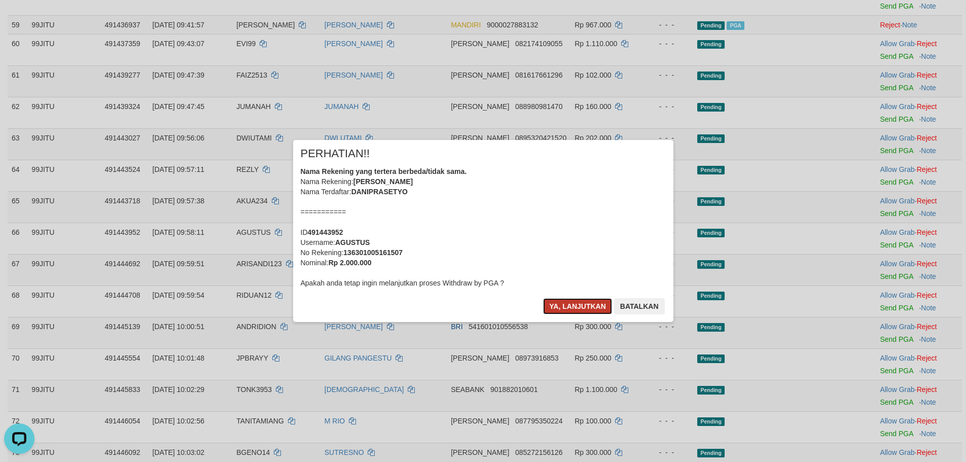
click at [575, 301] on button "Ya, lanjutkan" at bounding box center [577, 306] width 69 height 16
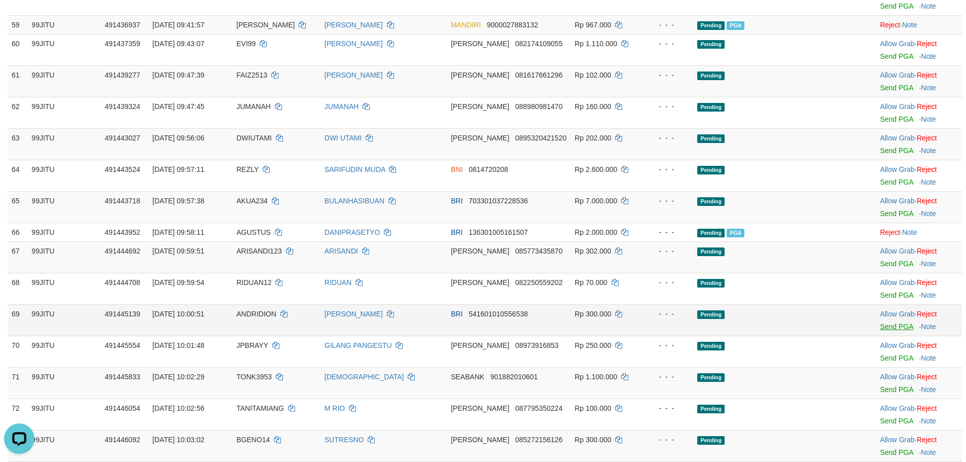
click at [890, 313] on td "Allow Grab · Reject Send PGA · Note" at bounding box center [918, 319] width 86 height 31
click at [890, 322] on link "Send PGA" at bounding box center [895, 326] width 33 height 8
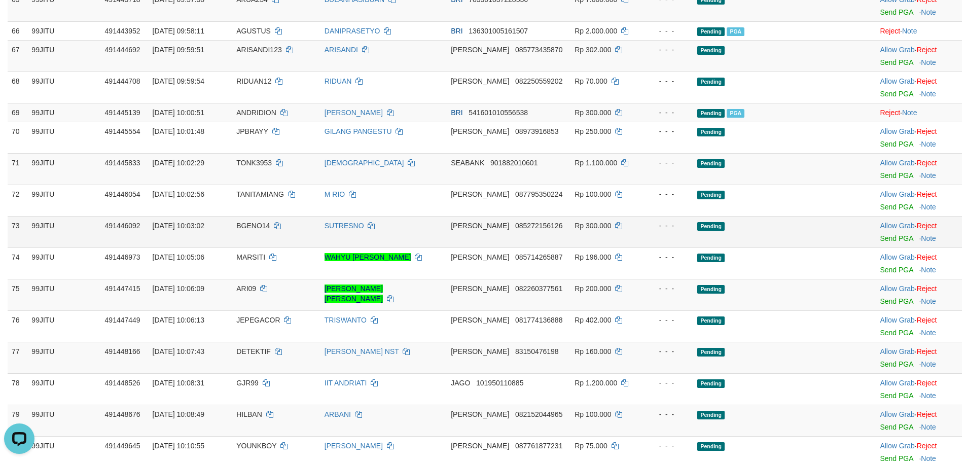
scroll to position [1824, 0]
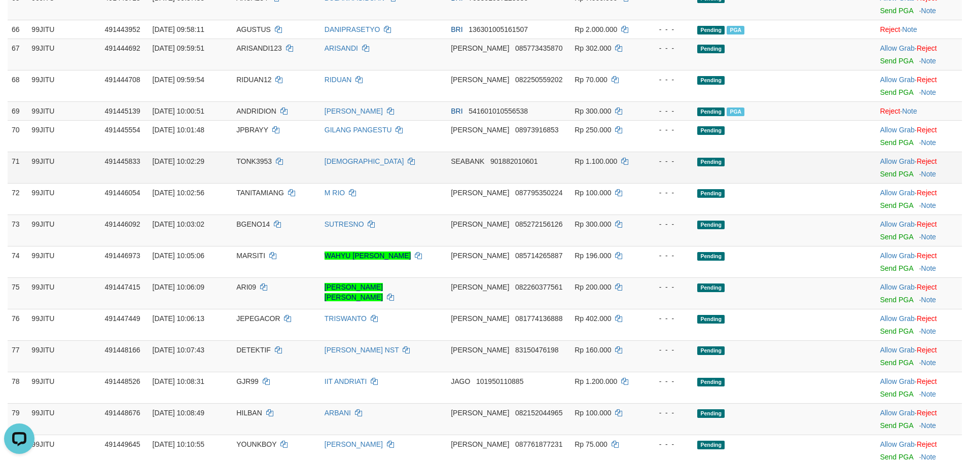
click at [256, 157] on span "TONK3953" at bounding box center [253, 161] width 35 height 8
click at [260, 157] on span "TONK3953" at bounding box center [253, 161] width 35 height 8
click at [267, 157] on span "TONK3953" at bounding box center [253, 161] width 35 height 8
click at [268, 157] on span "TONK3953" at bounding box center [253, 161] width 35 height 8
click at [897, 170] on link "Send PGA" at bounding box center [895, 174] width 33 height 8
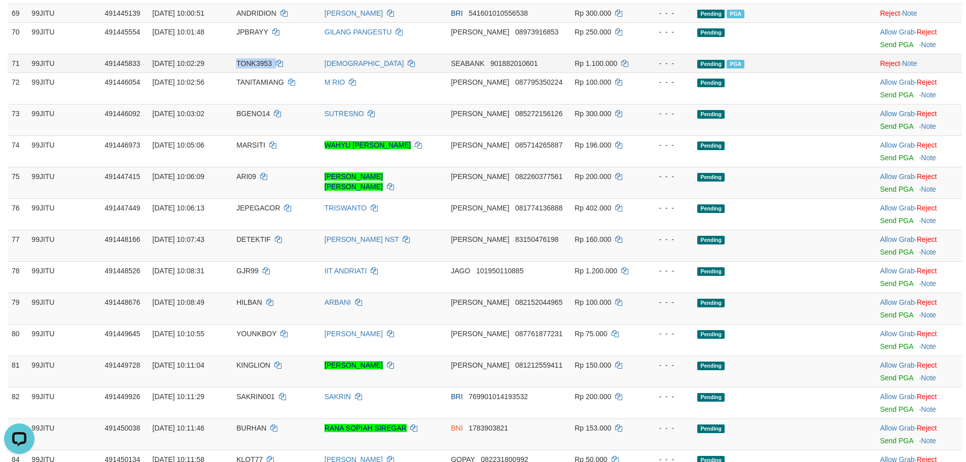
scroll to position [1925, 0]
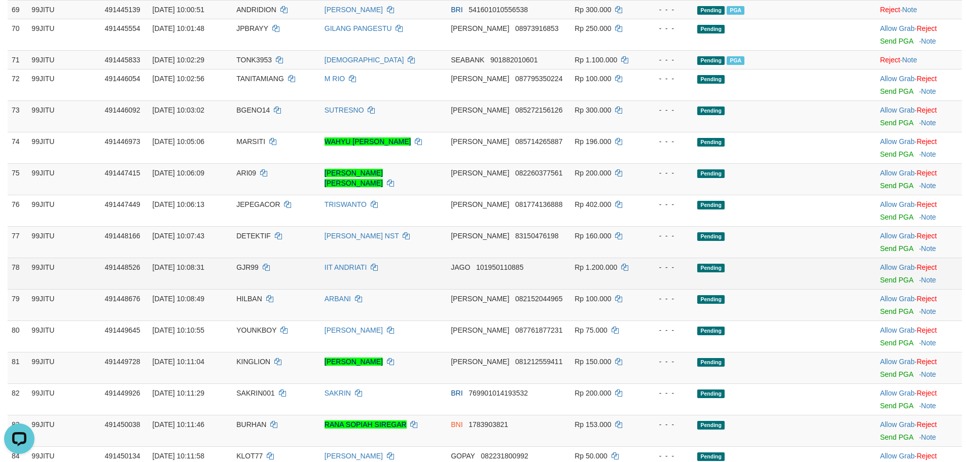
click at [244, 262] on td "GJR99" at bounding box center [276, 272] width 88 height 31
click at [897, 276] on link "Send PGA" at bounding box center [895, 280] width 33 height 8
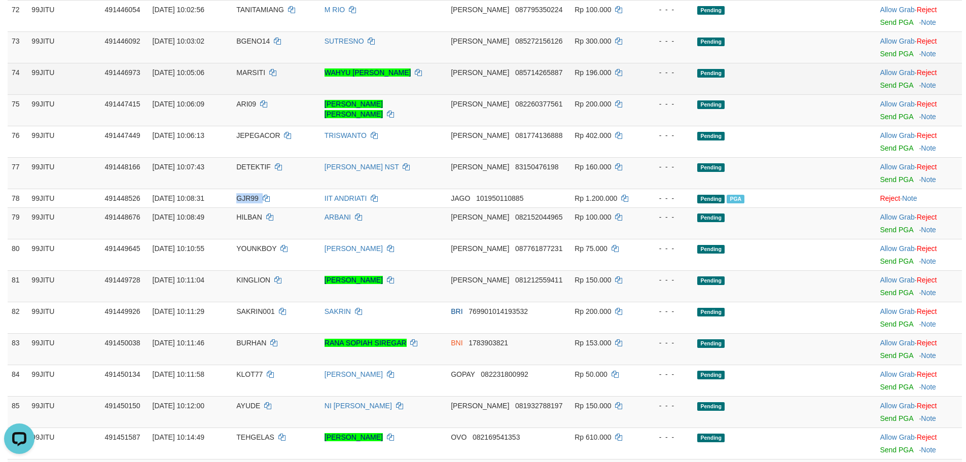
scroll to position [2026, 0]
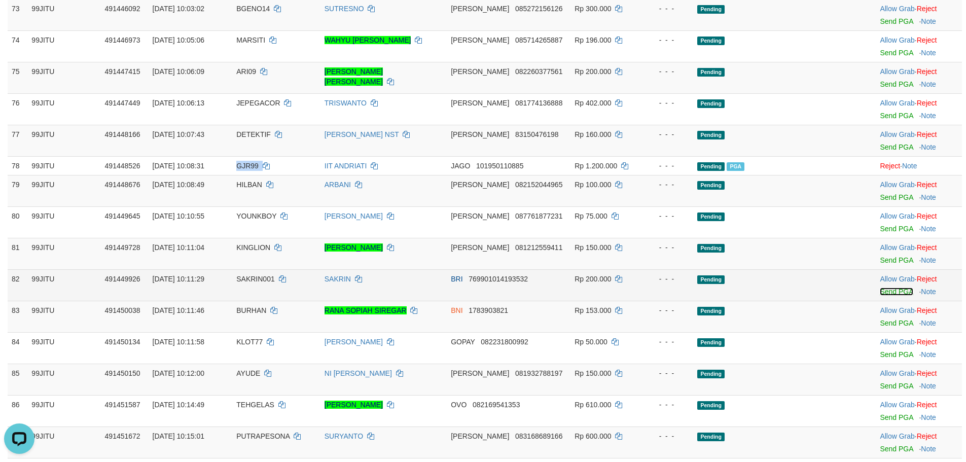
click at [889, 287] on link "Send PGA" at bounding box center [895, 291] width 33 height 8
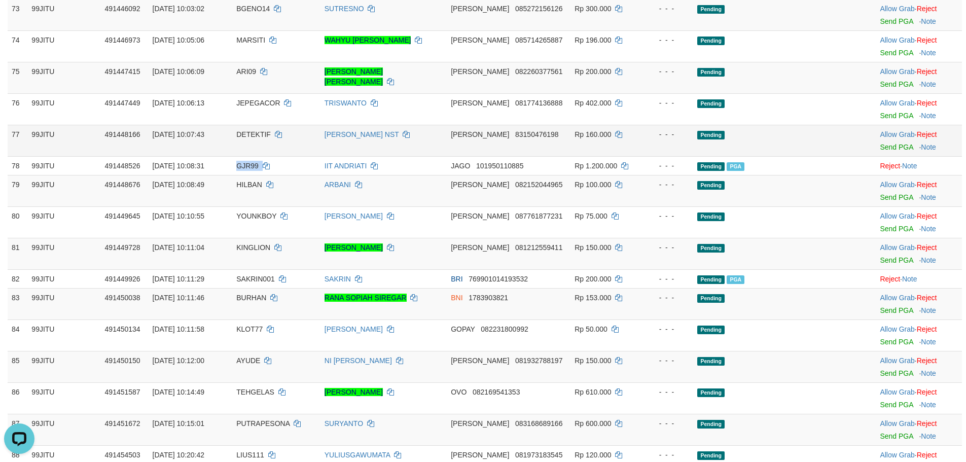
scroll to position [2128, 0]
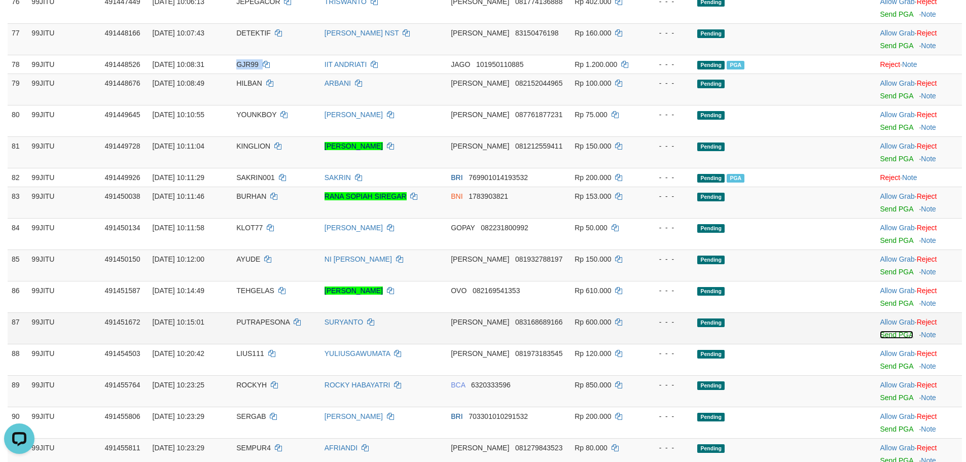
click at [888, 330] on link "Send PGA" at bounding box center [895, 334] width 33 height 8
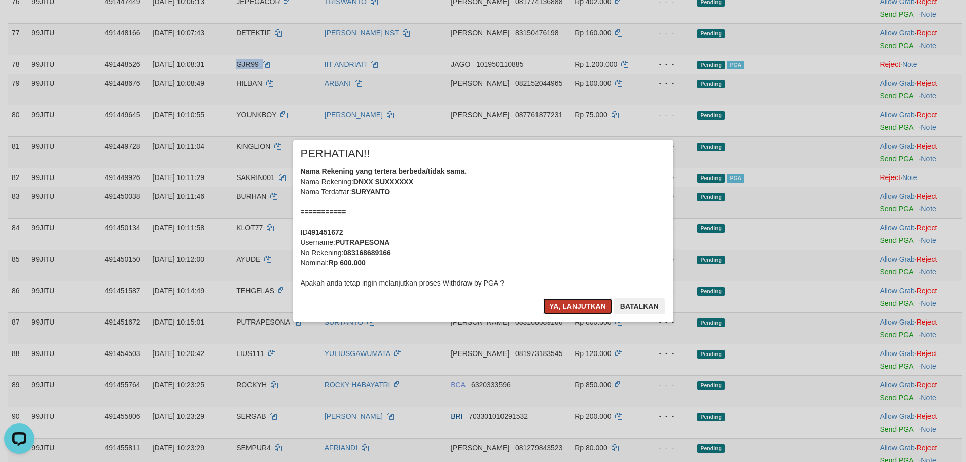
click at [581, 304] on button "Ya, lanjutkan" at bounding box center [577, 306] width 69 height 16
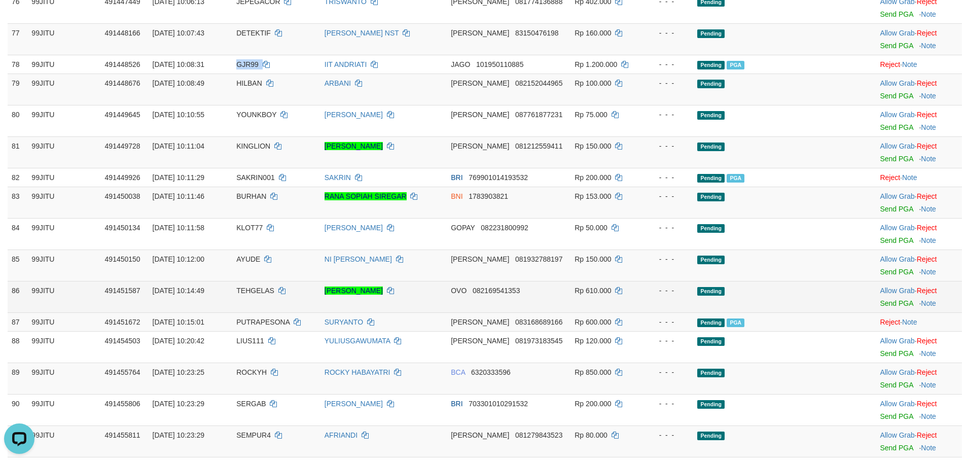
scroll to position [2229, 0]
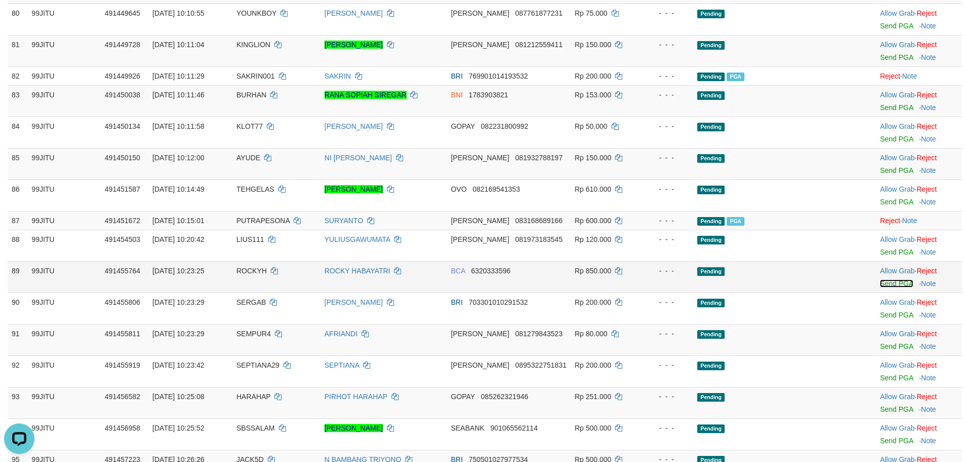
click at [893, 279] on link "Send PGA" at bounding box center [895, 283] width 33 height 8
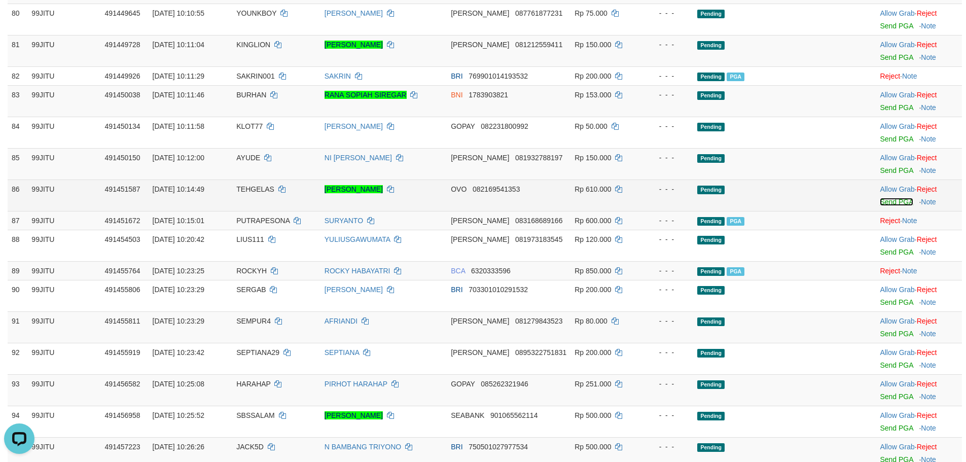
click at [883, 198] on link "Send PGA" at bounding box center [895, 202] width 33 height 8
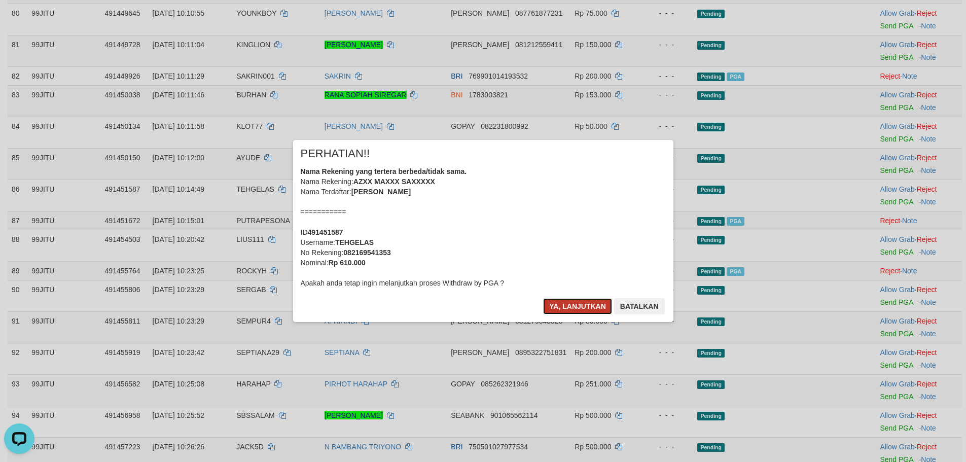
click at [601, 301] on button "Ya, lanjutkan" at bounding box center [577, 306] width 69 height 16
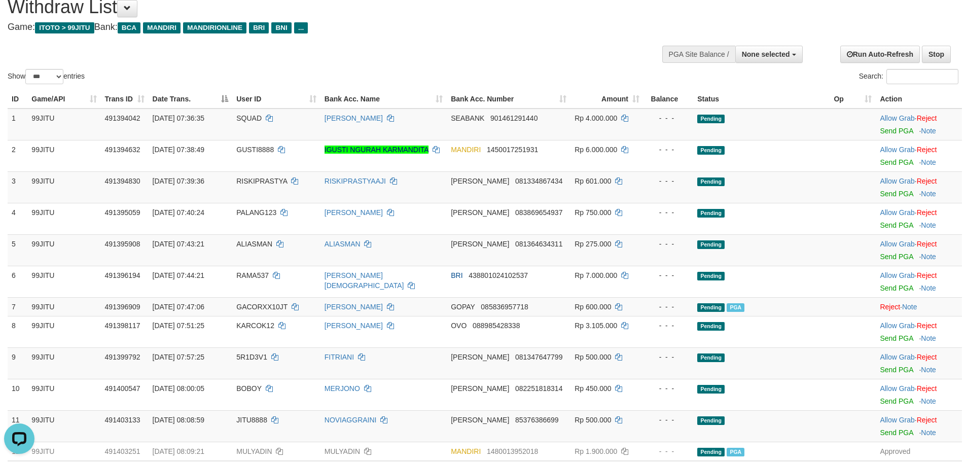
scroll to position [0, 0]
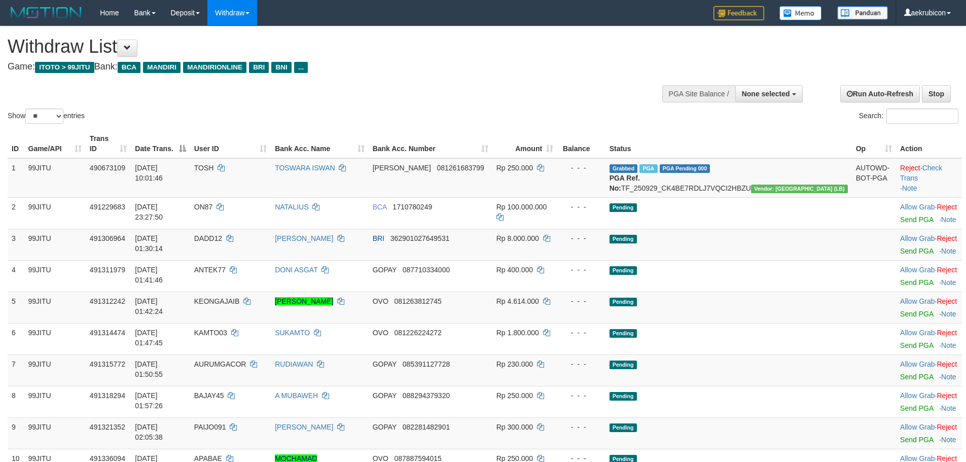
select select
select select "**"
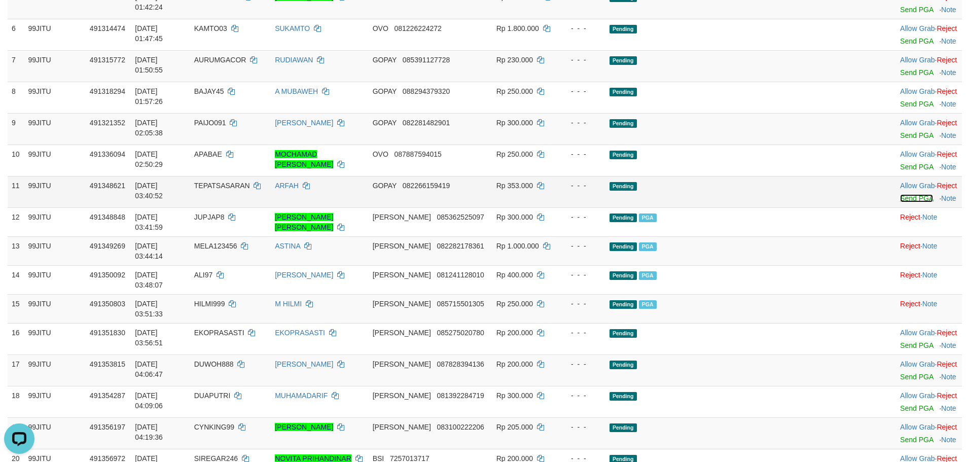
click at [900, 196] on link "Send PGA" at bounding box center [916, 198] width 33 height 8
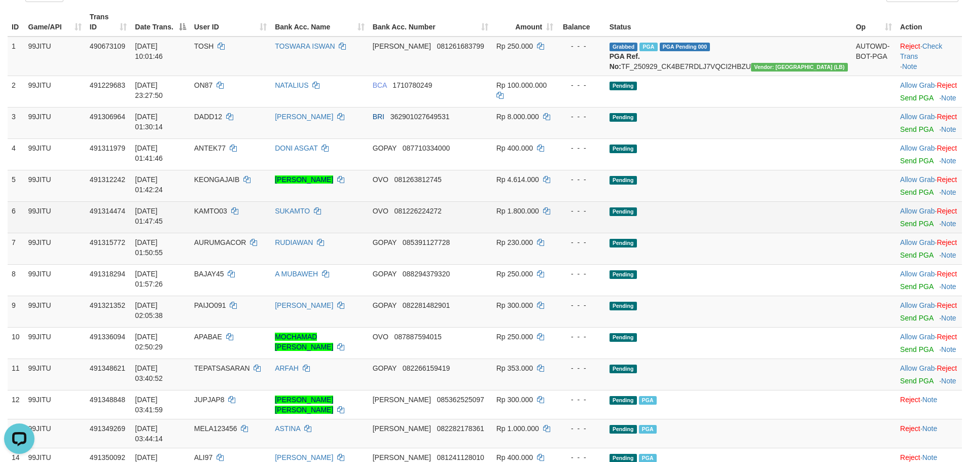
scroll to position [101, 0]
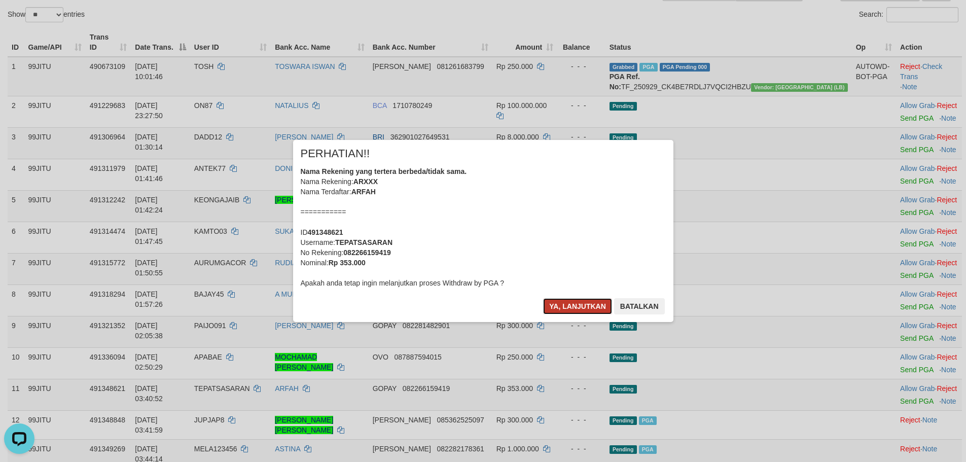
click at [562, 305] on button "Ya, lanjutkan" at bounding box center [577, 306] width 69 height 16
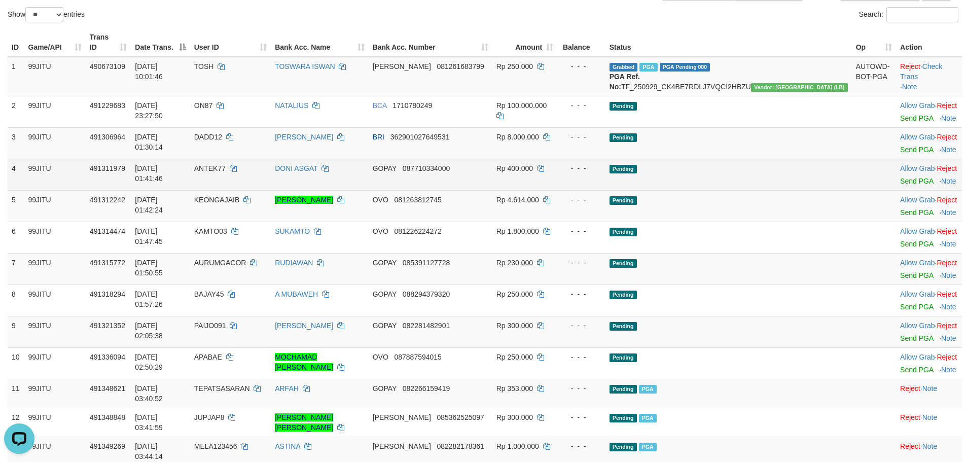
click at [226, 170] on span "ANTEK77" at bounding box center [209, 168] width 31 height 8
drag, startPoint x: 252, startPoint y: 170, endPoint x: 600, endPoint y: 168, distance: 347.2
click at [226, 169] on span "ANTEK77" at bounding box center [209, 168] width 31 height 8
copy span "ANTEK77"
click at [900, 178] on link "Send PGA" at bounding box center [916, 181] width 33 height 8
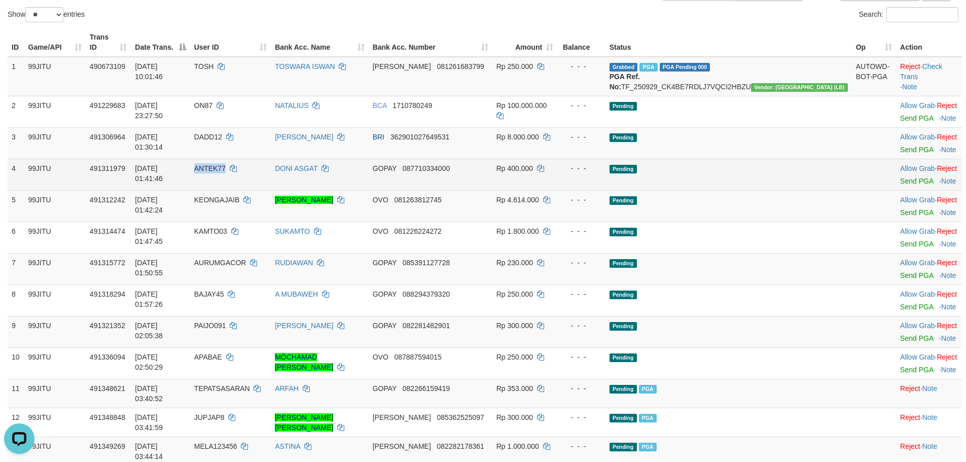
click at [226, 169] on span "ANTEK77" at bounding box center [209, 168] width 31 height 8
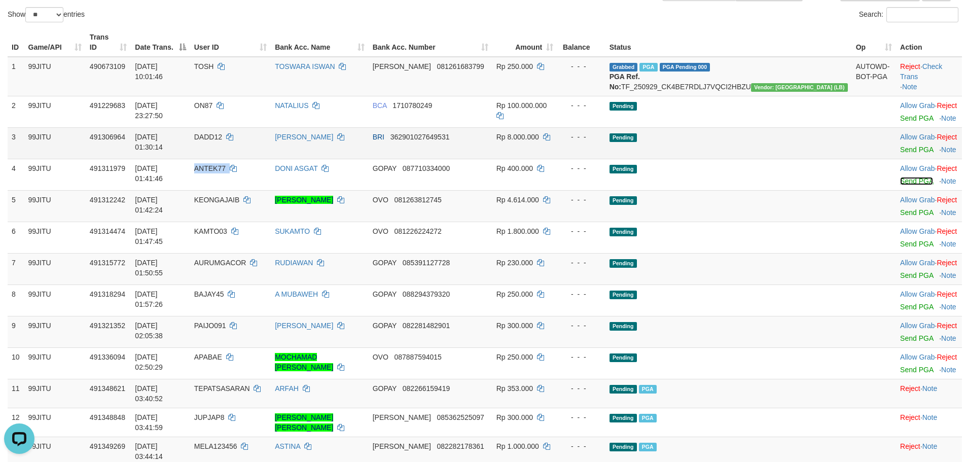
drag, startPoint x: 885, startPoint y: 178, endPoint x: 529, endPoint y: 130, distance: 359.5
click at [900, 178] on link "Send PGA" at bounding box center [916, 181] width 33 height 8
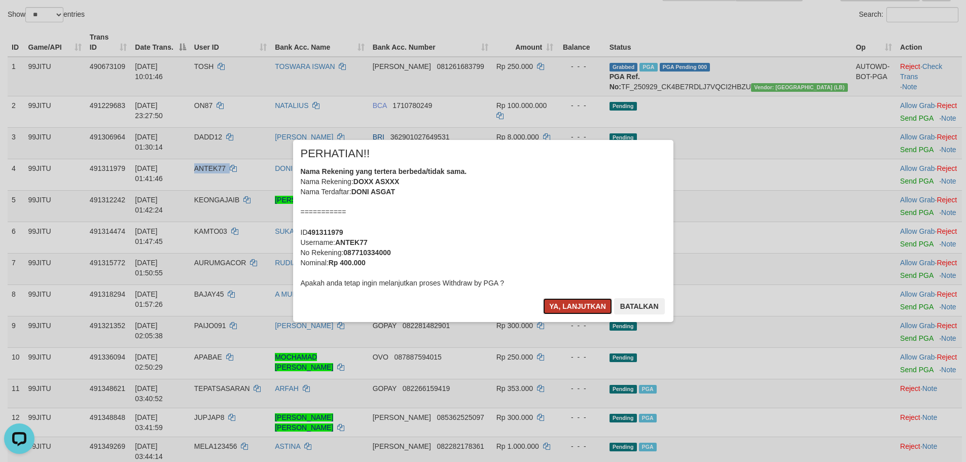
click at [568, 313] on button "Ya, lanjutkan" at bounding box center [577, 306] width 69 height 16
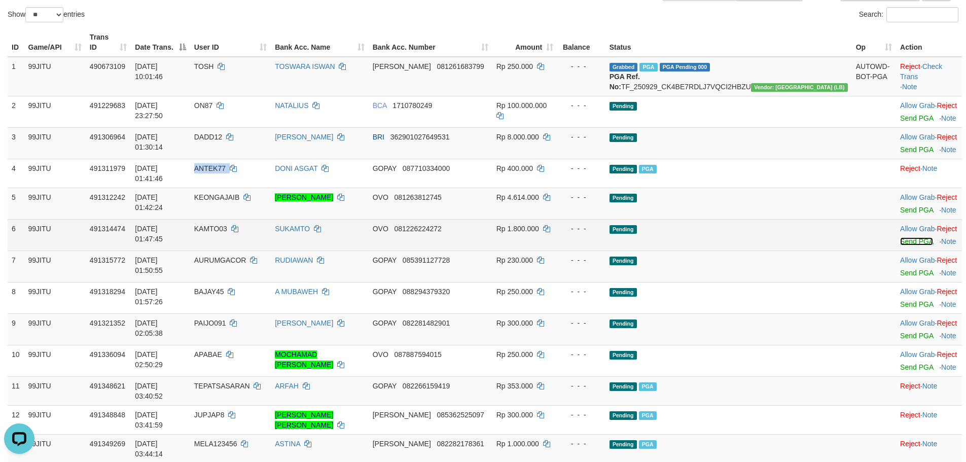
click at [900, 237] on link "Send PGA" at bounding box center [916, 241] width 33 height 8
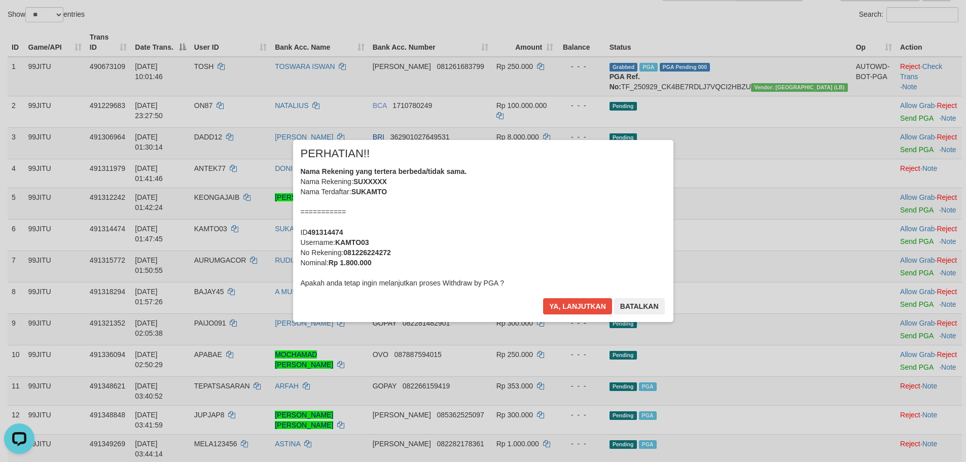
click at [586, 295] on div "× PERHATIAN!! Nama Rekening yang tertera berbeda/tidak sama. Nama Rekening: SUX…" at bounding box center [483, 230] width 380 height 181
click at [586, 299] on button "Ya, lanjutkan" at bounding box center [577, 306] width 69 height 16
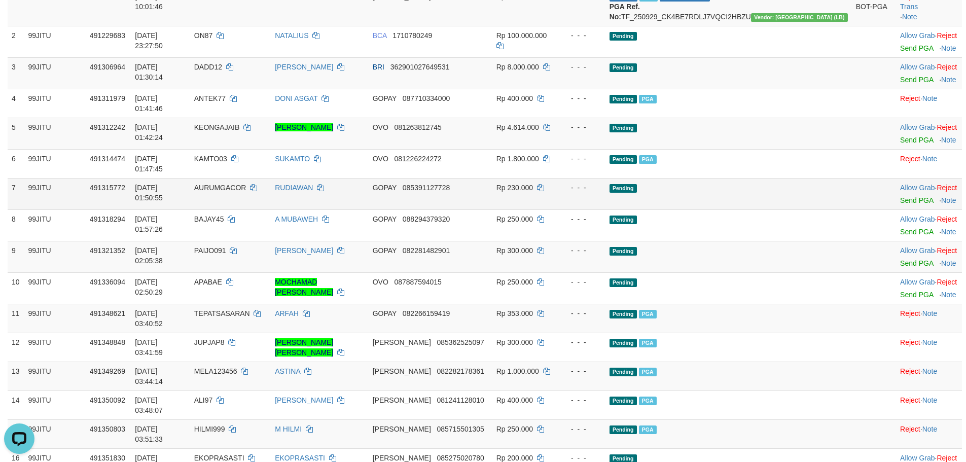
scroll to position [203, 0]
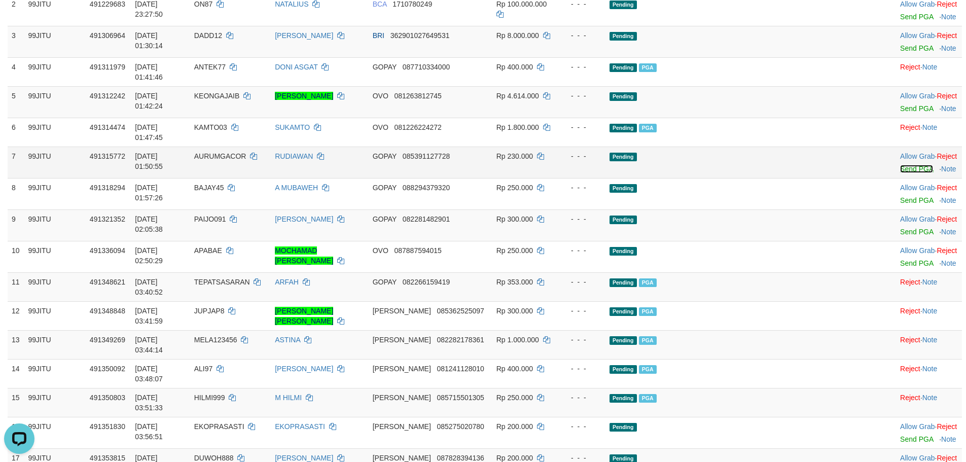
click at [900, 165] on link "Send PGA" at bounding box center [916, 169] width 33 height 8
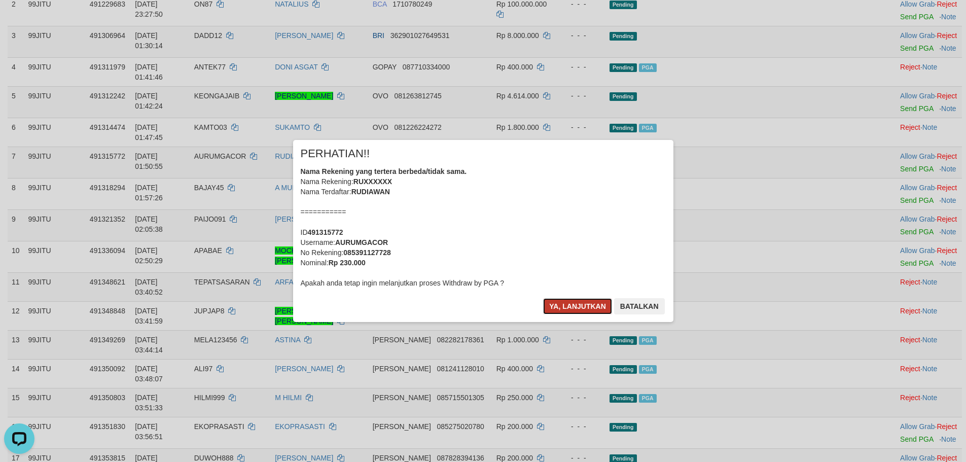
drag, startPoint x: 585, startPoint y: 305, endPoint x: 587, endPoint y: 299, distance: 5.9
click at [584, 305] on button "Ya, lanjutkan" at bounding box center [577, 306] width 69 height 16
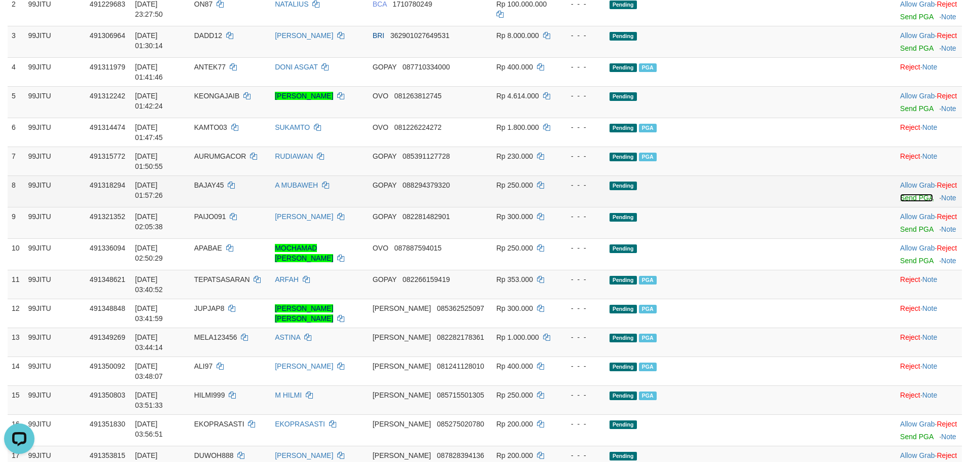
click at [900, 194] on link "Send PGA" at bounding box center [916, 198] width 33 height 8
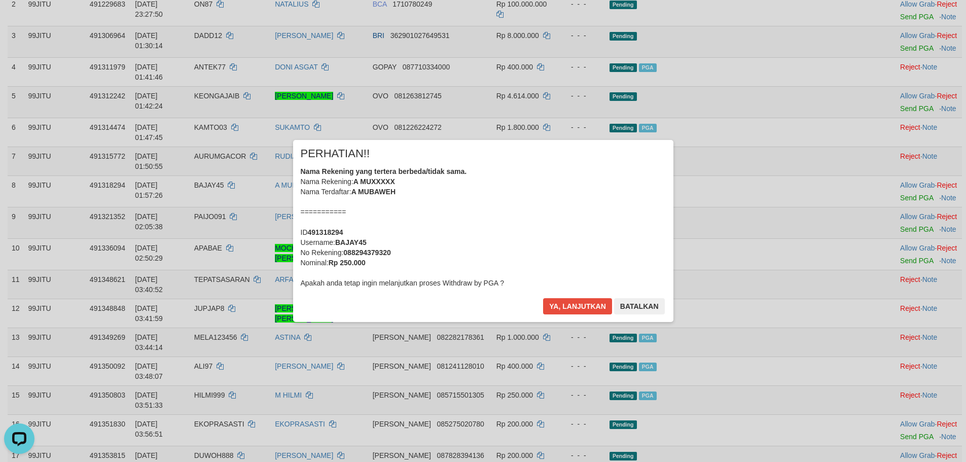
click at [557, 286] on div "Nama Rekening yang tertera berbeda/tidak sama. Nama Rekening: A MUXXXXX Nama Te…" at bounding box center [483, 227] width 365 height 122
click at [558, 289] on div "× PERHATIAN!! Nama Rekening yang tertera berbeda/tidak sama. Nama Rekening: A M…" at bounding box center [483, 230] width 380 height 181
click at [564, 305] on button "Ya, lanjutkan" at bounding box center [577, 306] width 69 height 16
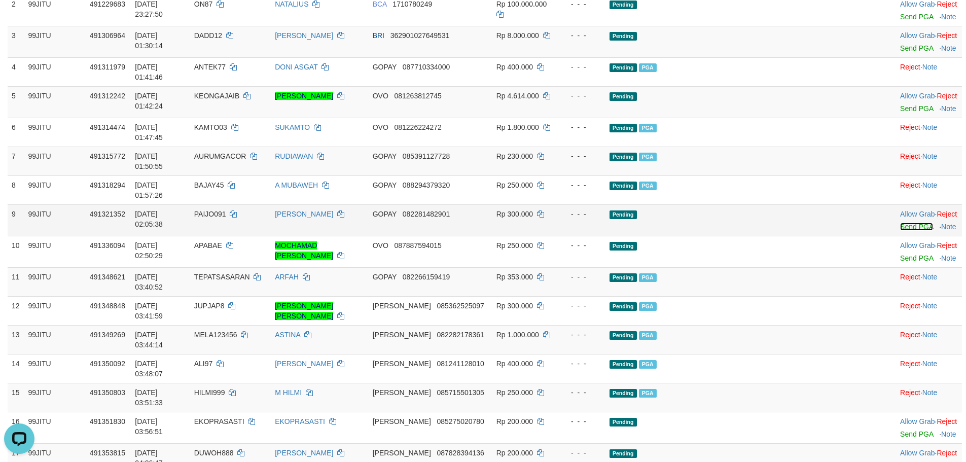
click at [900, 223] on link "Send PGA" at bounding box center [916, 227] width 33 height 8
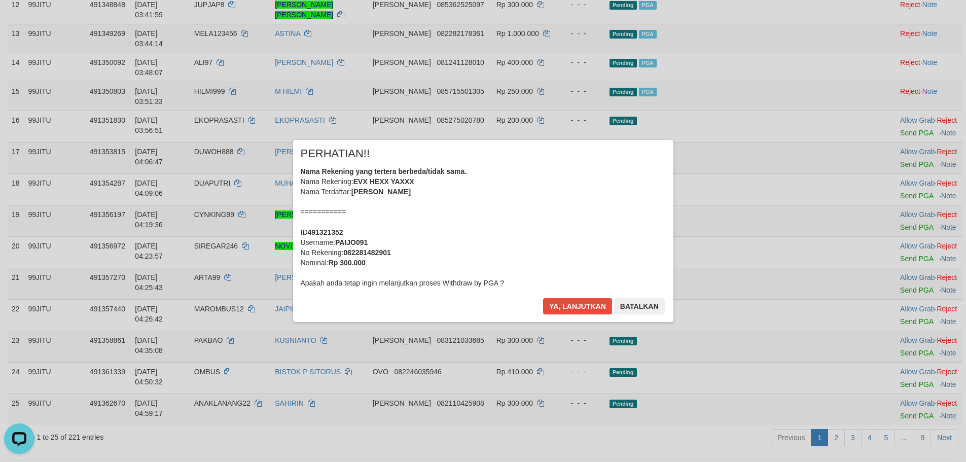
scroll to position [507, 0]
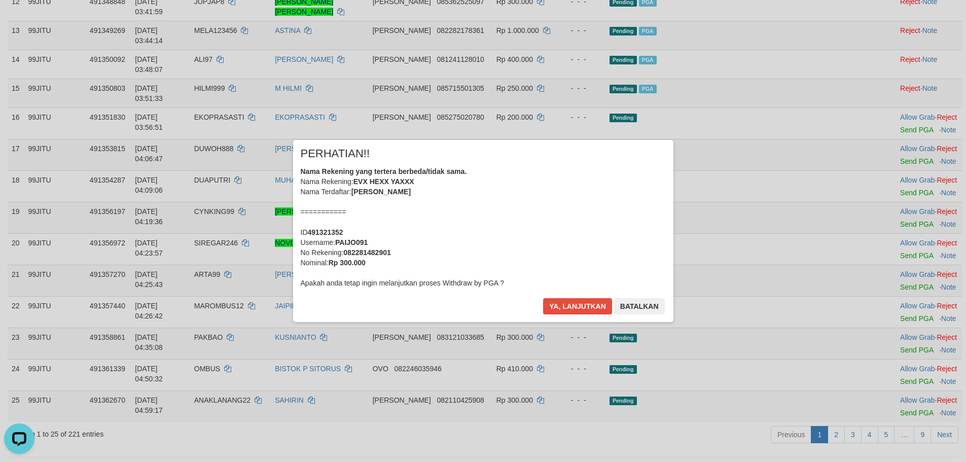
click at [560, 314] on div "Ya, lanjutkan Batalkan" at bounding box center [603, 310] width 123 height 24
click at [572, 300] on button "Ya, lanjutkan" at bounding box center [577, 306] width 69 height 16
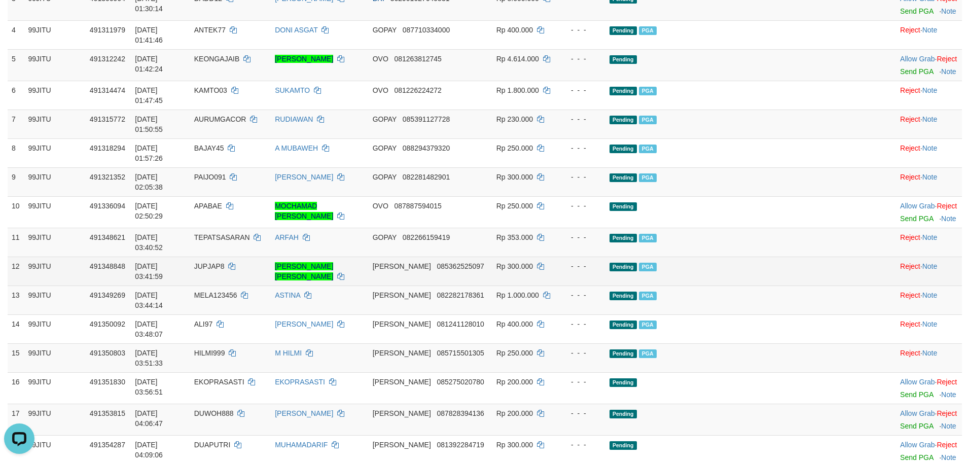
scroll to position [231, 0]
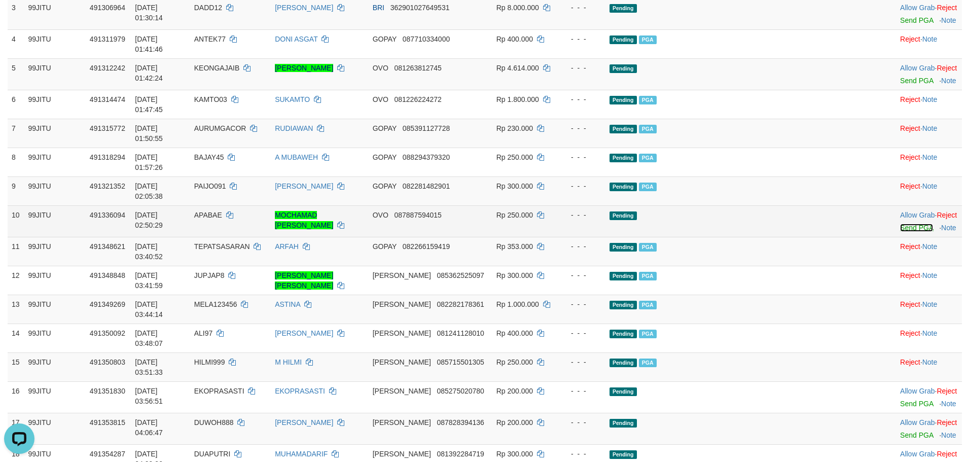
click at [900, 224] on link "Send PGA" at bounding box center [916, 228] width 33 height 8
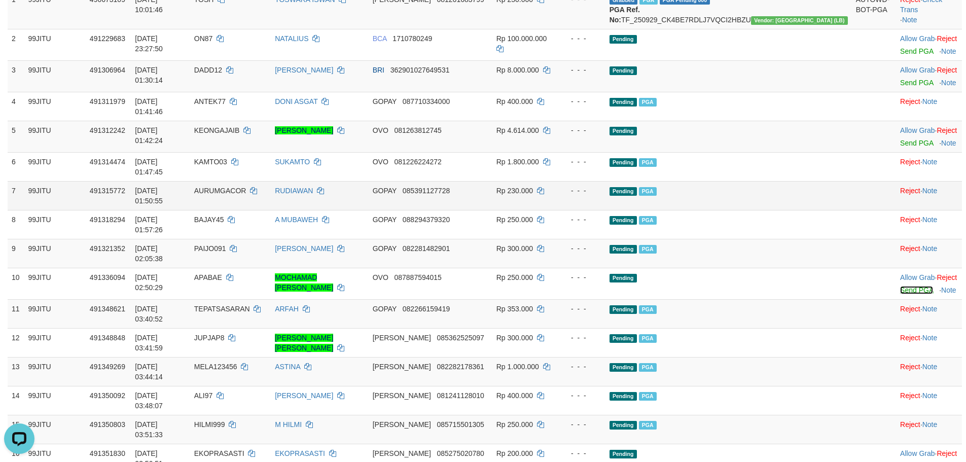
scroll to position [129, 0]
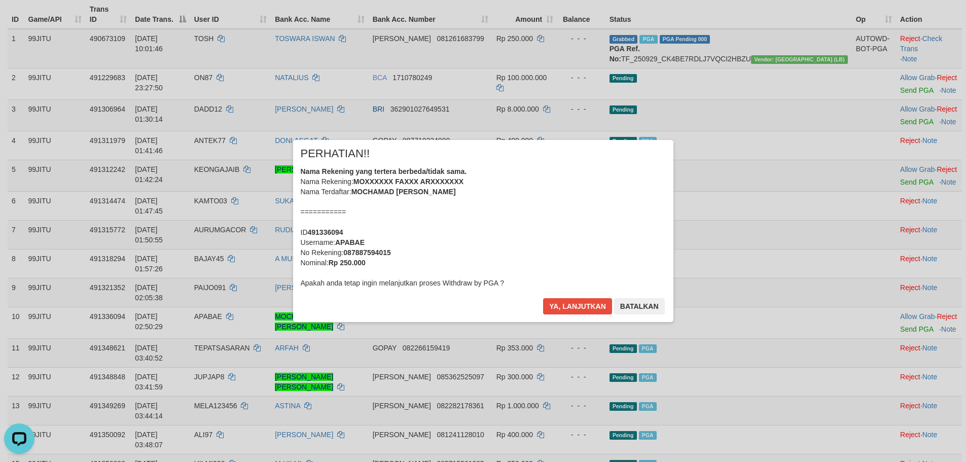
click at [557, 294] on div "× PERHATIAN!! Nama Rekening yang tertera berbeda/tidak sama. Nama Rekening: MOX…" at bounding box center [483, 230] width 380 height 181
click at [559, 299] on button "Ya, lanjutkan" at bounding box center [577, 306] width 69 height 16
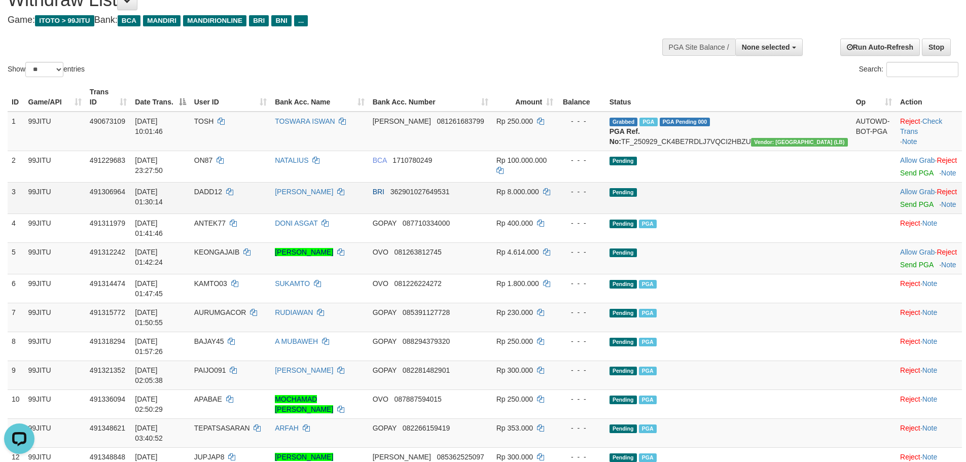
scroll to position [0, 0]
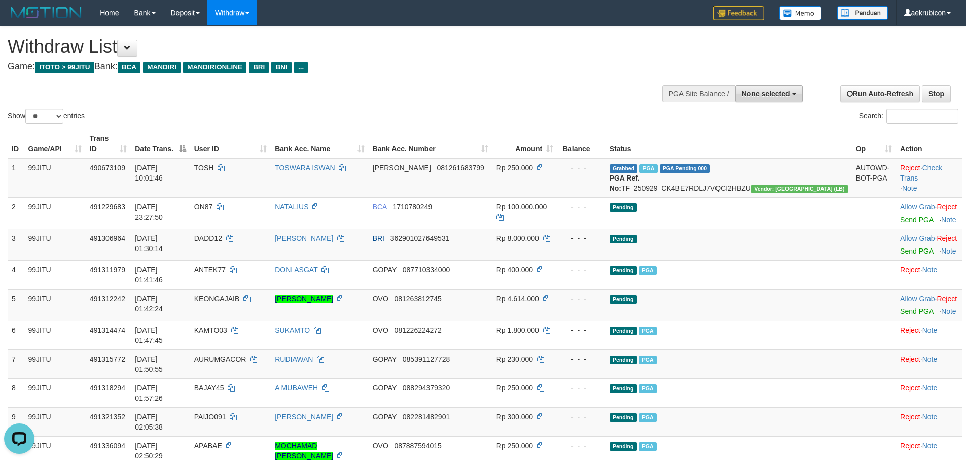
click at [779, 88] on button "None selected" at bounding box center [768, 93] width 67 height 17
click at [750, 145] on label "[ITOTO] 99JITU" at bounding box center [750, 144] width 104 height 13
select select "***"
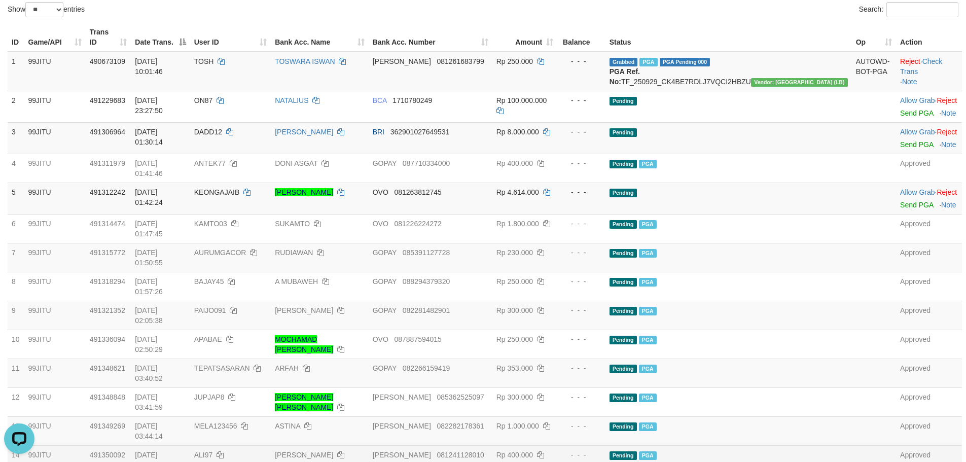
scroll to position [405, 0]
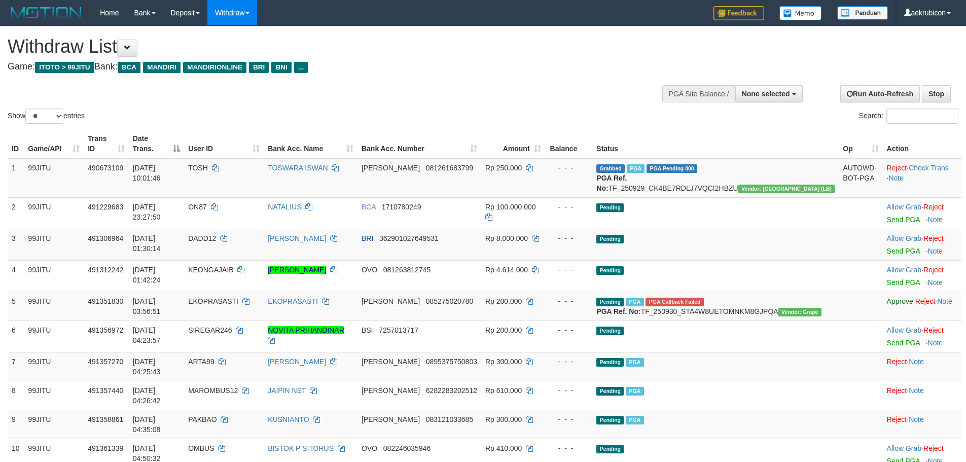
select select
select select "**"
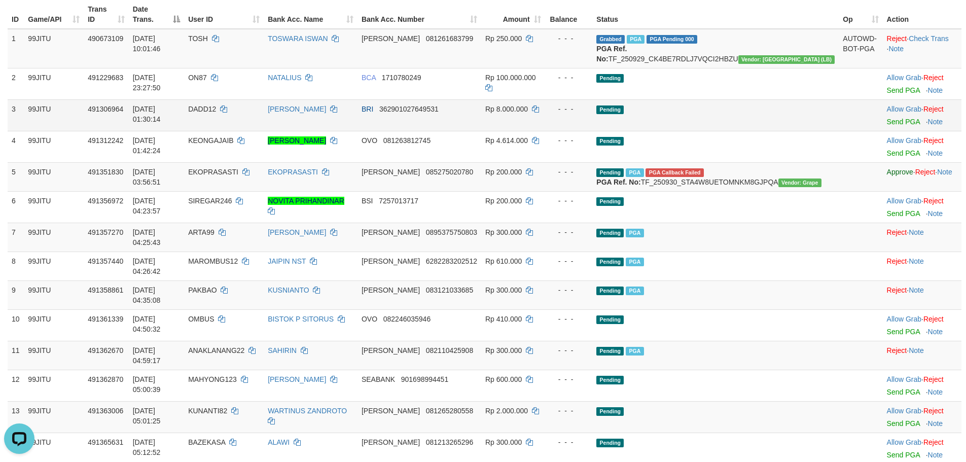
click at [184, 109] on td "[DATE] 01:30:14" at bounding box center [156, 114] width 55 height 31
click at [216, 108] on span "DADD12" at bounding box center [202, 109] width 28 height 8
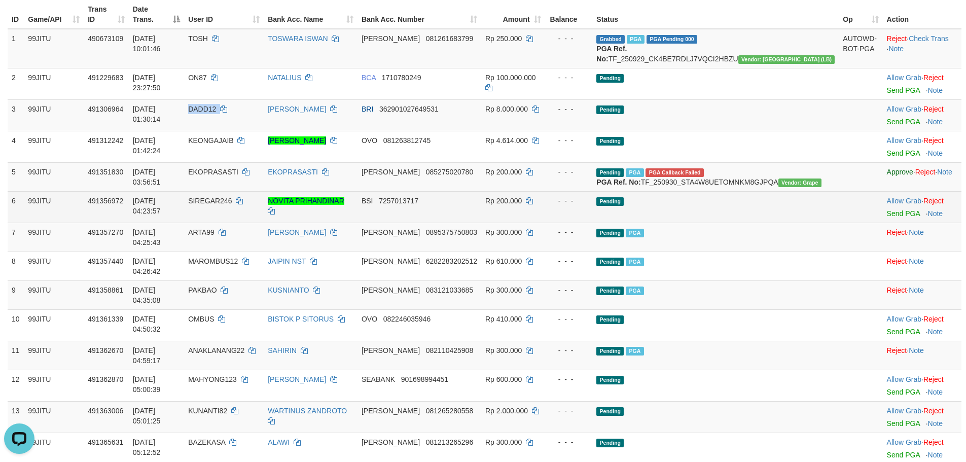
copy td "DADD12"
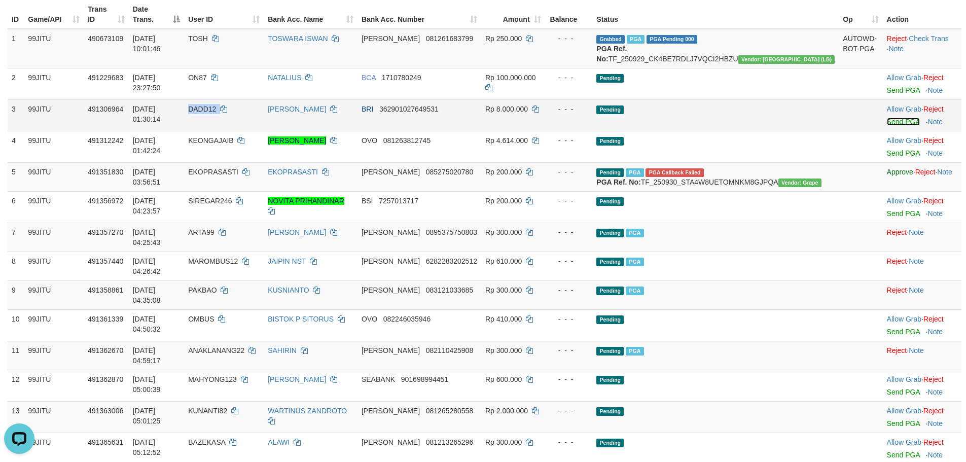
click at [886, 123] on link "Send PGA" at bounding box center [902, 122] width 33 height 8
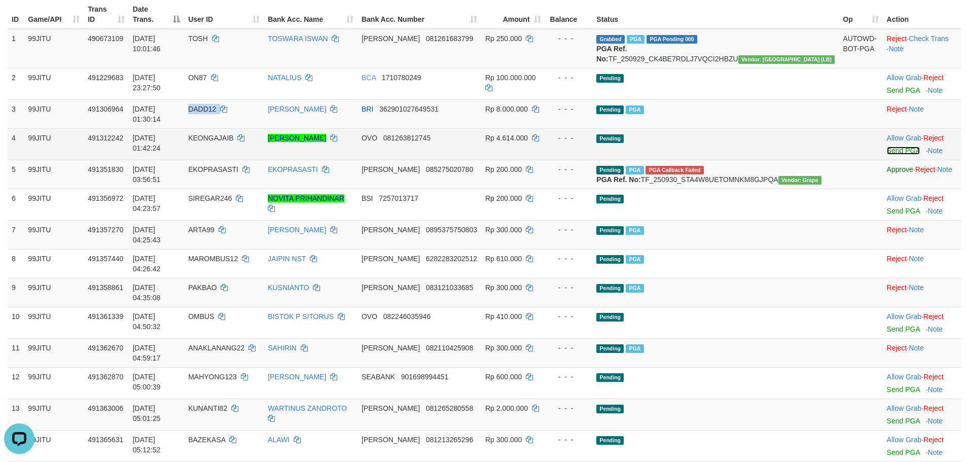
click at [887, 146] on link "Send PGA" at bounding box center [902, 150] width 33 height 8
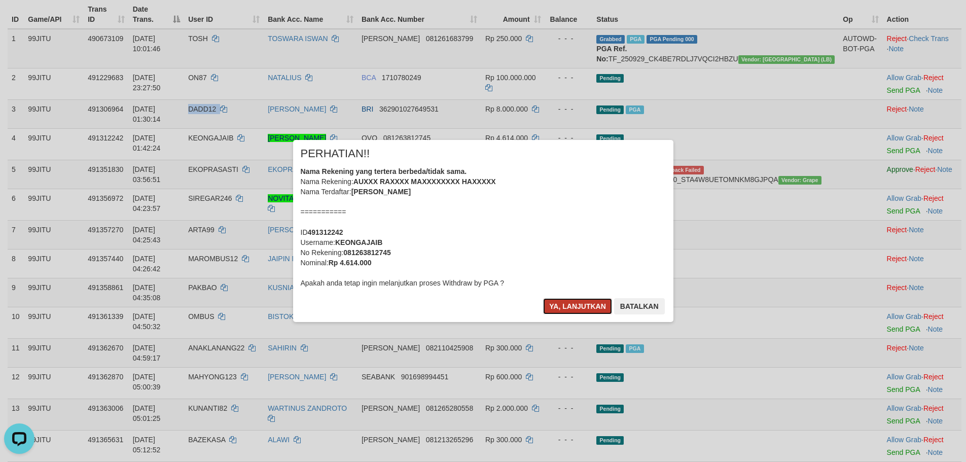
click at [585, 312] on button "Ya, lanjutkan" at bounding box center [577, 306] width 69 height 16
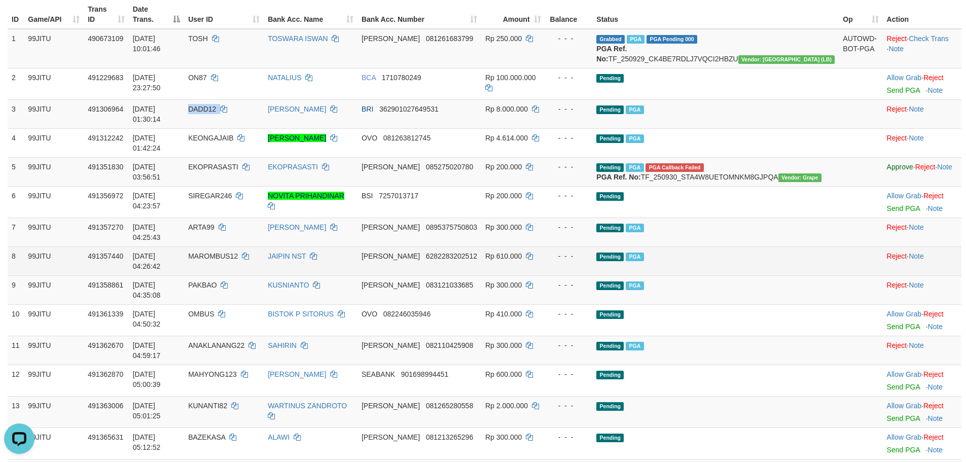
scroll to position [433, 0]
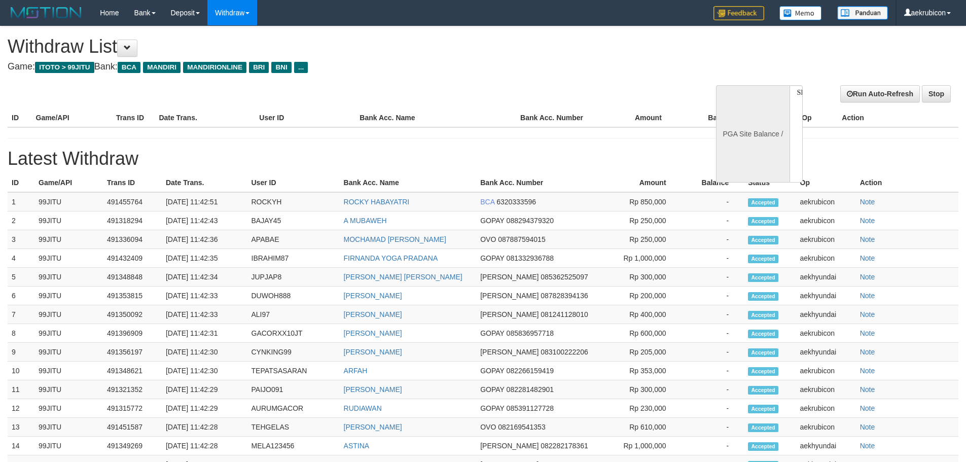
select select
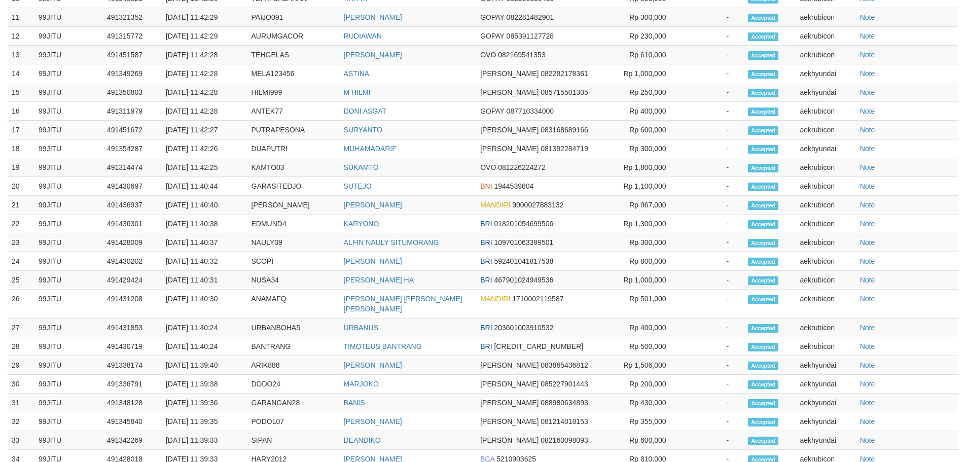
select select "**"
select select
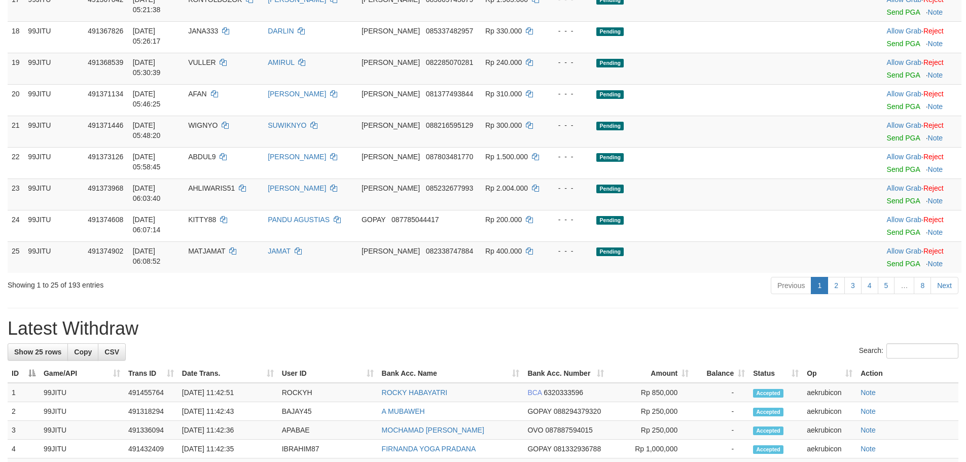
scroll to position [664, 0]
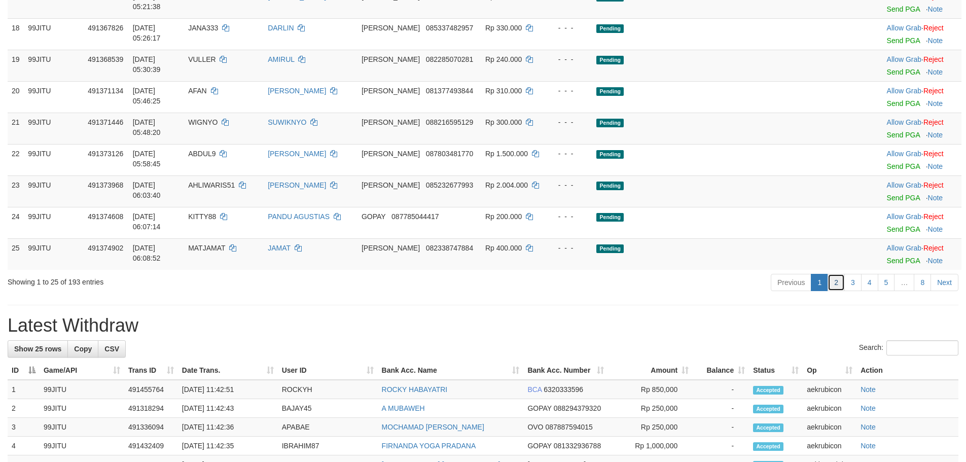
click at [834, 274] on link "2" at bounding box center [835, 282] width 17 height 17
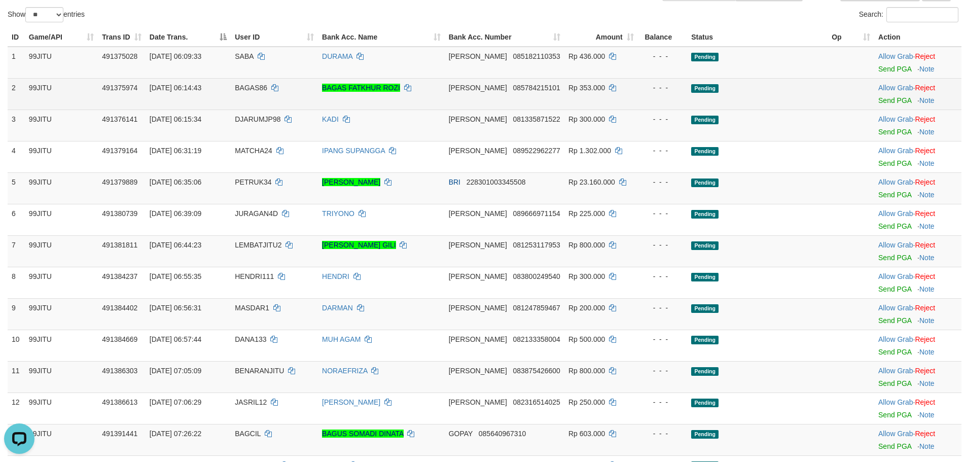
scroll to position [0, 0]
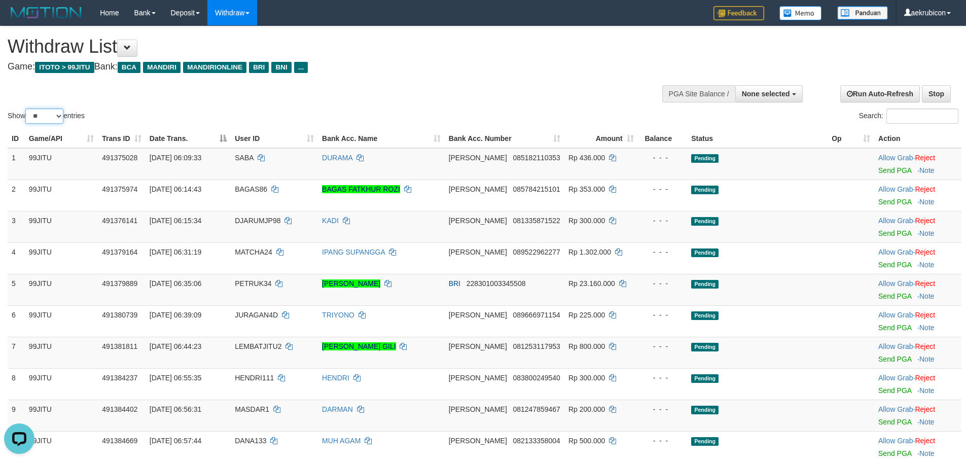
drag, startPoint x: 55, startPoint y: 112, endPoint x: 55, endPoint y: 123, distance: 10.6
click at [55, 113] on select "** ** ** ***" at bounding box center [44, 115] width 38 height 15
select select "***"
click at [27, 108] on select "** ** ** ***" at bounding box center [44, 115] width 38 height 15
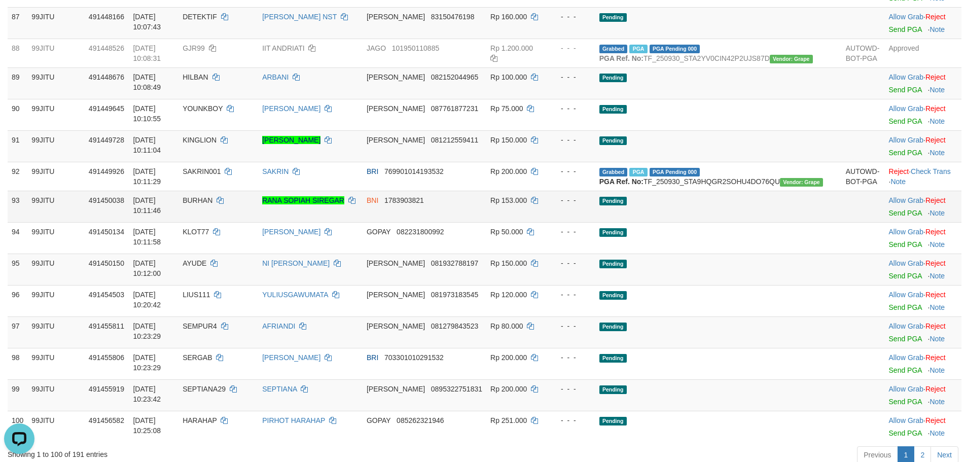
scroll to position [2940, 0]
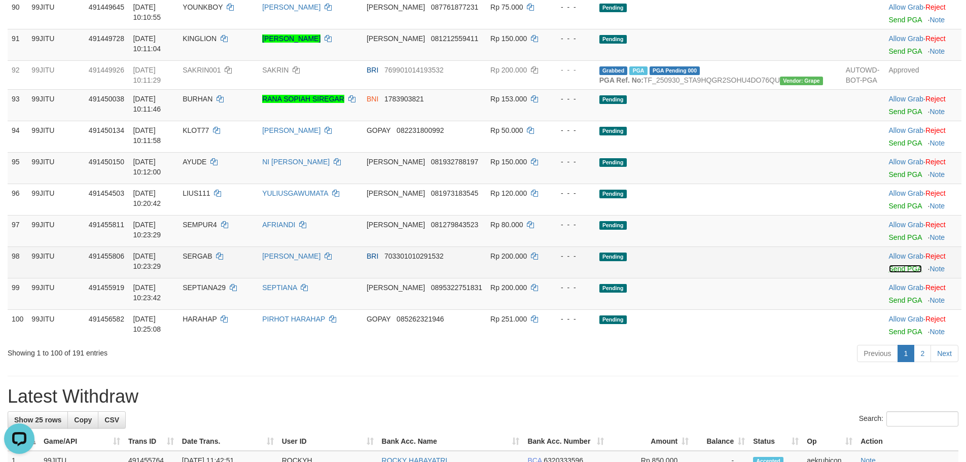
click at [896, 273] on link "Send PGA" at bounding box center [905, 269] width 33 height 8
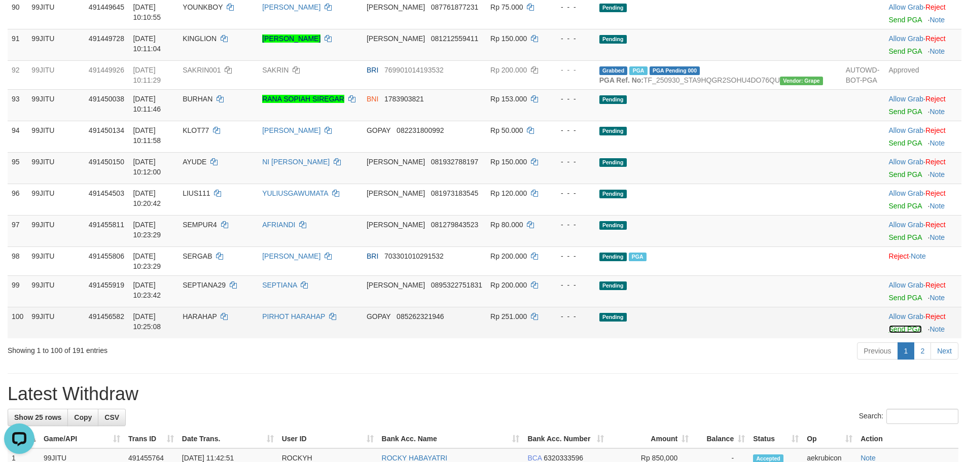
click at [889, 333] on link "Send PGA" at bounding box center [905, 329] width 33 height 8
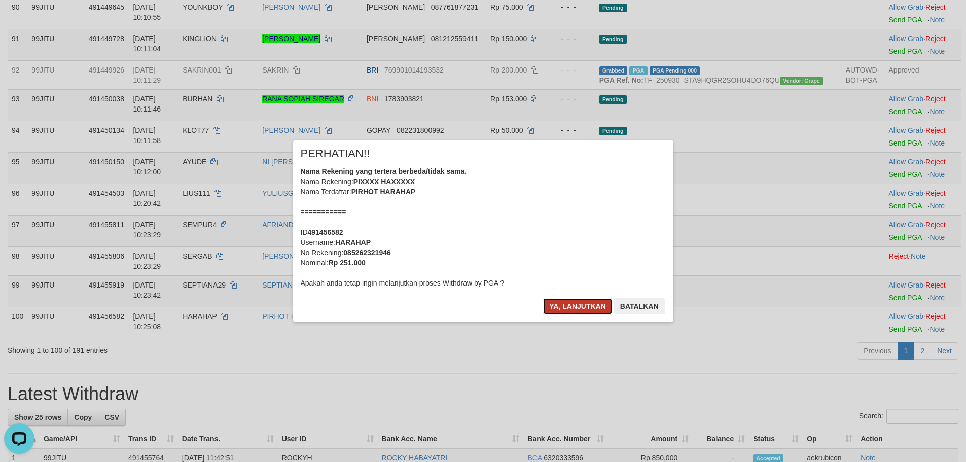
drag, startPoint x: 600, startPoint y: 304, endPoint x: 607, endPoint y: 309, distance: 8.4
click at [600, 304] on button "Ya, lanjutkan" at bounding box center [577, 306] width 69 height 16
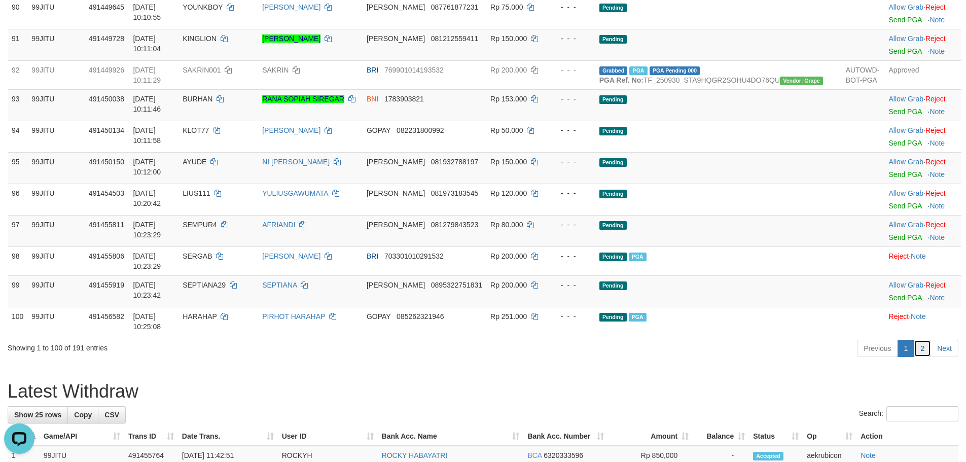
click at [920, 357] on link "2" at bounding box center [921, 348] width 17 height 17
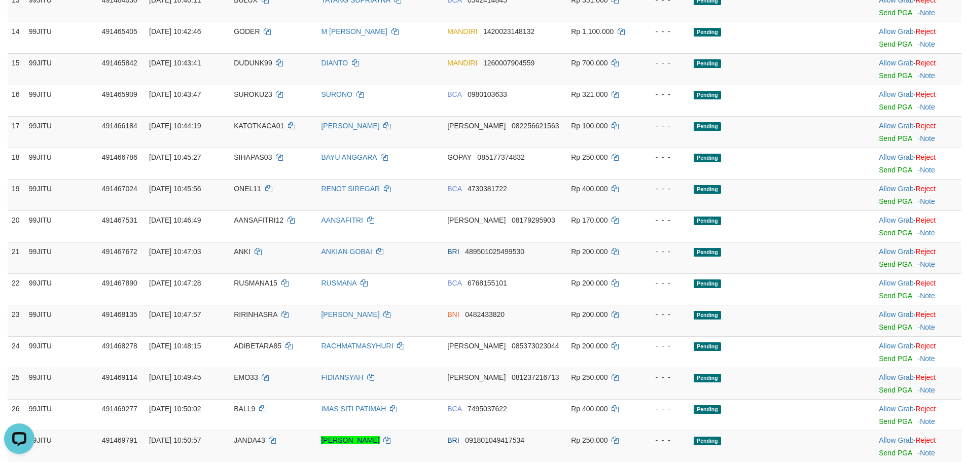
scroll to position [28, 0]
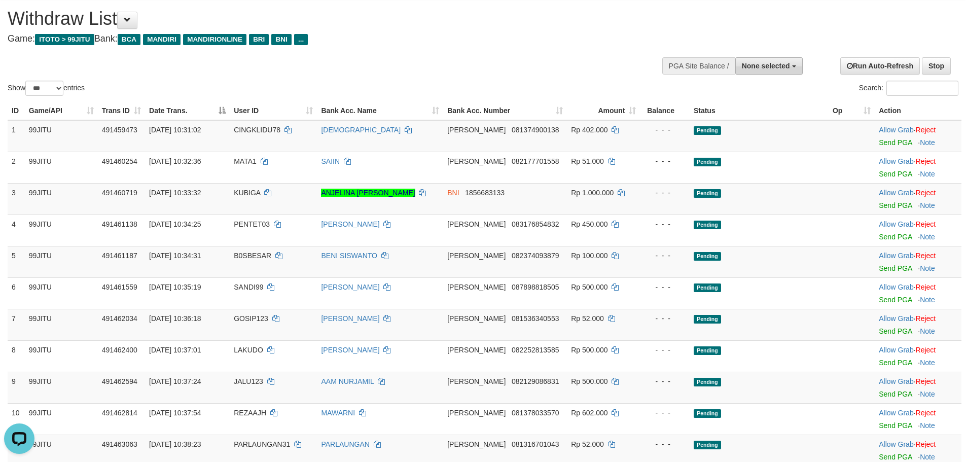
click at [752, 59] on button "None selected" at bounding box center [768, 65] width 67 height 17
click at [757, 115] on label "[ITOTO] 99JITU" at bounding box center [750, 116] width 104 height 13
select select "***"
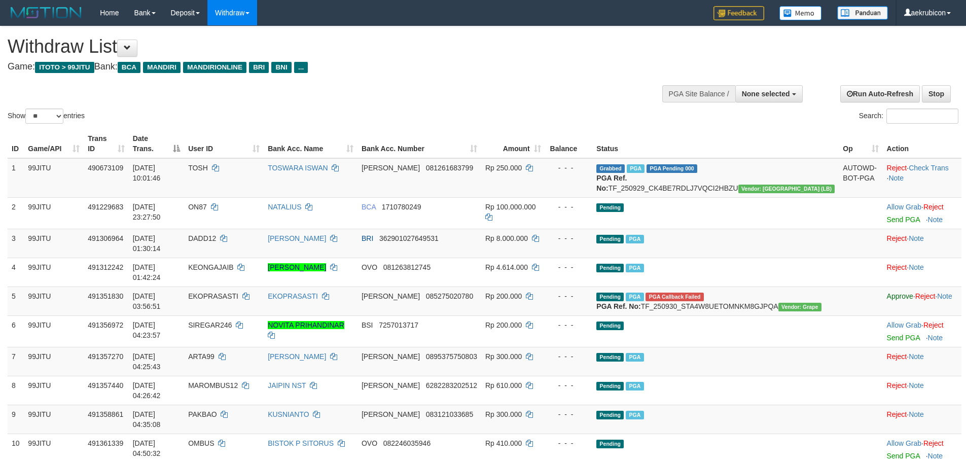
select select
select select "**"
click at [762, 86] on button "None selected" at bounding box center [768, 93] width 67 height 17
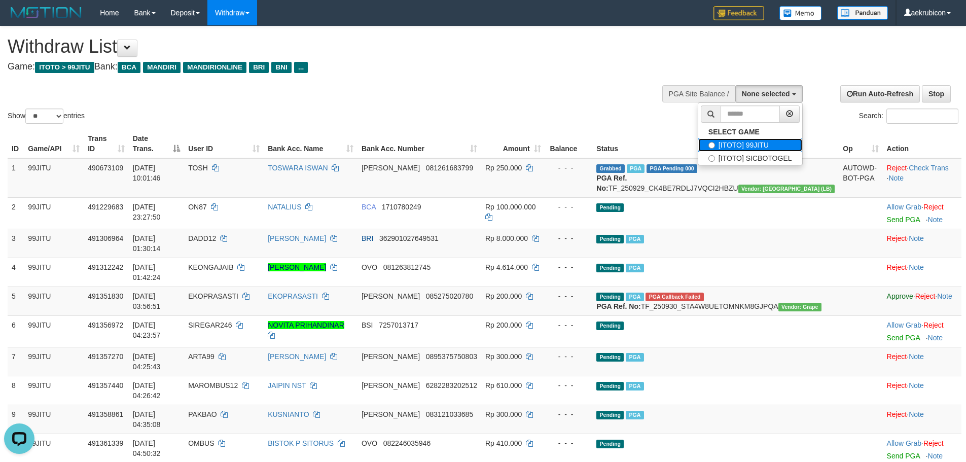
click at [745, 141] on label "[ITOTO] 99JITU" at bounding box center [750, 144] width 104 height 13
select select "***"
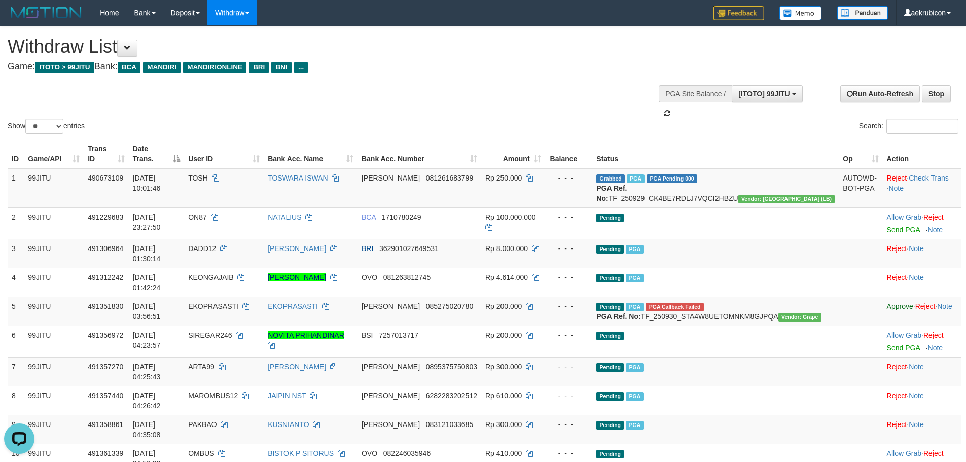
scroll to position [9, 0]
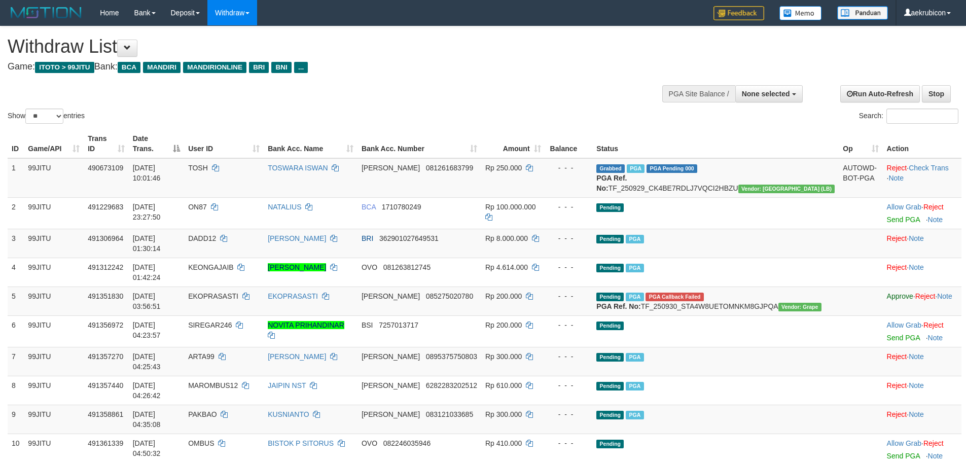
select select
select select "**"
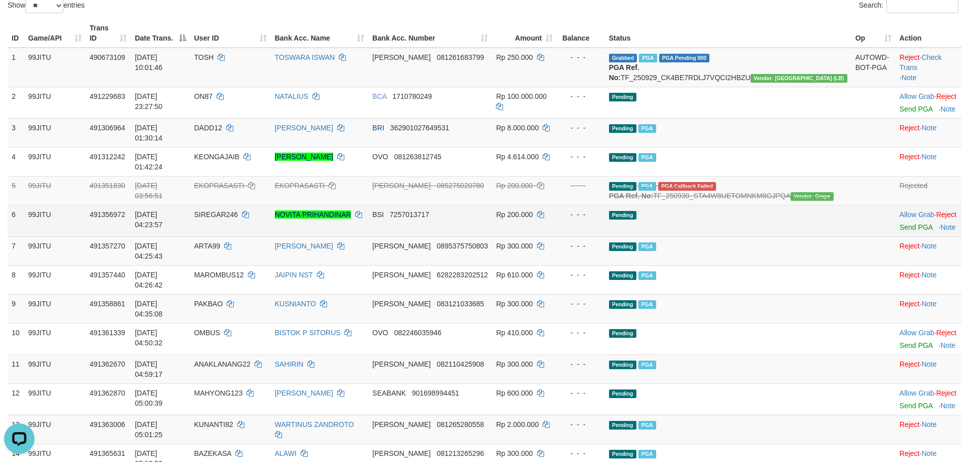
scroll to position [101, 0]
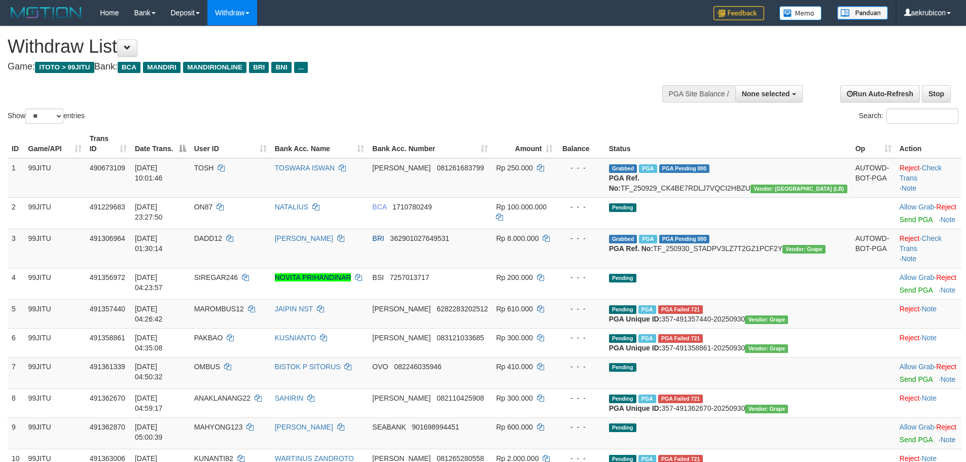
select select
select select "**"
click at [758, 86] on button "None selected" at bounding box center [768, 93] width 67 height 17
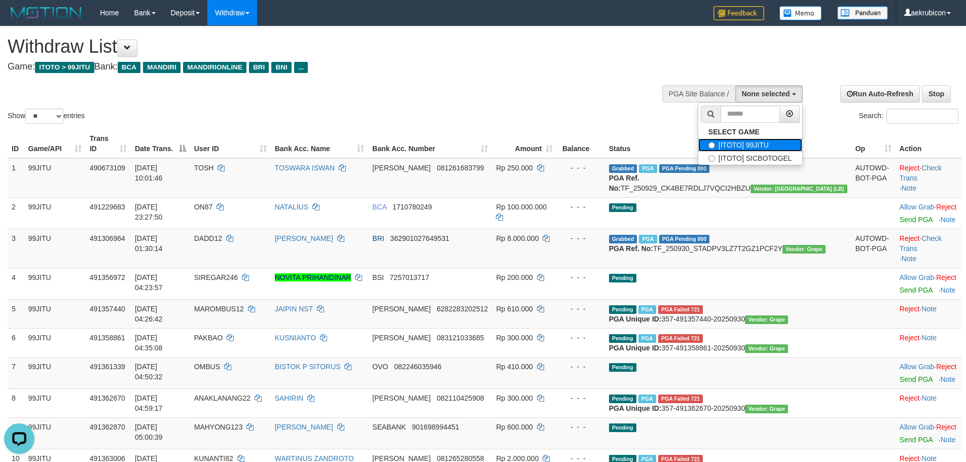
click at [730, 149] on label "[ITOTO] 99JITU" at bounding box center [750, 144] width 104 height 13
select select "***"
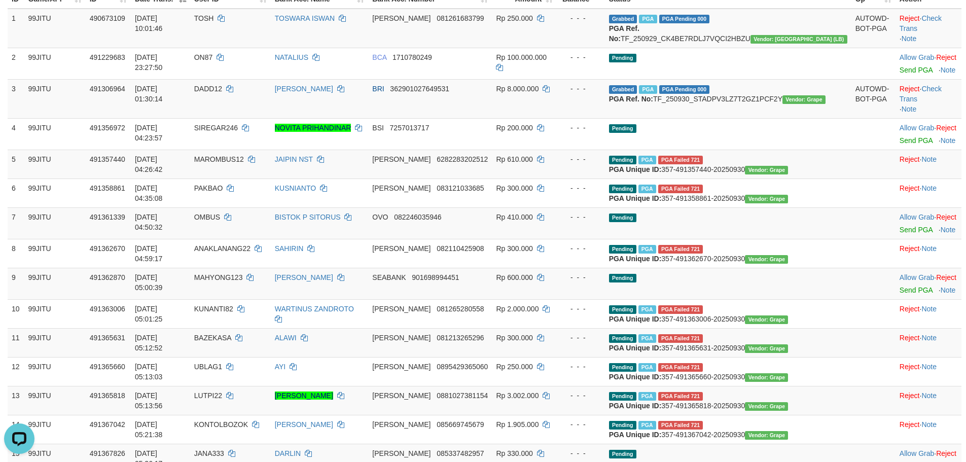
scroll to position [203, 0]
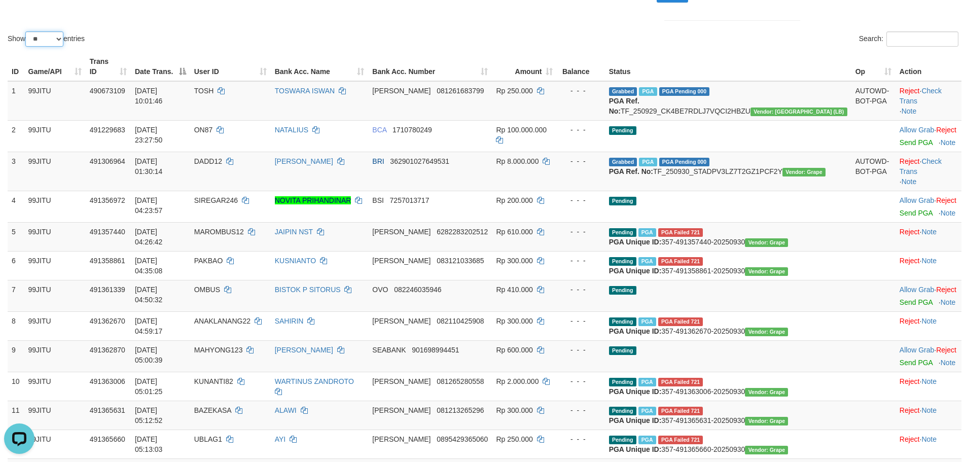
click at [38, 42] on select "** ** ** ***" at bounding box center [44, 38] width 38 height 15
select select "***"
click at [27, 31] on select "** ** ** ***" at bounding box center [44, 38] width 38 height 15
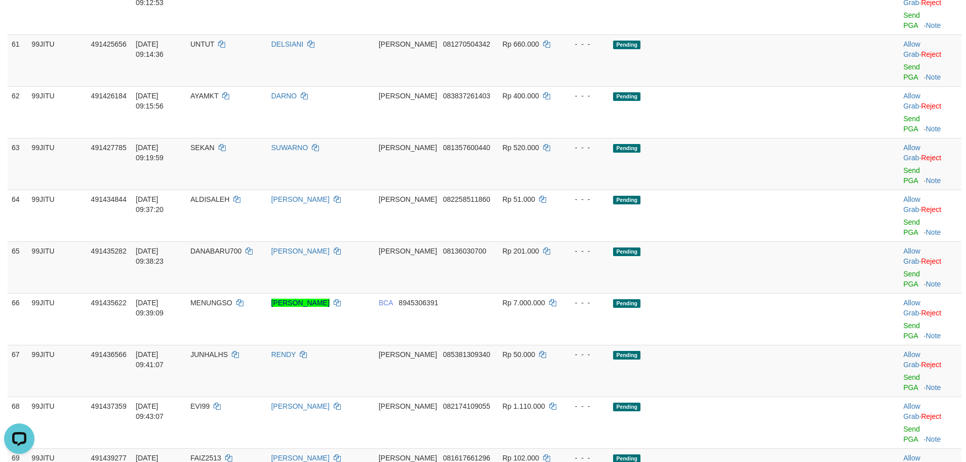
scroll to position [3142, 0]
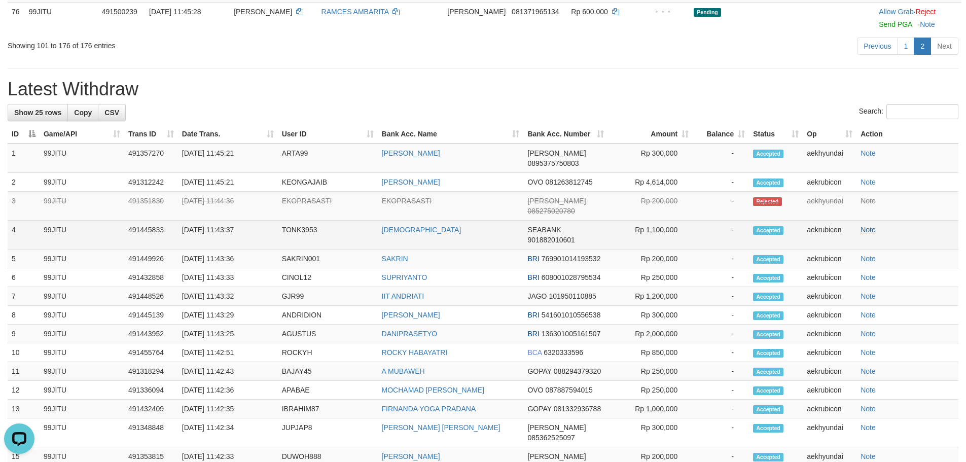
scroll to position [2498, 0]
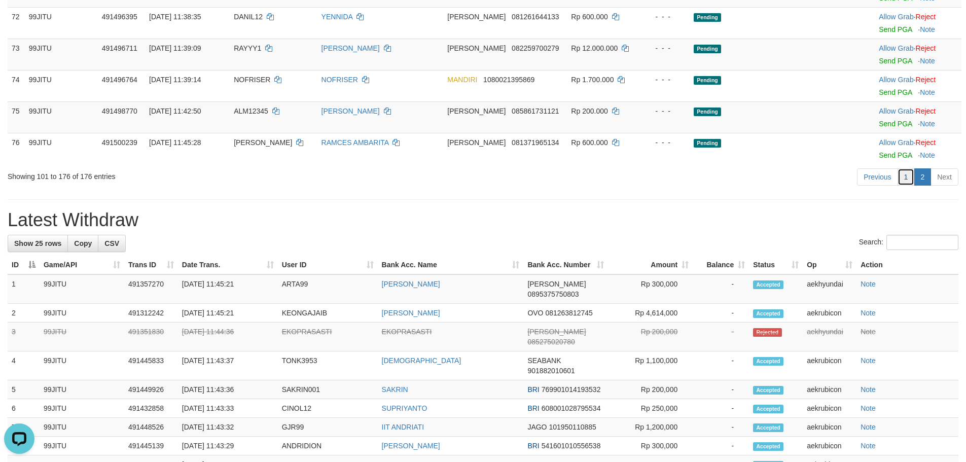
click at [900, 181] on link "1" at bounding box center [905, 176] width 17 height 17
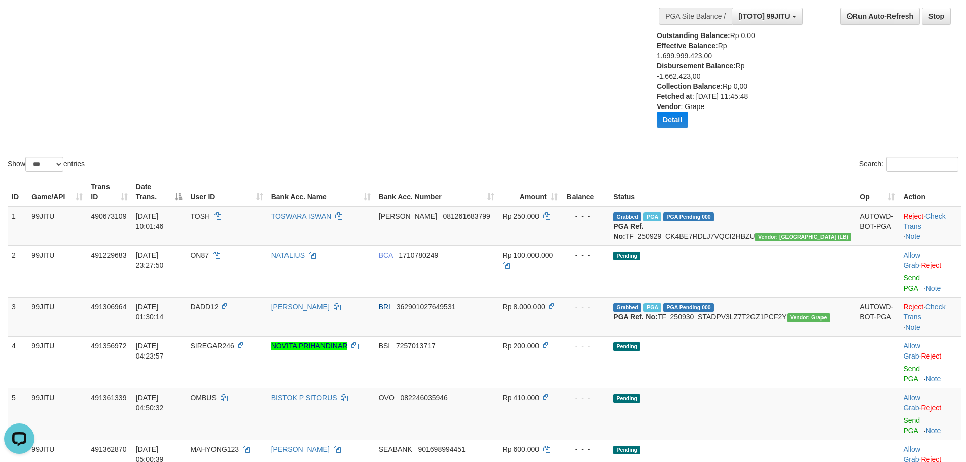
scroll to position [101, 0]
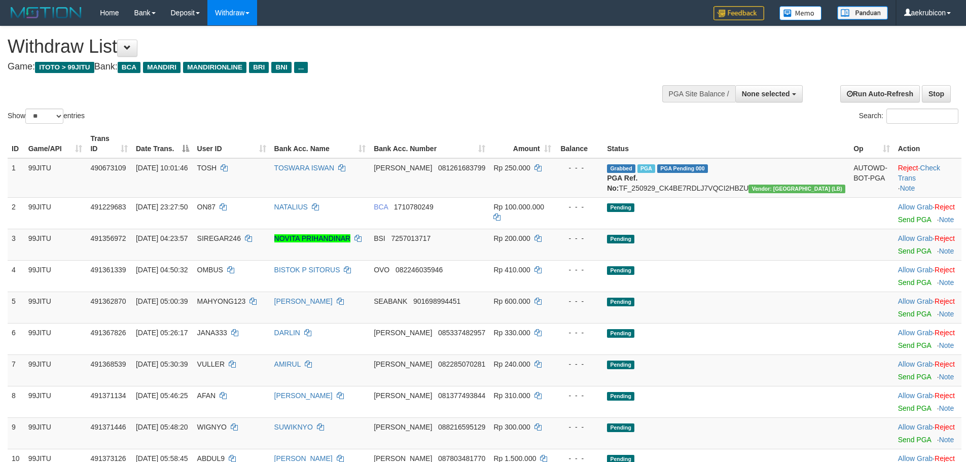
select select
select select "**"
click at [758, 87] on button "None selected" at bounding box center [768, 93] width 67 height 17
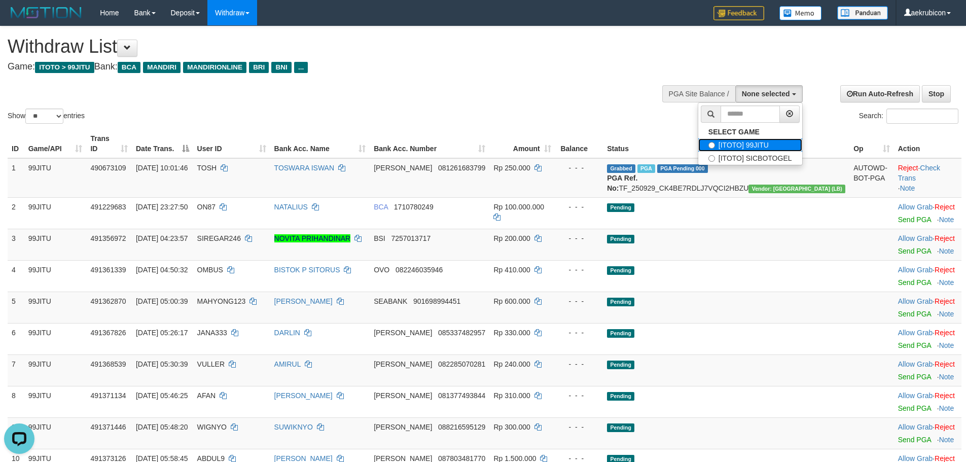
click at [728, 142] on label "[ITOTO] 99JITU" at bounding box center [750, 144] width 104 height 13
select select "***"
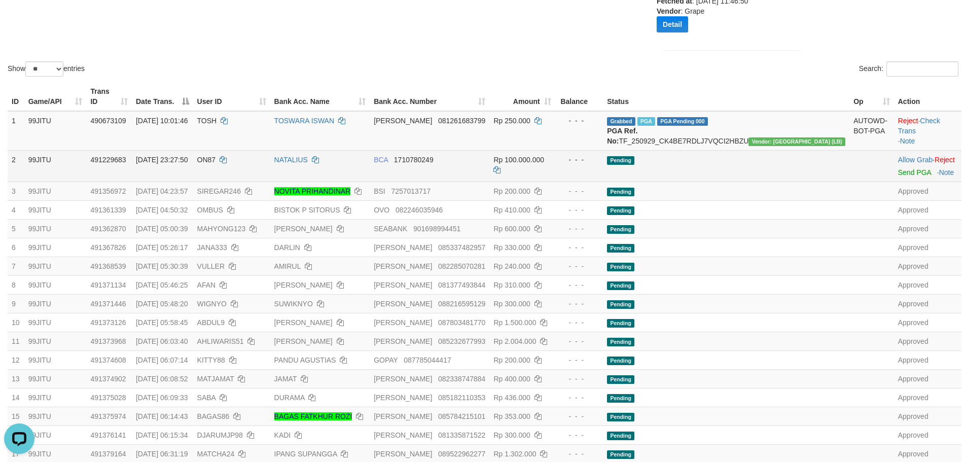
scroll to position [165, 0]
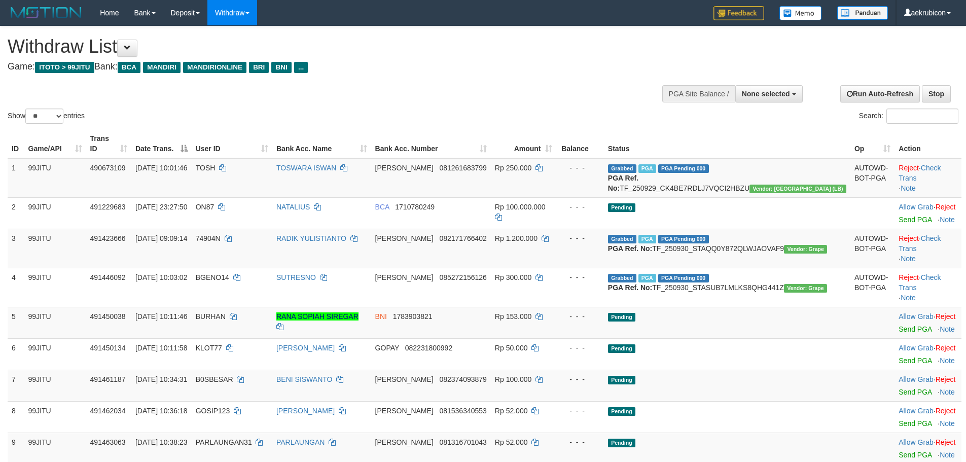
select select
select select "**"
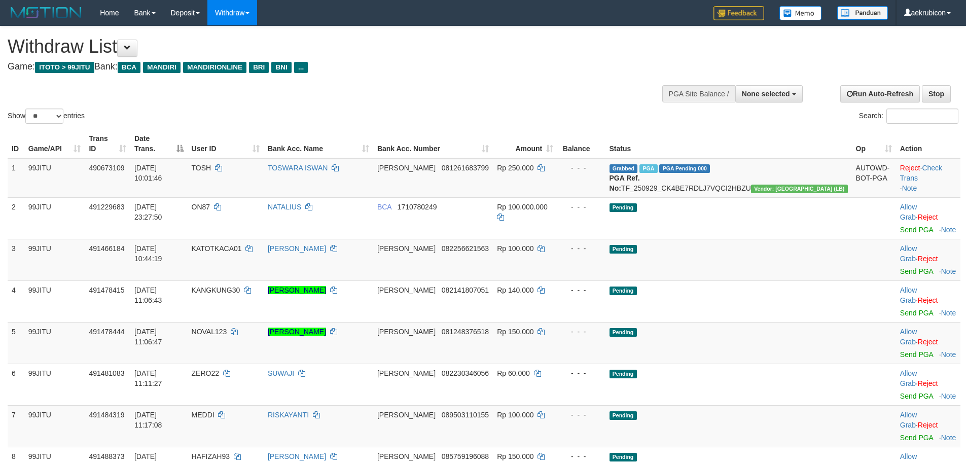
select select
select select "**"
select select
select select "**"
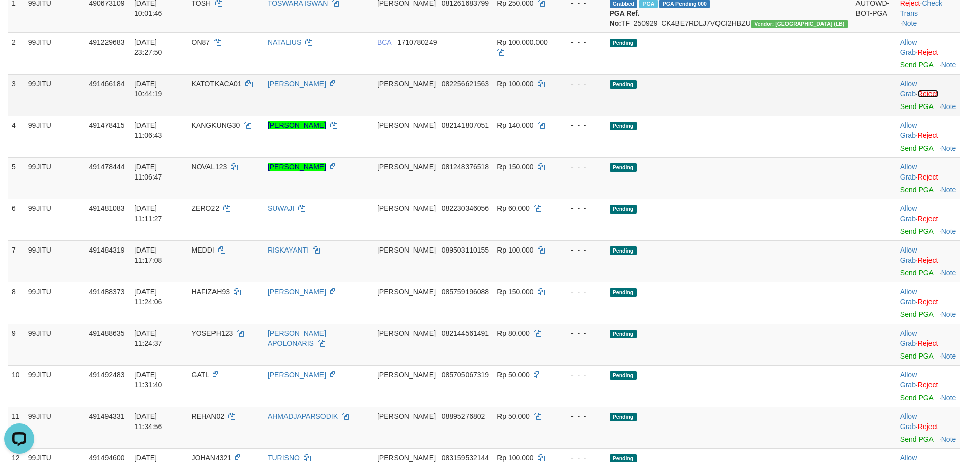
click at [929, 90] on link "Reject" at bounding box center [927, 94] width 20 height 8
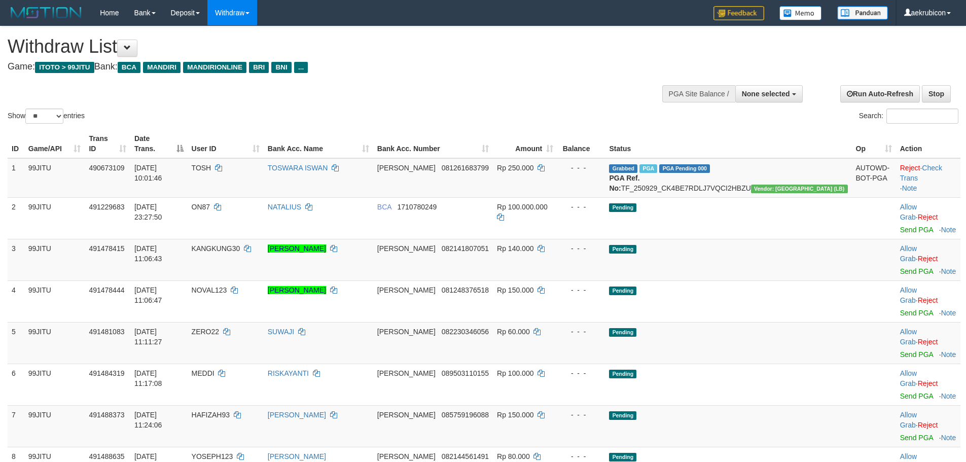
select select
click at [46, 125] on div "Show ** ** ** *** entries" at bounding box center [242, 117] width 468 height 18
click at [47, 120] on select "** ** ** ***" at bounding box center [44, 115] width 38 height 15
select select "***"
click at [27, 108] on select "** ** ** ***" at bounding box center [44, 115] width 38 height 15
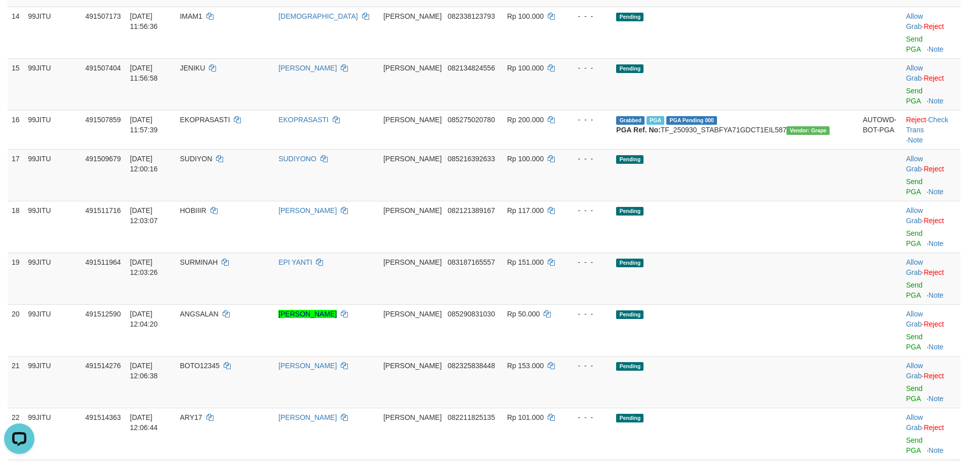
scroll to position [912, 0]
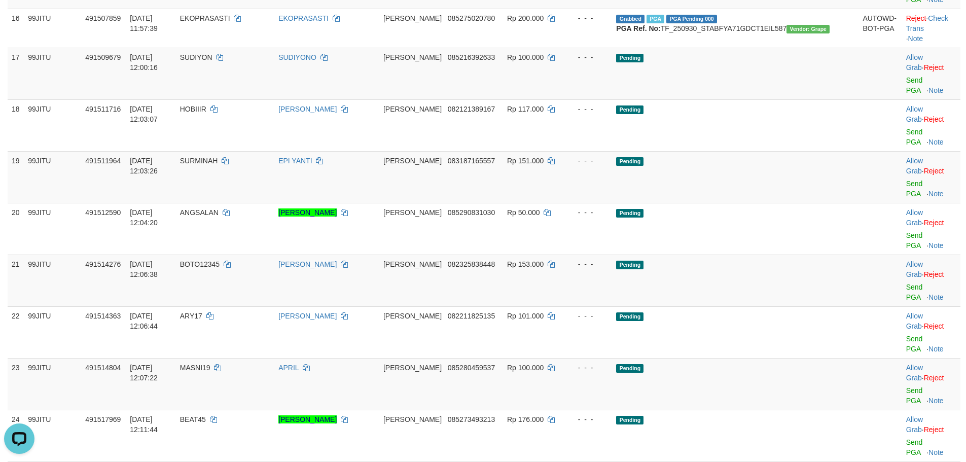
copy td "NYAIBLORONG"
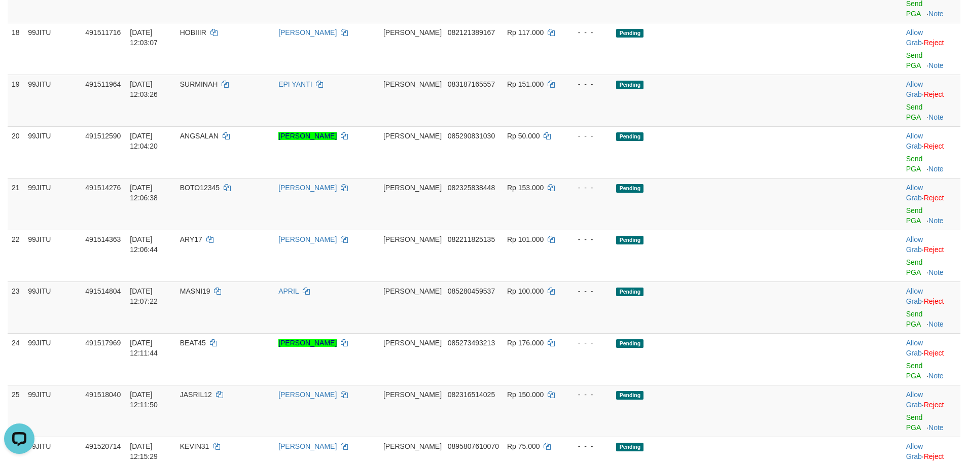
scroll to position [1014, 0]
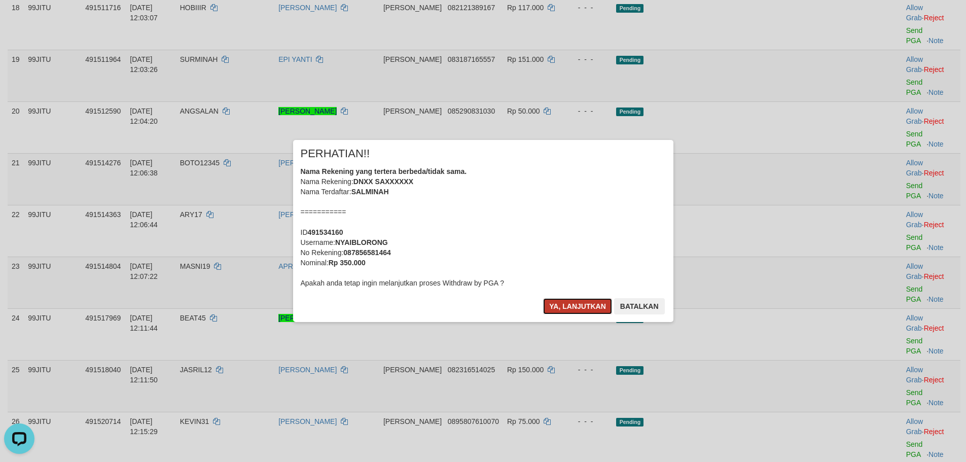
click at [583, 307] on button "Ya, lanjutkan" at bounding box center [577, 306] width 69 height 16
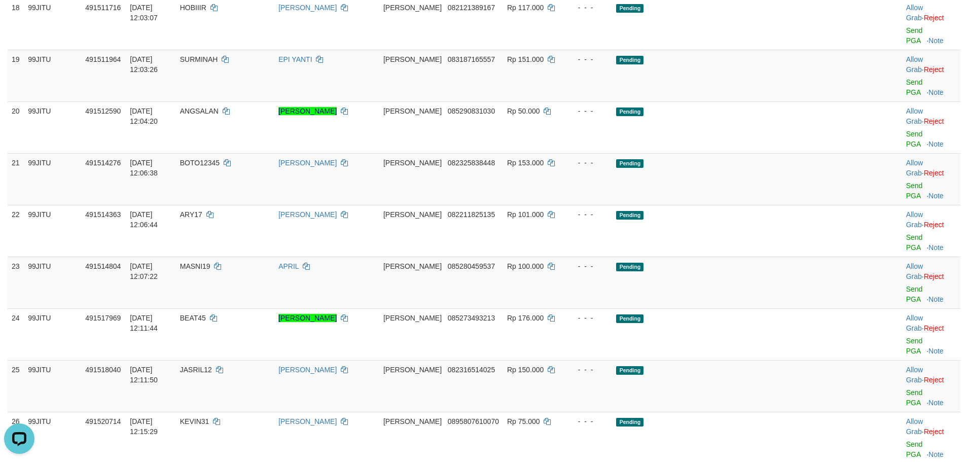
drag, startPoint x: 892, startPoint y: 234, endPoint x: 534, endPoint y: 120, distance: 375.1
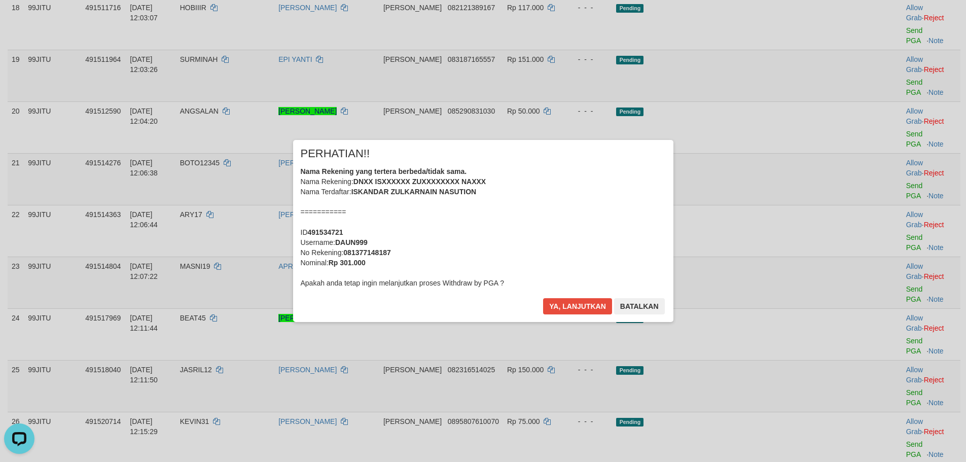
click at [567, 314] on div "Ya, lanjutkan Batalkan" at bounding box center [603, 310] width 123 height 24
click at [576, 309] on button "Ya, lanjutkan" at bounding box center [577, 306] width 69 height 16
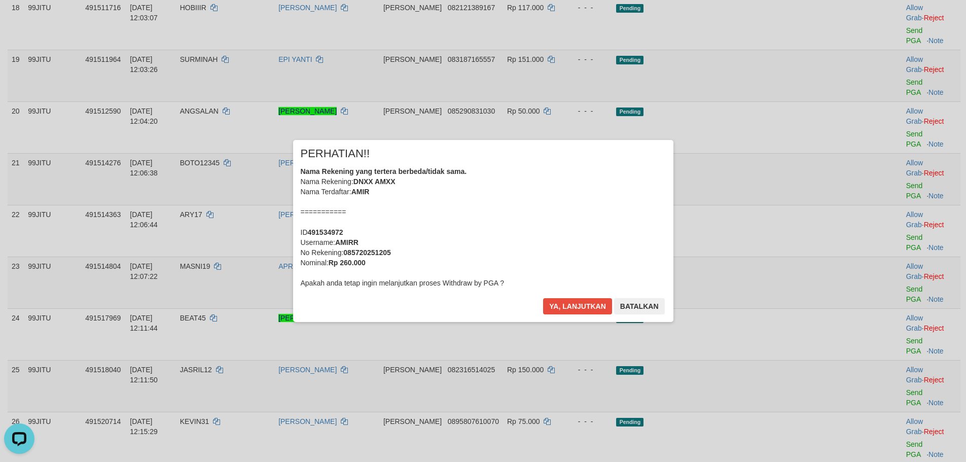
click at [561, 317] on div "Ya, lanjutkan Batalkan" at bounding box center [603, 310] width 123 height 24
click at [562, 304] on button "Ya, lanjutkan" at bounding box center [577, 306] width 69 height 16
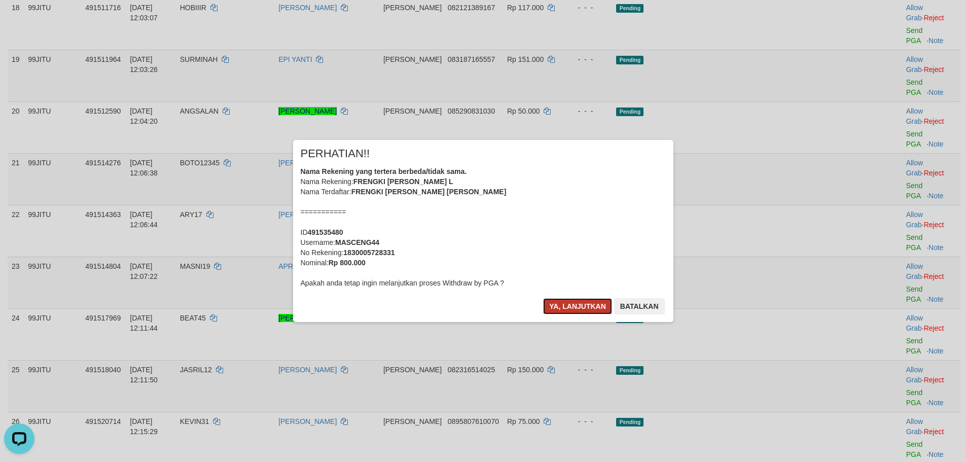
click at [584, 301] on button "Ya, lanjutkan" at bounding box center [577, 306] width 69 height 16
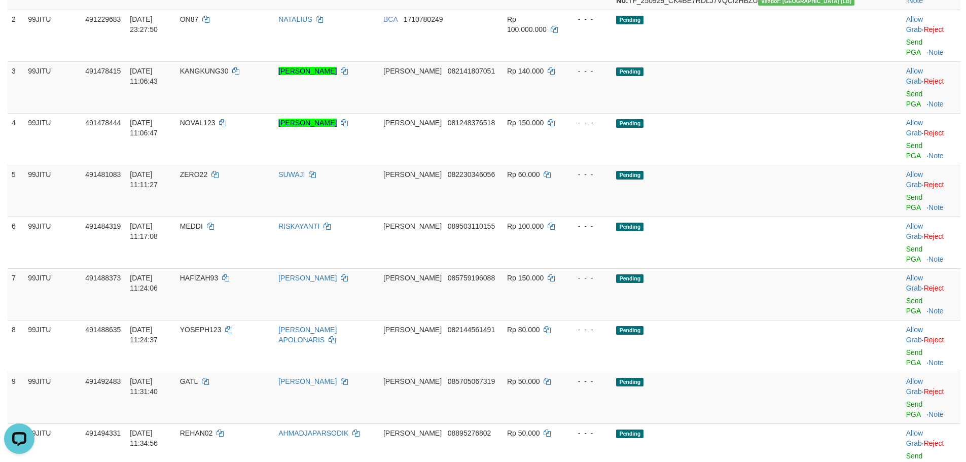
scroll to position [0, 0]
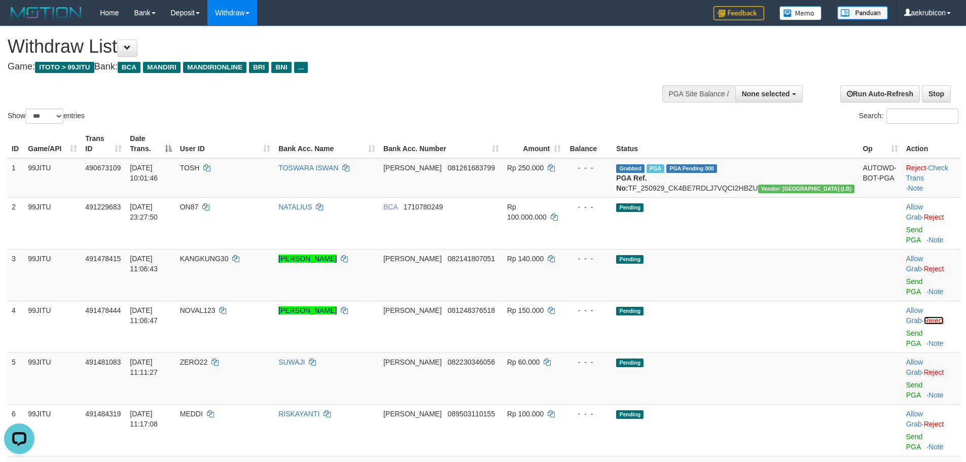
drag, startPoint x: 929, startPoint y: 270, endPoint x: 528, endPoint y: 114, distance: 430.0
click at [929, 316] on link "Reject" at bounding box center [933, 320] width 20 height 8
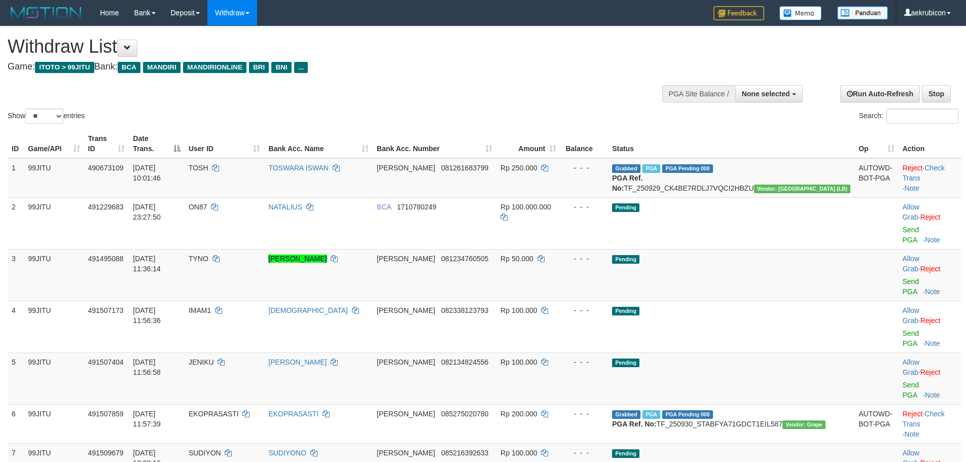
select select
select select "**"
select select
select select "**"
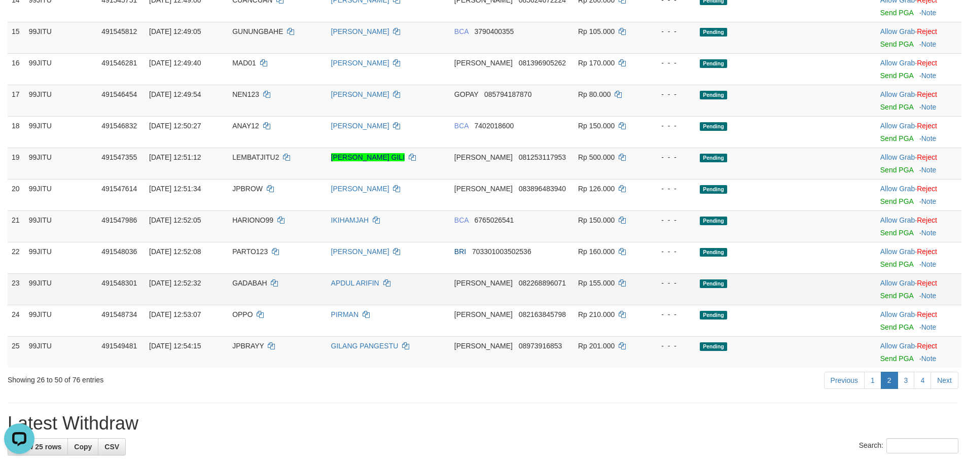
scroll to position [608, 0]
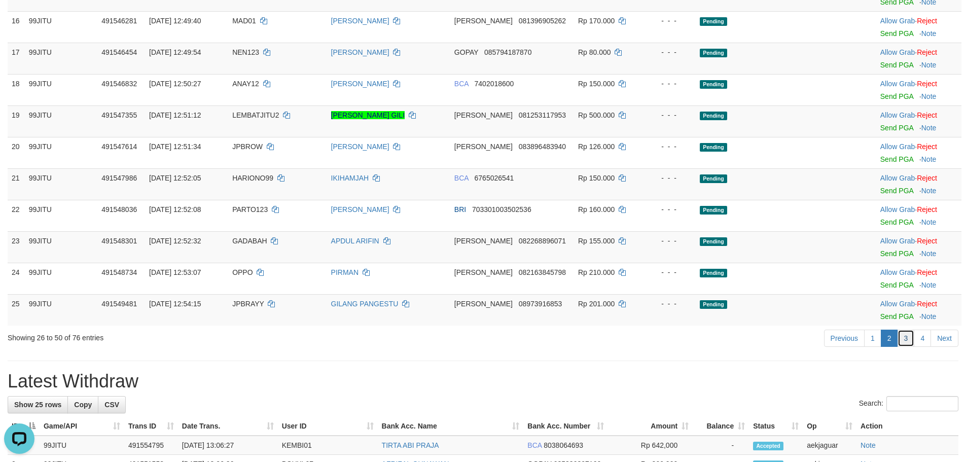
click at [909, 338] on link "3" at bounding box center [905, 337] width 17 height 17
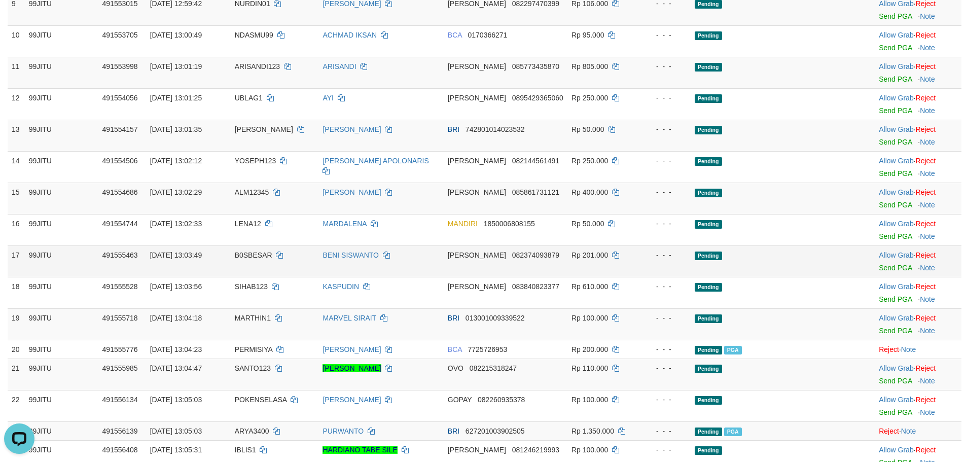
scroll to position [507, 0]
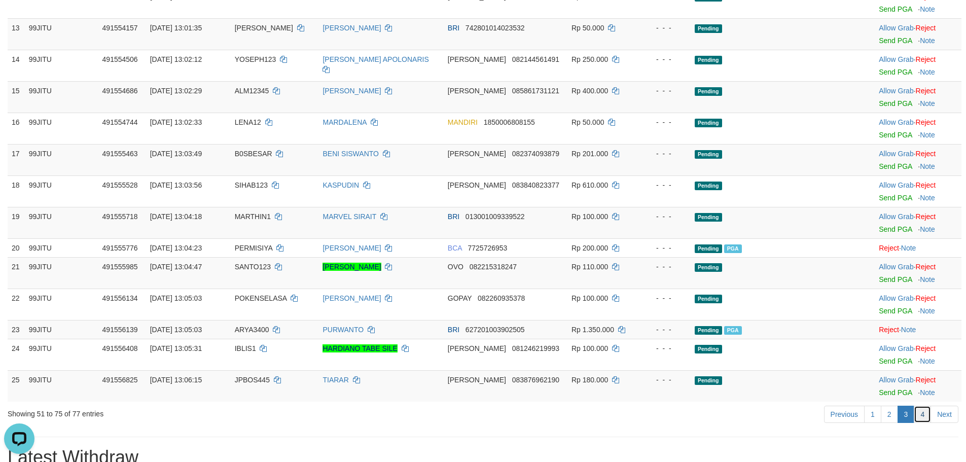
click at [922, 417] on link "4" at bounding box center [921, 413] width 17 height 17
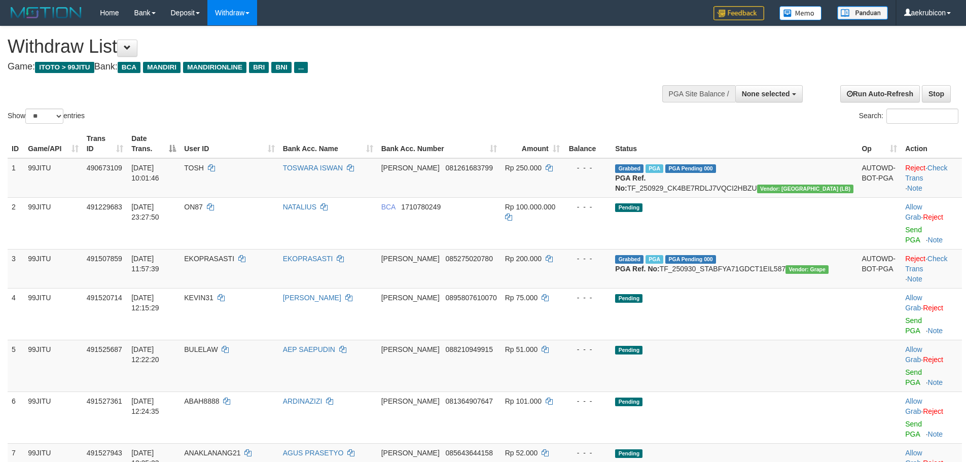
select select
select select "**"
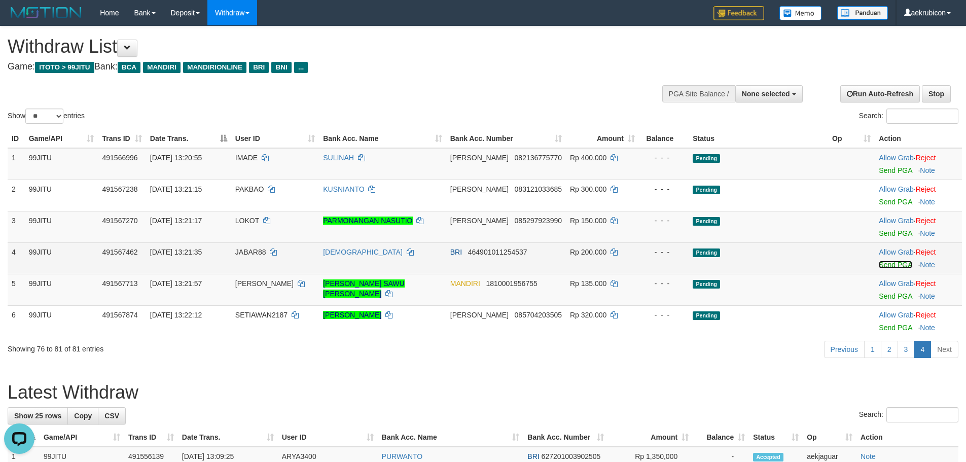
click at [895, 267] on link "Send PGA" at bounding box center [894, 265] width 33 height 8
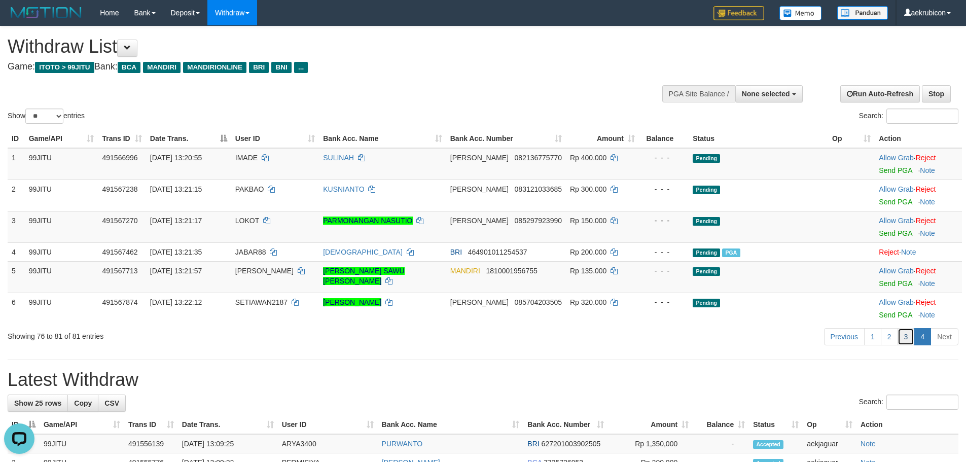
click at [905, 337] on link "3" at bounding box center [905, 336] width 17 height 17
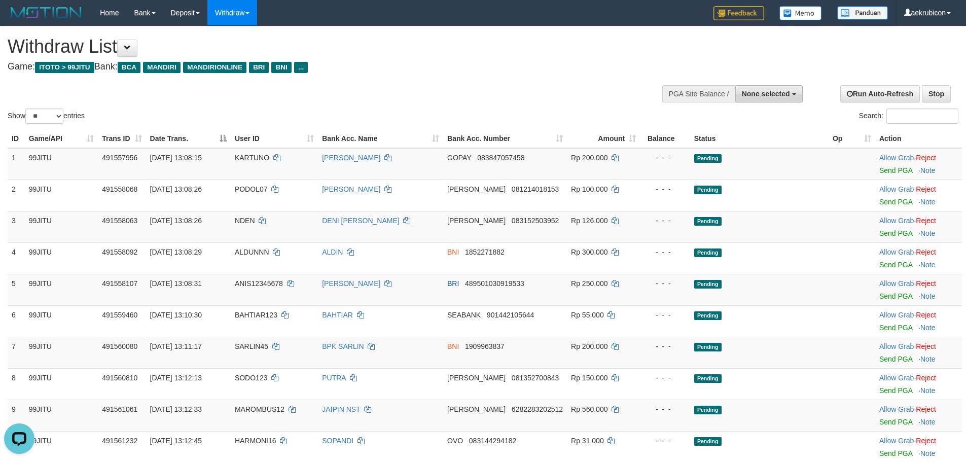
click at [765, 88] on button "None selected" at bounding box center [768, 93] width 67 height 17
click at [731, 140] on label "[ITOTO] 99JITU" at bounding box center [750, 144] width 104 height 13
select select "***"
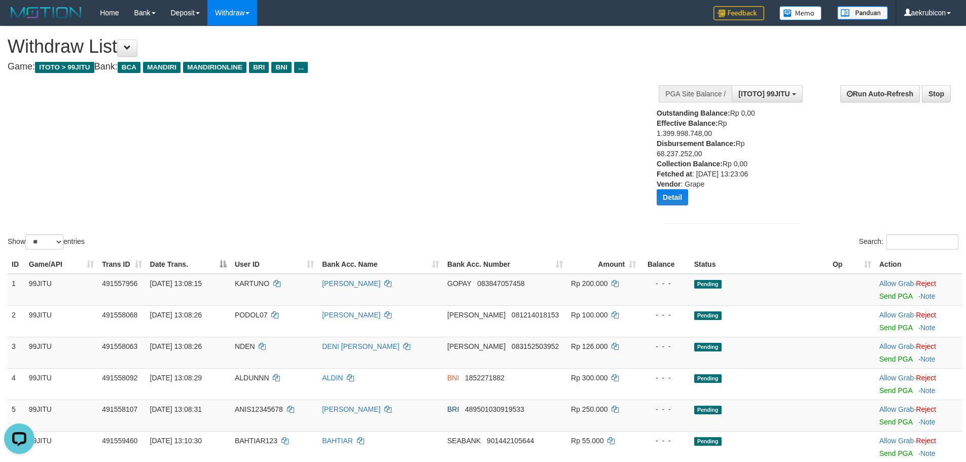
scroll to position [203, 0]
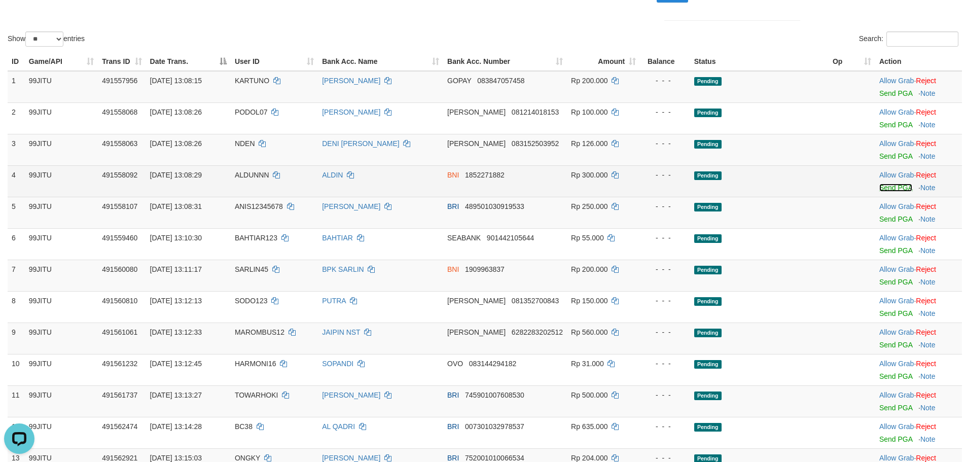
click at [883, 187] on link "Send PGA" at bounding box center [895, 187] width 33 height 8
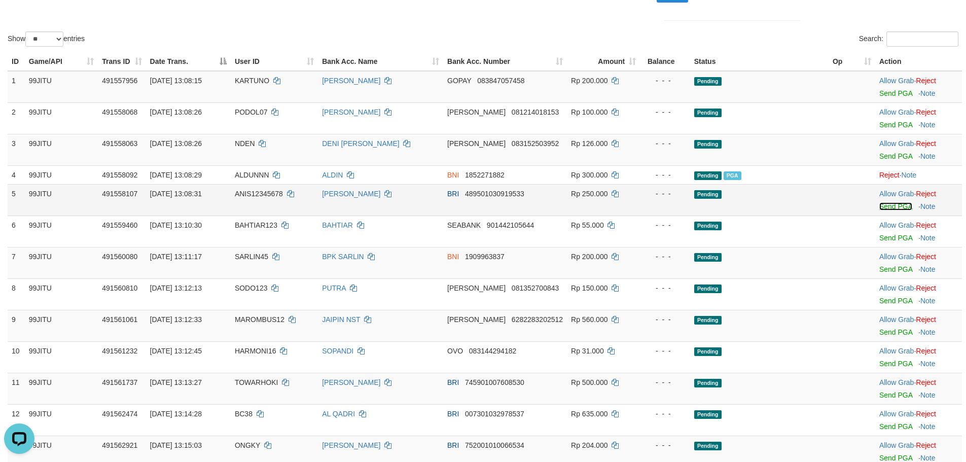
click at [882, 206] on link "Send PGA" at bounding box center [895, 206] width 33 height 8
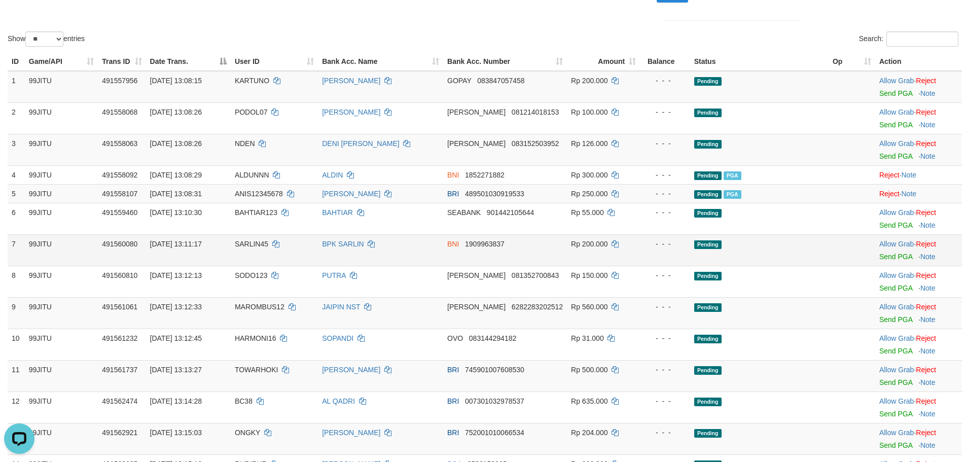
click at [256, 242] on span "SARLIN45" at bounding box center [251, 244] width 33 height 8
copy td "SARLIN45"
click at [895, 258] on link "Send PGA" at bounding box center [895, 256] width 33 height 8
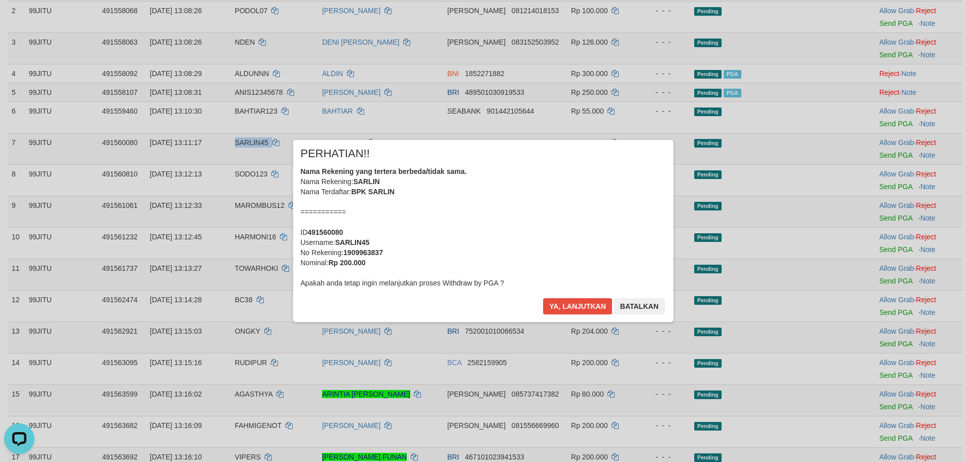
scroll to position [405, 0]
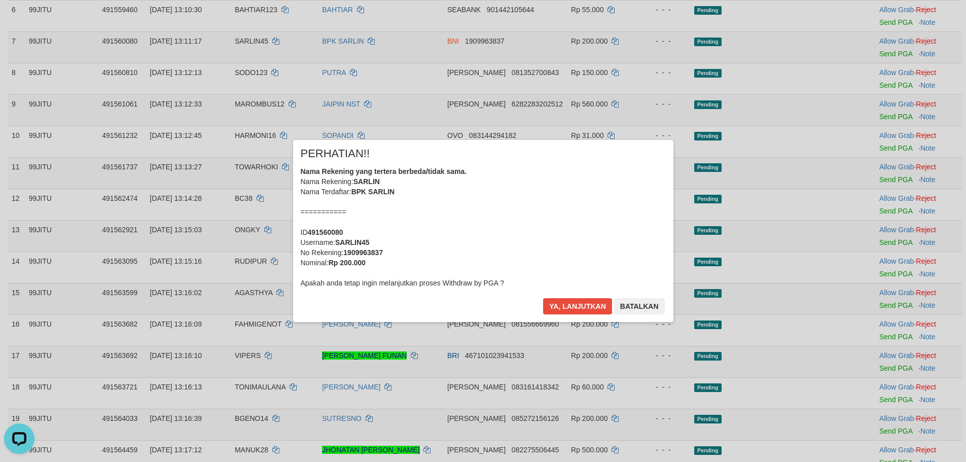
click at [567, 295] on div "× PERHATIAN!! Nama Rekening yang tertera berbeda/tidak sama. Nama Rekening: SAR…" at bounding box center [483, 230] width 380 height 181
click at [562, 306] on button "Ya, lanjutkan" at bounding box center [577, 306] width 69 height 16
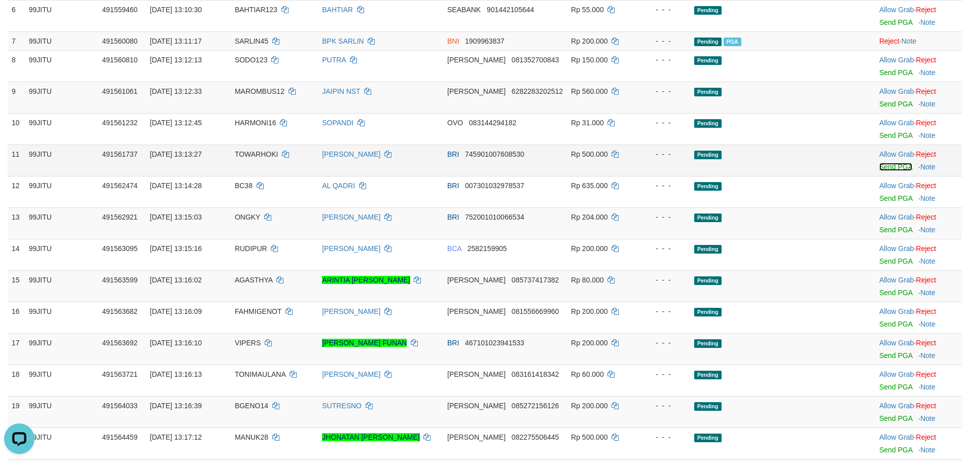
click at [898, 165] on link "Send PGA" at bounding box center [895, 167] width 33 height 8
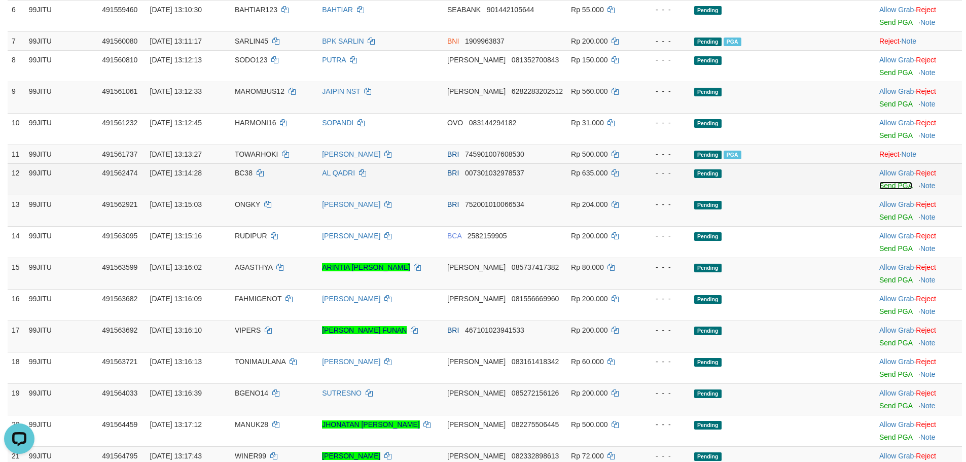
click at [891, 184] on link "Send PGA" at bounding box center [895, 185] width 33 height 8
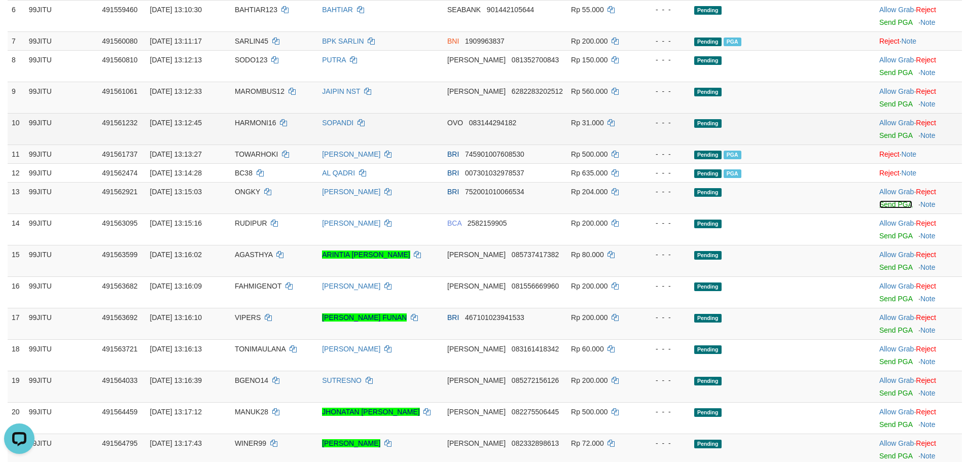
drag, startPoint x: 884, startPoint y: 205, endPoint x: 549, endPoint y: 128, distance: 343.8
click at [884, 206] on link "Send PGA" at bounding box center [895, 204] width 33 height 8
